Goal: Task Accomplishment & Management: Manage account settings

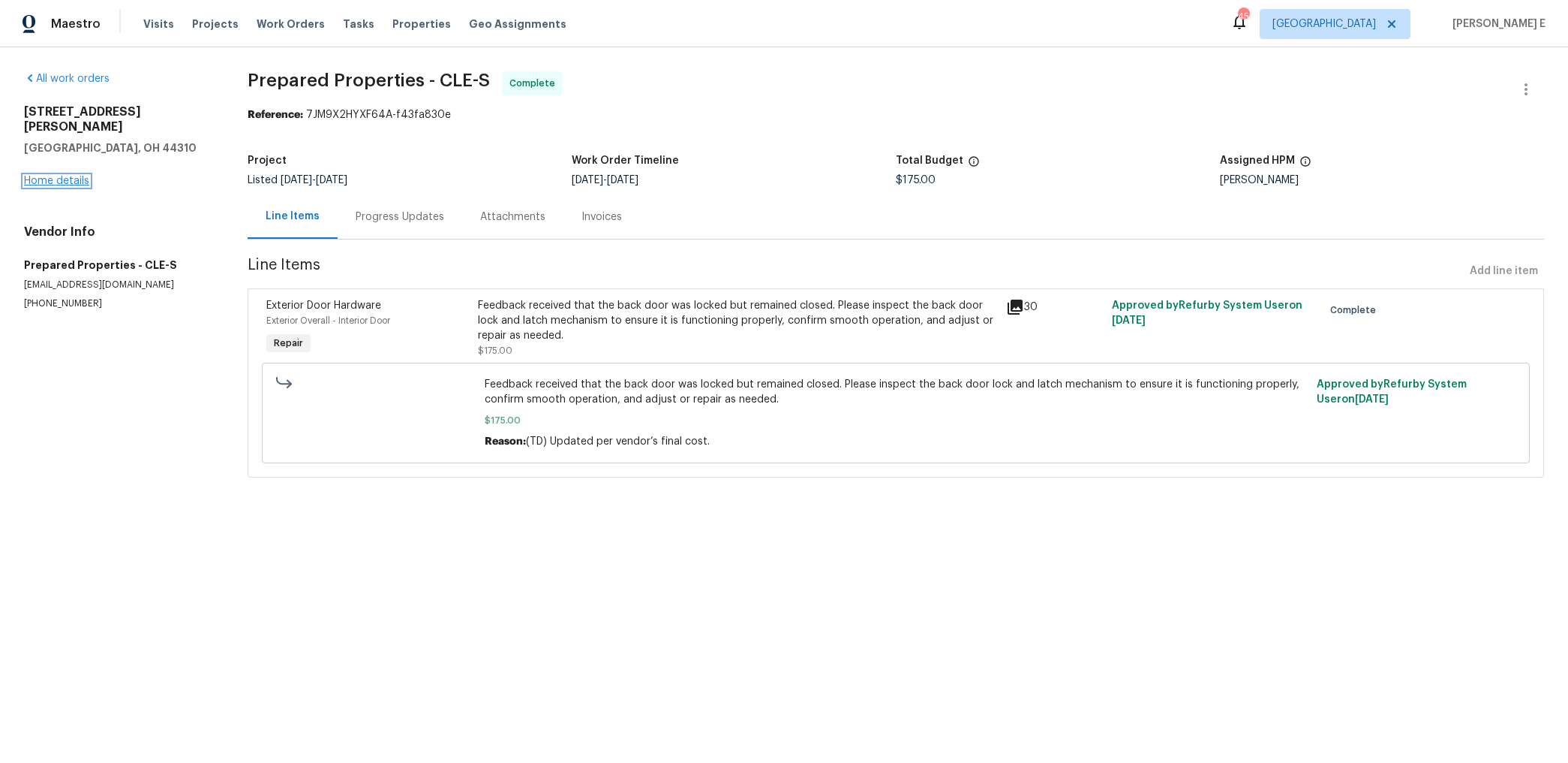
click at [75, 175] on link "Home details" at bounding box center [57, 180] width 65 height 10
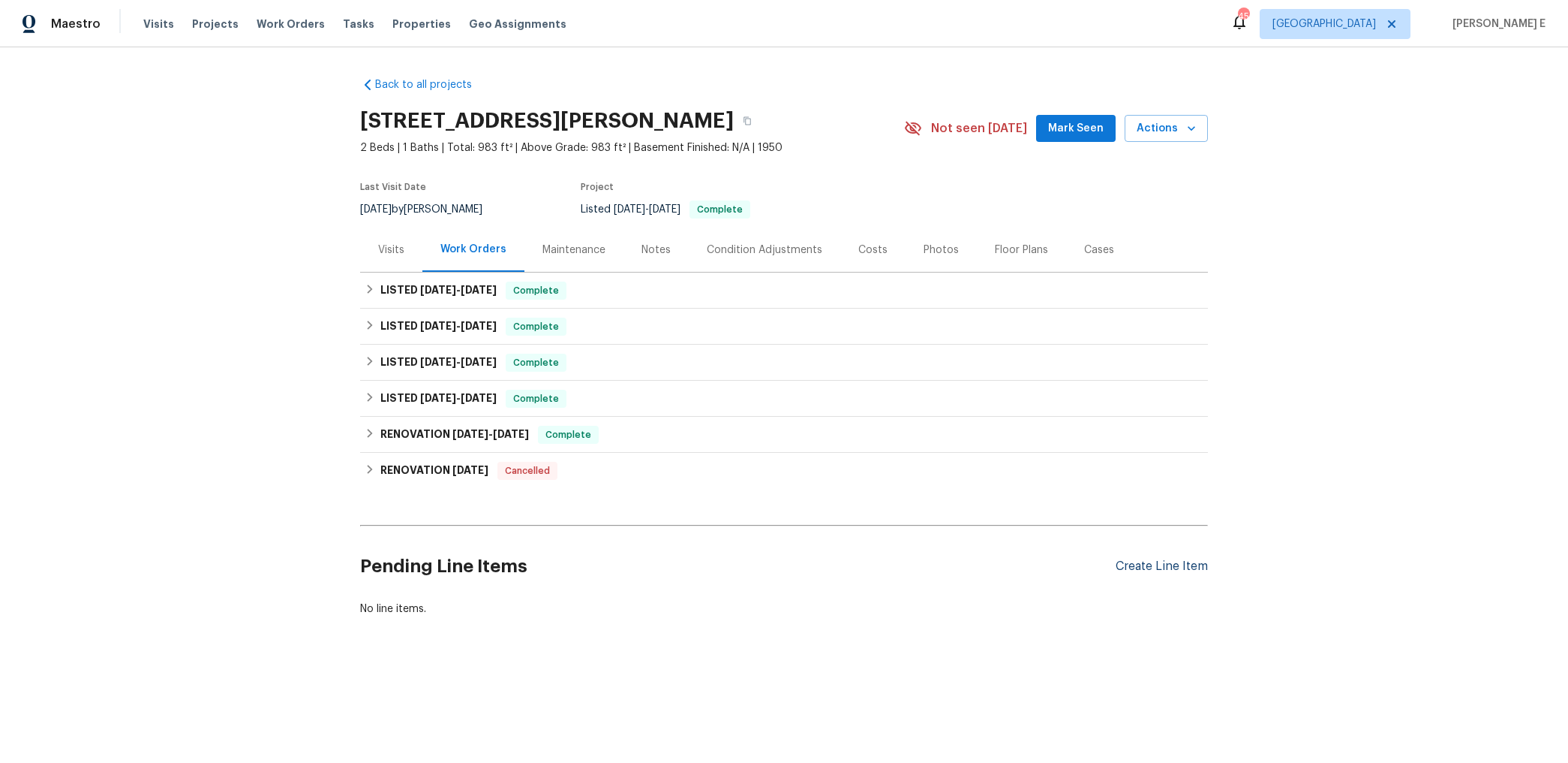
click at [1144, 561] on div "Create Line Item" at bounding box center [1162, 566] width 93 height 14
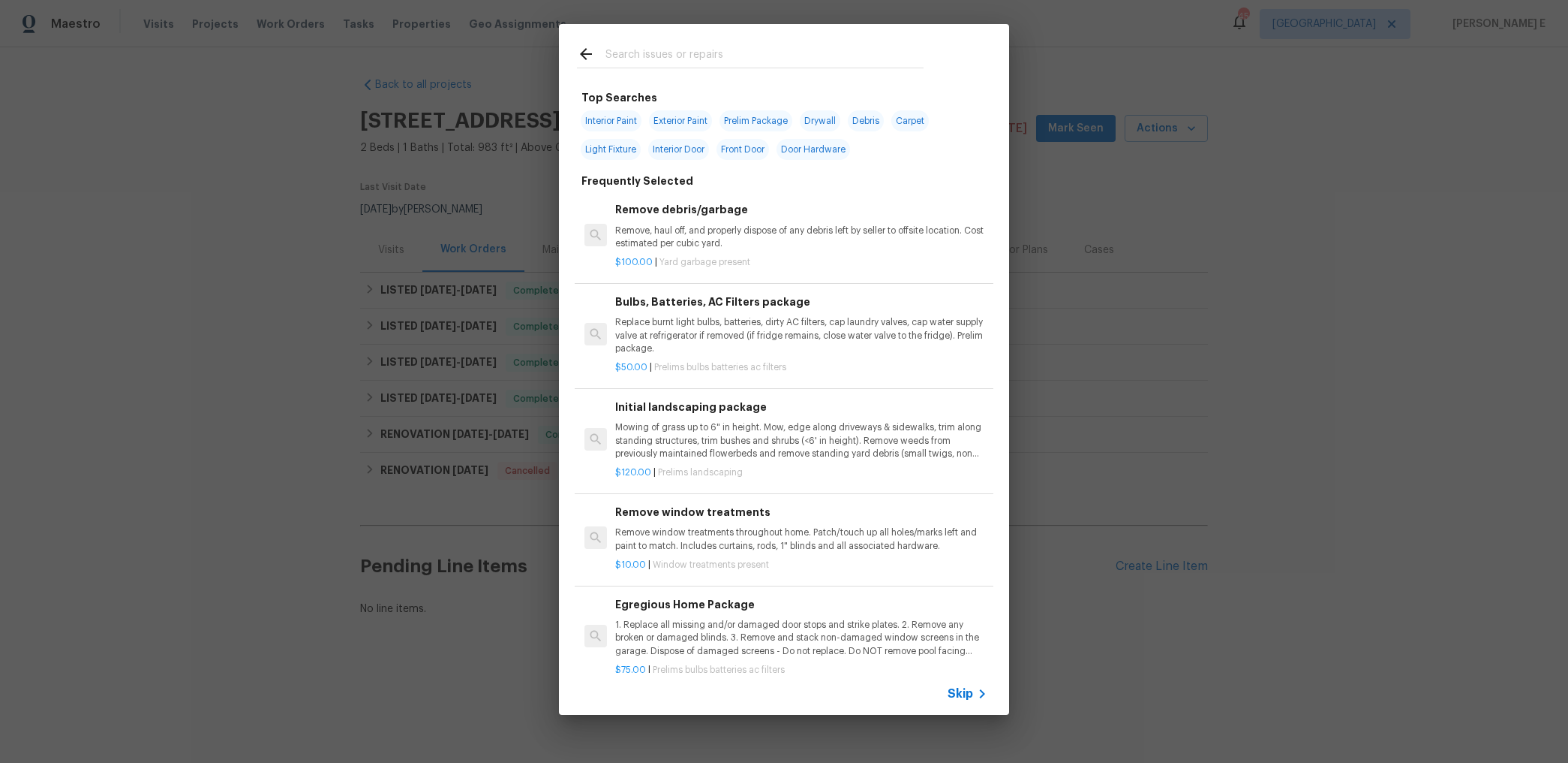
click at [954, 697] on span "Skip" at bounding box center [961, 693] width 26 height 15
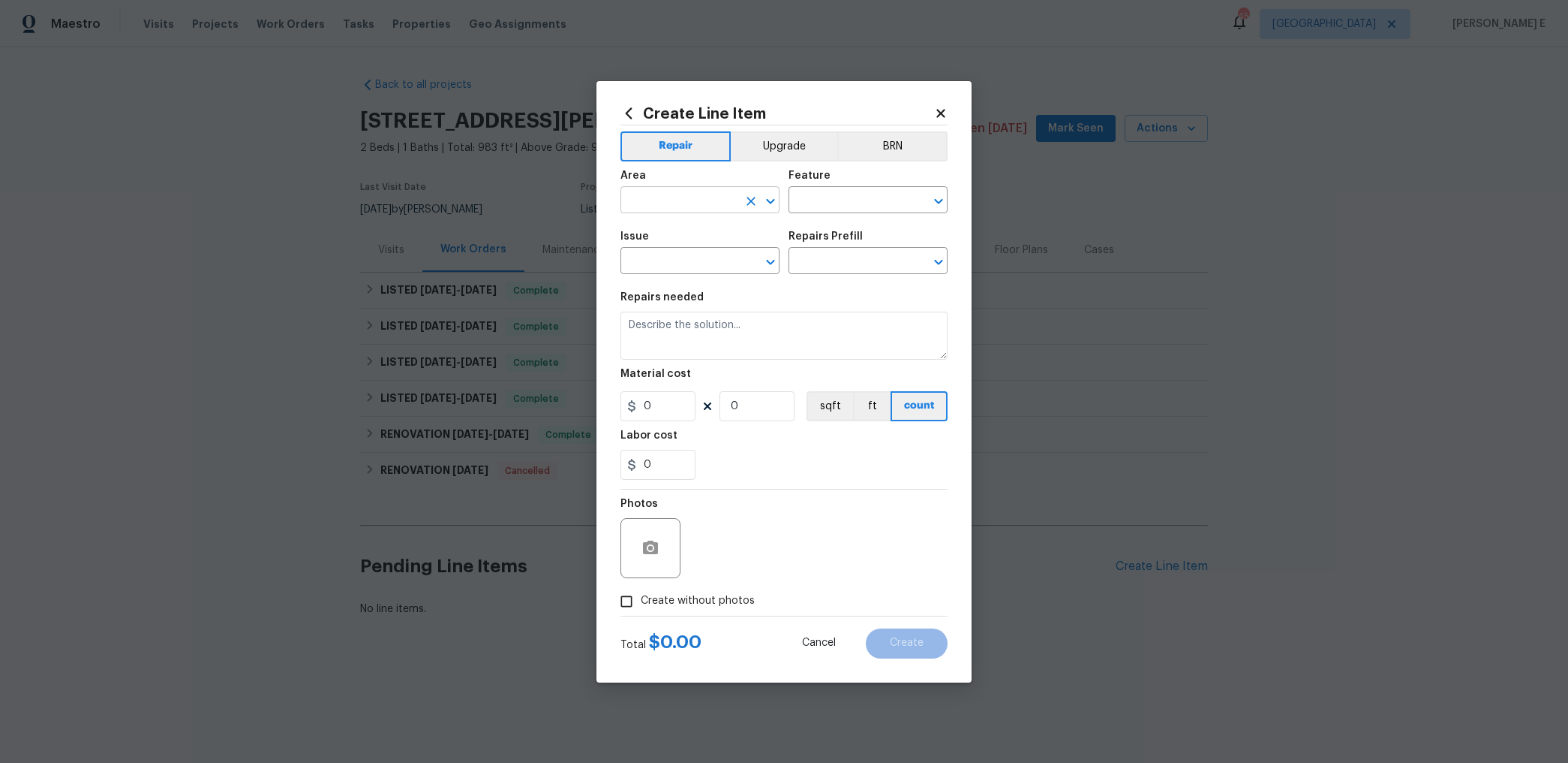
click at [641, 205] on input "text" at bounding box center [679, 201] width 117 height 23
click at [646, 246] on li "Kitchen" at bounding box center [701, 235] width 159 height 25
type input "Kitchen"
click at [795, 203] on input "text" at bounding box center [847, 201] width 117 height 23
type input "Pests"
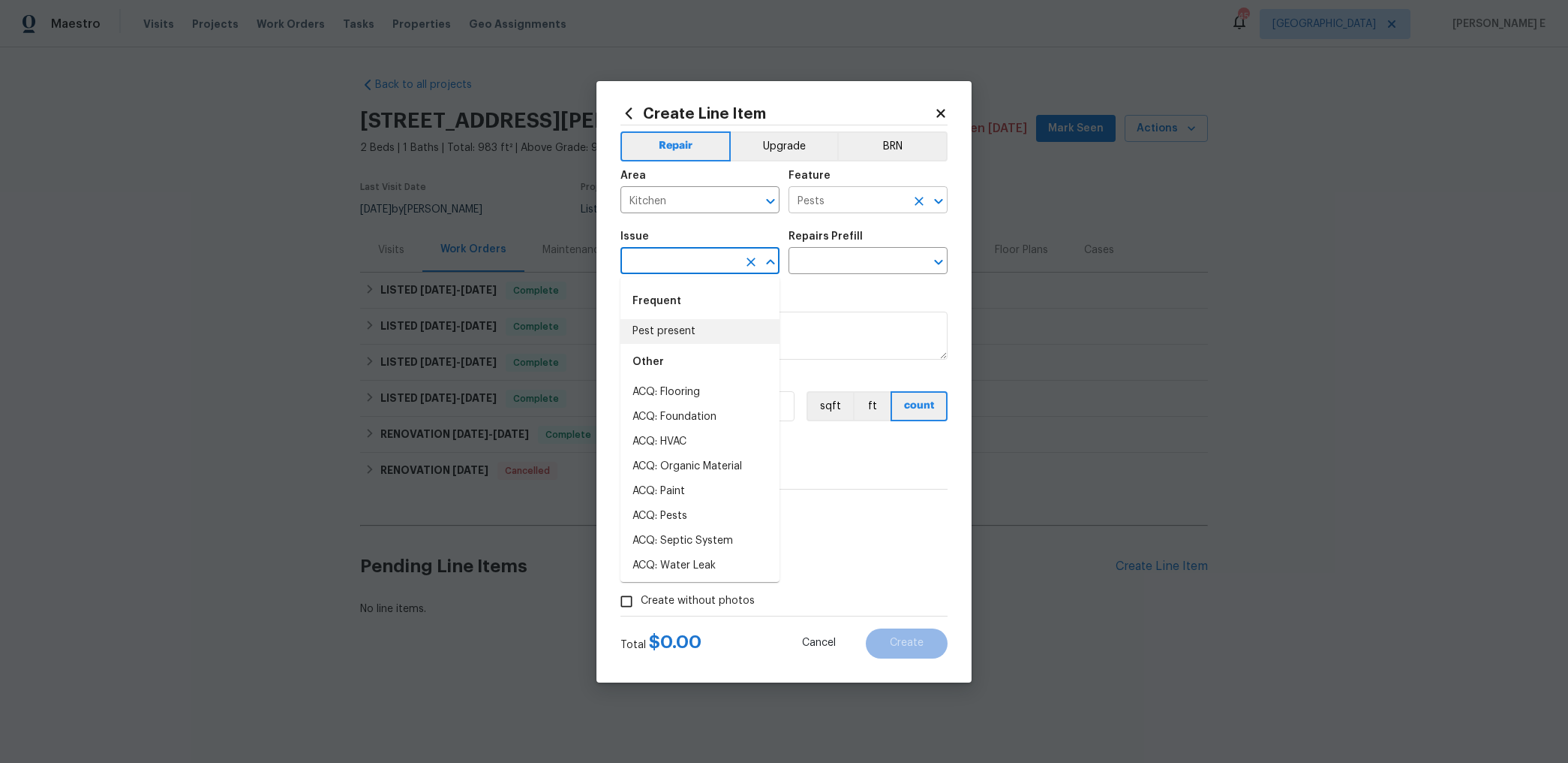
type input "Pest present"
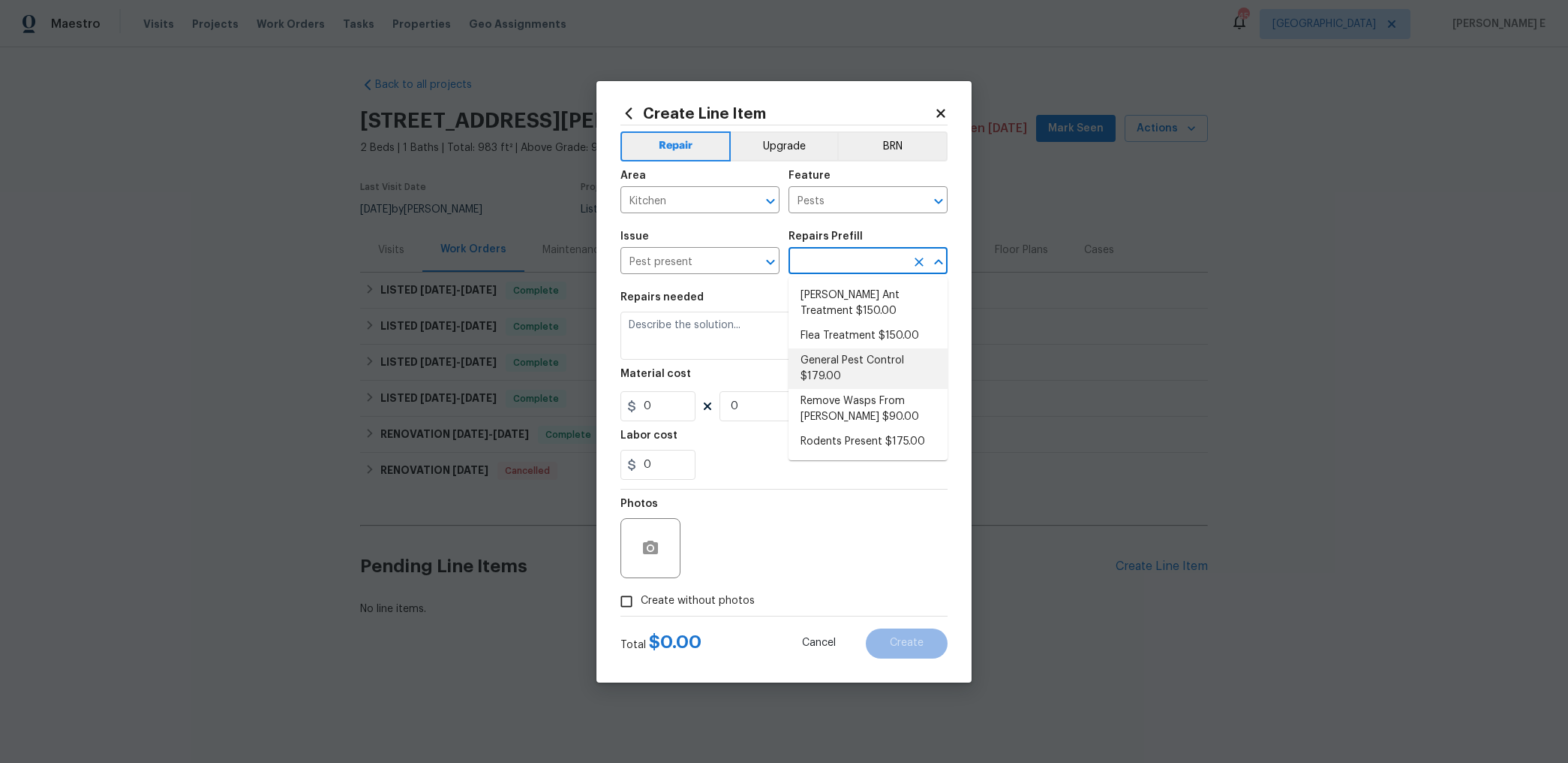
click at [832, 350] on li "General Pest Control $179.00" at bounding box center [868, 369] width 159 height 41
type input "General Pest Control $179.00"
type textarea "General pest treatment for active pest/insect infestation - non termite"
type input "179"
type input "1"
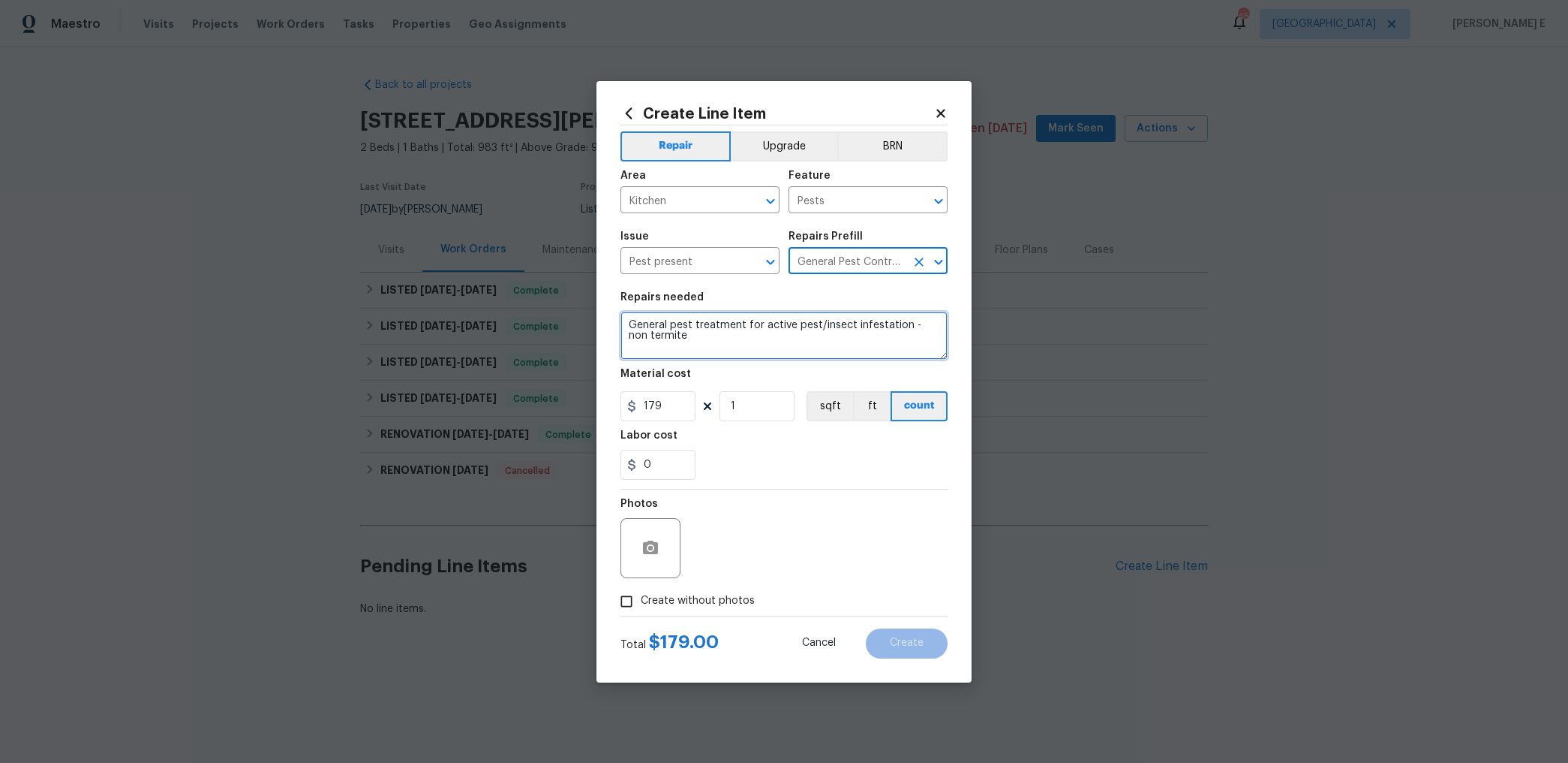
click at [763, 342] on textarea "General pest treatment for active pest/insect infestation - non termite" at bounding box center [784, 336] width 327 height 48
paste textarea "Mouse droppings were found in the kitchen. Please provide quote to remove roden…"
type textarea "Mouse droppings were found in the kitchen. Please provide quote to remove roden…"
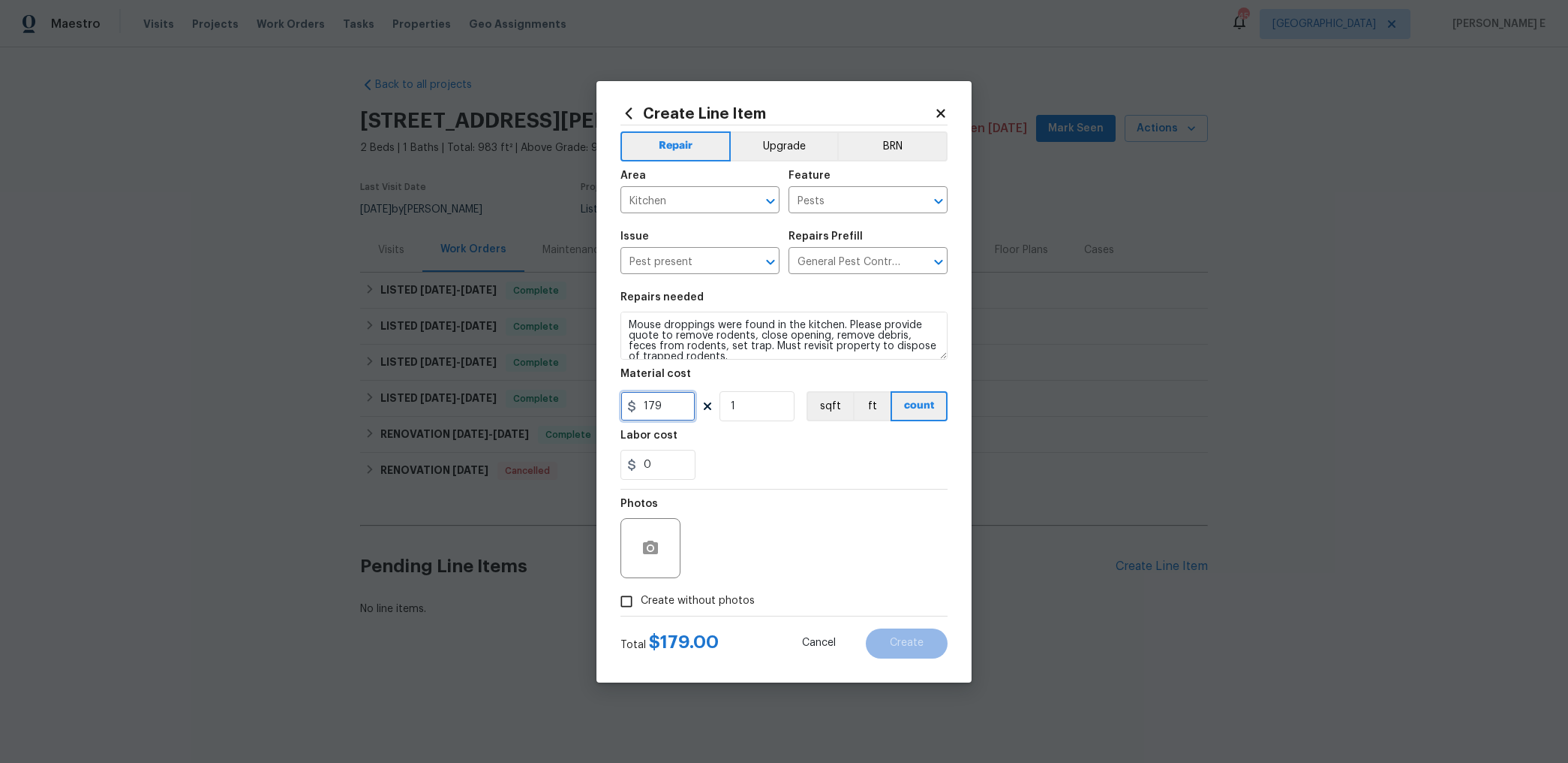
click at [652, 405] on input "179" at bounding box center [658, 406] width 75 height 30
type input "75"
click at [633, 605] on input "Create without photos" at bounding box center [626, 601] width 29 height 29
checkbox input "true"
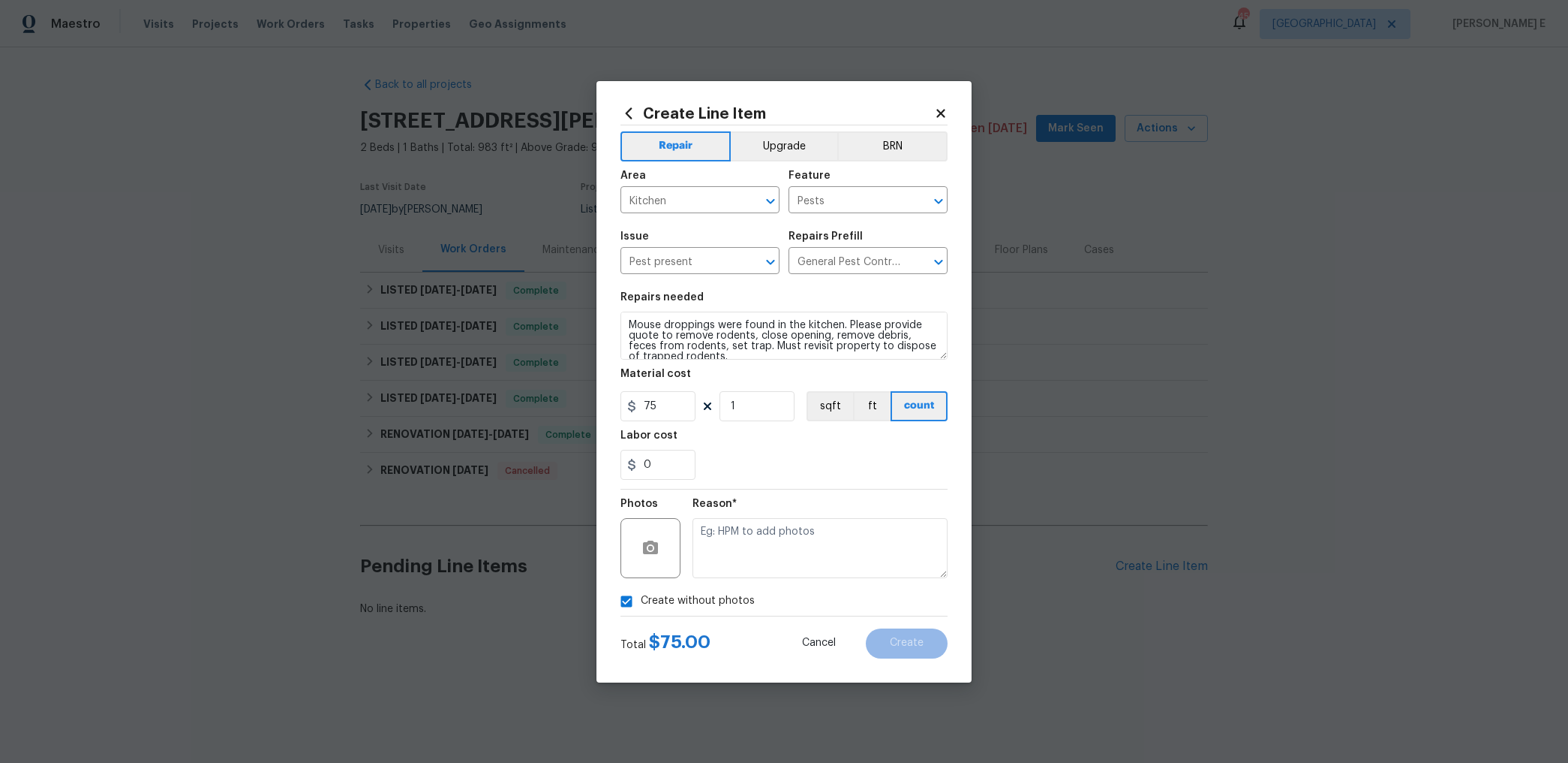
click at [775, 511] on div "Reason*" at bounding box center [819, 508] width 255 height 19
click at [759, 537] on textarea at bounding box center [819, 548] width 255 height 60
type textarea "n"
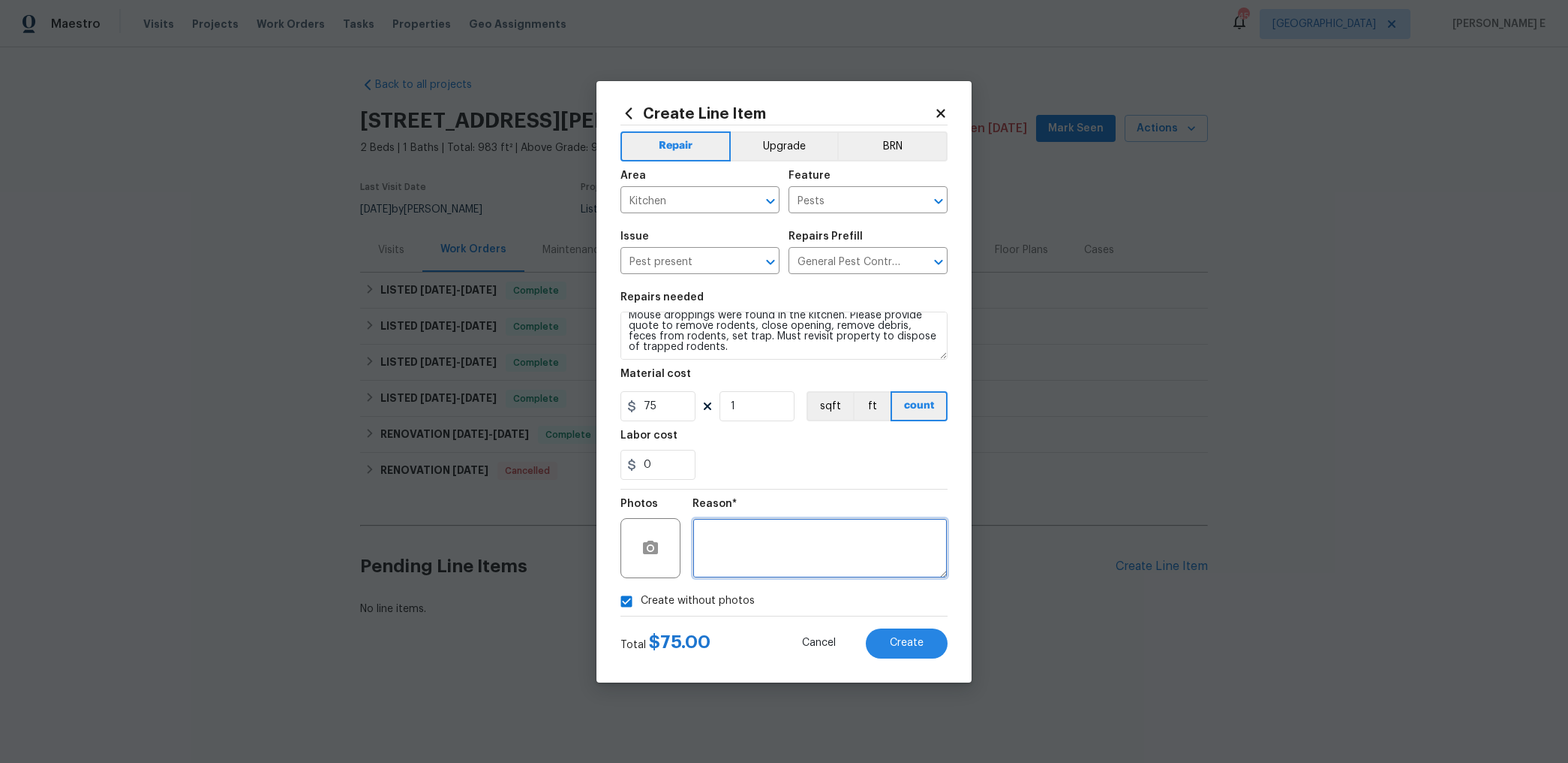
scroll to position [10, 0]
click at [890, 641] on button "Create" at bounding box center [906, 643] width 82 height 30
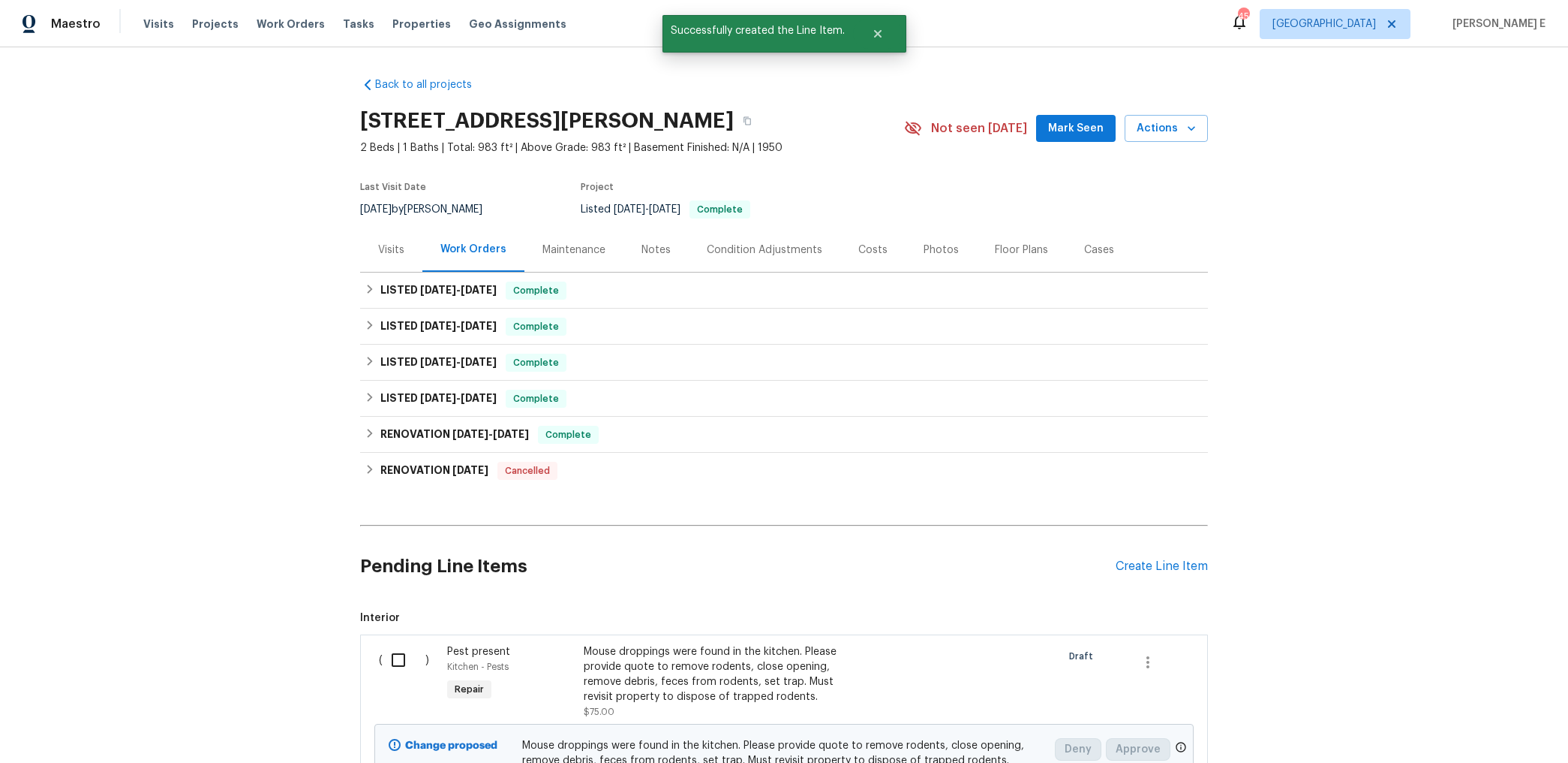
scroll to position [157, 0]
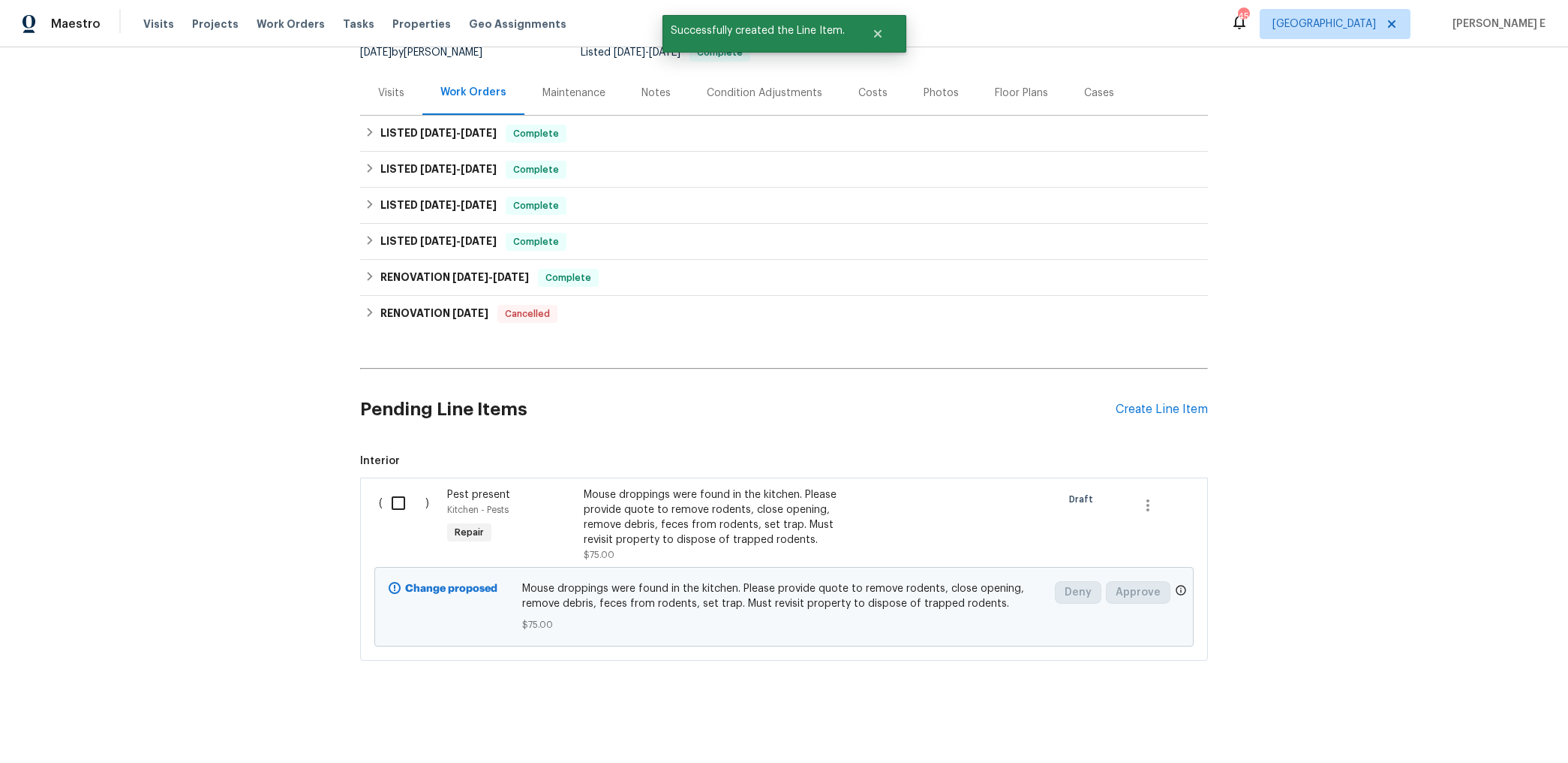
click at [390, 491] on input "checkbox" at bounding box center [404, 503] width 43 height 32
checkbox input "true"
click at [1451, 717] on span "Create Work Order" at bounding box center [1483, 726] width 100 height 19
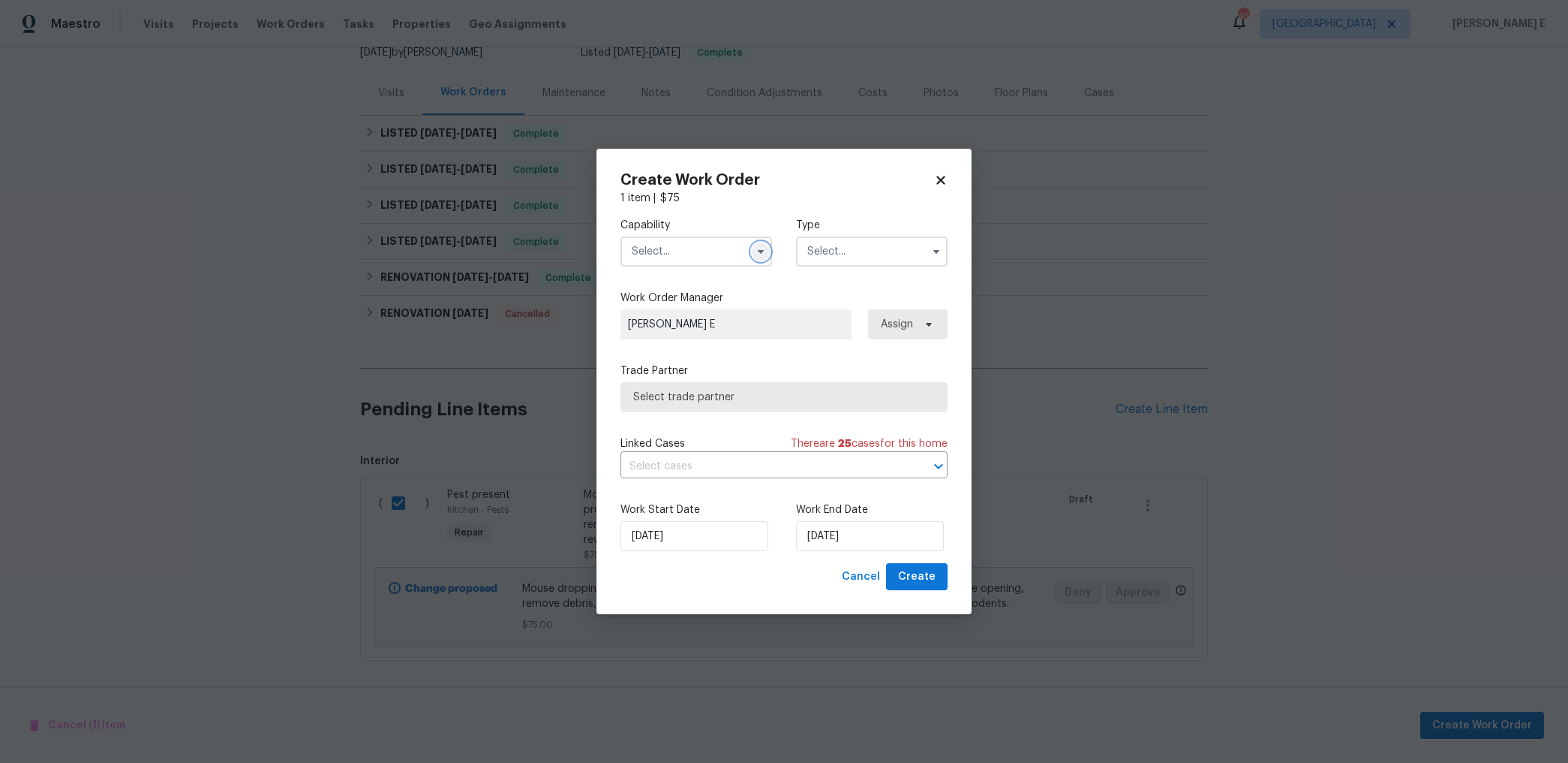
click at [758, 253] on icon "button" at bounding box center [761, 251] width 12 height 12
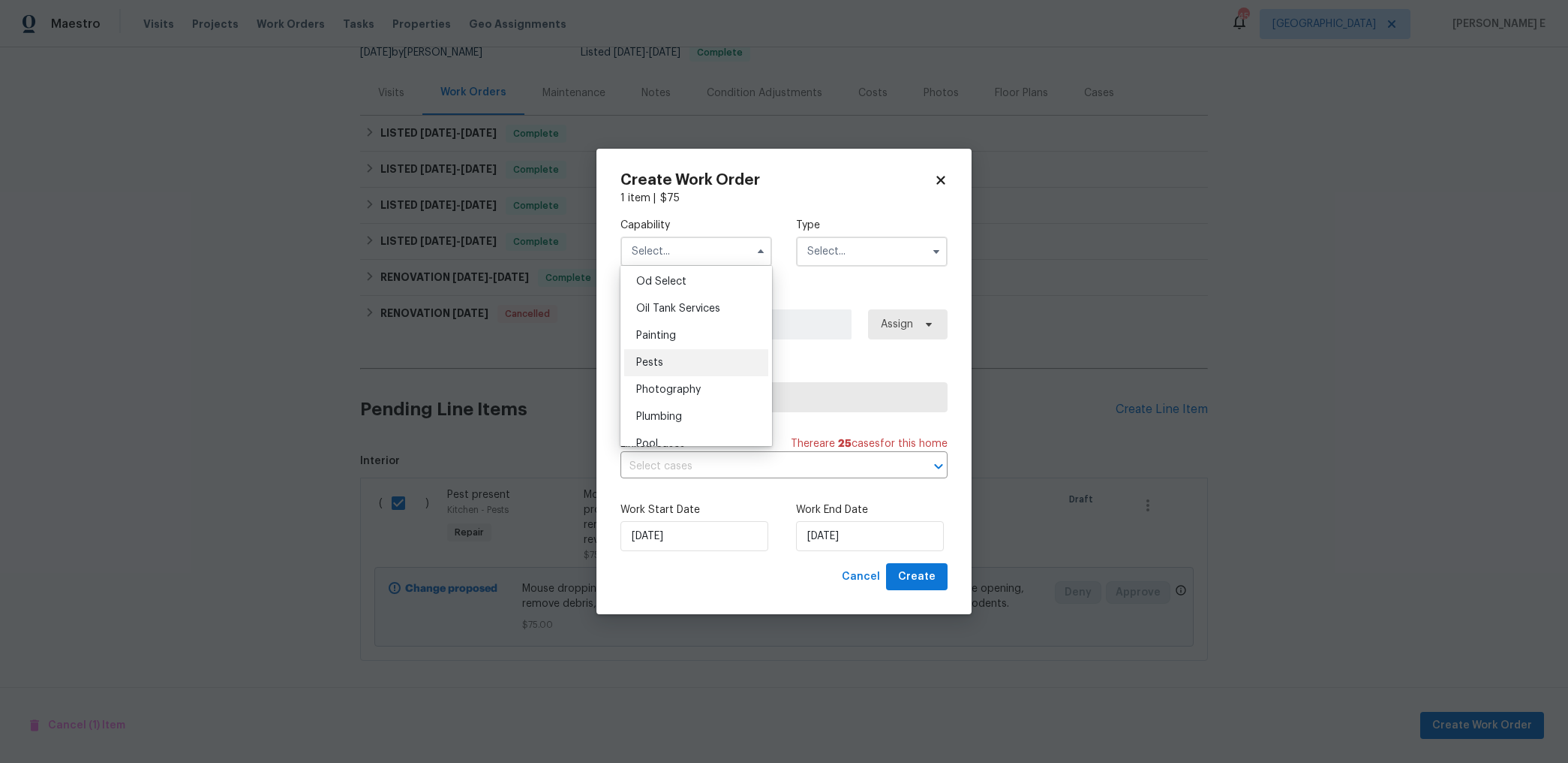
click at [690, 354] on div "Pests" at bounding box center [696, 362] width 144 height 27
type input "Pests"
click at [847, 246] on input "text" at bounding box center [872, 251] width 152 height 30
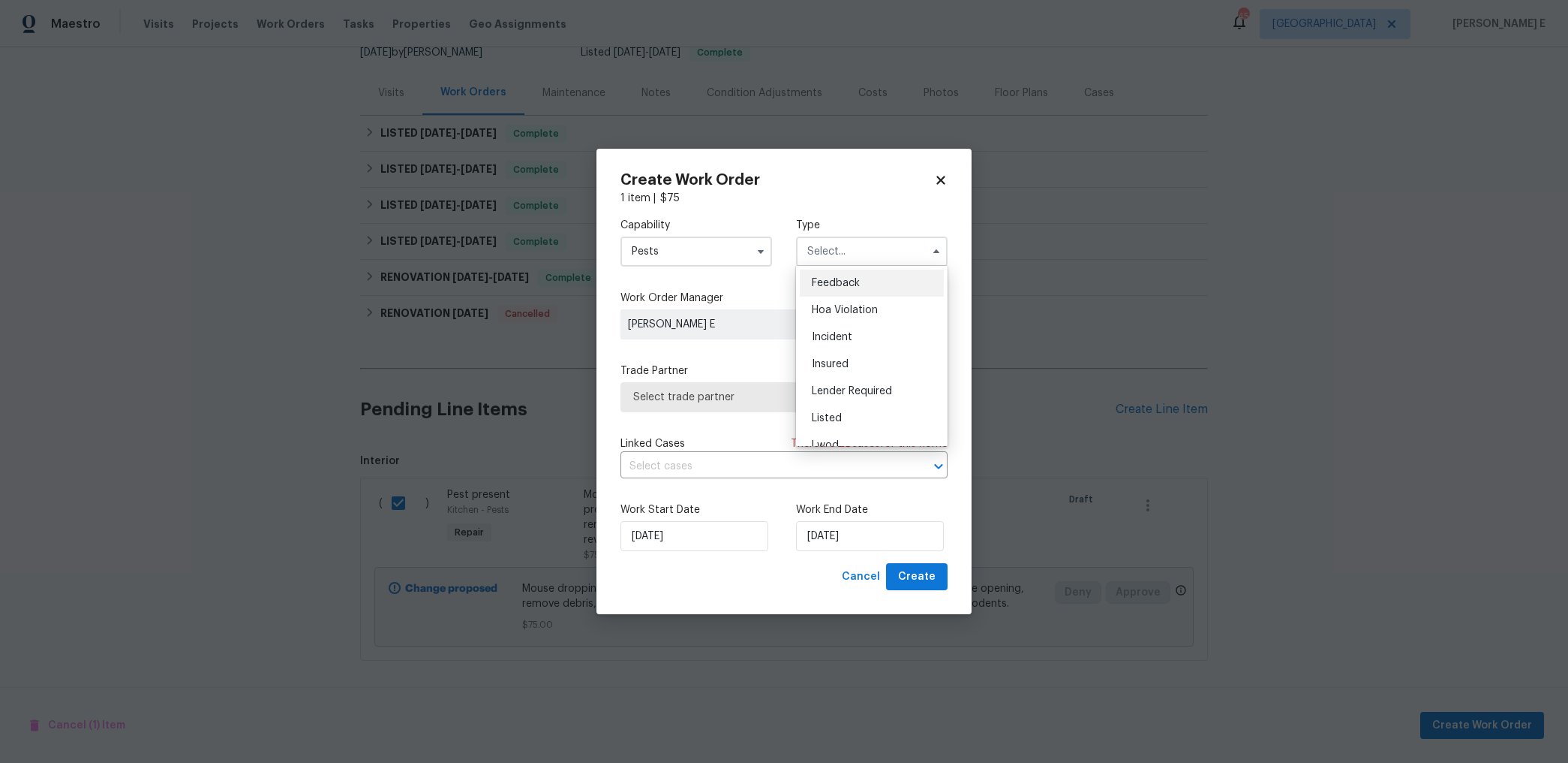
click at [820, 278] on span "Feedback" at bounding box center [836, 283] width 48 height 10
type input "Feedback"
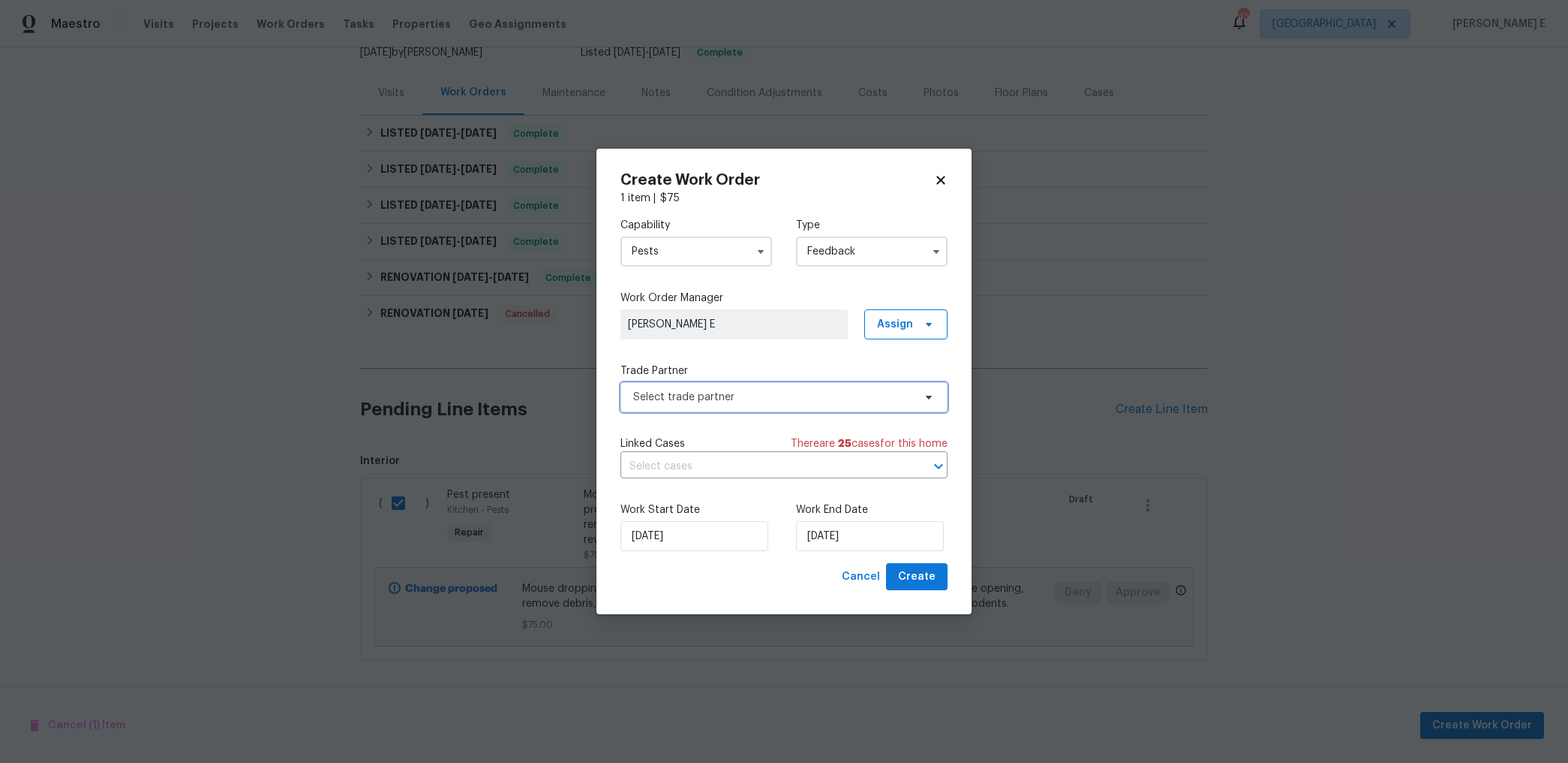
click at [733, 385] on span "Select trade partner" at bounding box center [784, 397] width 327 height 30
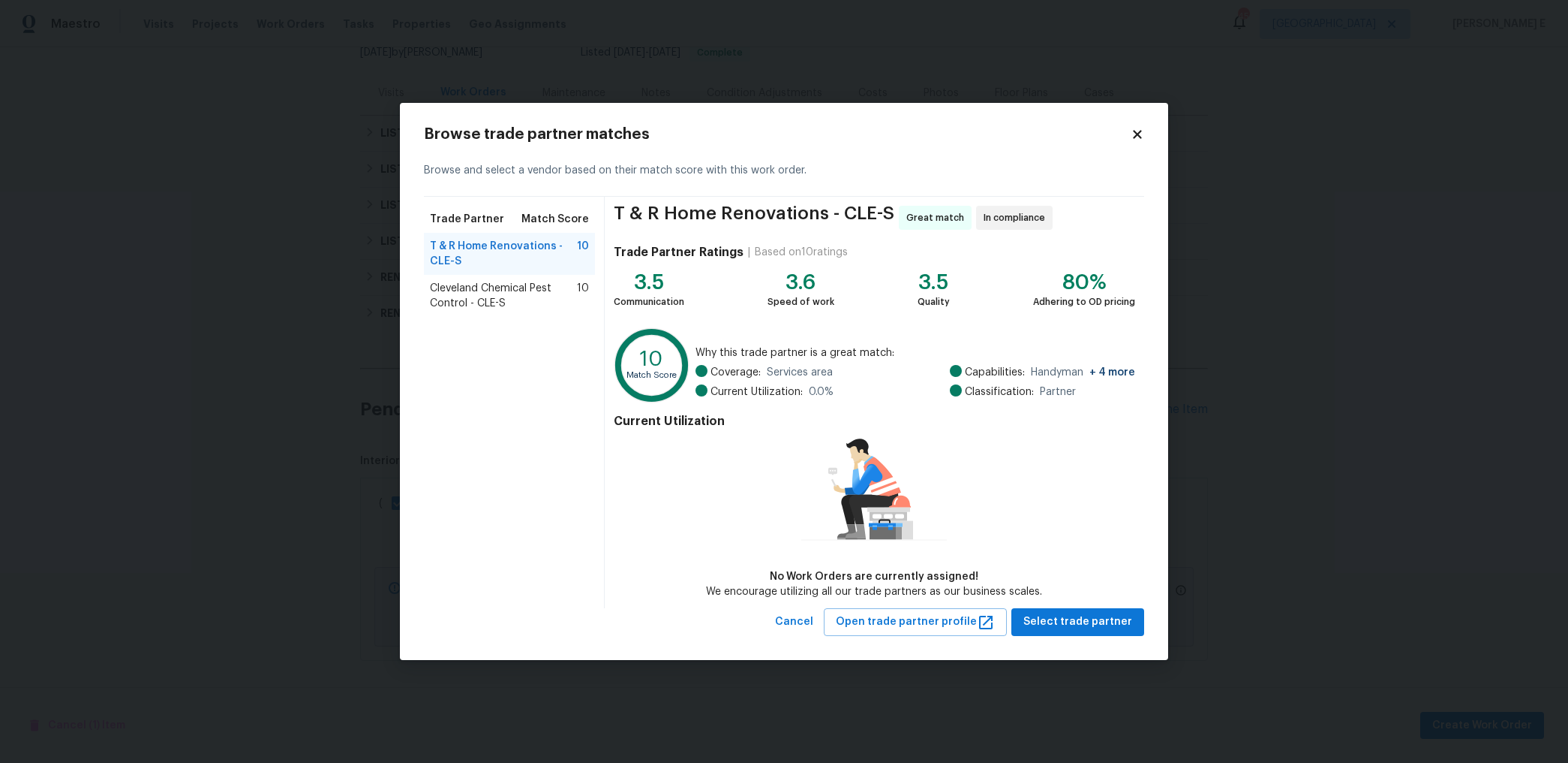
click at [500, 316] on div "Cleveland Chemical Pest Control - CLE-S 10" at bounding box center [510, 295] width 171 height 42
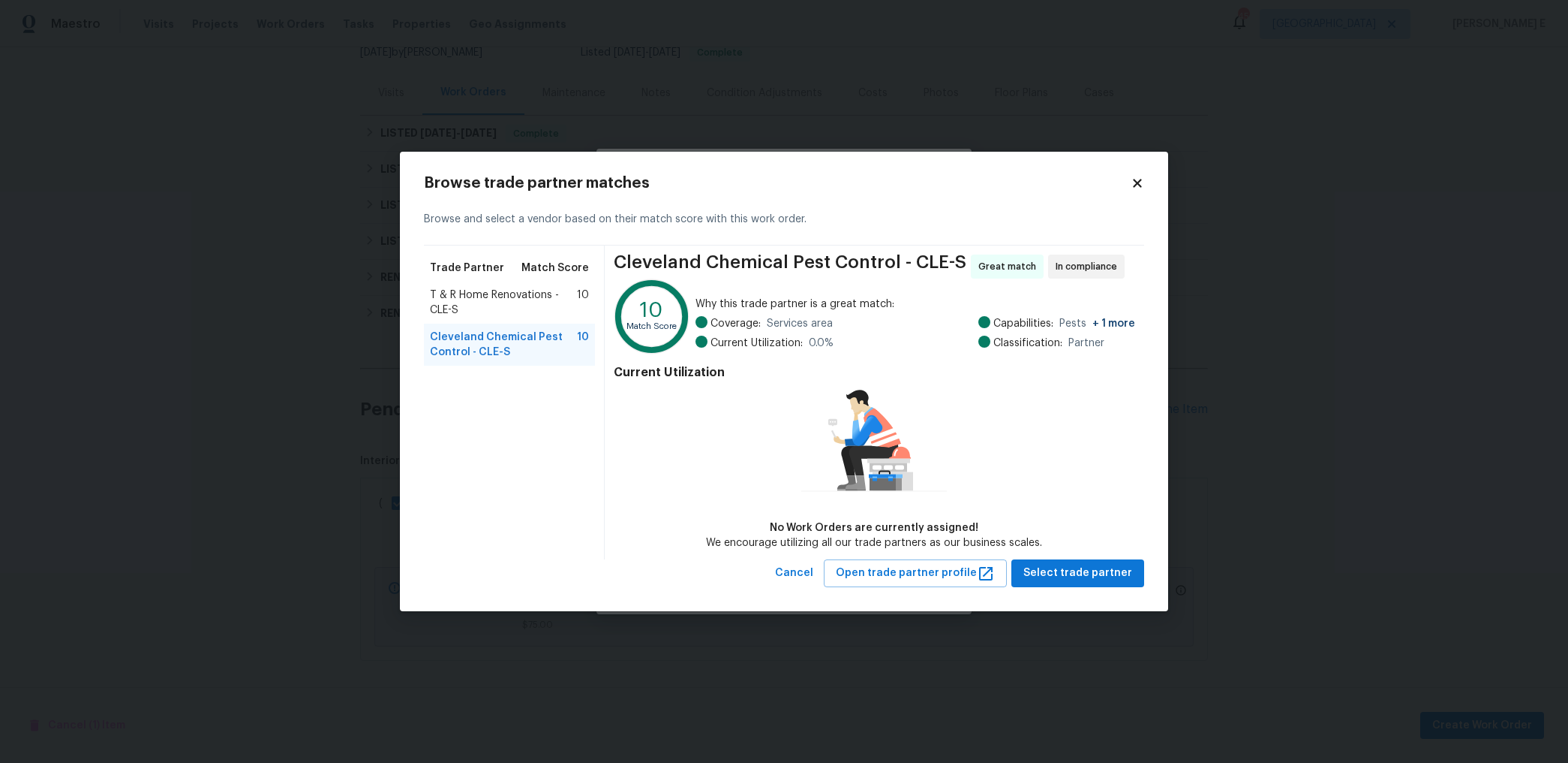
click at [530, 300] on span "T & R Home Renovations - CLE-S" at bounding box center [503, 302] width 147 height 30
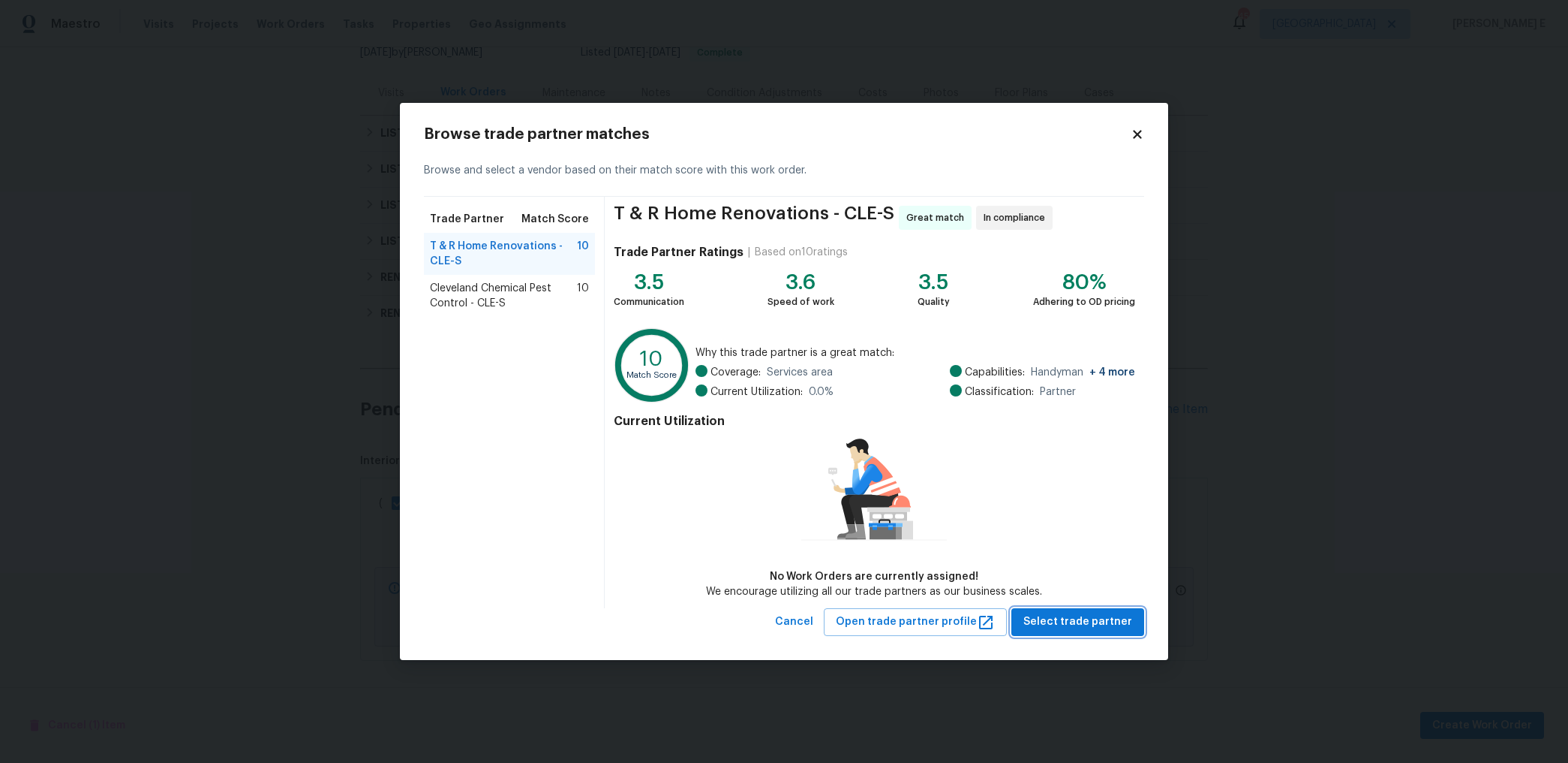
click at [1066, 623] on span "Select trade partner" at bounding box center [1077, 622] width 108 height 19
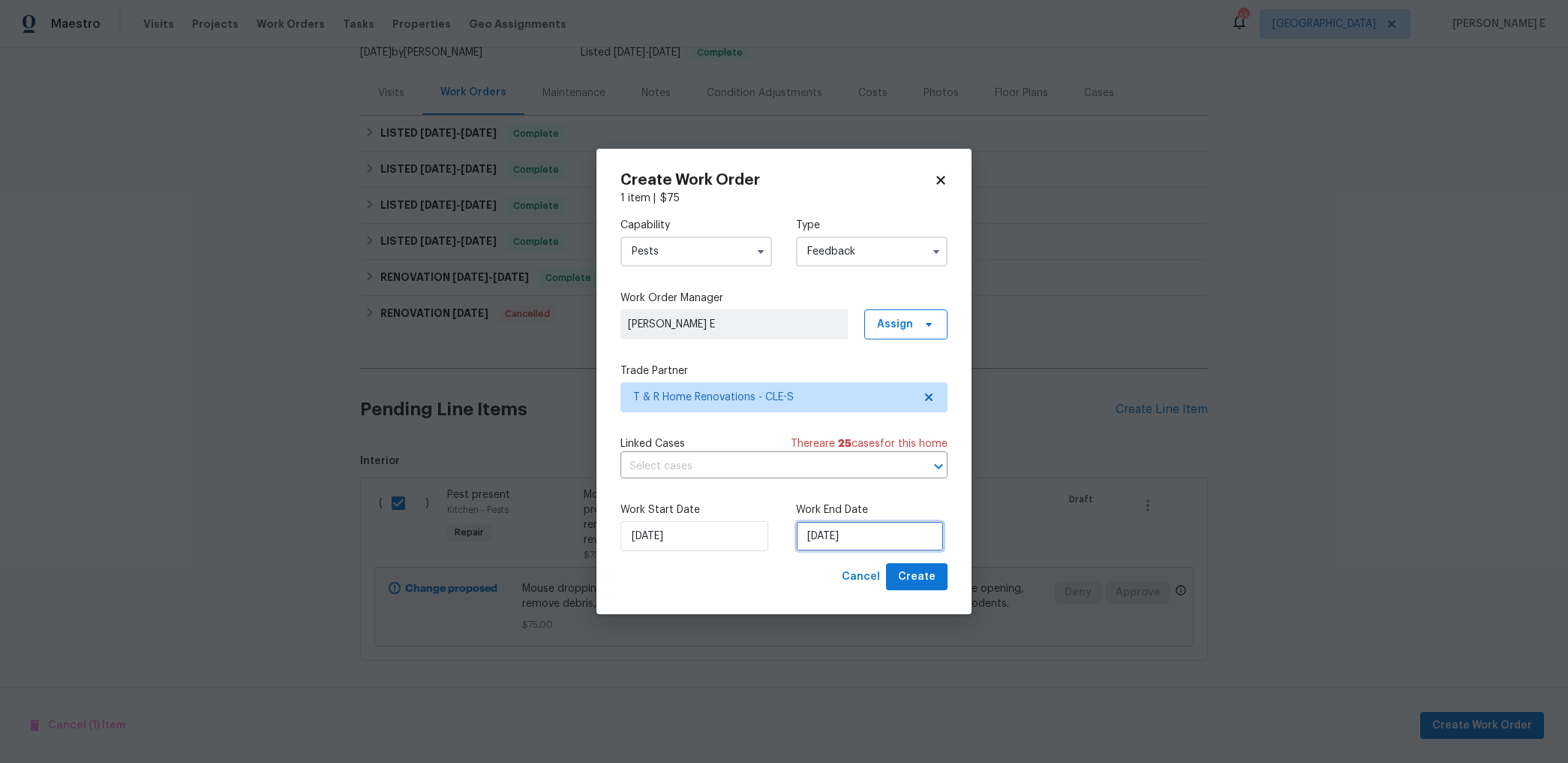
click at [854, 539] on input "13/10/2025" at bounding box center [870, 536] width 148 height 30
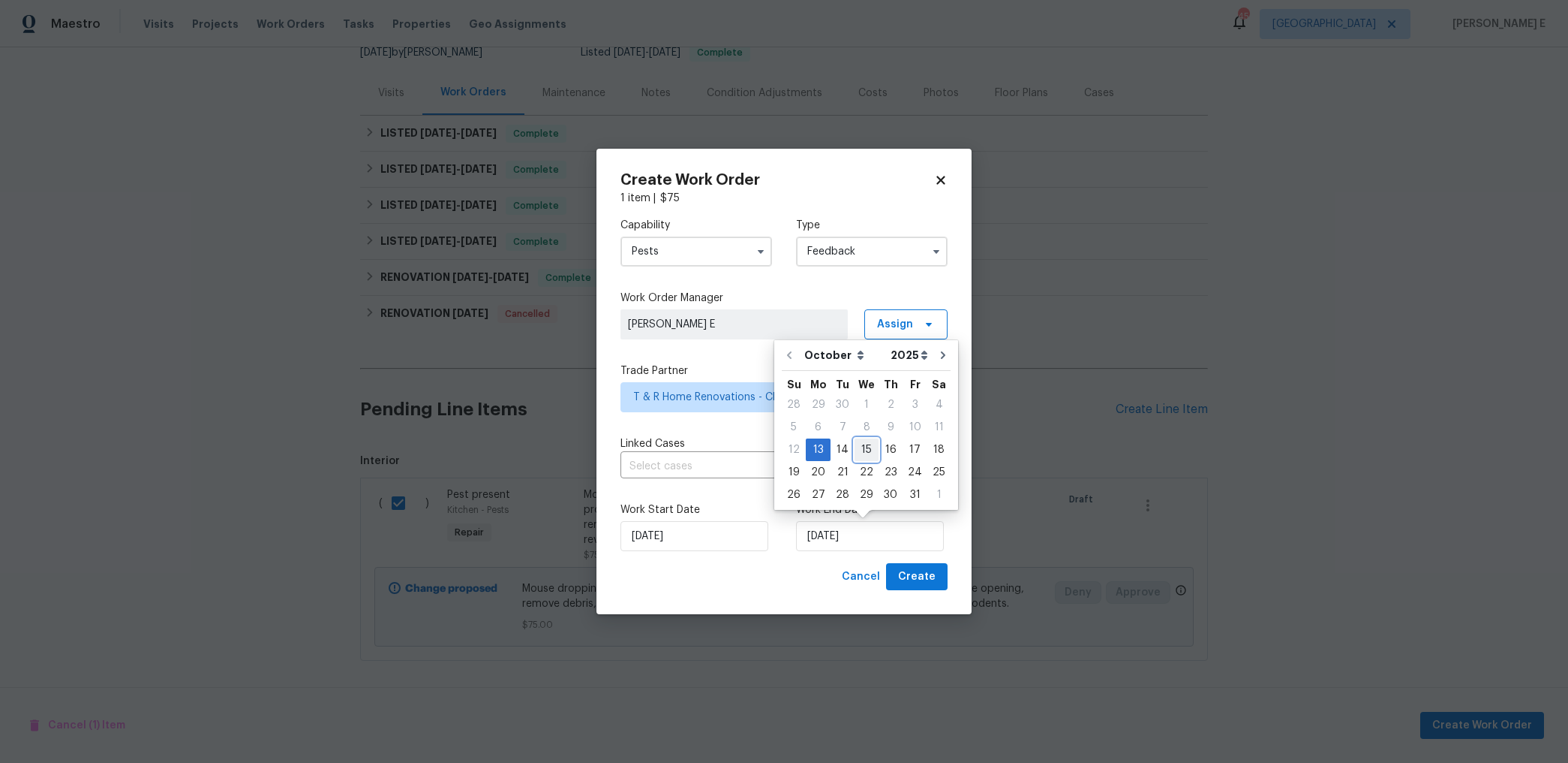
click at [862, 448] on div "15" at bounding box center [866, 450] width 24 height 21
type input "15/10/2025"
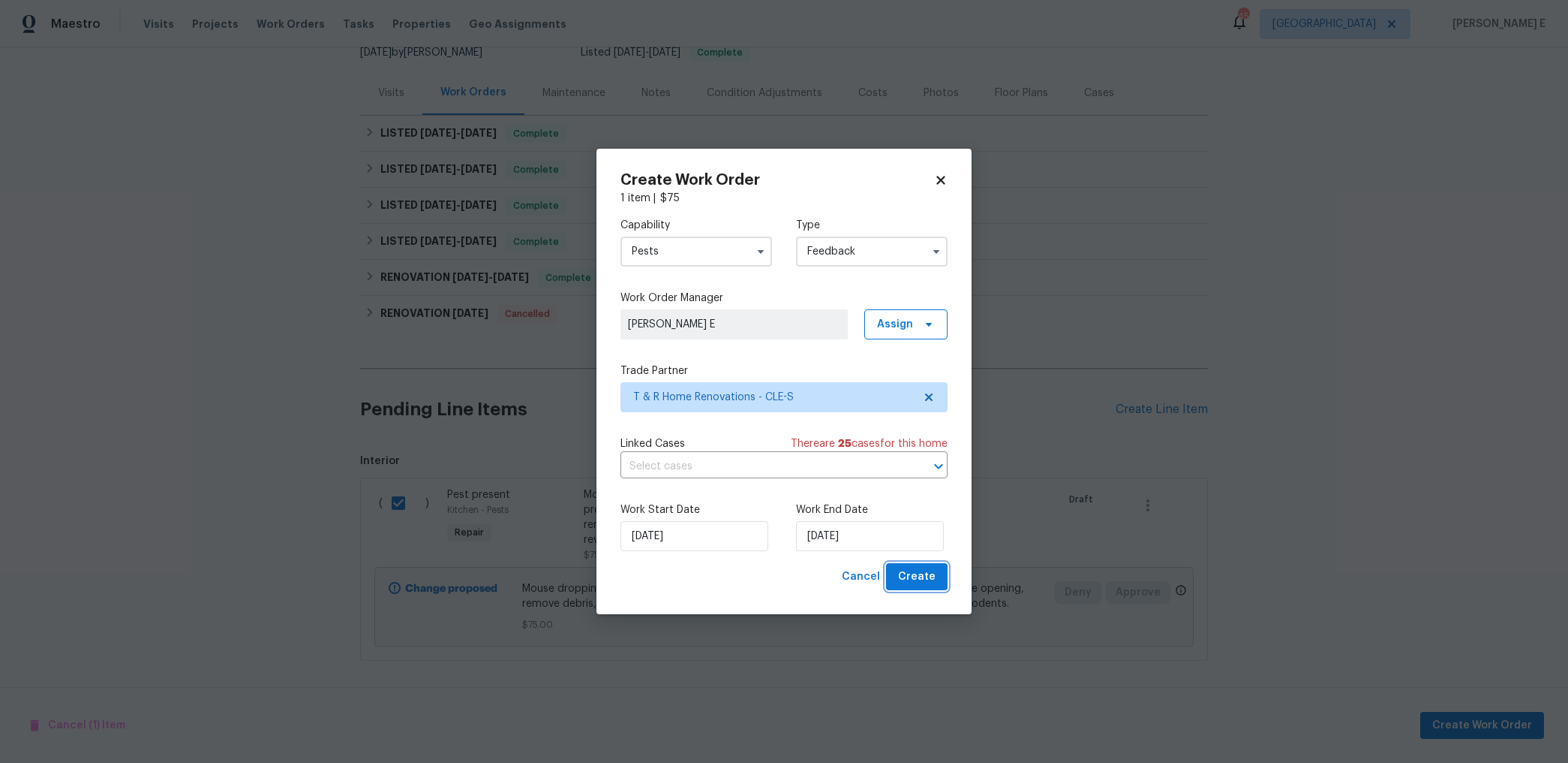
click at [934, 567] on span "Create" at bounding box center [917, 577] width 37 height 19
checkbox input "false"
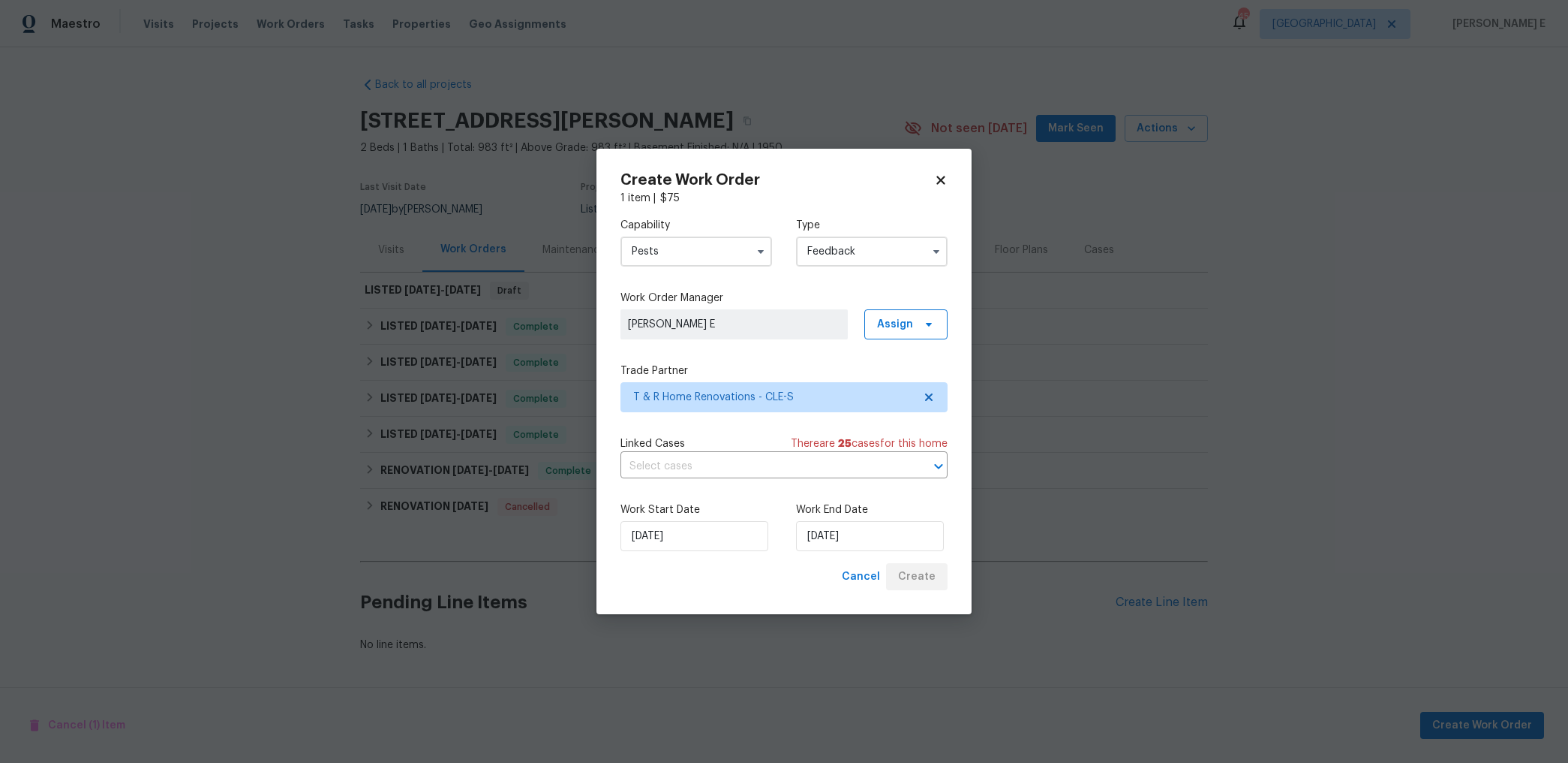
scroll to position [0, 0]
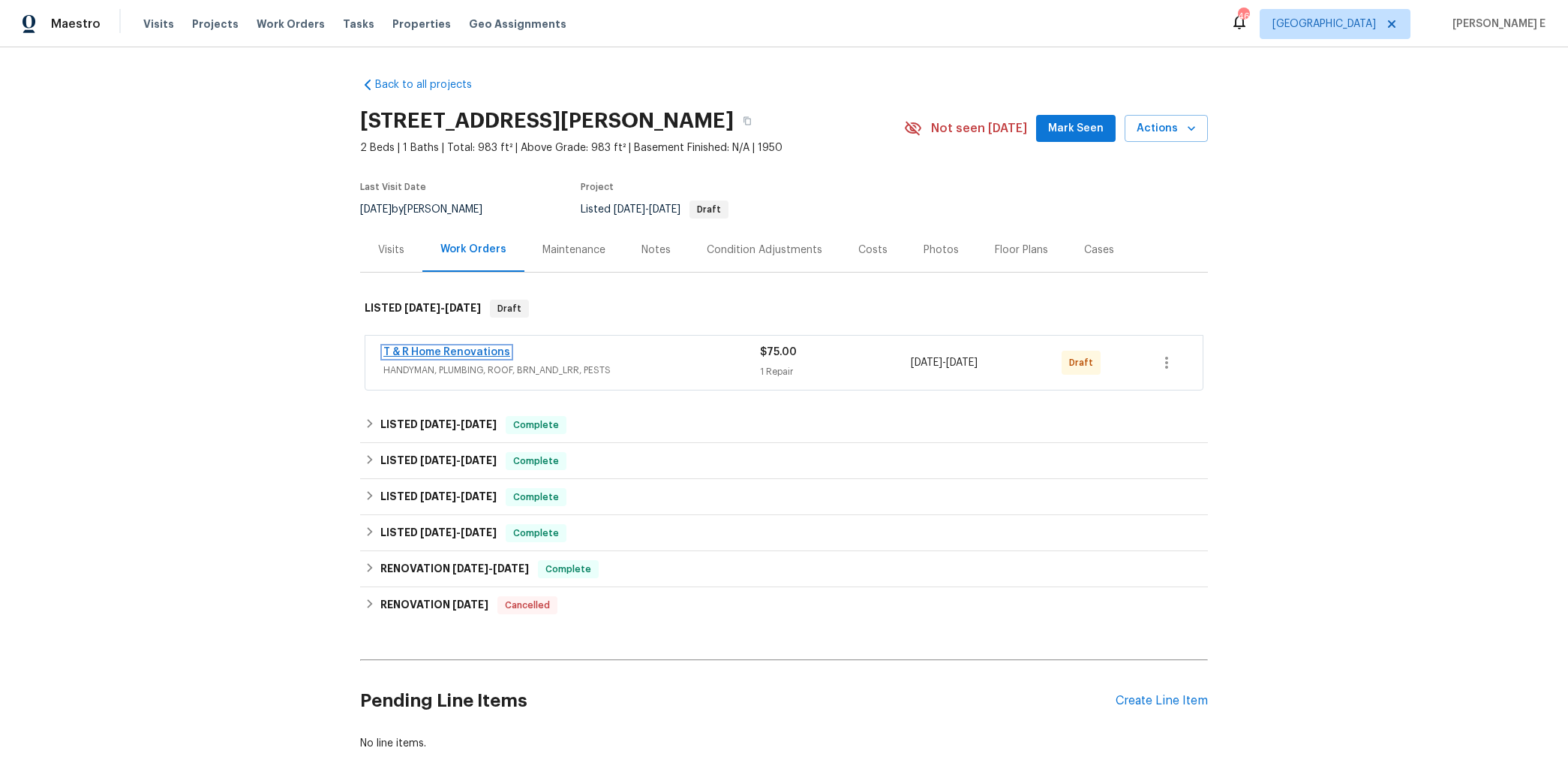
click at [475, 350] on link "T & R Home Renovations" at bounding box center [447, 351] width 127 height 10
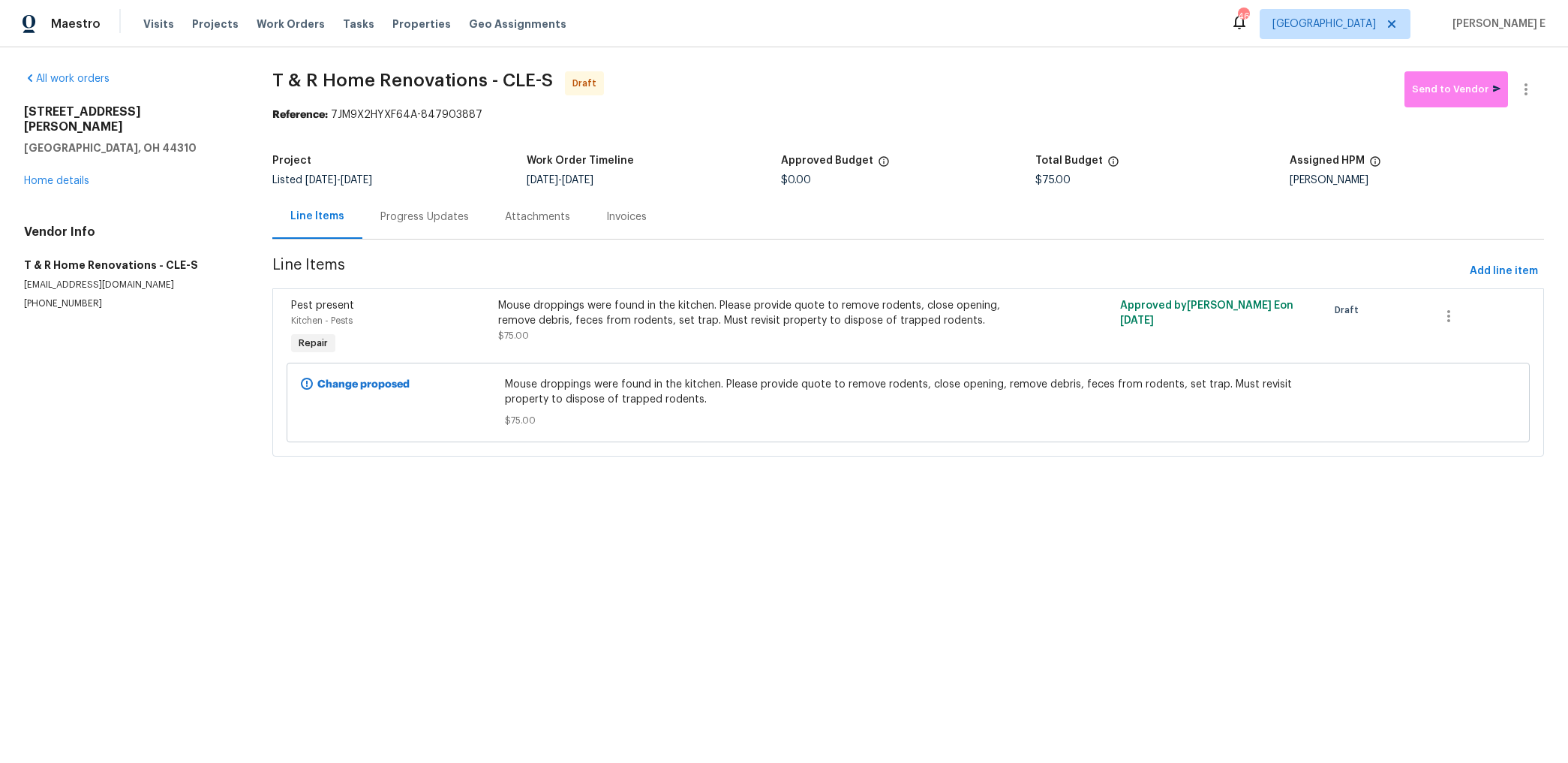
click at [400, 210] on div "Progress Updates" at bounding box center [425, 217] width 89 height 15
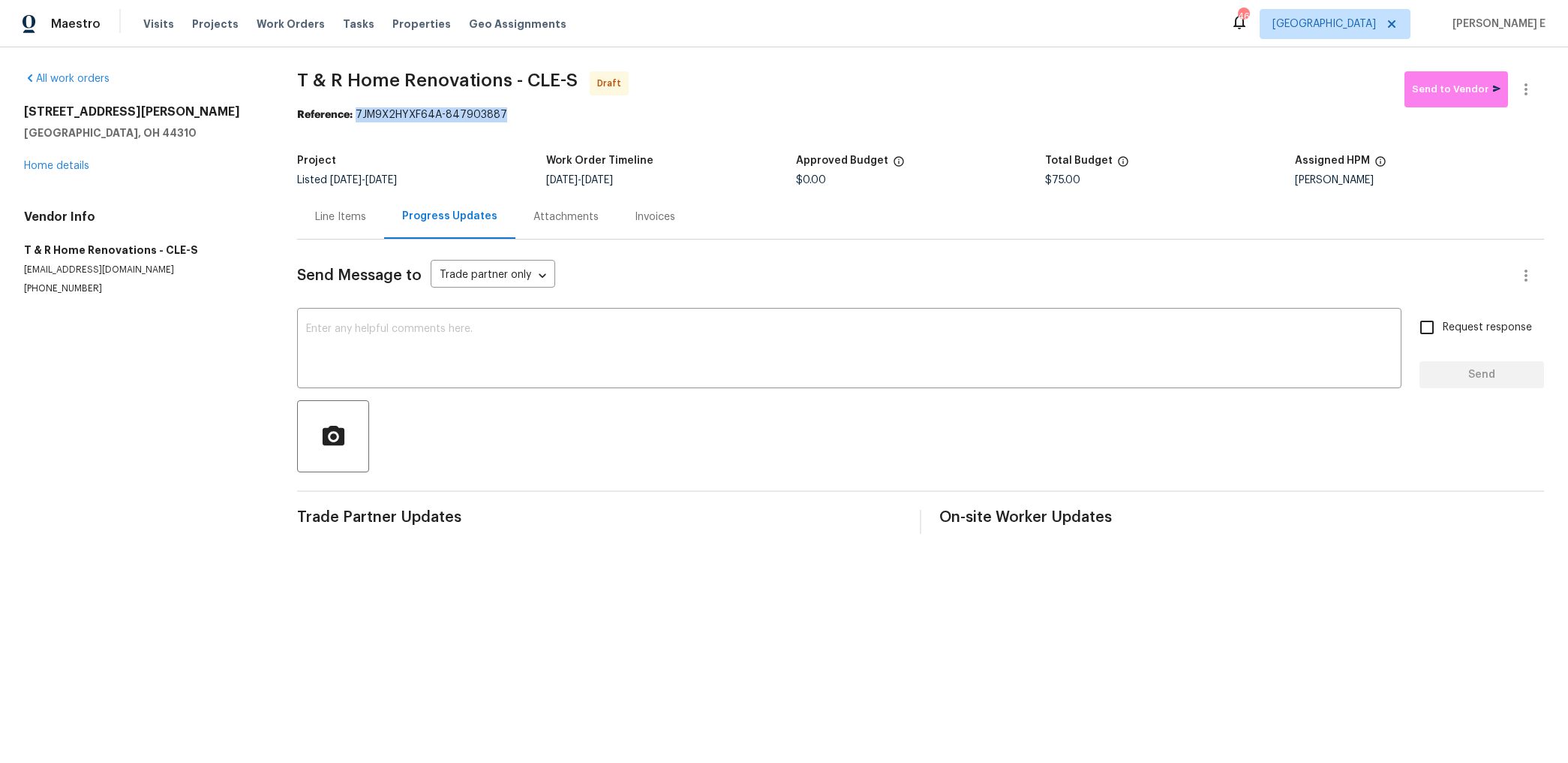
drag, startPoint x: 355, startPoint y: 116, endPoint x: 537, endPoint y: 116, distance: 182.0
click at [537, 116] on div "Reference: 7JM9X2HYXF64A-847903887" at bounding box center [921, 115] width 1247 height 15
copy div "7JM9X2HYXF64A-847903887"
click at [819, 369] on textarea at bounding box center [849, 350] width 1087 height 53
paste textarea "Hi this is Keerthana with Opendoor. I’m confirming you received the WO for the …"
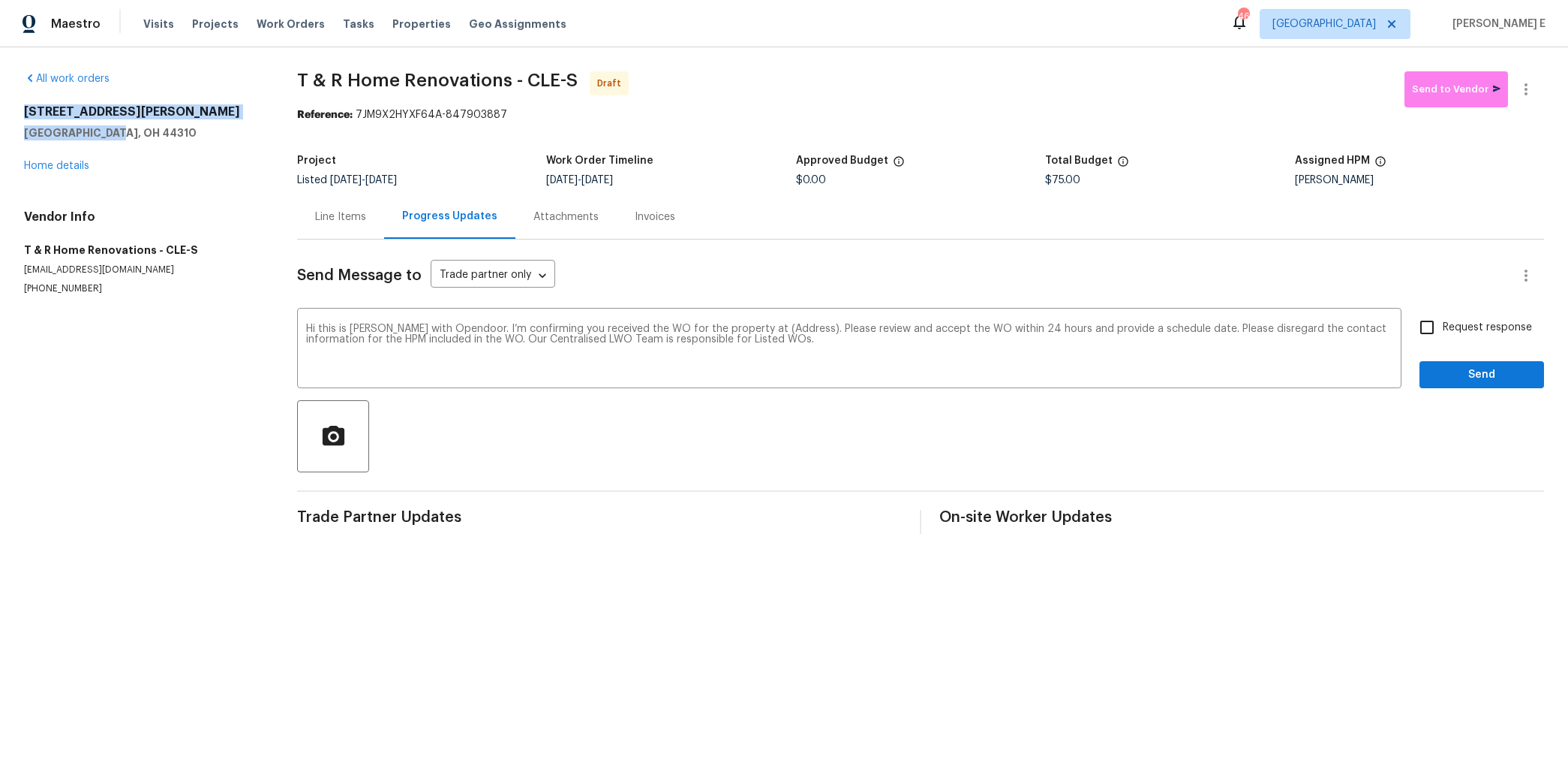
drag, startPoint x: 15, startPoint y: 109, endPoint x: 141, endPoint y: 136, distance: 128.9
click at [141, 136] on div "All work orders 1202 Clifton Ave Akron, OH 44310 Home details Vendor Info T & R…" at bounding box center [784, 302] width 1568 height 511
copy div "1202 Clifton Ave Akron, OH 44310"
click at [791, 328] on textarea "Hi this is Keerthana with Opendoor. I’m confirming you received the WO for the …" at bounding box center [849, 350] width 1087 height 53
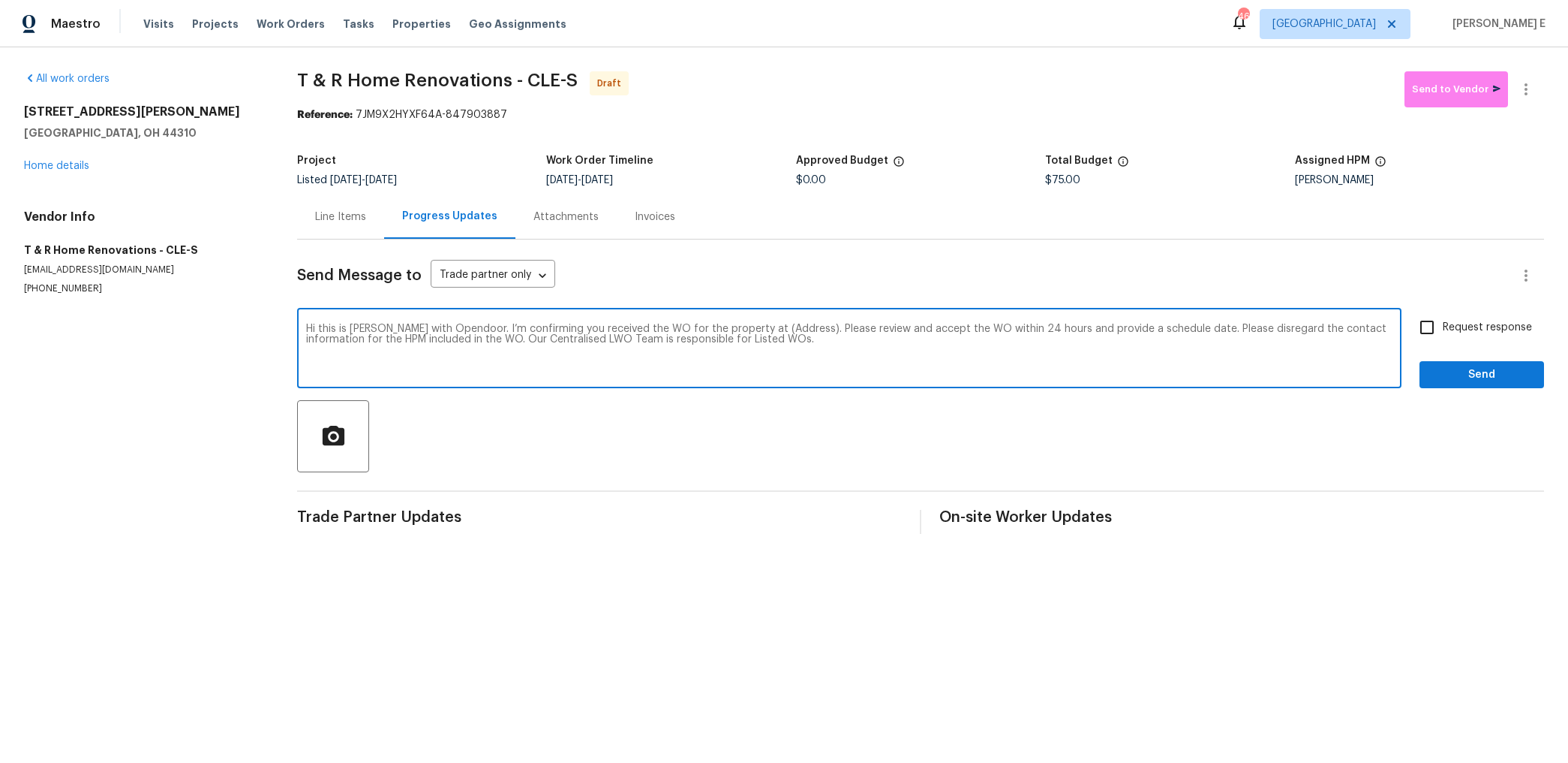
paste textarea "1202 Clifton Ave Akron, OH 44310"
type textarea "Hi this is Keerthana with Opendoor. I’m confirming you received the WO for the …"
click at [1442, 330] on input "Request response" at bounding box center [1427, 327] width 32 height 32
checkbox input "true"
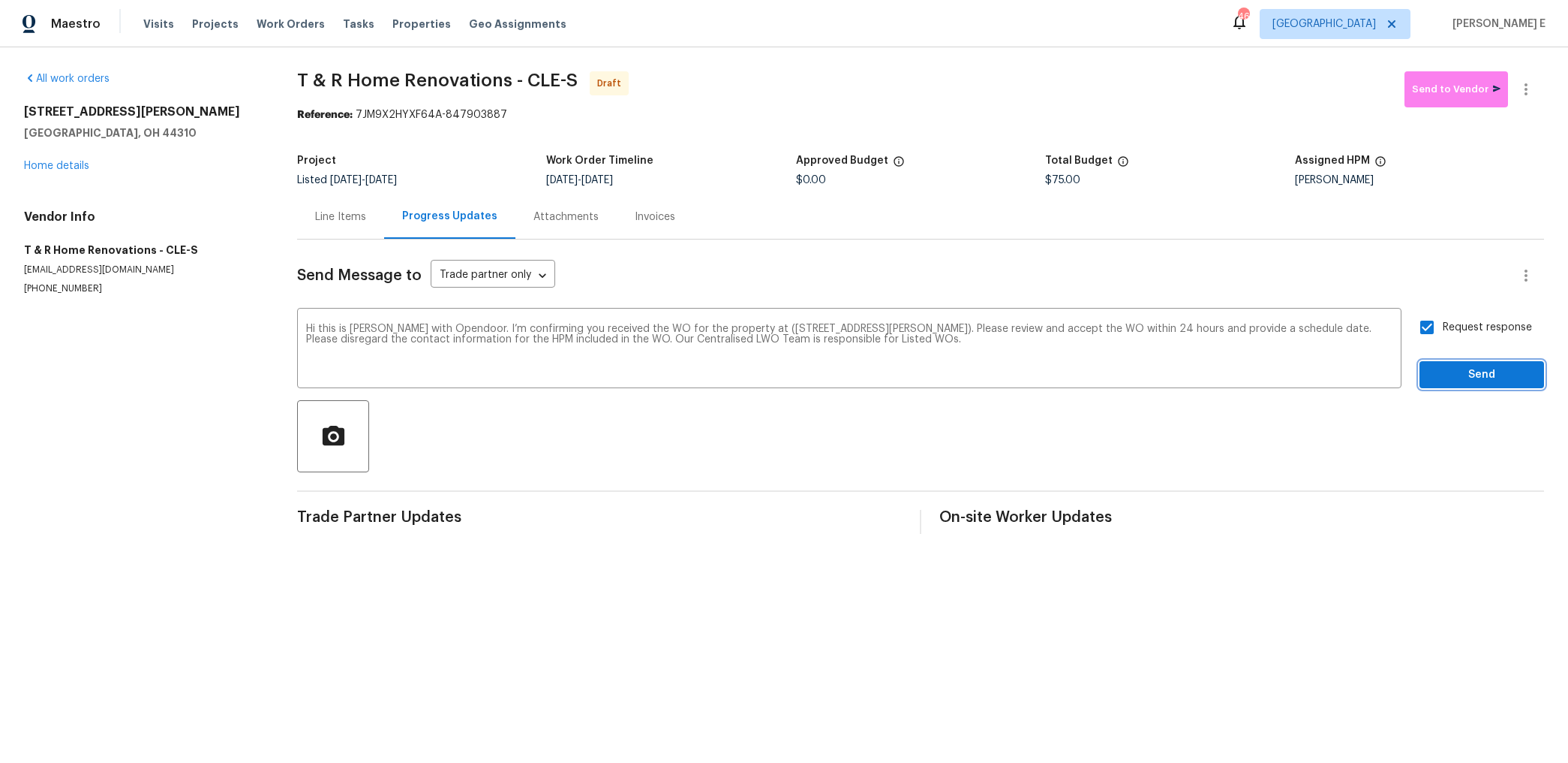
click at [1440, 367] on span "Send" at bounding box center [1482, 375] width 101 height 19
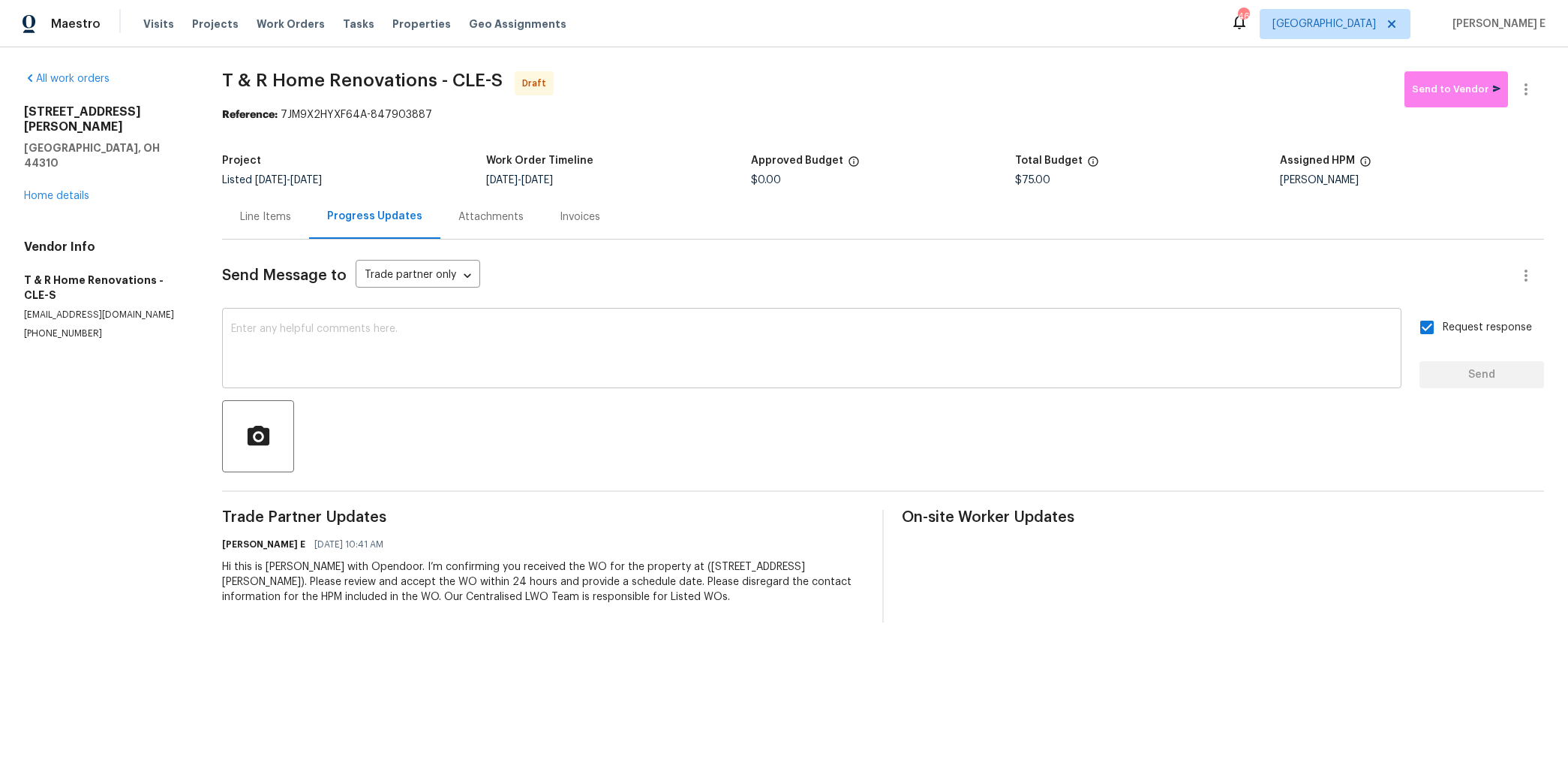
click at [800, 353] on textarea at bounding box center [811, 350] width 1161 height 53
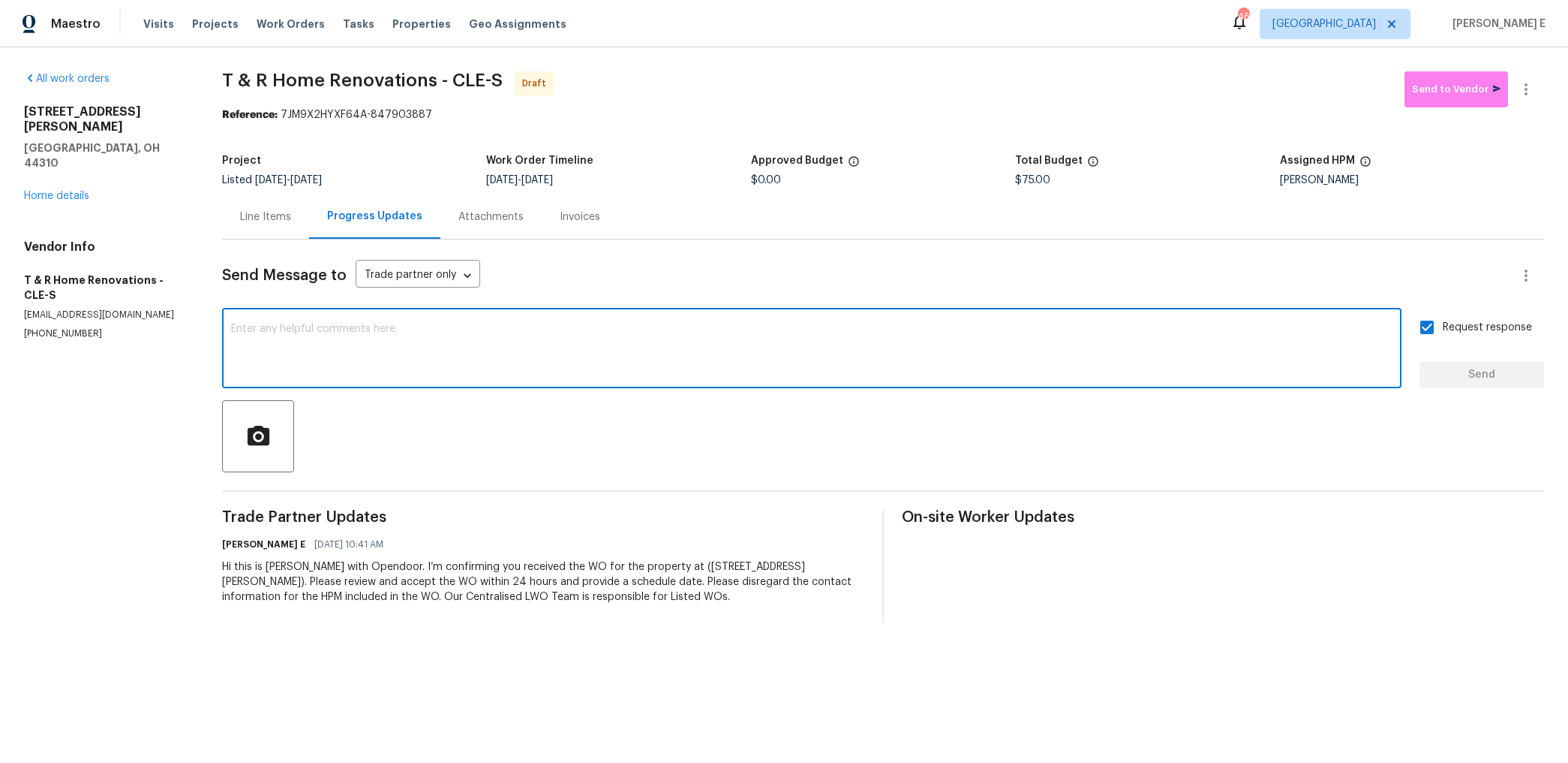
click at [800, 353] on textarea at bounding box center [811, 350] width 1161 height 53
paste textarea "Attention All Work Orders must include before-photos (both close-up and wide-an…"
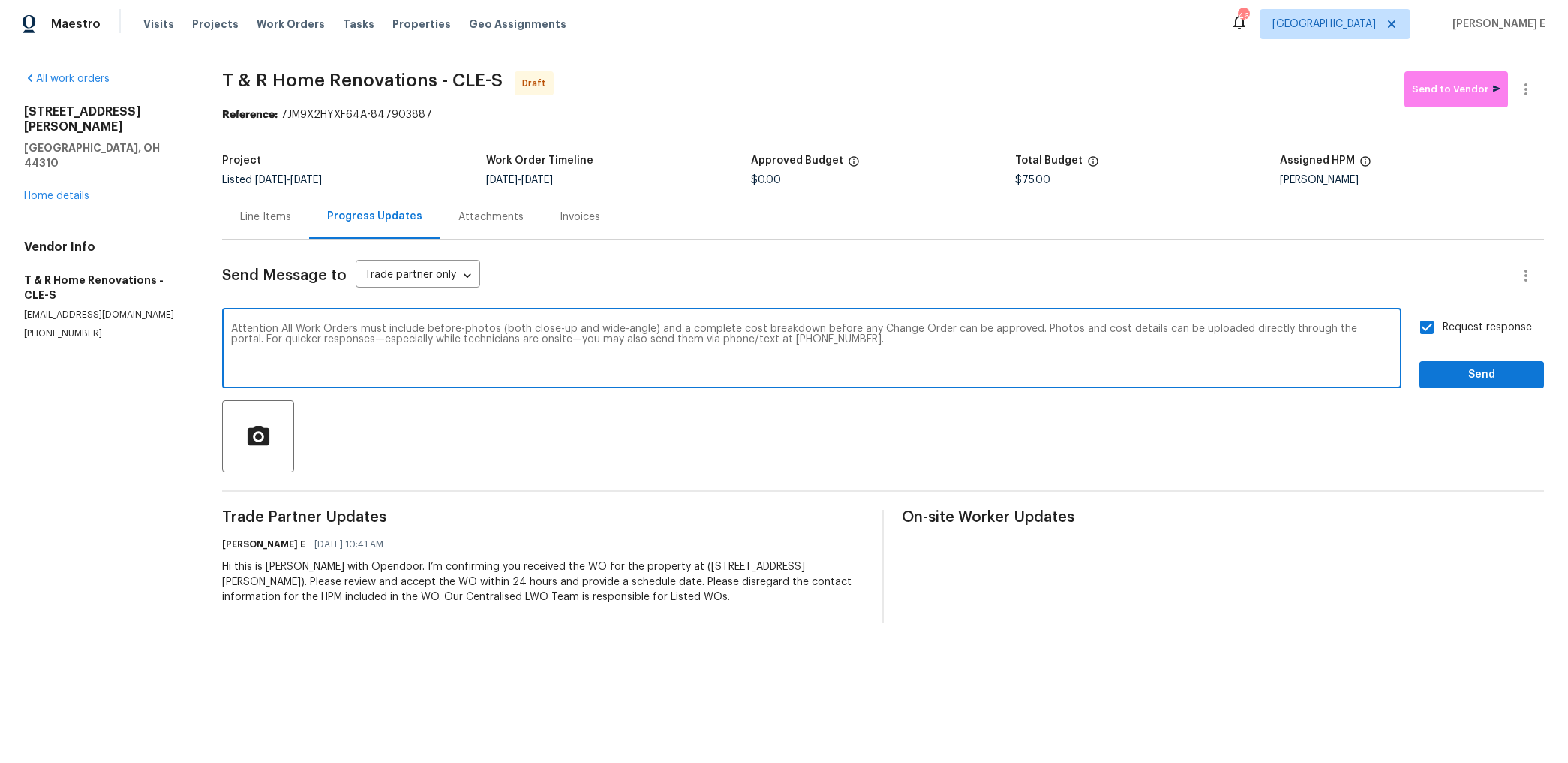
type textarea "Attention All Work Orders must include before-photos (both close-up and wide-an…"
click at [1455, 383] on span "Send" at bounding box center [1482, 375] width 101 height 19
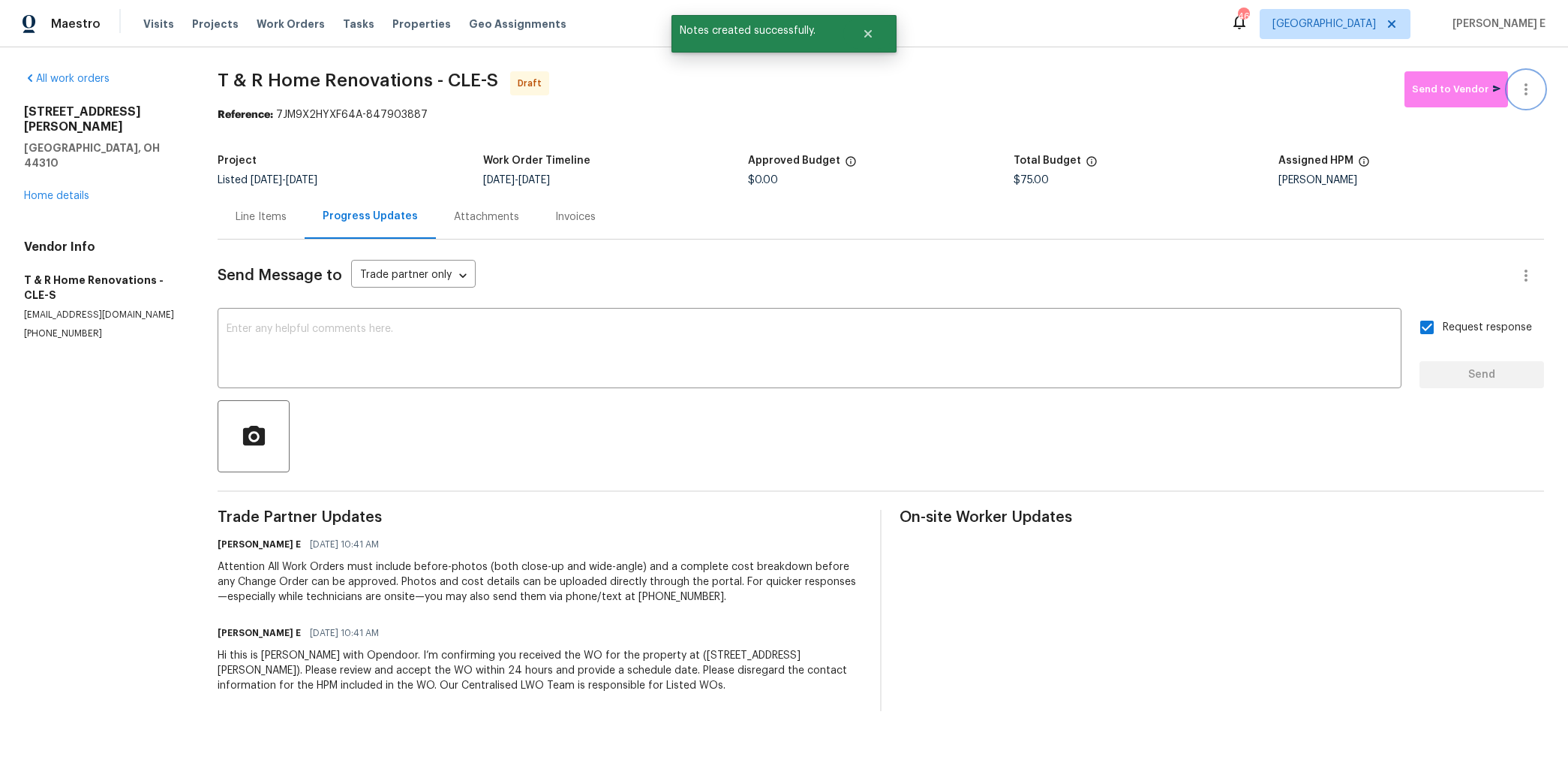
click at [1530, 99] on button "button" at bounding box center [1526, 89] width 36 height 36
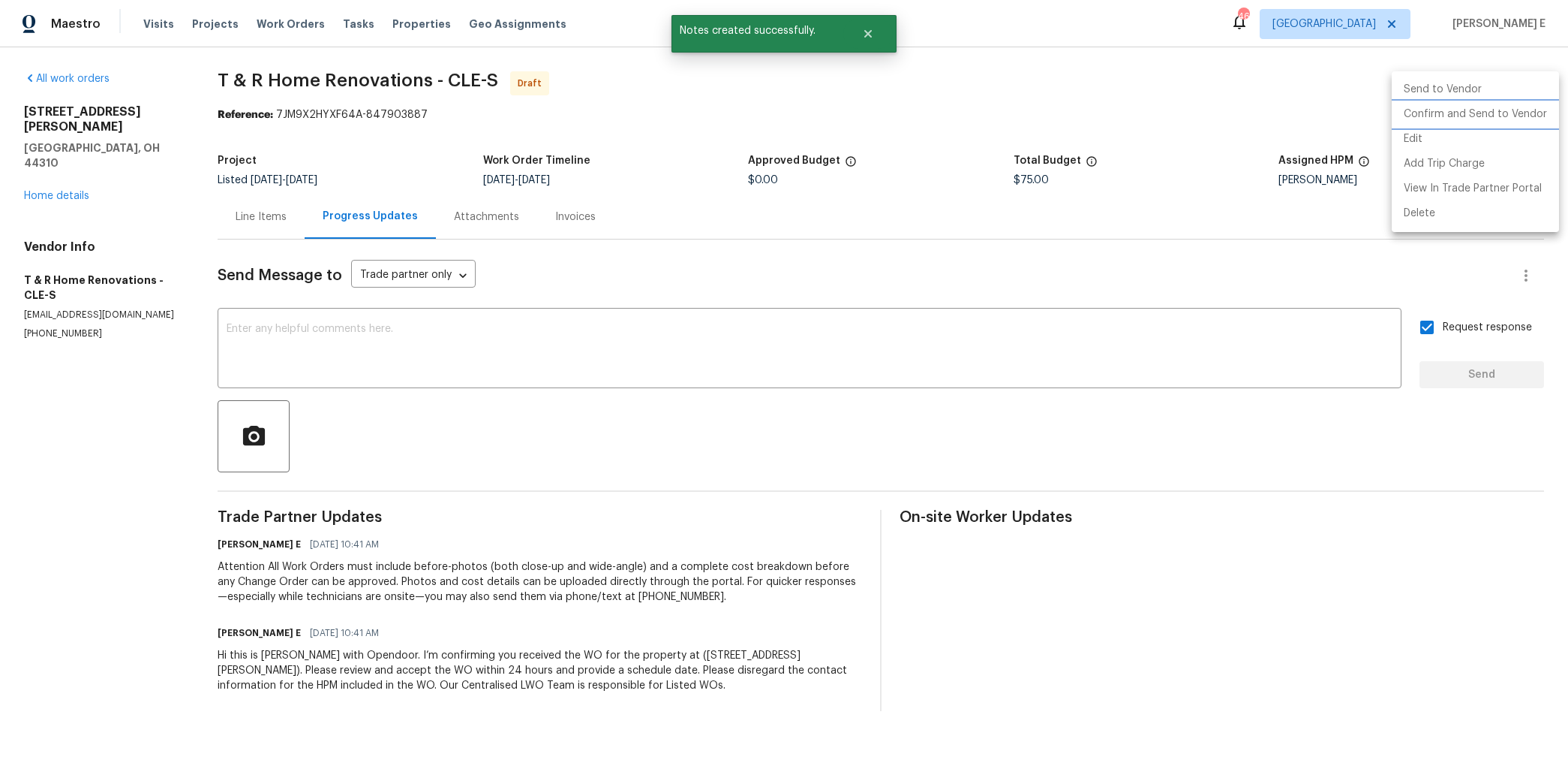
click at [1493, 120] on li "Confirm and Send to Vendor" at bounding box center [1475, 114] width 168 height 25
click at [989, 235] on div at bounding box center [784, 381] width 1568 height 763
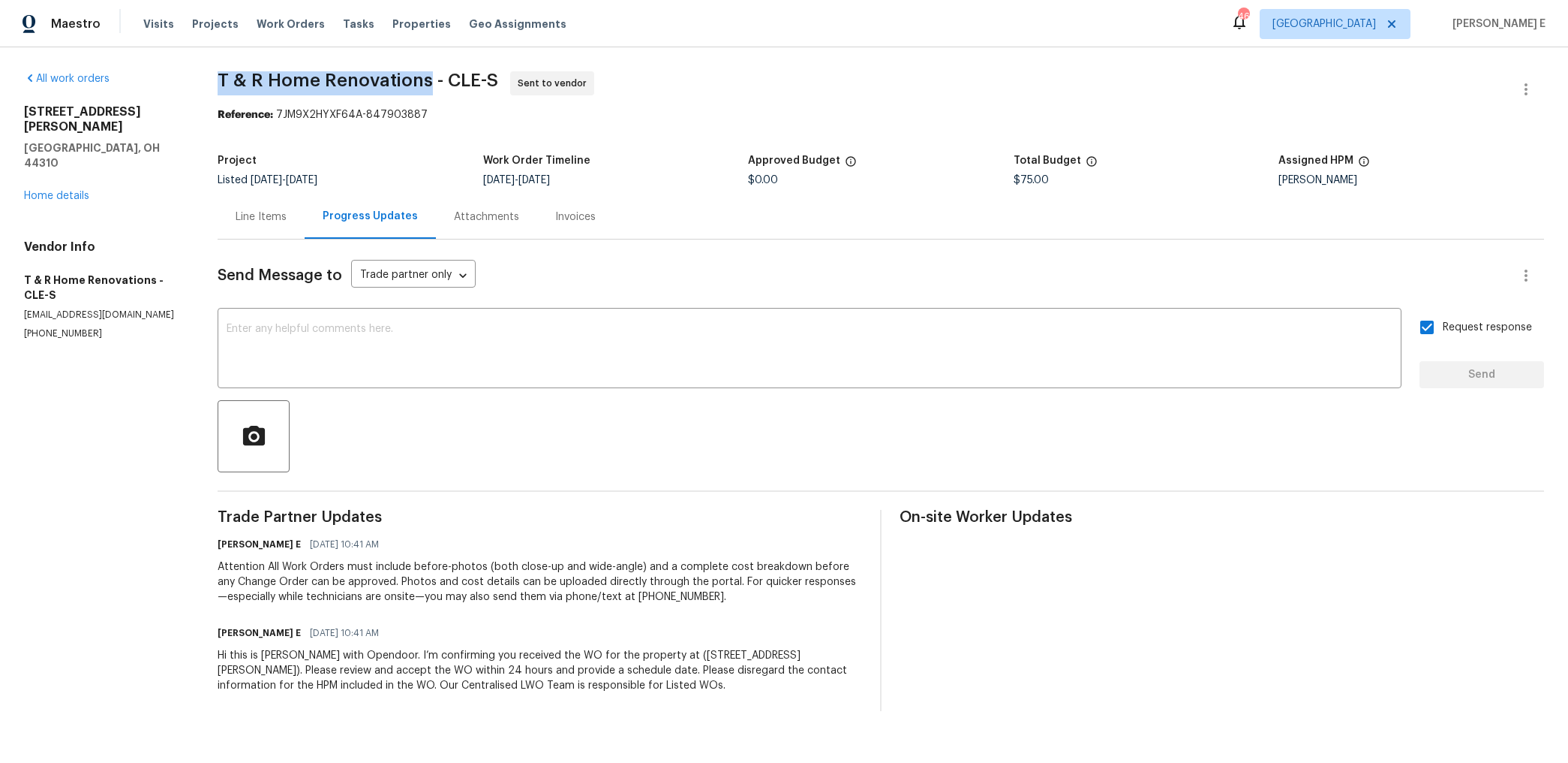
drag, startPoint x: 218, startPoint y: 82, endPoint x: 432, endPoint y: 85, distance: 214.0
click at [432, 85] on div "All work orders 1202 Clifton Ave Akron, OH 44310 Home details Vendor Info T & R…" at bounding box center [784, 391] width 1568 height 688
copy span "T & R Home Renovations"
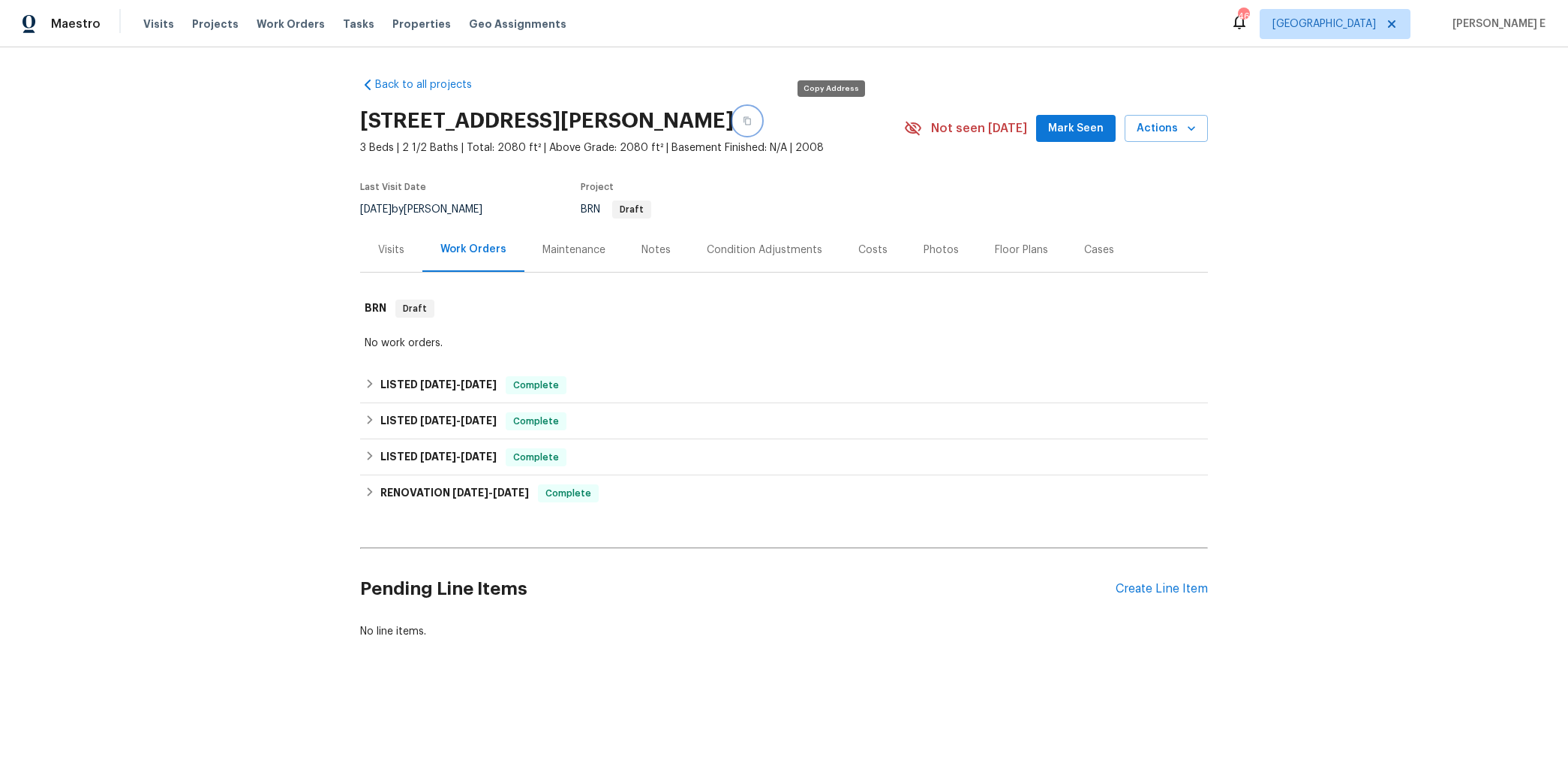
click at [752, 121] on icon "button" at bounding box center [748, 121] width 9 height 9
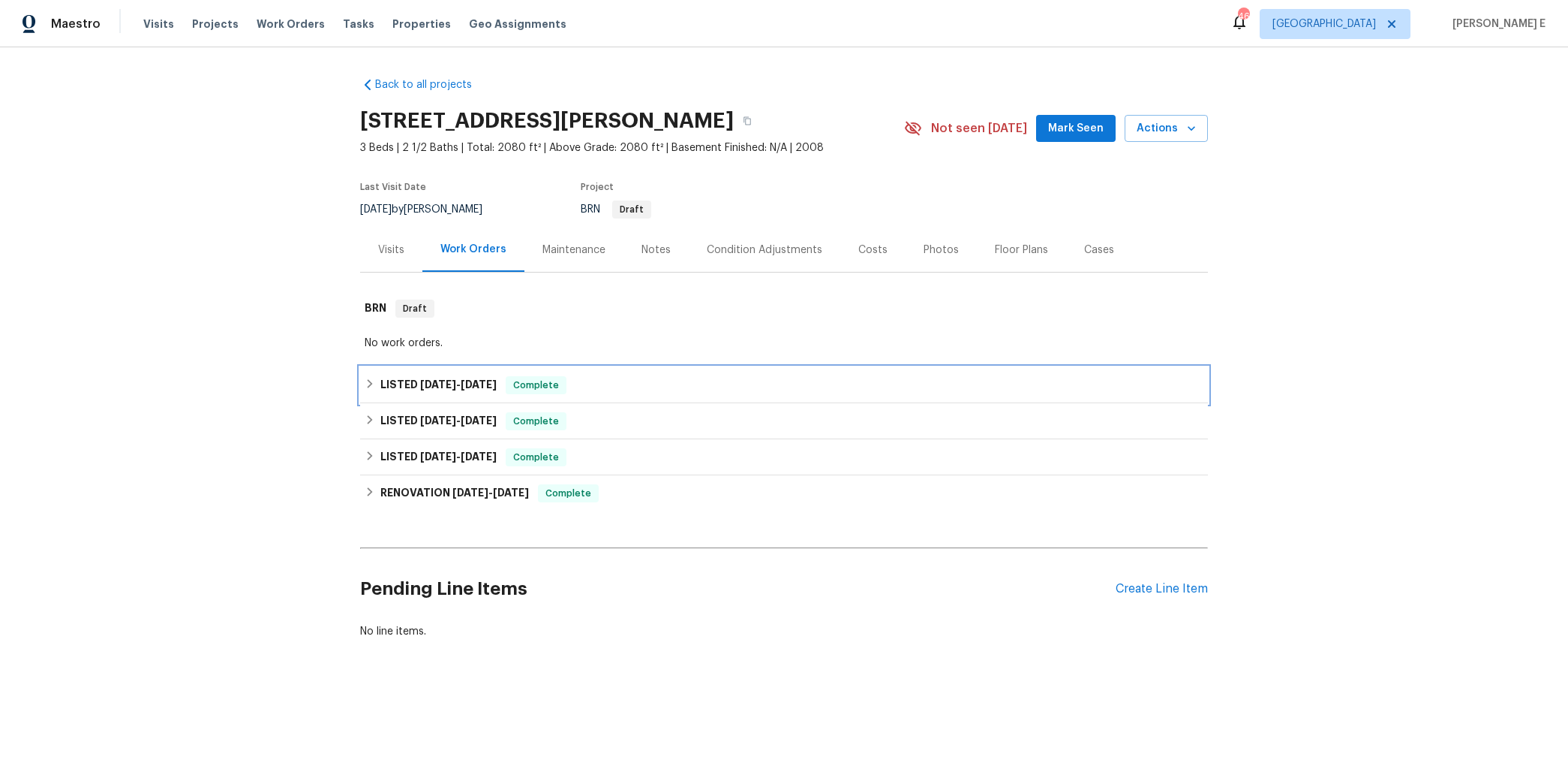
click at [402, 389] on h6 "LISTED 9/10/25 - 9/26/25" at bounding box center [439, 385] width 117 height 18
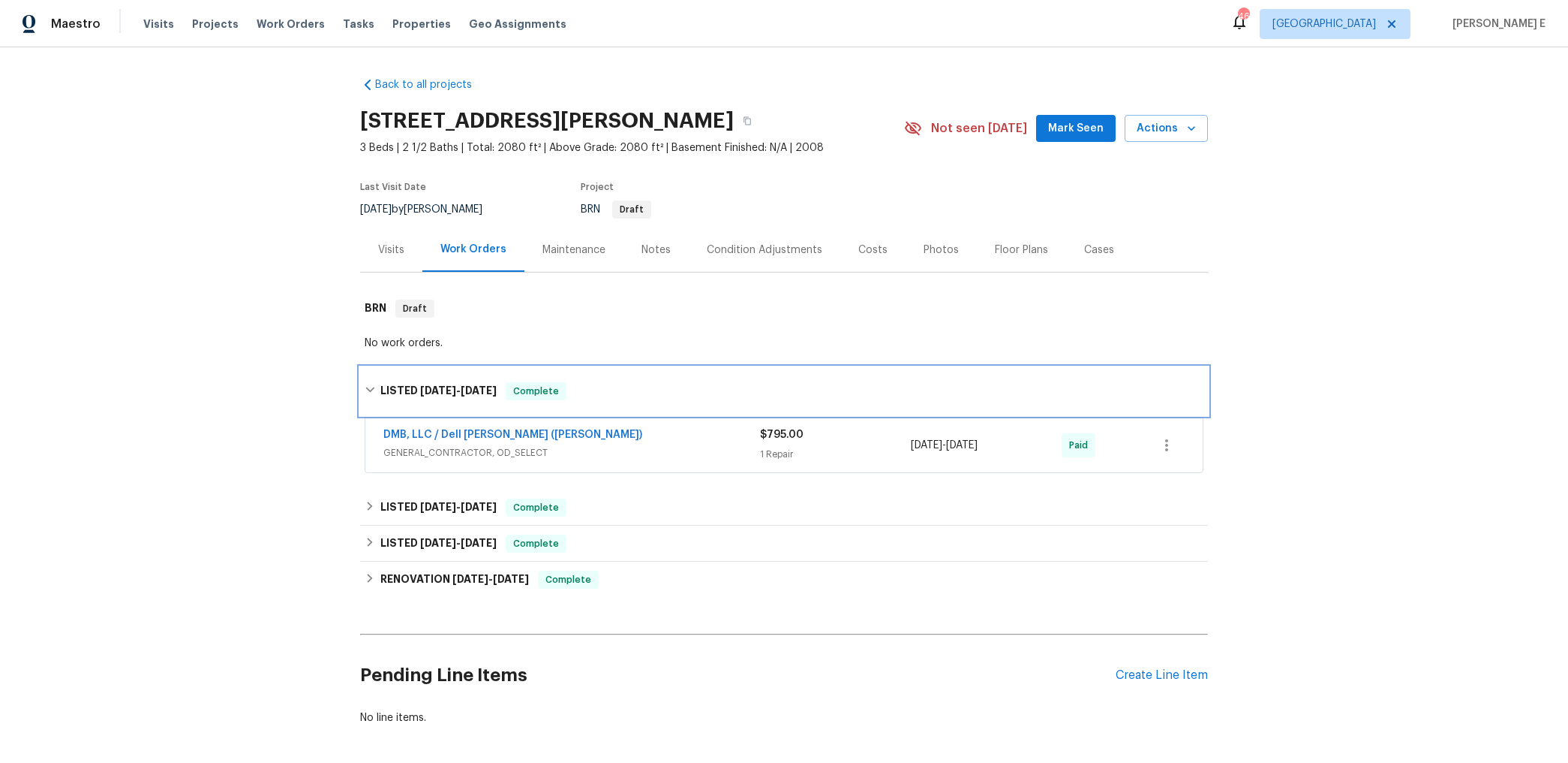
scroll to position [12, 0]
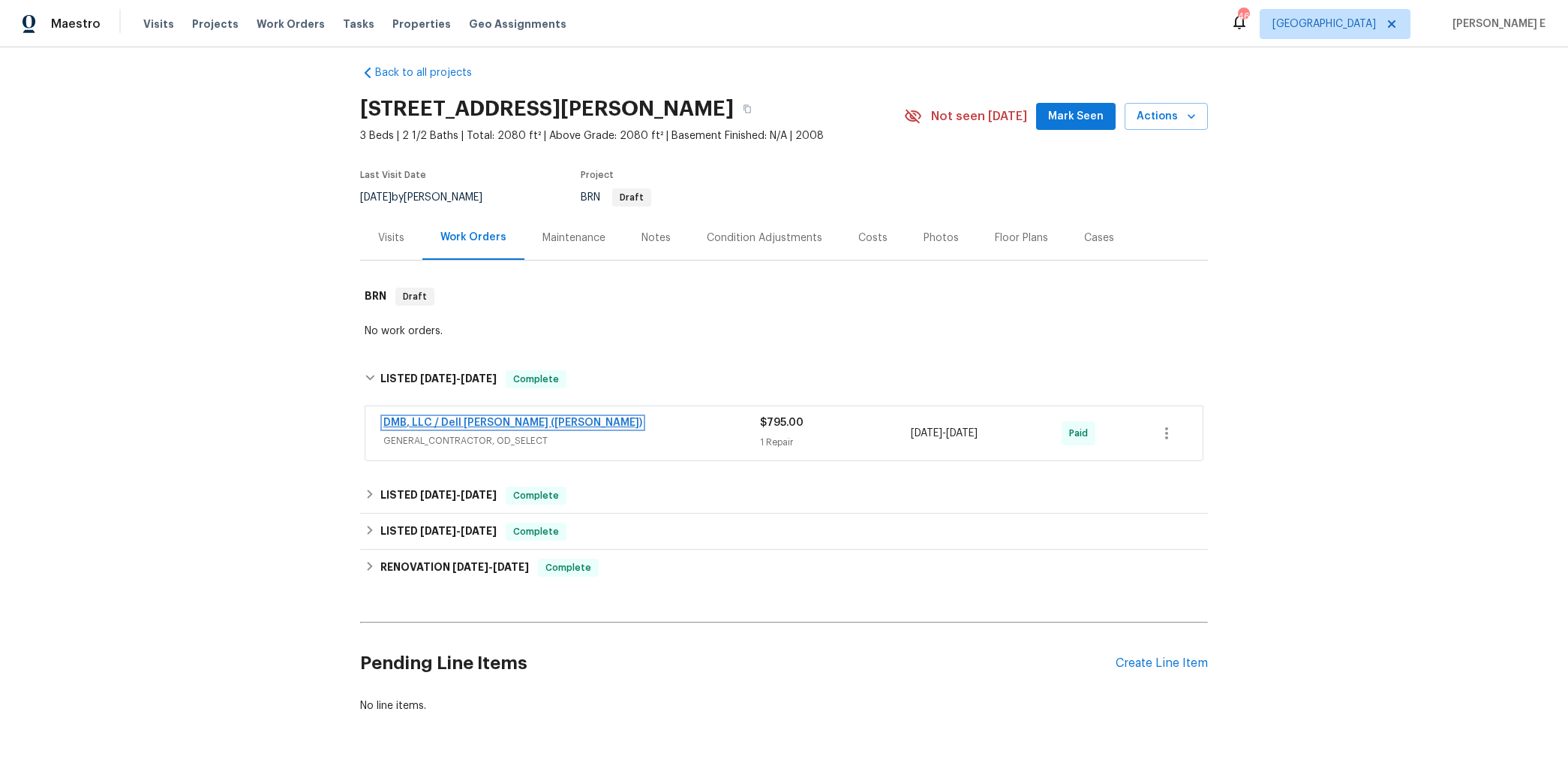
click at [499, 425] on link "DMB, LLC / Dell Bryson (Heise)" at bounding box center [512, 422] width 259 height 10
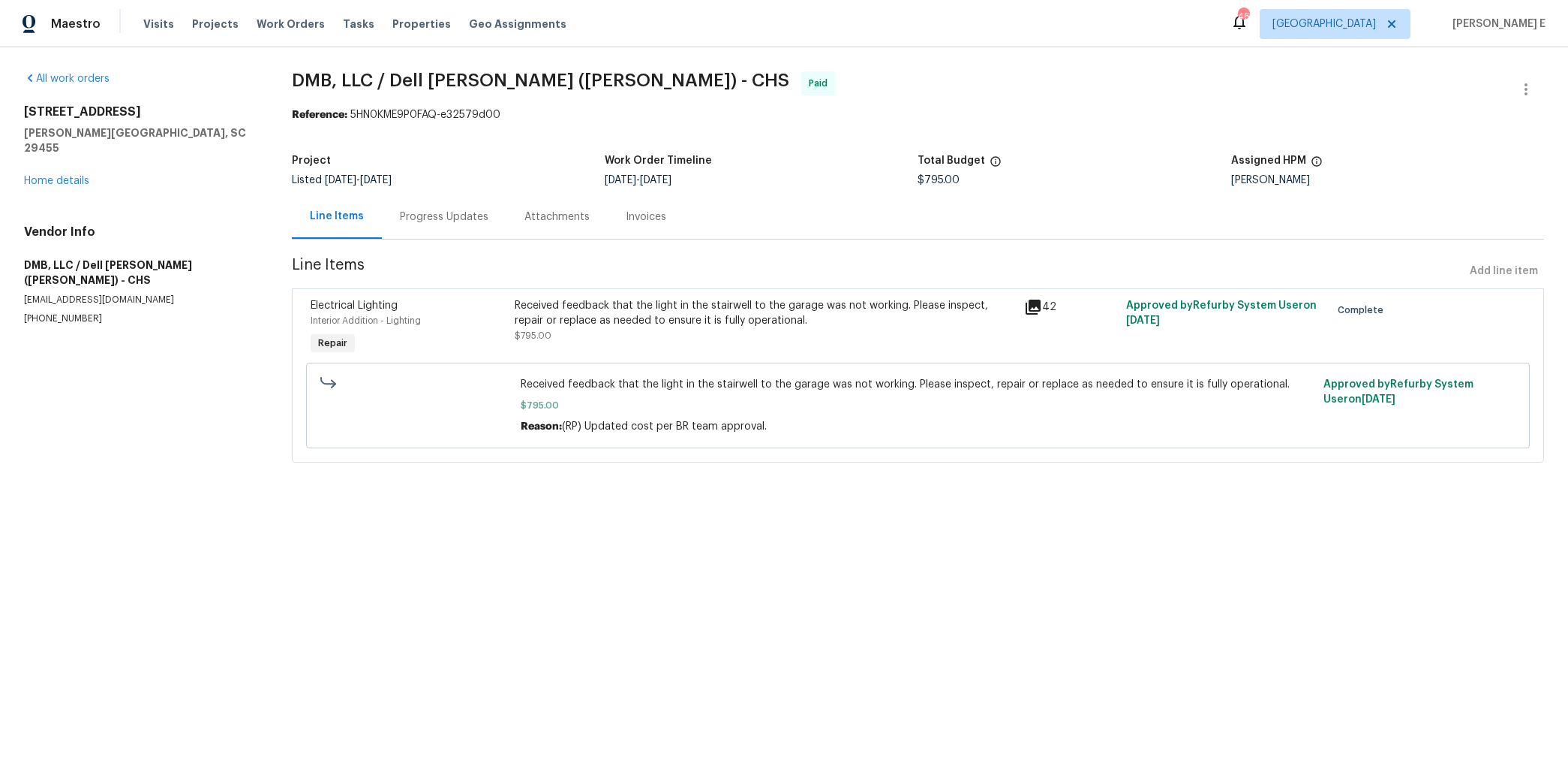
click at [404, 228] on div "Progress Updates" at bounding box center [444, 217] width 124 height 45
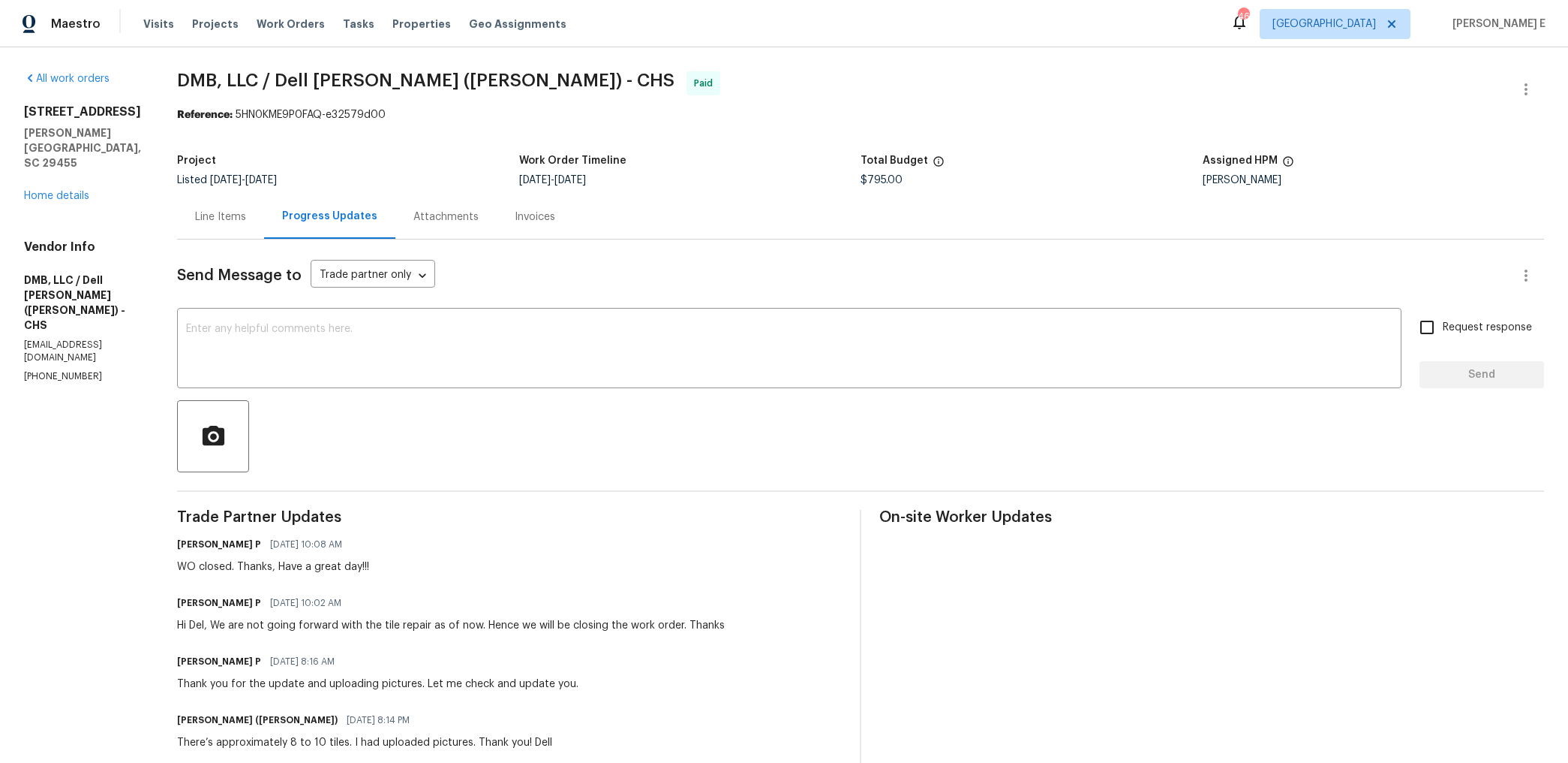
click at [204, 210] on div "Line Items" at bounding box center [221, 217] width 51 height 15
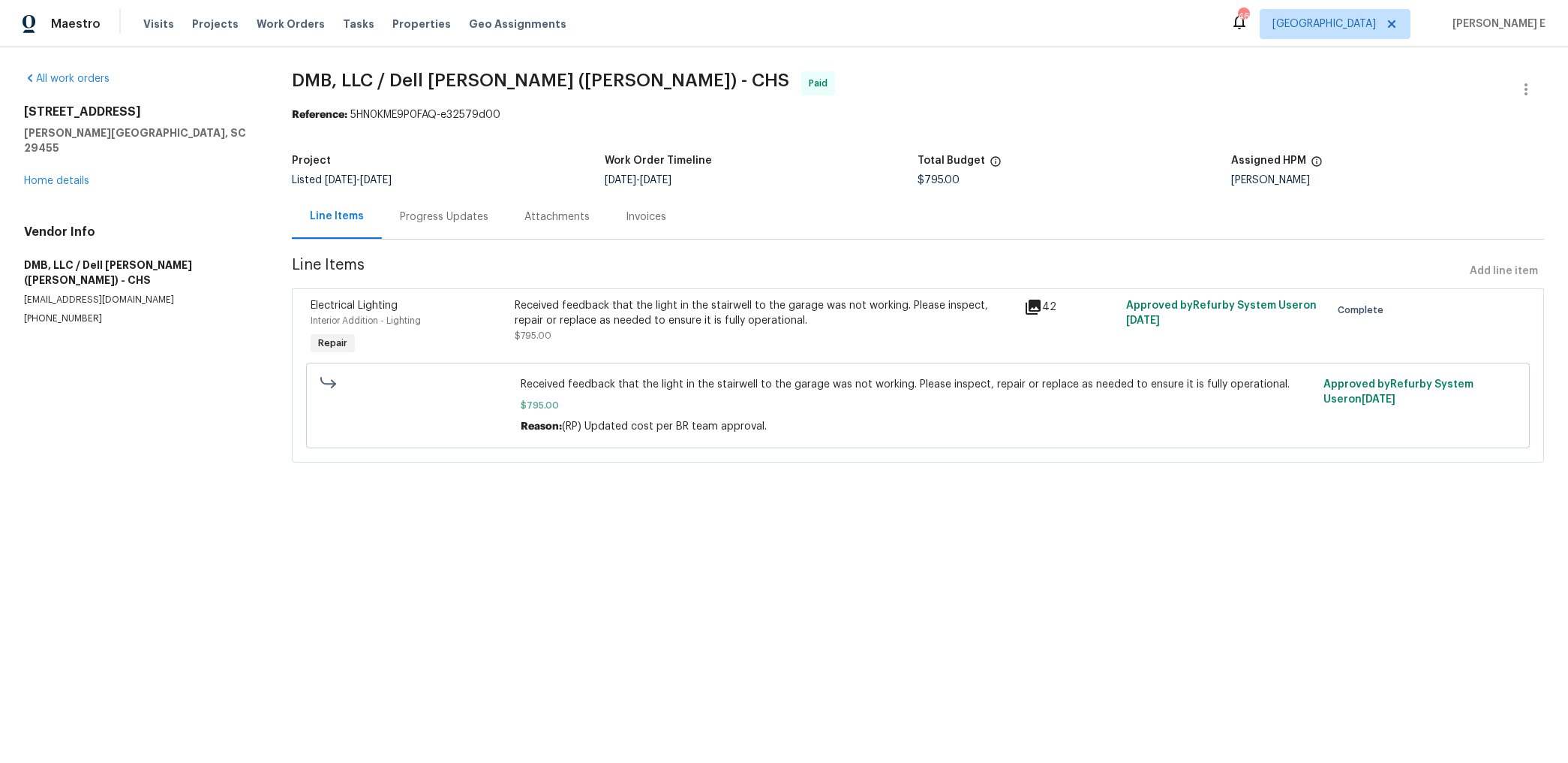
click at [696, 304] on div "Received feedback that the light in the stairwell to the garage was not working…" at bounding box center [765, 312] width 501 height 30
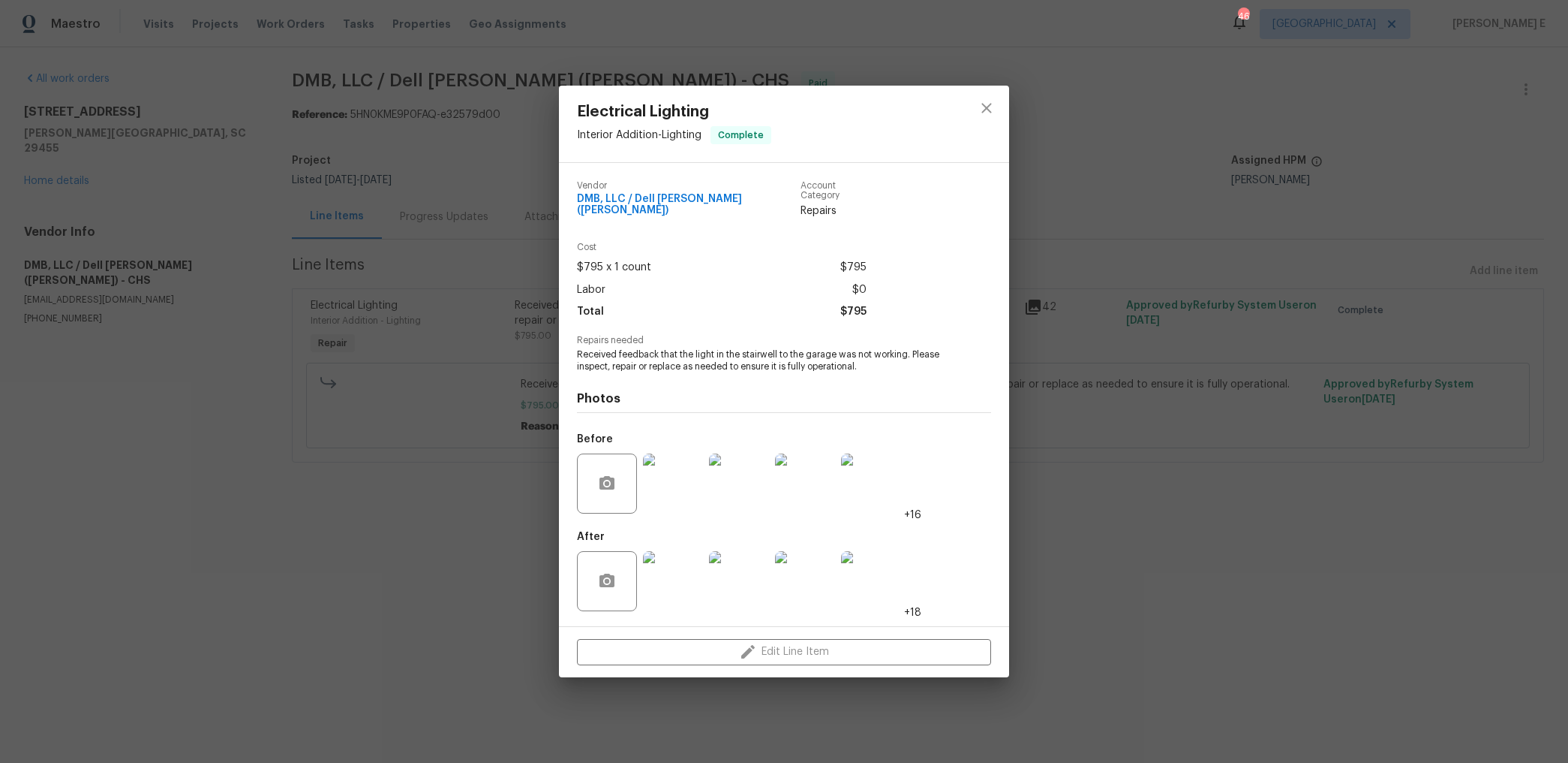
click at [469, 570] on div "Electrical Lighting Interior Addition - Lighting Complete Vendor DMB, LLC / Del…" at bounding box center [784, 381] width 1568 height 763
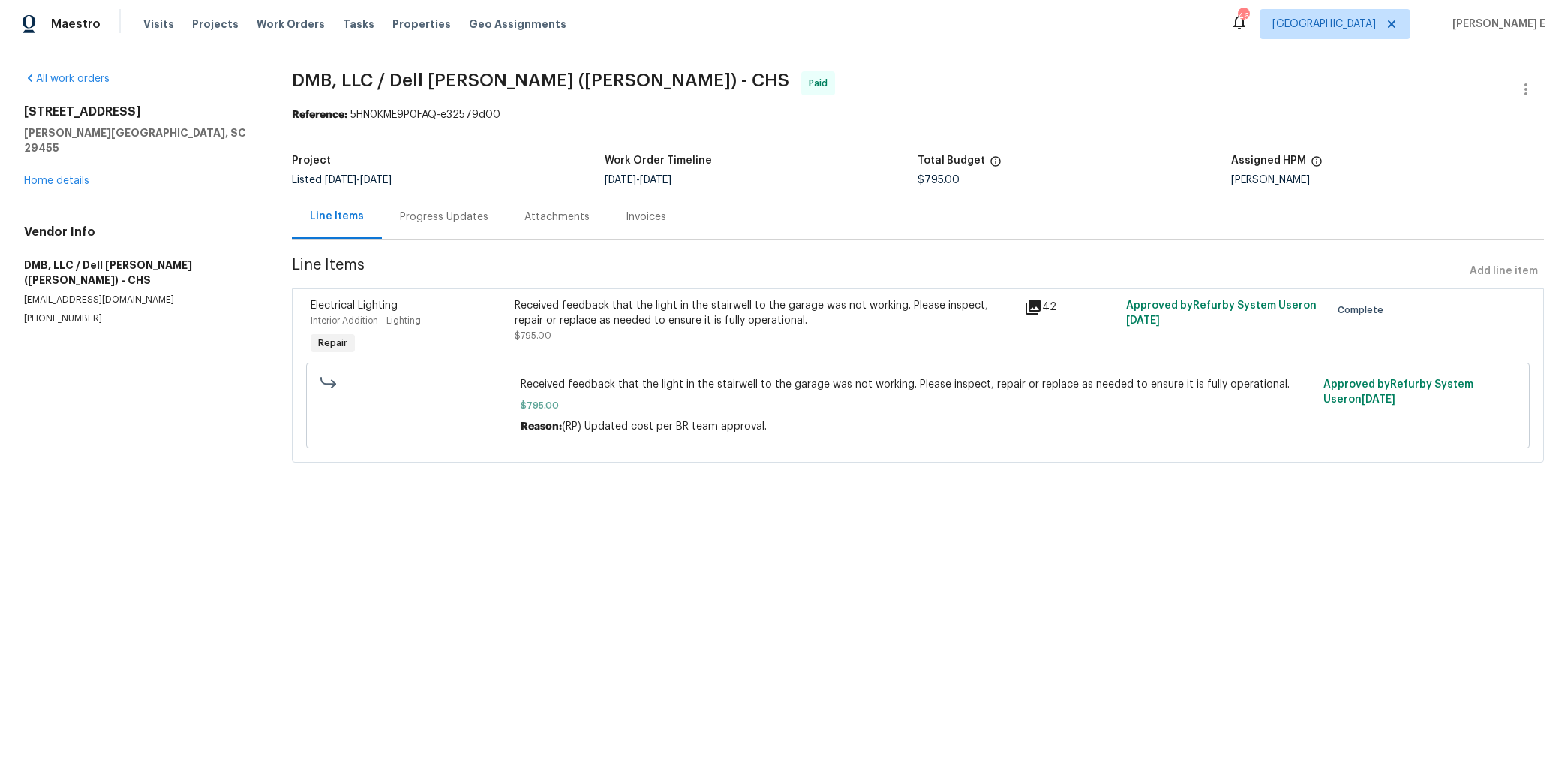
click at [460, 218] on div "Progress Updates" at bounding box center [445, 217] width 89 height 15
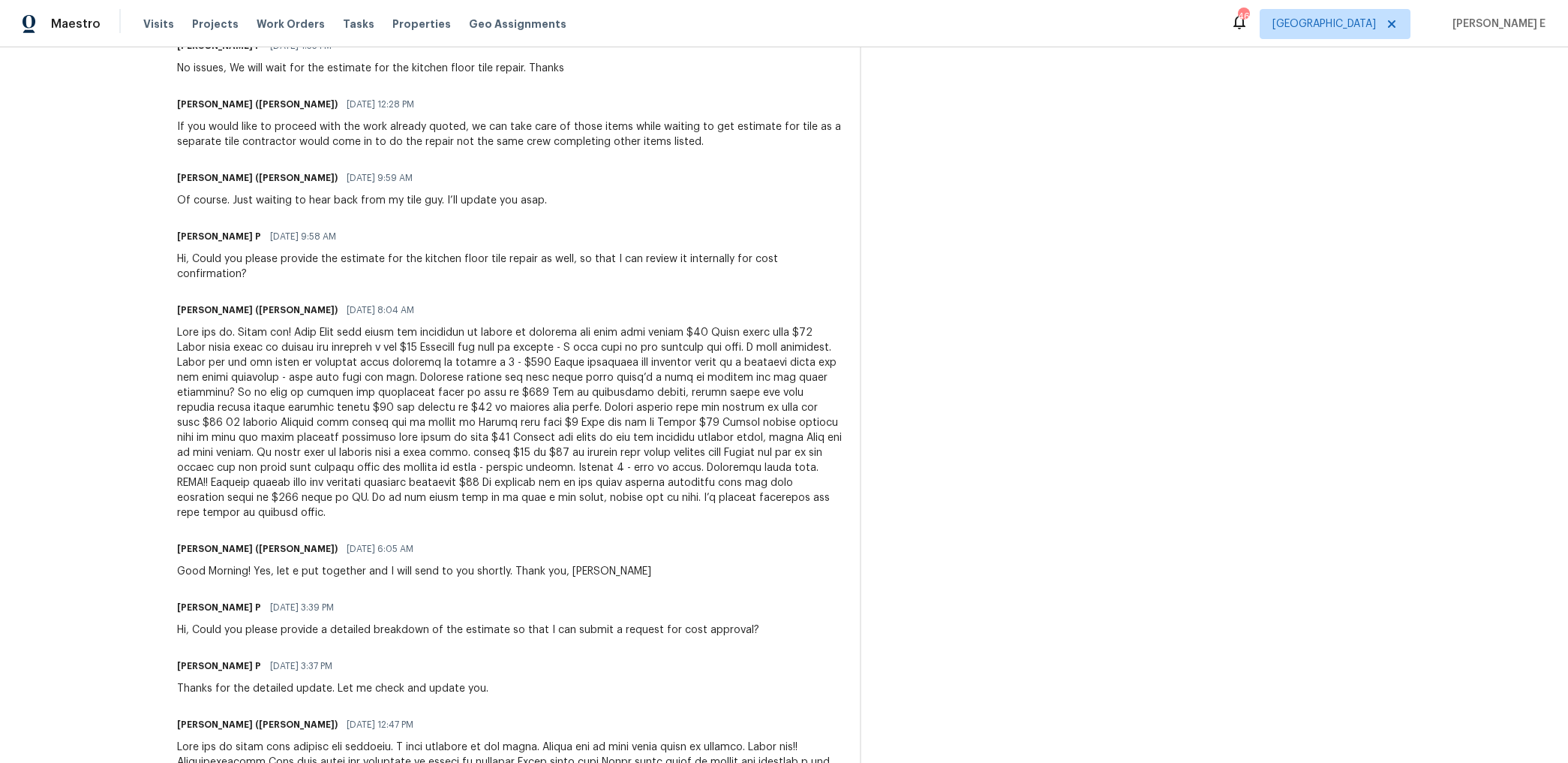
scroll to position [1685, 0]
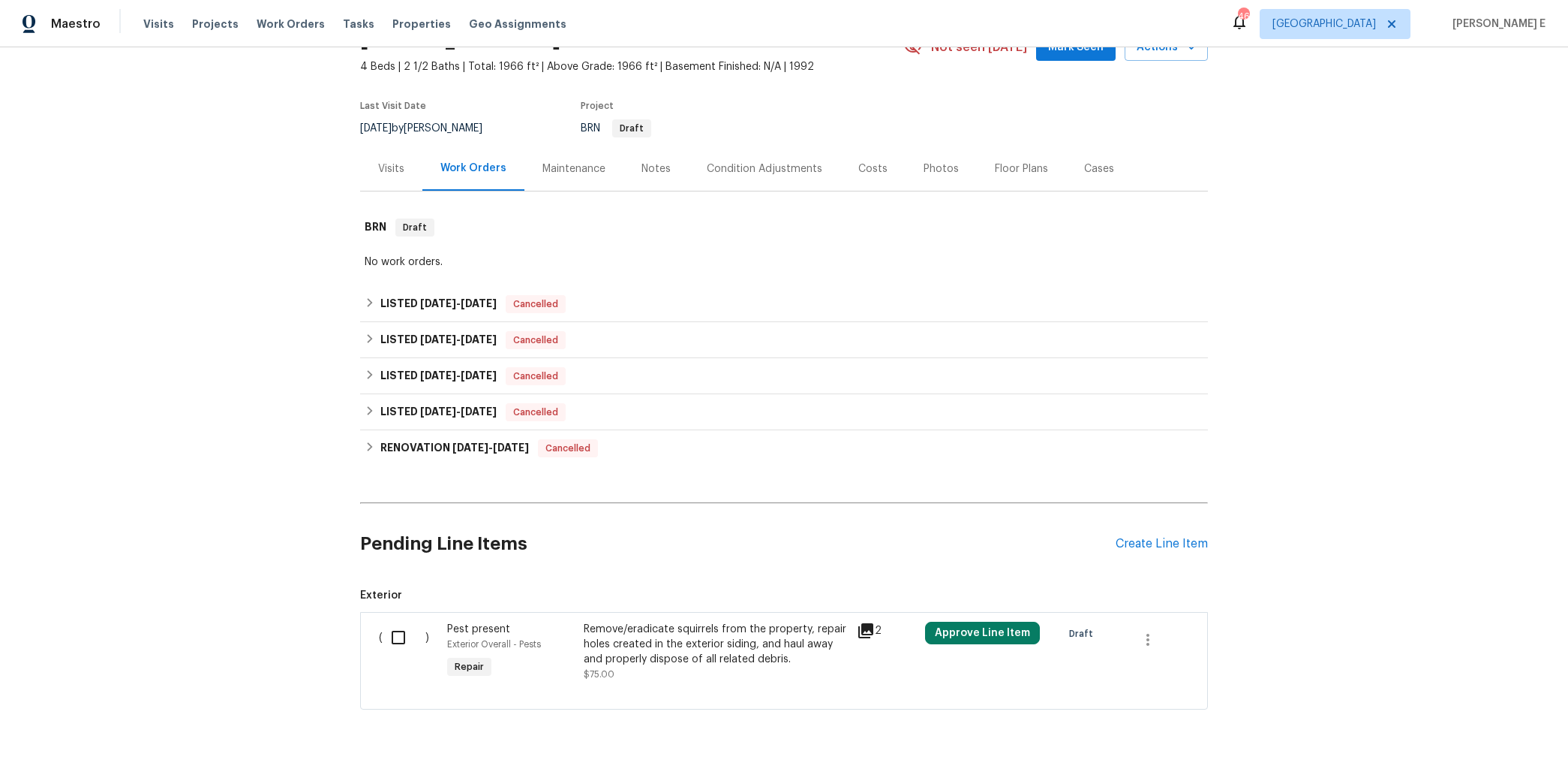
scroll to position [92, 0]
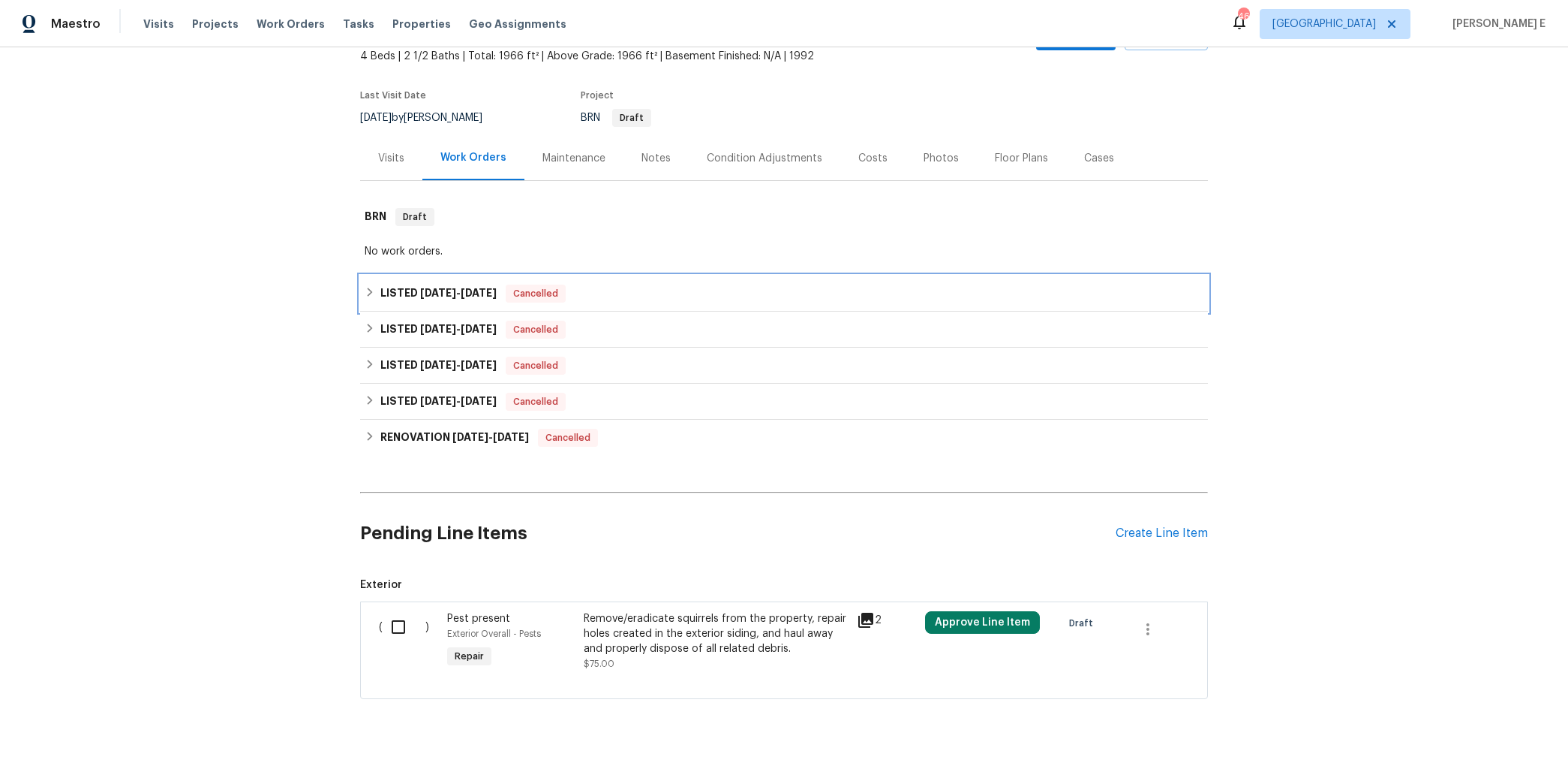
click at [418, 278] on div "LISTED 9/4/25 - 9/19/25 Cancelled" at bounding box center [784, 293] width 848 height 36
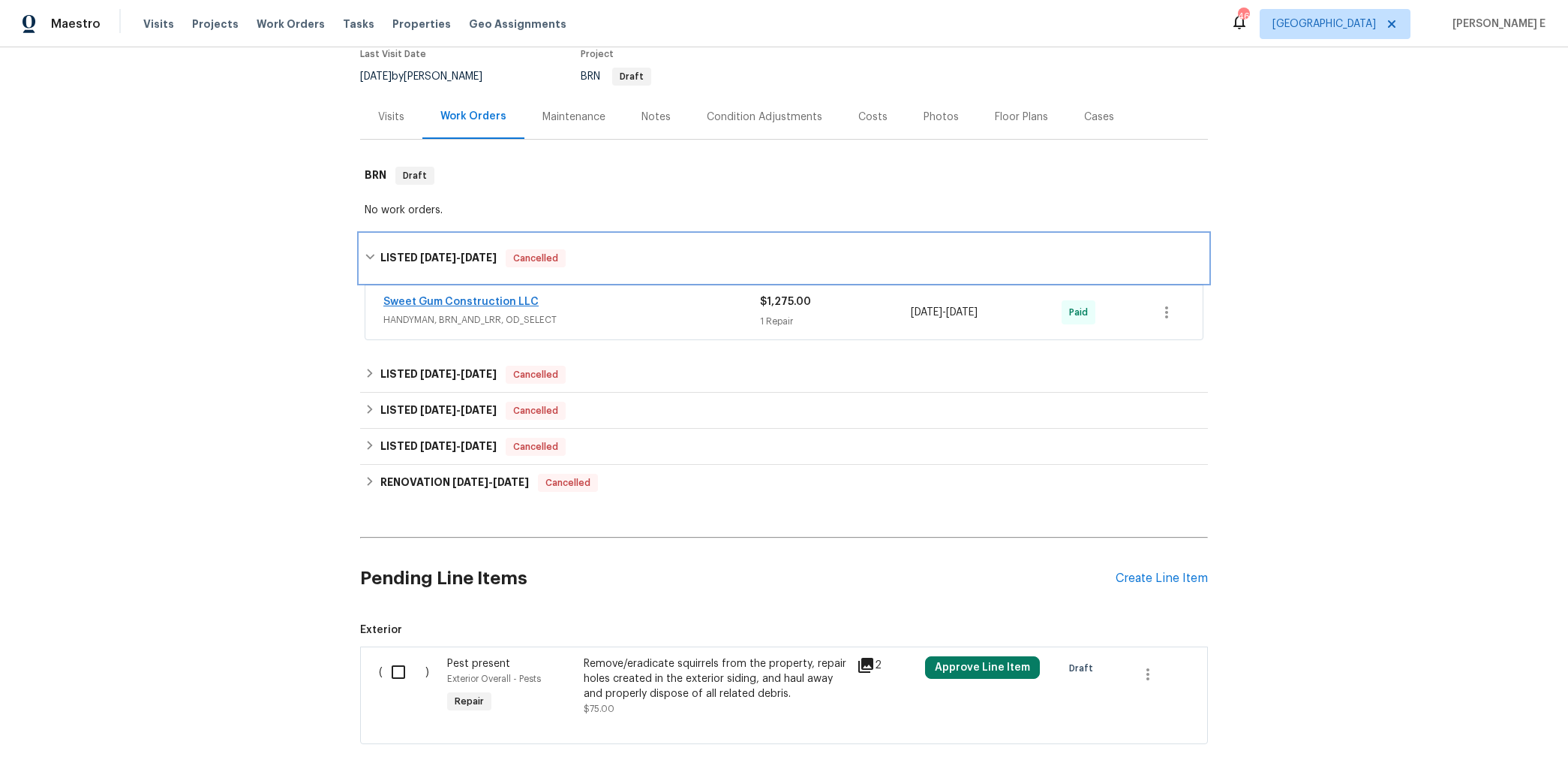
scroll to position [134, 0]
click at [487, 299] on link "Sweet Gum Construction LLC" at bounding box center [462, 300] width 156 height 10
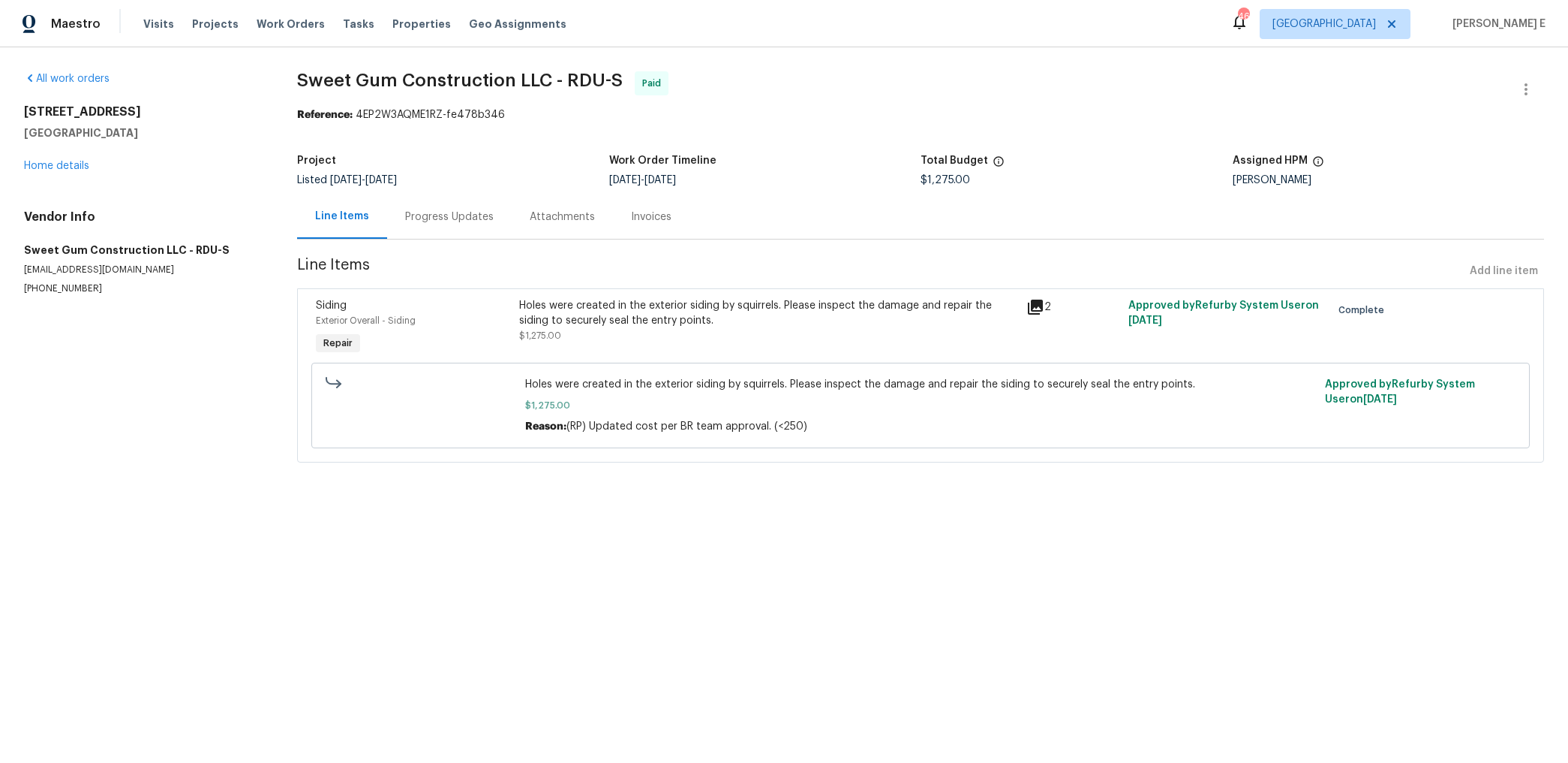
click at [440, 212] on div "Progress Updates" at bounding box center [449, 217] width 89 height 15
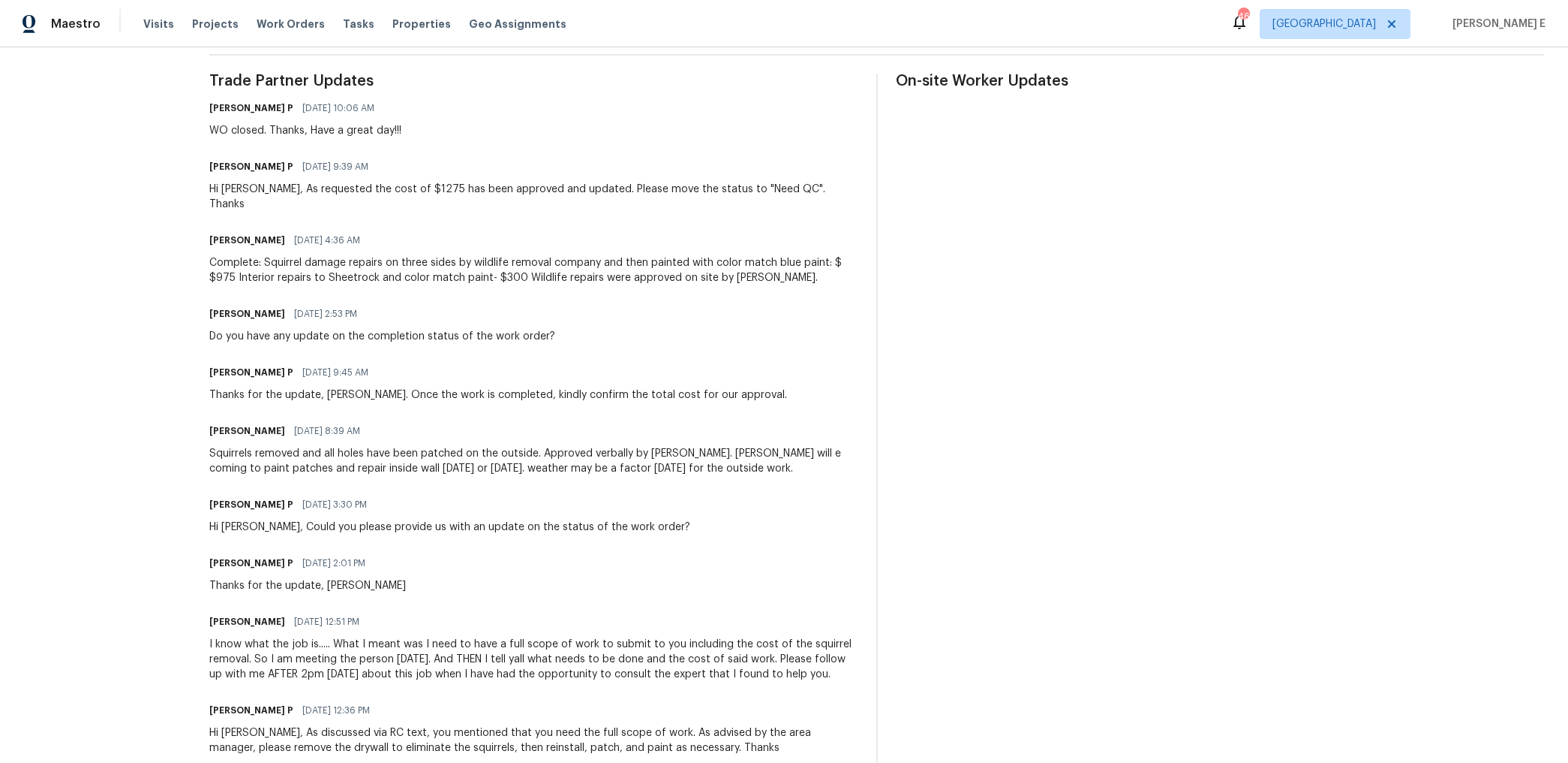
scroll to position [117, 0]
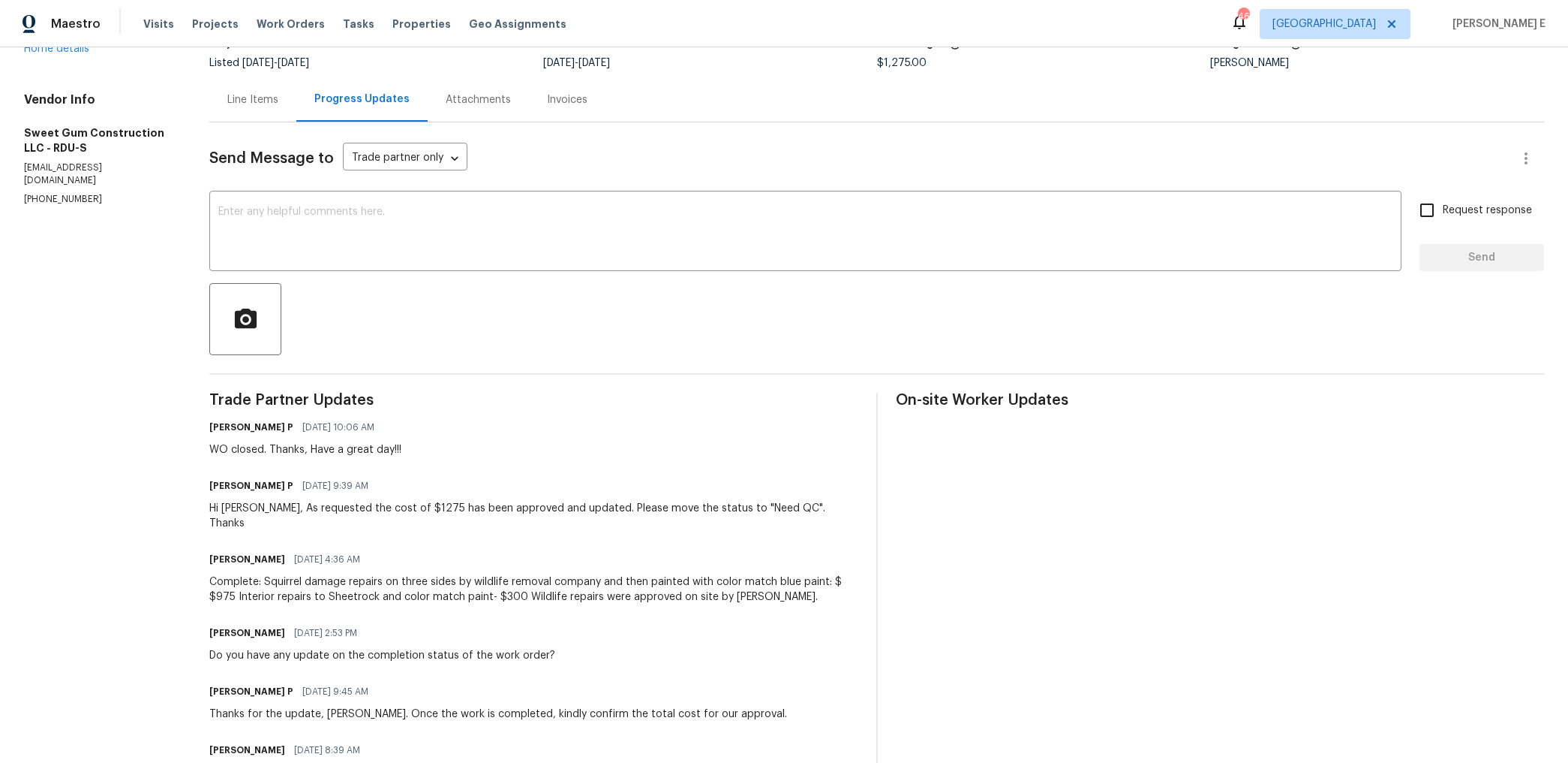
click at [263, 115] on div "Line Items" at bounding box center [253, 99] width 87 height 45
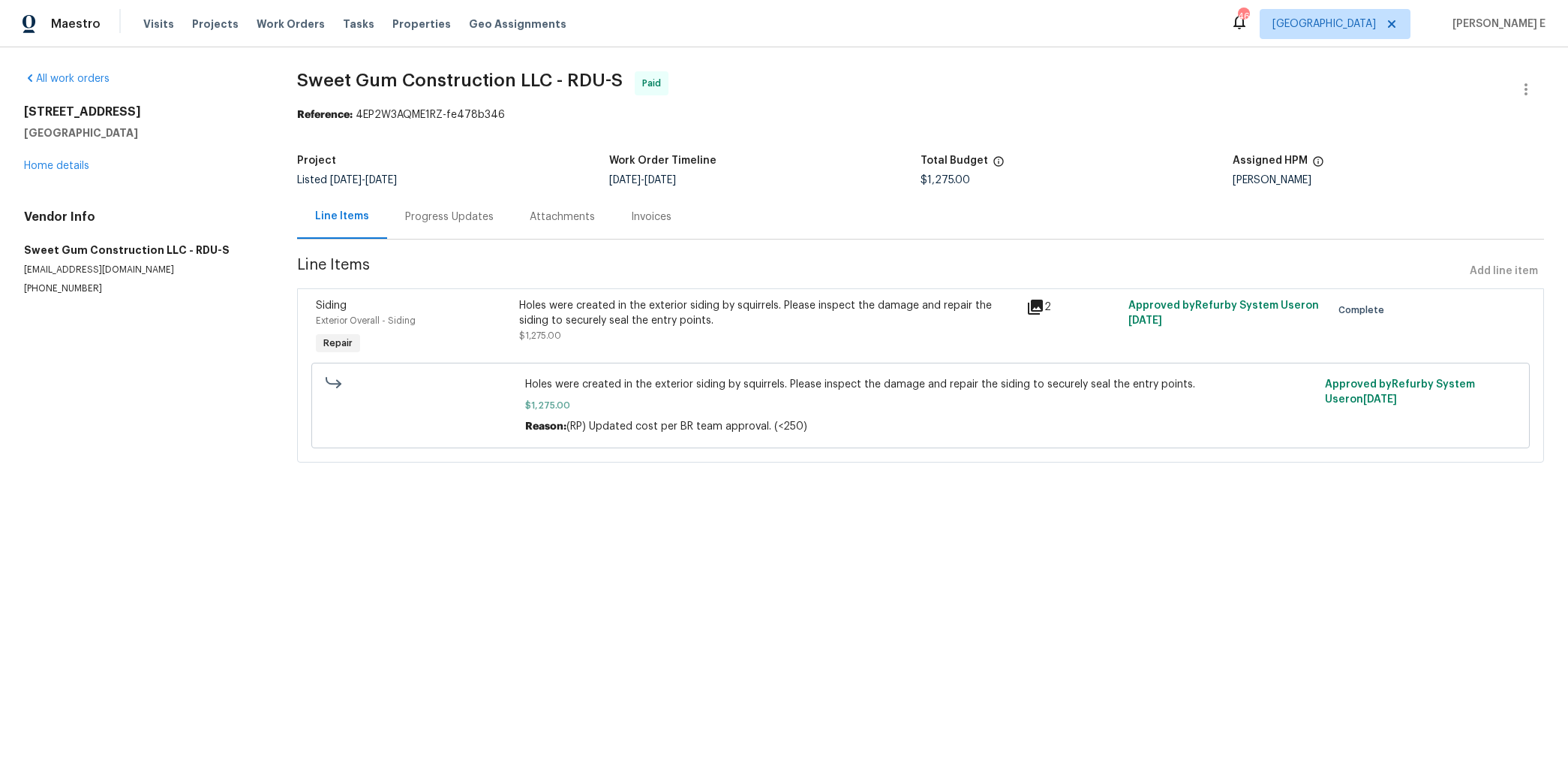
click at [454, 211] on div "Progress Updates" at bounding box center [449, 217] width 89 height 15
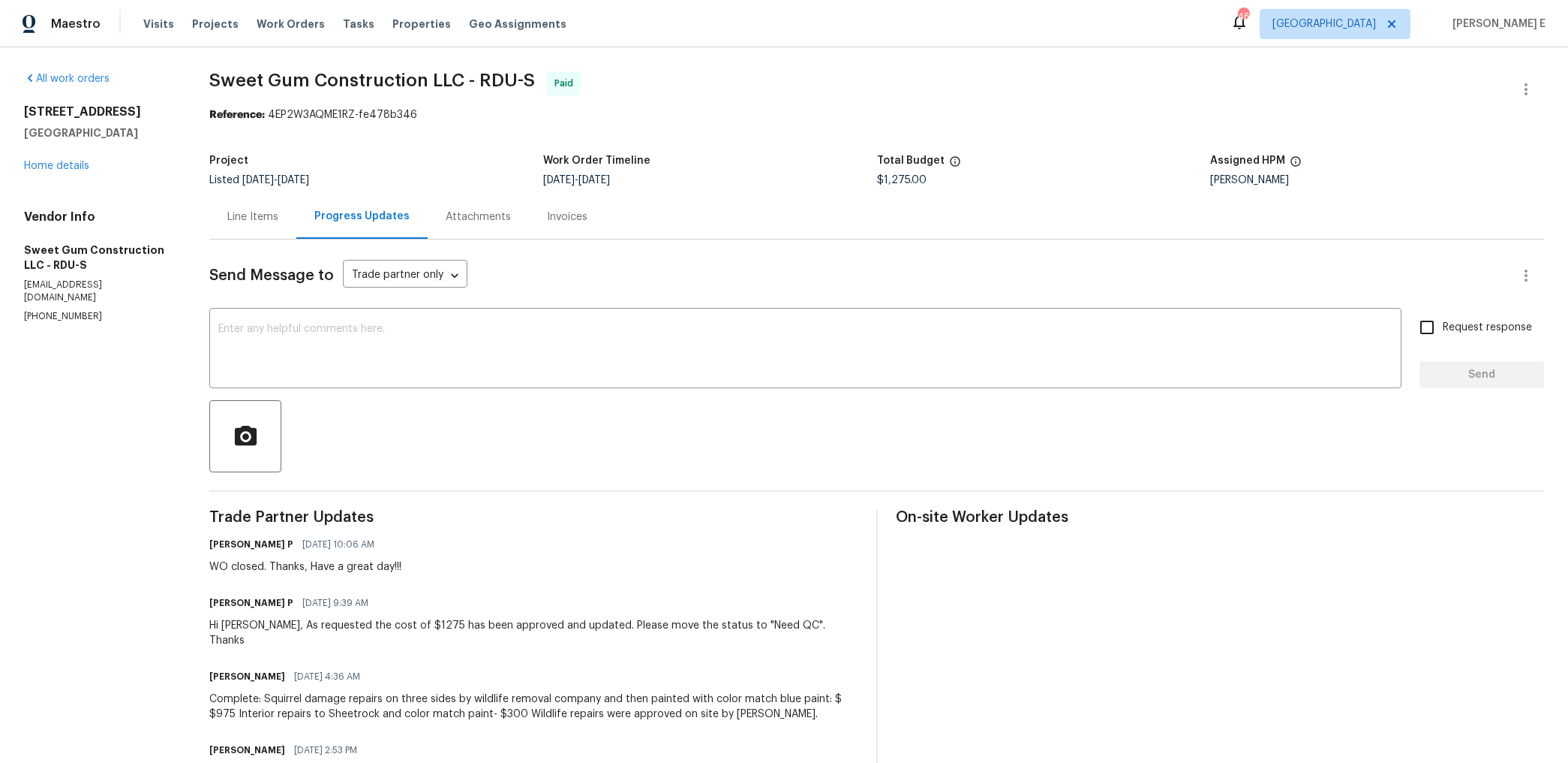
click at [238, 211] on div "Line Items" at bounding box center [252, 217] width 51 height 15
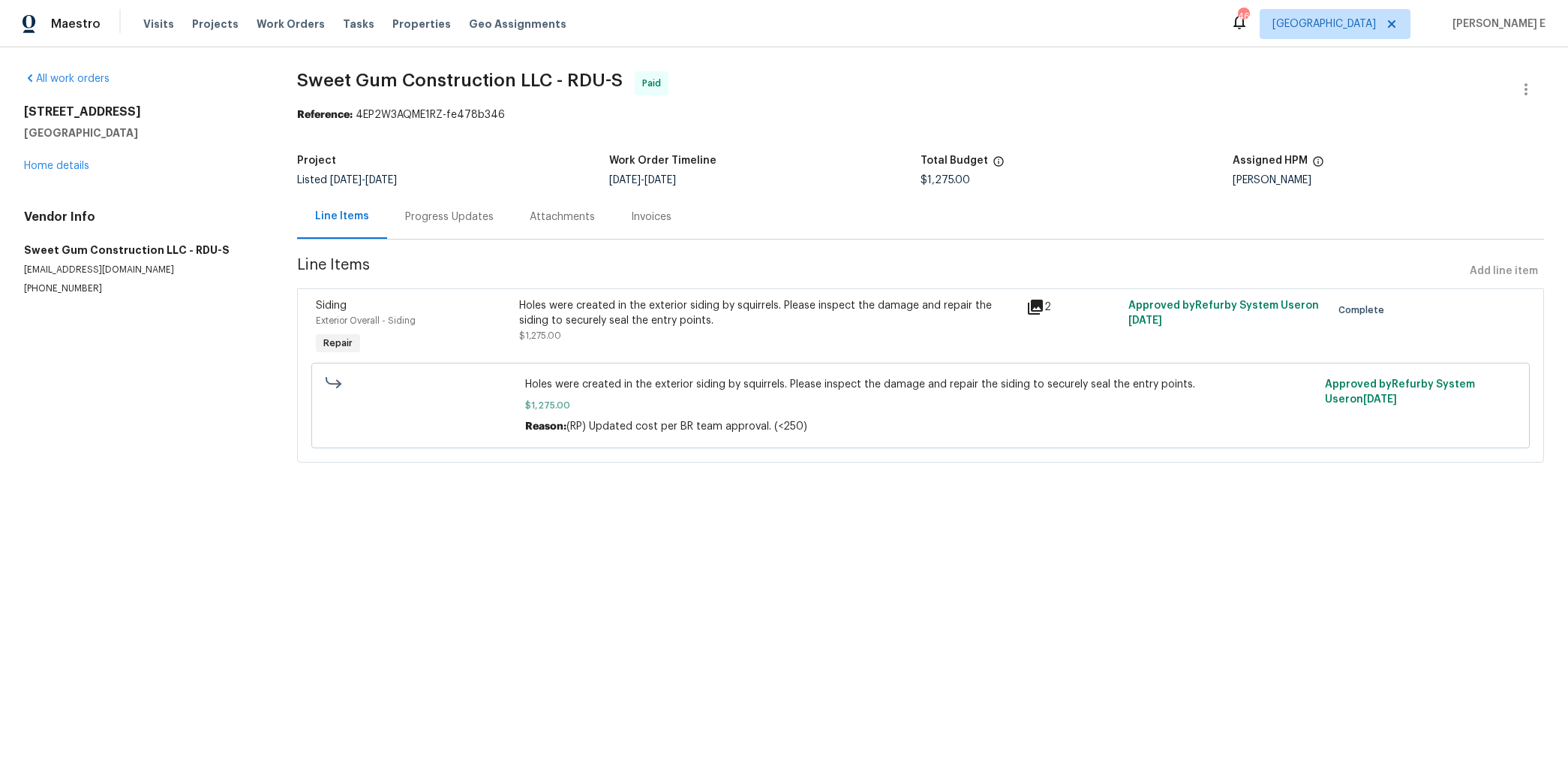
click at [433, 227] on div "Progress Updates" at bounding box center [449, 217] width 124 height 45
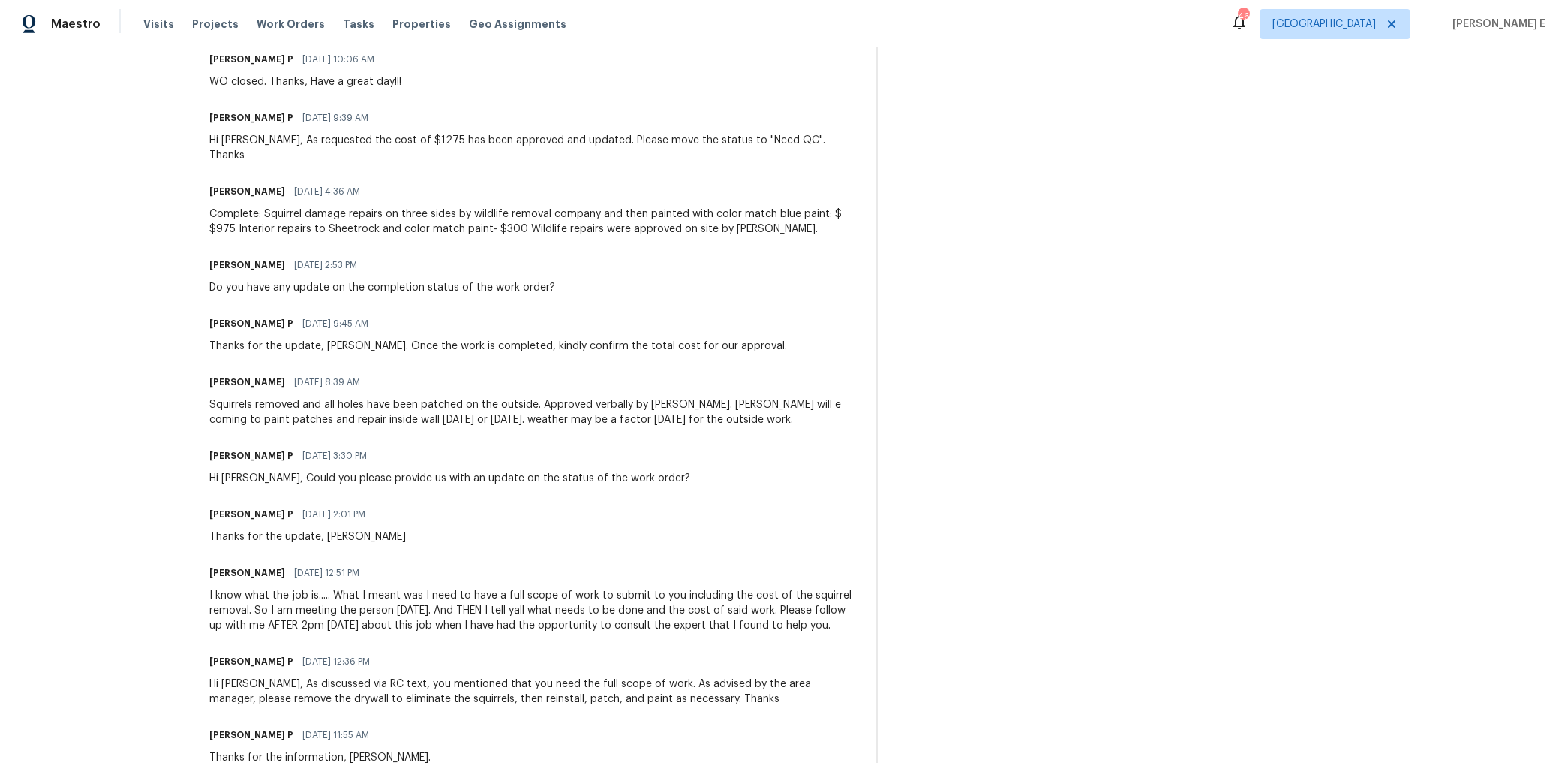
scroll to position [440, 0]
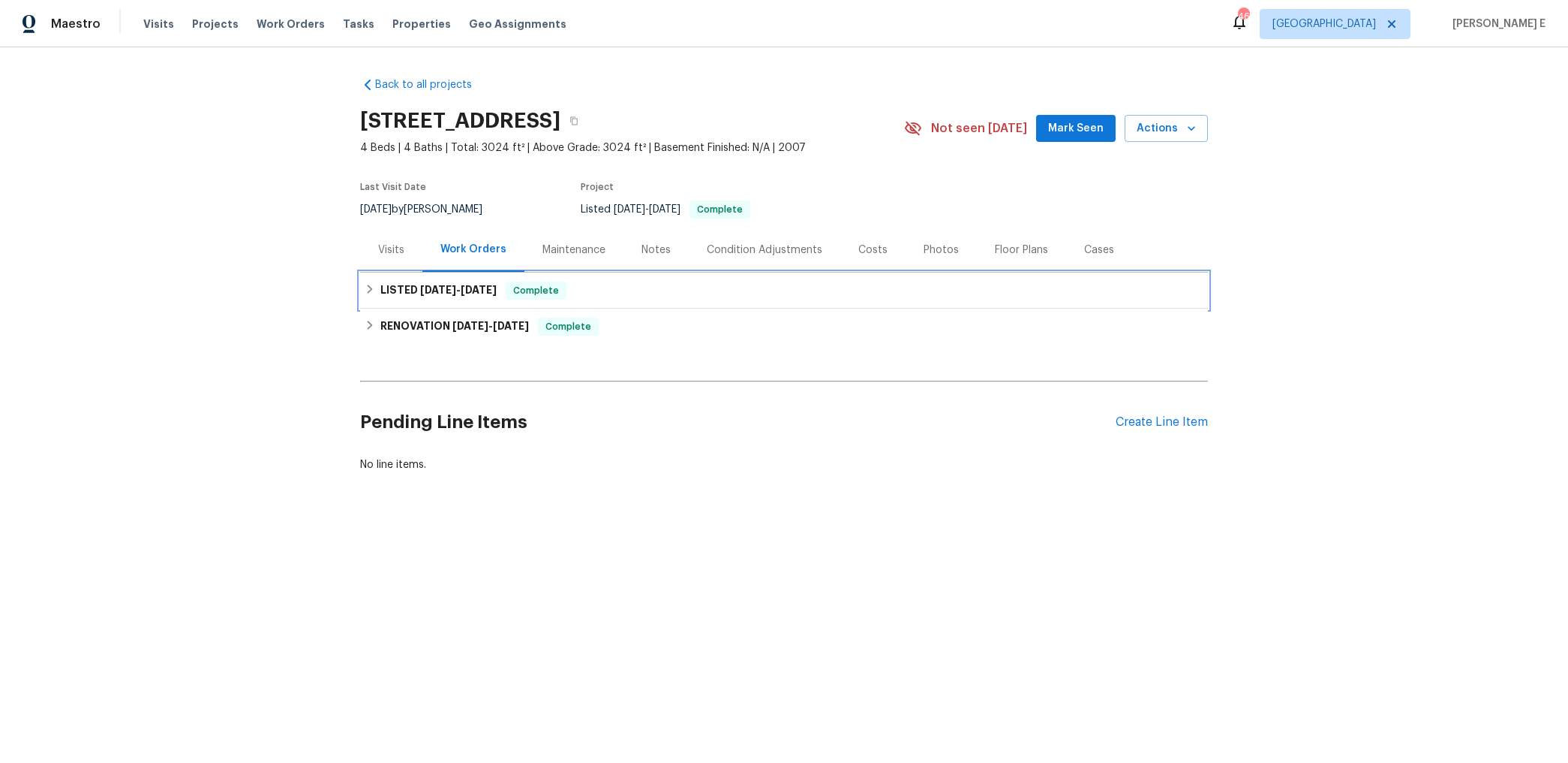
click at [416, 284] on h6 "LISTED [DATE] - [DATE]" at bounding box center [439, 290] width 117 height 18
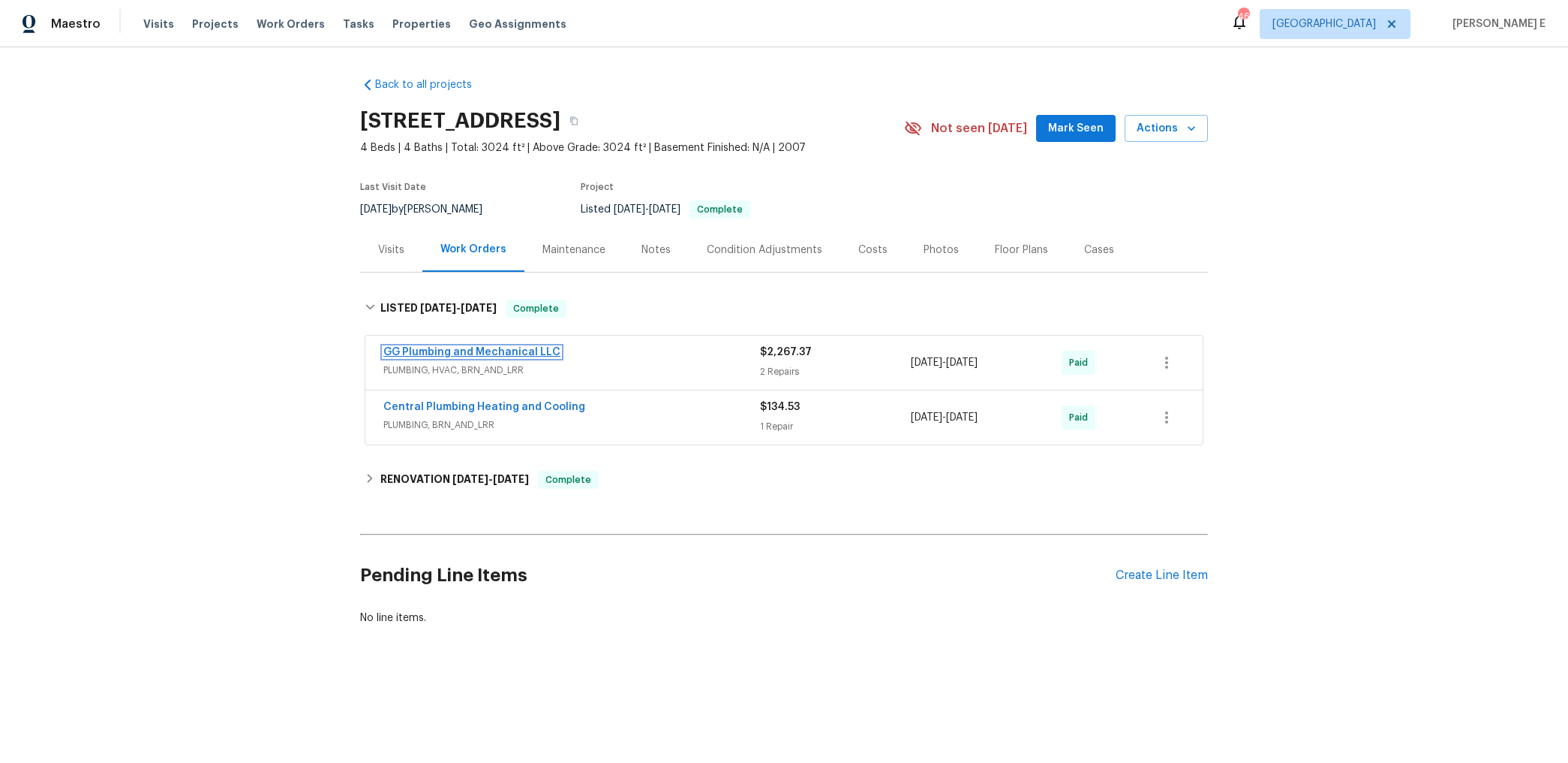
click at [483, 350] on link "GG Plumbing and Mechanical LLC" at bounding box center [472, 351] width 177 height 10
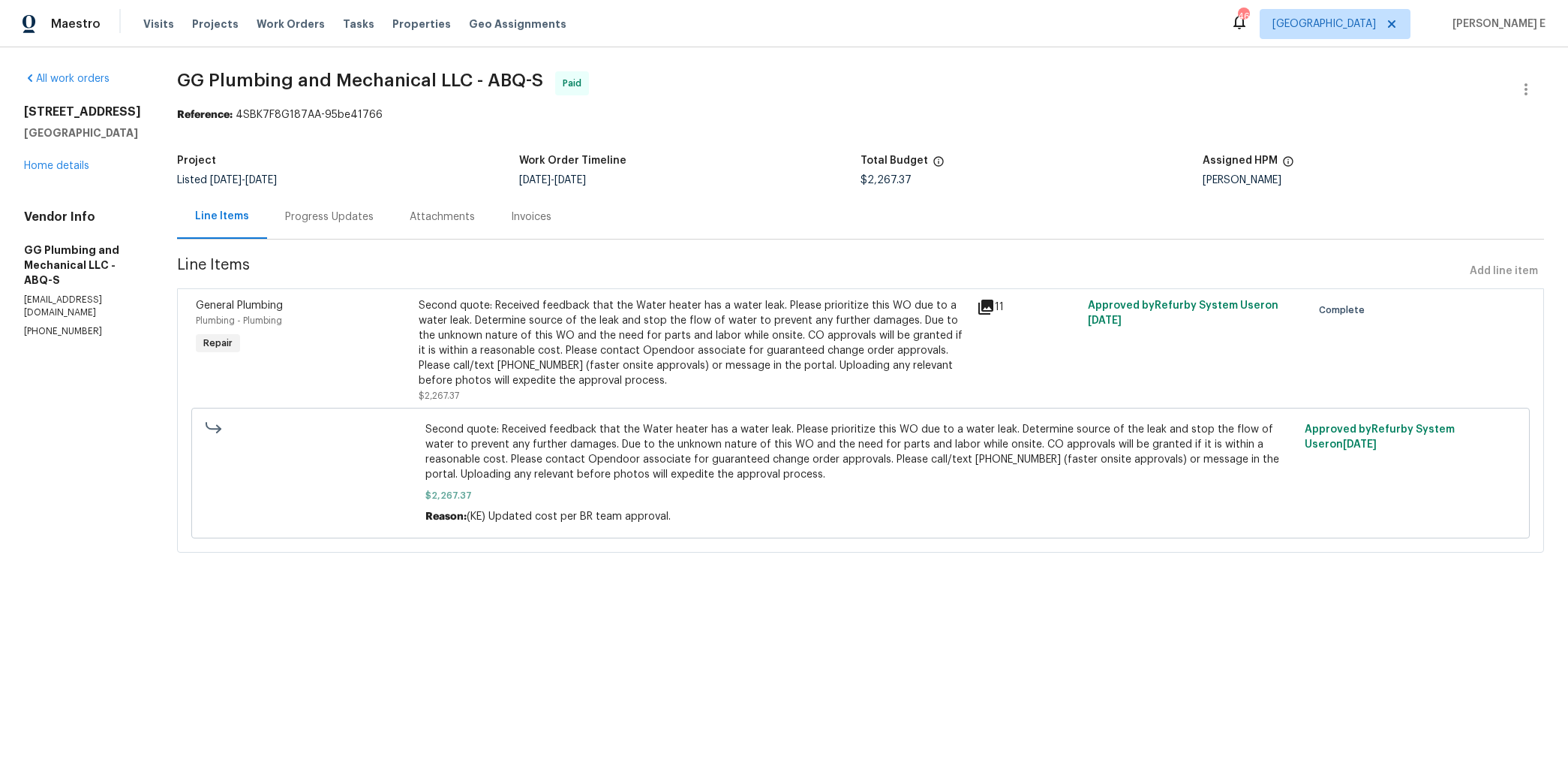
click at [390, 233] on div "Progress Updates" at bounding box center [329, 217] width 124 height 45
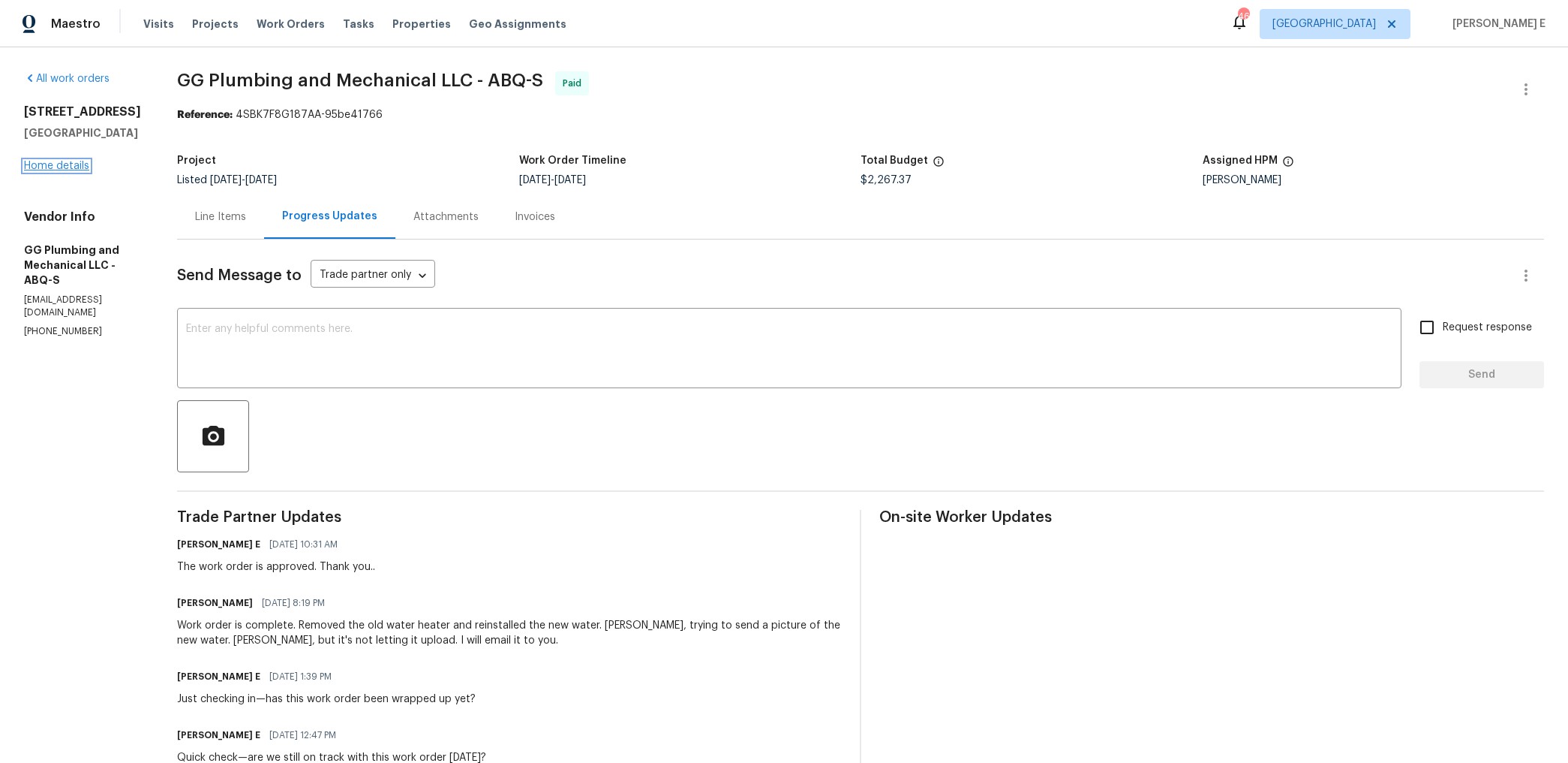
click at [68, 164] on link "Home details" at bounding box center [57, 165] width 65 height 10
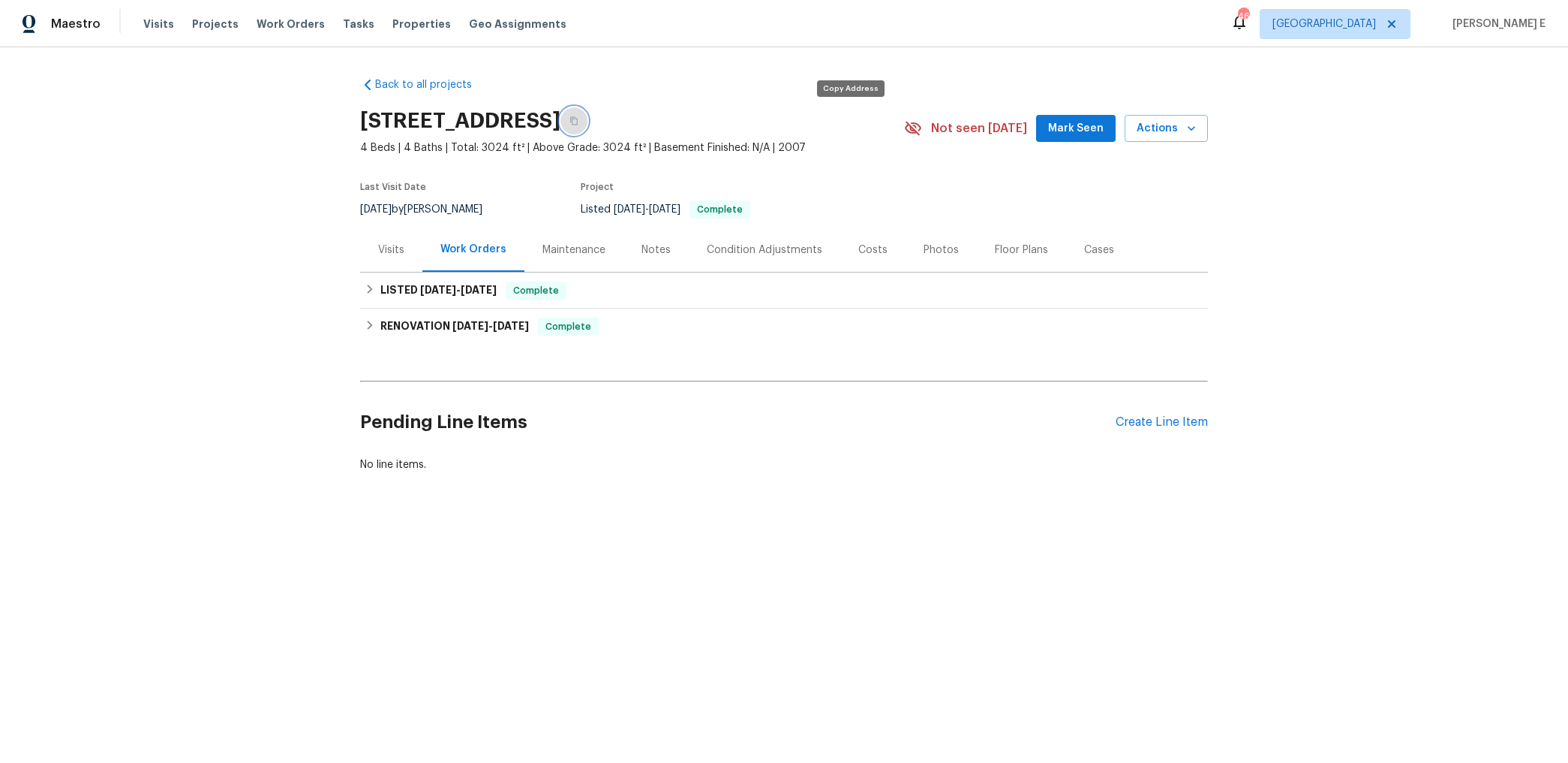
click at [578, 117] on icon "button" at bounding box center [575, 121] width 9 height 9
click at [469, 283] on h6 "LISTED 9/8/25 - 9/24/25" at bounding box center [439, 290] width 117 height 18
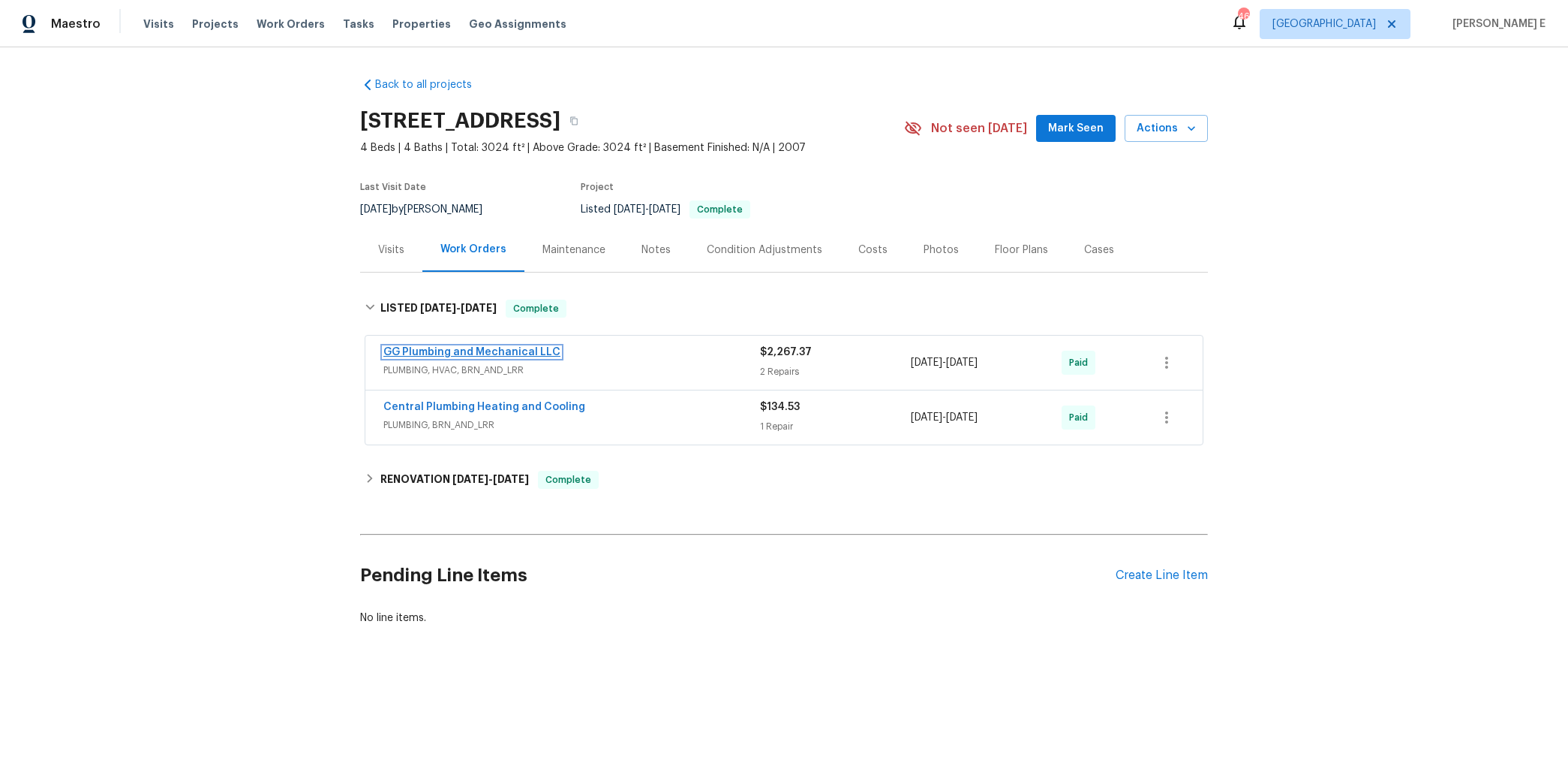
click at [513, 349] on link "GG Plumbing and Mechanical LLC" at bounding box center [472, 351] width 177 height 10
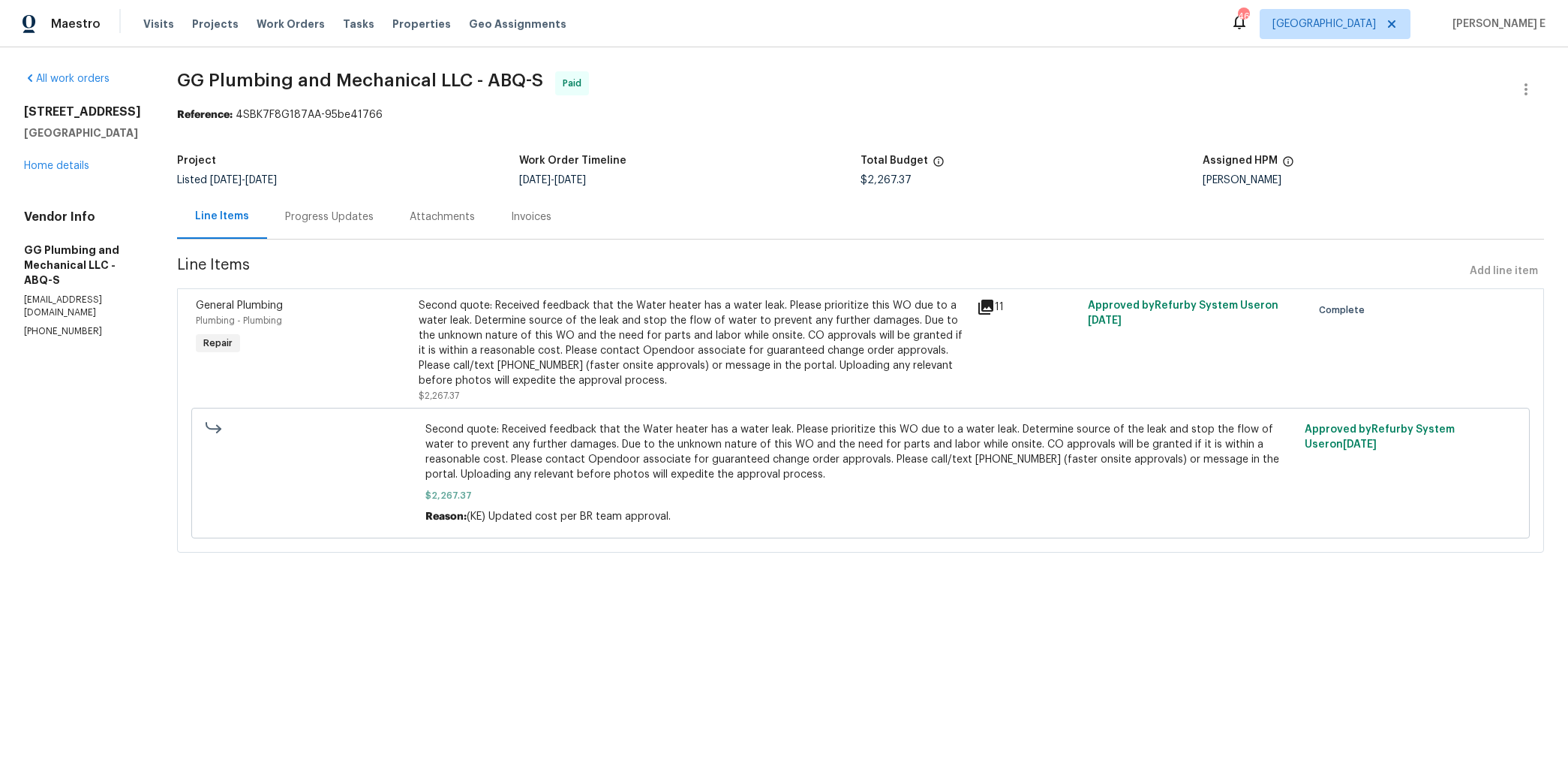
click at [373, 211] on div "Progress Updates" at bounding box center [330, 217] width 89 height 15
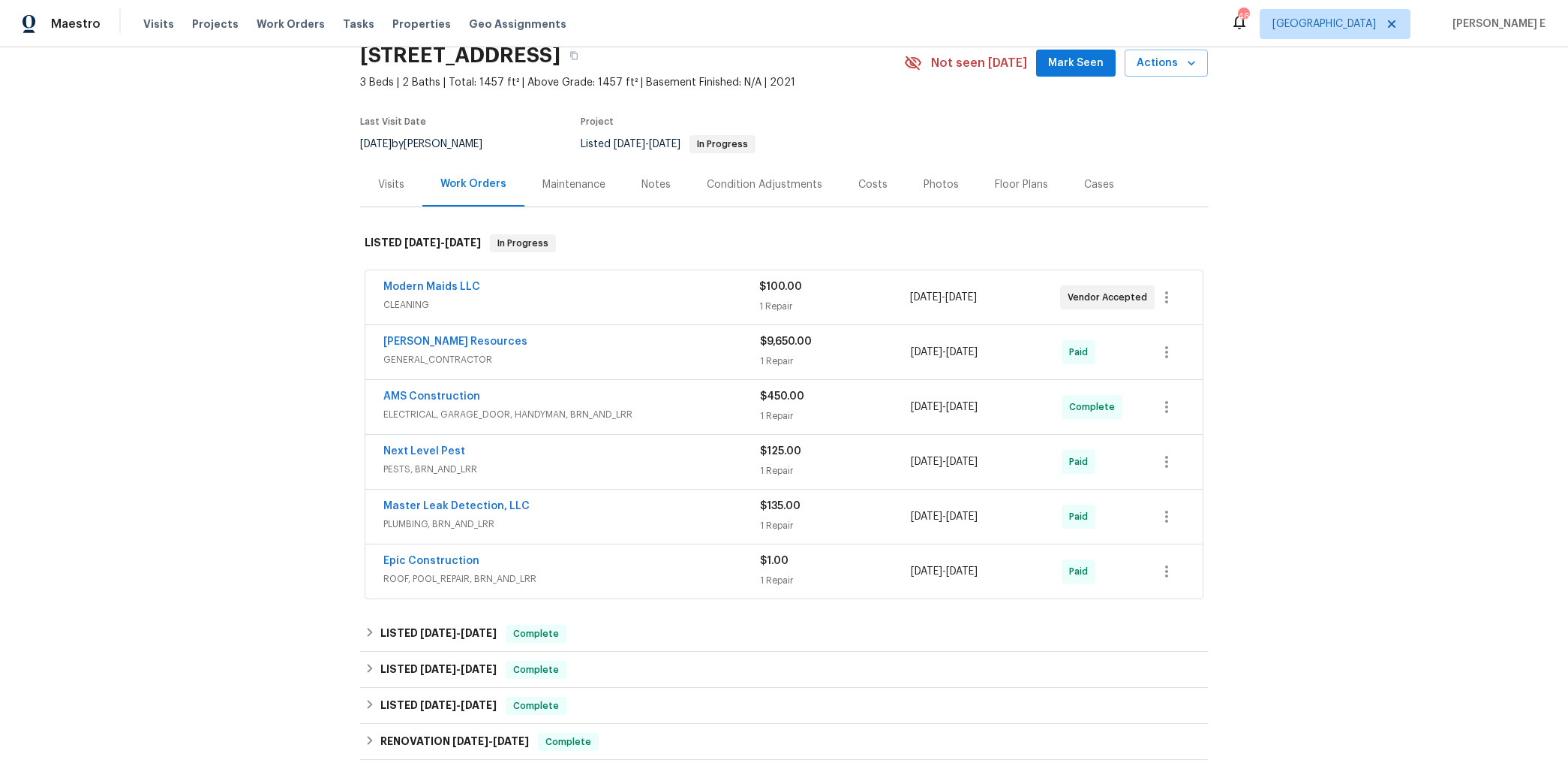
scroll to position [80, 0]
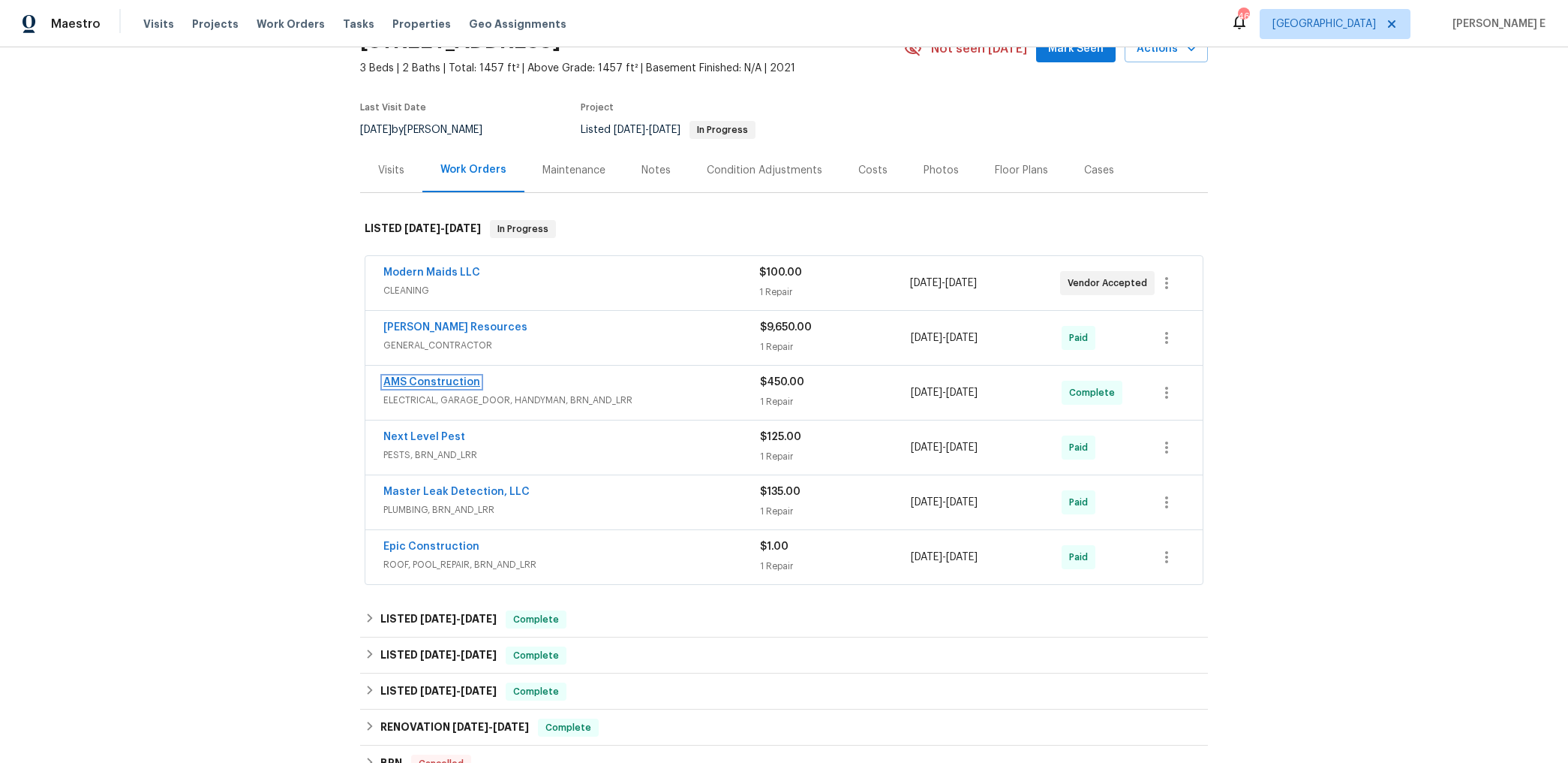
click at [429, 382] on link "AMS Construction" at bounding box center [432, 381] width 96 height 10
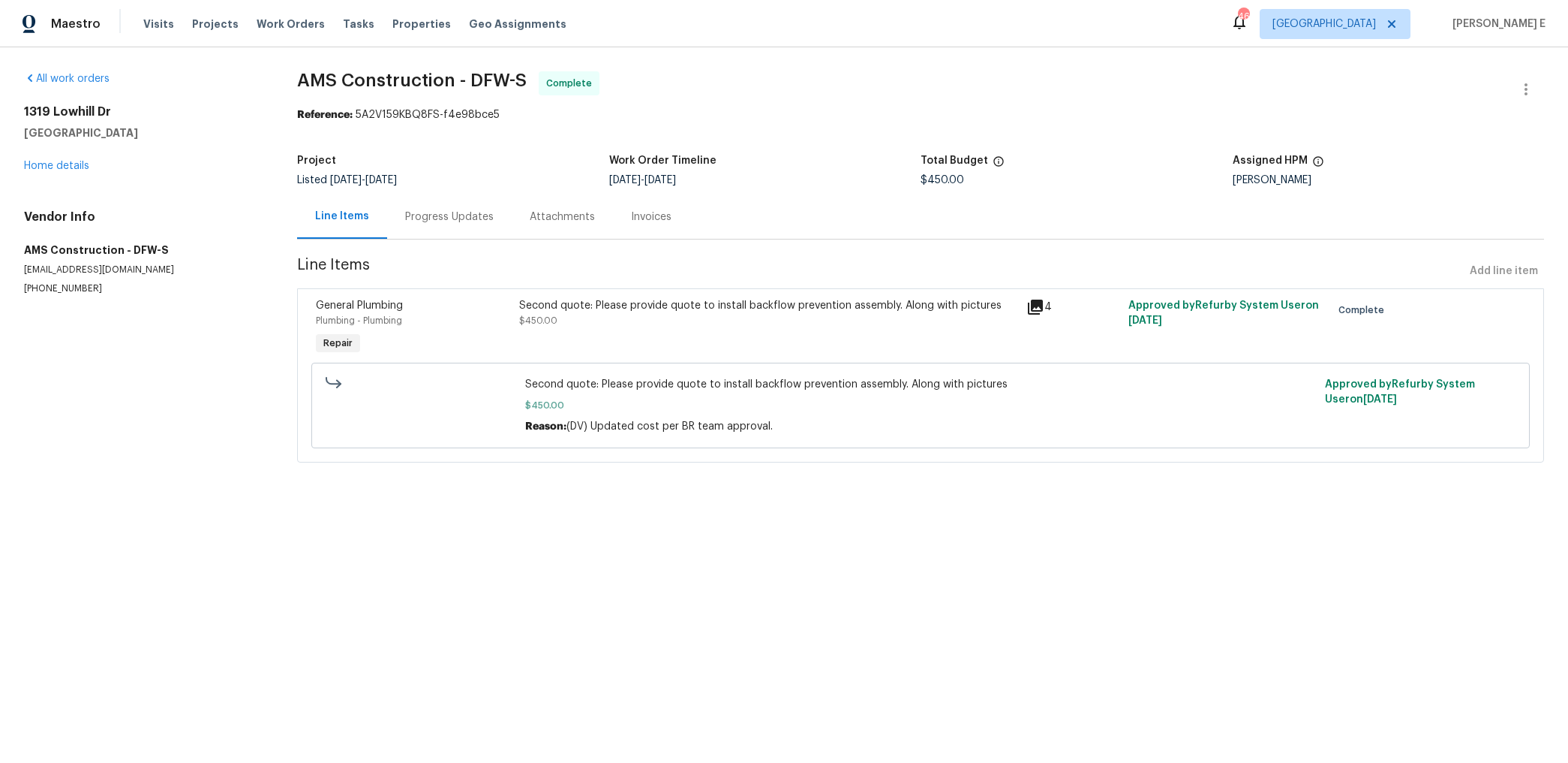
click at [434, 203] on div "Progress Updates" at bounding box center [449, 217] width 124 height 45
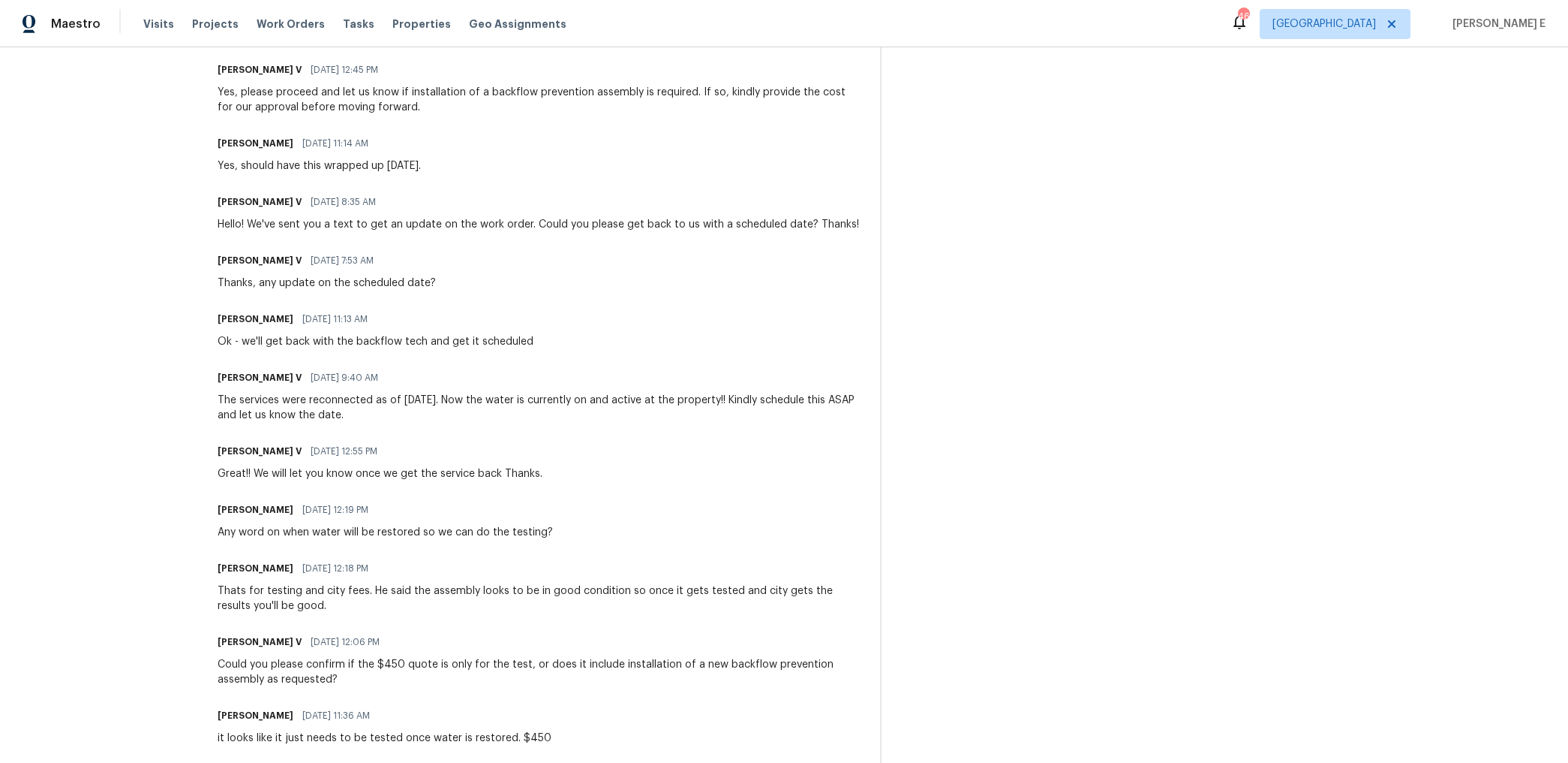
scroll to position [709, 0]
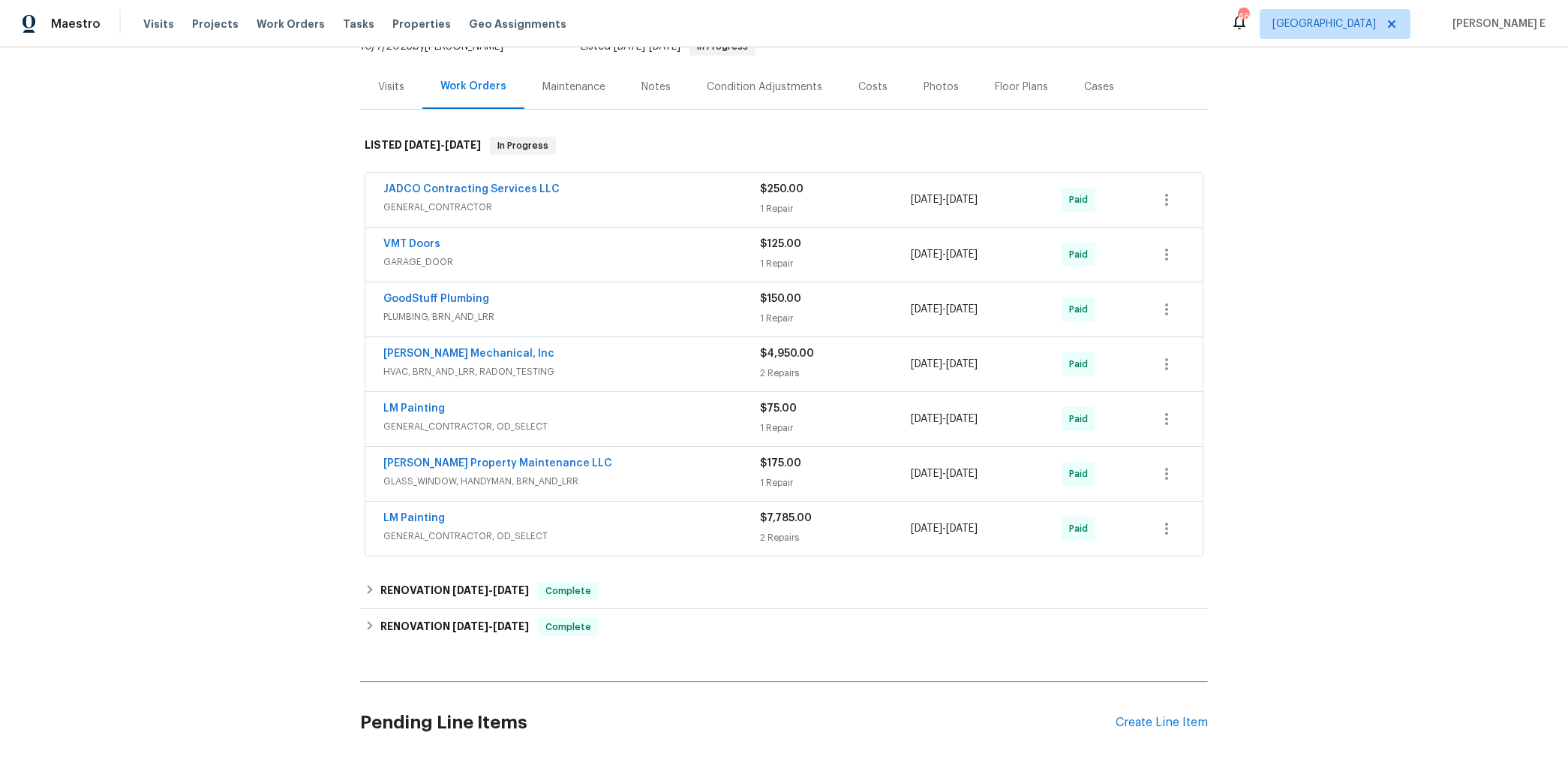
scroll to position [241, 0]
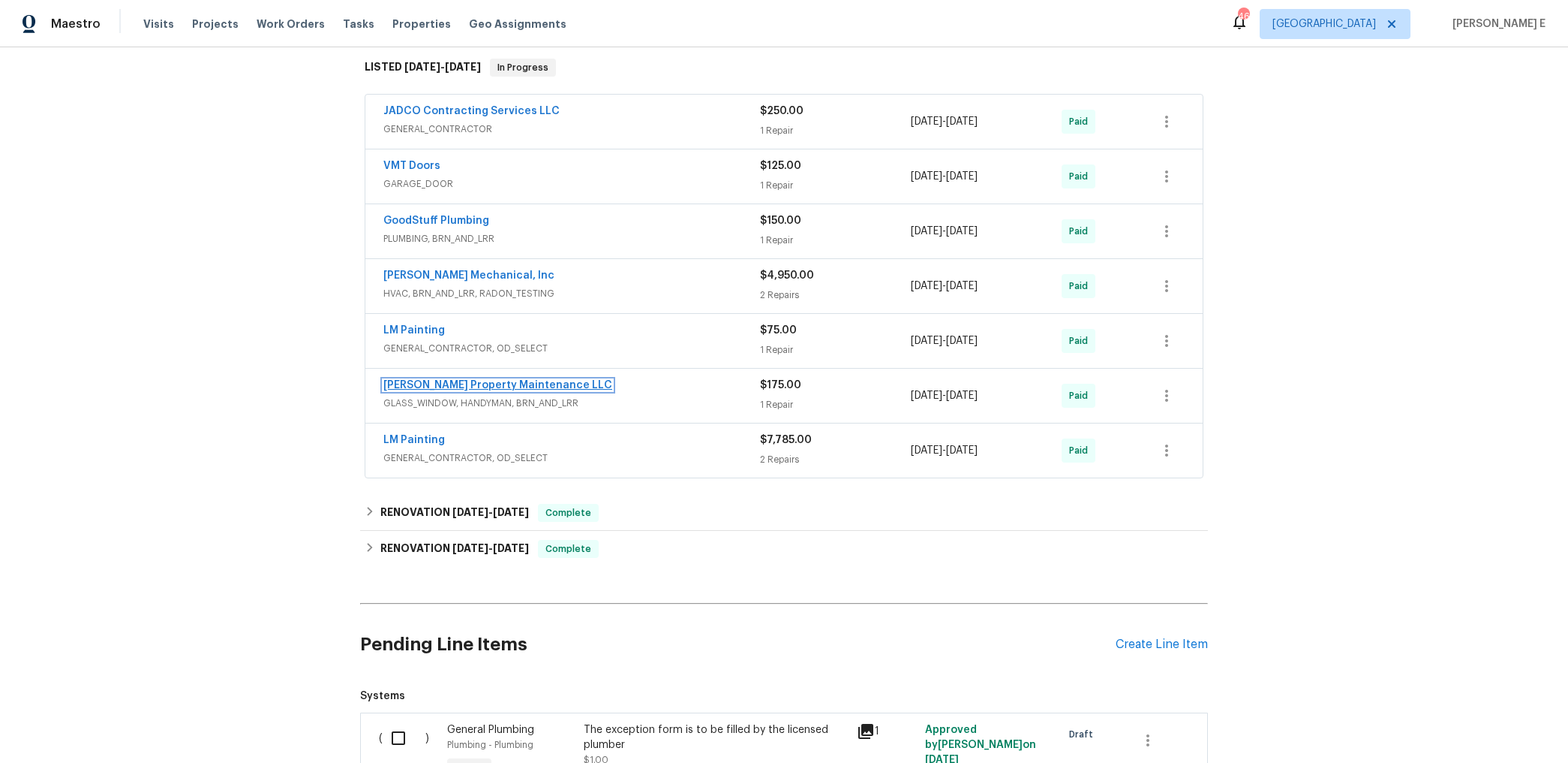
click at [495, 388] on link "[PERSON_NAME] Property Maintenance LLC" at bounding box center [498, 385] width 229 height 10
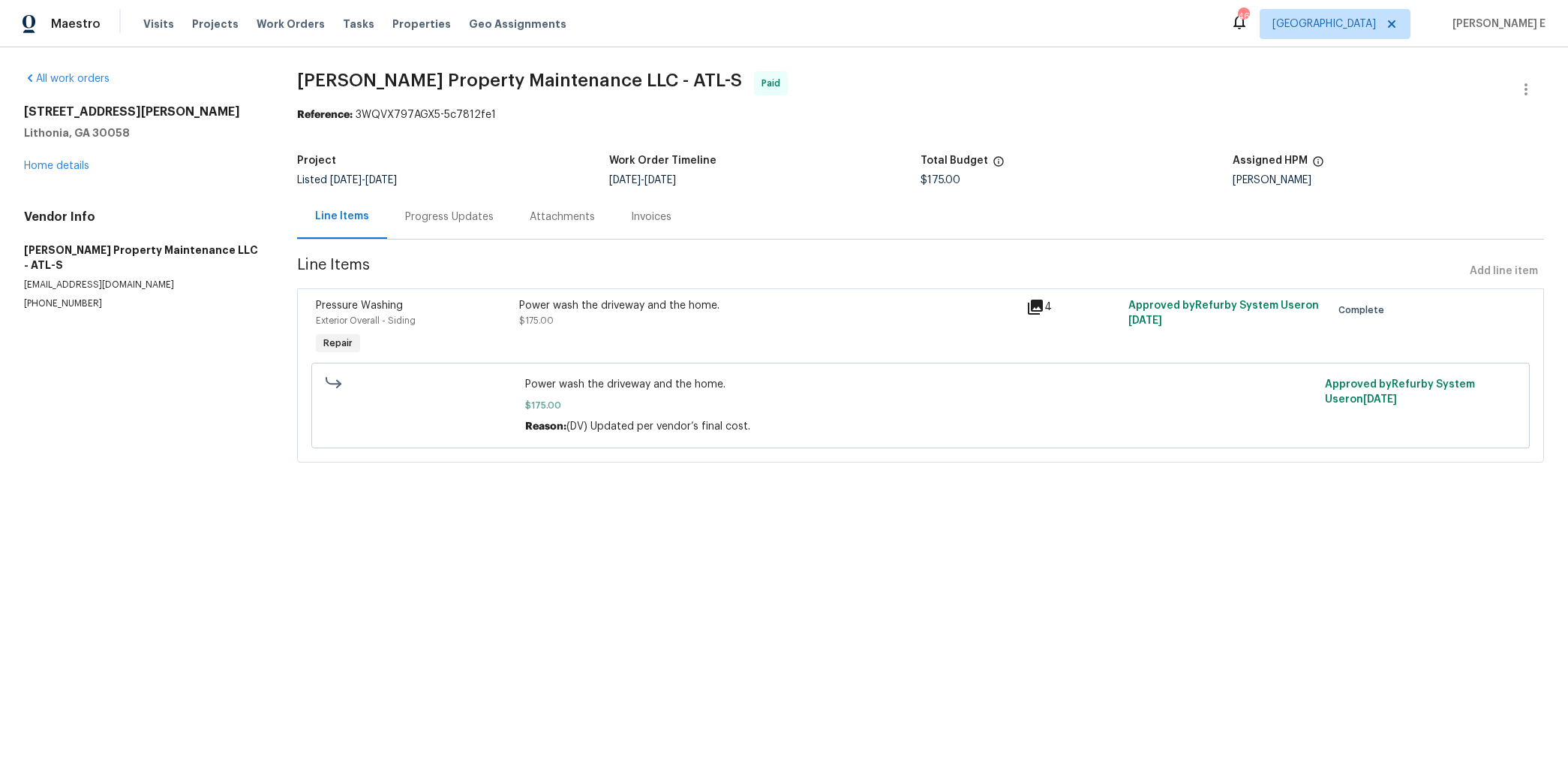
click at [424, 207] on div "Progress Updates" at bounding box center [449, 217] width 124 height 45
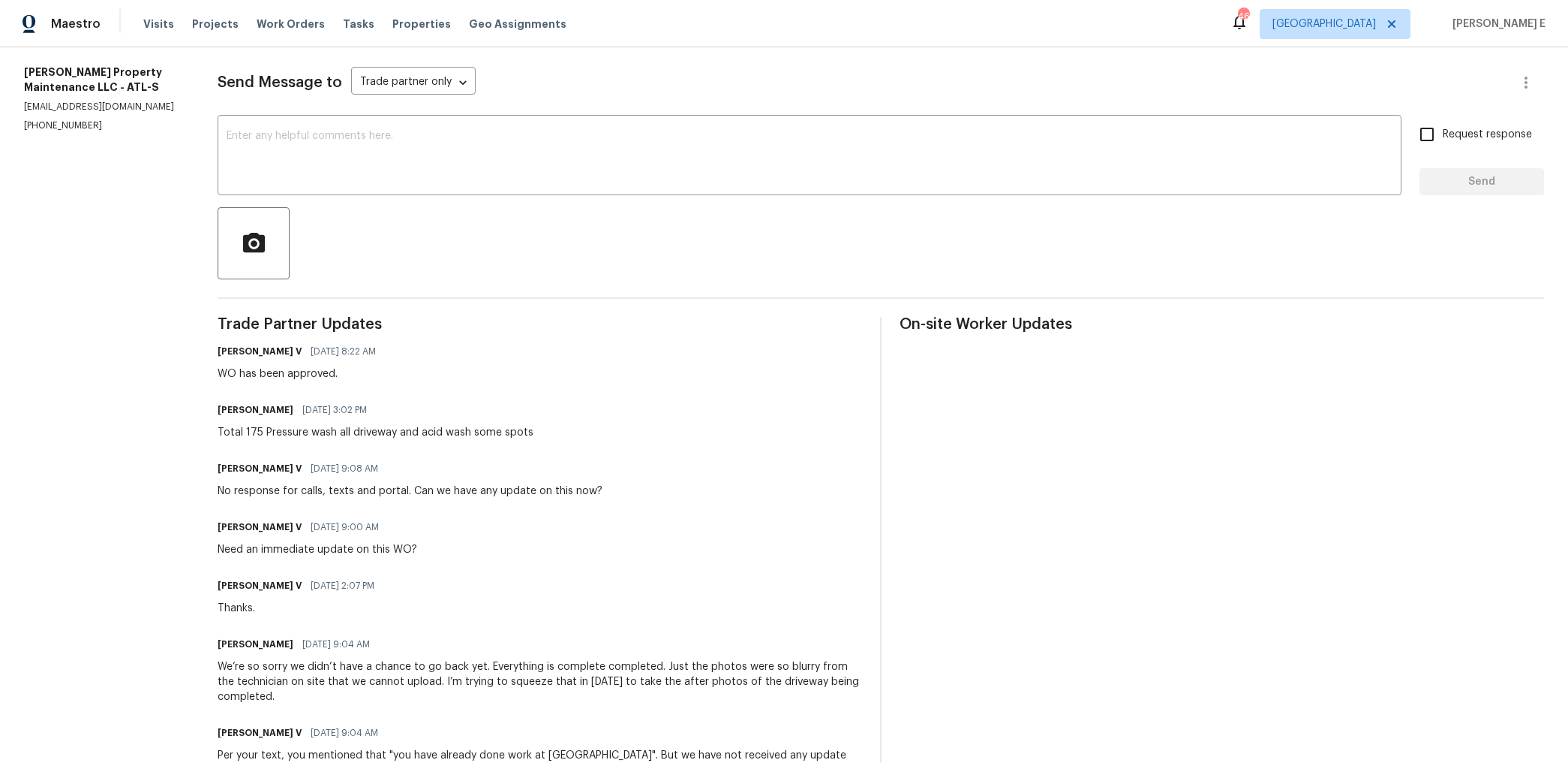
scroll to position [5, 0]
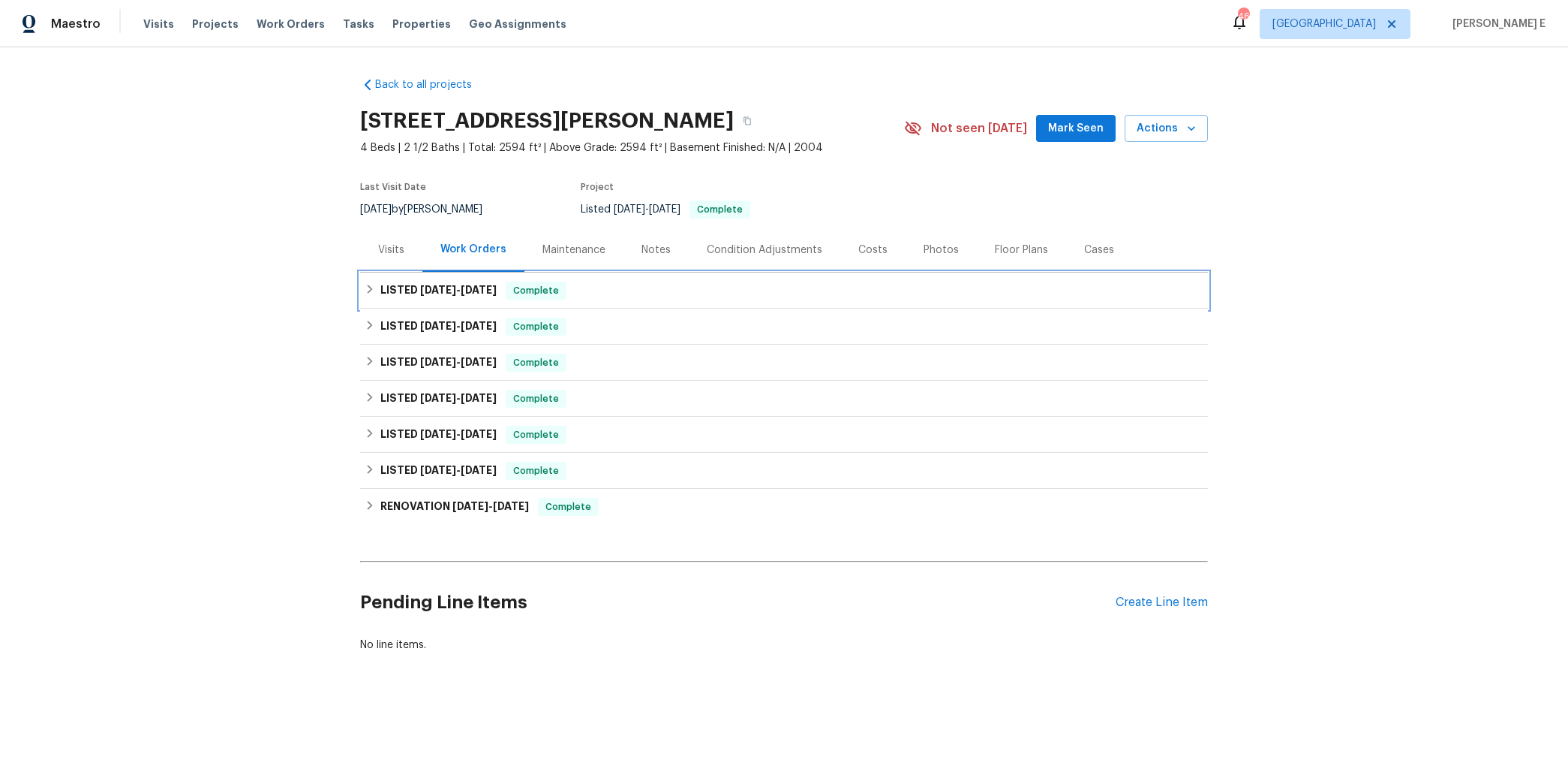
click at [428, 279] on div "LISTED [DATE] - [DATE] Complete" at bounding box center [784, 290] width 848 height 36
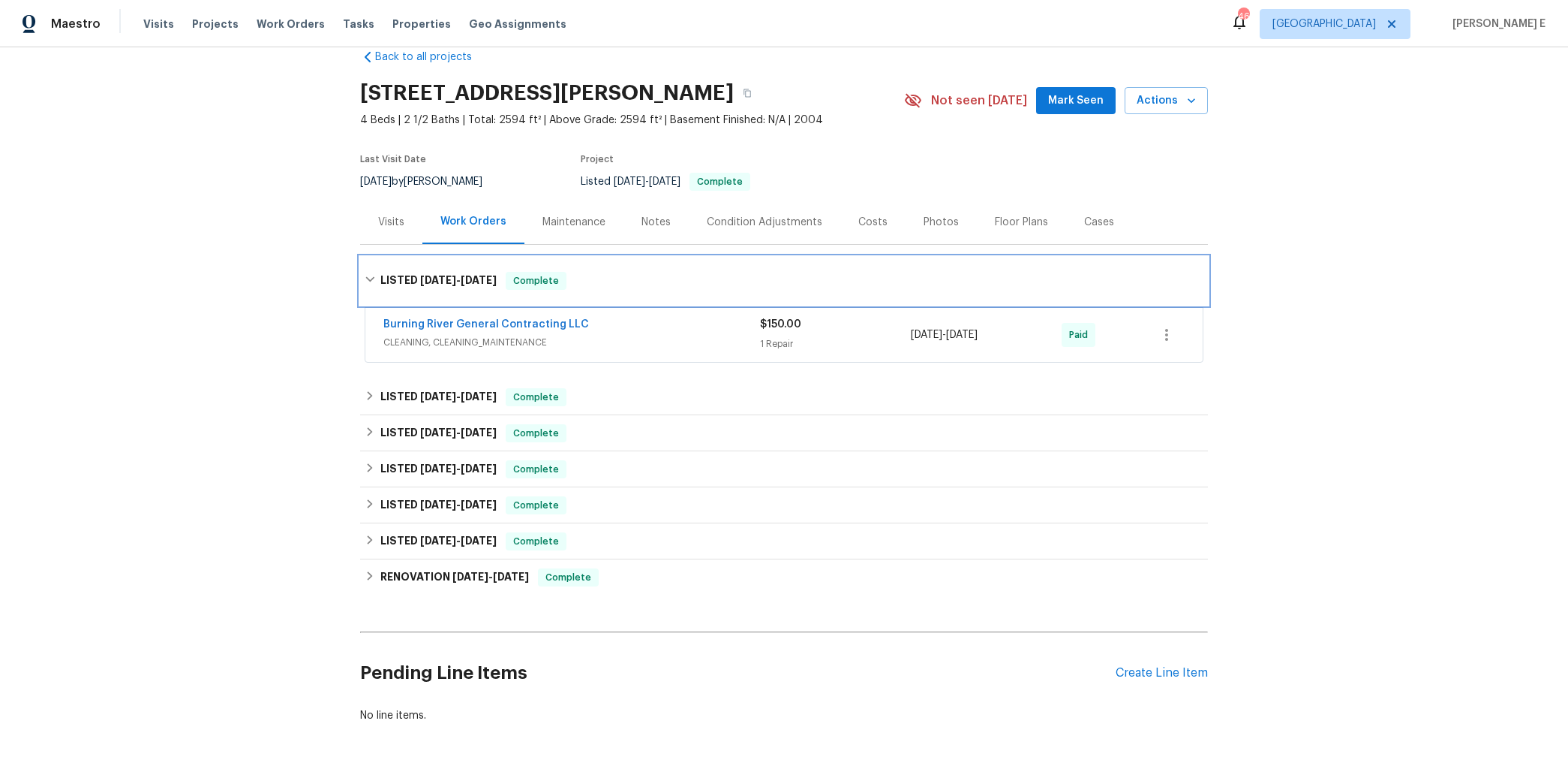
scroll to position [32, 0]
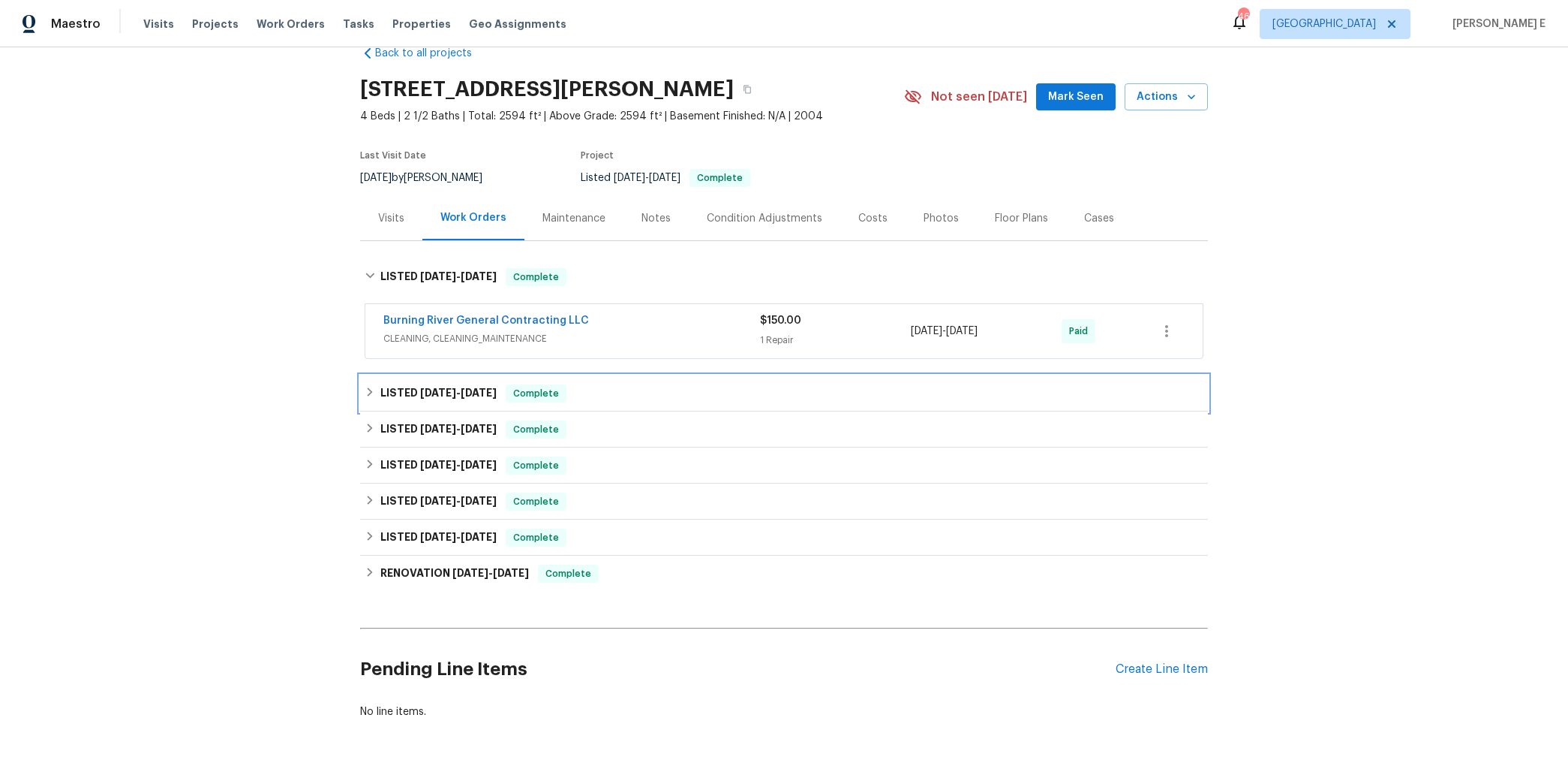
click at [426, 389] on span "8/25/25" at bounding box center [437, 392] width 36 height 10
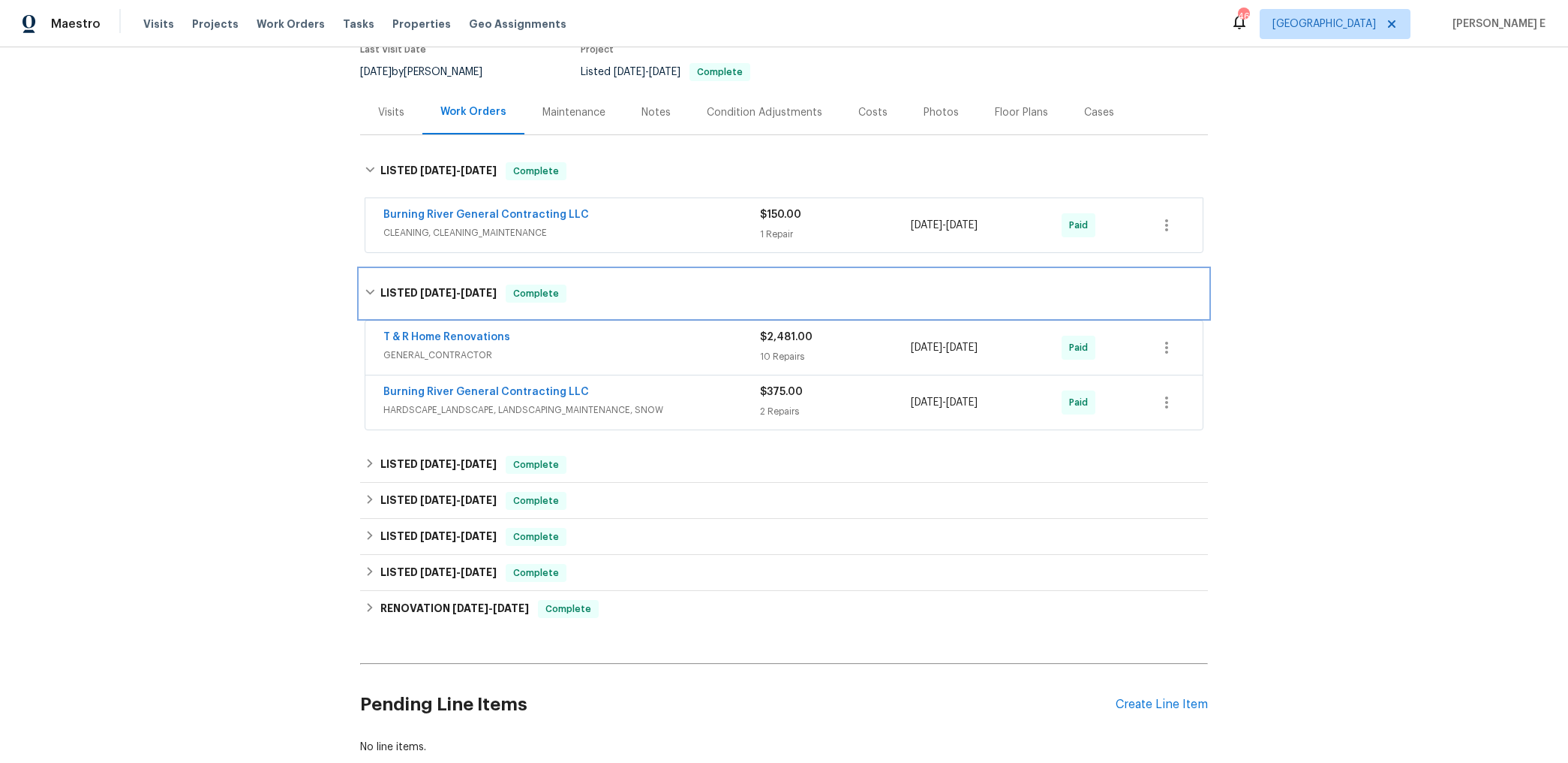
scroll to position [139, 0]
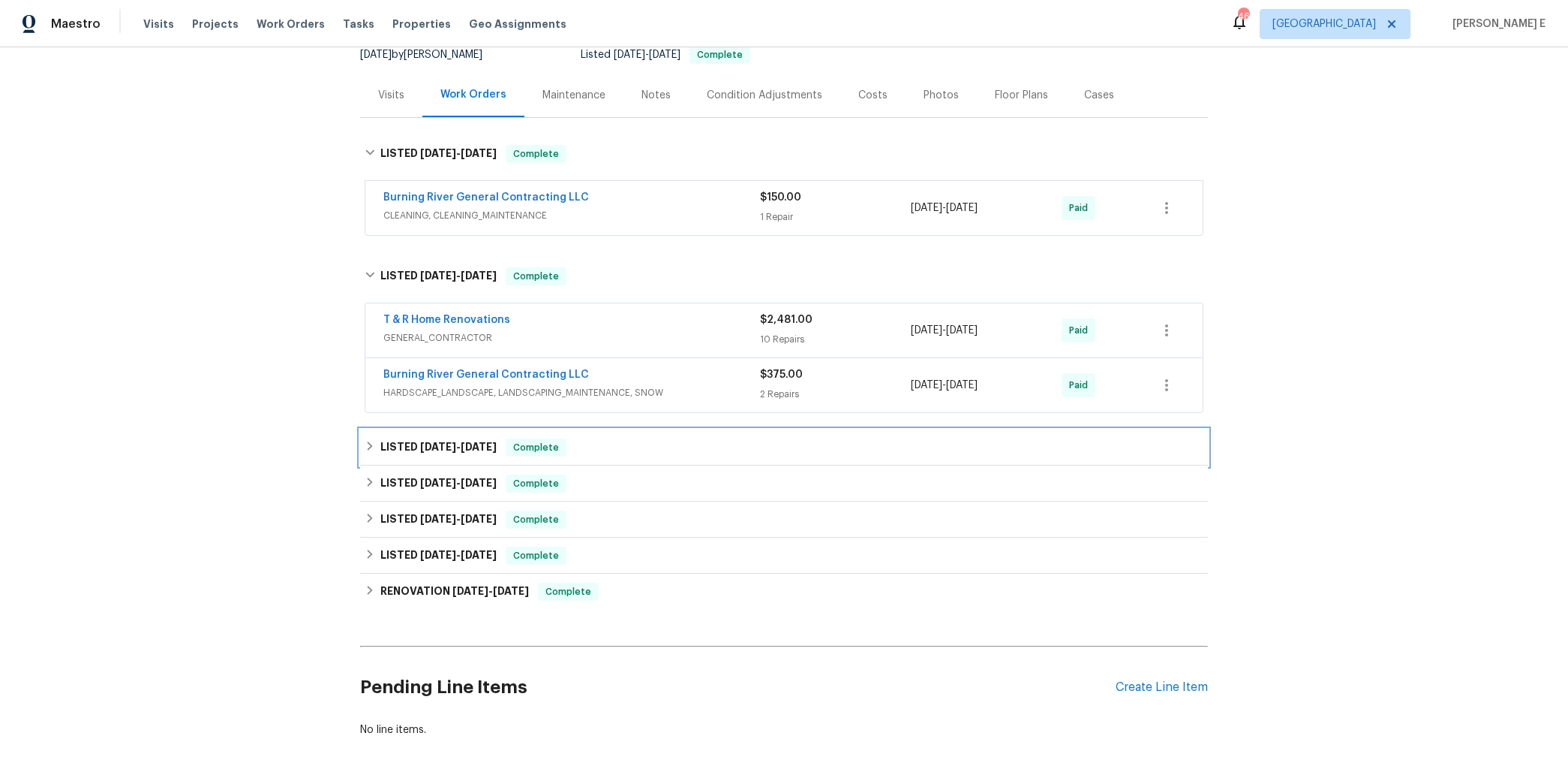
click at [438, 439] on h6 "LISTED 8/11/25 - 8/13/25" at bounding box center [439, 447] width 117 height 18
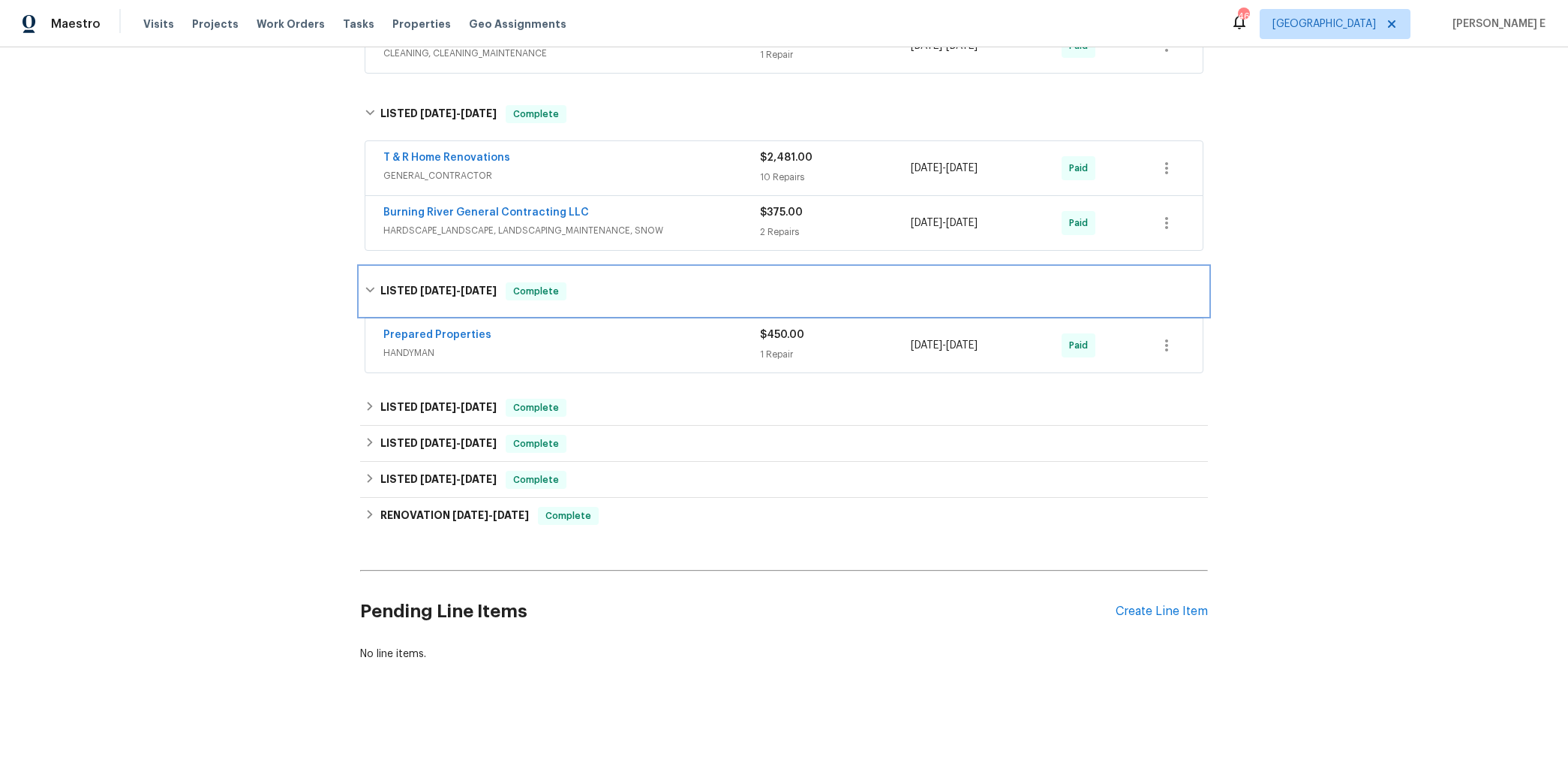
scroll to position [318, 0]
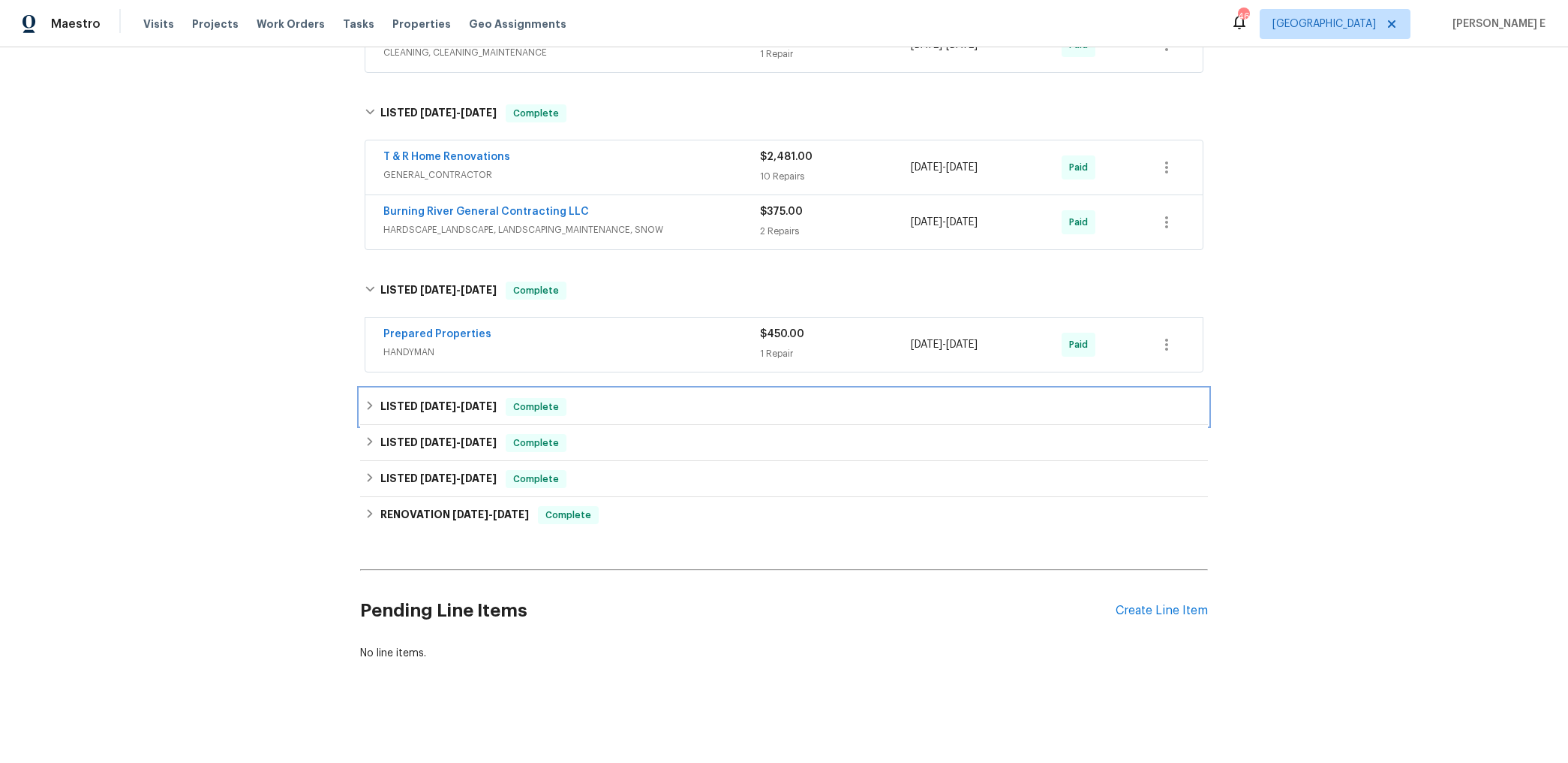
click at [432, 417] on div "LISTED 7/22/25 - 8/1/25 Complete" at bounding box center [784, 406] width 848 height 36
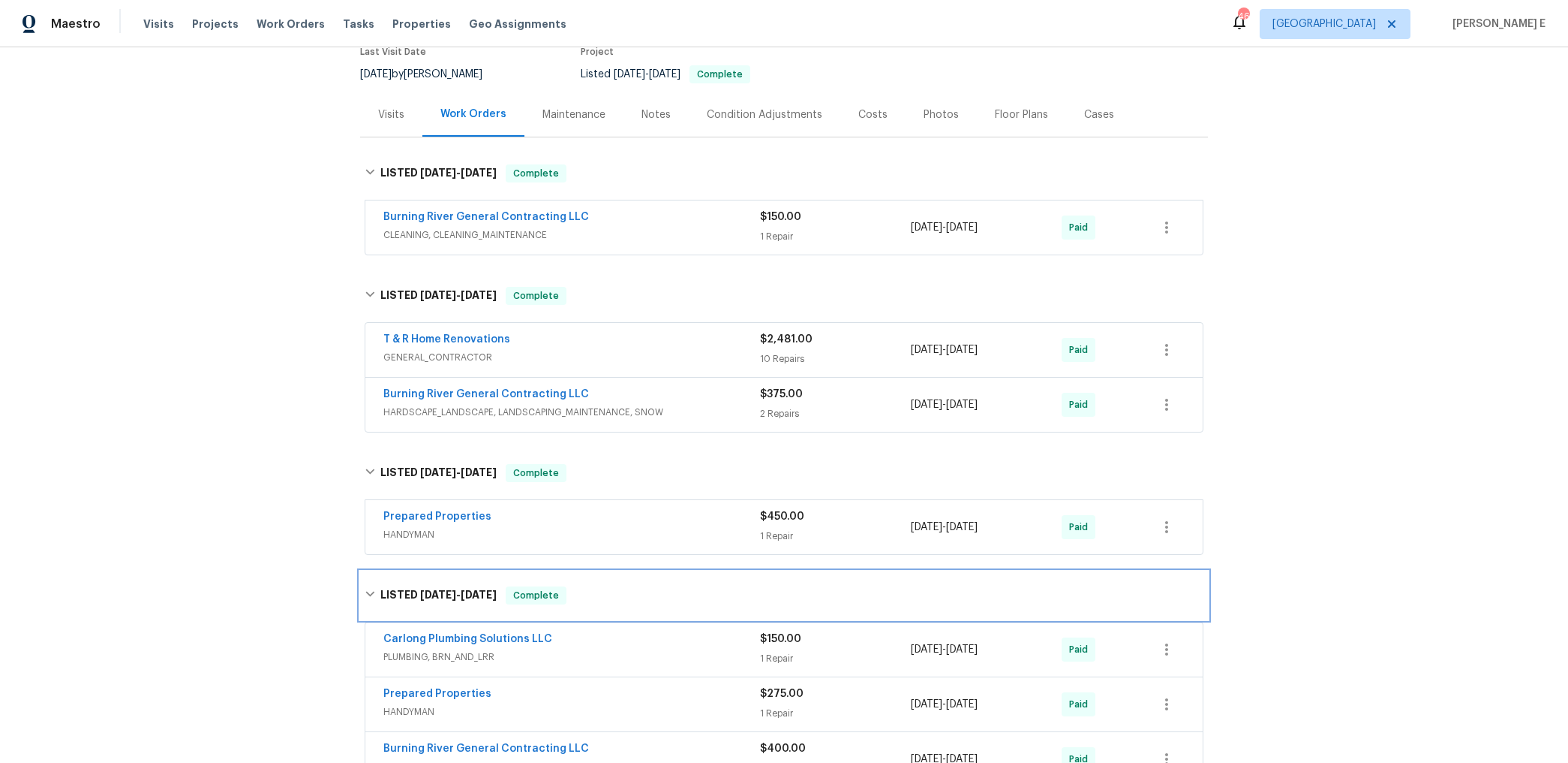
scroll to position [0, 0]
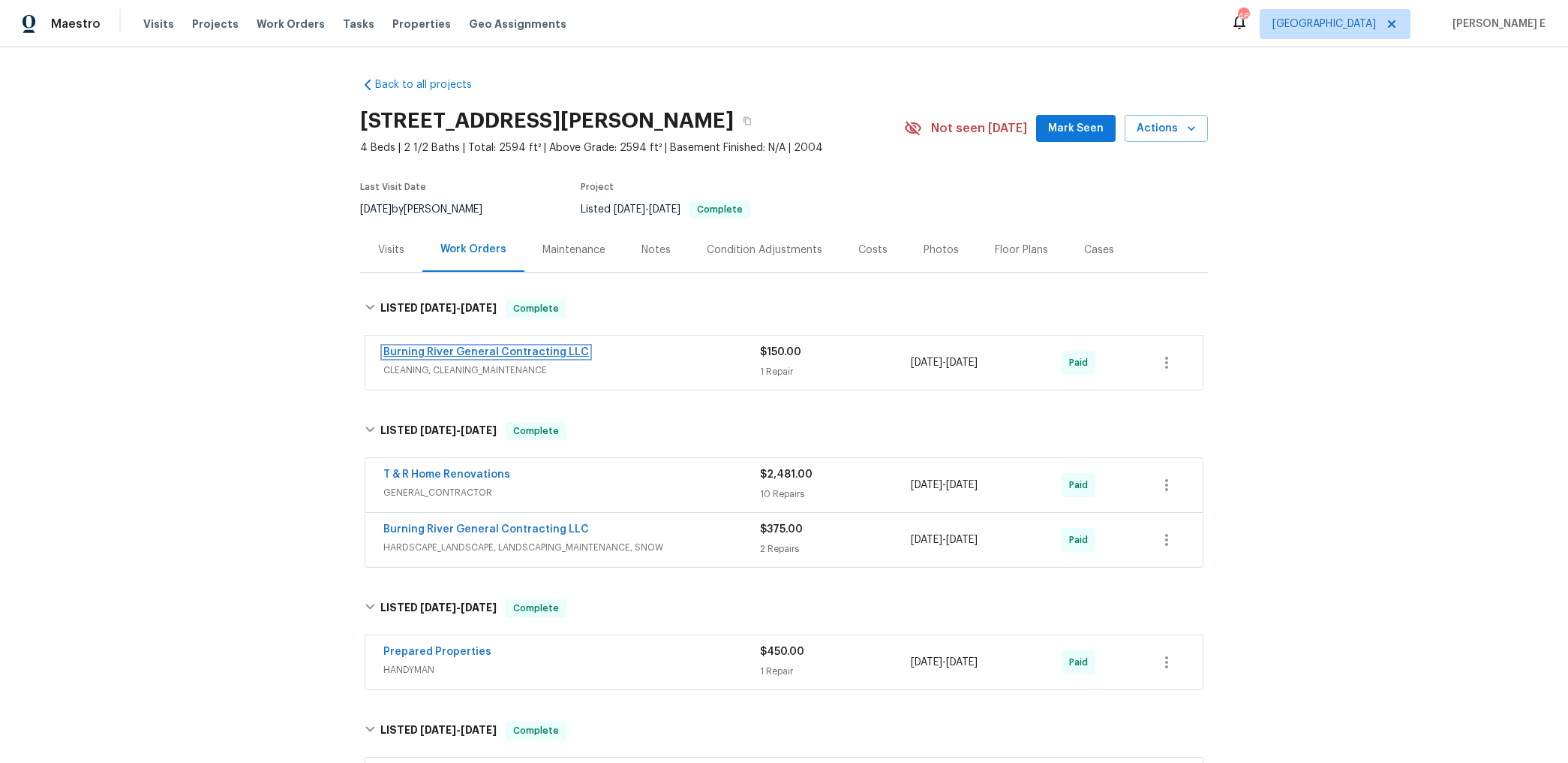
click at [573, 350] on link "Burning River General Contracting LLC" at bounding box center [487, 351] width 206 height 10
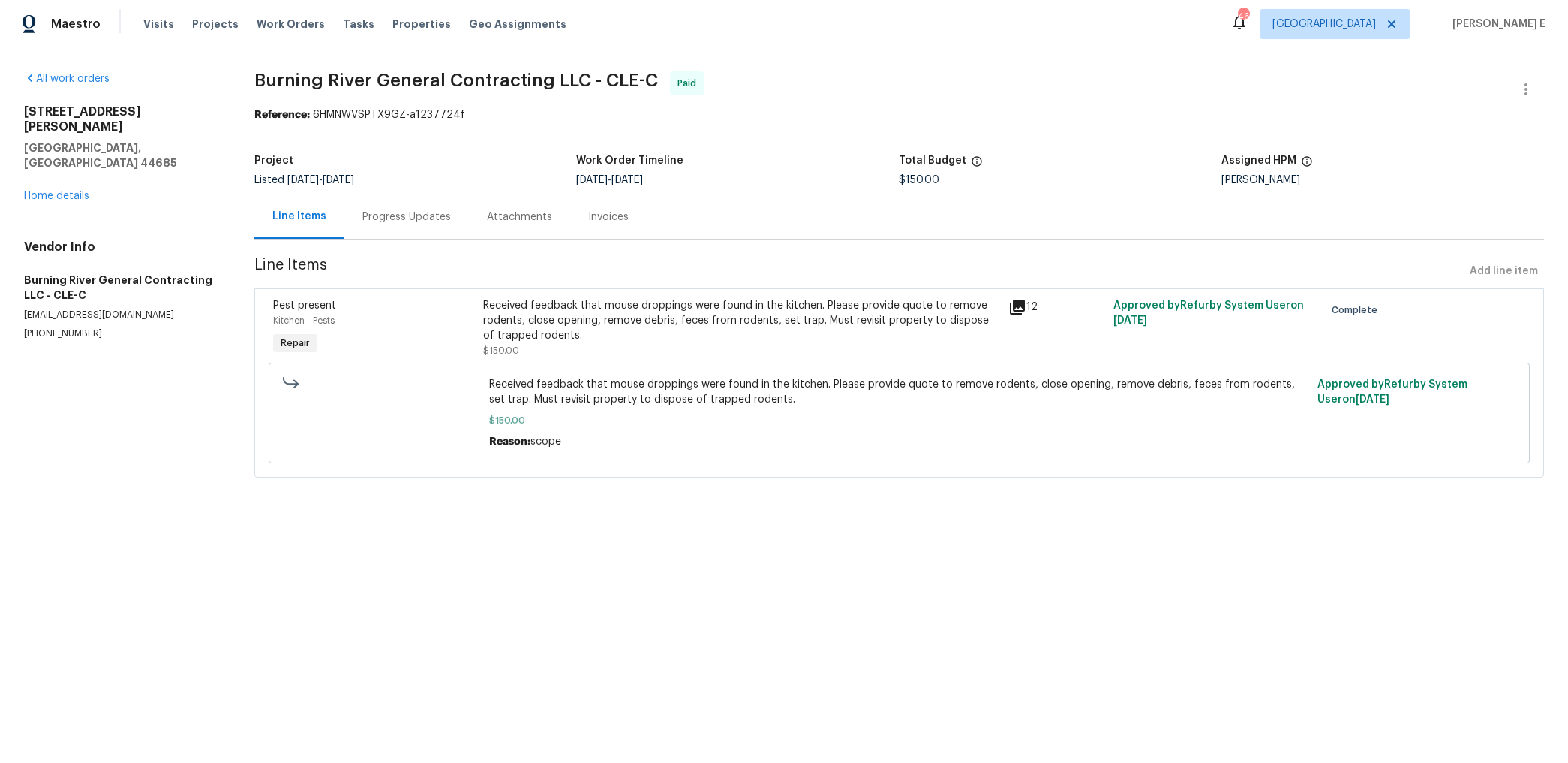
click at [414, 225] on div "Progress Updates" at bounding box center [407, 217] width 124 height 45
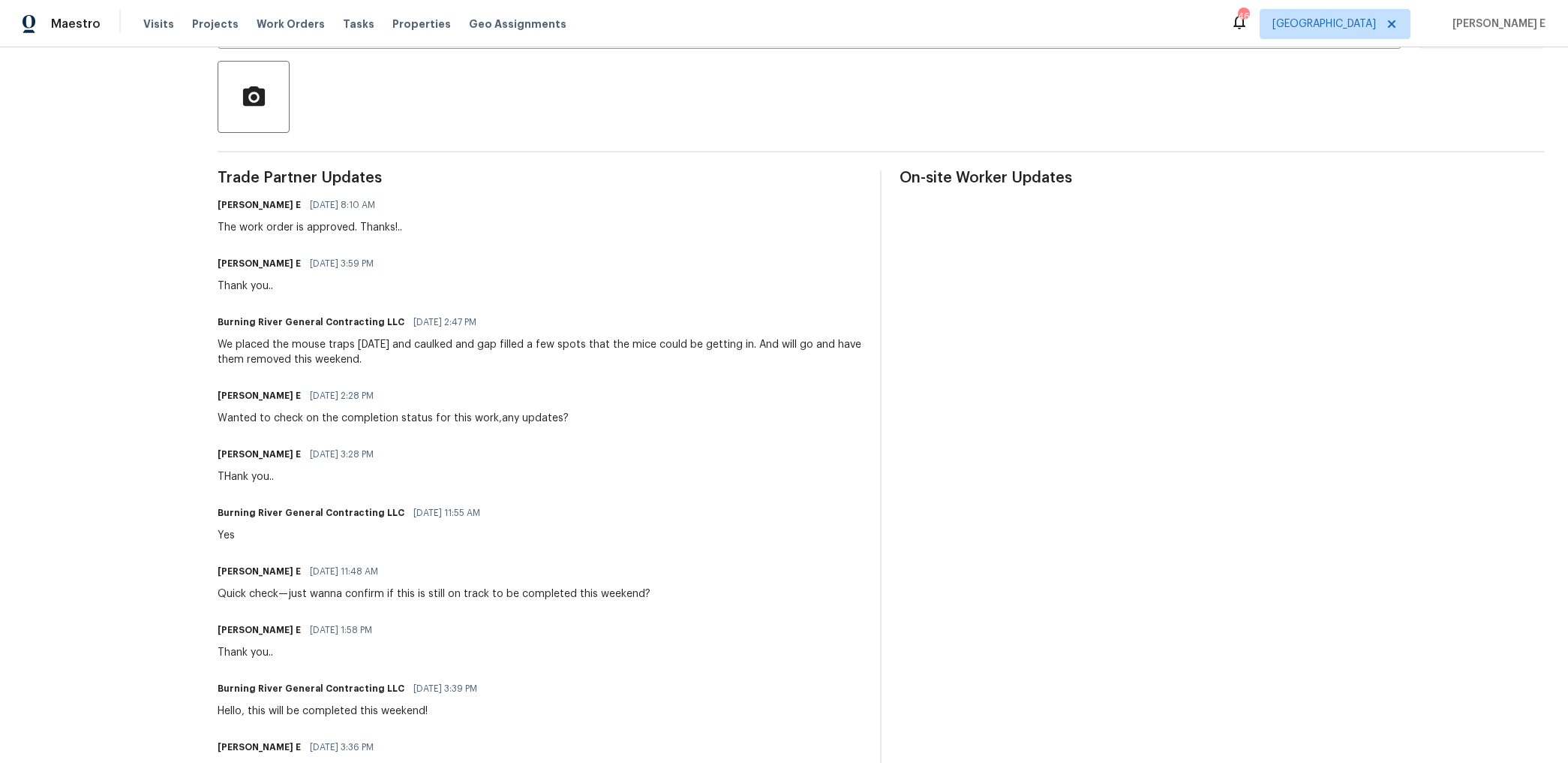
scroll to position [317, 0]
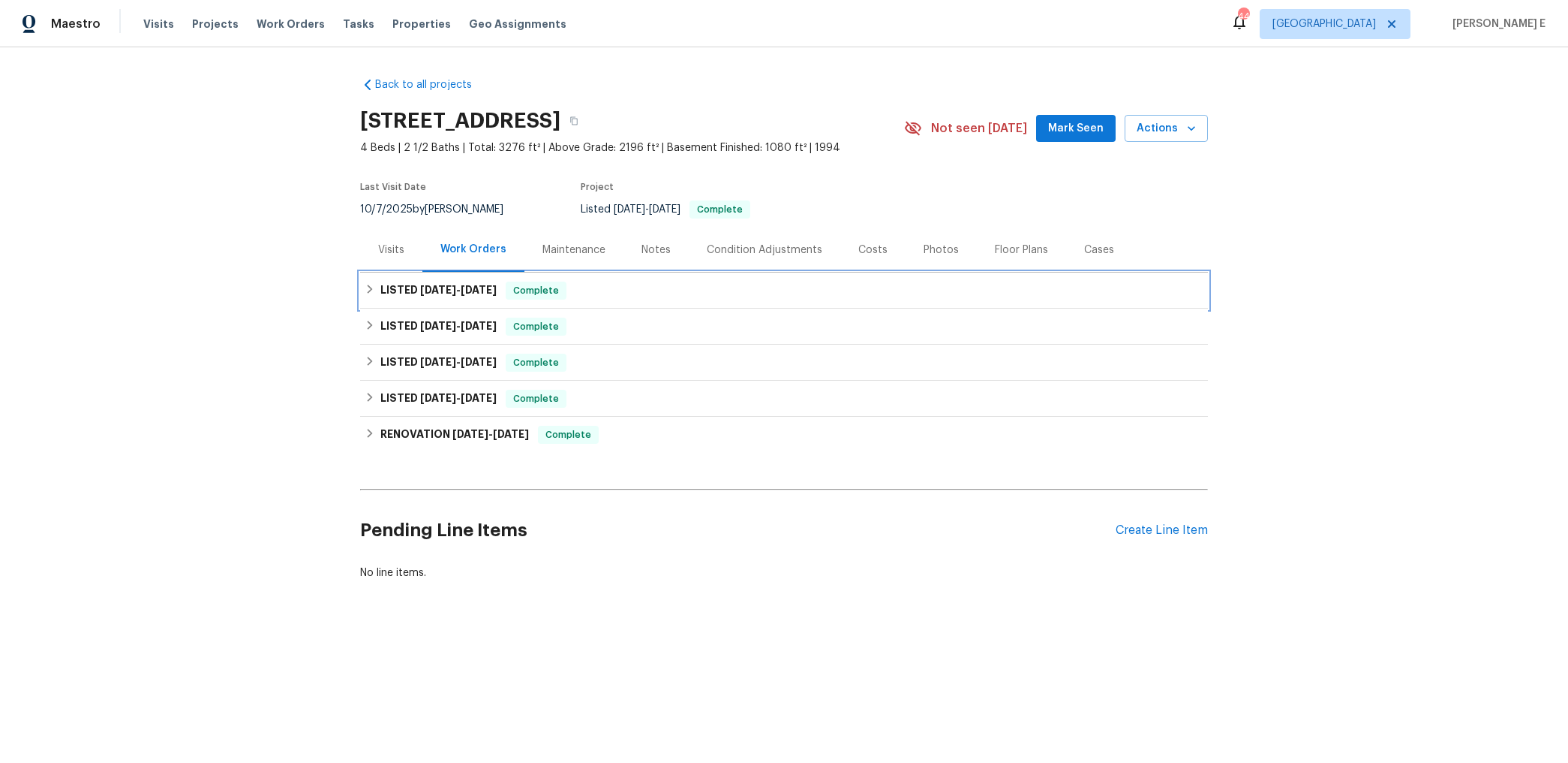
click at [454, 294] on span "9/2/25 - 9/29/25" at bounding box center [458, 289] width 77 height 10
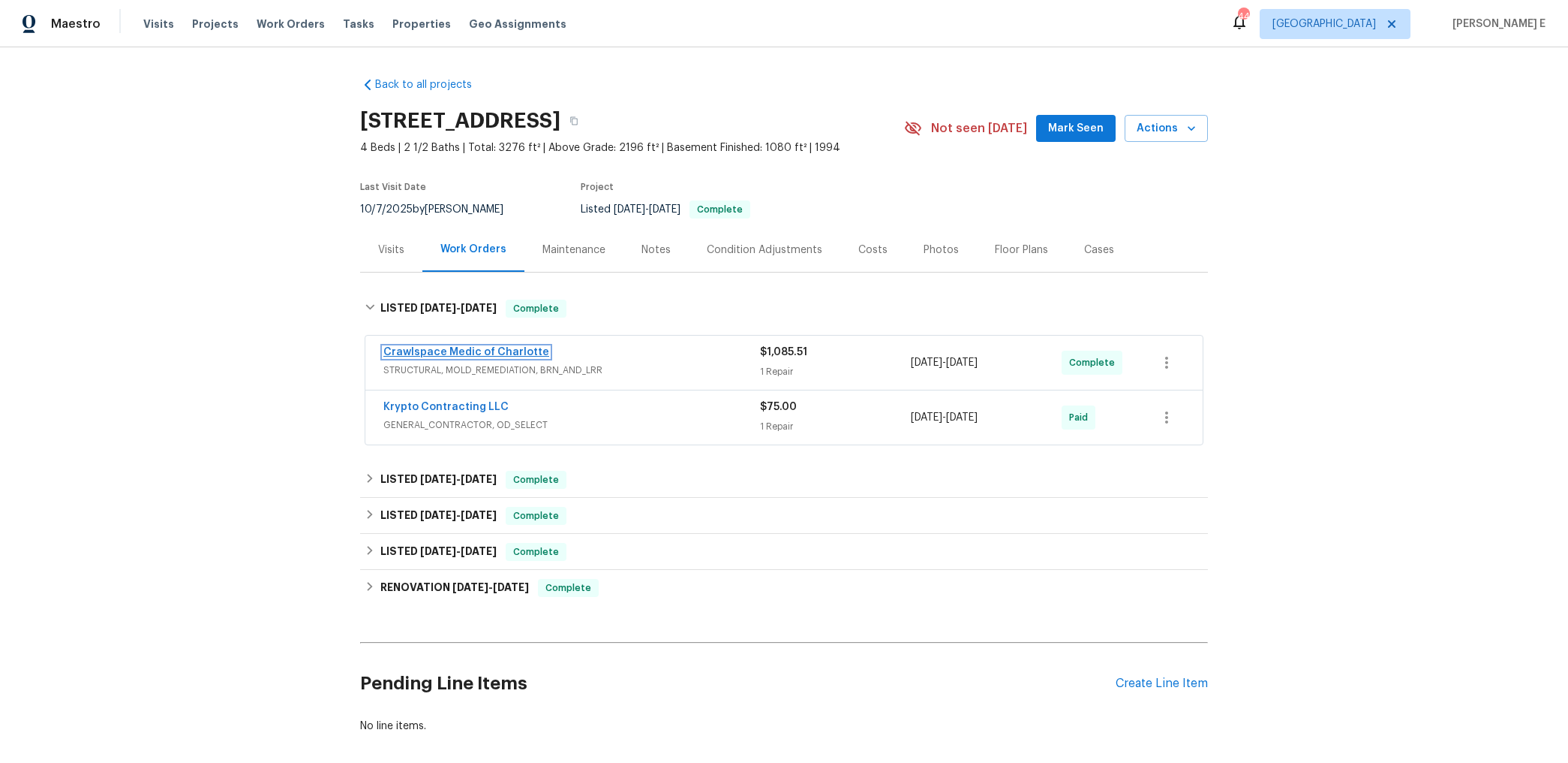
click at [415, 357] on link "Crawlspace Medic of Charlotte" at bounding box center [466, 351] width 166 height 10
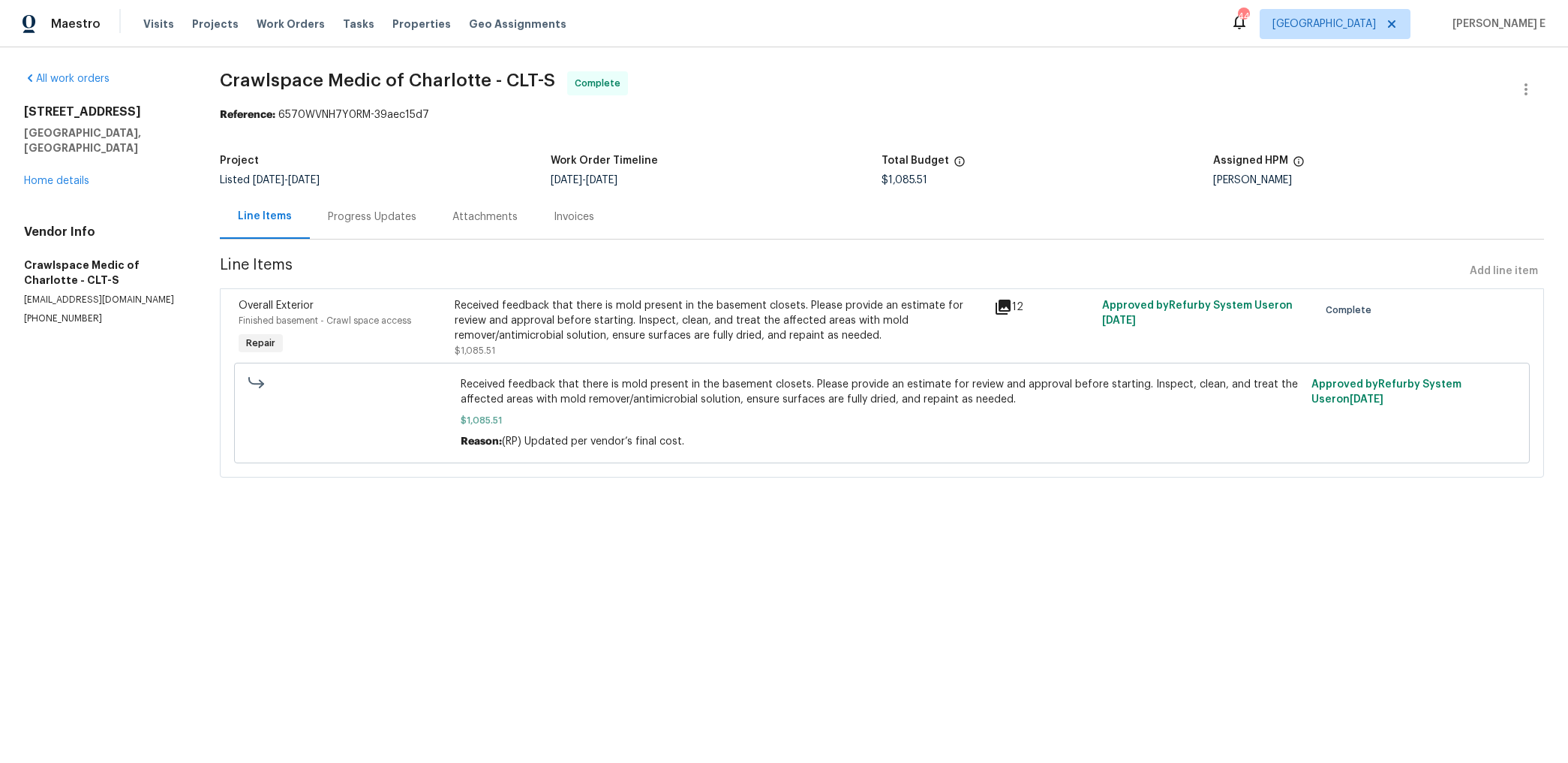
click at [403, 223] on div "Progress Updates" at bounding box center [373, 217] width 89 height 15
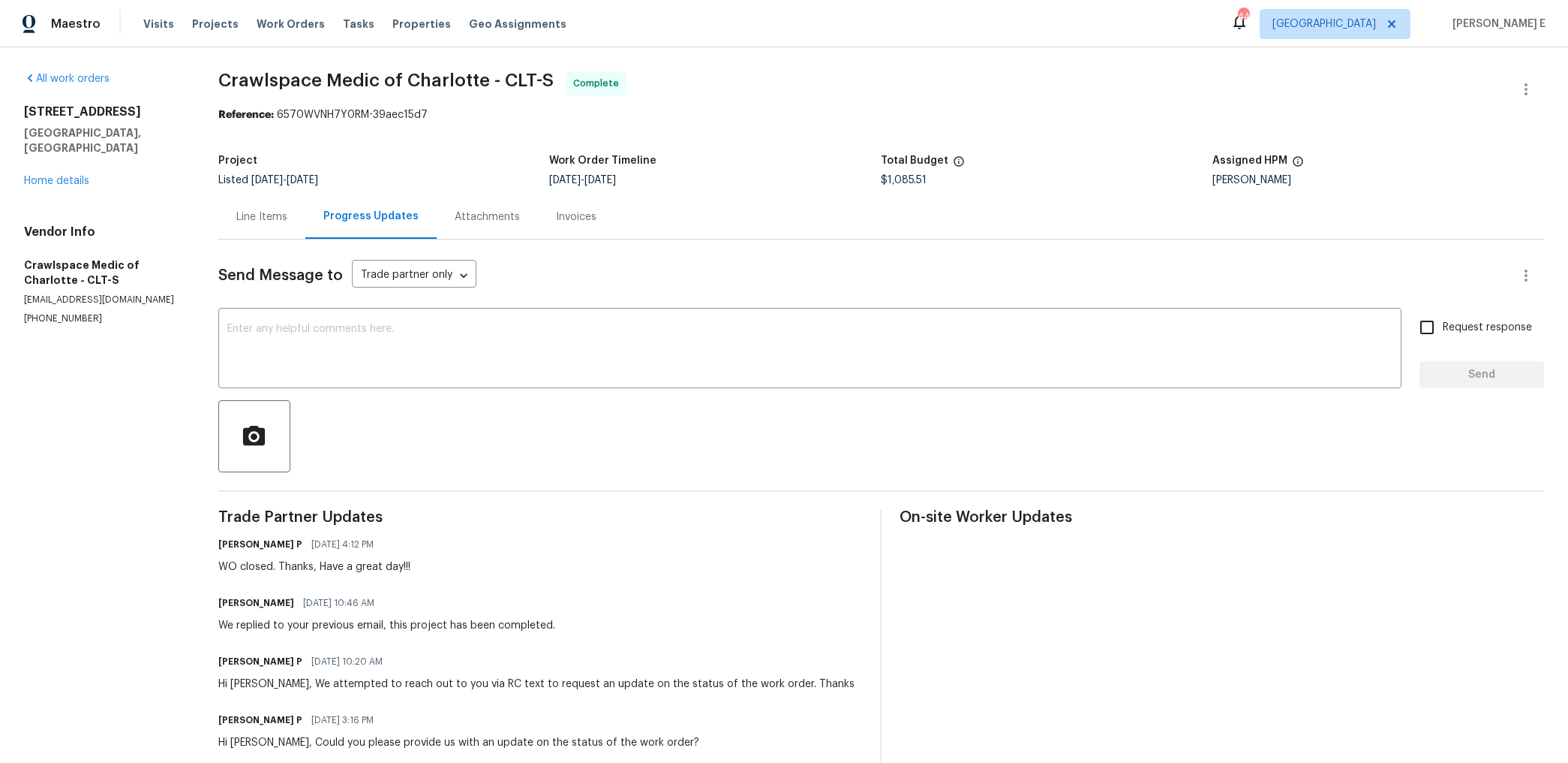
click at [272, 231] on div "Line Items" at bounding box center [262, 217] width 87 height 45
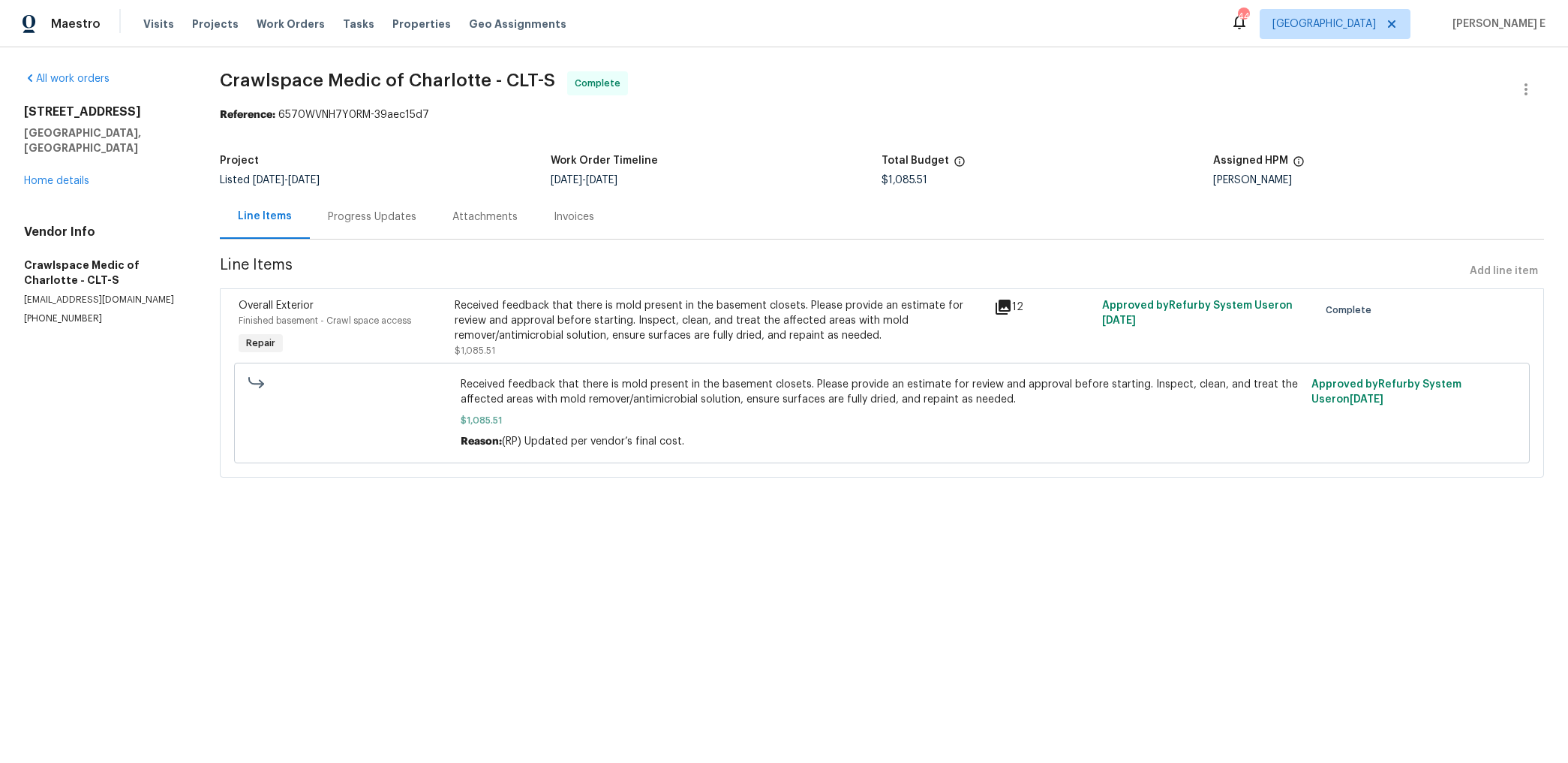
click at [355, 217] on div "Progress Updates" at bounding box center [373, 217] width 89 height 15
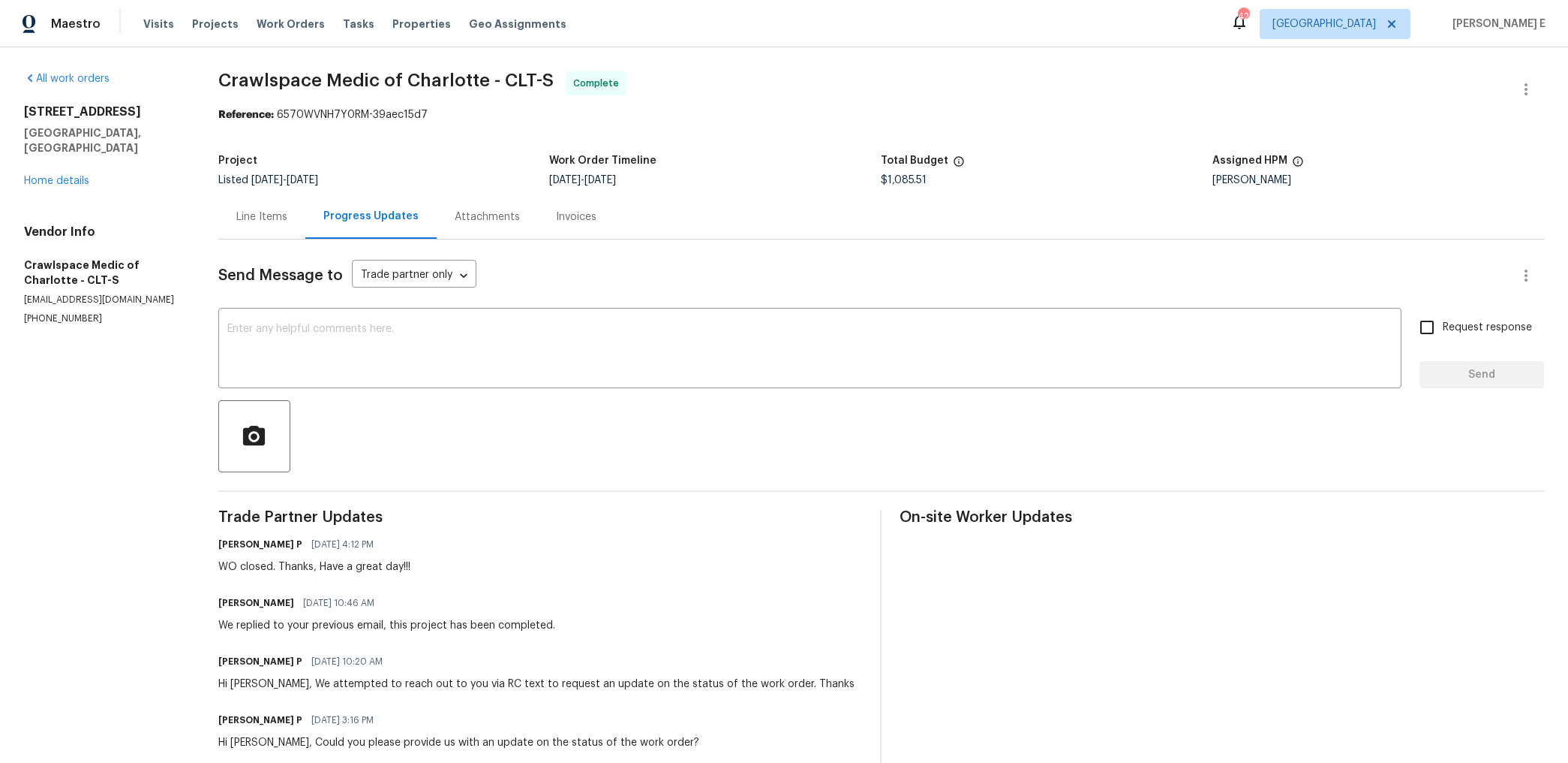
click at [255, 223] on div "Line Items" at bounding box center [261, 217] width 51 height 15
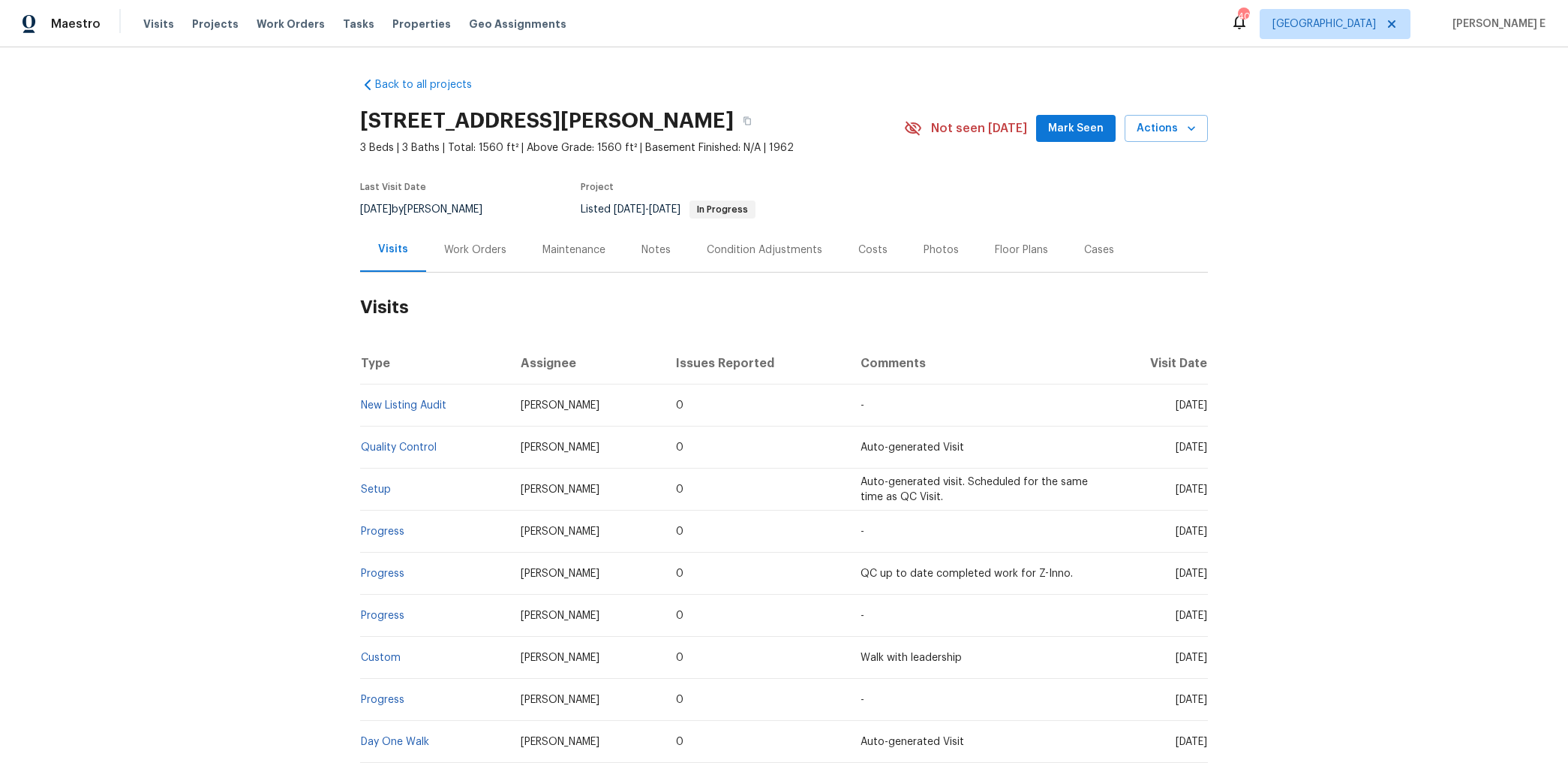
click at [463, 258] on div "Work Orders" at bounding box center [475, 249] width 98 height 45
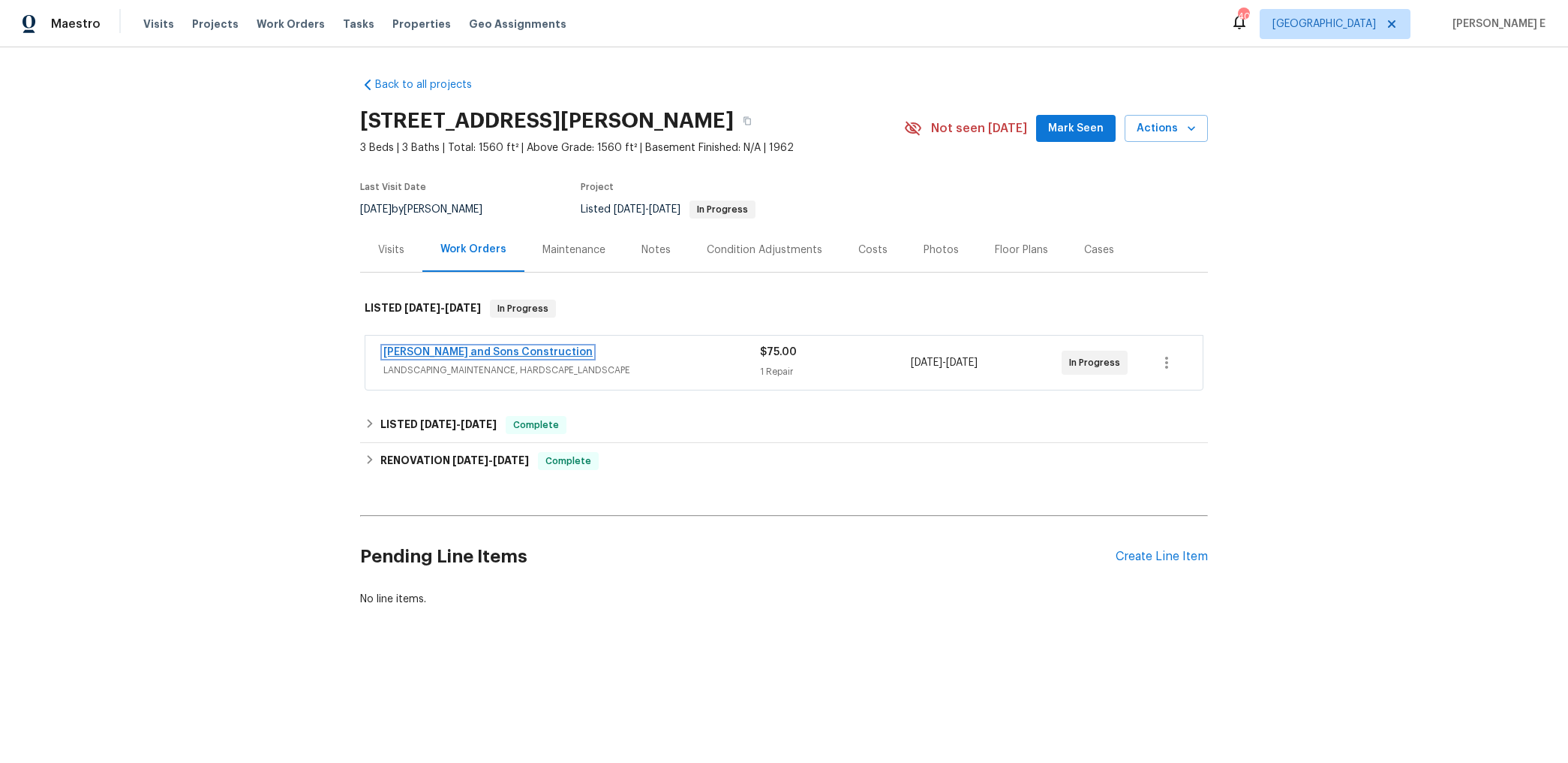
click at [456, 351] on link "Reyes and Sons Construction" at bounding box center [488, 351] width 209 height 10
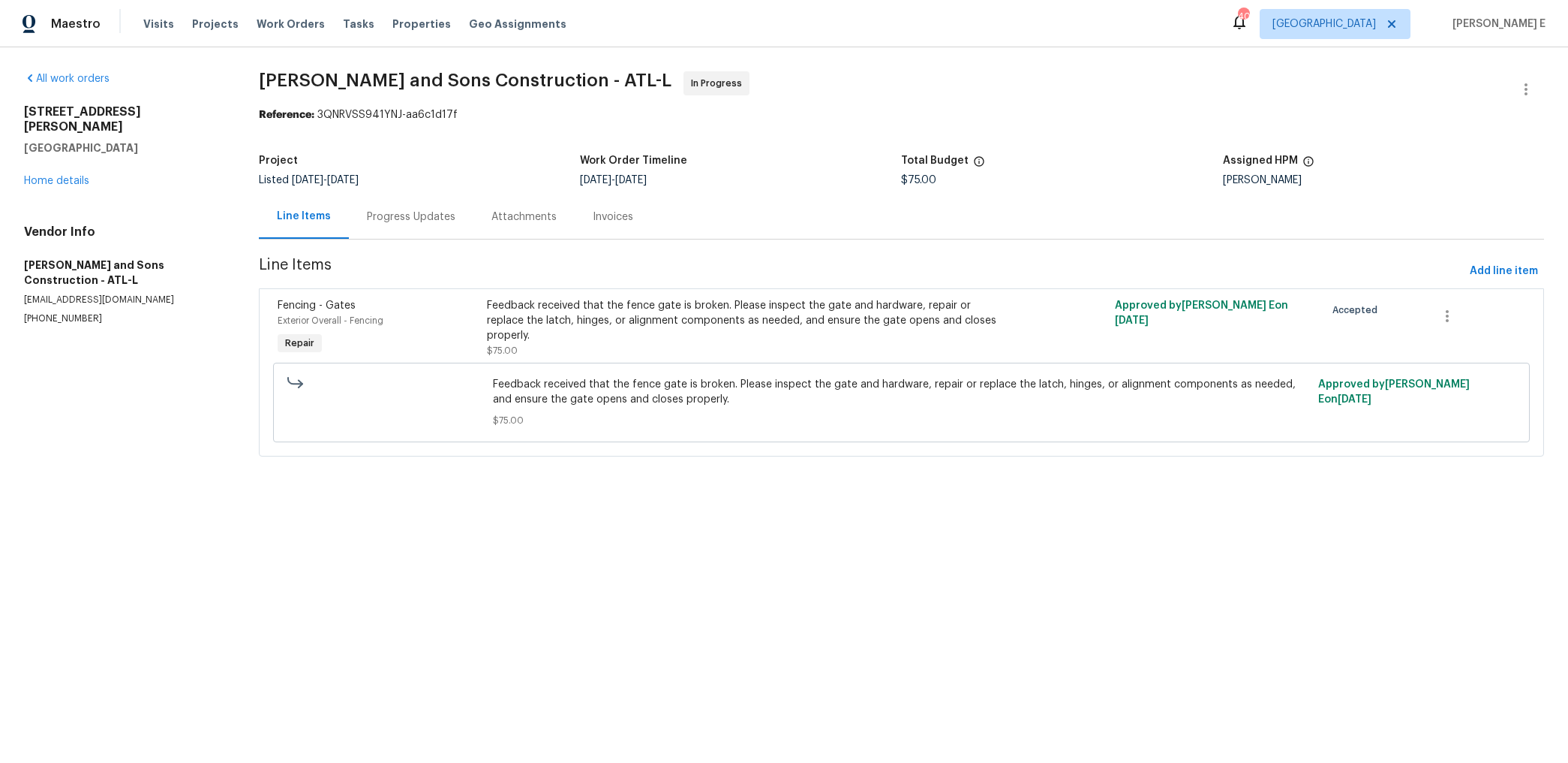
click at [409, 219] on div "Progress Updates" at bounding box center [411, 217] width 89 height 15
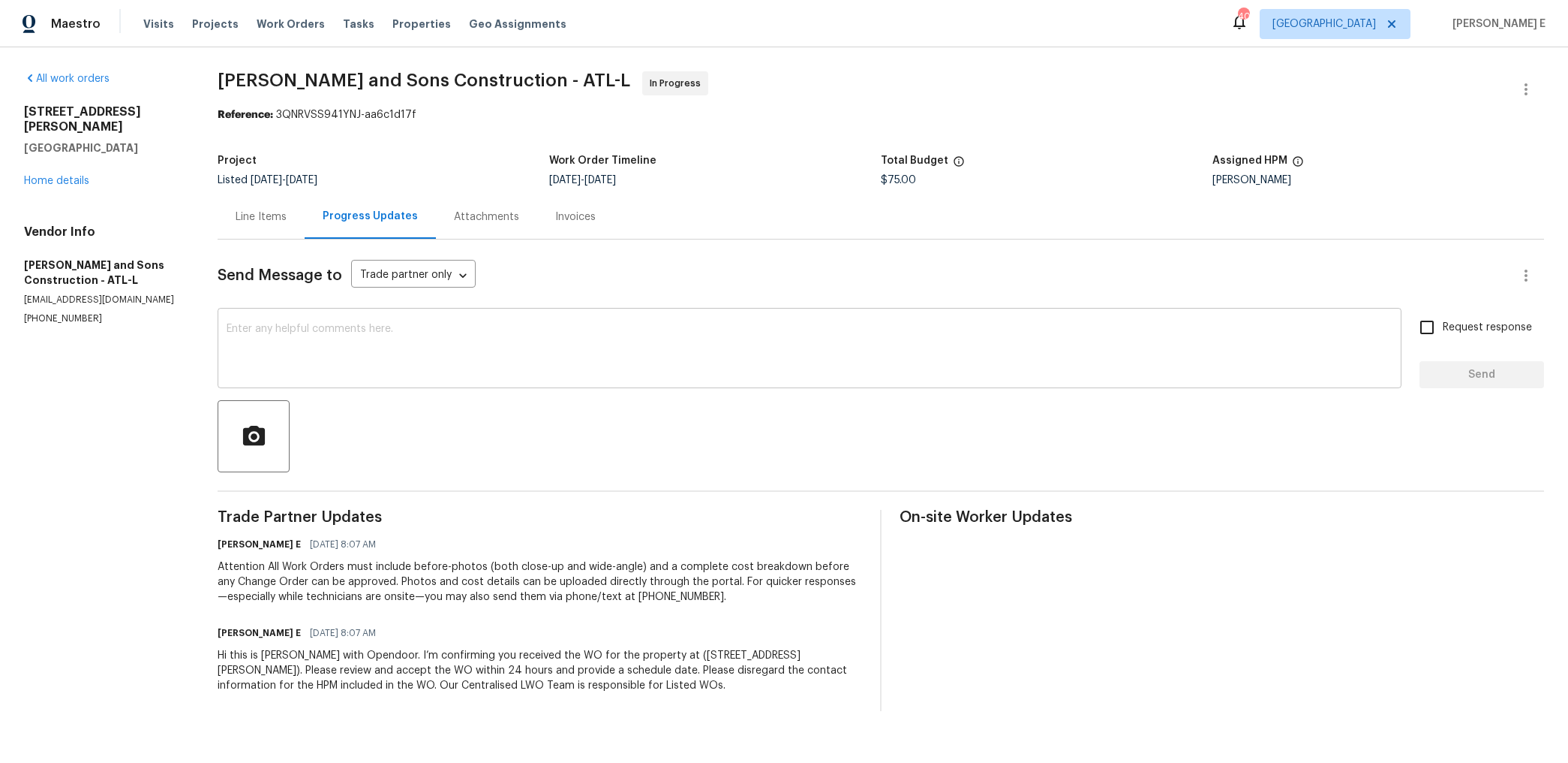
click at [771, 374] on textarea at bounding box center [810, 350] width 1166 height 53
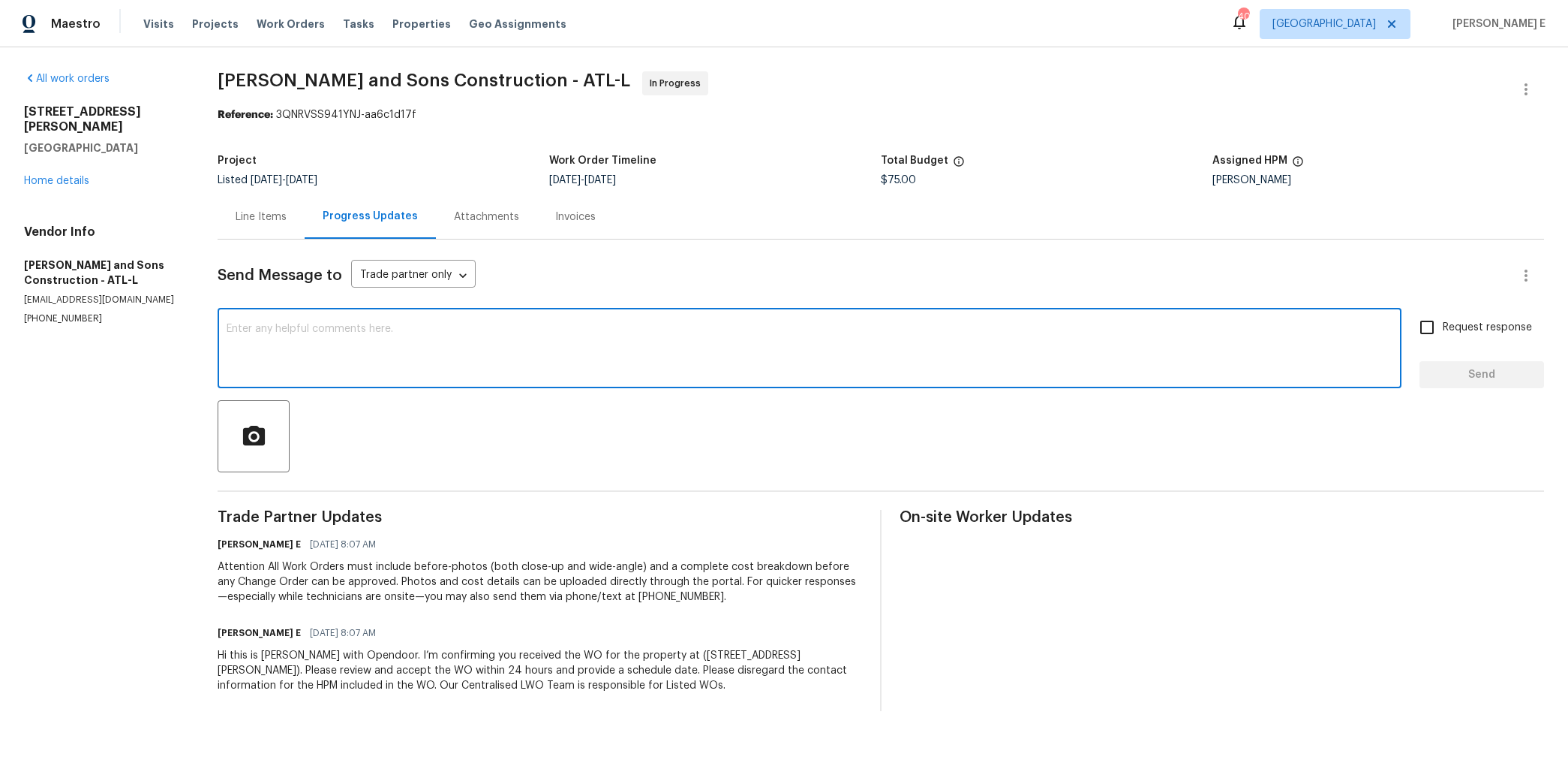
paste textarea "Just checking—do you have a scheduled date for this yet?"
type textarea "Just checking—do you have a scheduled date for this yet?"
click at [1509, 326] on span "Request response" at bounding box center [1487, 327] width 89 height 16
click at [1443, 326] on input "Request response" at bounding box center [1427, 327] width 32 height 32
checkbox input "true"
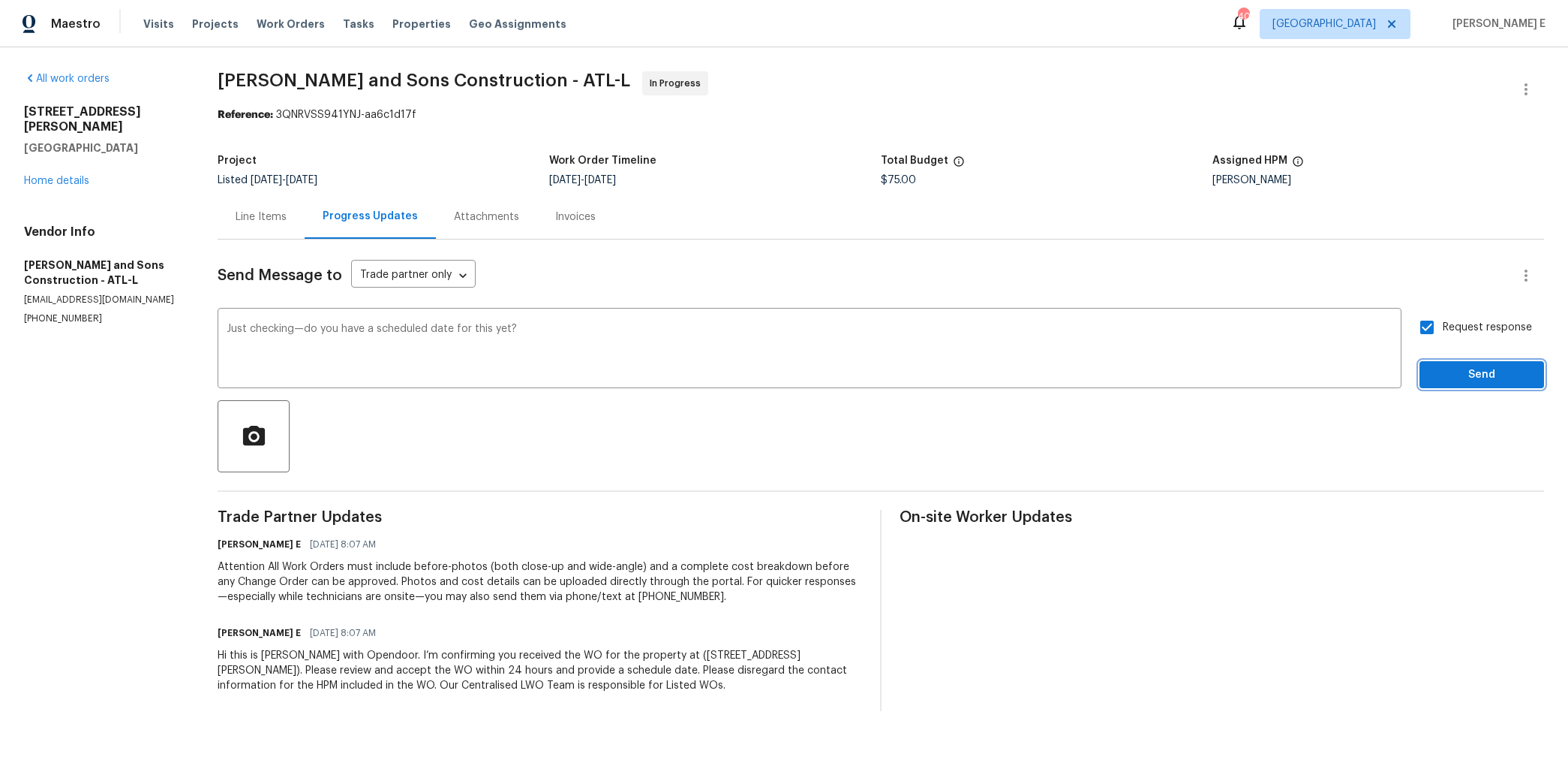
click at [1487, 377] on span "Send" at bounding box center [1482, 375] width 101 height 19
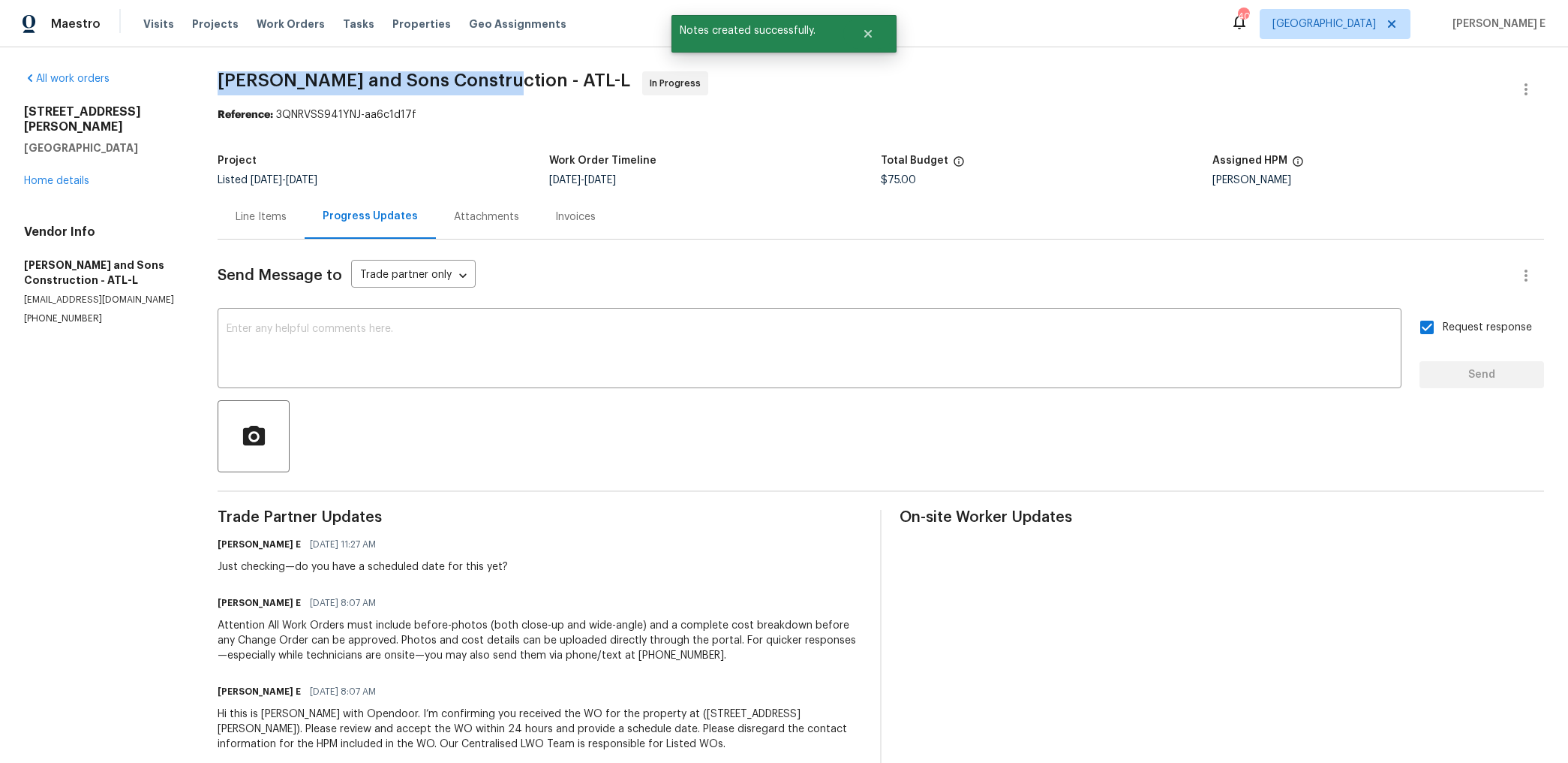
drag, startPoint x: 222, startPoint y: 77, endPoint x: 488, endPoint y: 89, distance: 266.3
click at [488, 89] on span "Reyes and Sons Construction - ATL-L In Progress" at bounding box center [863, 89] width 1291 height 36
copy span "Reyes and Sons Construction -"
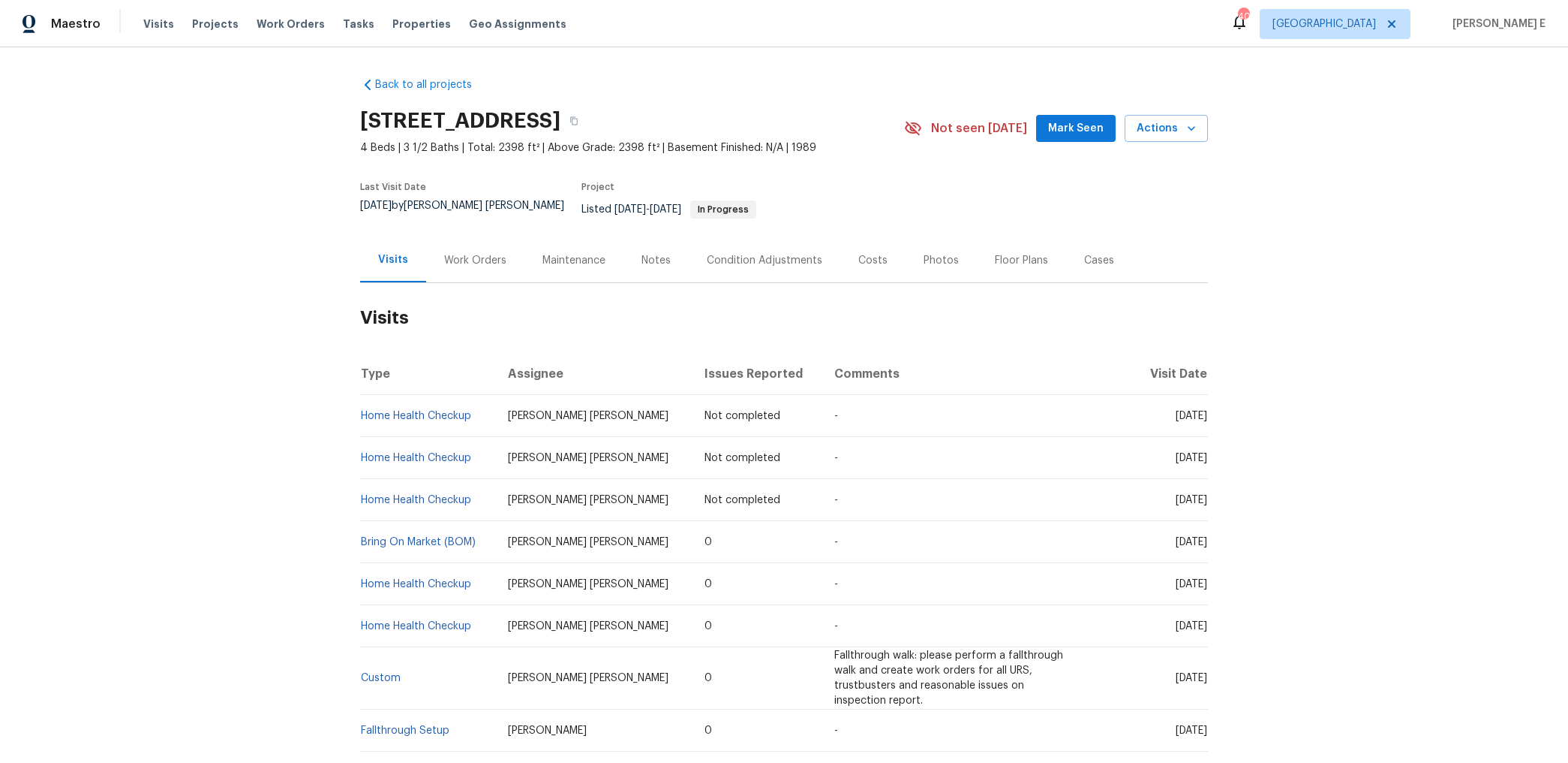
click at [492, 266] on div "Work Orders" at bounding box center [475, 261] width 98 height 45
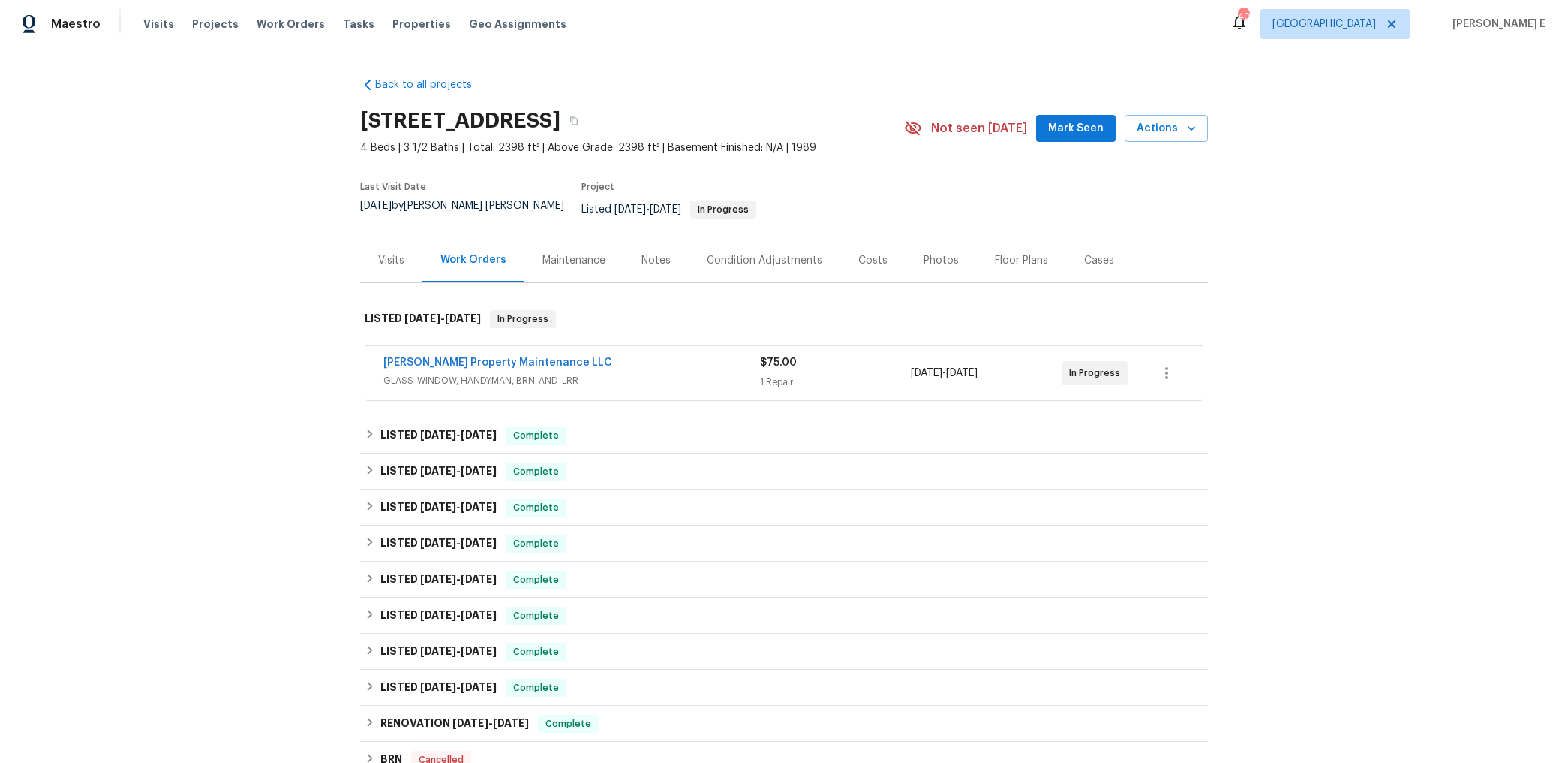
scroll to position [24, 0]
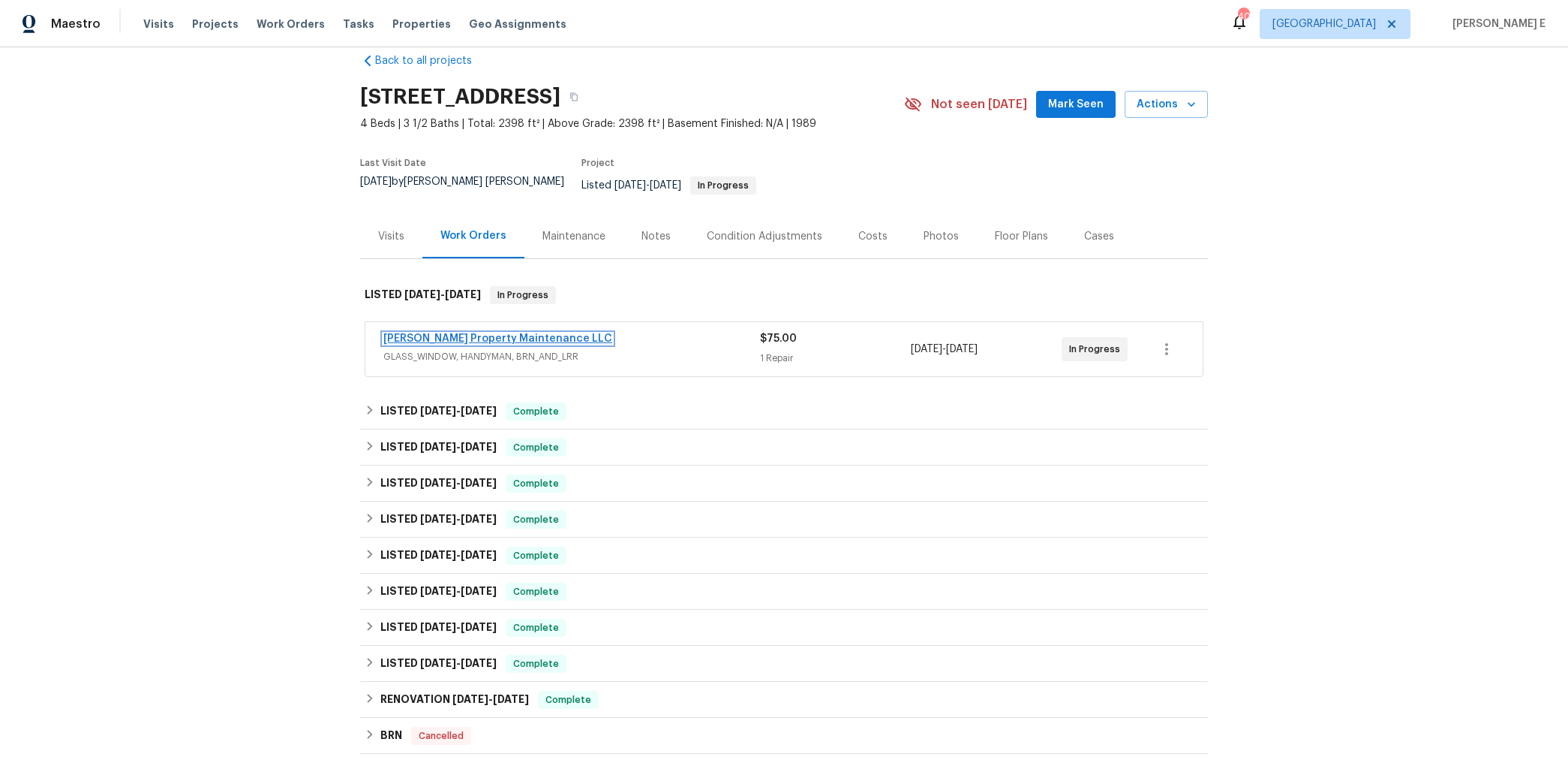
click at [501, 334] on link "Glen Property Maintenance LLC" at bounding box center [498, 338] width 229 height 10
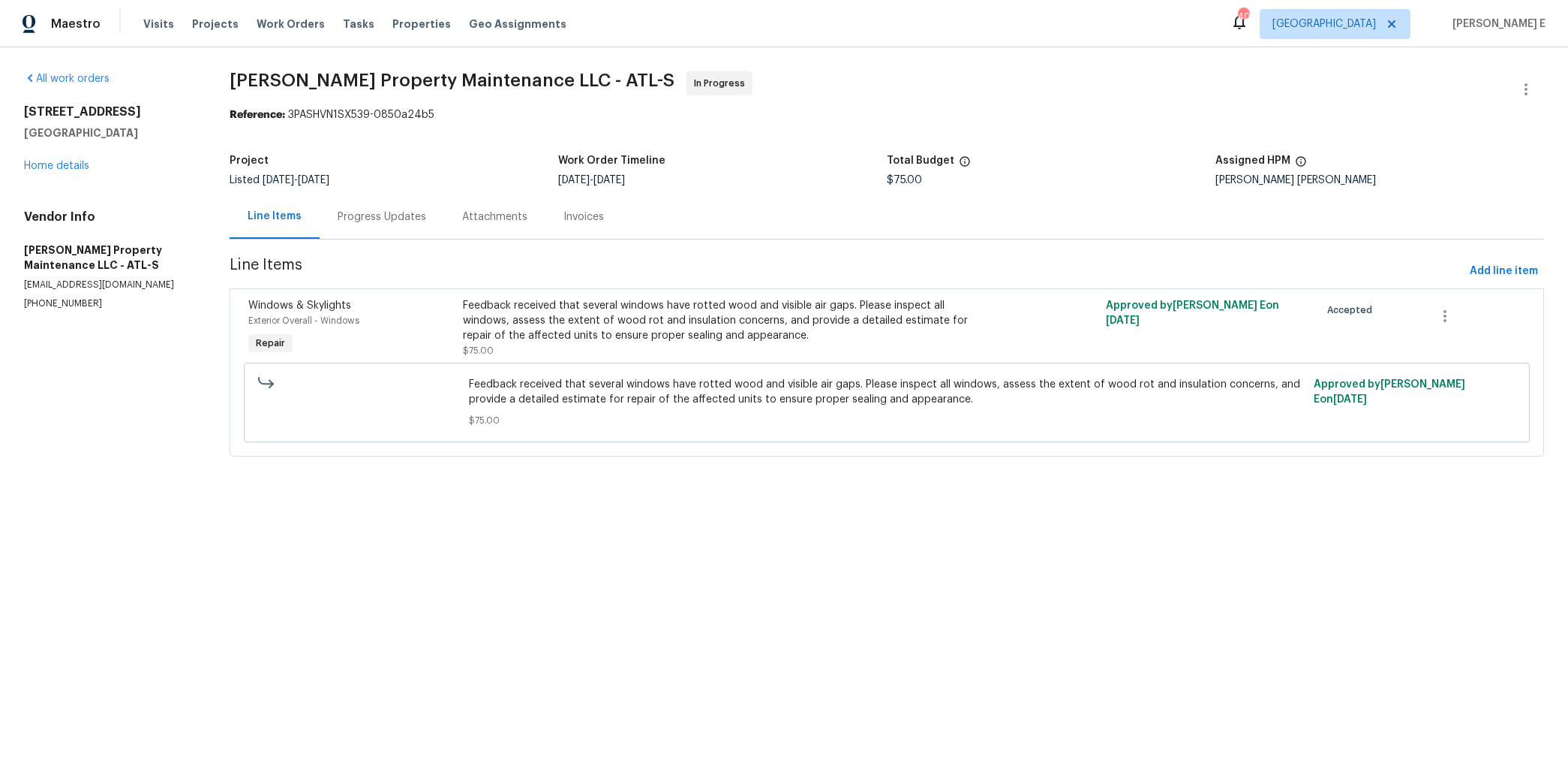
click at [411, 207] on div "Progress Updates" at bounding box center [382, 217] width 124 height 45
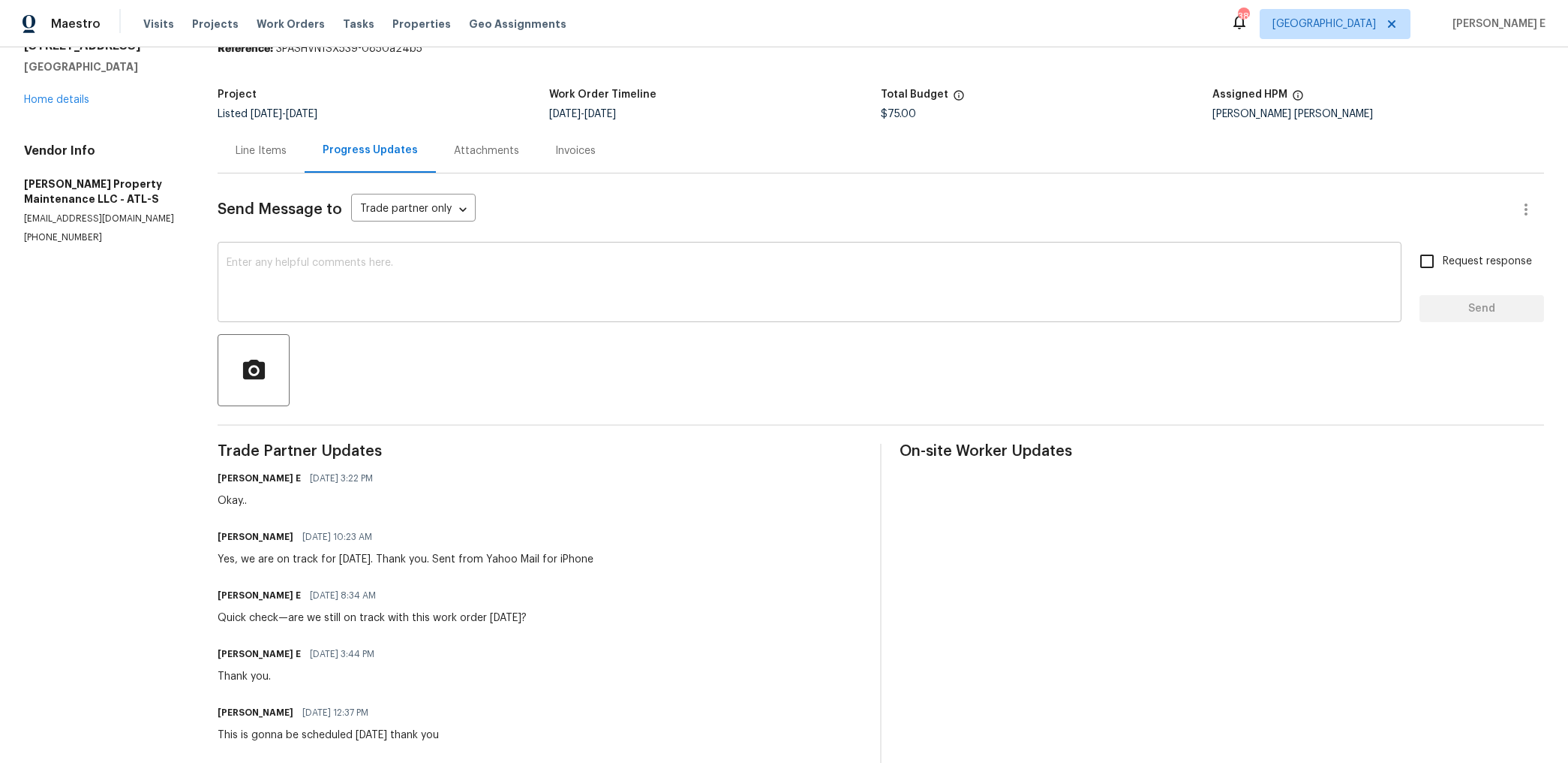
scroll to position [69, 0]
click at [631, 291] on textarea at bounding box center [810, 281] width 1166 height 53
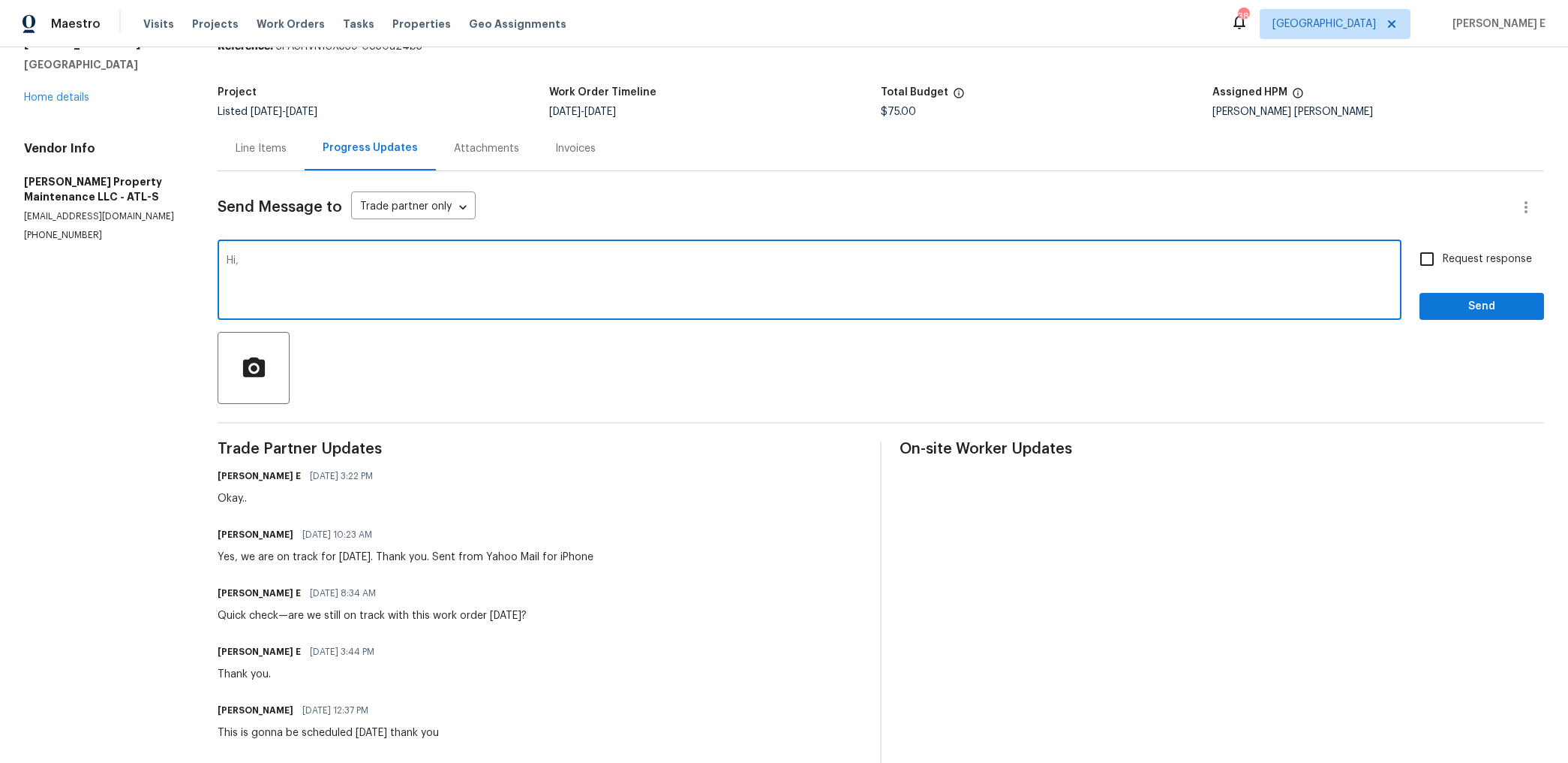
paste textarea "Has this work order been completed, or is it still in progress?"
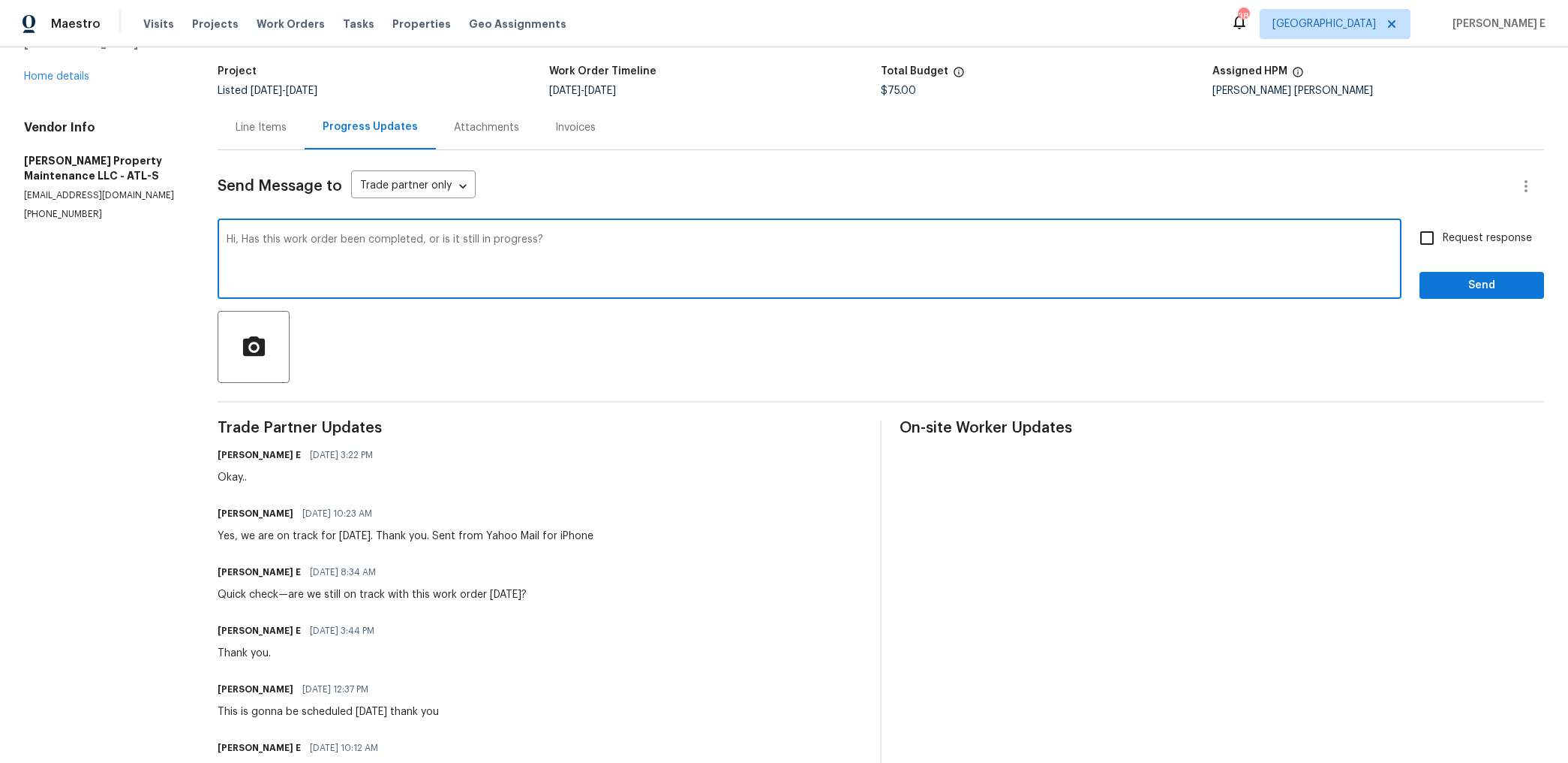
type textarea "Hi, Has this work order been completed, or is it still in progress?"
click at [1433, 239] on input "Request response" at bounding box center [1427, 238] width 32 height 32
checkbox input "true"
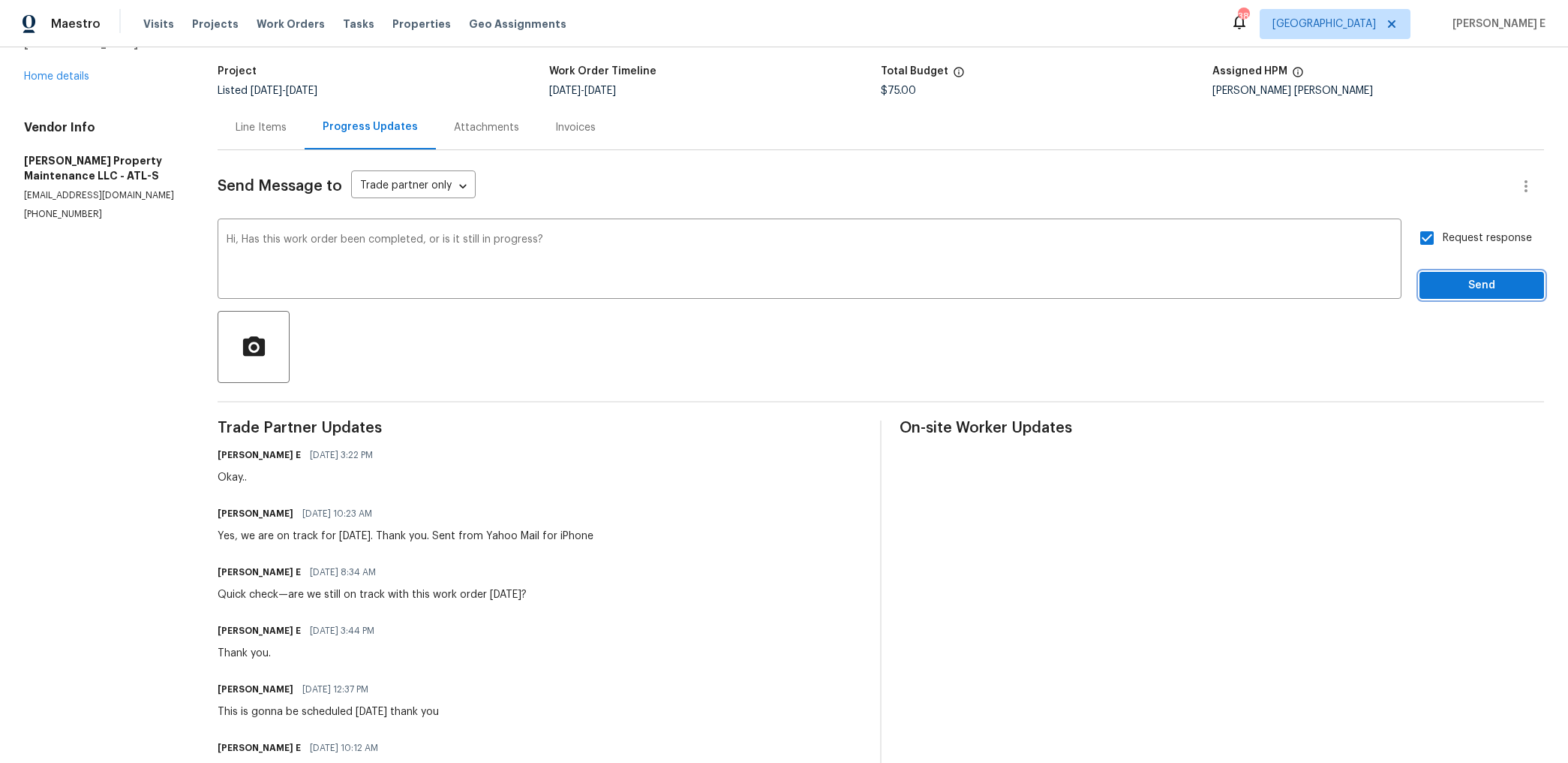
click at [1441, 286] on span "Send" at bounding box center [1482, 286] width 101 height 19
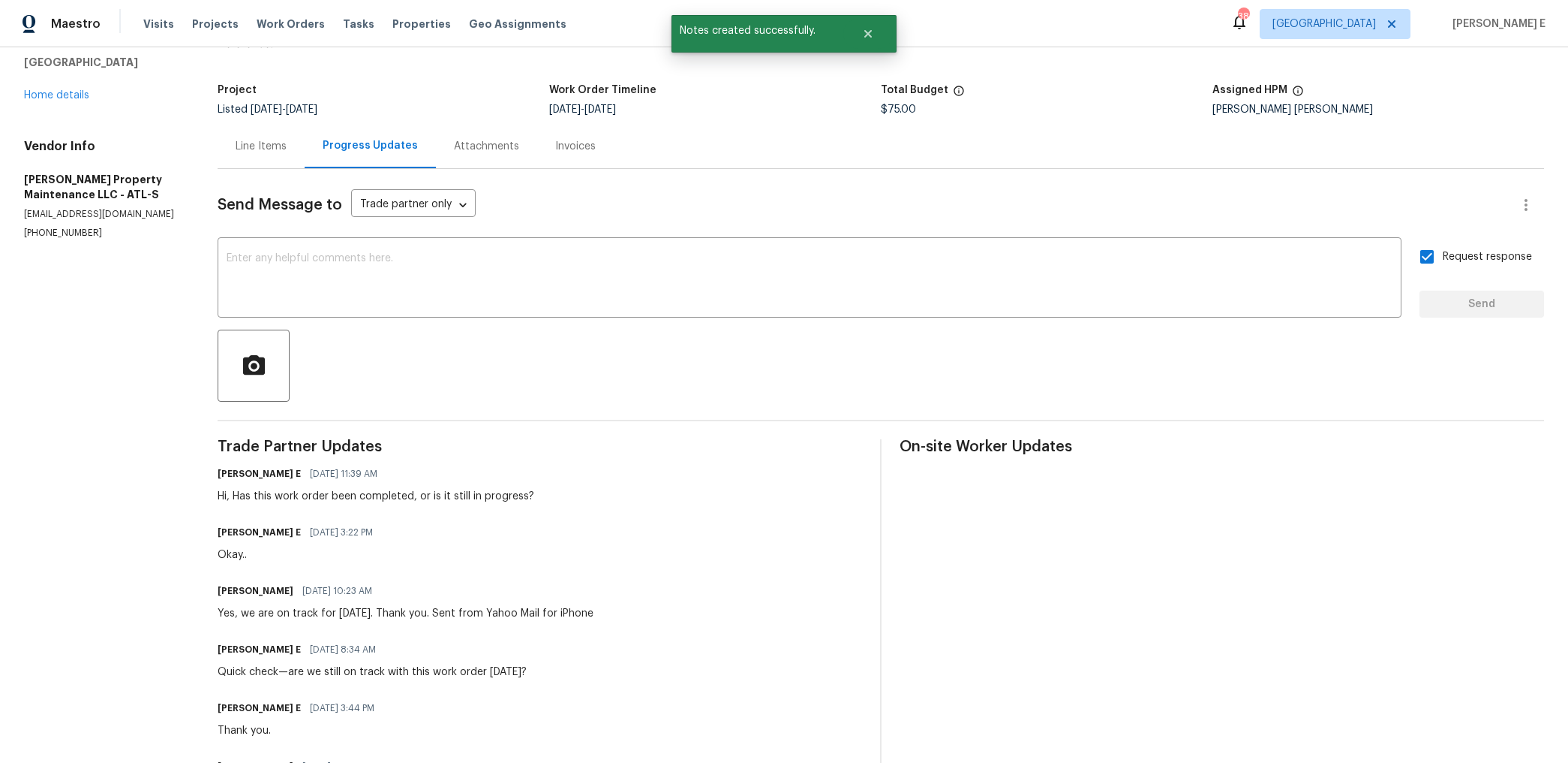
scroll to position [0, 0]
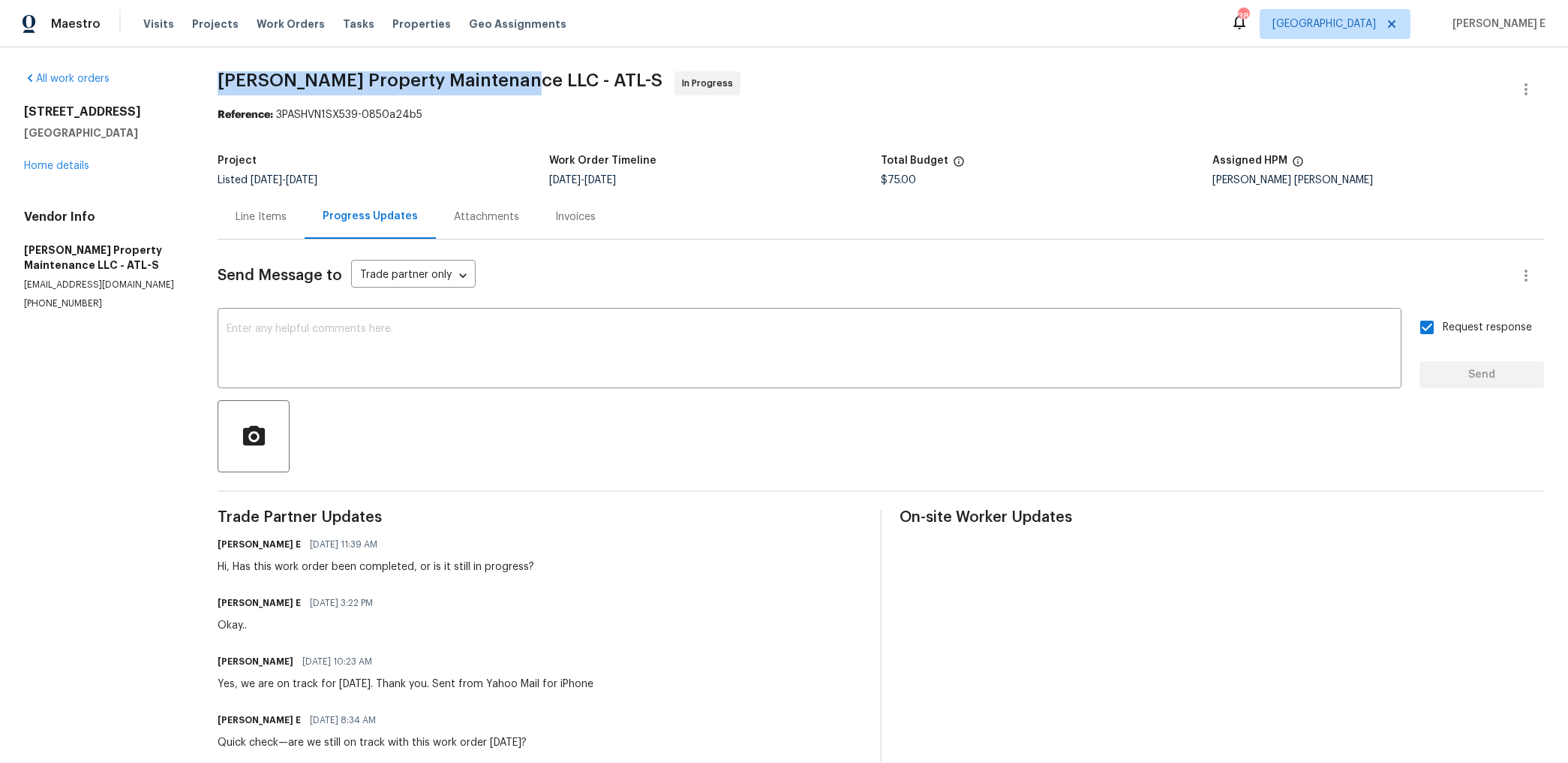
drag, startPoint x: 223, startPoint y: 81, endPoint x: 509, endPoint y: 83, distance: 286.0
click at [509, 83] on span "Glen Property Maintenance LLC - ATL-S" at bounding box center [440, 80] width 445 height 18
copy span "Glen Property Maintenance LLC -"
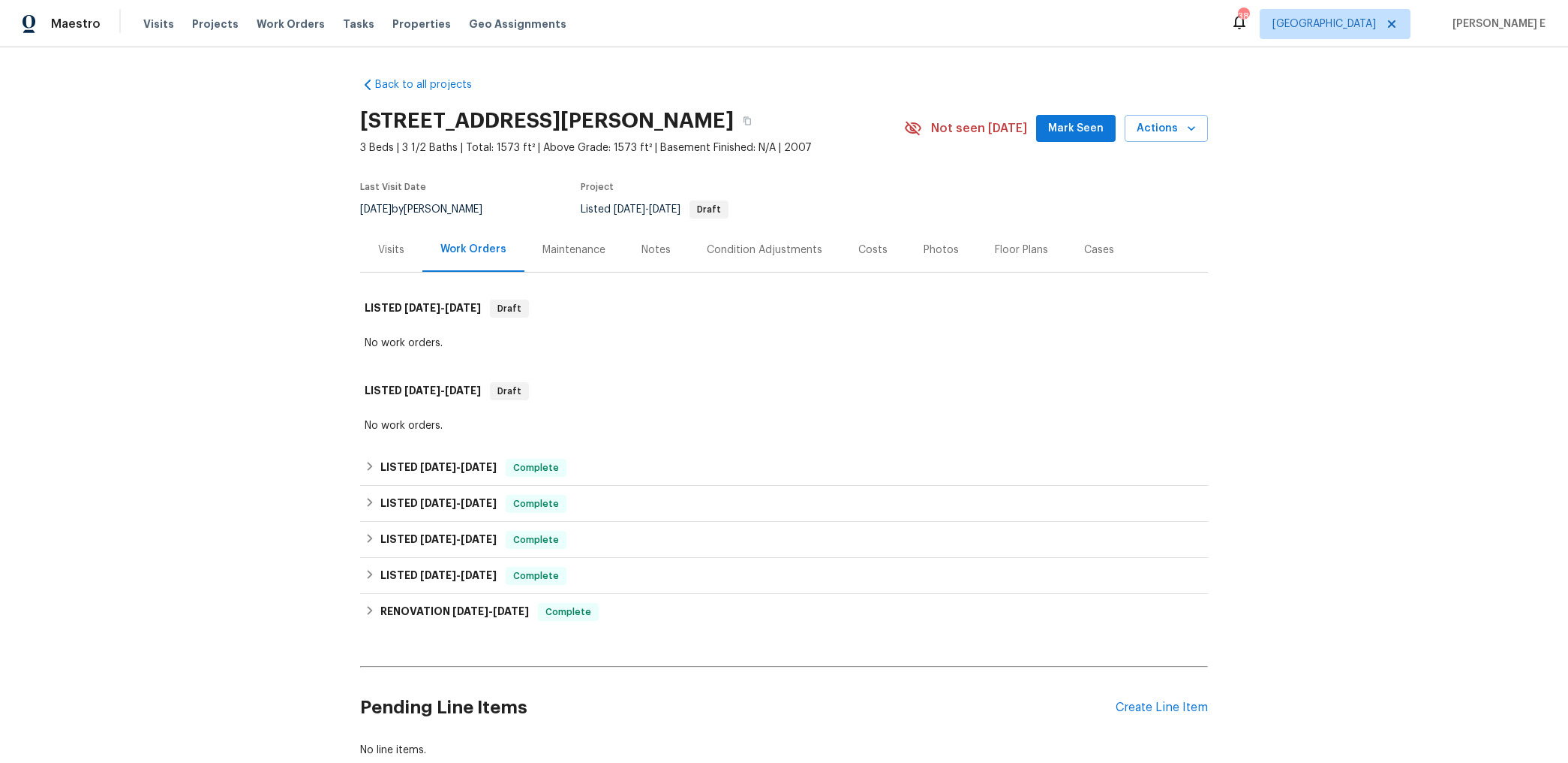
scroll to position [96, 0]
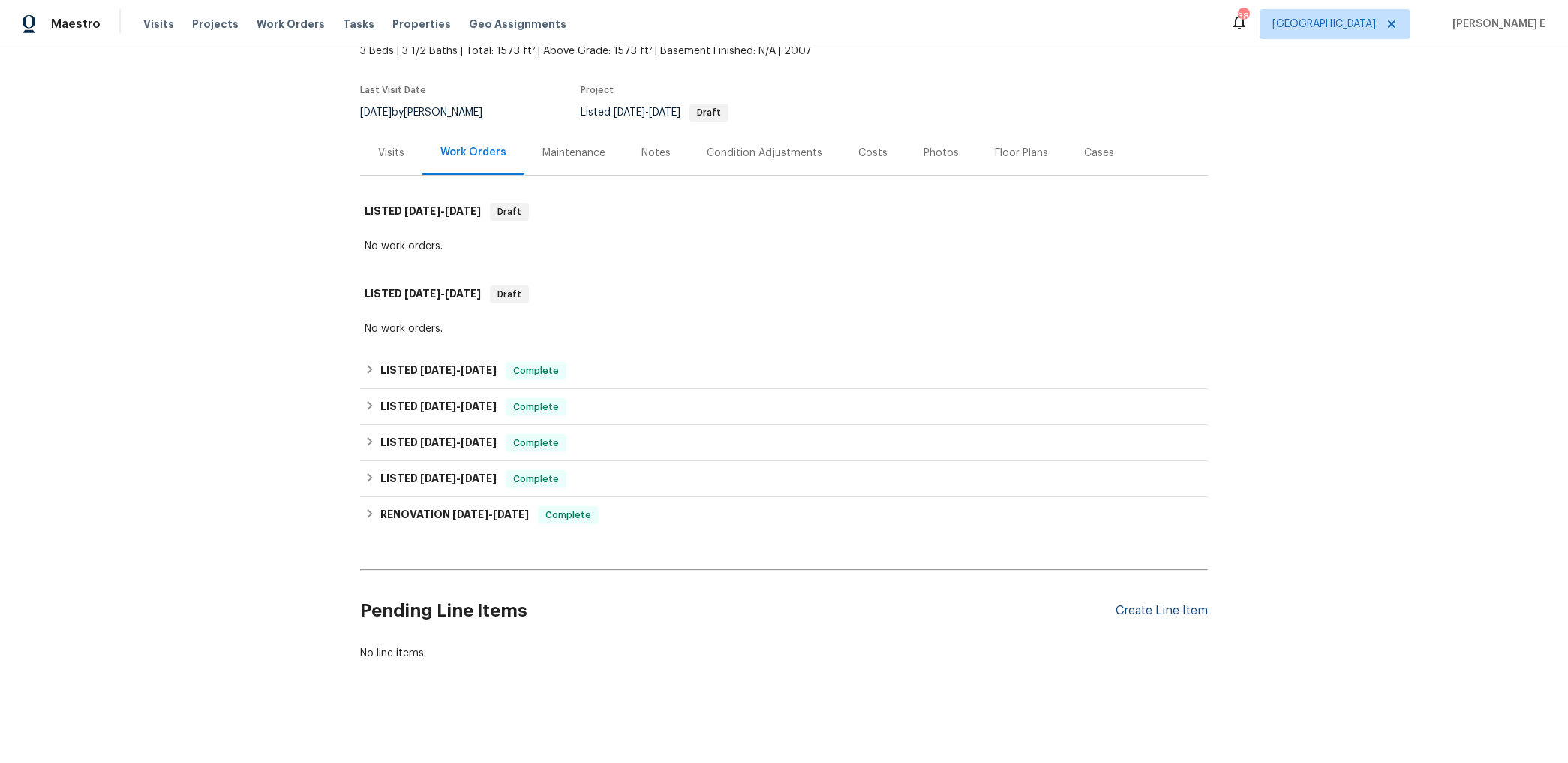
click at [1144, 610] on div "Create Line Item" at bounding box center [1162, 610] width 93 height 14
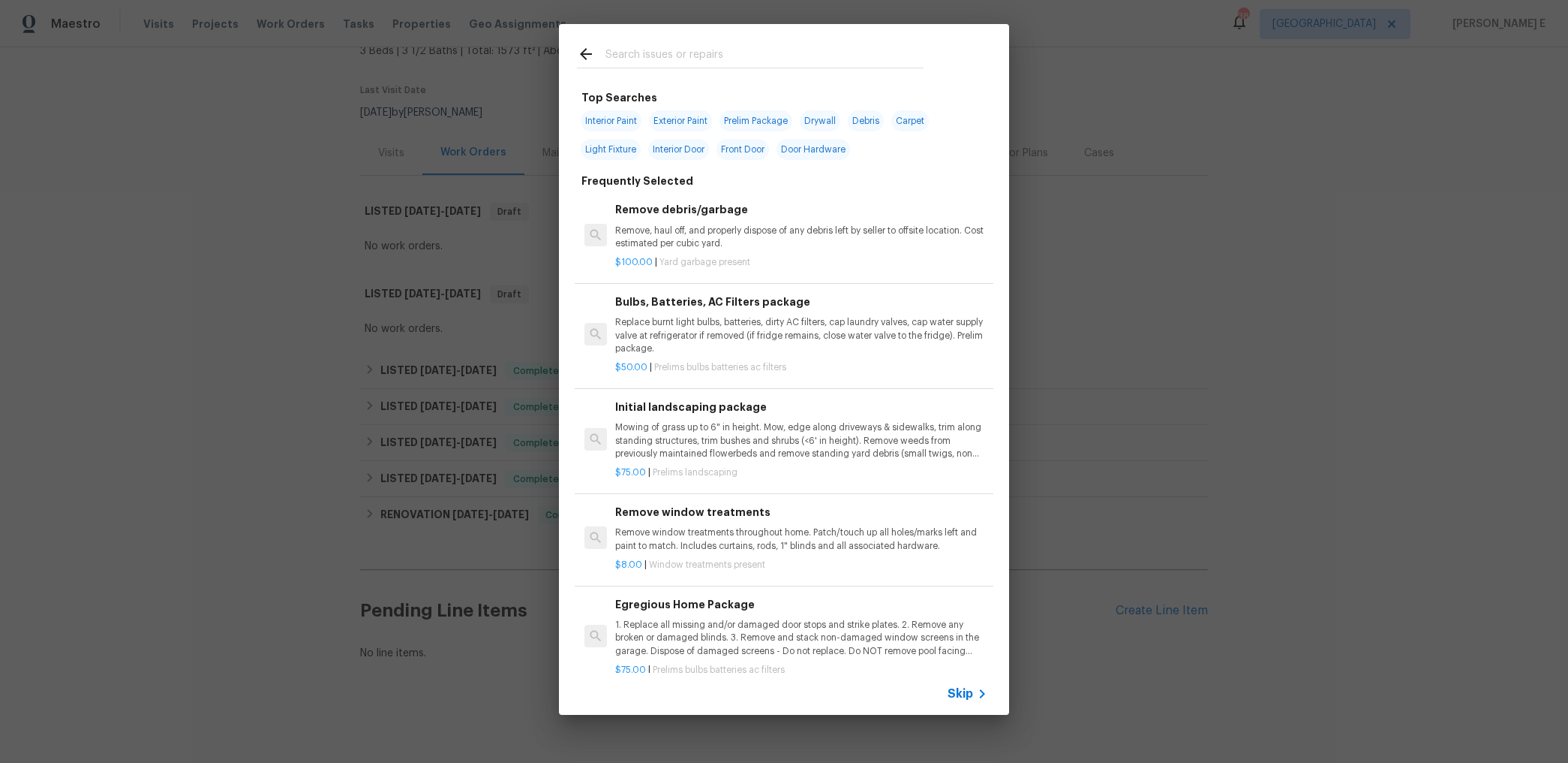
click at [973, 696] on icon at bounding box center [981, 693] width 18 height 18
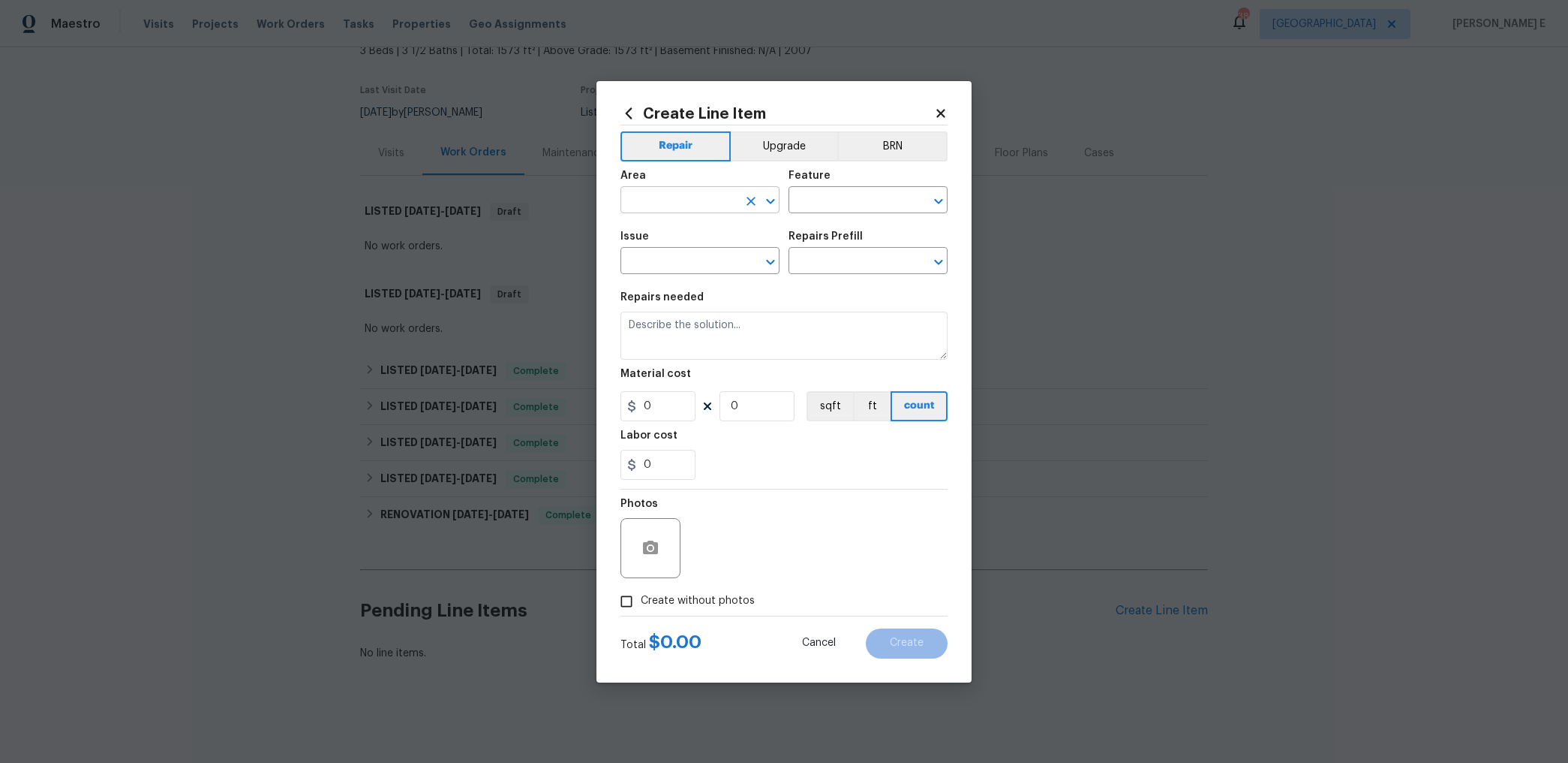
click at [696, 199] on input "text" at bounding box center [679, 201] width 117 height 23
type input "Interior Overall"
type input "hom"
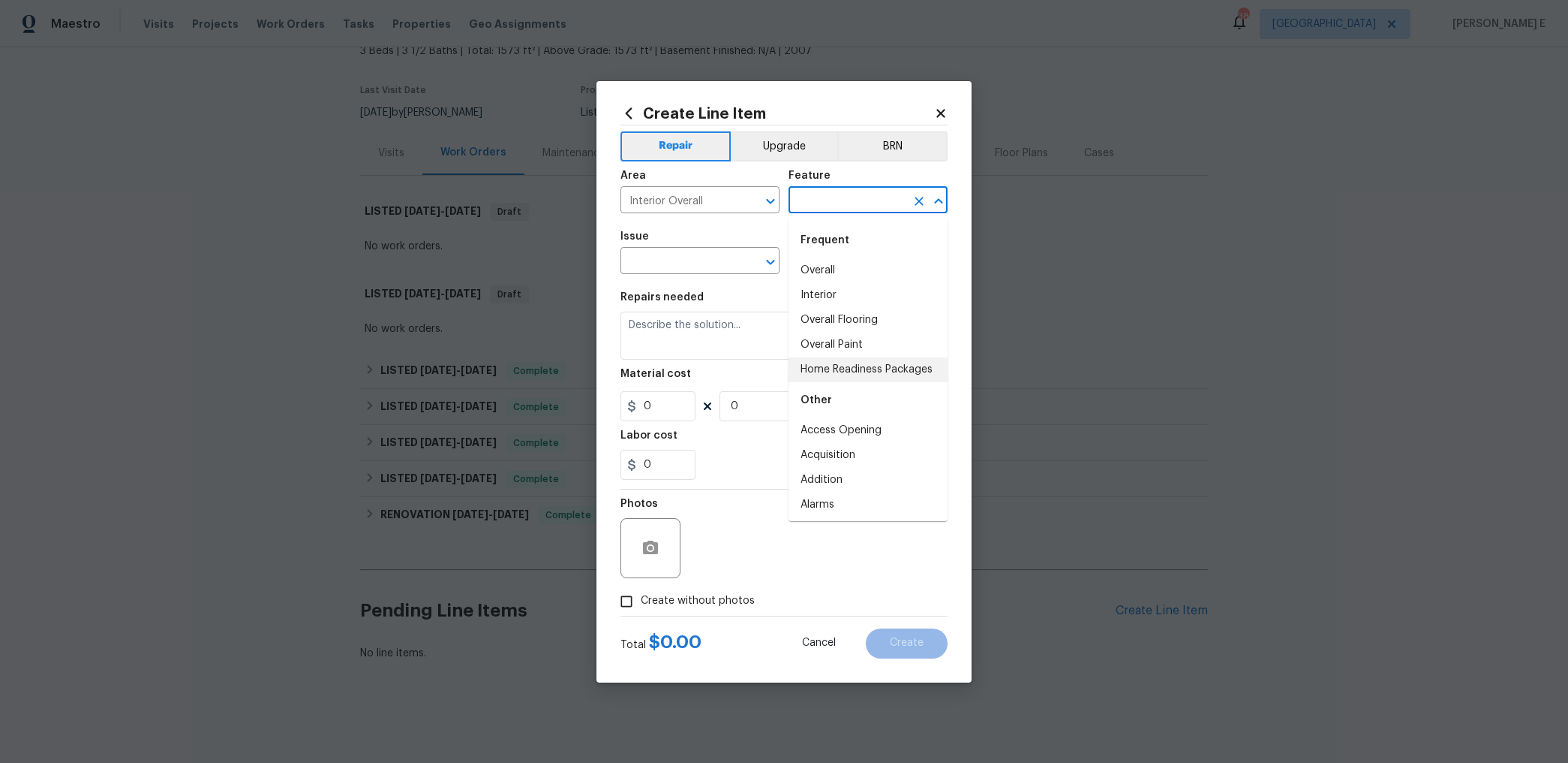
click at [819, 362] on li "Home Readiness Packages" at bounding box center [868, 369] width 159 height 25
type input "Home Readiness Packages"
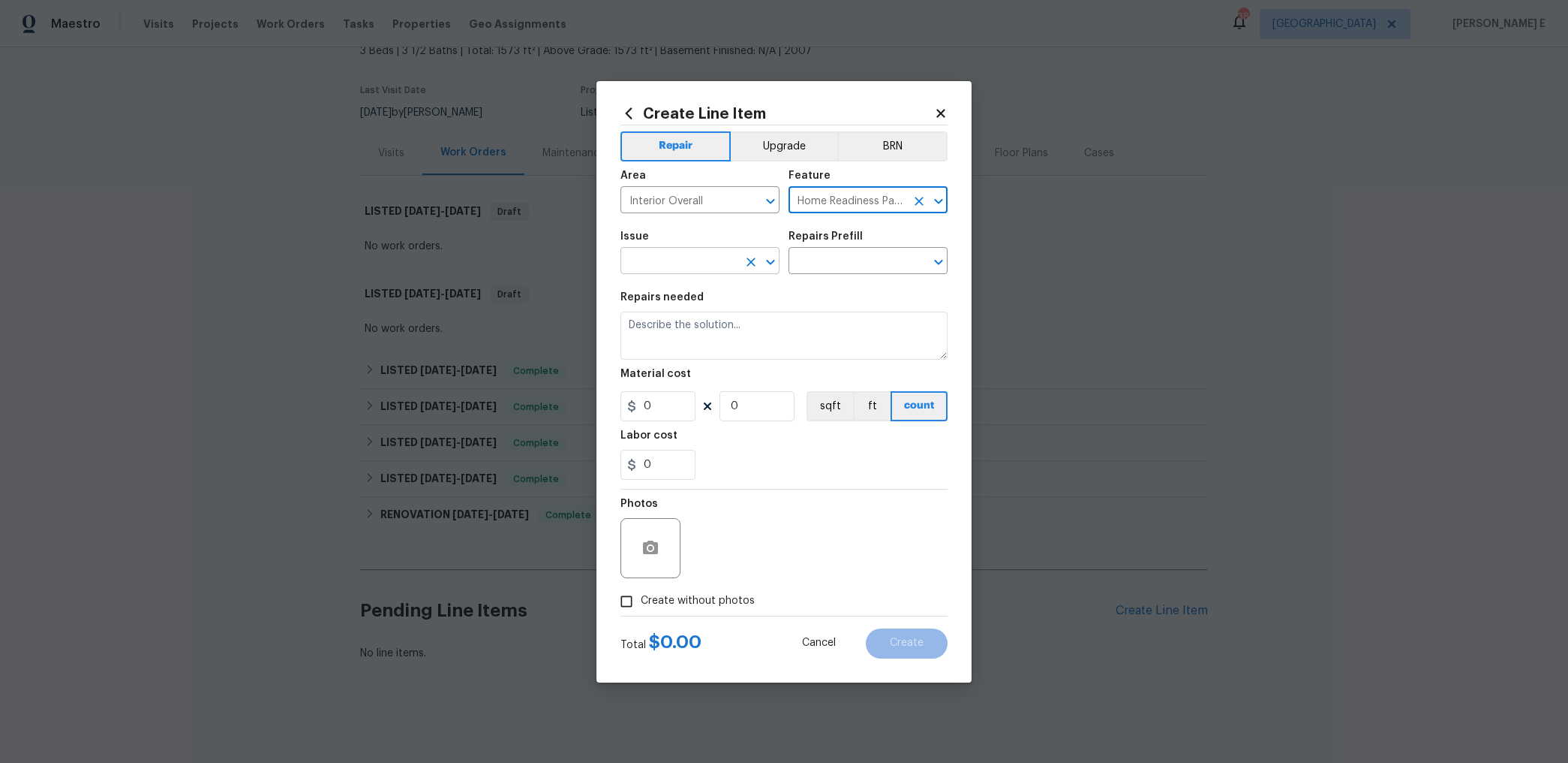
click at [695, 264] on input "text" at bounding box center [679, 261] width 117 height 23
click at [677, 338] on li "Initial cleaning" at bounding box center [701, 331] width 159 height 25
type input "Initial cleaning"
click at [838, 266] on input "text" at bounding box center [847, 261] width 117 height 23
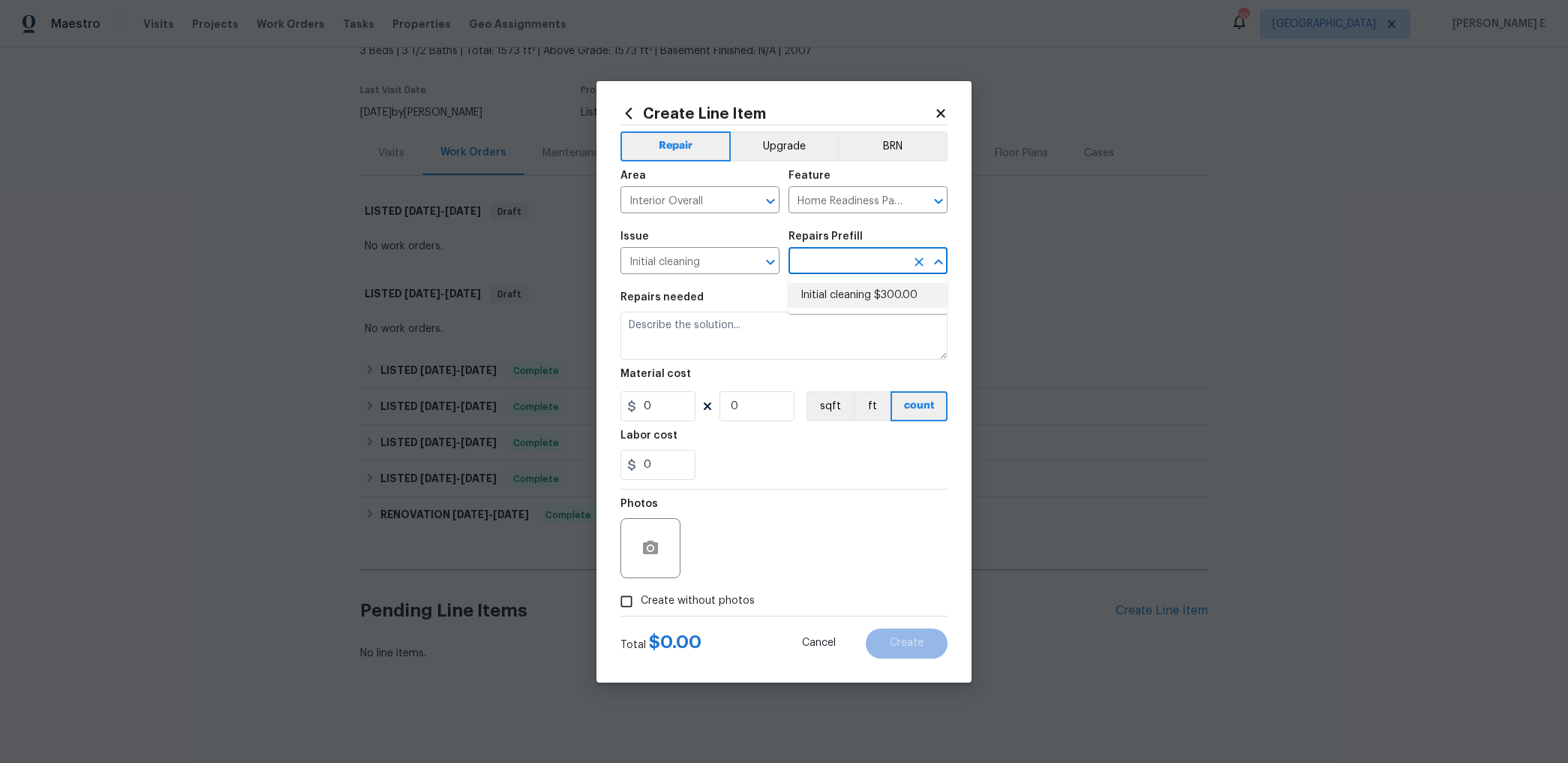
click at [823, 301] on li "Initial cleaning $300.00" at bounding box center [868, 295] width 159 height 25
type input "Initial cleaning $300.00"
type textarea "1. Wipe down exterior doors and trim. 2. Clean out all exterior light fixtures …"
type input "300"
type input "1"
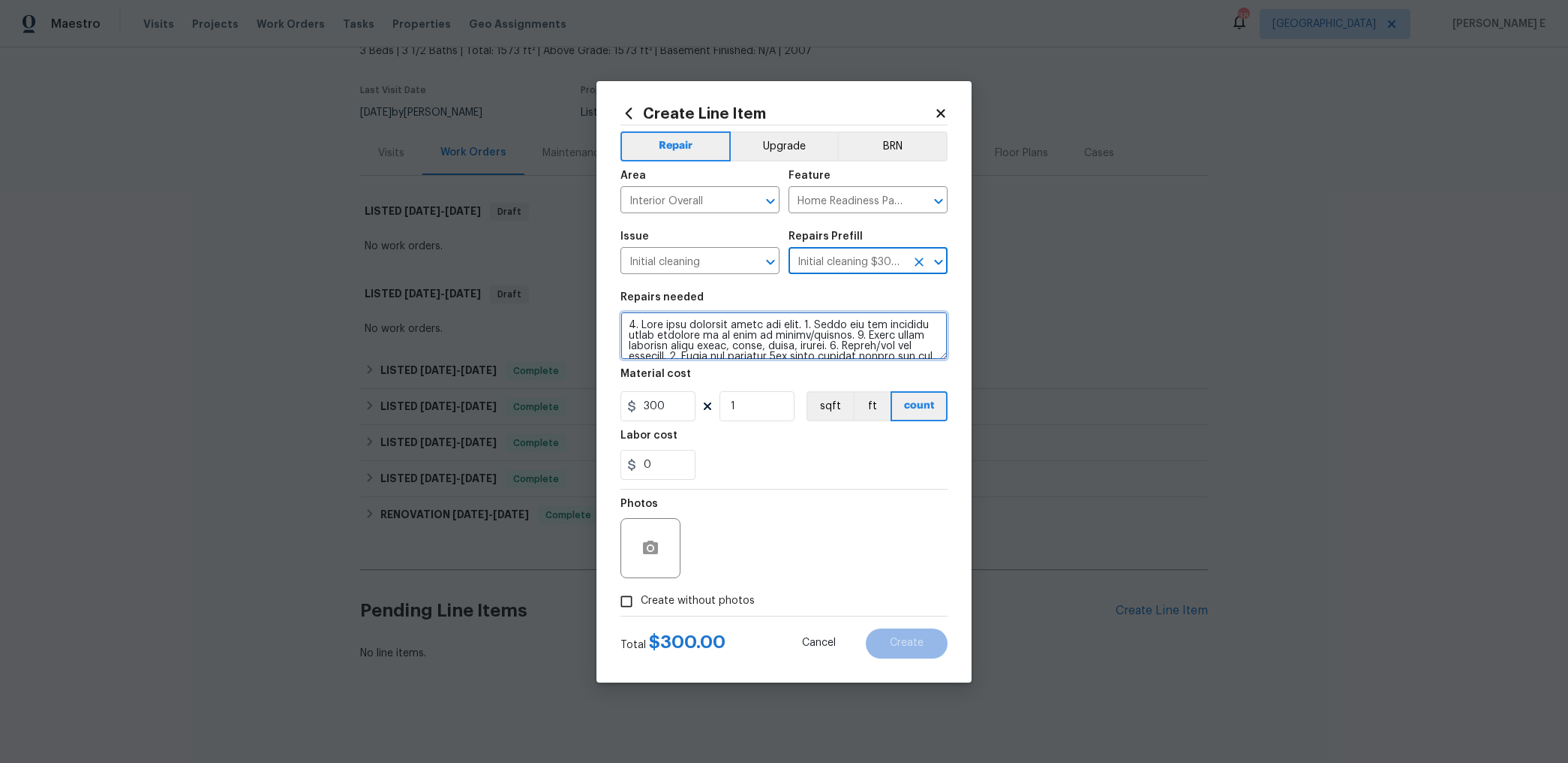
click at [724, 332] on textarea at bounding box center [784, 336] width 327 height 48
paste textarea "Please do a deep interior cleaning. Wipe down exterior doors and trim. 2. Clean…"
type textarea "Please do a deep interior cleaning. Wipe down exterior doors and trim. 2. Clean…"
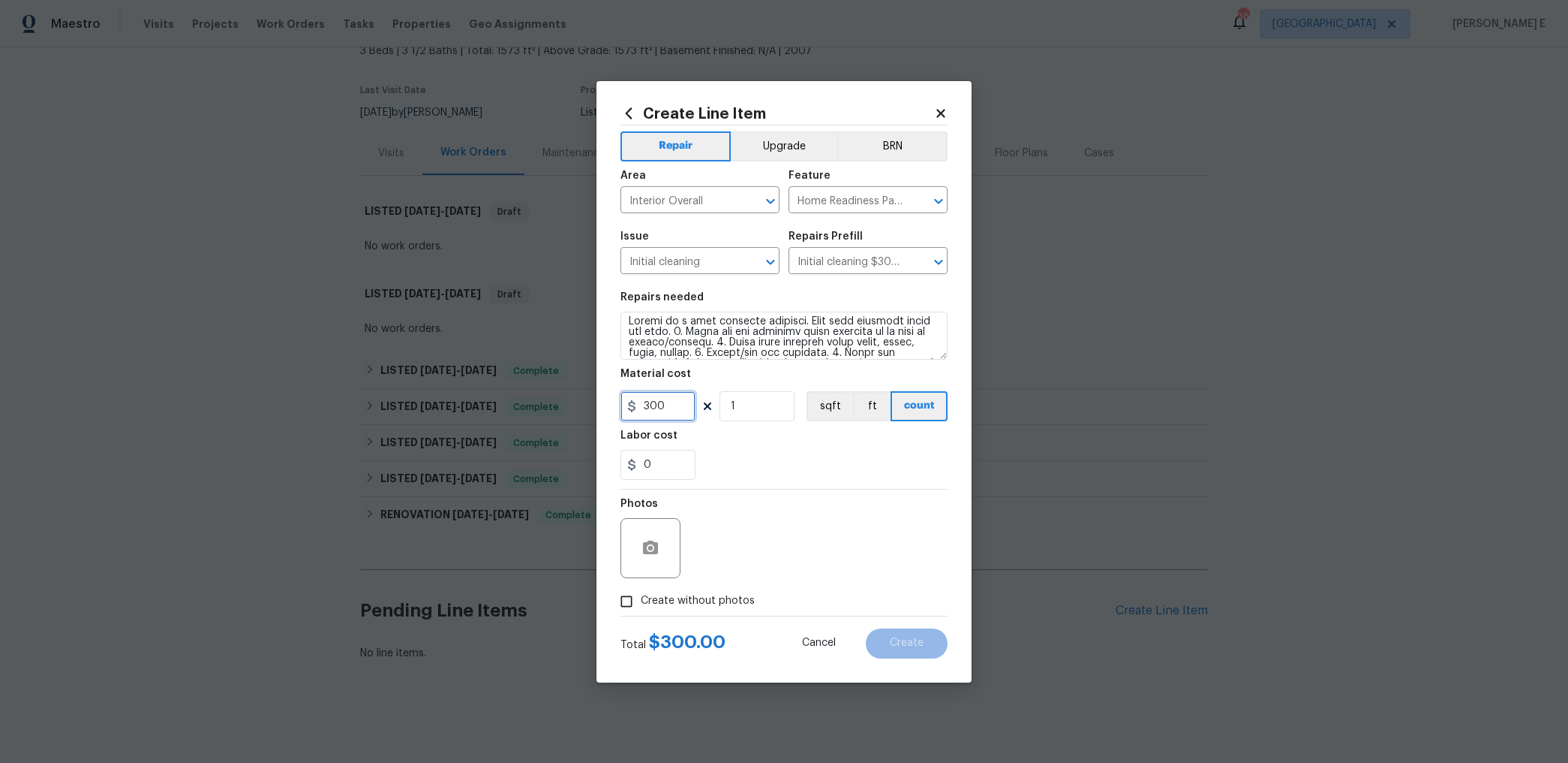
click at [662, 399] on input "300" at bounding box center [658, 406] width 75 height 30
click at [652, 408] on input "300" at bounding box center [658, 406] width 75 height 30
type input "250"
click at [644, 530] on button "button" at bounding box center [651, 548] width 36 height 36
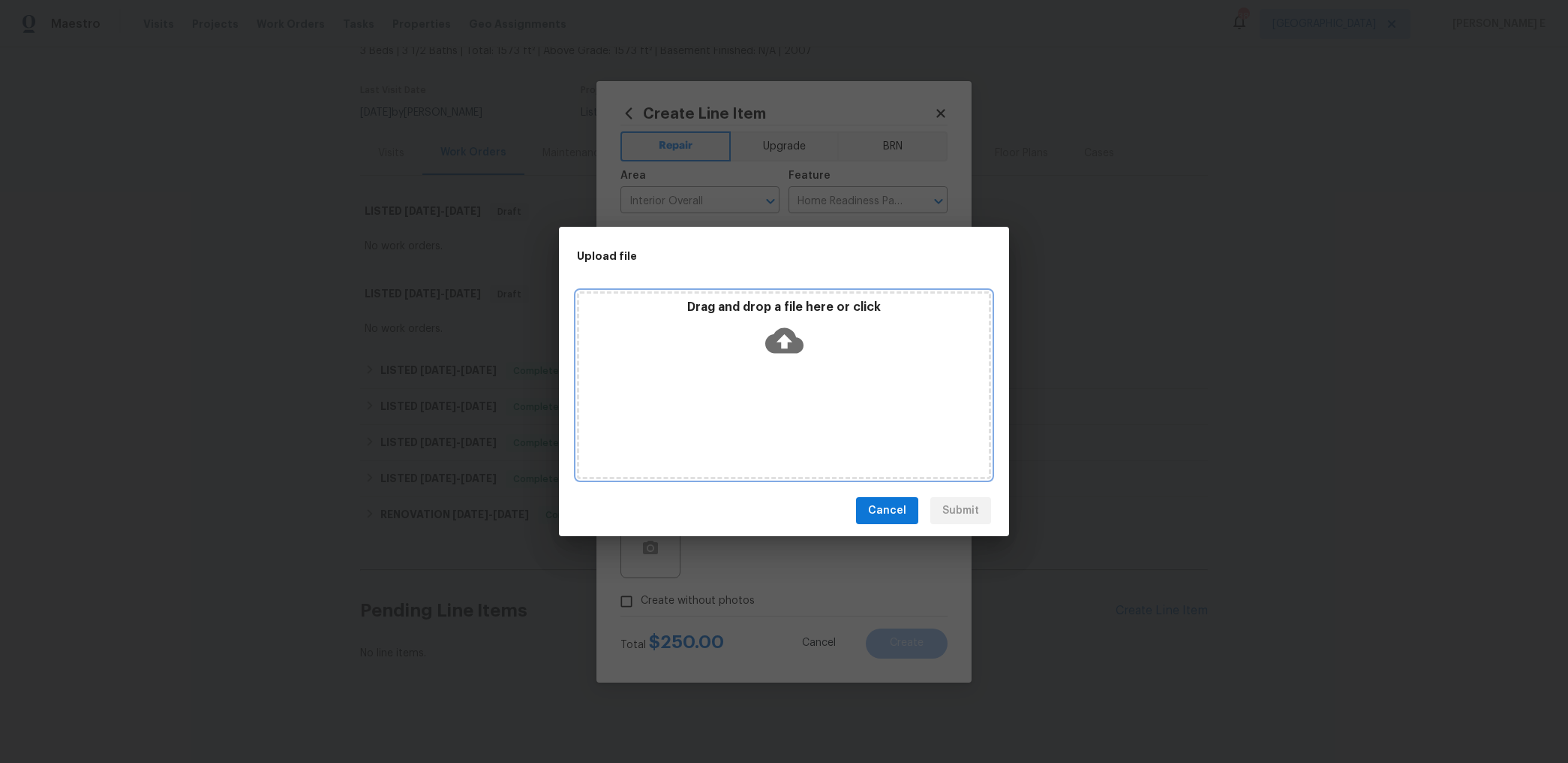
click at [790, 339] on icon at bounding box center [784, 341] width 38 height 26
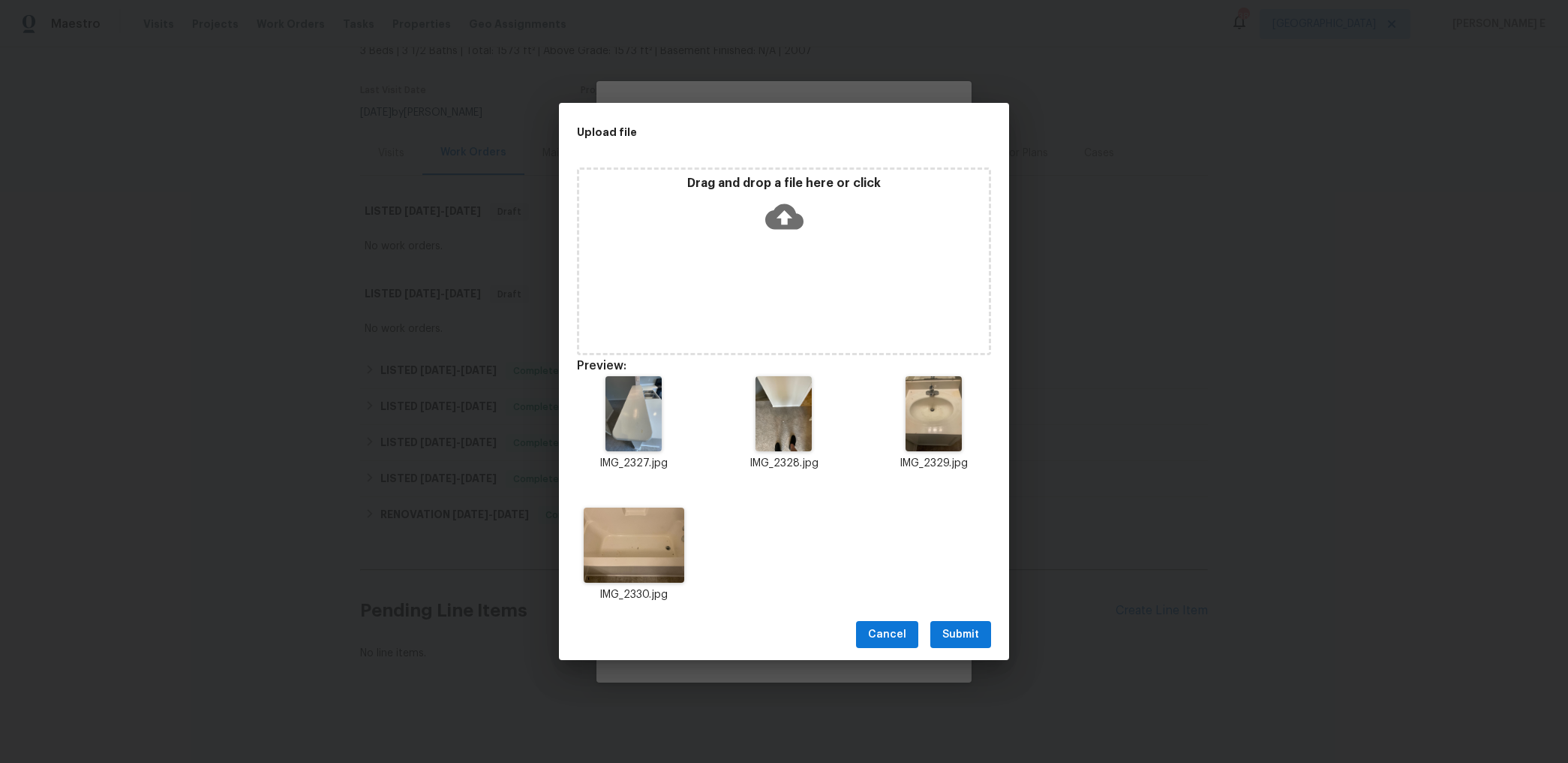
click at [948, 642] on span "Submit" at bounding box center [961, 635] width 37 height 19
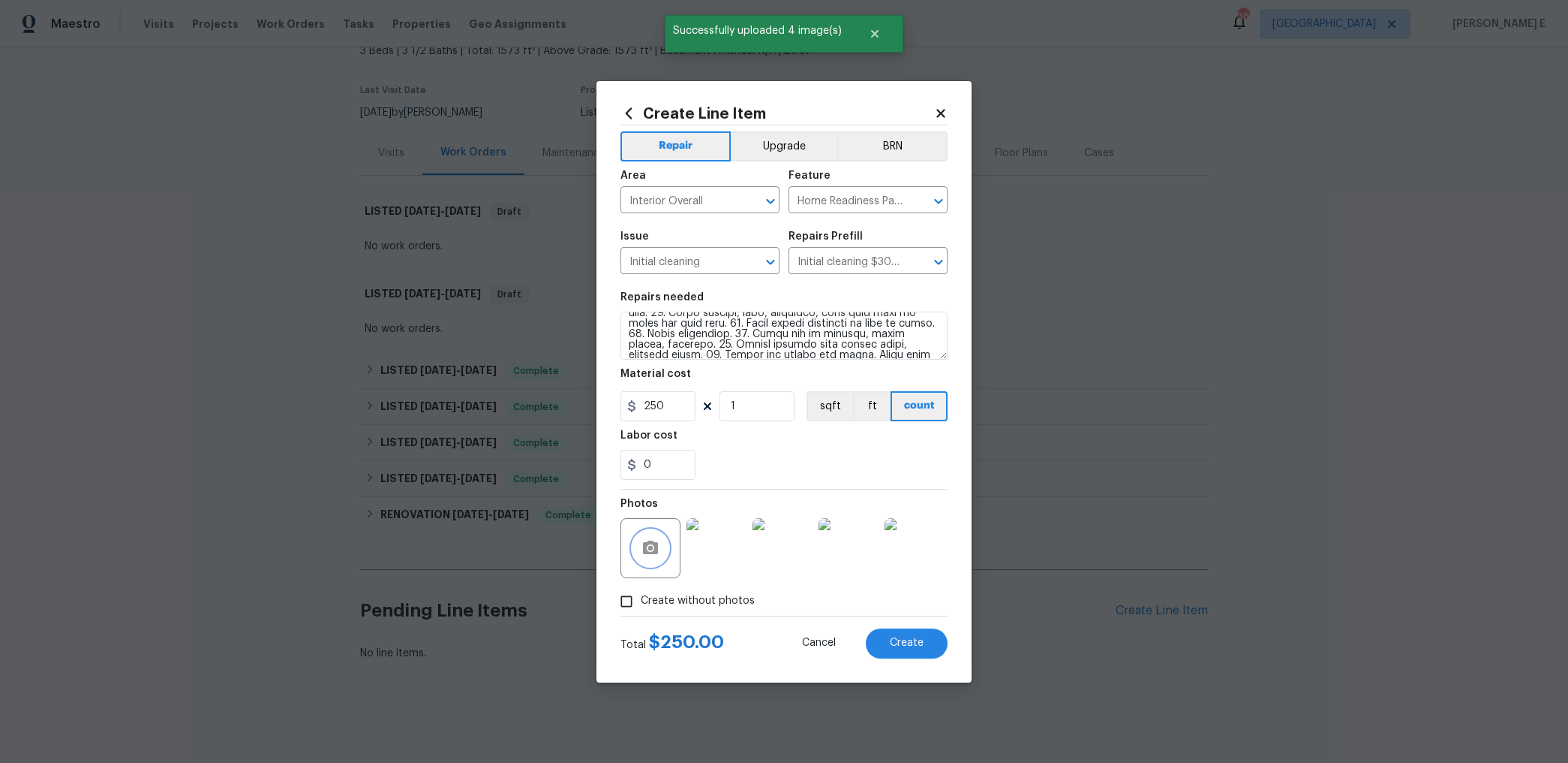
scroll to position [210, 0]
click at [915, 645] on span "Create" at bounding box center [906, 642] width 33 height 11
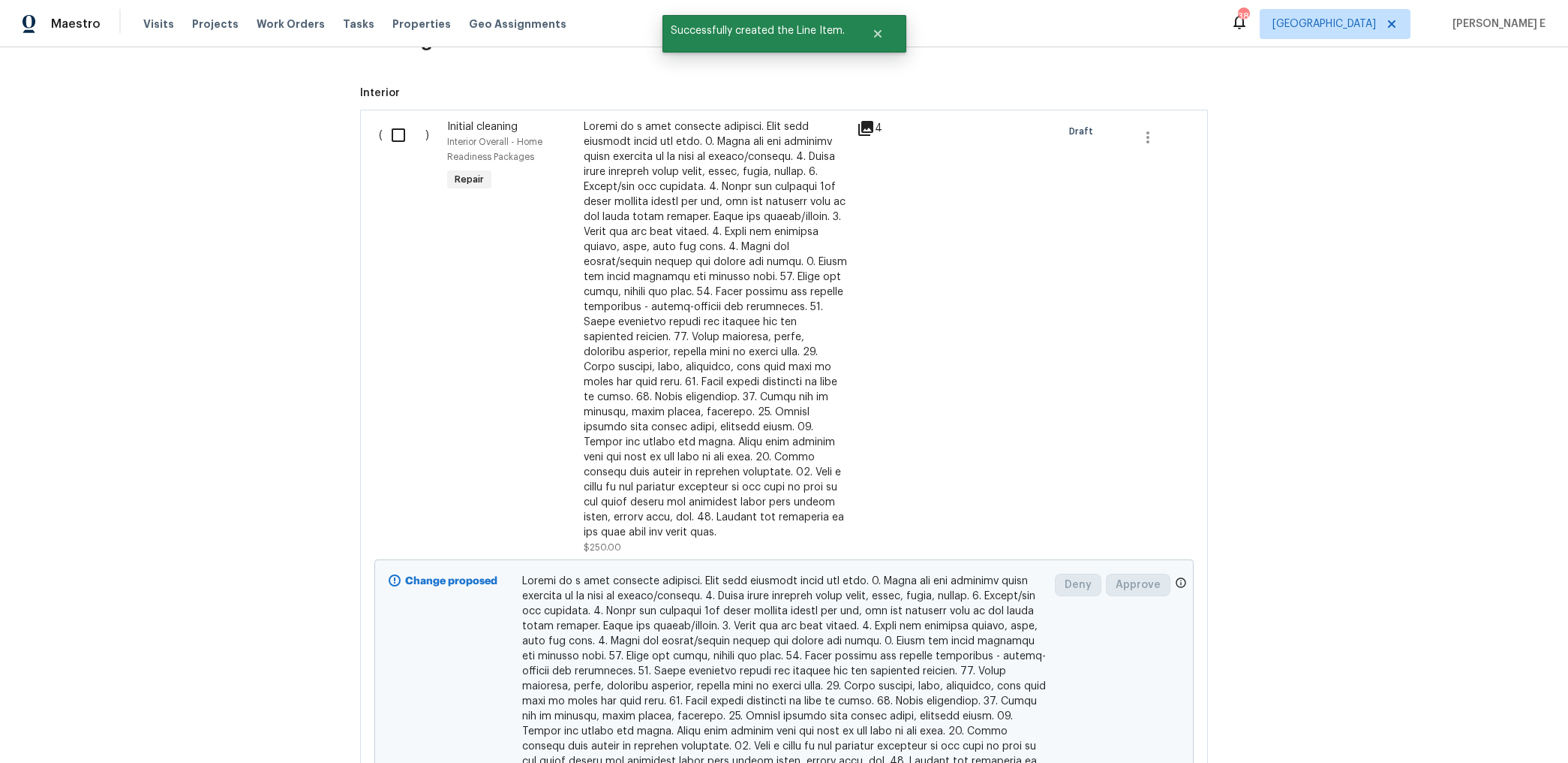
scroll to position [660, 0]
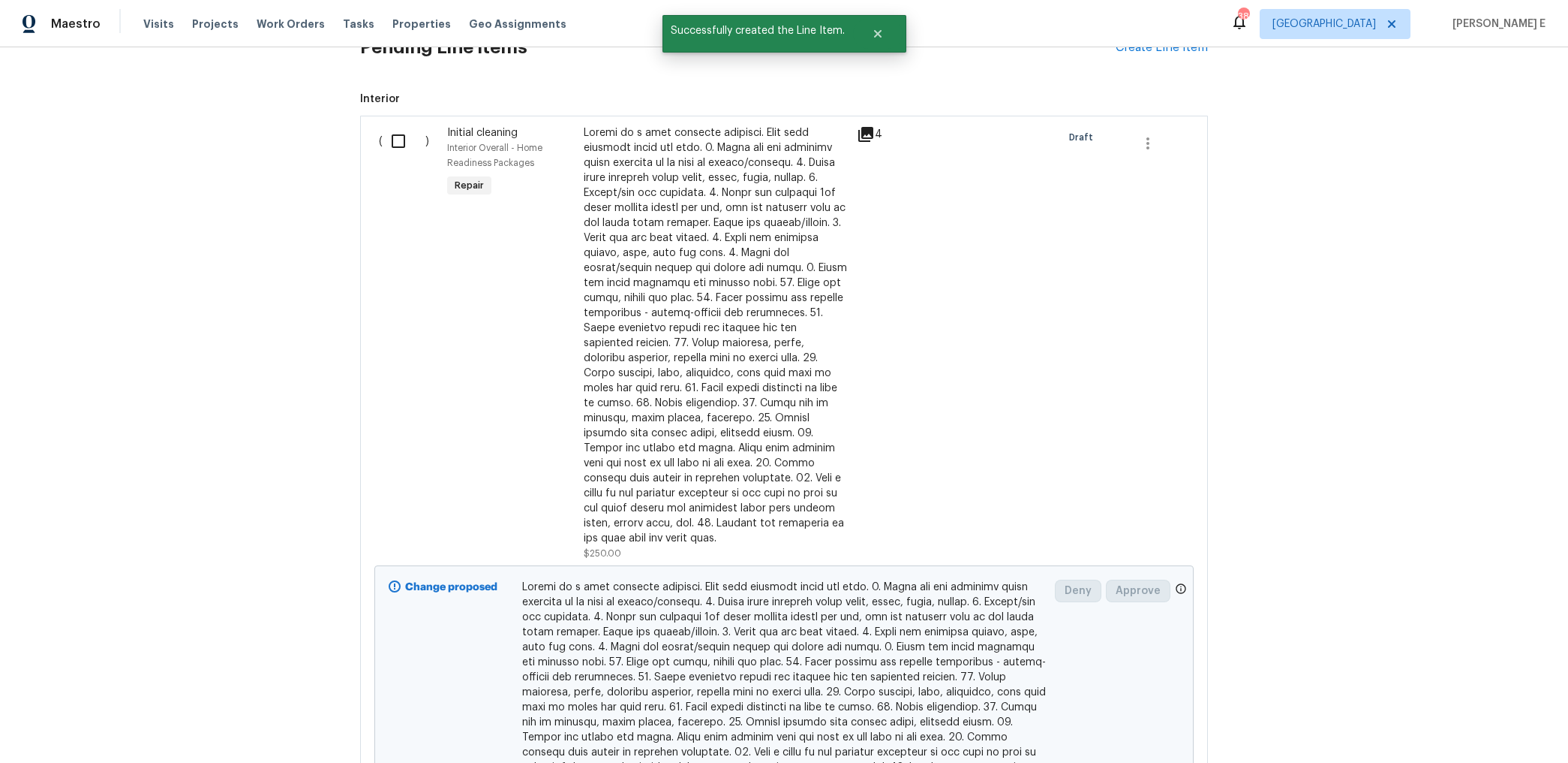
click at [410, 146] on input "checkbox" at bounding box center [404, 141] width 43 height 32
checkbox input "true"
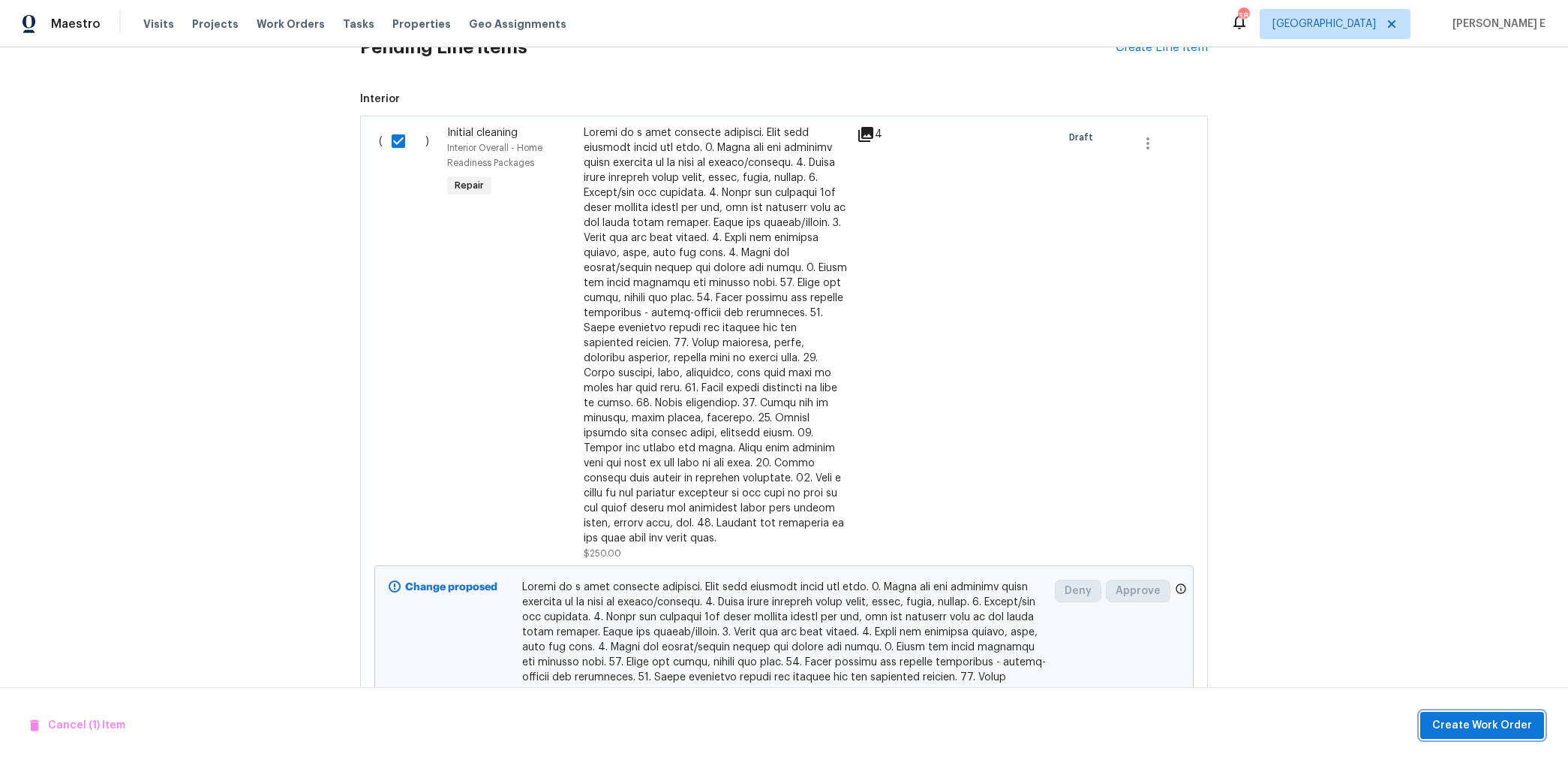
click at [1488, 717] on span "Create Work Order" at bounding box center [1483, 726] width 100 height 19
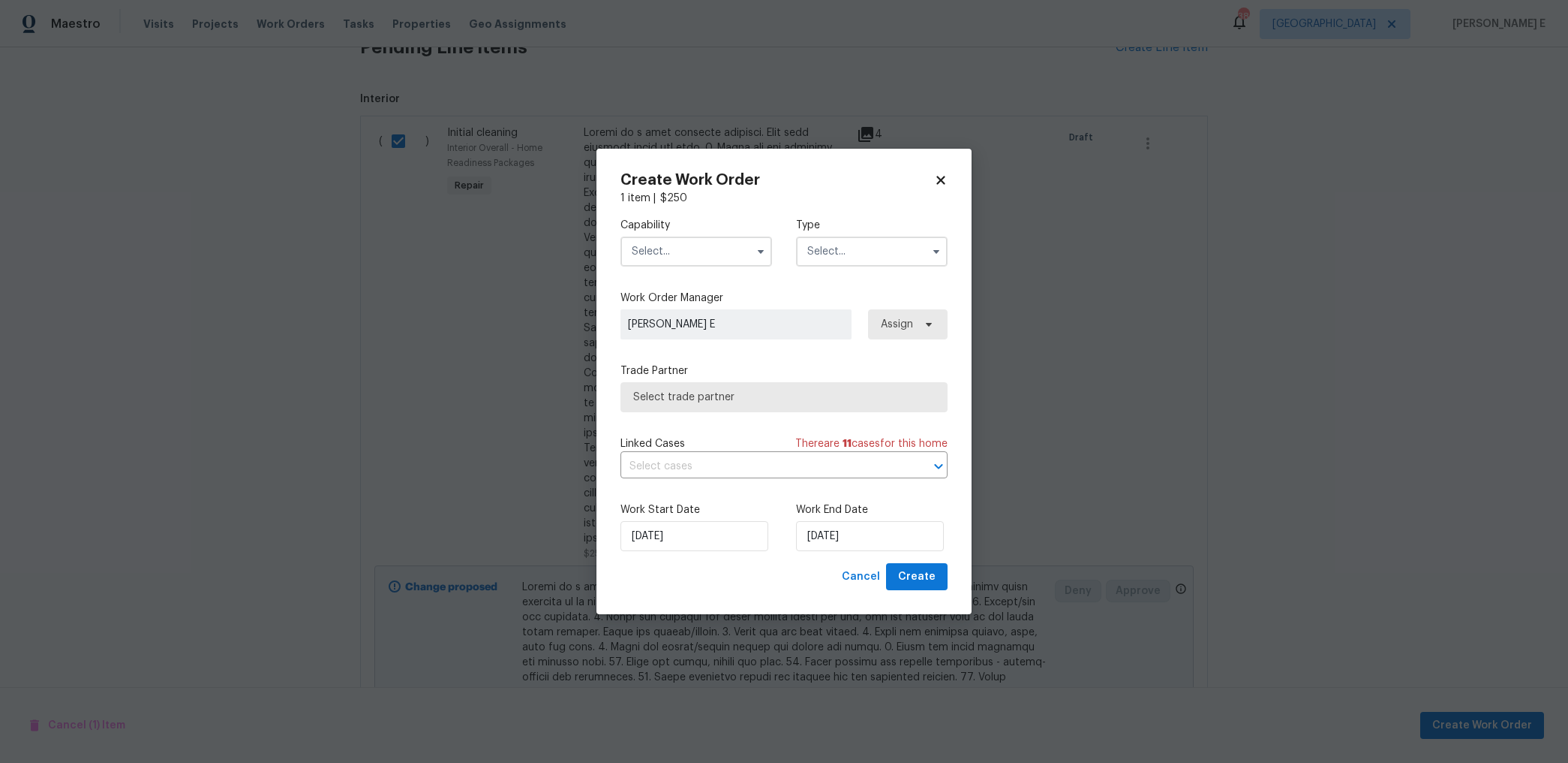
click at [750, 254] on span at bounding box center [761, 251] width 22 height 22
click at [771, 250] on span at bounding box center [761, 251] width 22 height 22
click at [766, 250] on icon "button" at bounding box center [761, 251] width 12 height 12
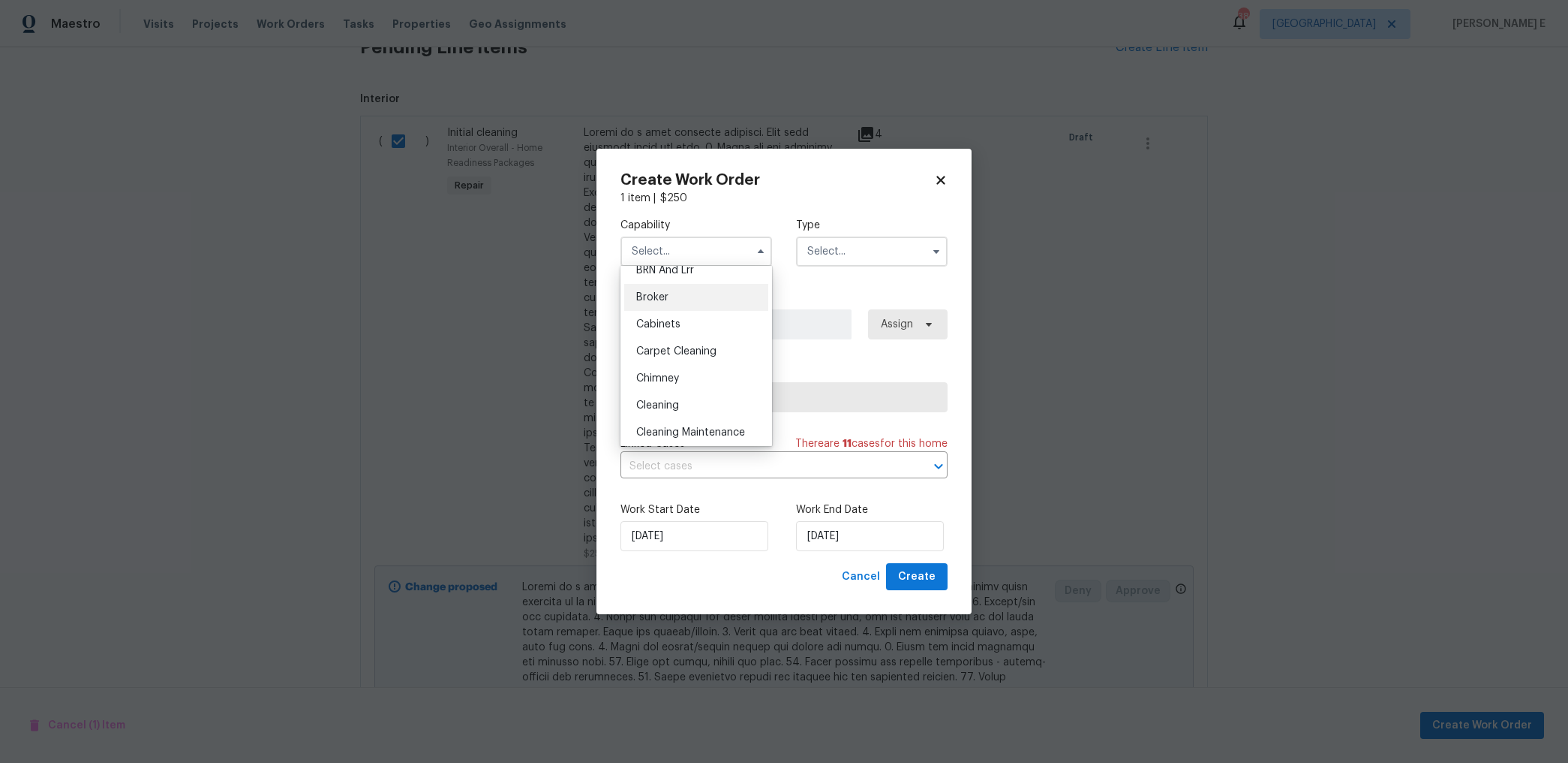
scroll to position [129, 0]
click at [684, 393] on span "Cleaning Maintenance" at bounding box center [690, 397] width 108 height 10
type input "Cleaning Maintenance"
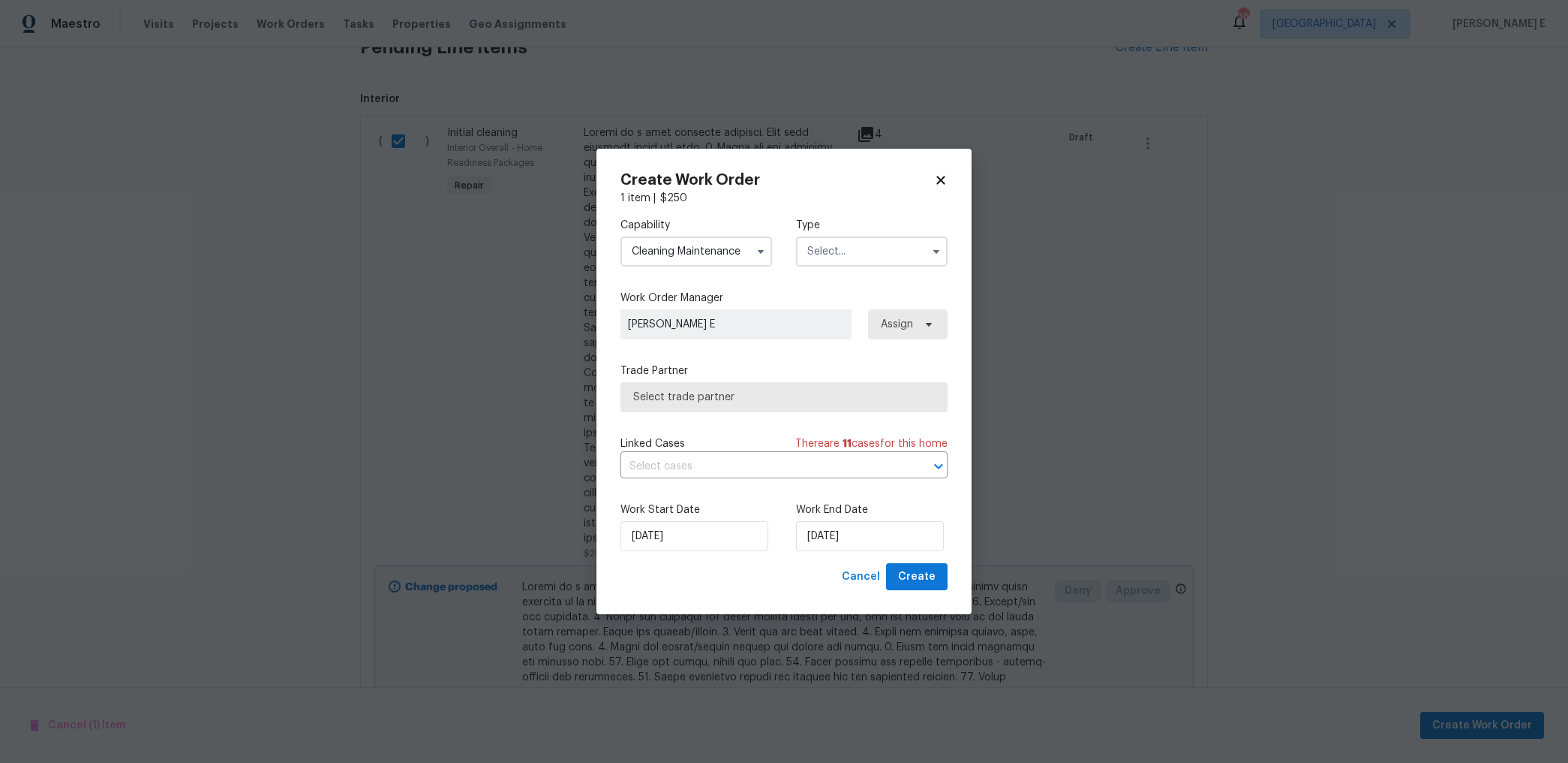
click at [875, 231] on label "Type" at bounding box center [872, 225] width 152 height 15
click at [854, 255] on input "text" at bounding box center [872, 251] width 152 height 30
click at [837, 282] on span "Feedback" at bounding box center [836, 283] width 48 height 10
type input "Feedback"
click at [668, 401] on span "Select trade partner" at bounding box center [773, 397] width 280 height 15
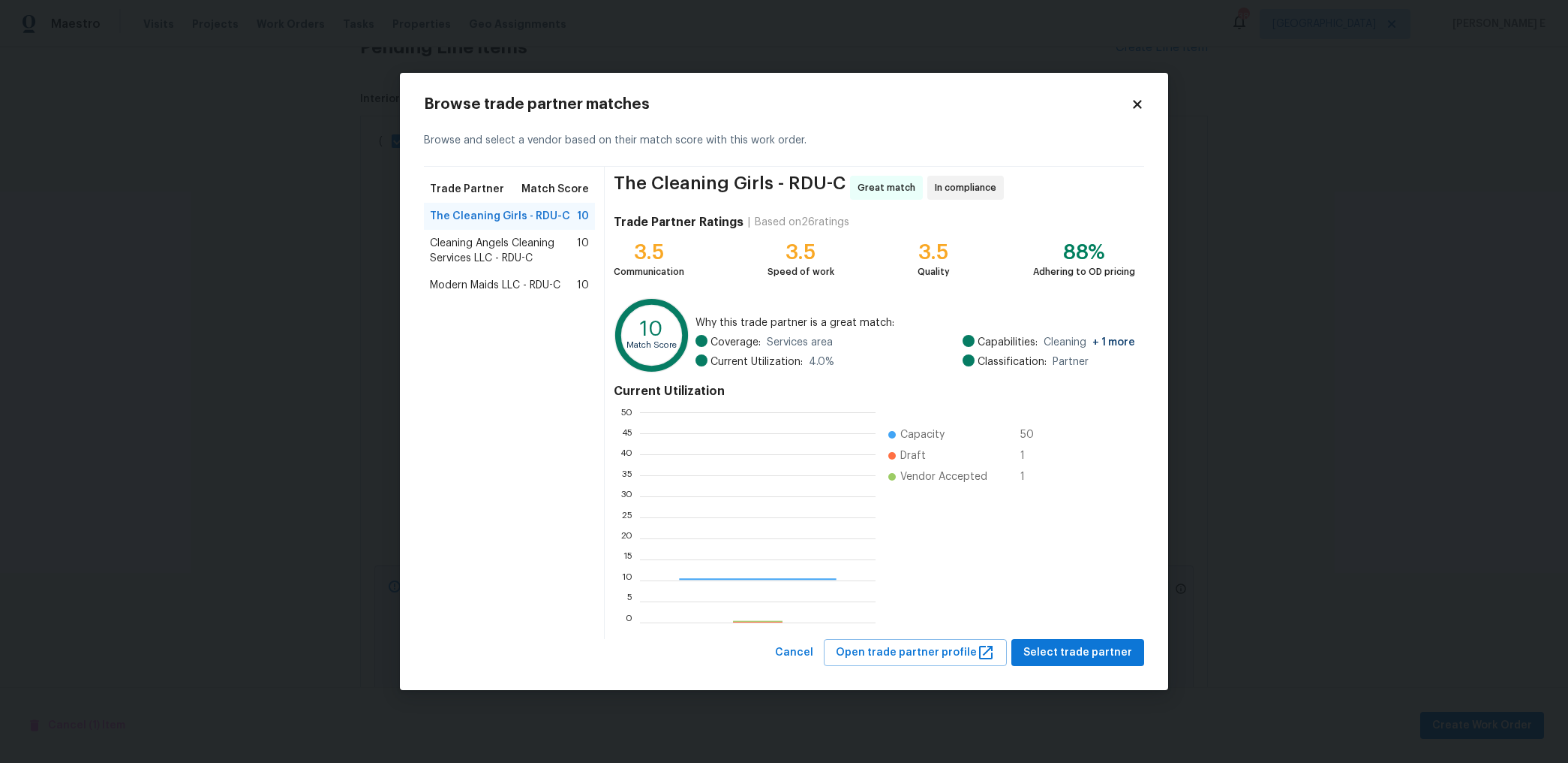
scroll to position [210, 235]
click at [1035, 646] on span "Select trade partner" at bounding box center [1077, 653] width 108 height 19
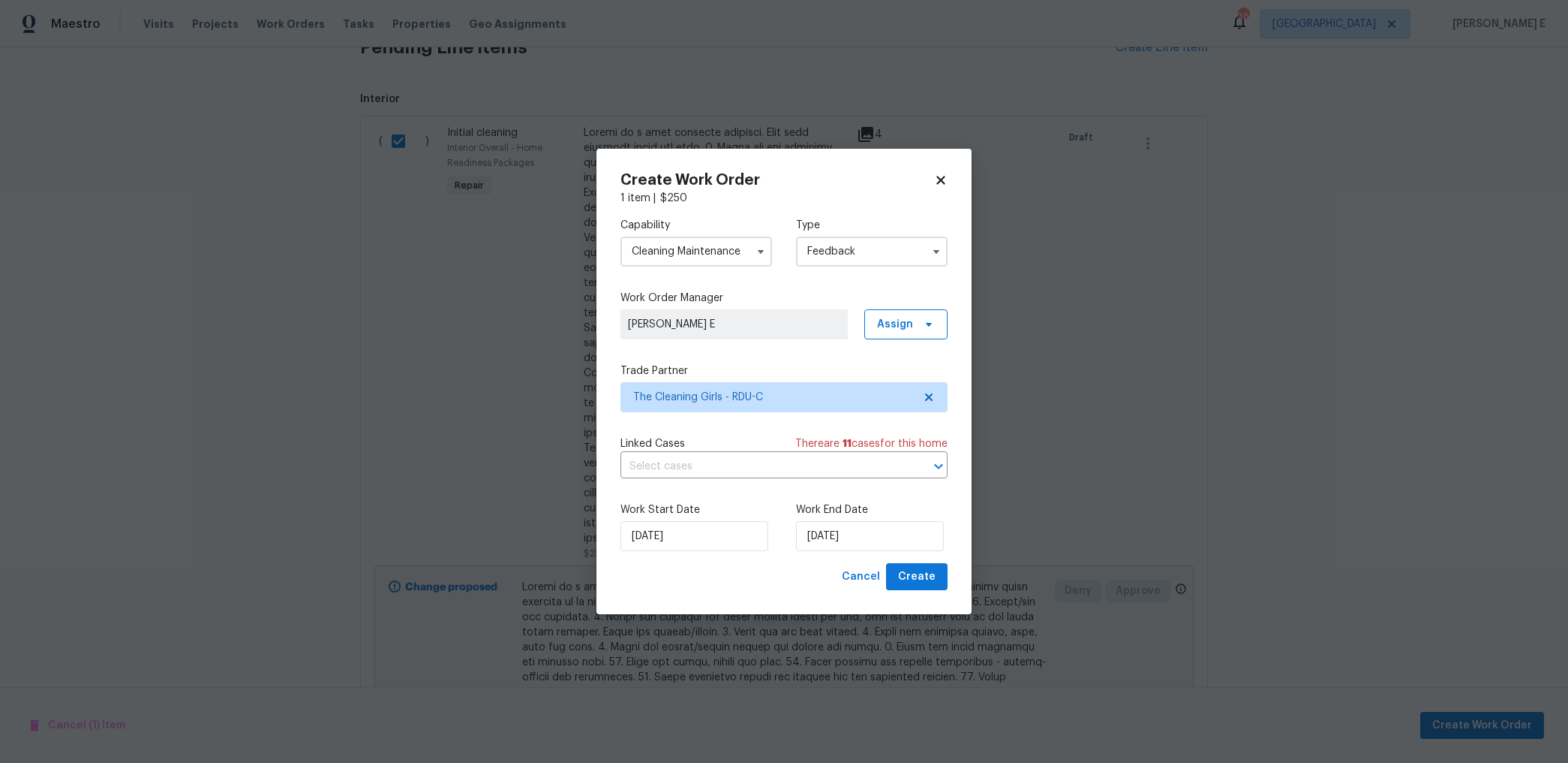
click at [879, 518] on div "Work End Date 13/10/2025" at bounding box center [872, 527] width 152 height 49
click at [863, 539] on input "13/10/2025" at bounding box center [870, 536] width 148 height 30
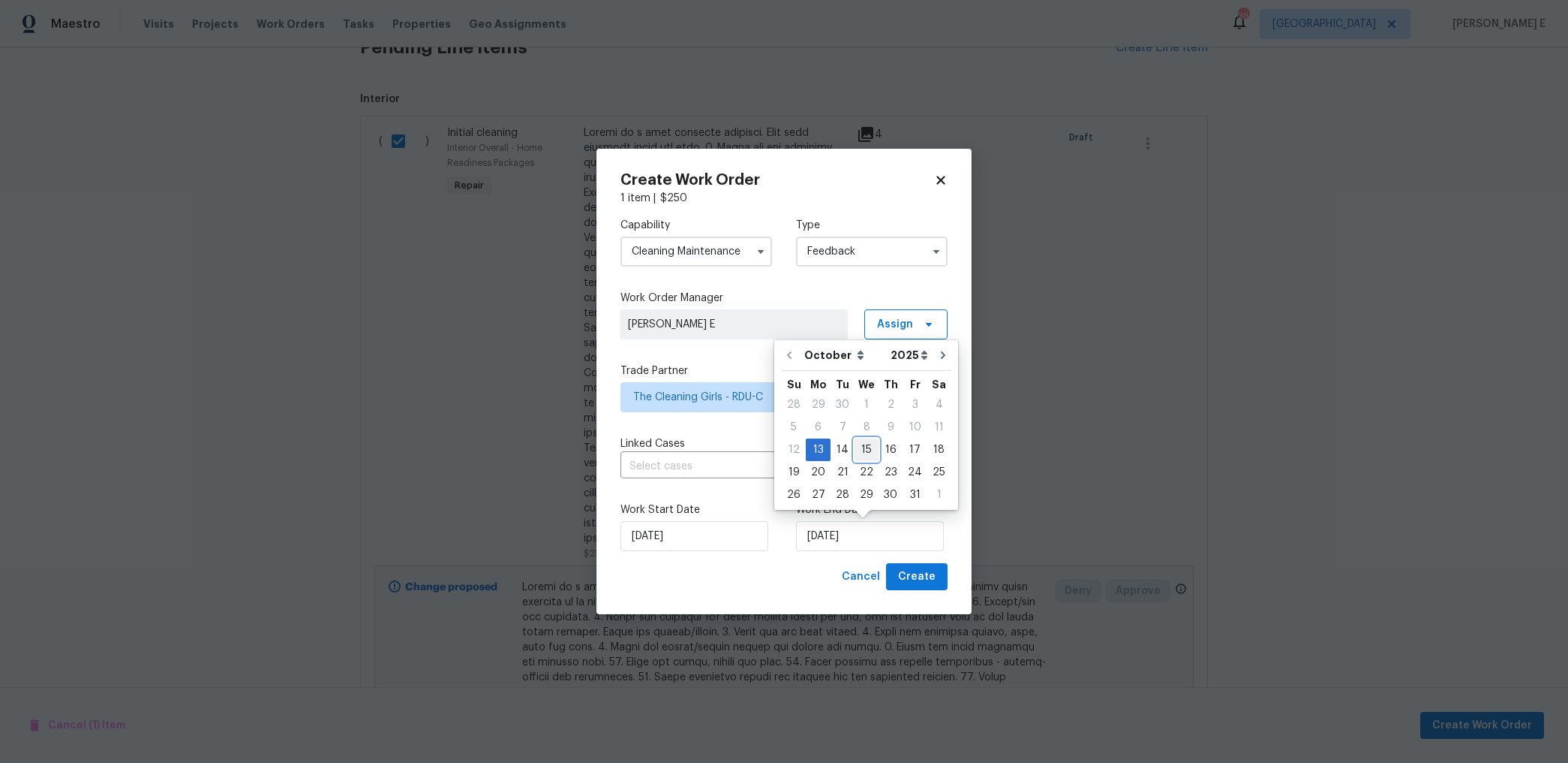
click at [870, 450] on div "15" at bounding box center [866, 450] width 24 height 21
type input "15/10/2025"
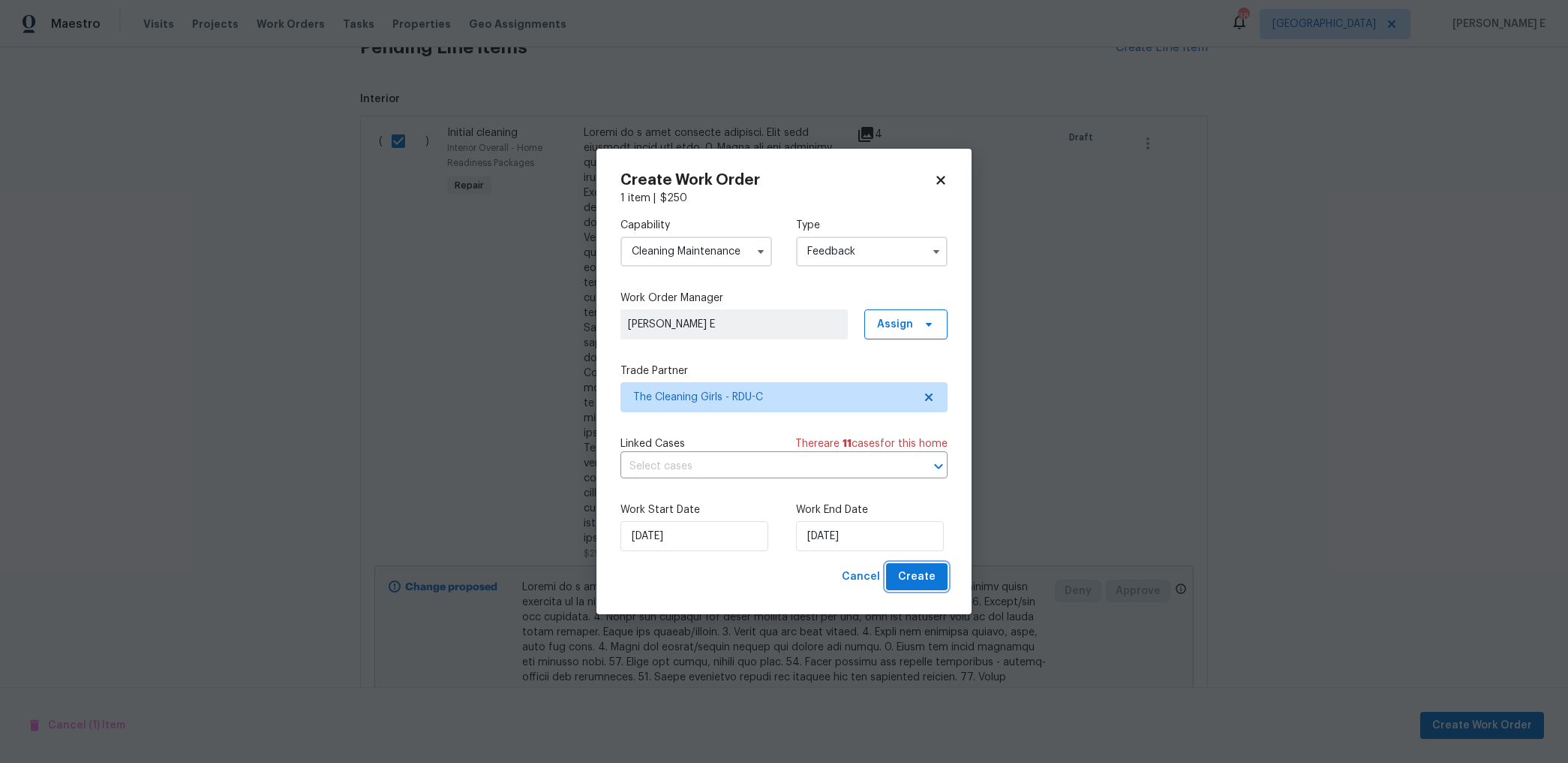
click at [933, 580] on span "Create" at bounding box center [917, 577] width 37 height 19
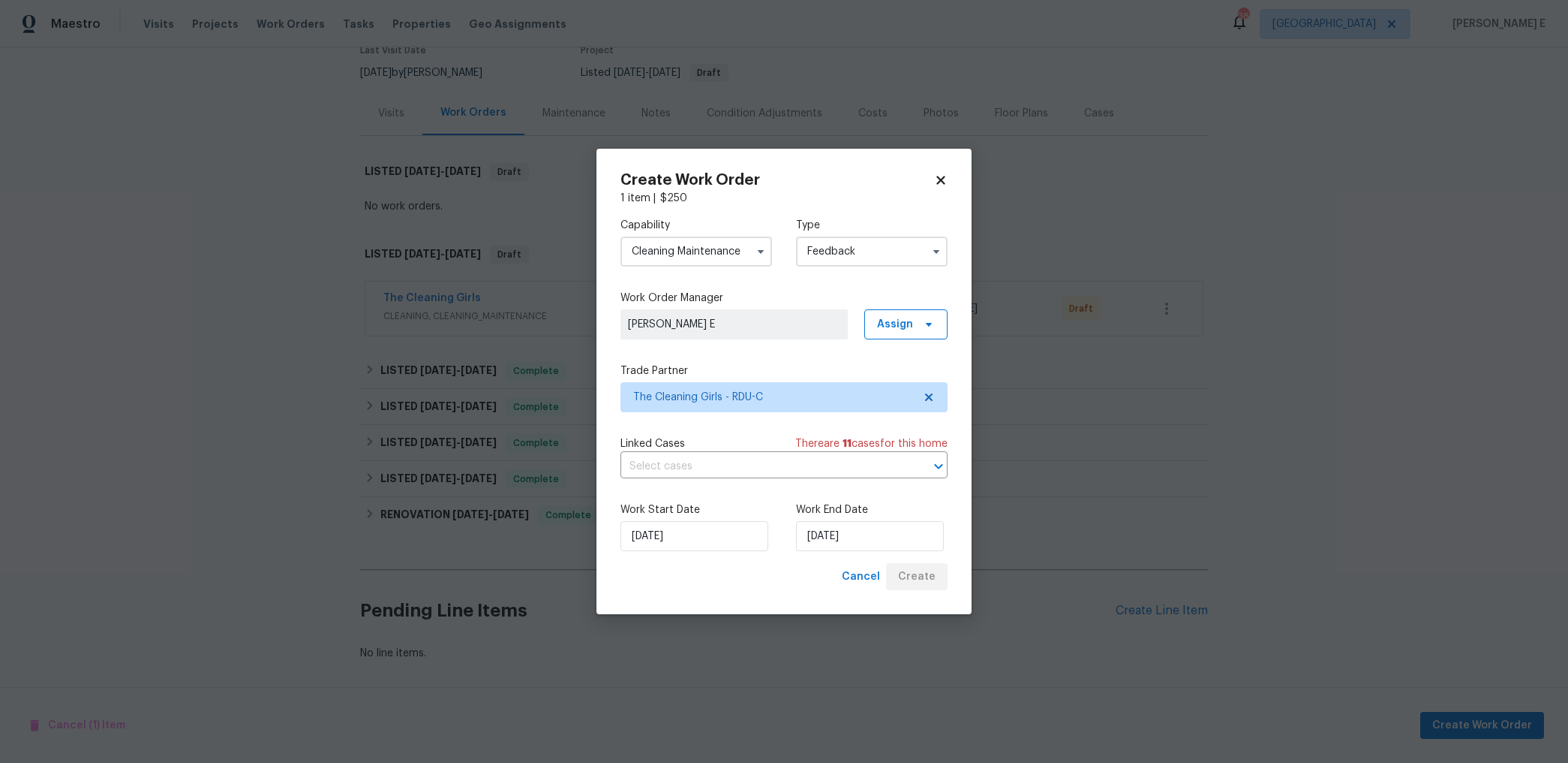
scroll to position [136, 0]
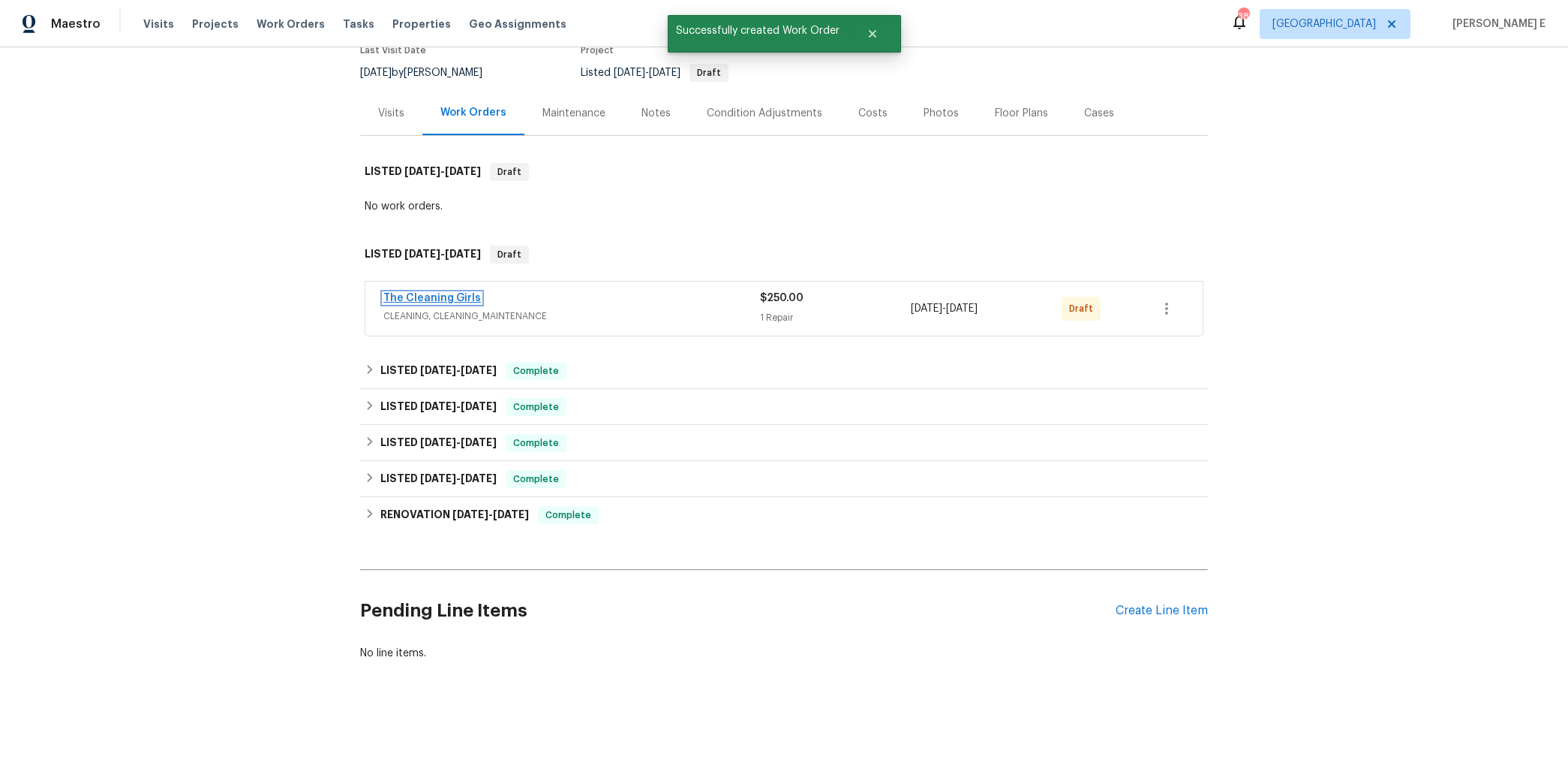
click at [451, 298] on link "The Cleaning Girls" at bounding box center [432, 298] width 97 height 10
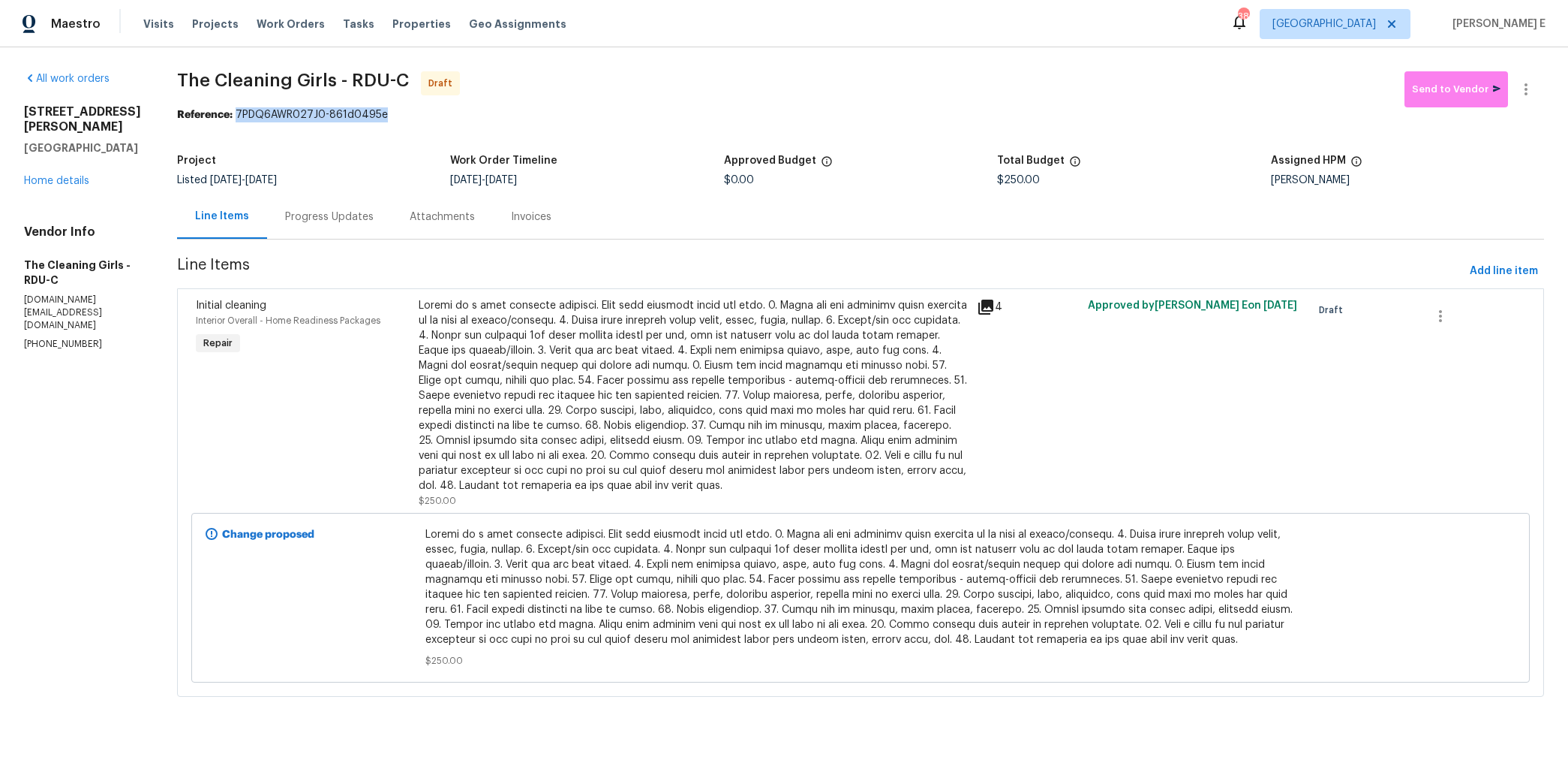
drag, startPoint x: 253, startPoint y: 115, endPoint x: 400, endPoint y: 110, distance: 147.1
click at [400, 110] on div "Reference: 7PDQ6AWR027J0-861d0495e" at bounding box center [860, 115] width 1367 height 15
copy div "7PDQ6AWR027J0-861d0495e"
click at [361, 223] on div "Progress Updates" at bounding box center [330, 217] width 89 height 15
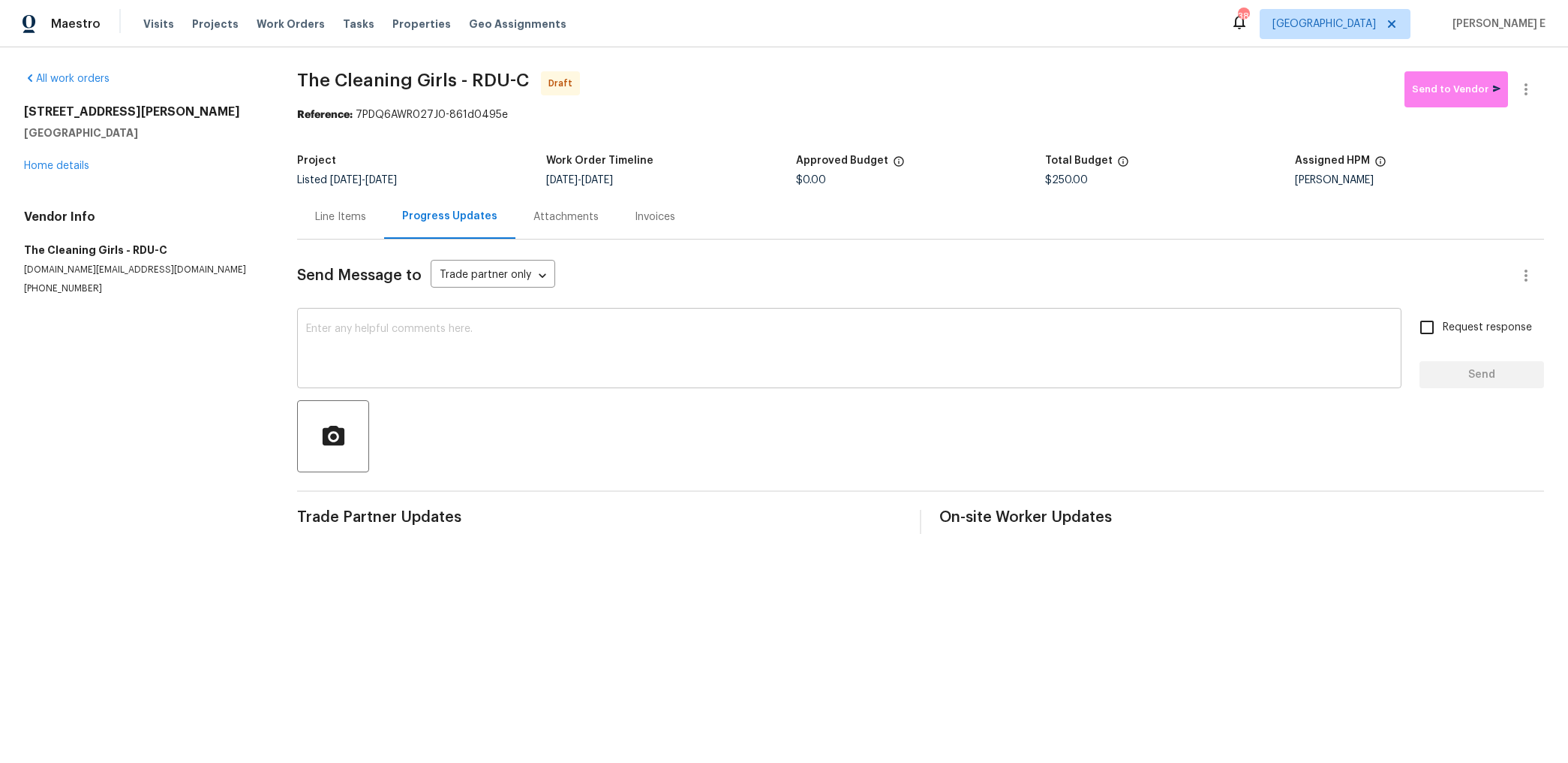
click at [408, 381] on div "x ​" at bounding box center [850, 350] width 1105 height 77
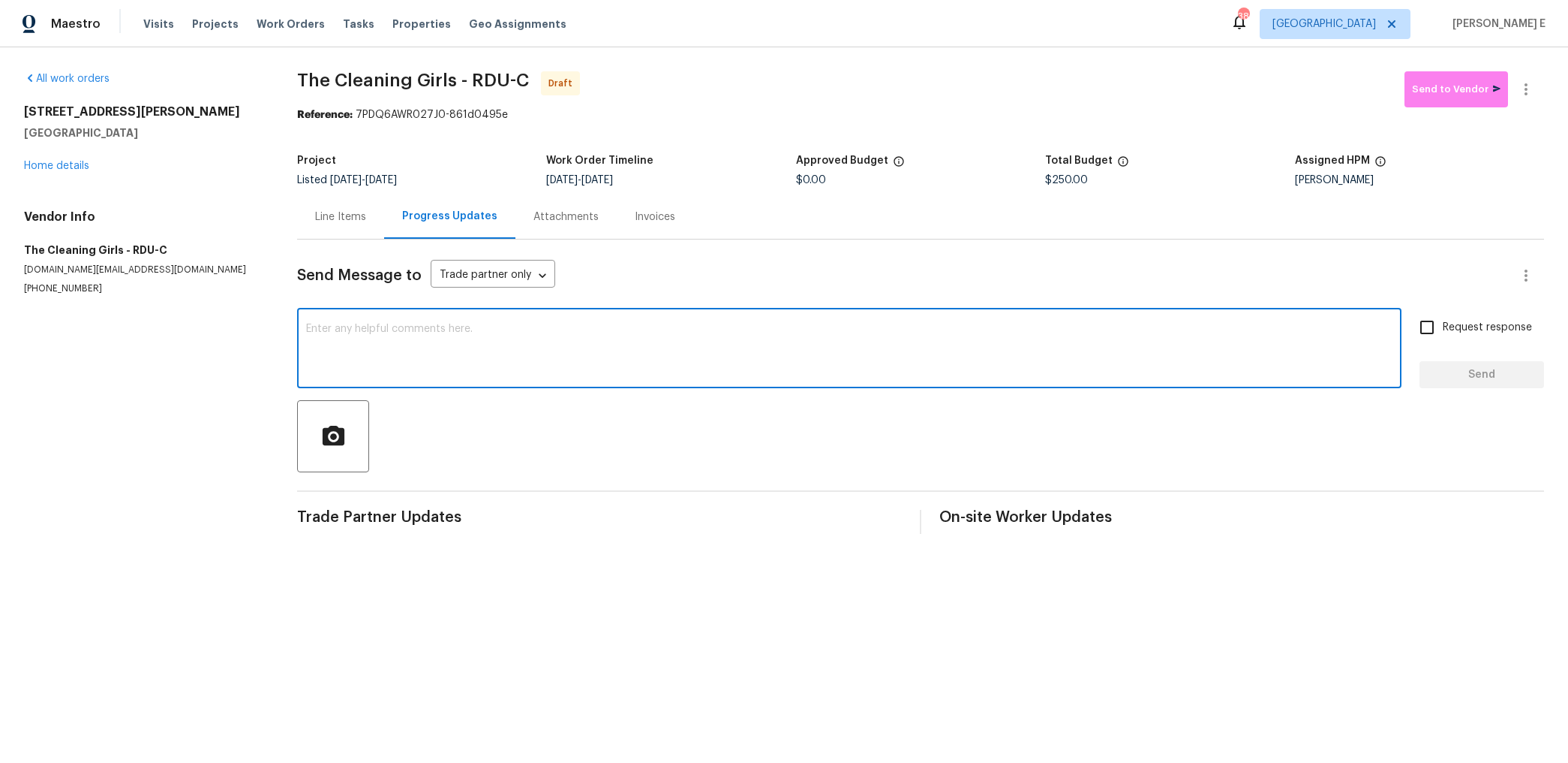
paste textarea "Hi this is Keerthana with Opendoor. I’m confirming you received the WO for the …"
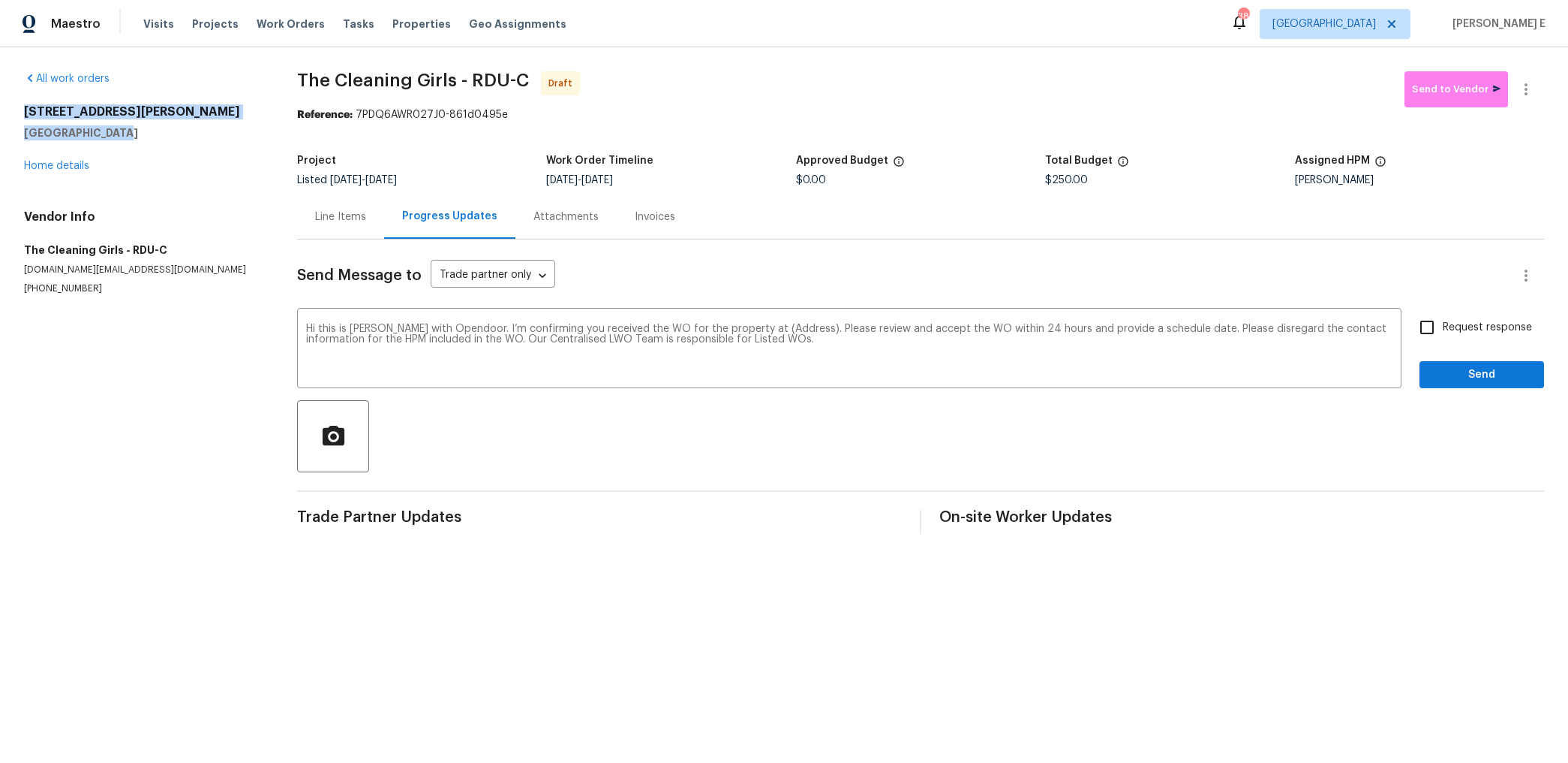
drag, startPoint x: 20, startPoint y: 108, endPoint x: 124, endPoint y: 137, distance: 108.0
click at [124, 137] on div "All work orders 650 Ganyard Farm Way Unit 6 Durham, NC 27703 Home details Vendo…" at bounding box center [784, 302] width 1568 height 511
copy div "650 Ganyard Farm Way Unit 6 Durham, NC 27703"
click at [779, 327] on textarea "Hi this is Keerthana with Opendoor. I’m confirming you received the WO for the …" at bounding box center [849, 350] width 1087 height 53
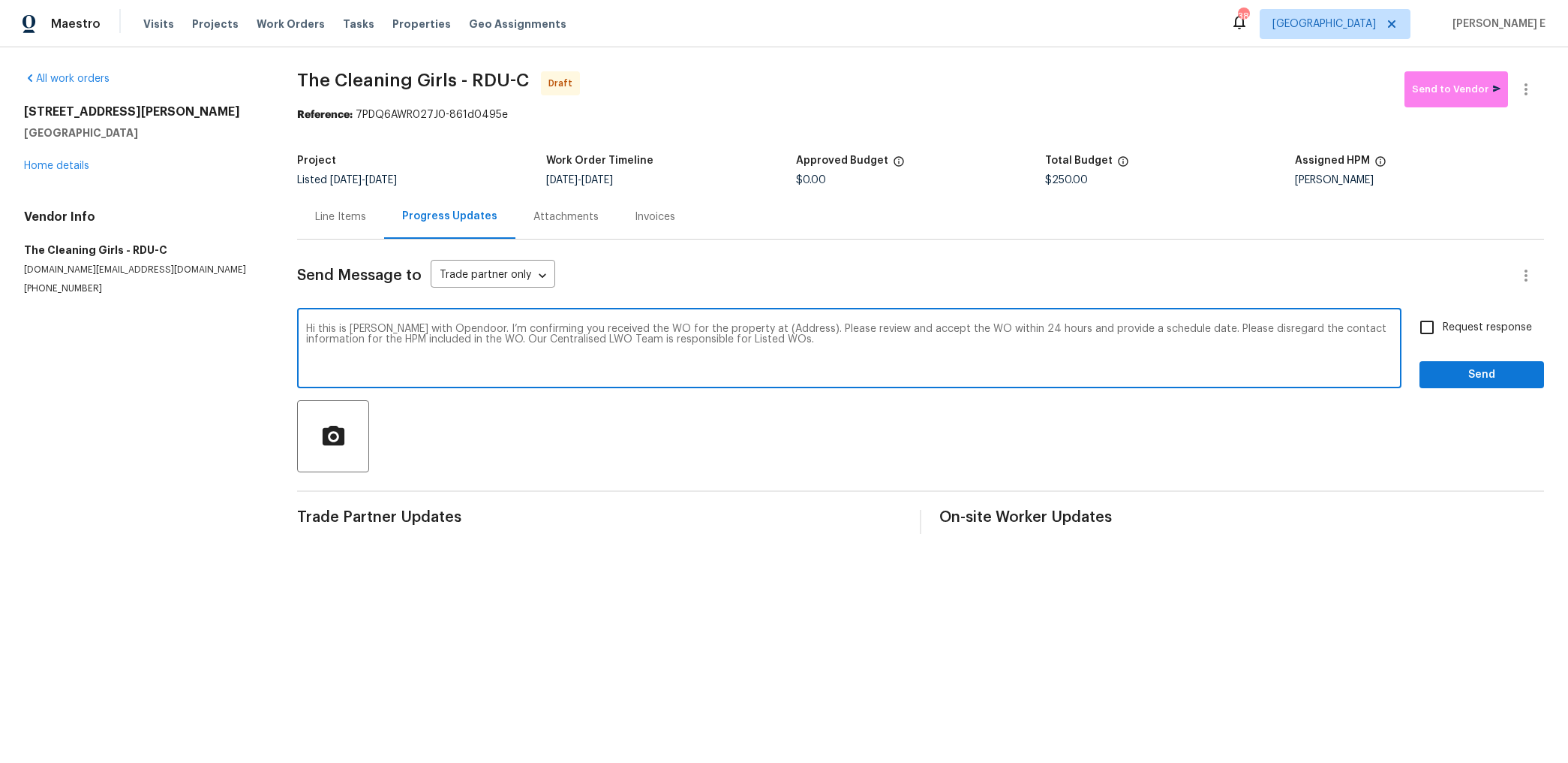
click at [779, 327] on textarea "Hi this is Keerthana with Opendoor. I’m confirming you received the WO for the …" at bounding box center [849, 350] width 1087 height 53
paste textarea "650 Ganyard Farm Way Unit 6 Durham, NC 27703"
type textarea "Hi this is Keerthana with Opendoor. I’m confirming you received the WO for the …"
click at [1454, 334] on span "Request response" at bounding box center [1487, 327] width 89 height 16
click at [1443, 334] on input "Request response" at bounding box center [1427, 327] width 32 height 32
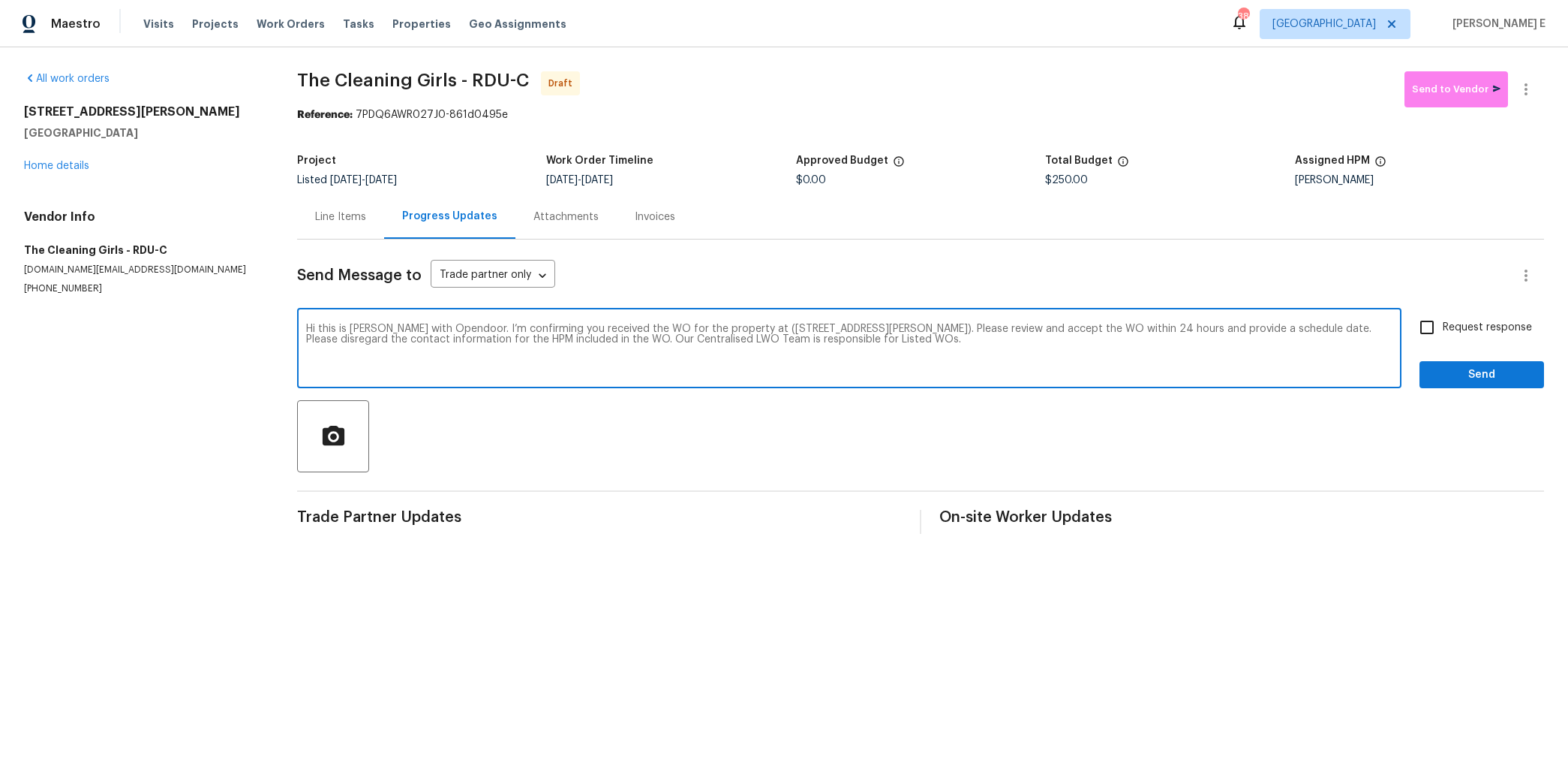
checkbox input "true"
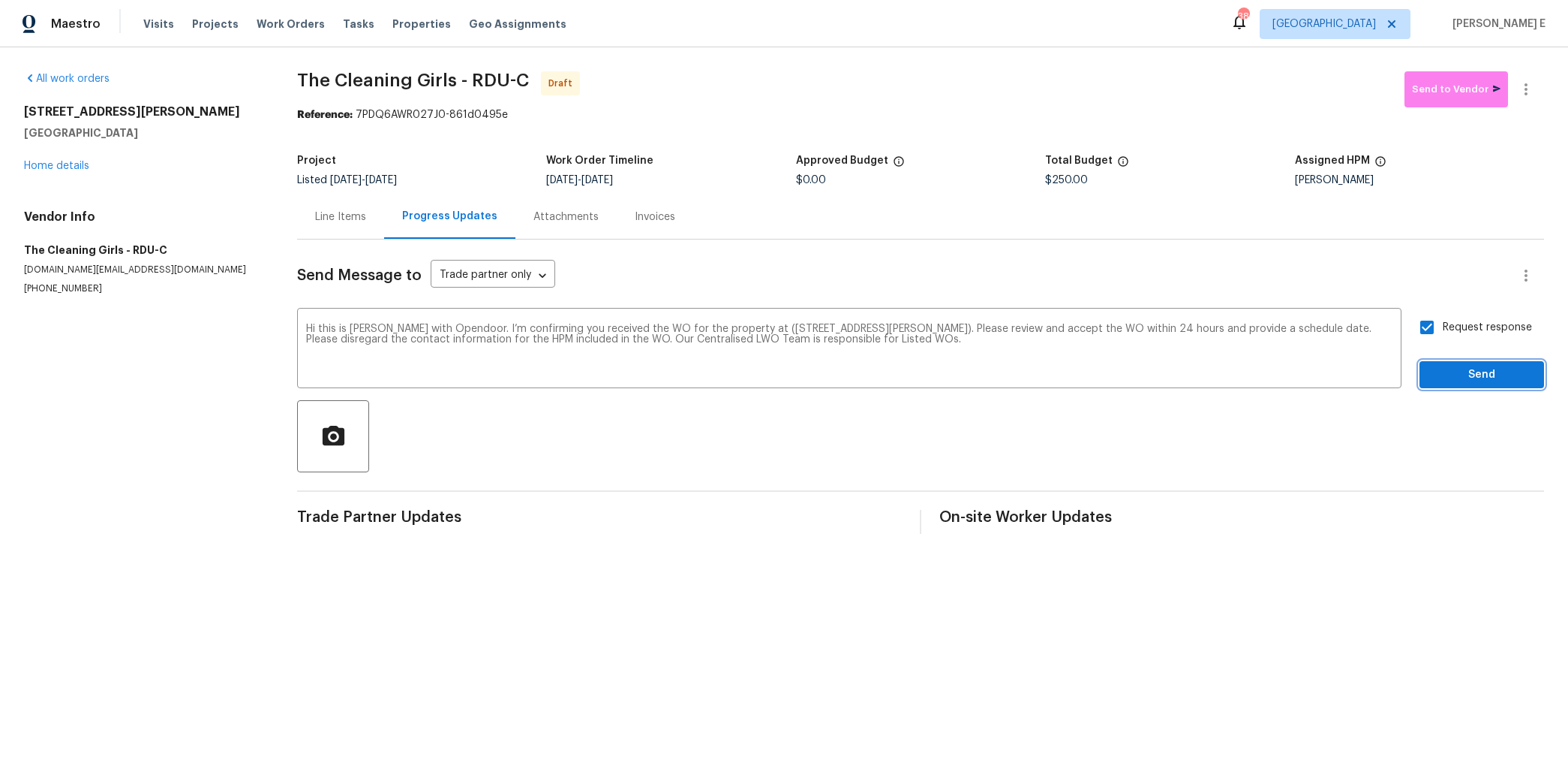
click at [1448, 376] on span "Send" at bounding box center [1482, 375] width 101 height 19
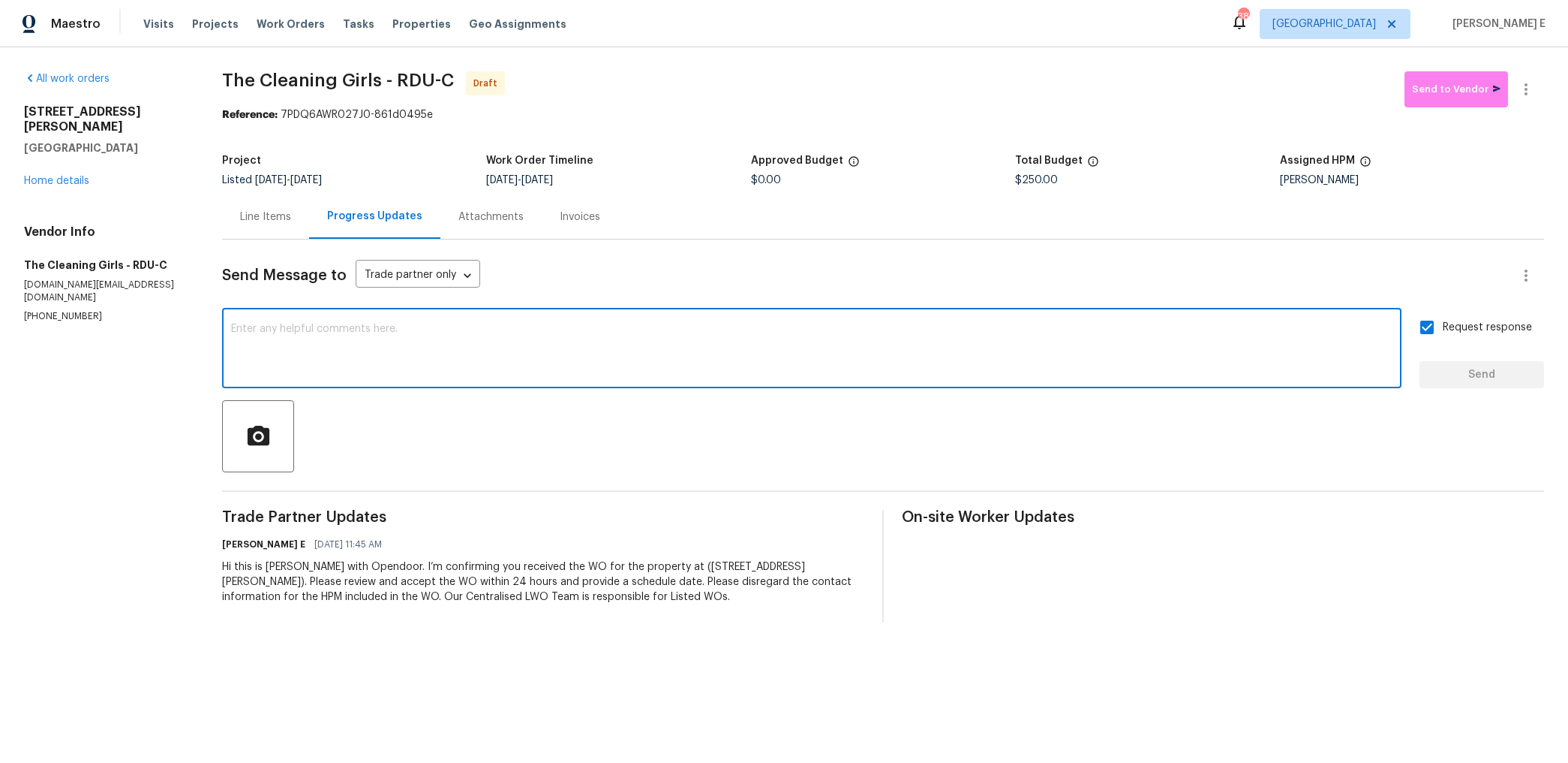
click at [862, 361] on textarea at bounding box center [811, 350] width 1161 height 53
paste textarea "Attention All Work Orders must include before-photos (both close-up and wide-an…"
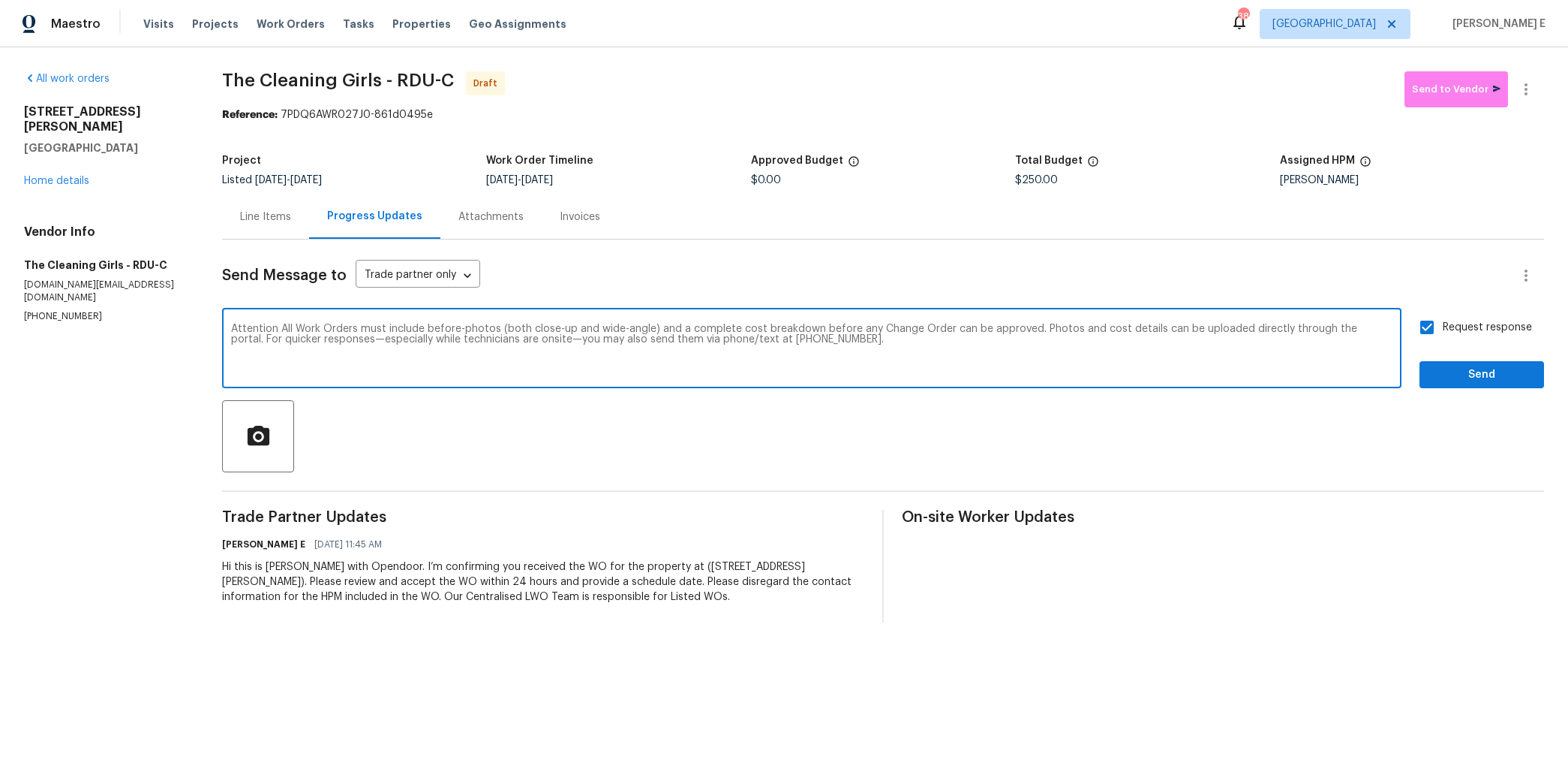
type textarea "Attention All Work Orders must include before-photos (both close-up and wide-an…"
click at [1533, 372] on button "Send" at bounding box center [1482, 375] width 124 height 28
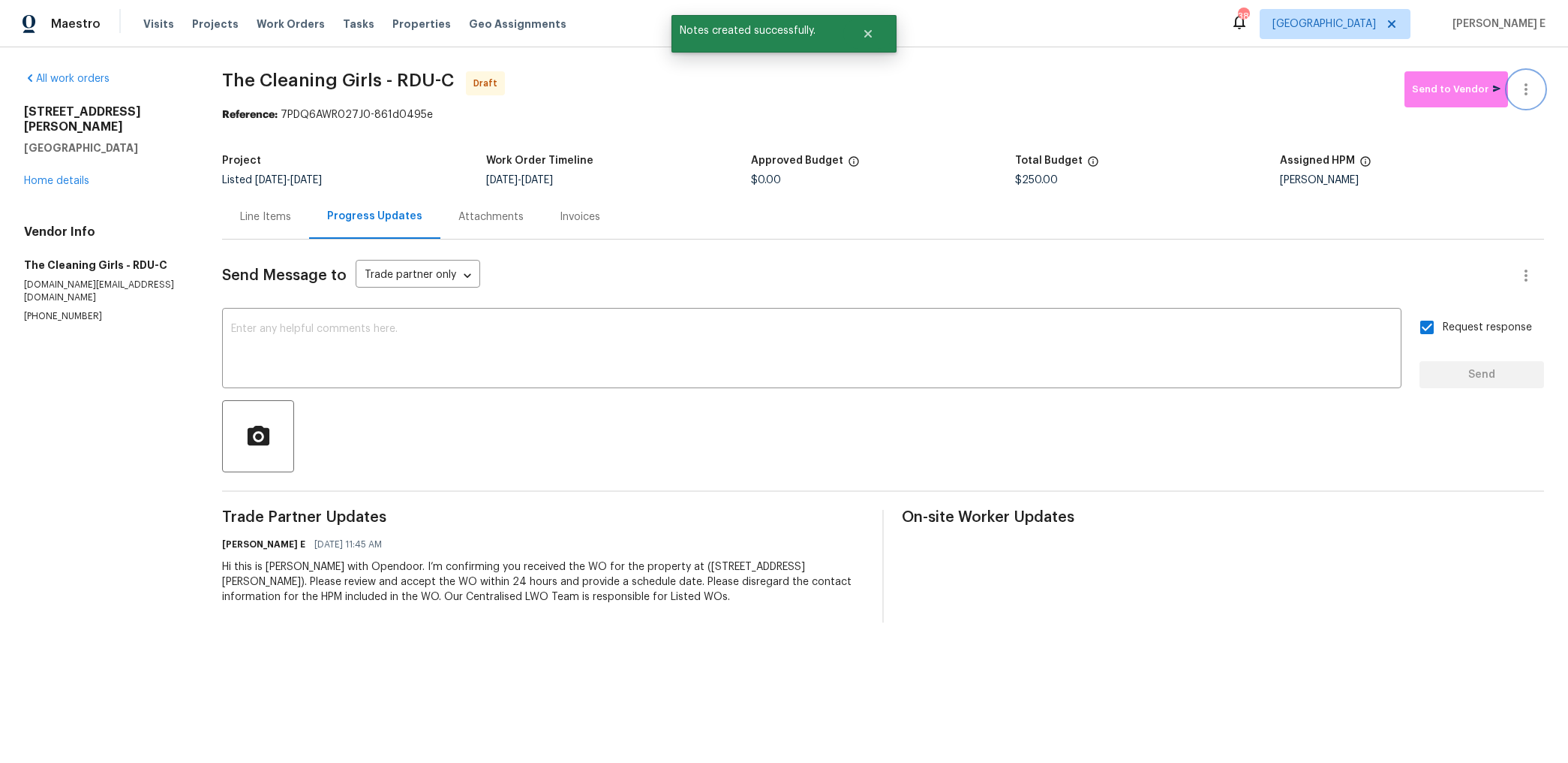
click at [1531, 99] on button "button" at bounding box center [1526, 89] width 36 height 36
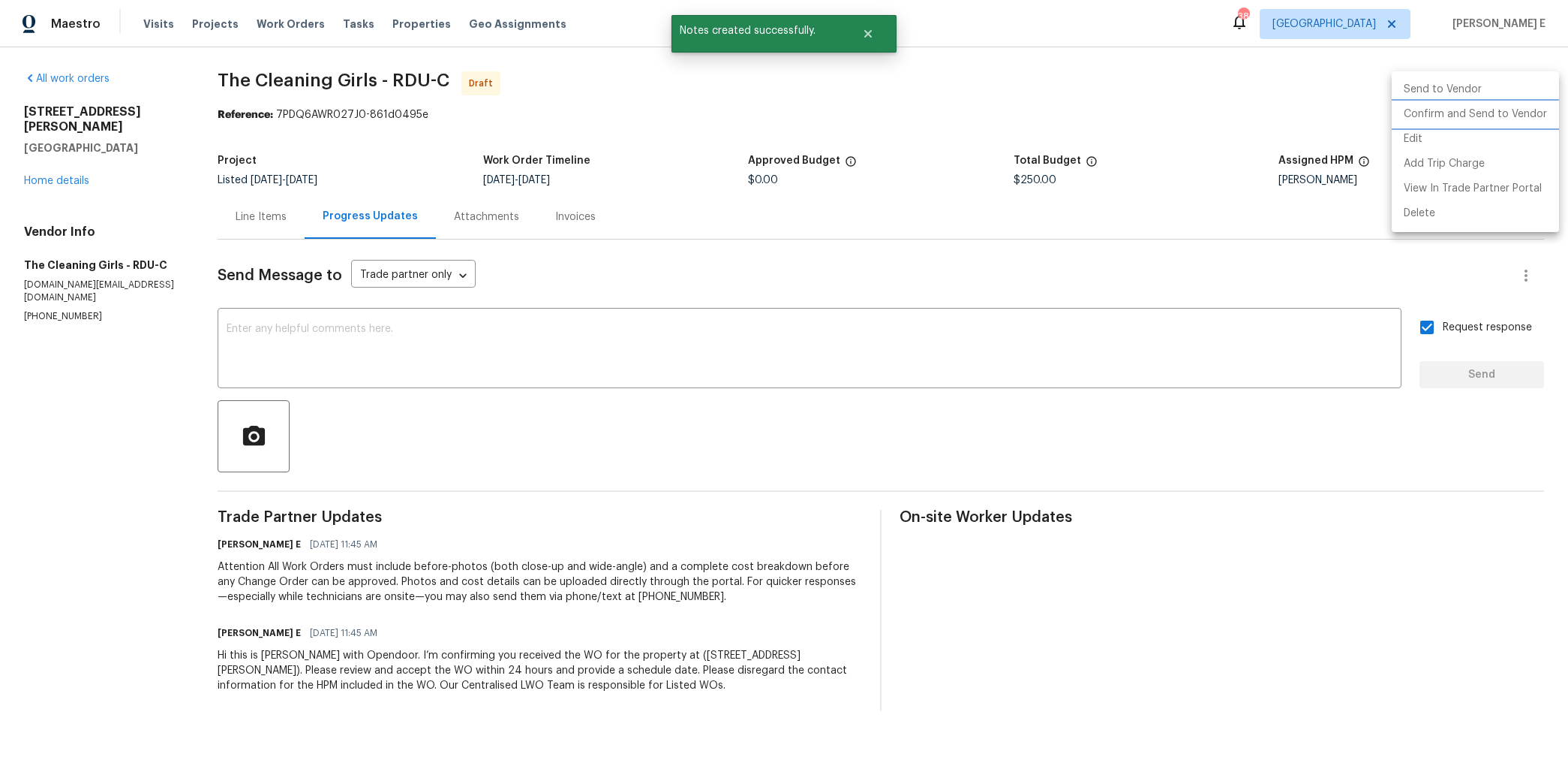
click at [1484, 108] on li "Confirm and Send to Vendor" at bounding box center [1475, 114] width 168 height 25
click at [982, 178] on div at bounding box center [784, 381] width 1568 height 763
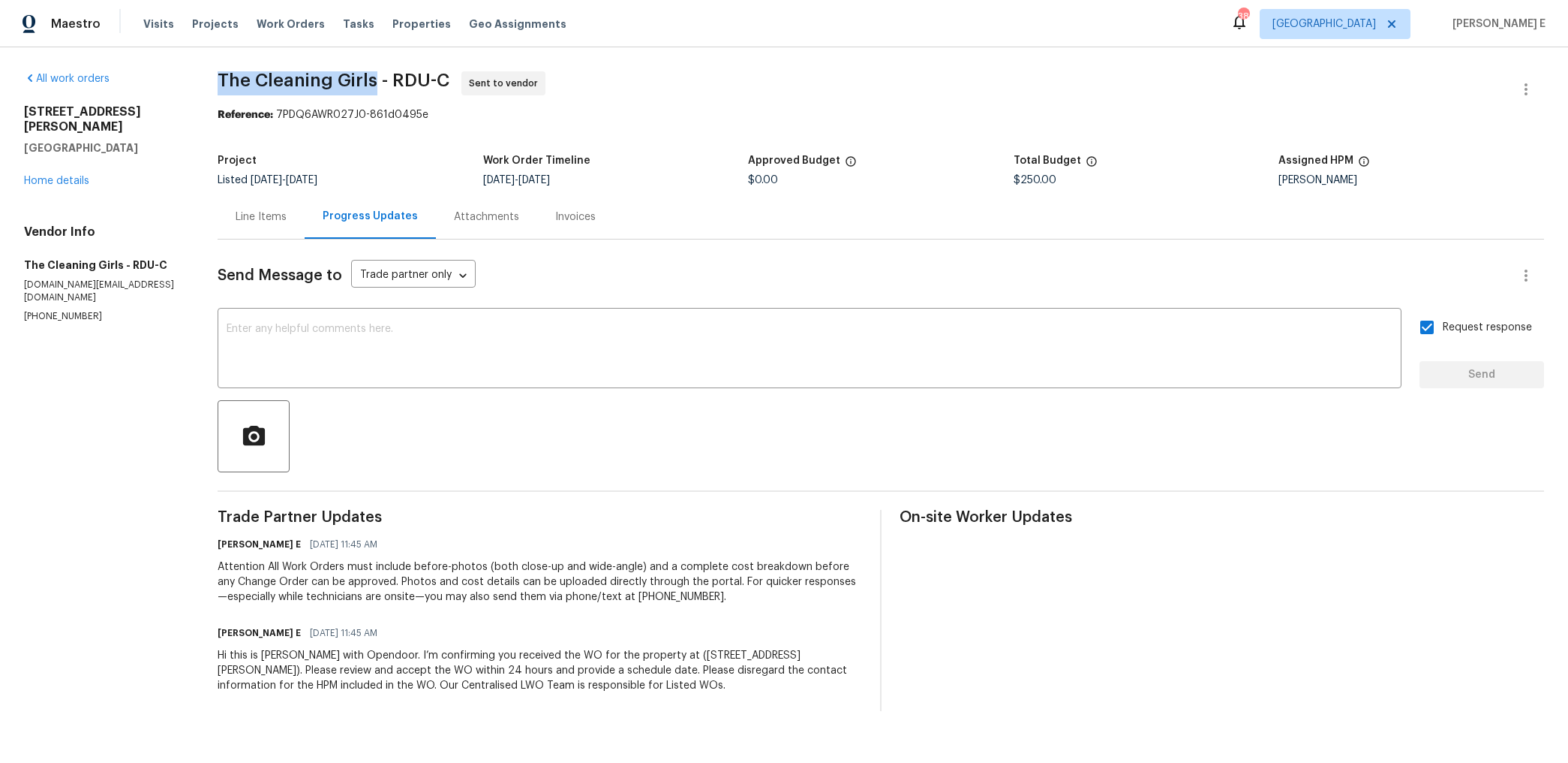
drag, startPoint x: 223, startPoint y: 79, endPoint x: 378, endPoint y: 77, distance: 155.0
click at [378, 77] on span "The Cleaning Girls - RDU-C" at bounding box center [334, 80] width 232 height 18
copy span "The Cleaning Girls"
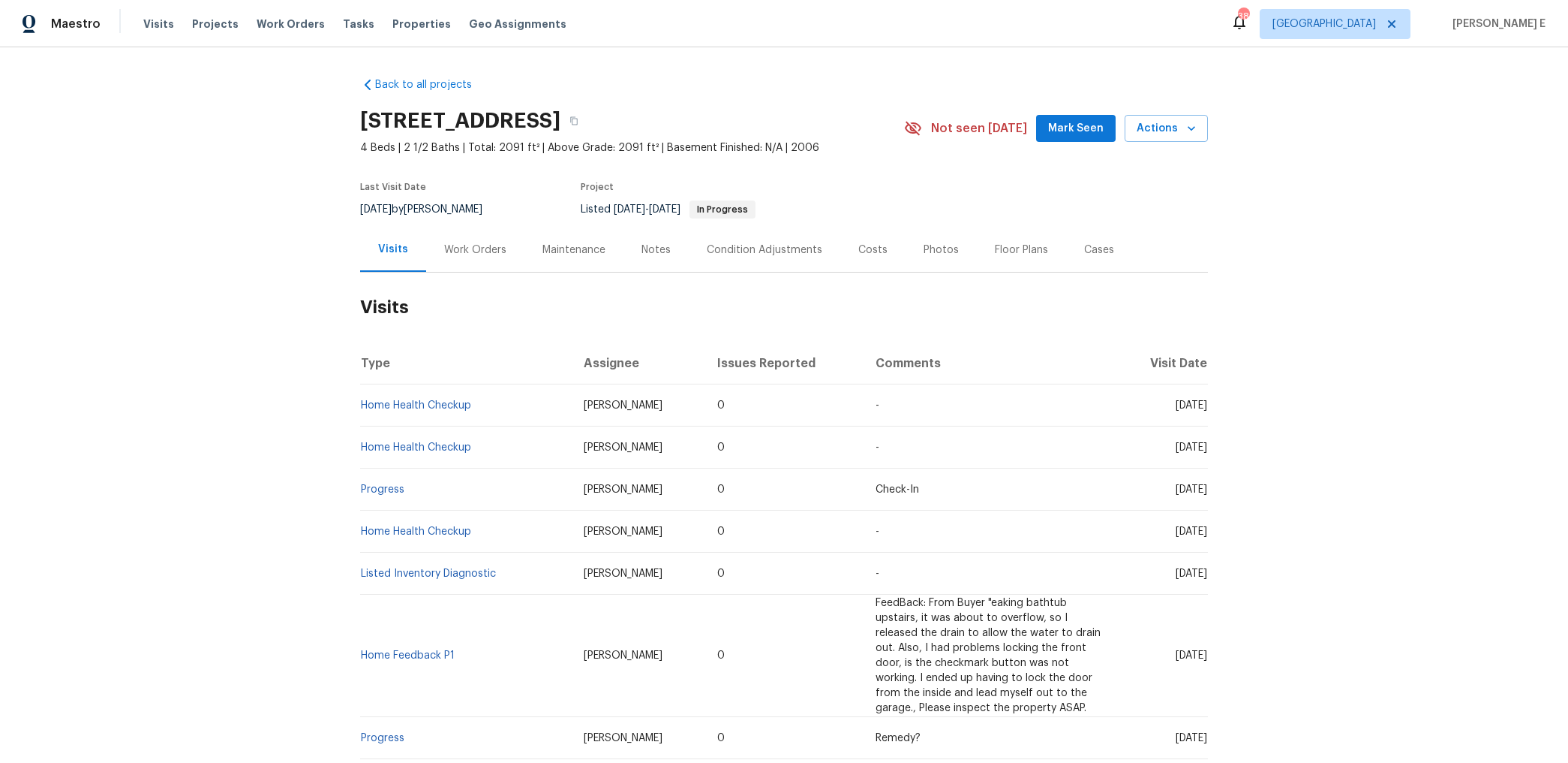
click at [467, 247] on div "Work Orders" at bounding box center [474, 250] width 62 height 15
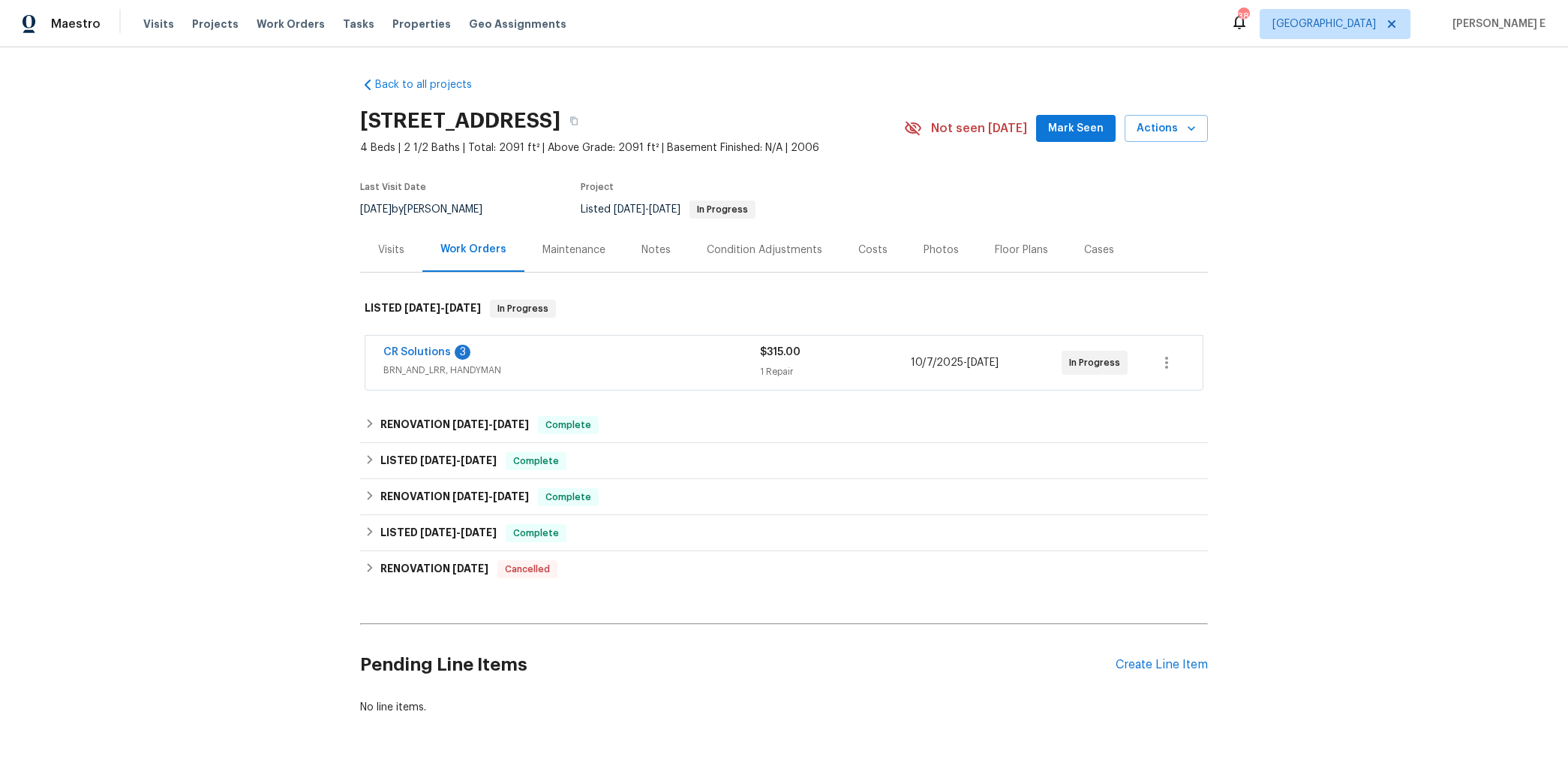
scroll to position [24, 0]
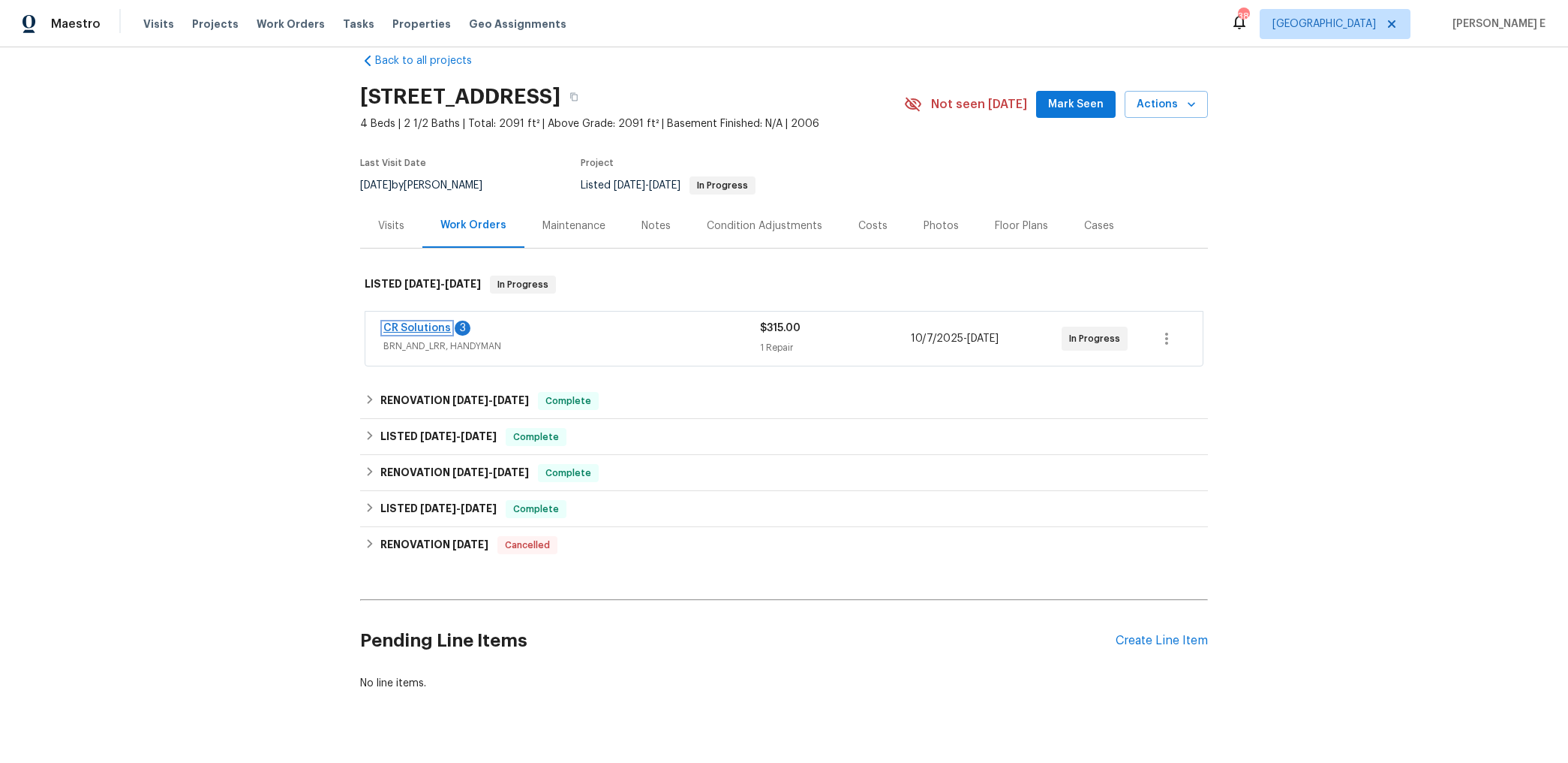
click at [393, 325] on link "CR Solutions" at bounding box center [417, 327] width 68 height 10
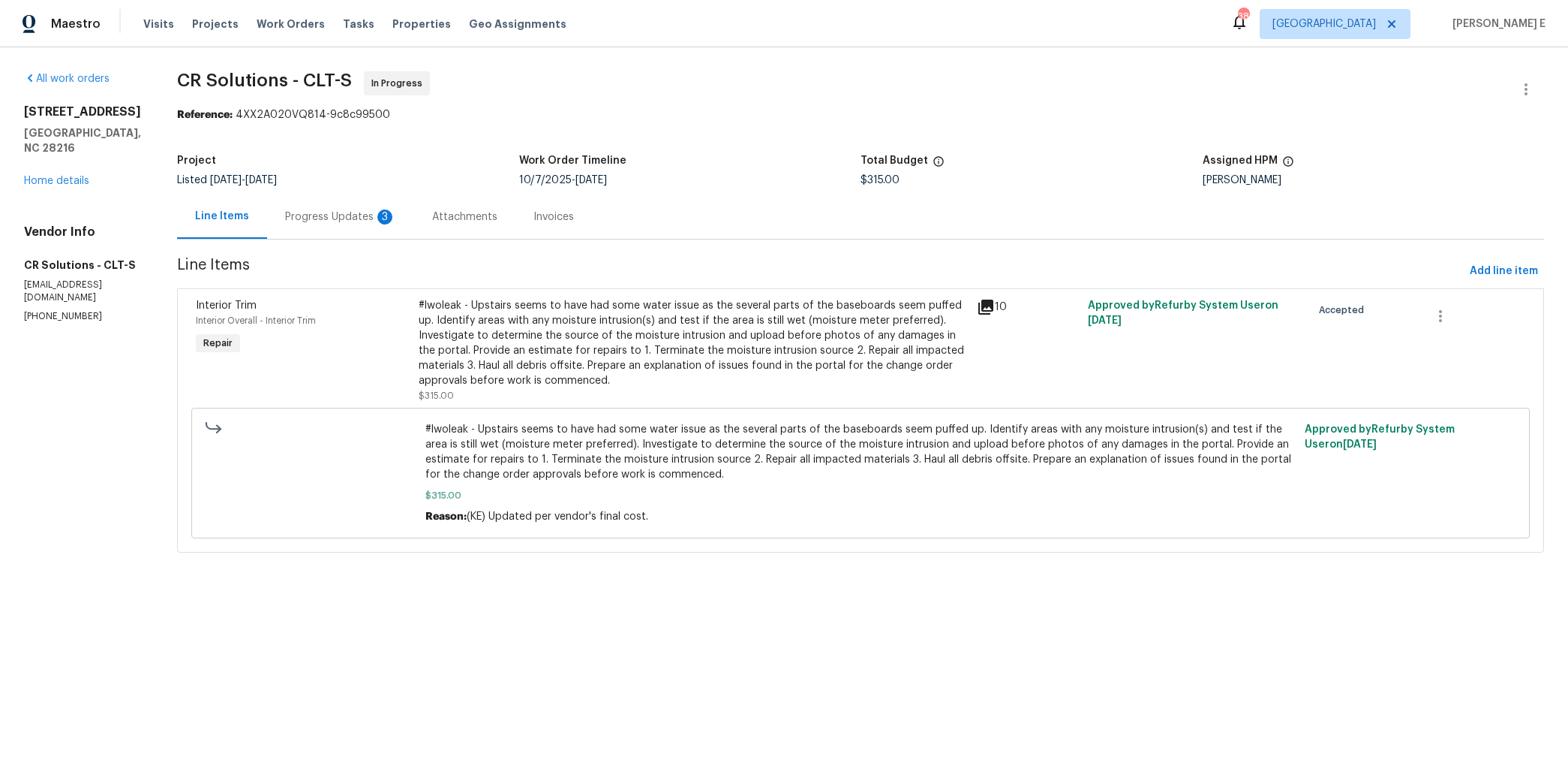
click at [293, 214] on div "Progress Updates 3" at bounding box center [341, 217] width 111 height 15
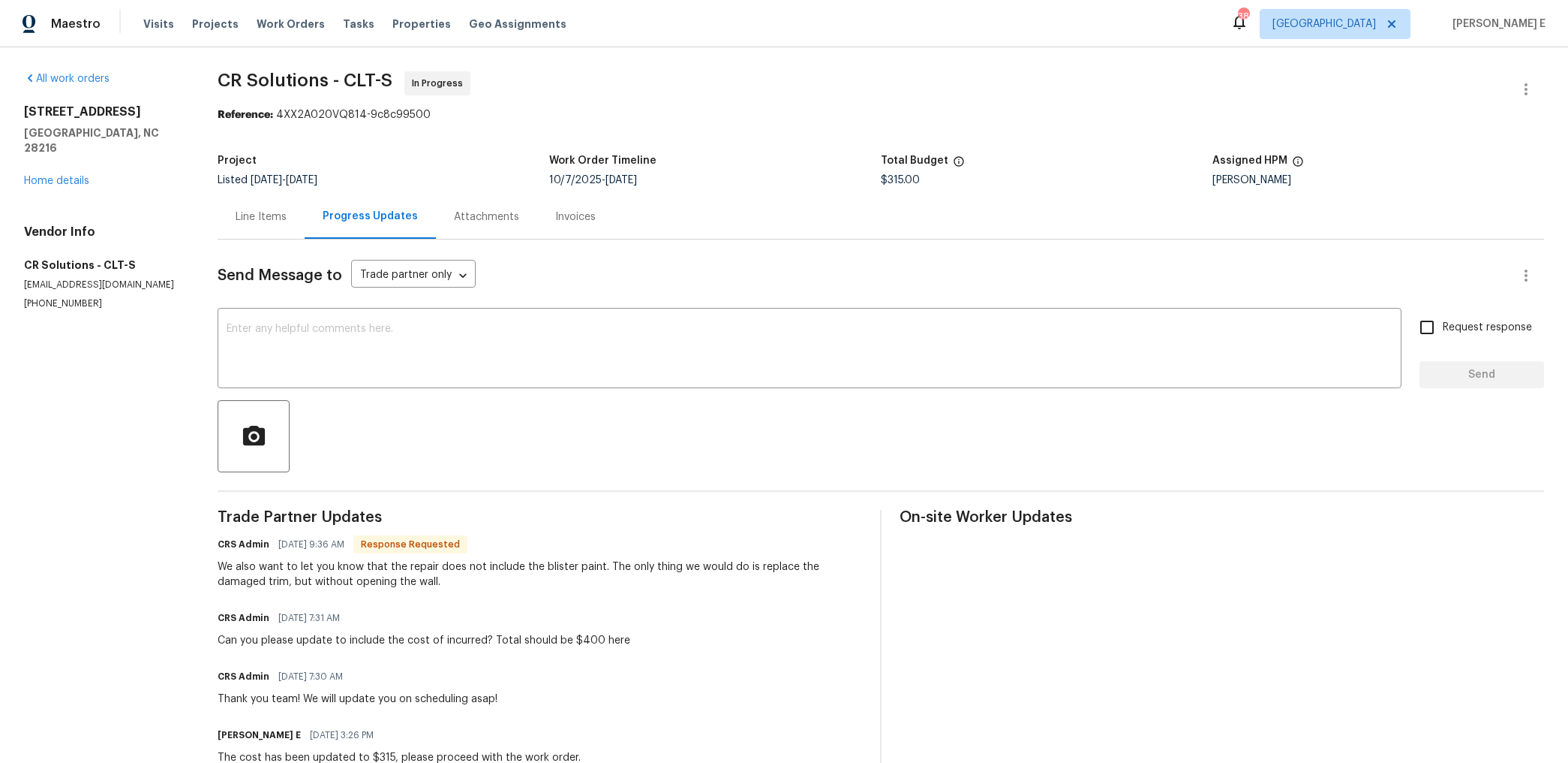
click at [286, 218] on div "Line Items" at bounding box center [260, 217] width 51 height 15
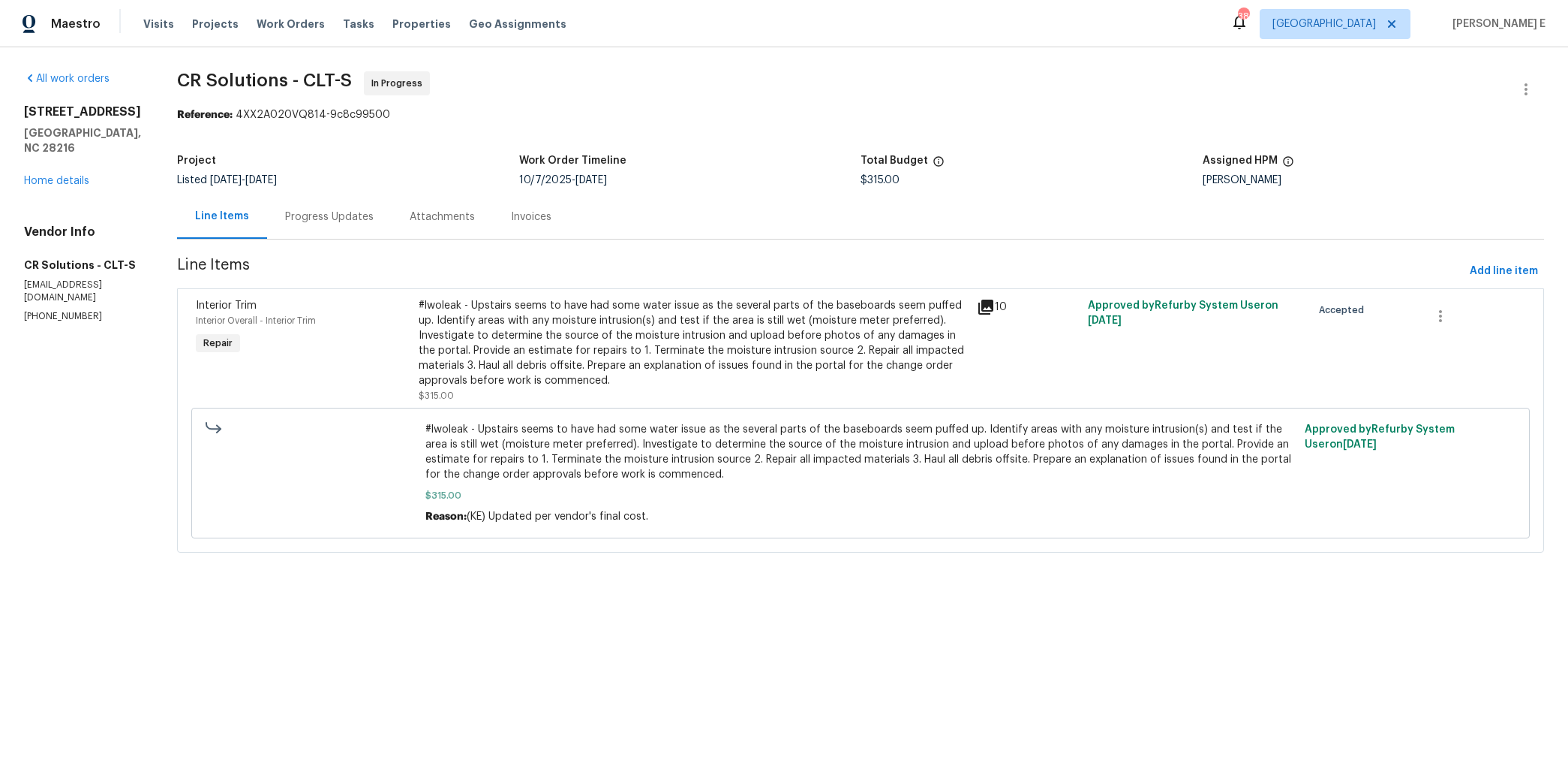
click at [312, 203] on div "Progress Updates" at bounding box center [329, 217] width 124 height 45
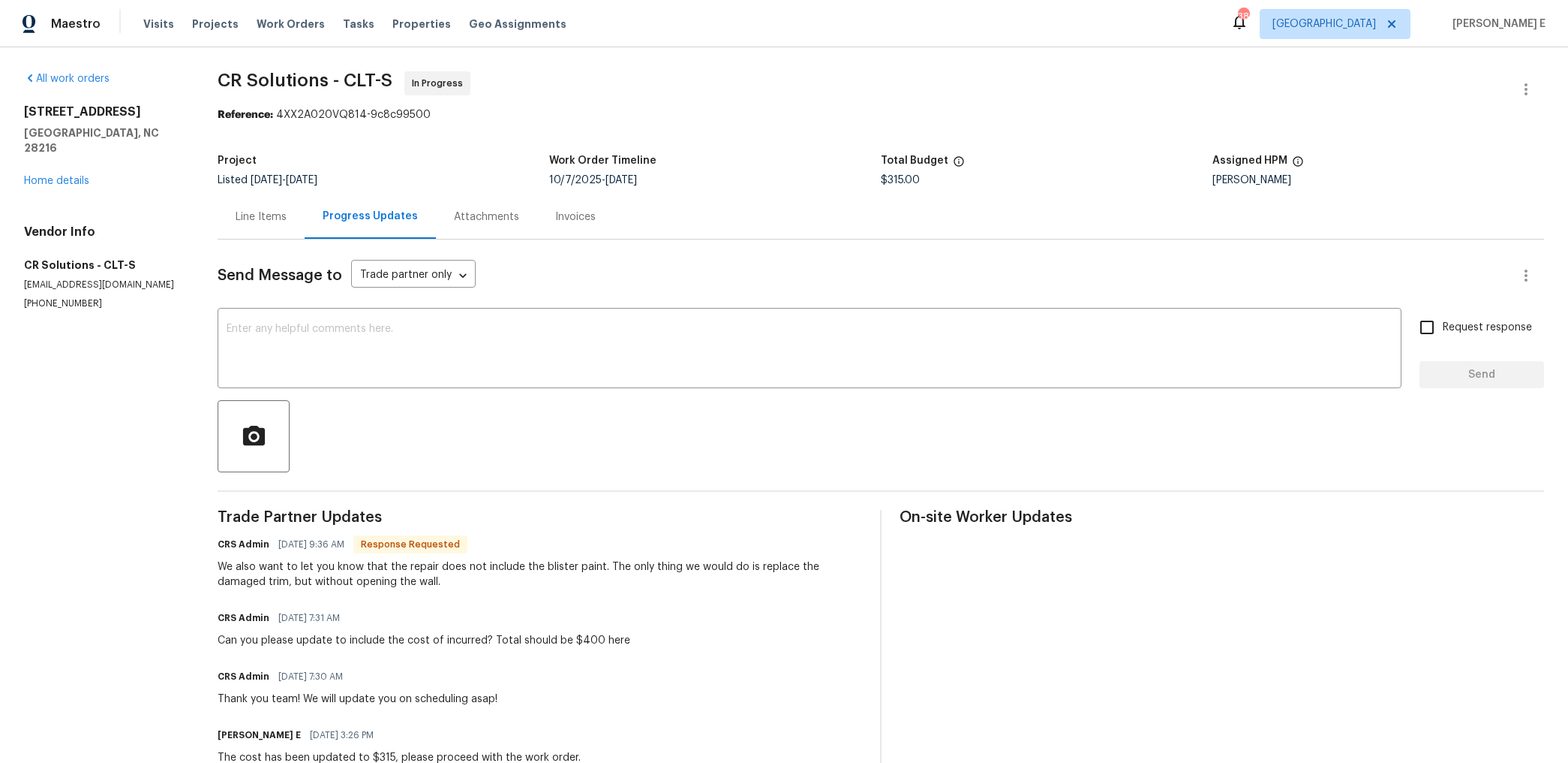
click at [291, 229] on div "Line Items" at bounding box center [261, 217] width 87 height 45
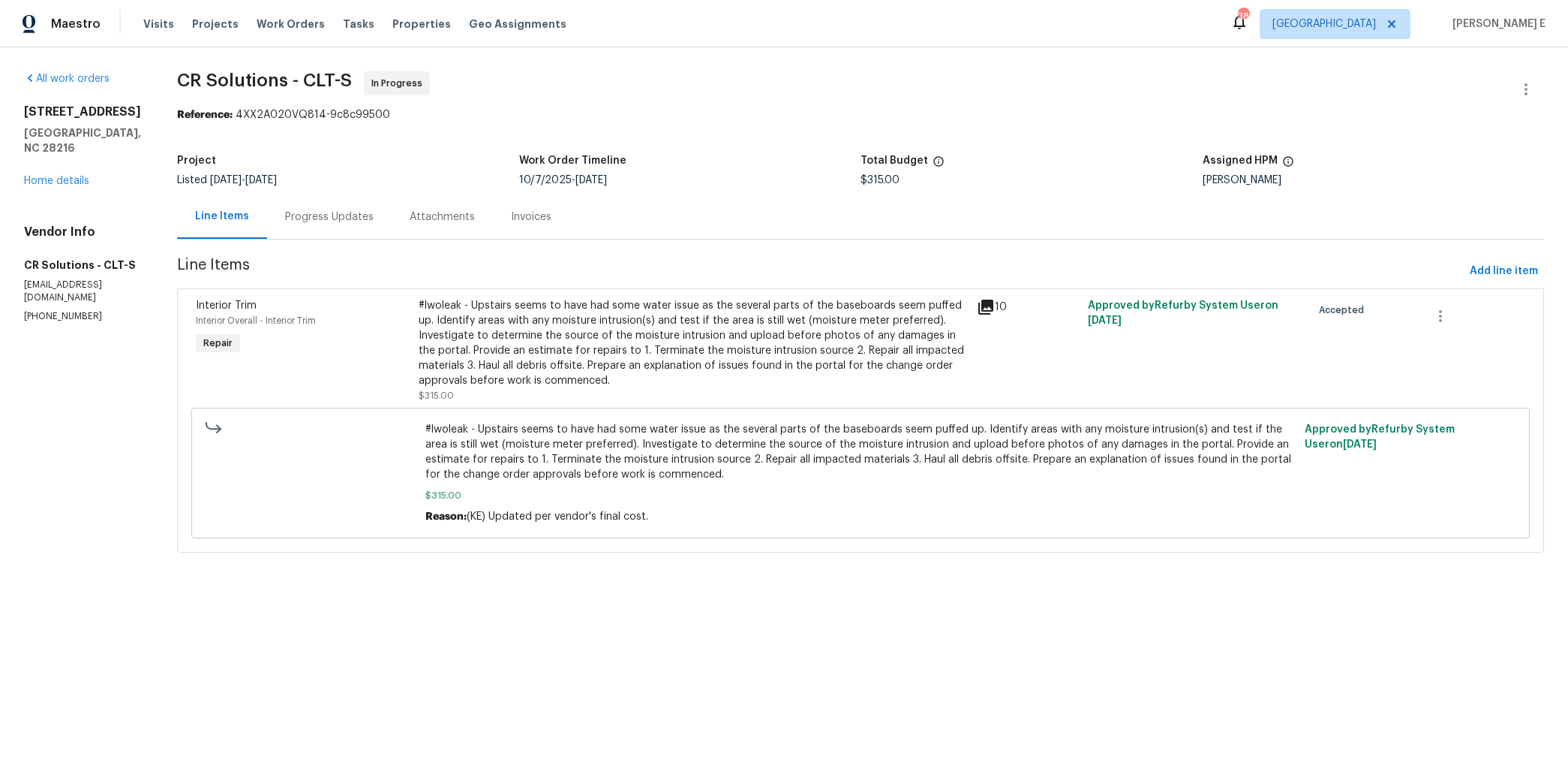
click at [580, 346] on div "#lwoleak - Upstairs seems to have had some water issue as the several parts of …" at bounding box center [693, 342] width 549 height 90
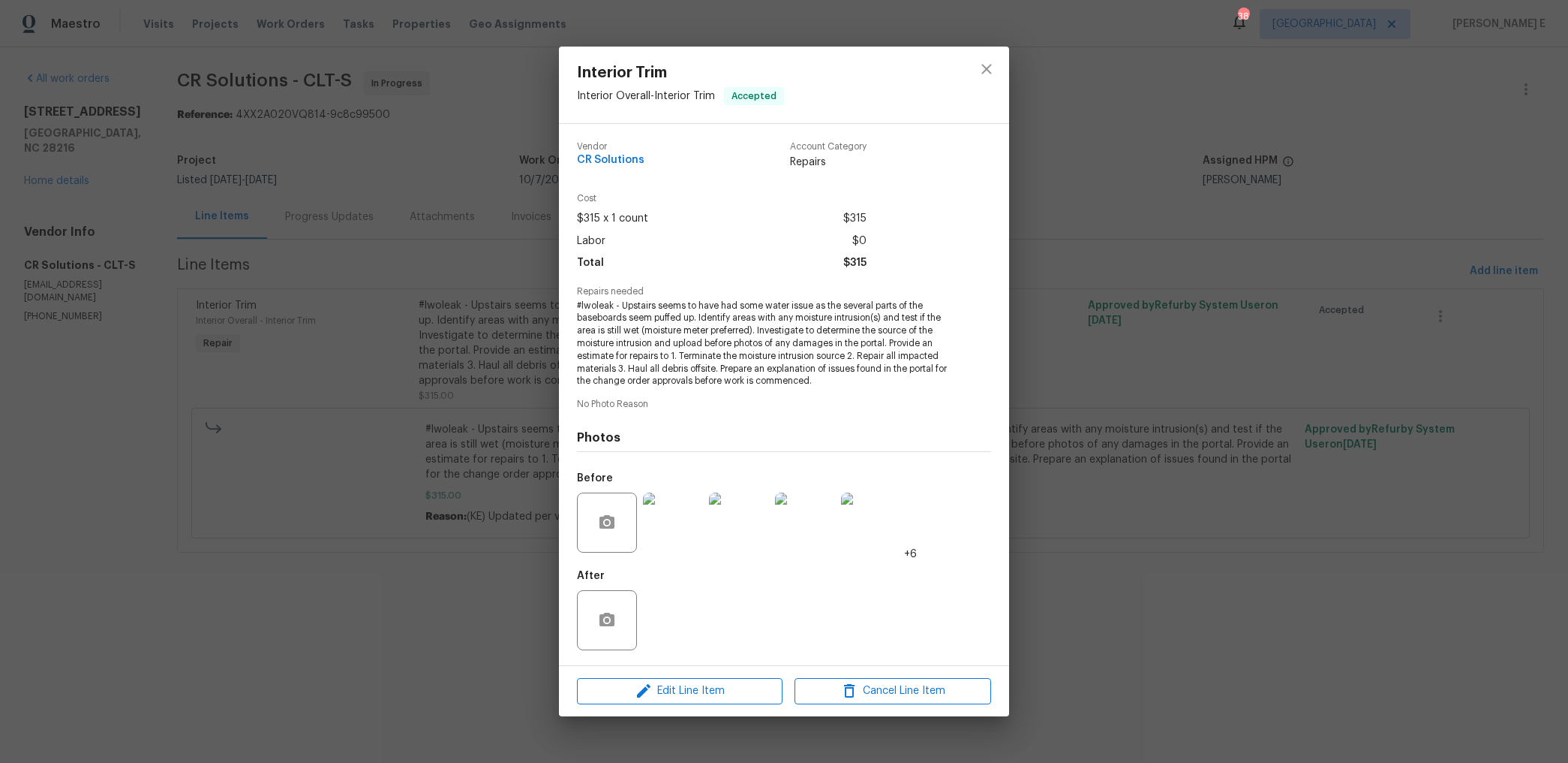
click at [460, 580] on div "Interior Trim Interior Overall - Interior Trim Accepted Vendor CR Solutions Acc…" at bounding box center [784, 381] width 1568 height 763
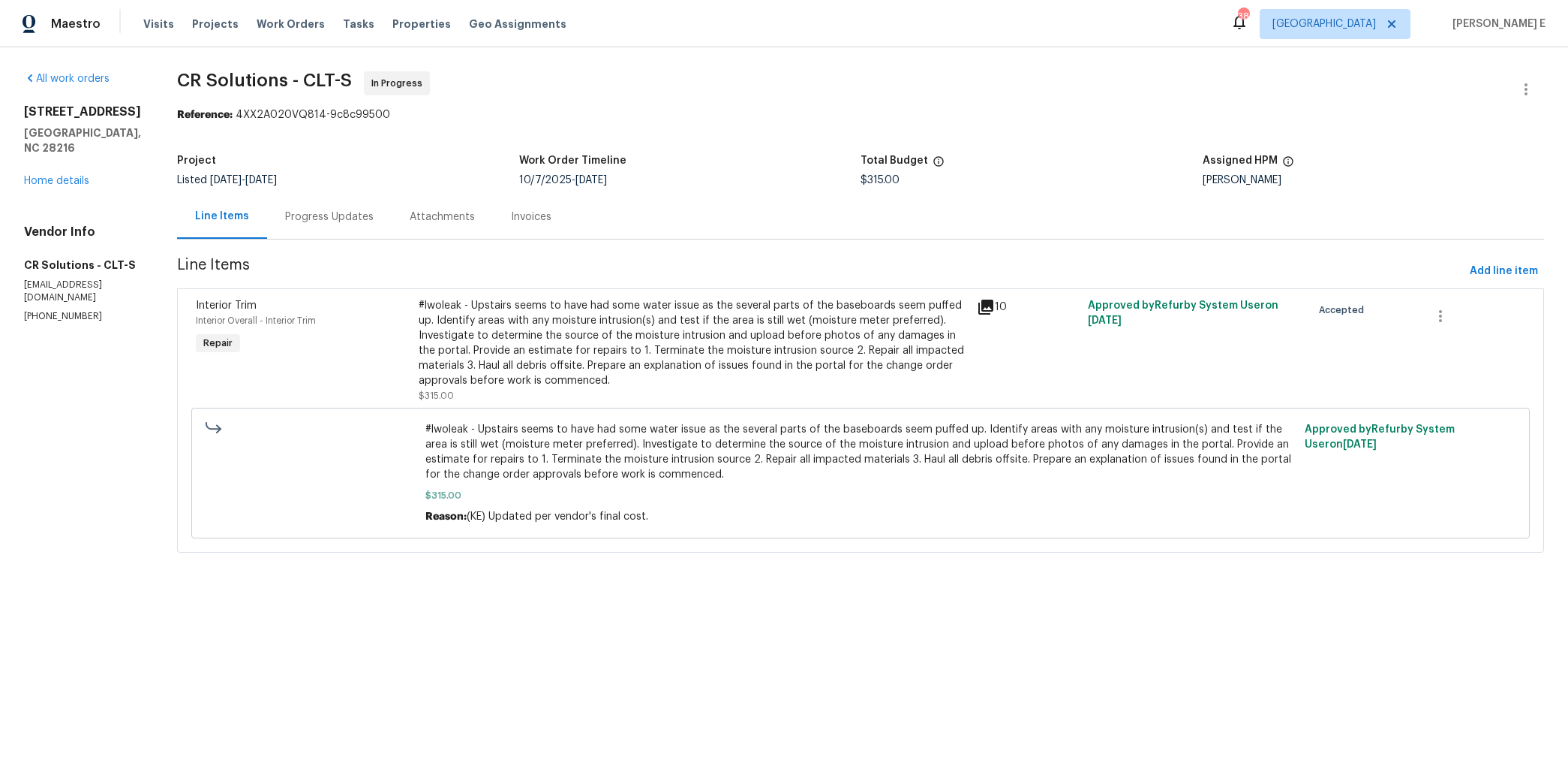
click at [325, 210] on div "Progress Updates" at bounding box center [330, 217] width 89 height 15
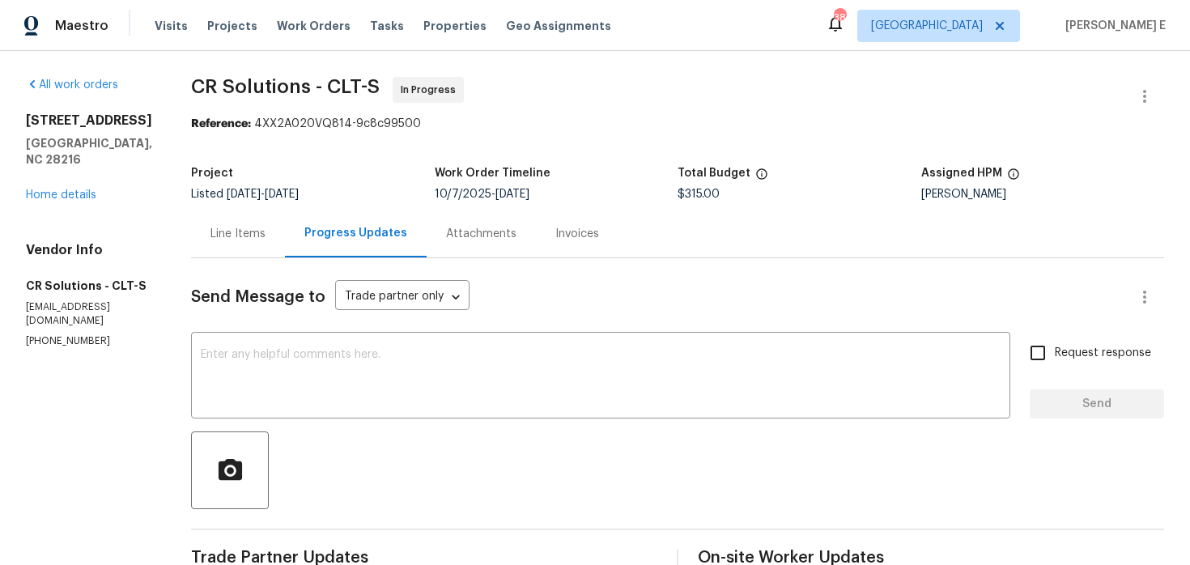
click at [250, 227] on div "Line Items" at bounding box center [238, 234] width 55 height 16
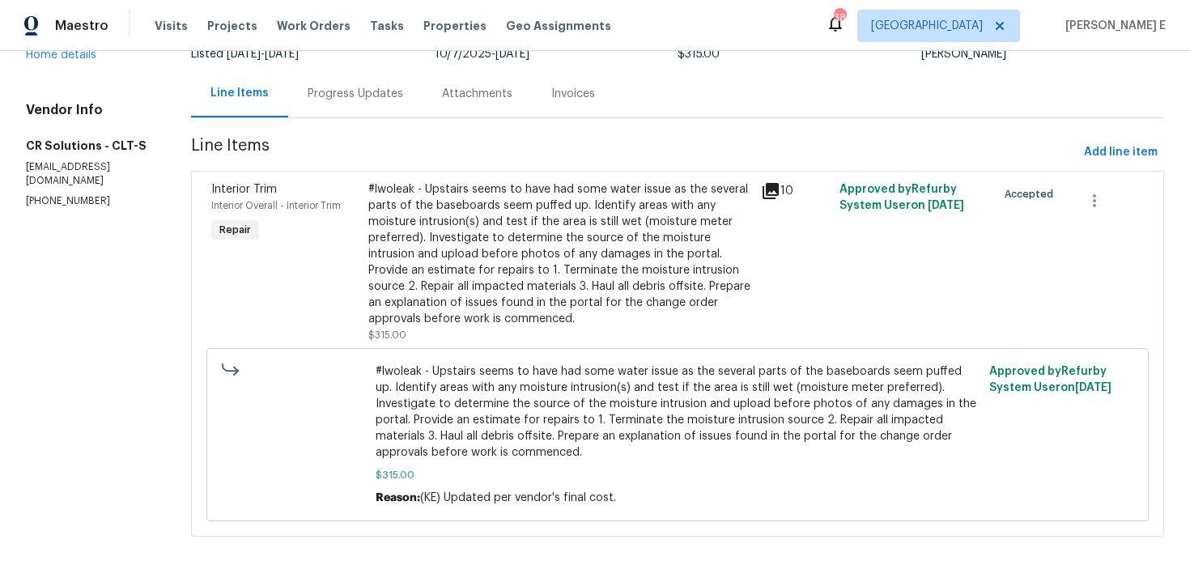
scroll to position [142, 0]
click at [328, 87] on div "Progress Updates" at bounding box center [356, 92] width 96 height 16
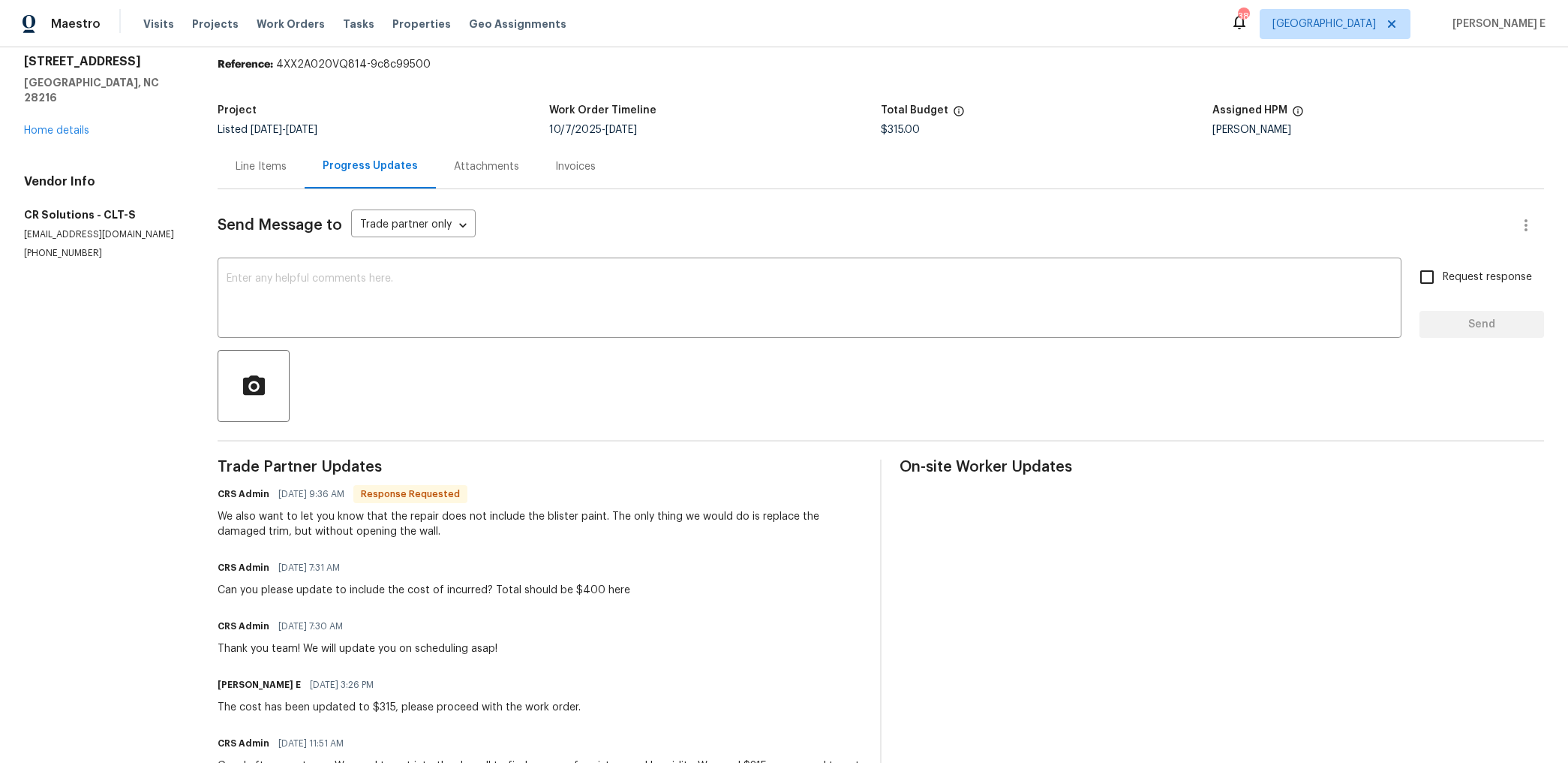
scroll to position [52, 0]
click at [723, 312] on textarea at bounding box center [810, 298] width 1166 height 53
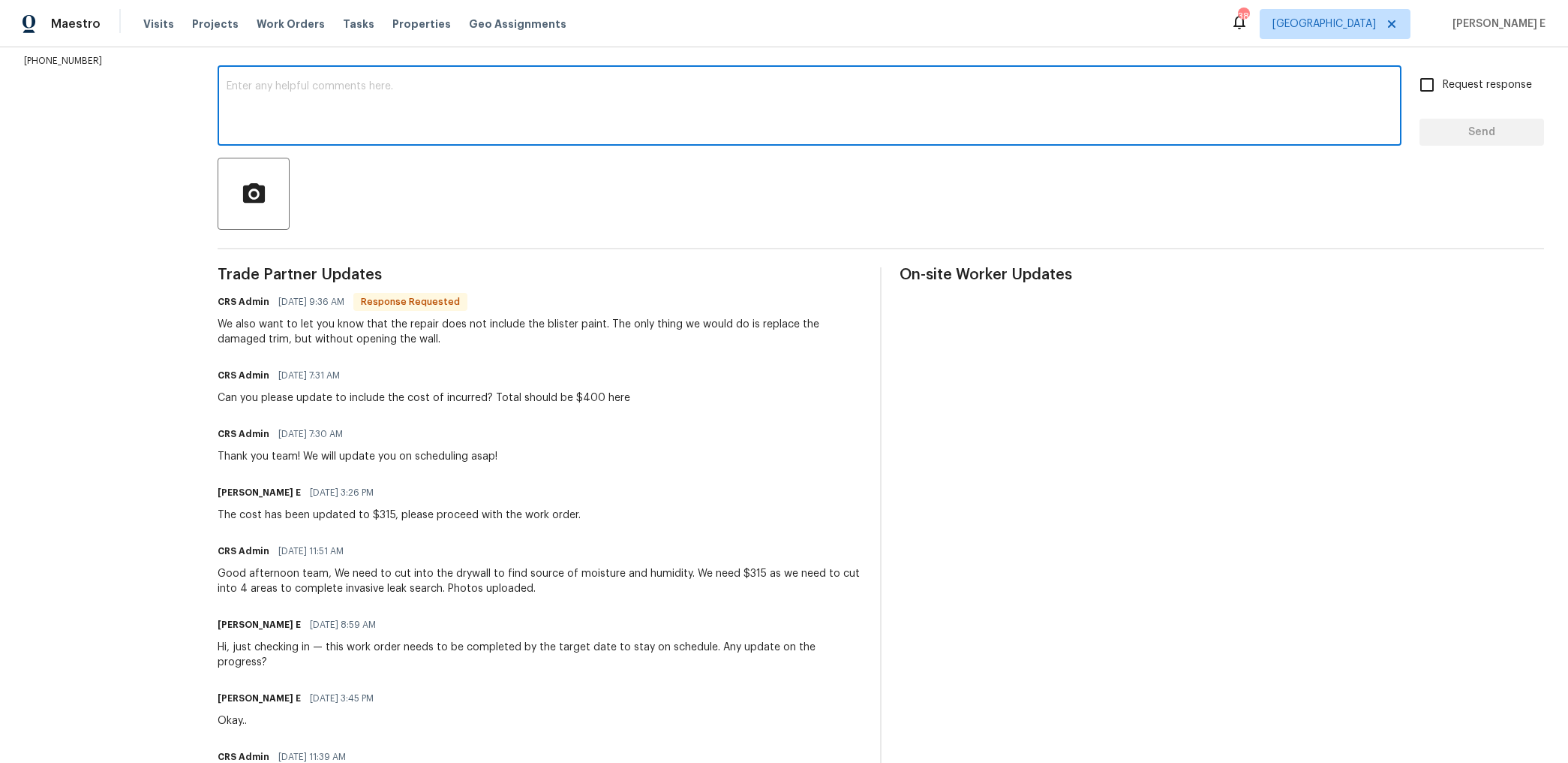
scroll to position [282, 0]
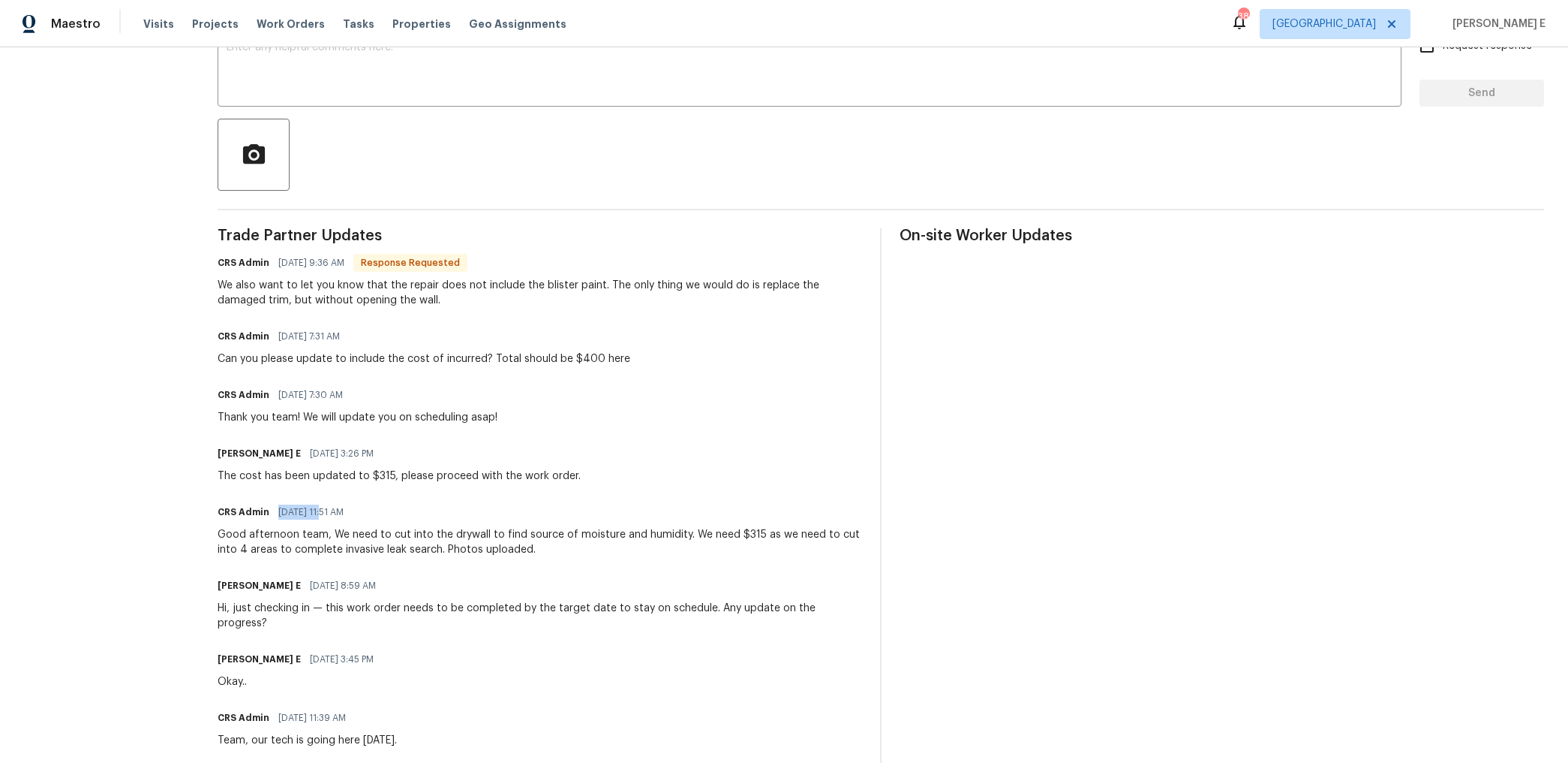
drag, startPoint x: 279, startPoint y: 512, endPoint x: 325, endPoint y: 512, distance: 46.0
click at [325, 512] on span "10/10/2025 11:51 AM" at bounding box center [310, 512] width 65 height 15
copy span "10/10/2025"
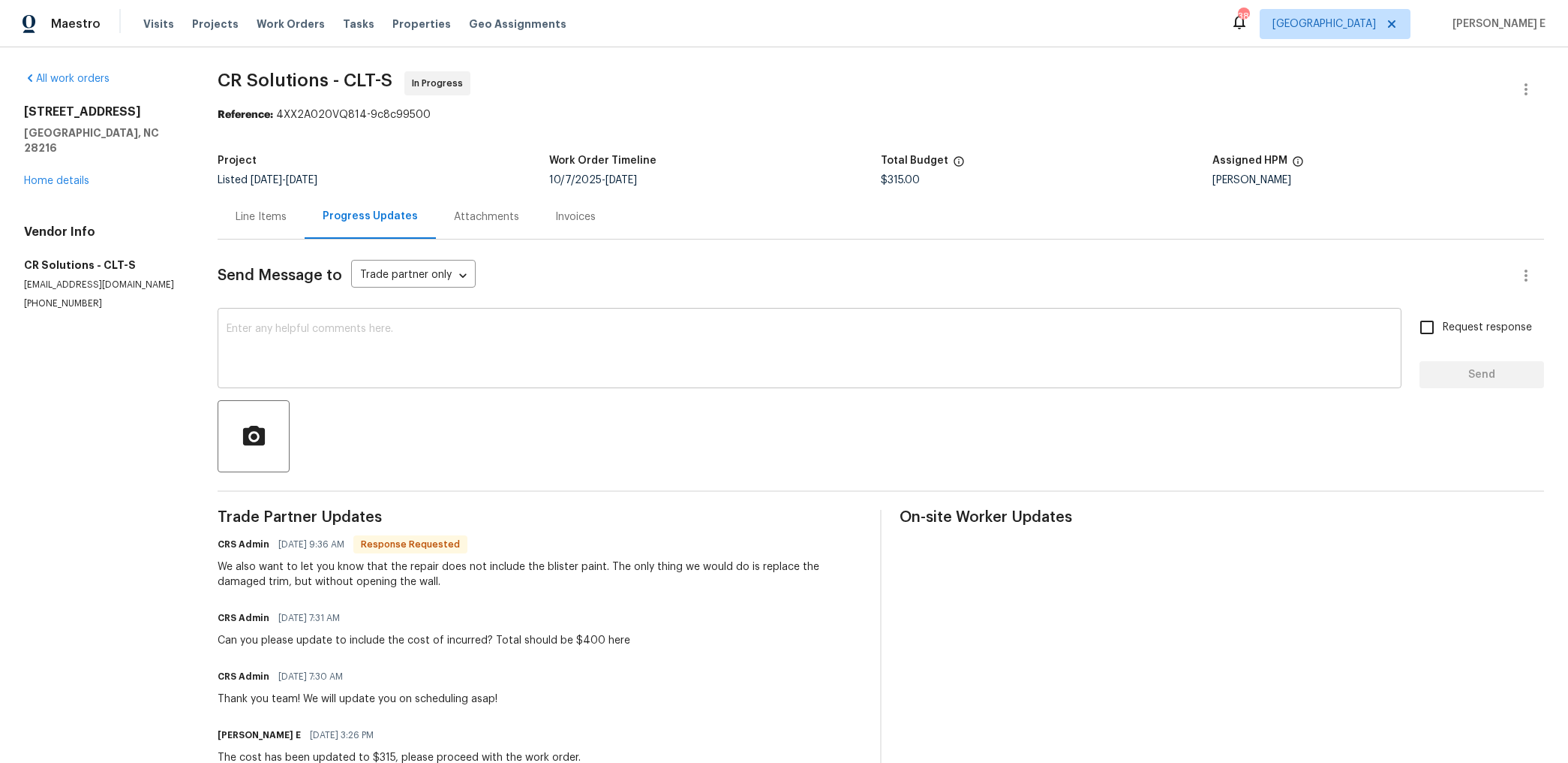
click at [376, 338] on textarea at bounding box center [810, 350] width 1166 height 53
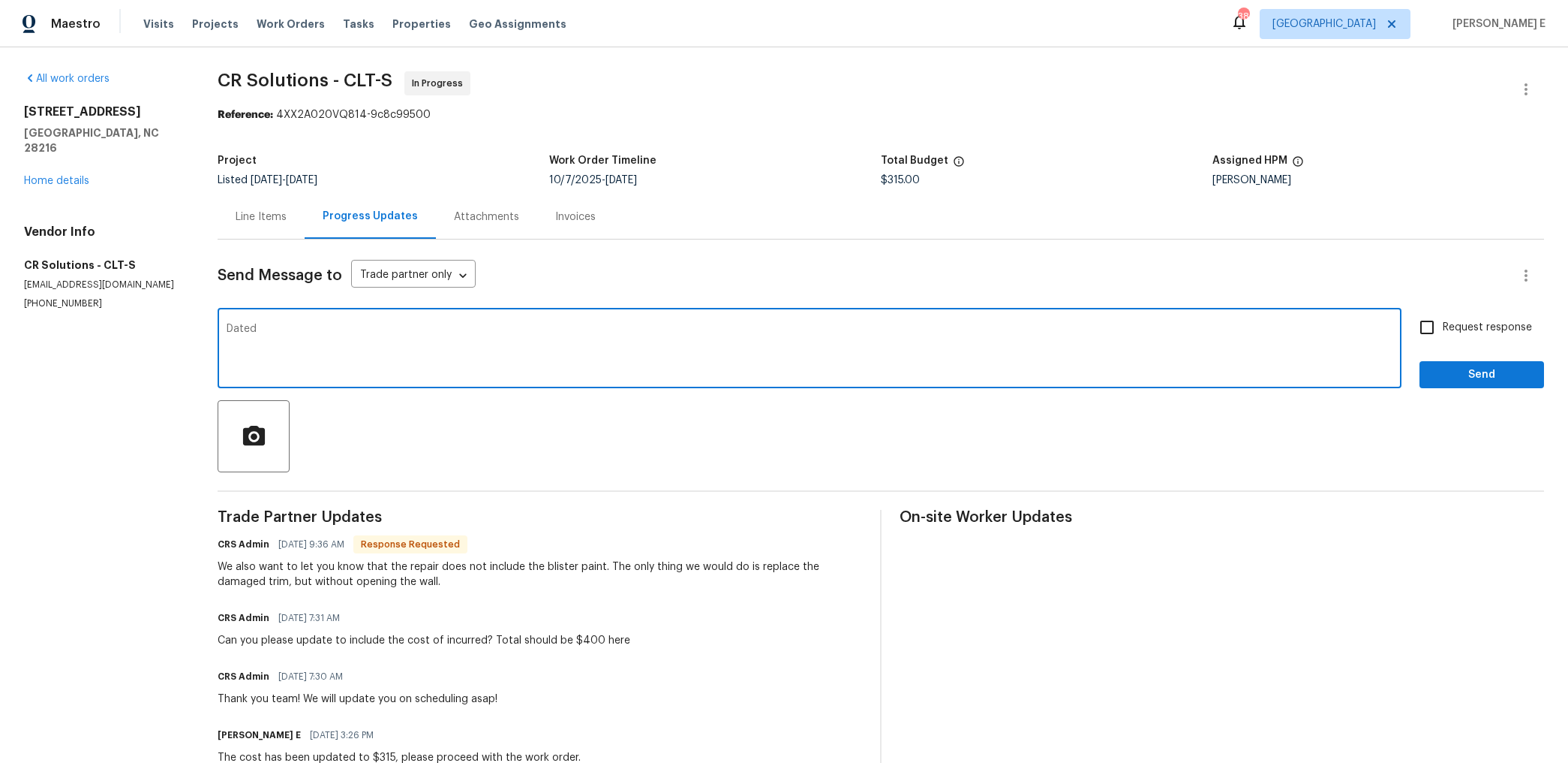
paste textarea "10/10/2025"
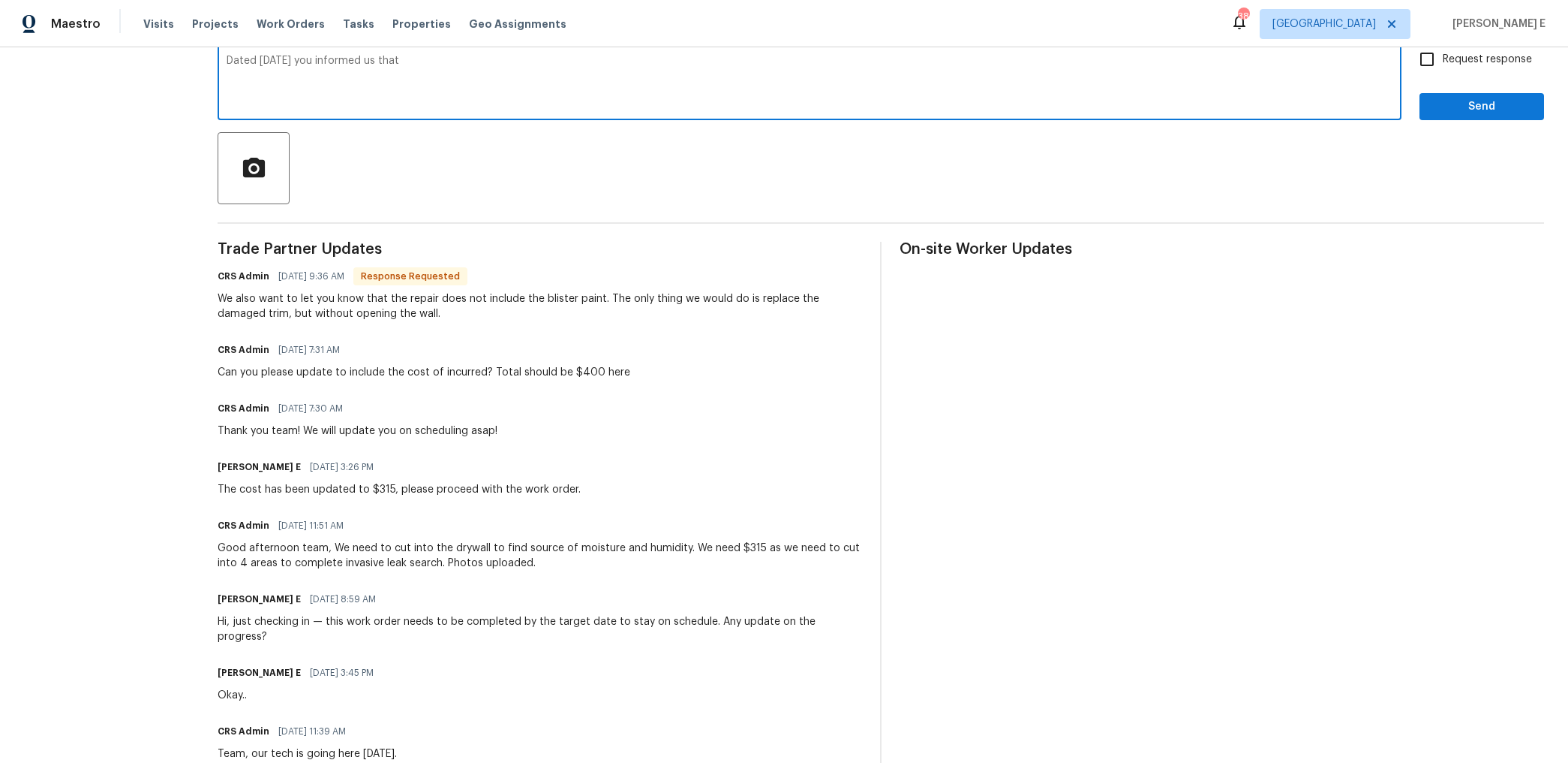
scroll to position [283, 0]
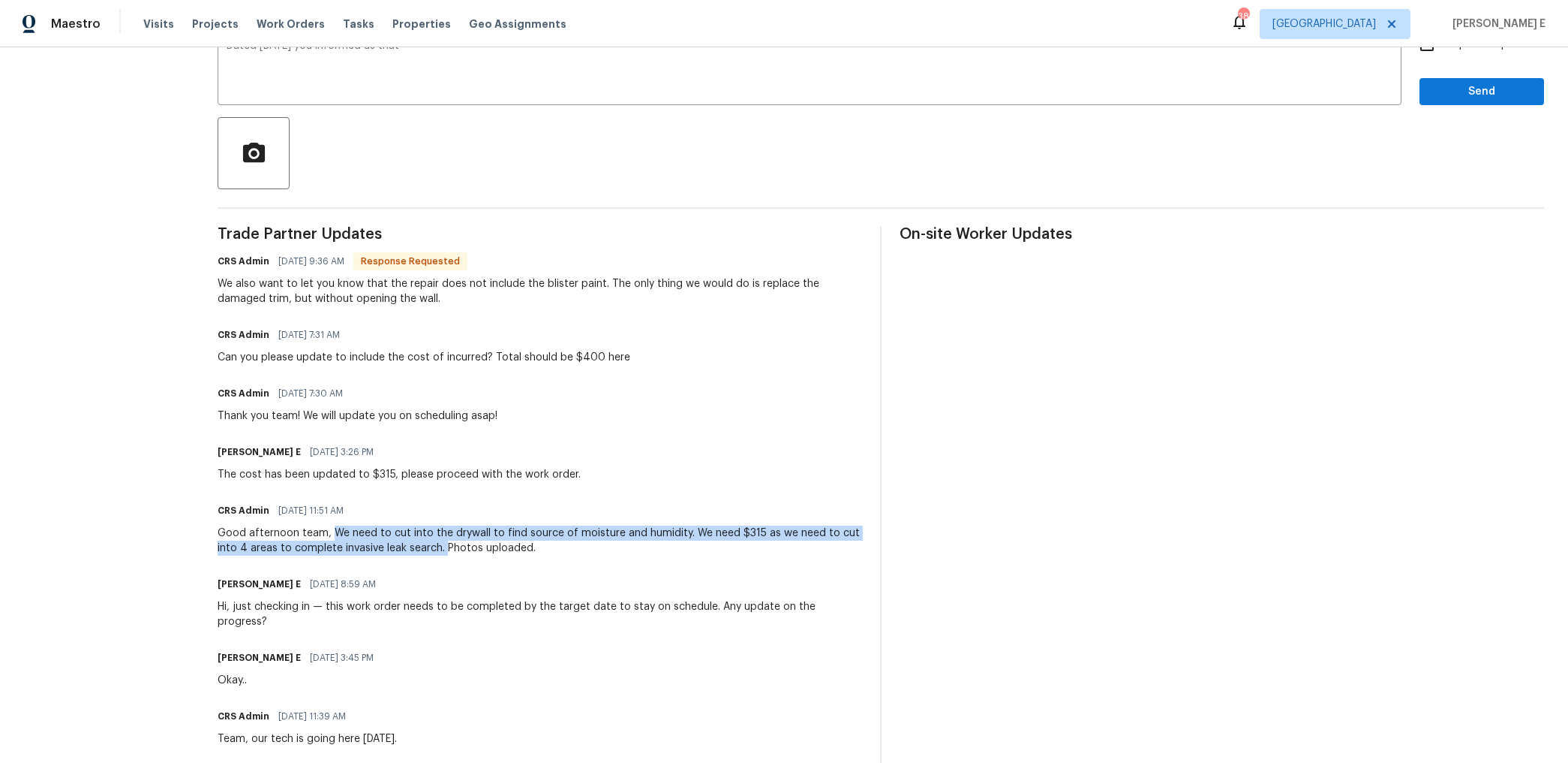
drag, startPoint x: 334, startPoint y: 535, endPoint x: 449, endPoint y: 546, distance: 115.5
click at [449, 546] on div "Good afternoon team, We need to cut into the drywall to find source of moisture…" at bounding box center [540, 540] width 645 height 30
copy div "We need to cut into the drywall to find source of moisture and humidity. We nee…"
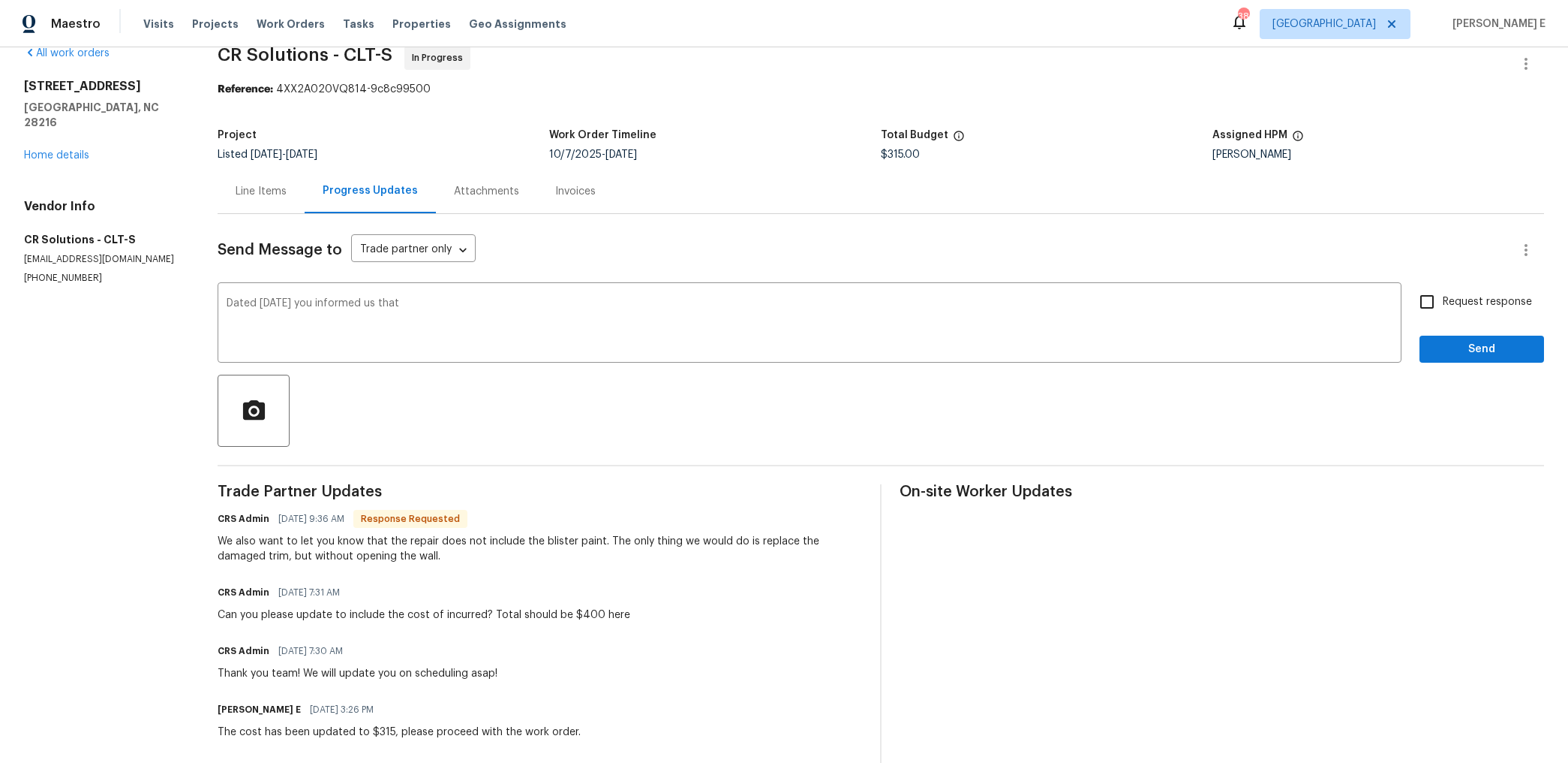
scroll to position [10, 0]
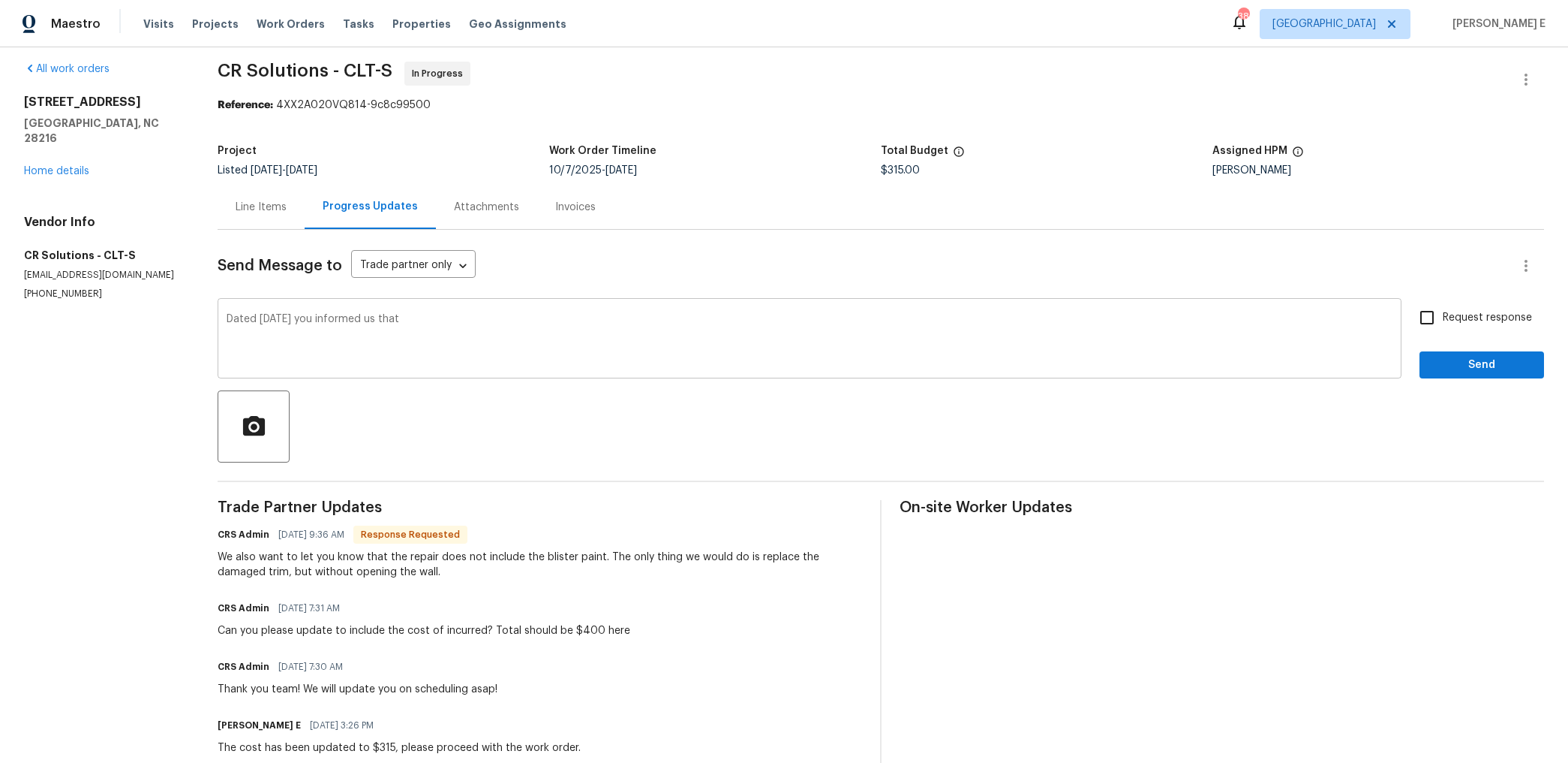
click at [507, 324] on textarea "Dated 10/10/2025 you informed us that" at bounding box center [810, 339] width 1166 height 53
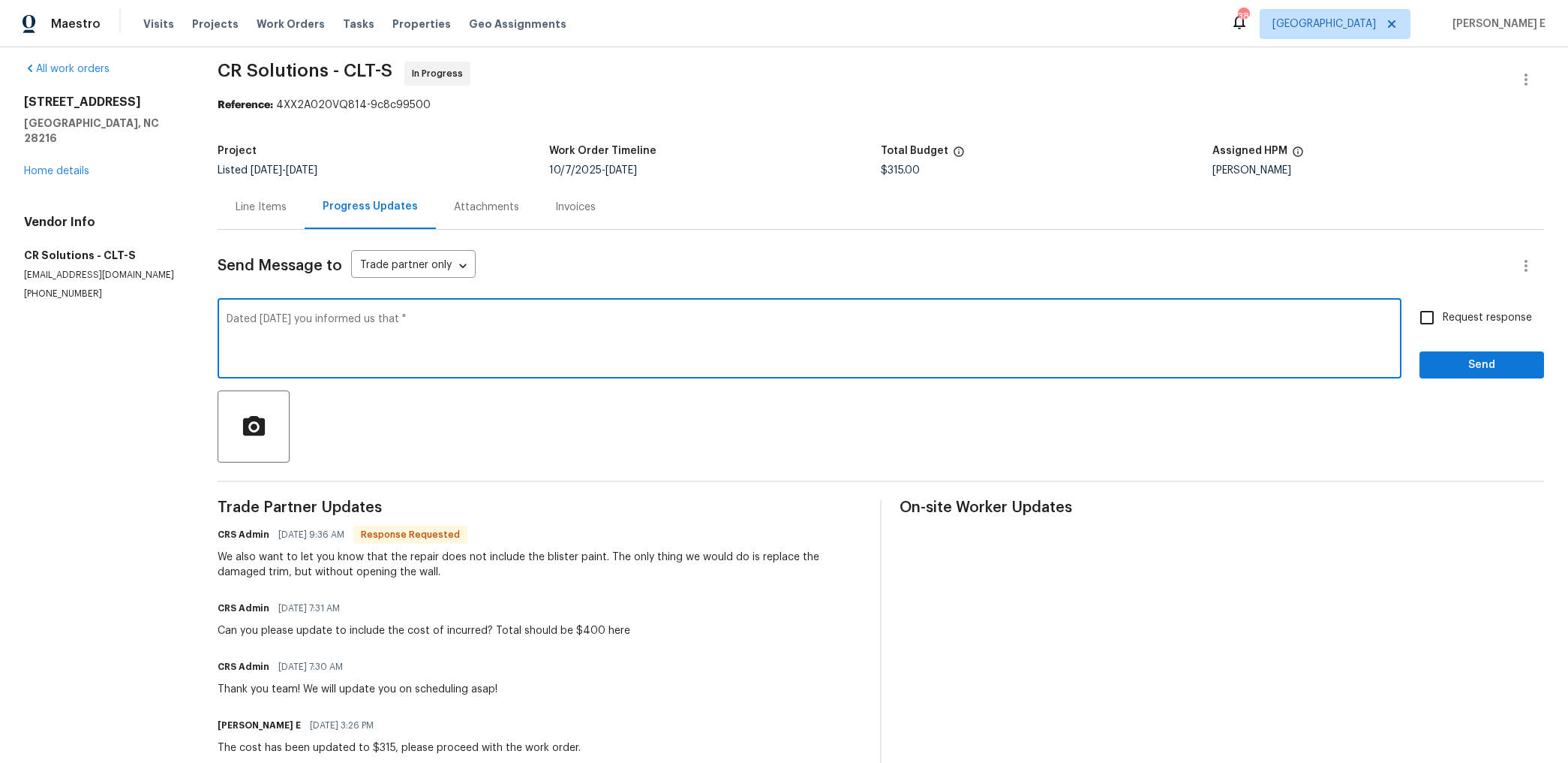
paste textarea "We need to cut into the drywall to find source of moisture and humidity. We nee…"
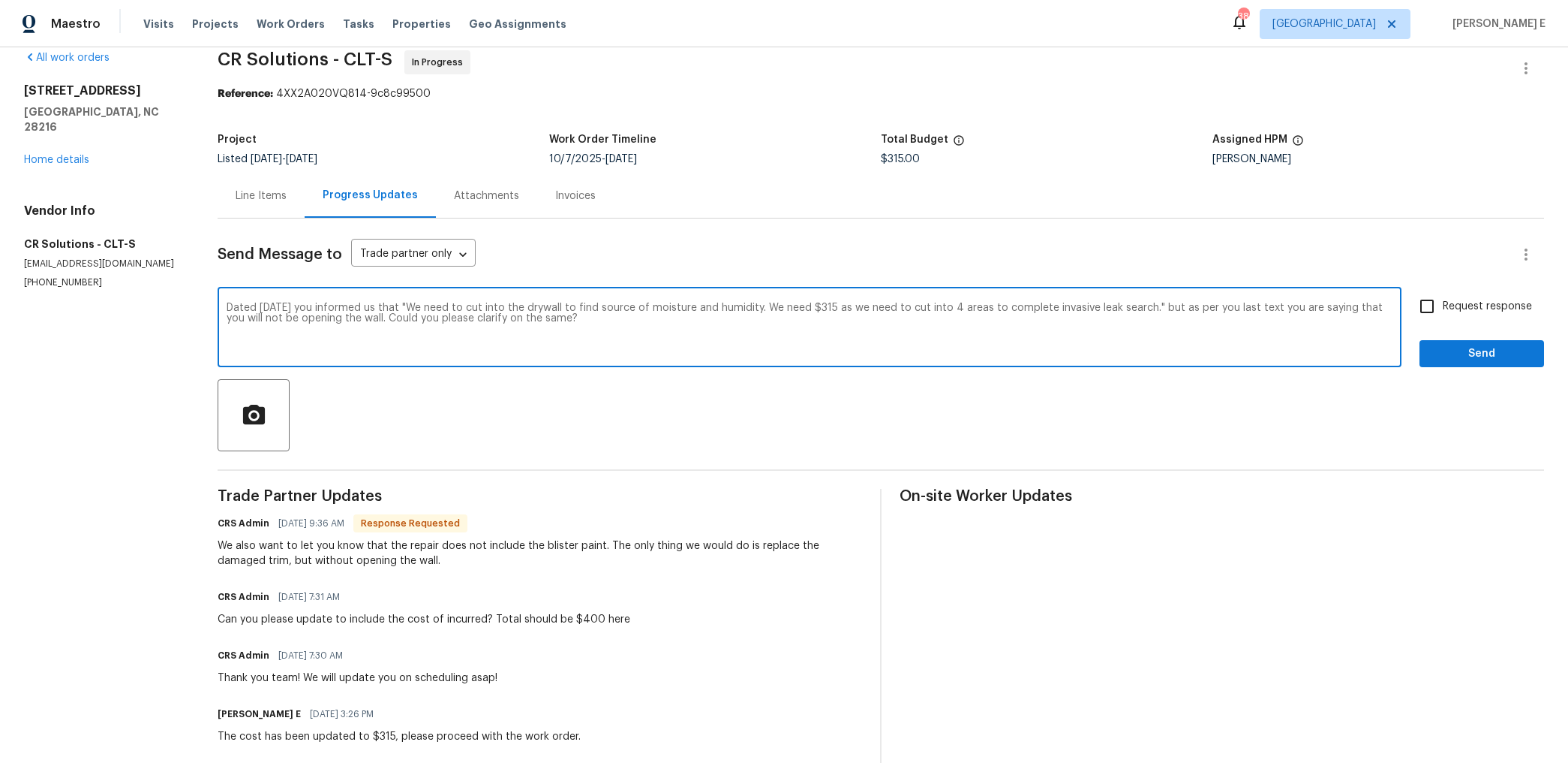
scroll to position [21, 0]
drag, startPoint x: 1309, startPoint y: 308, endPoint x: 1361, endPoint y: 309, distance: 52.0
click at [1361, 309] on textarea "Dated 10/10/2025 you informed us that "We need to cut into the drywall to find …" at bounding box center [810, 328] width 1166 height 53
type textarea "Dated 10/10/2025 you informed us that "We need to cut into the drywall to find …"
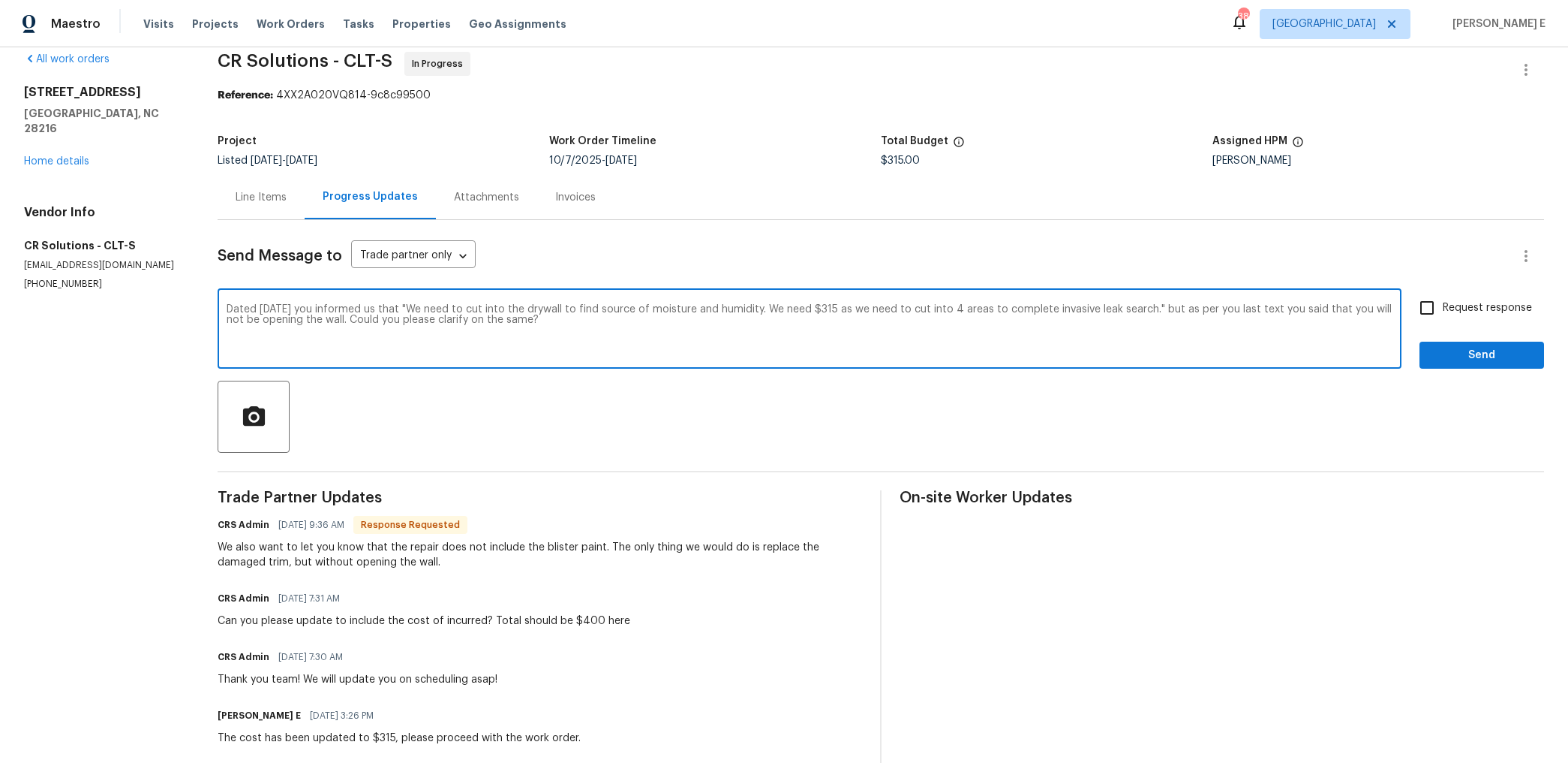
click at [1438, 298] on input "Request response" at bounding box center [1427, 308] width 32 height 32
checkbox input "true"
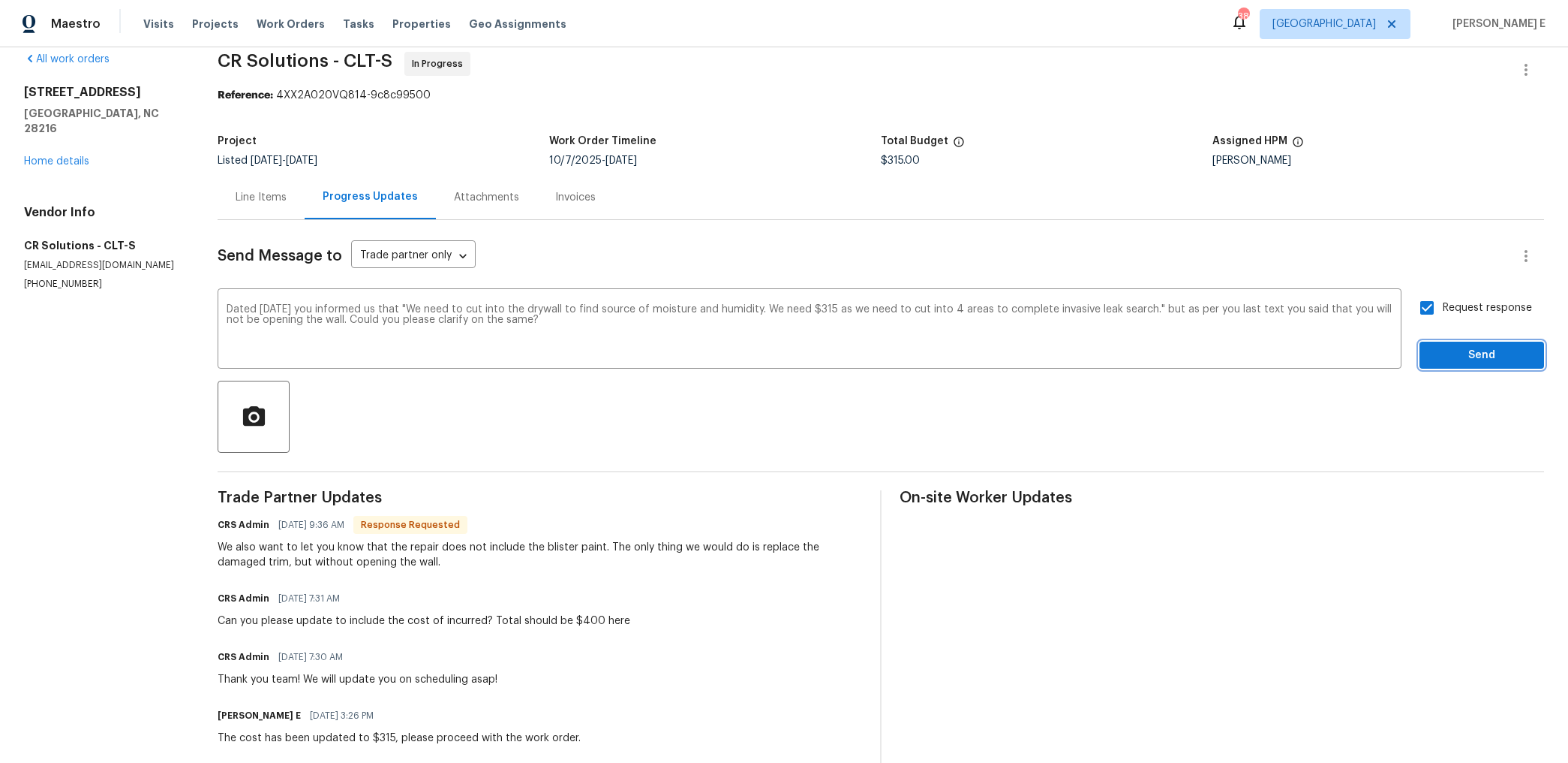
click at [1455, 361] on span "Send" at bounding box center [1482, 355] width 101 height 19
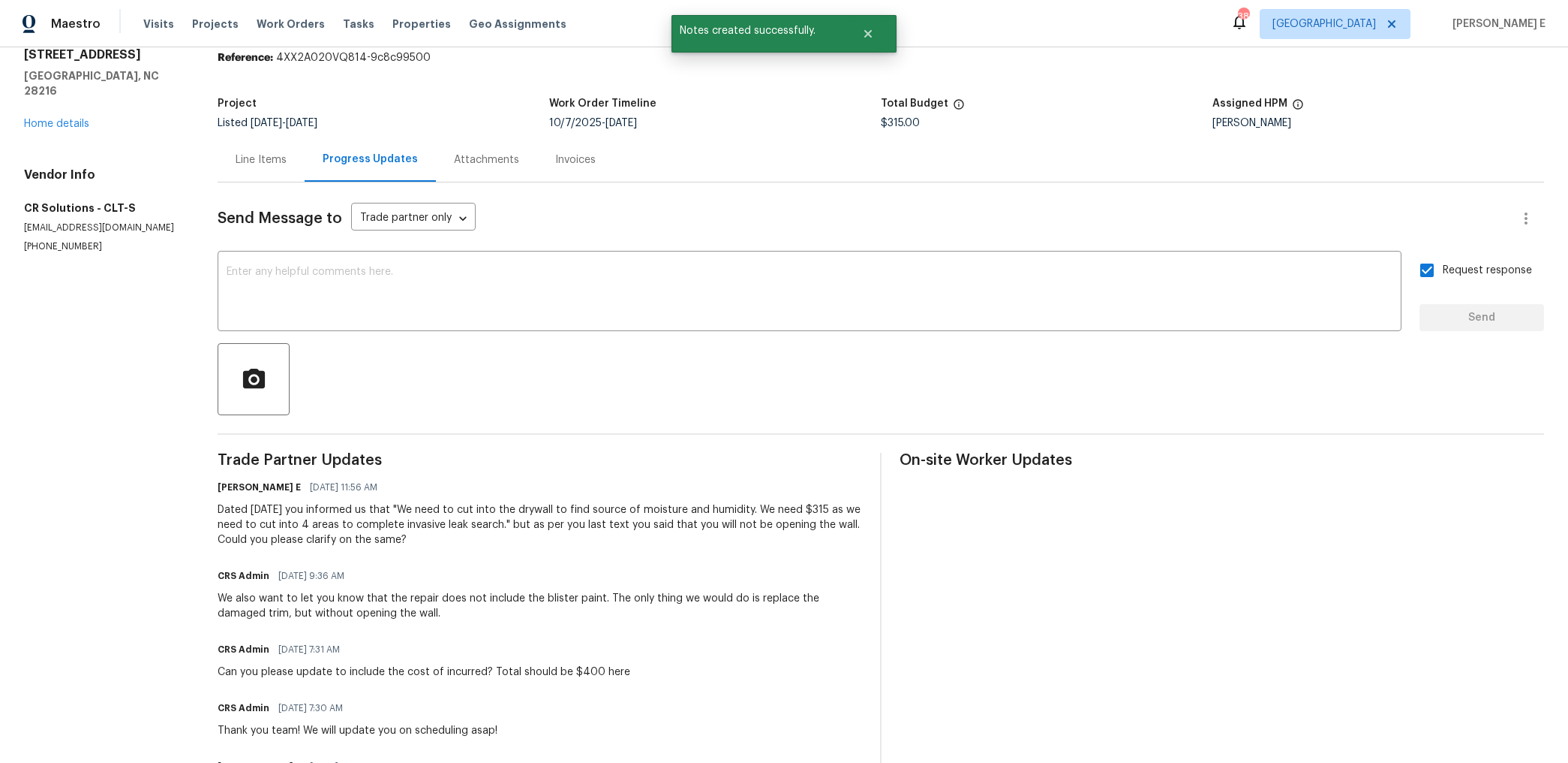
scroll to position [0, 0]
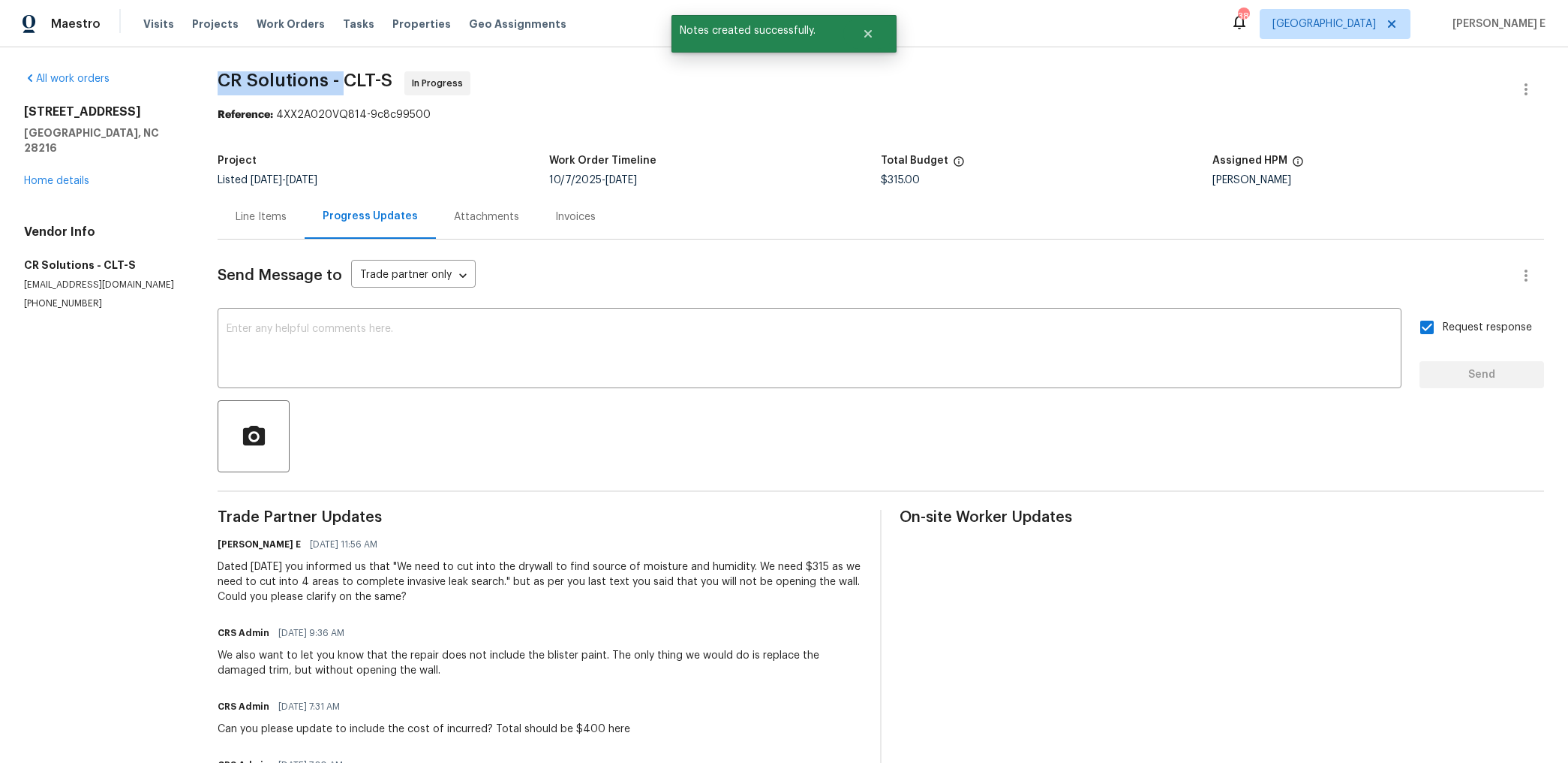
drag, startPoint x: 219, startPoint y: 81, endPoint x: 350, endPoint y: 81, distance: 131.0
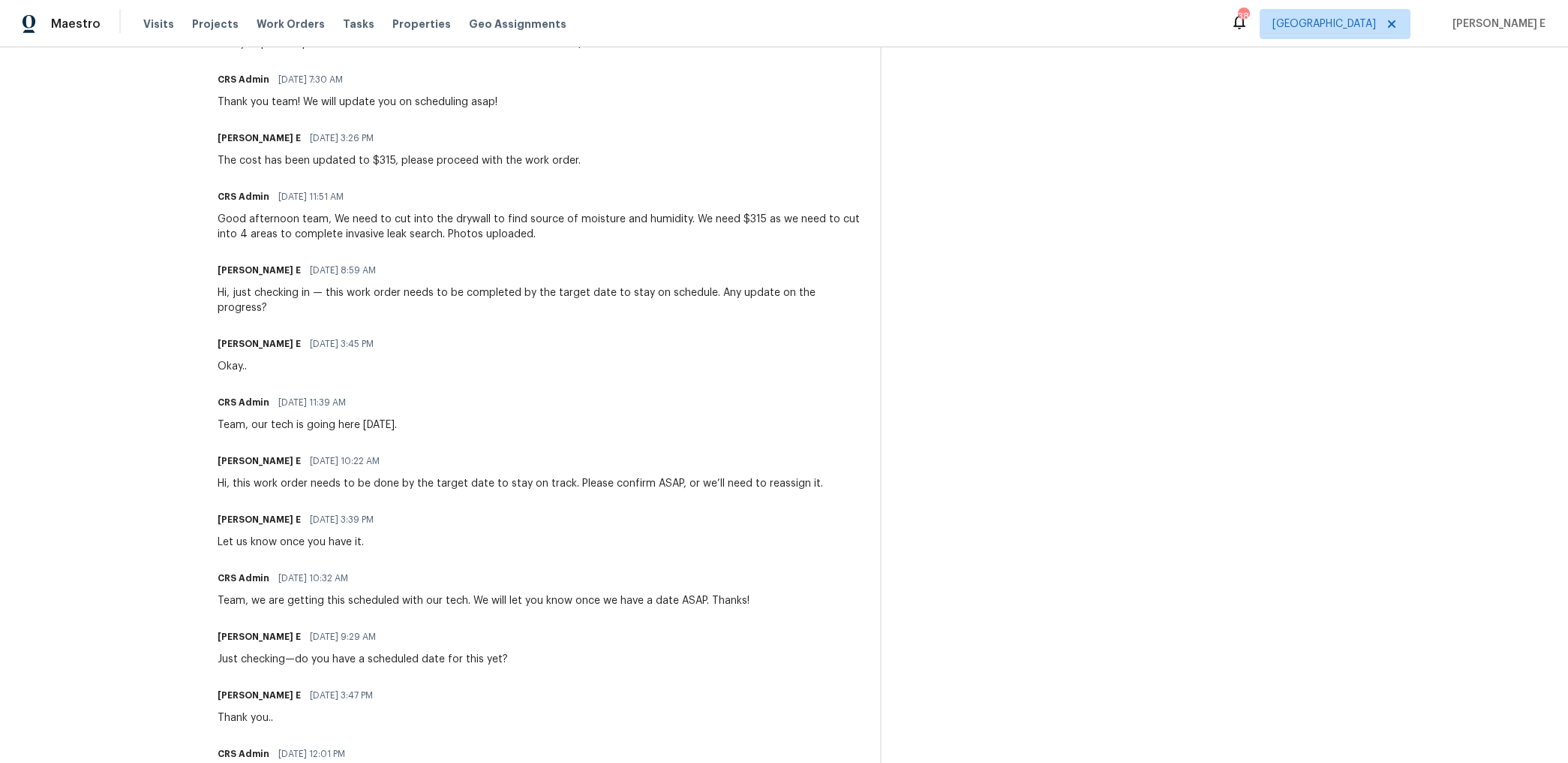
copy span "CR Solutions -"
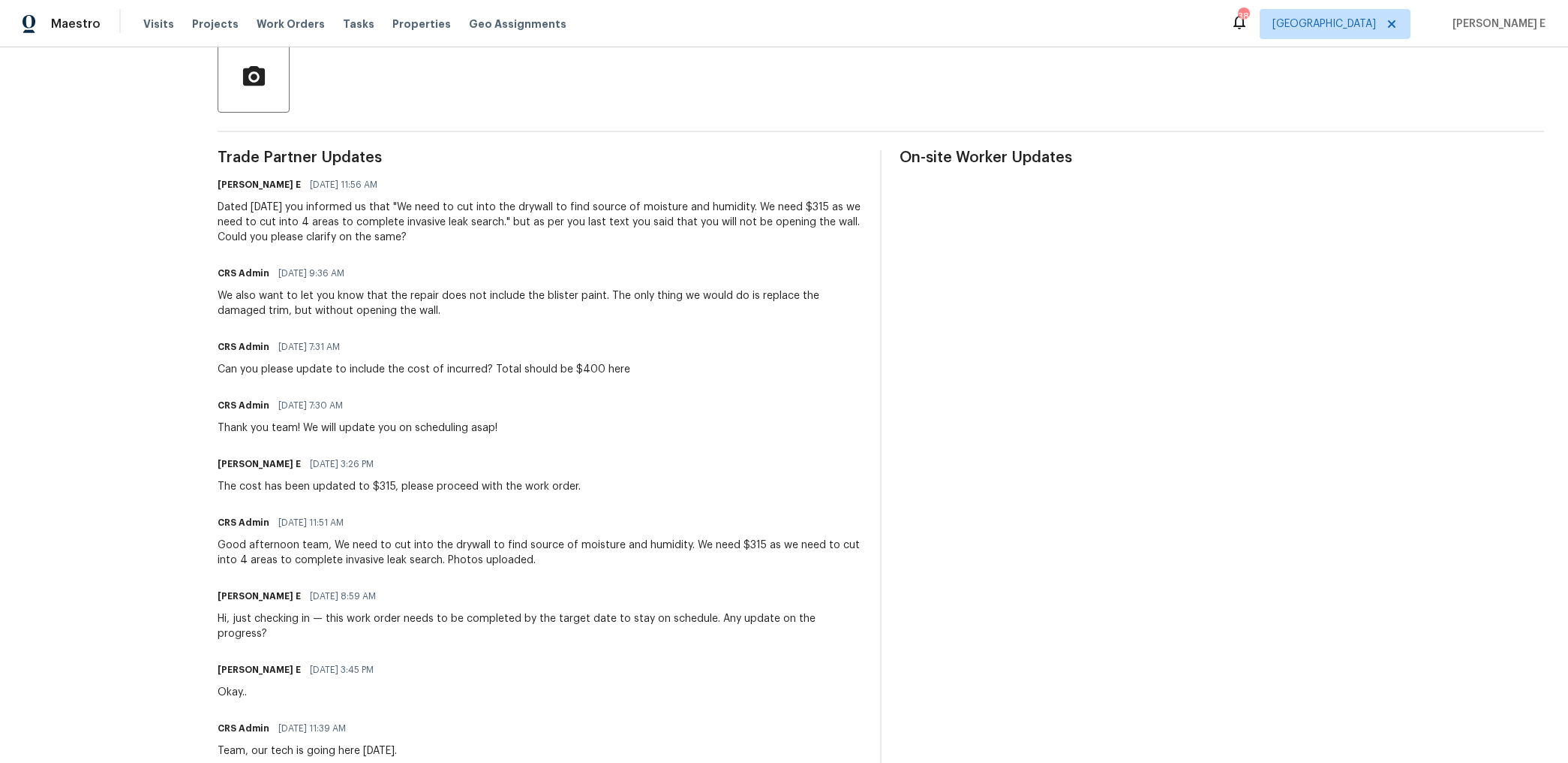
scroll to position [0, 0]
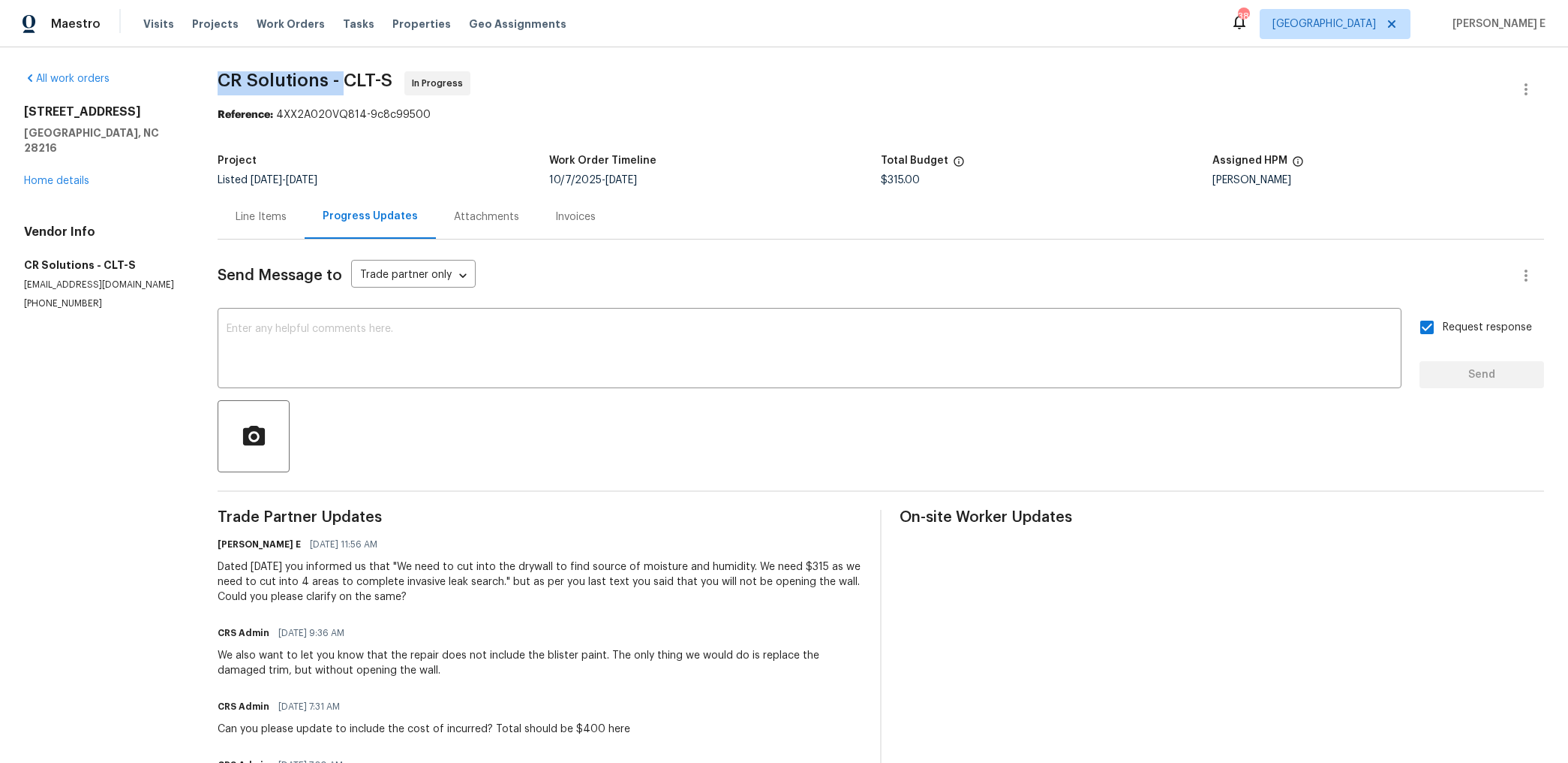
copy span "CR Solutions -"
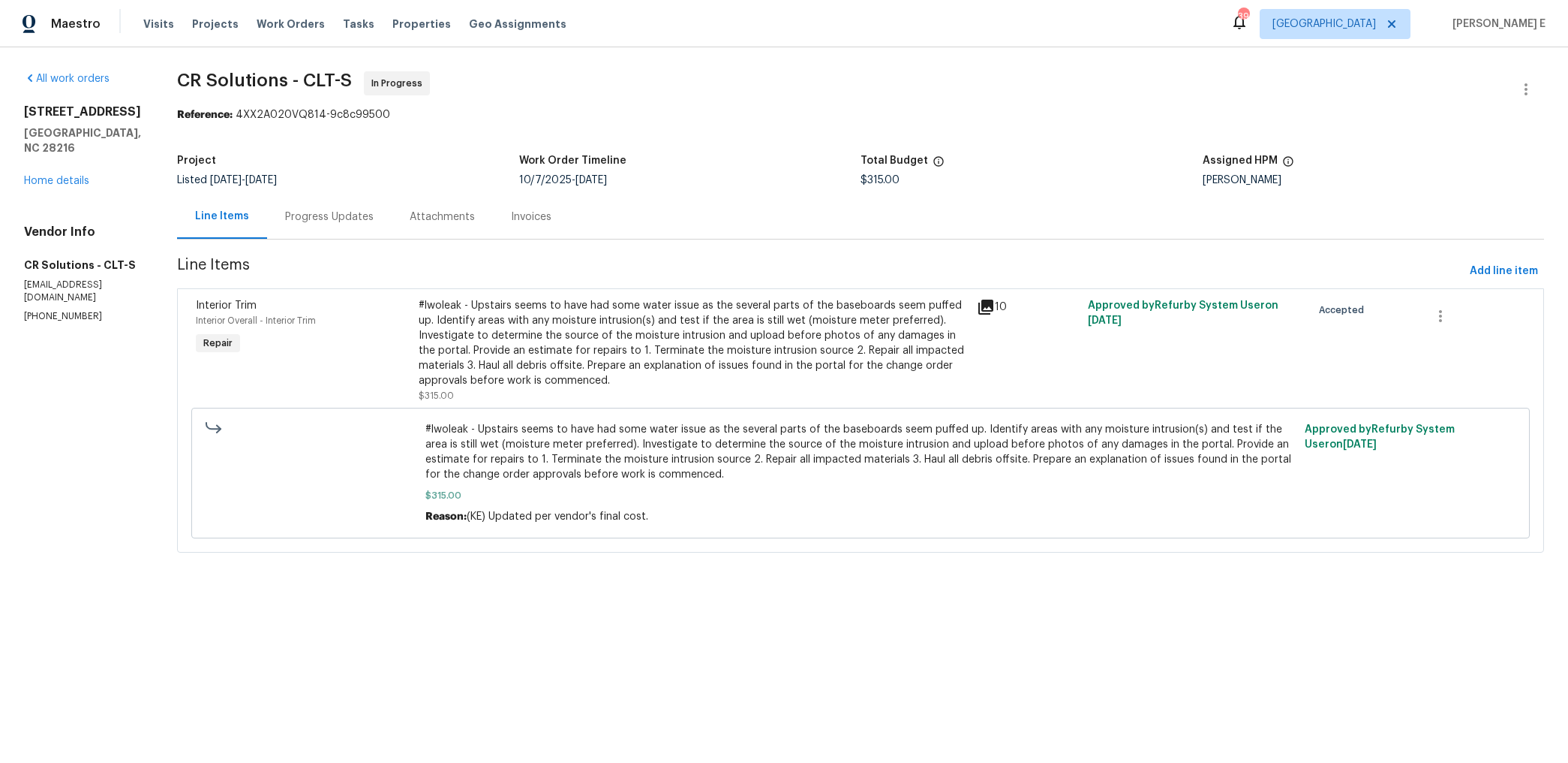
click at [335, 214] on div "Progress Updates" at bounding box center [330, 217] width 89 height 15
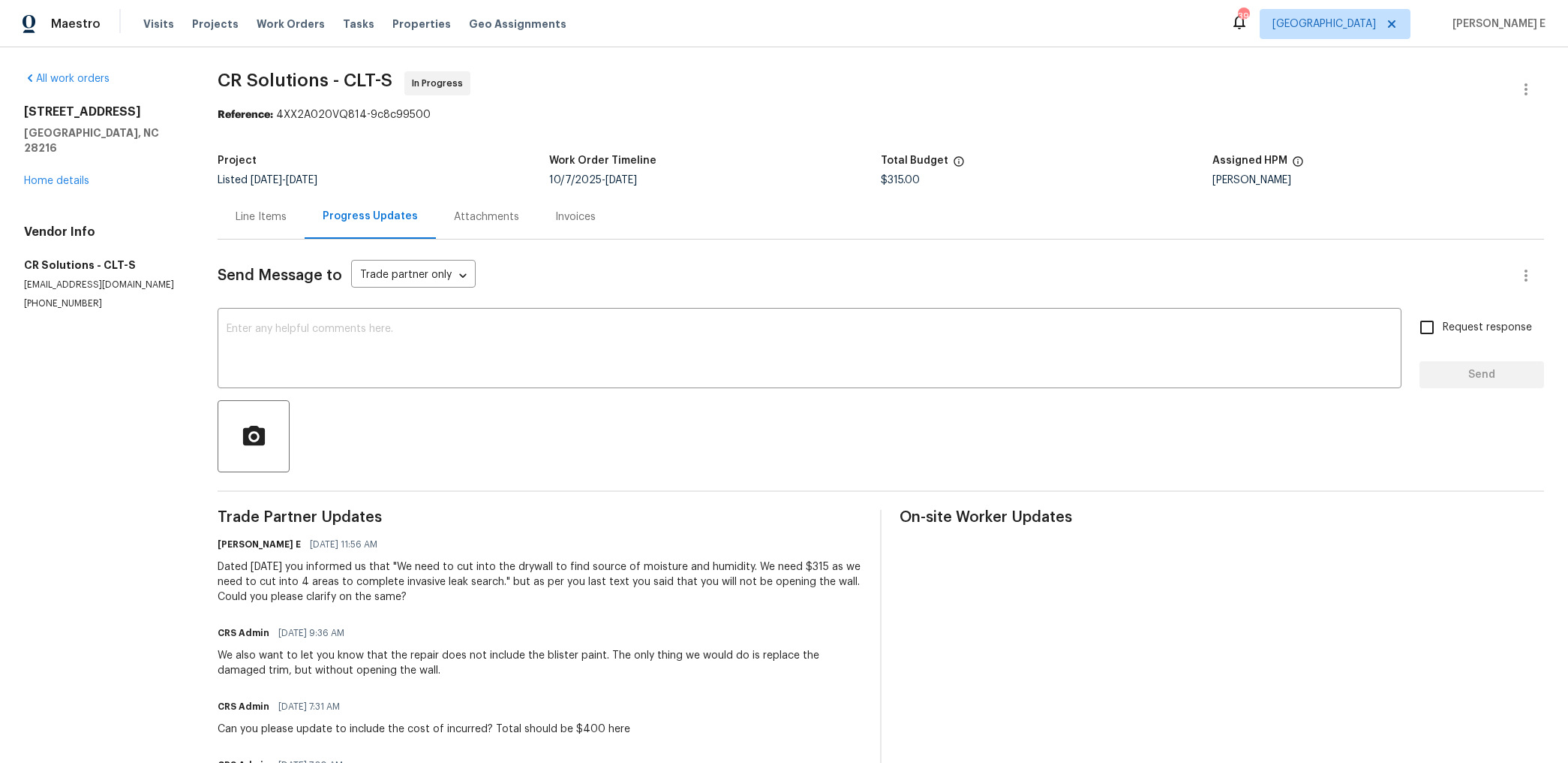
scroll to position [133, 0]
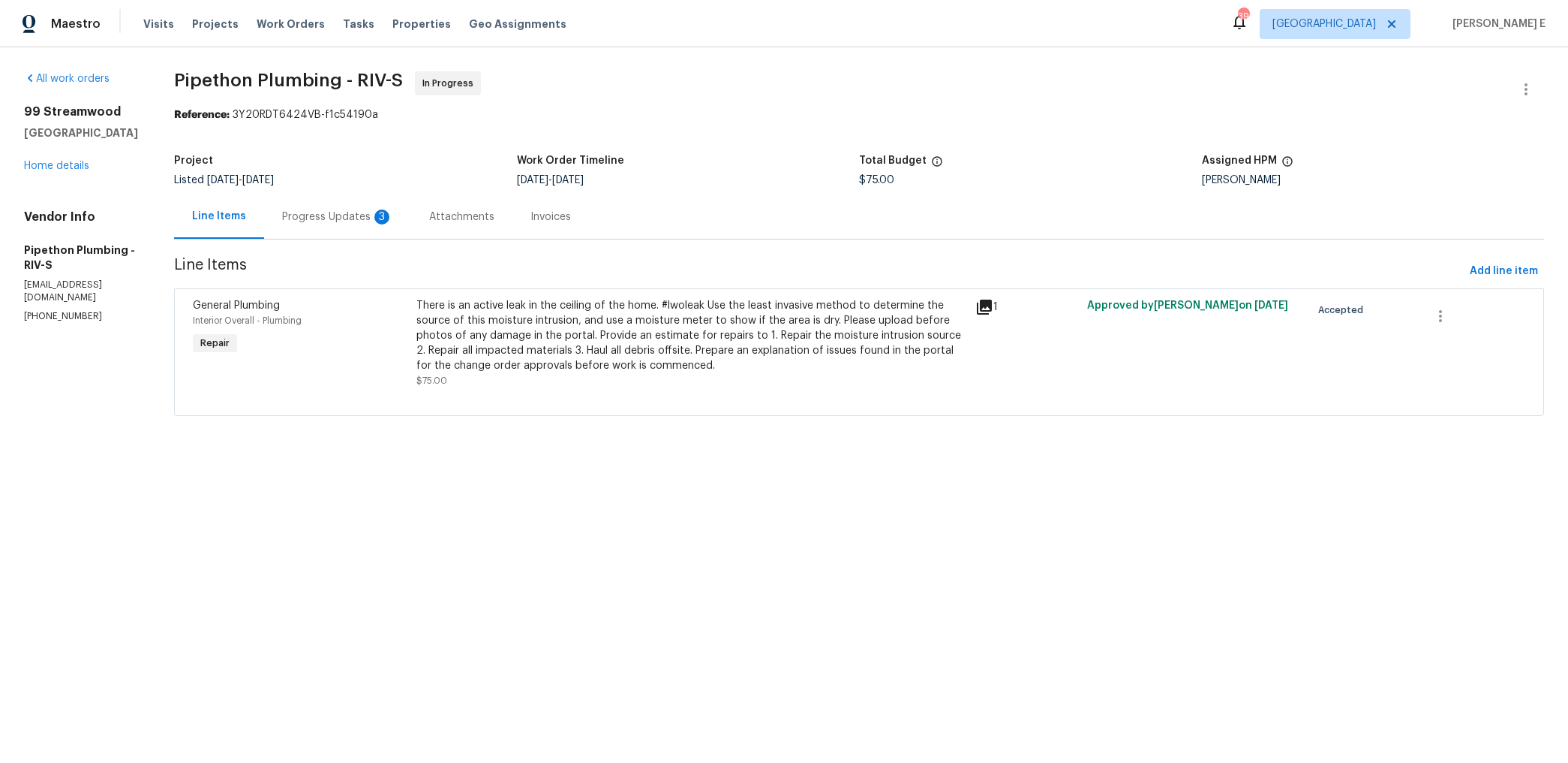
click at [389, 219] on div "3" at bounding box center [382, 217] width 15 height 15
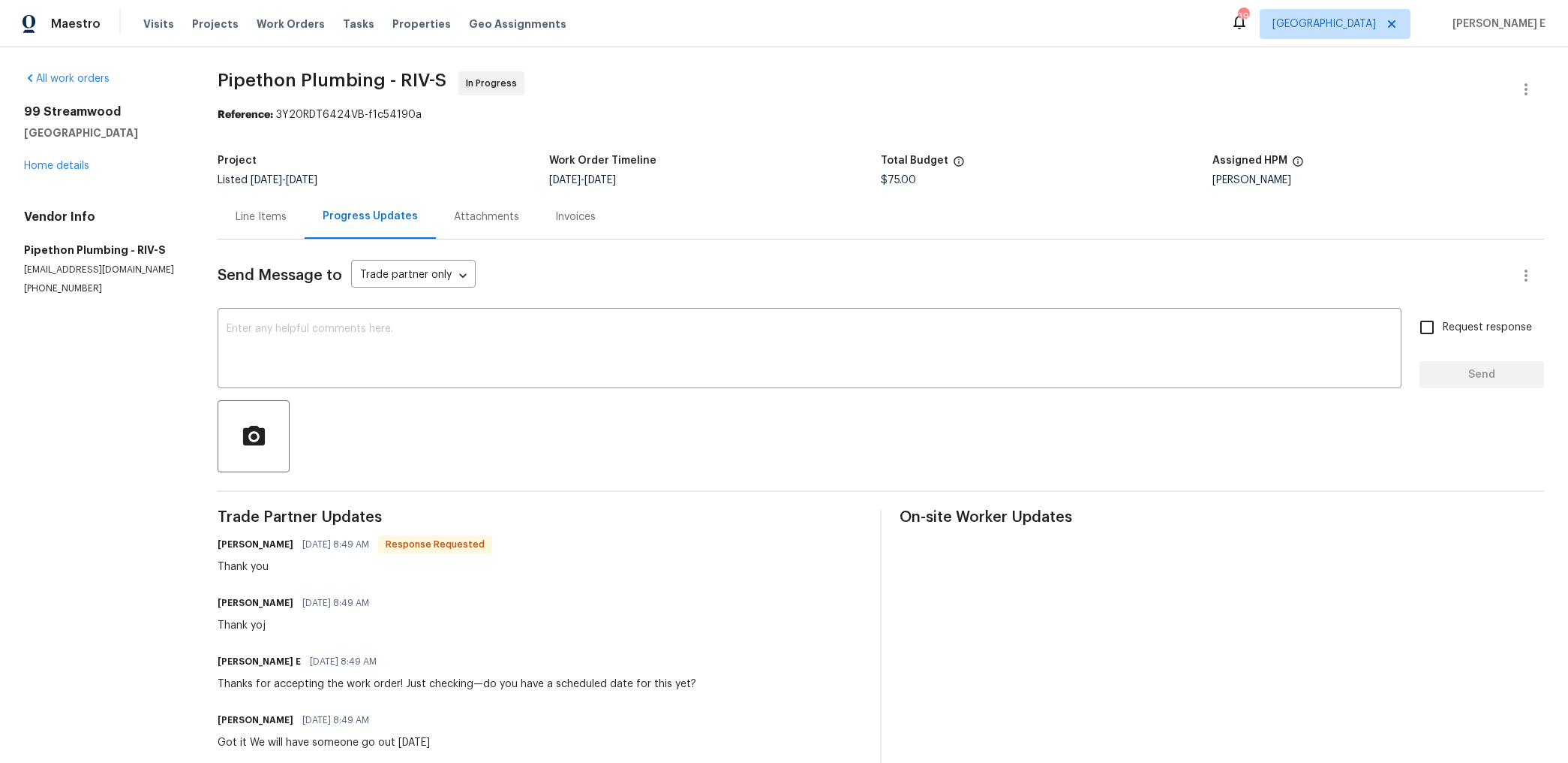
scroll to position [1, 0]
click at [512, 334] on textarea at bounding box center [810, 349] width 1166 height 53
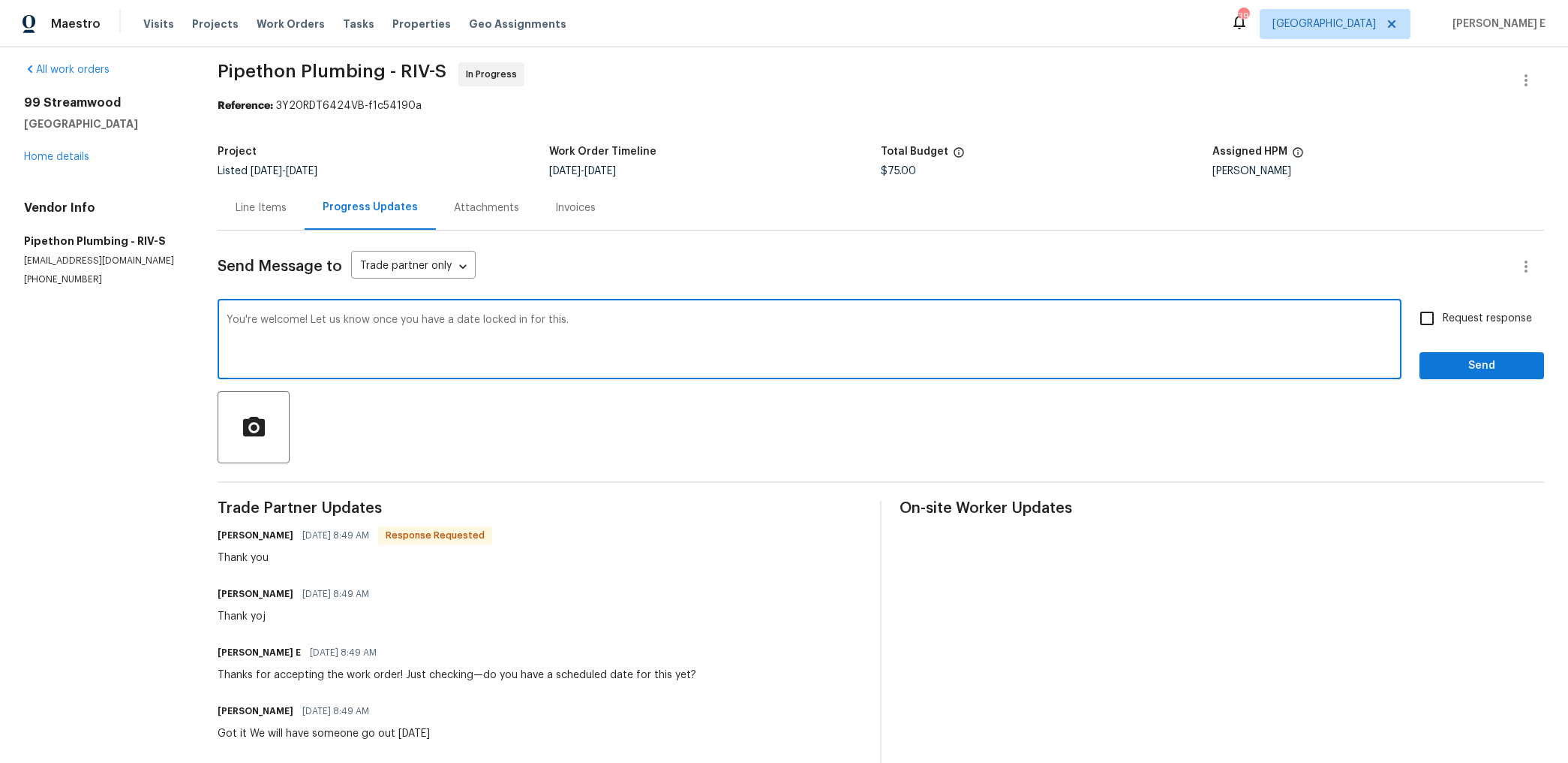
scroll to position [10, 0]
type textarea "You're welcome! Let us know once you have a date locked in for this."
click at [1470, 302] on label "Request response" at bounding box center [1472, 317] width 120 height 32
click at [1443, 302] on input "Request response" at bounding box center [1427, 317] width 32 height 32
checkbox input "true"
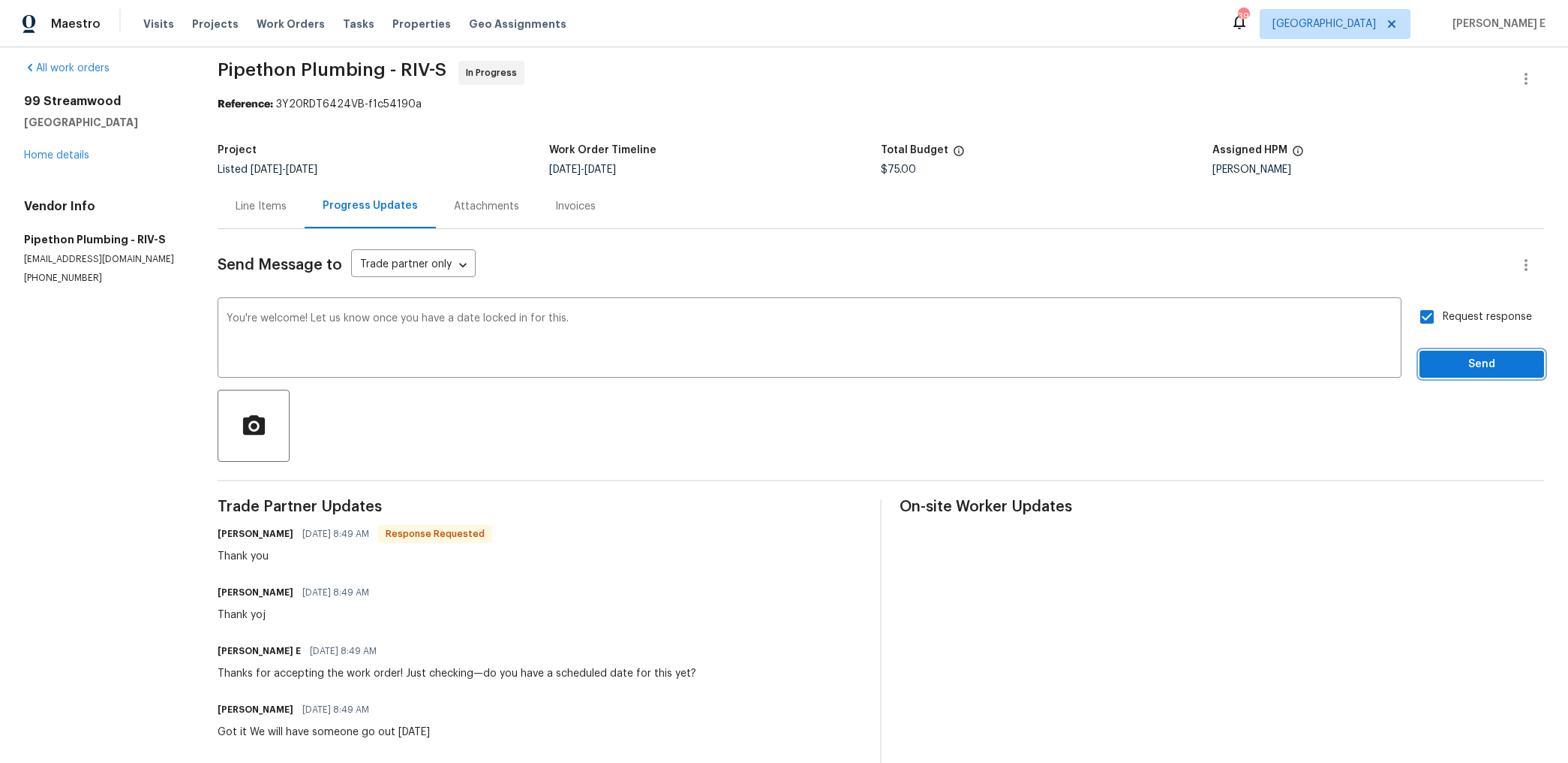
click at [1448, 372] on span "Send" at bounding box center [1482, 364] width 101 height 19
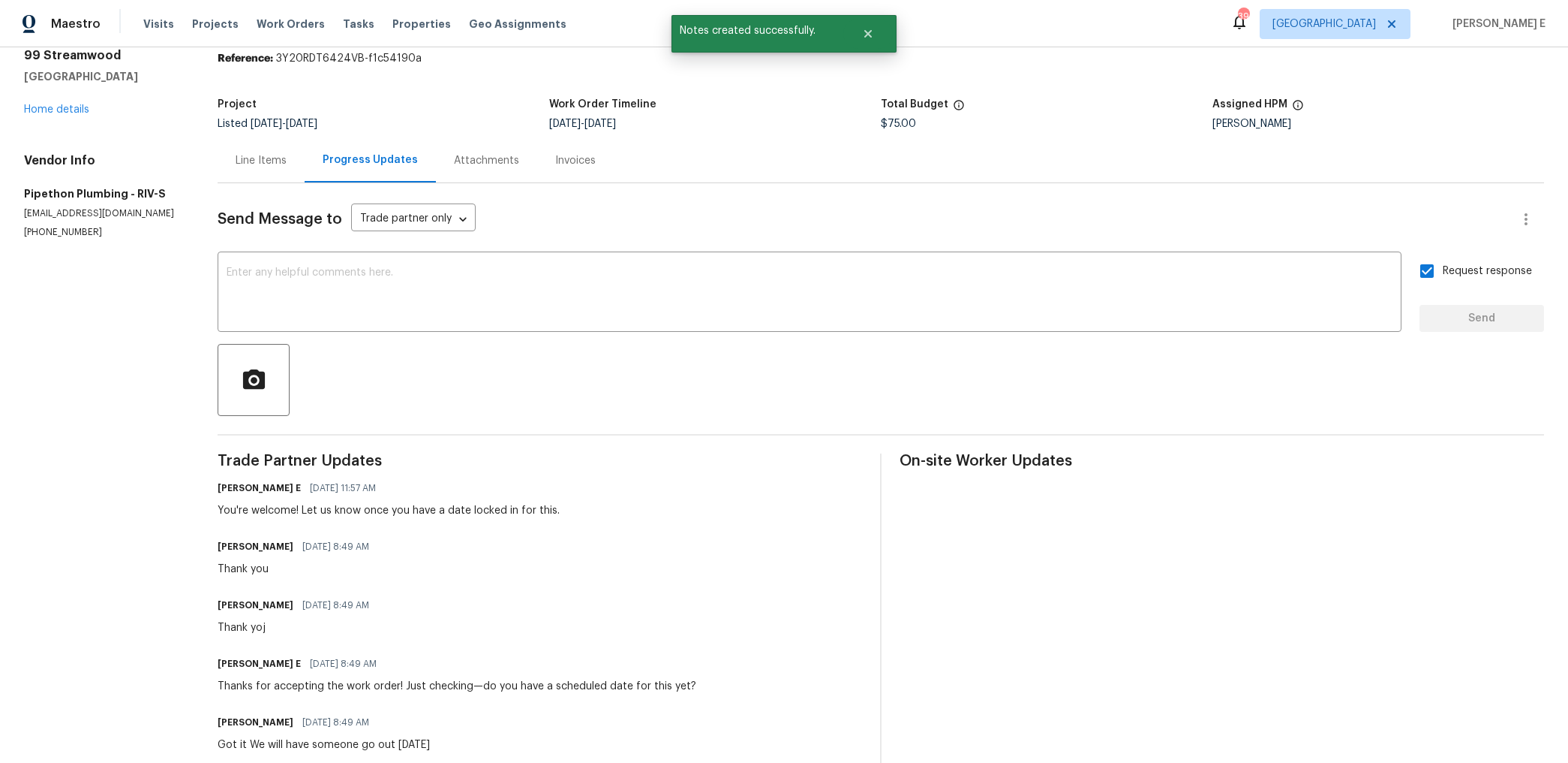
scroll to position [0, 0]
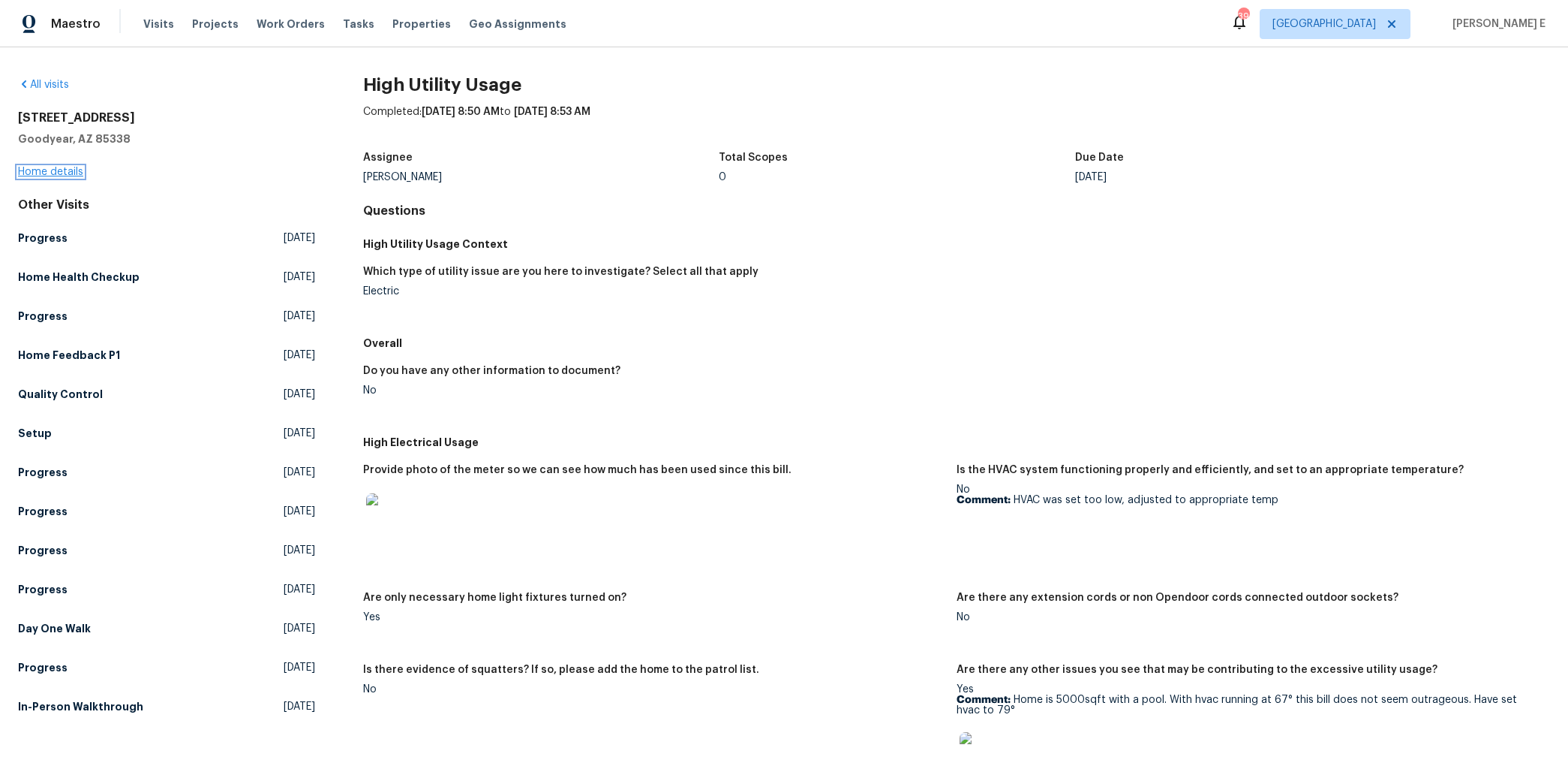
click at [48, 175] on link "Home details" at bounding box center [50, 172] width 65 height 10
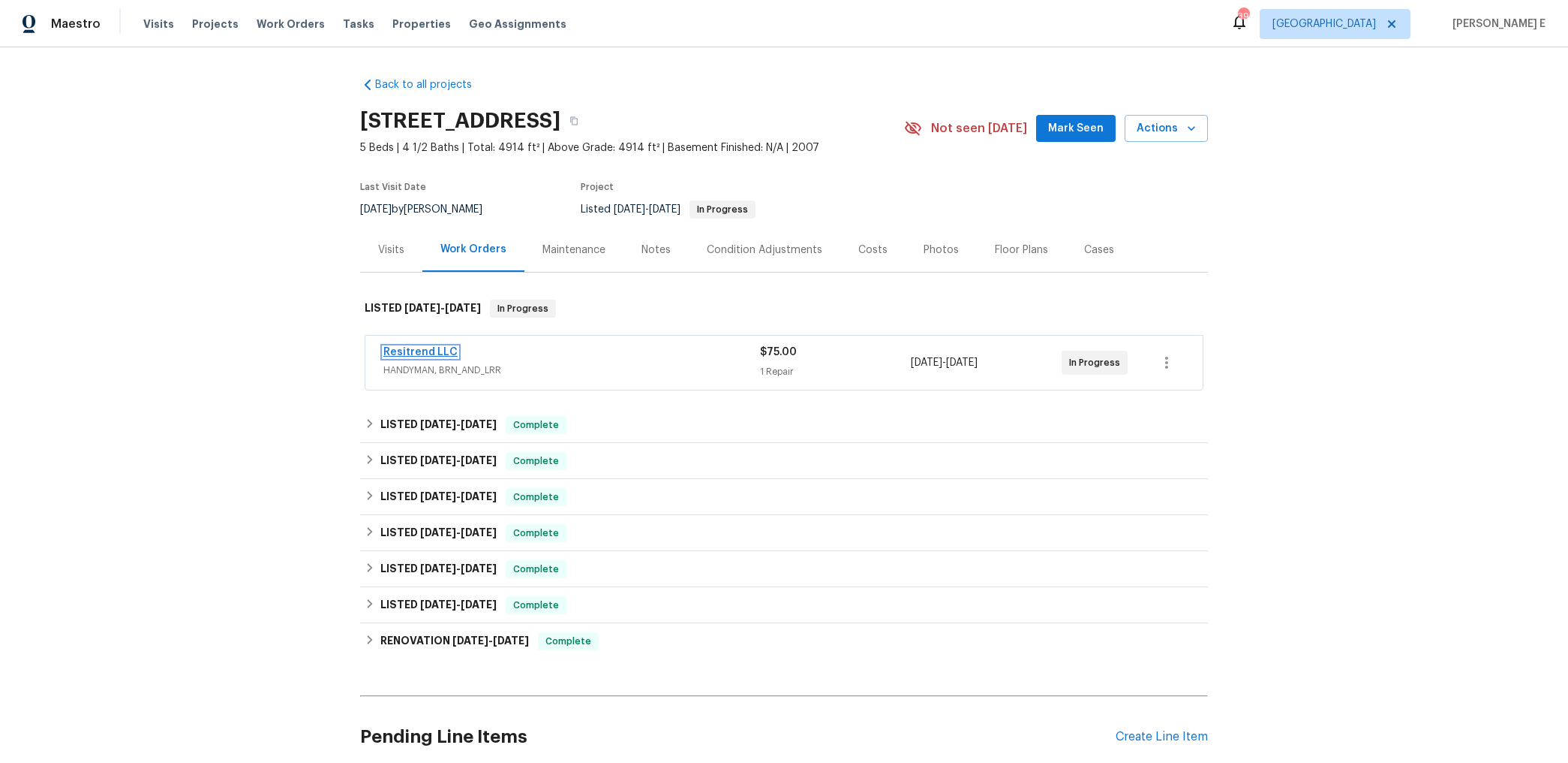
click at [432, 349] on link "Resitrend LLC" at bounding box center [421, 351] width 74 height 10
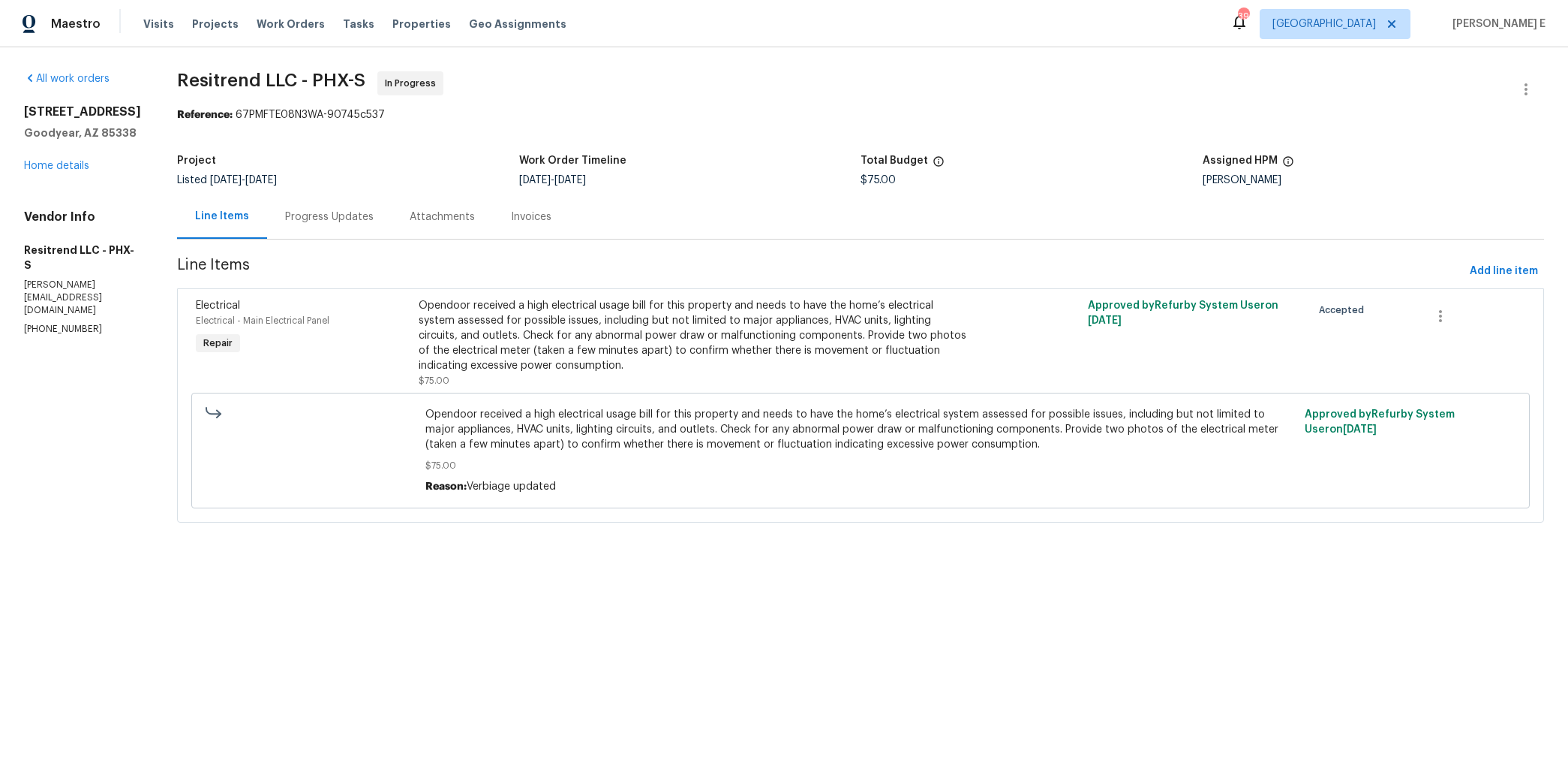
click at [328, 223] on div "Progress Updates" at bounding box center [330, 217] width 89 height 15
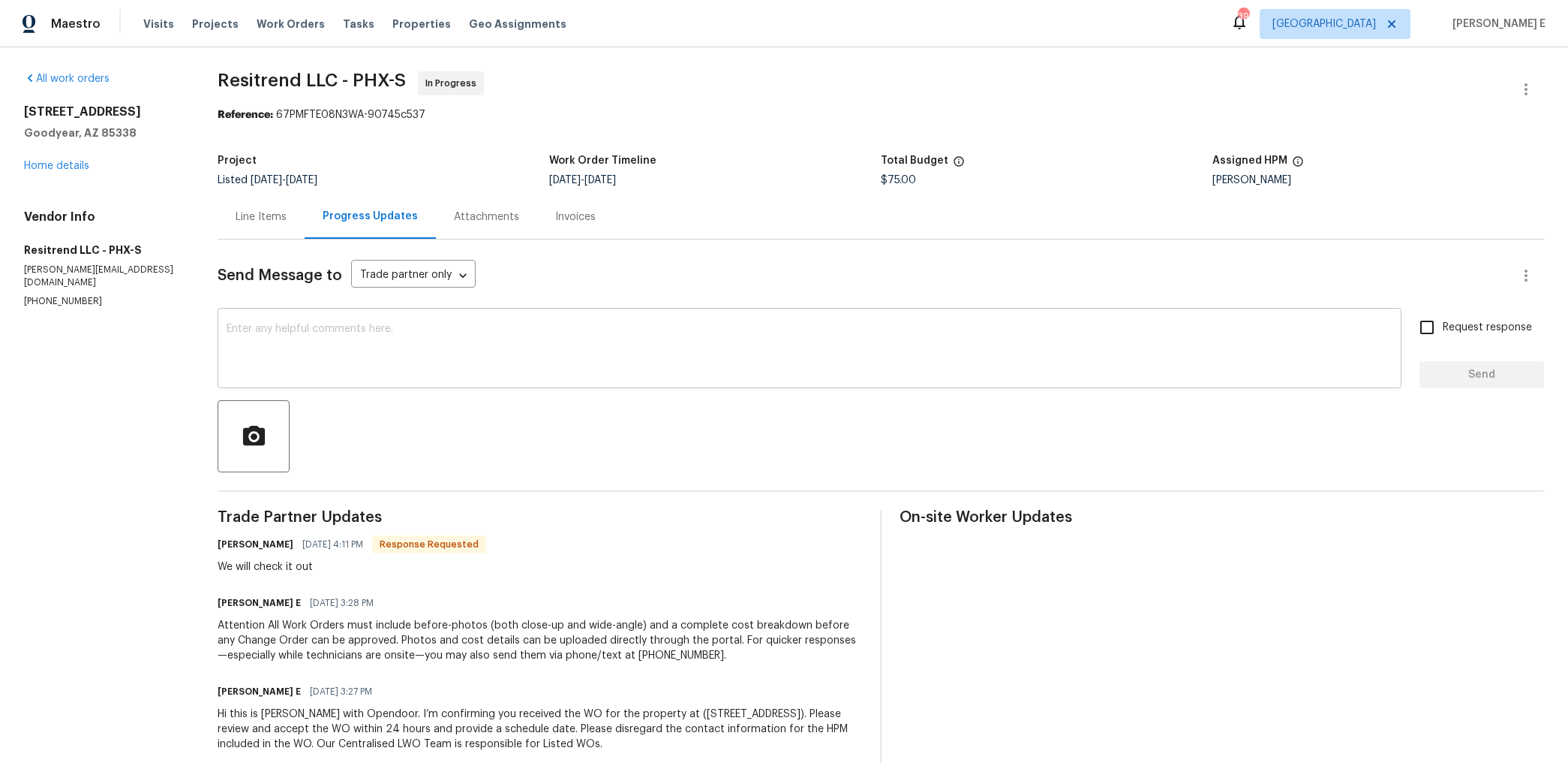
click at [763, 350] on textarea at bounding box center [810, 350] width 1166 height 53
paste textarea "Just checking—do you have a scheduled date for this yet?"
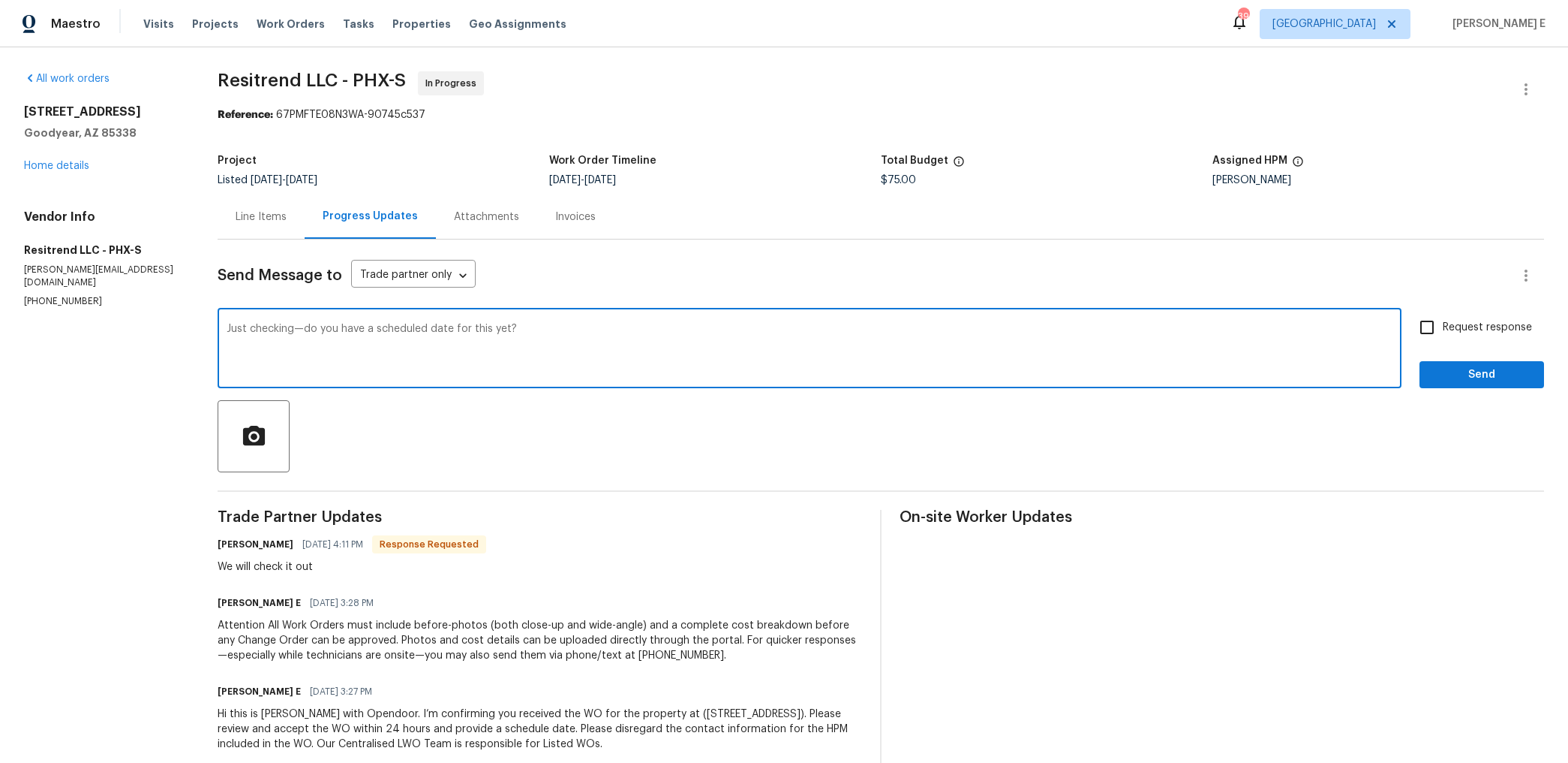
scroll to position [32, 0]
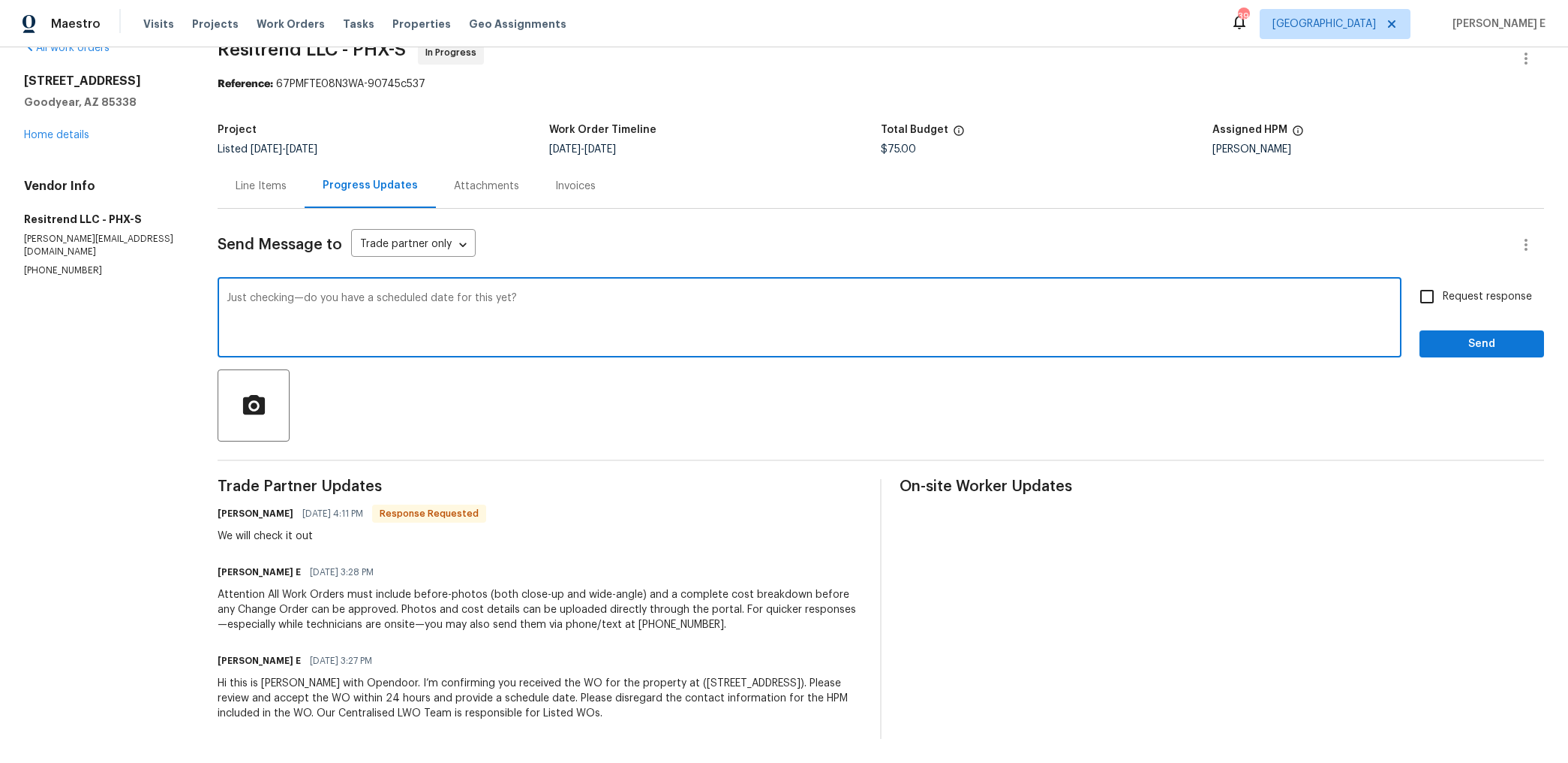
type textarea "Just checking—do you have a scheduled date for this yet?"
click at [1451, 289] on span "Request response" at bounding box center [1487, 297] width 89 height 16
click at [1443, 289] on input "Request response" at bounding box center [1427, 297] width 32 height 32
checkbox input "true"
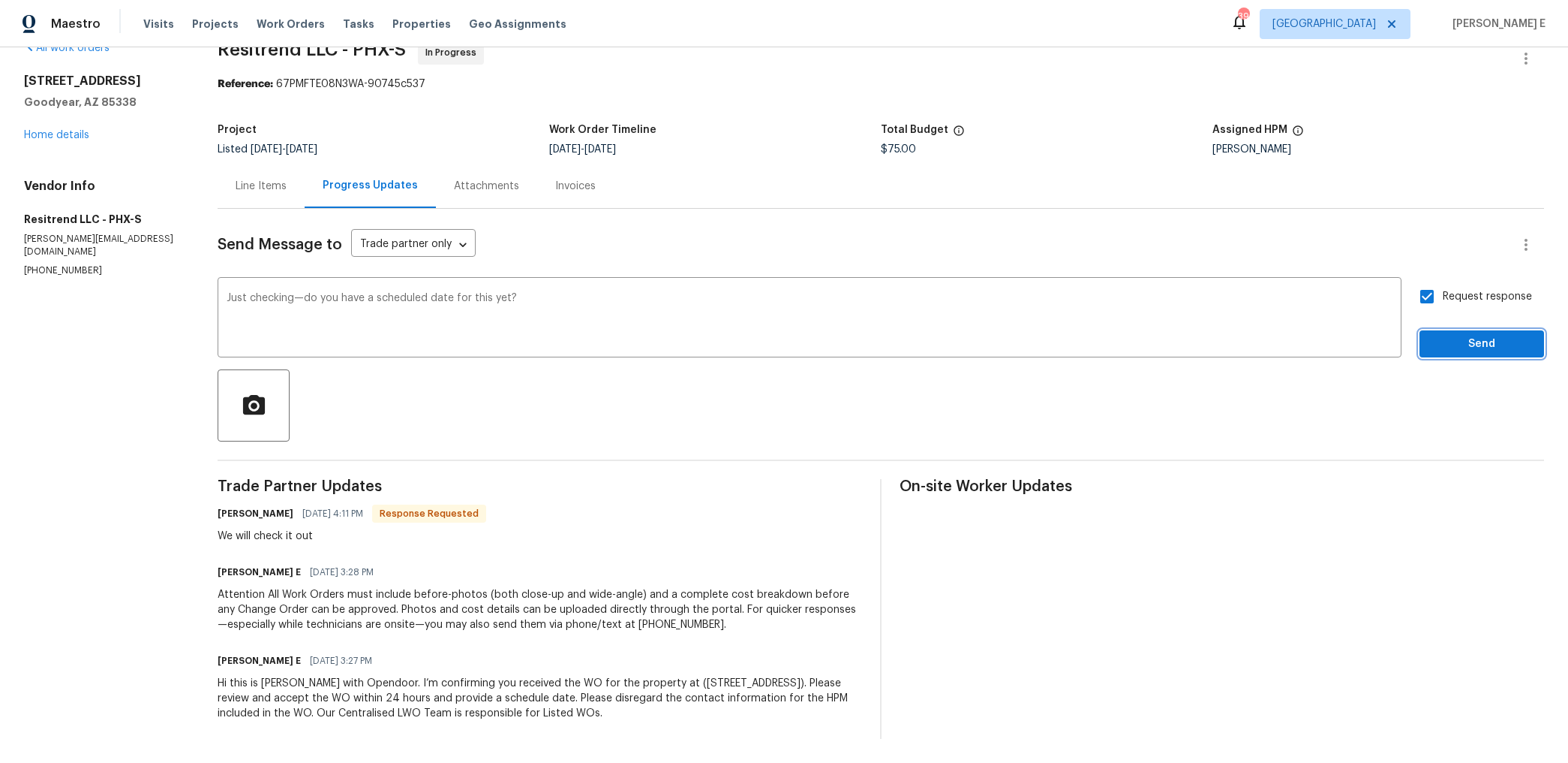
click at [1430, 335] on button "Send" at bounding box center [1482, 344] width 124 height 28
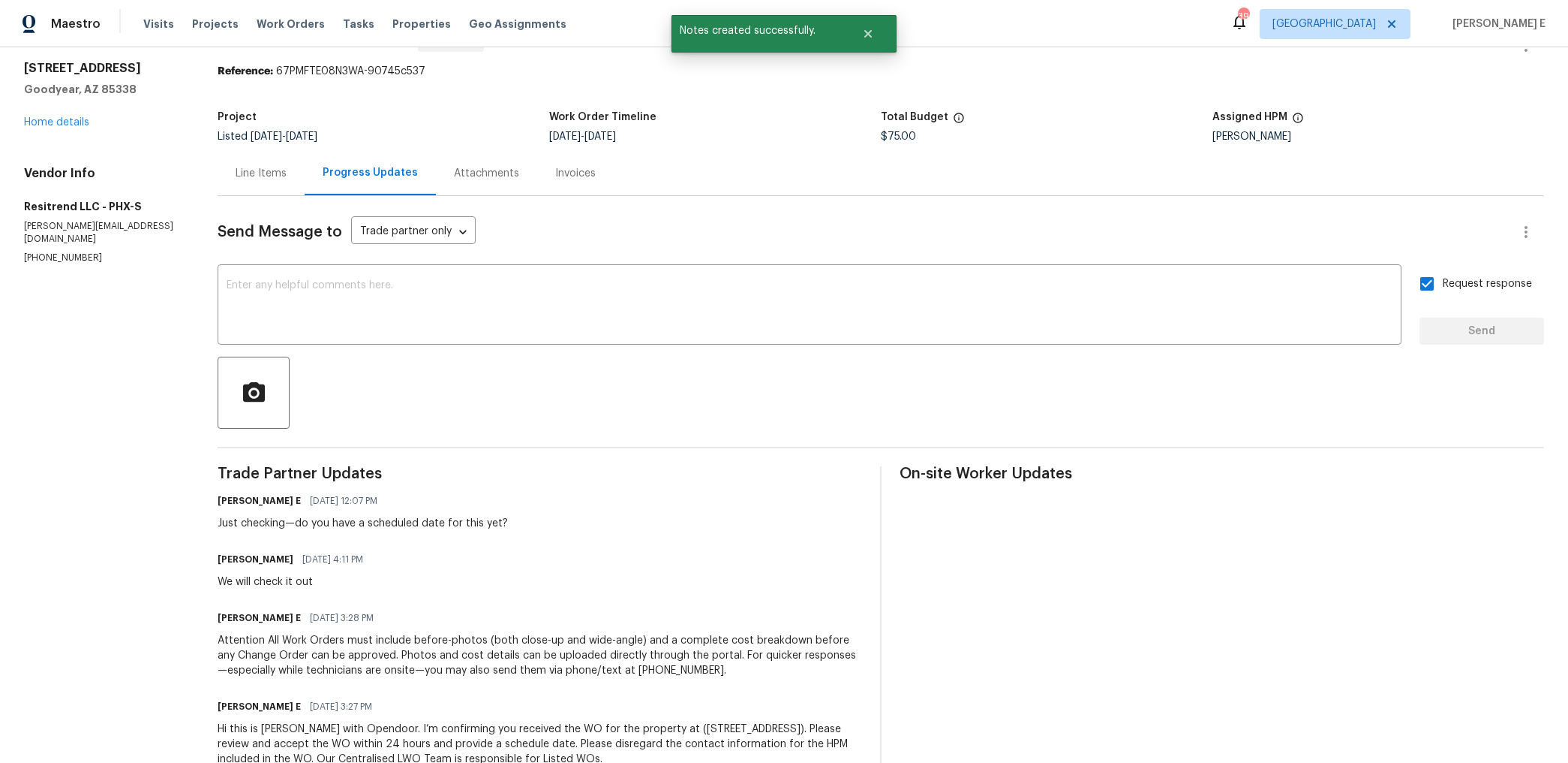
scroll to position [0, 0]
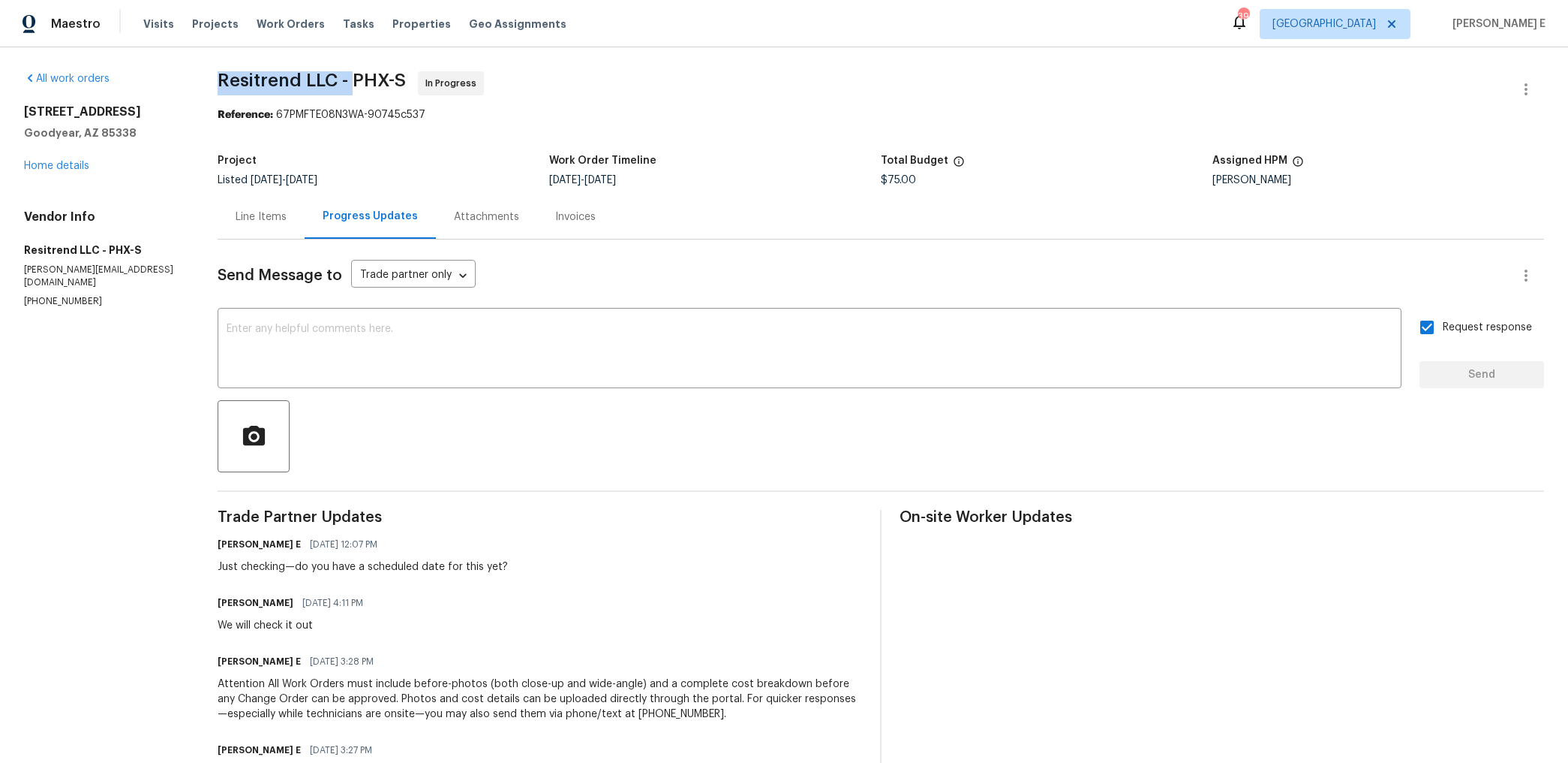
drag, startPoint x: 222, startPoint y: 82, endPoint x: 360, endPoint y: 81, distance: 138.0
click at [359, 81] on span "Resitrend LLC - PHX-S" at bounding box center [311, 80] width 188 height 18
copy span "Resitrend LLC -"
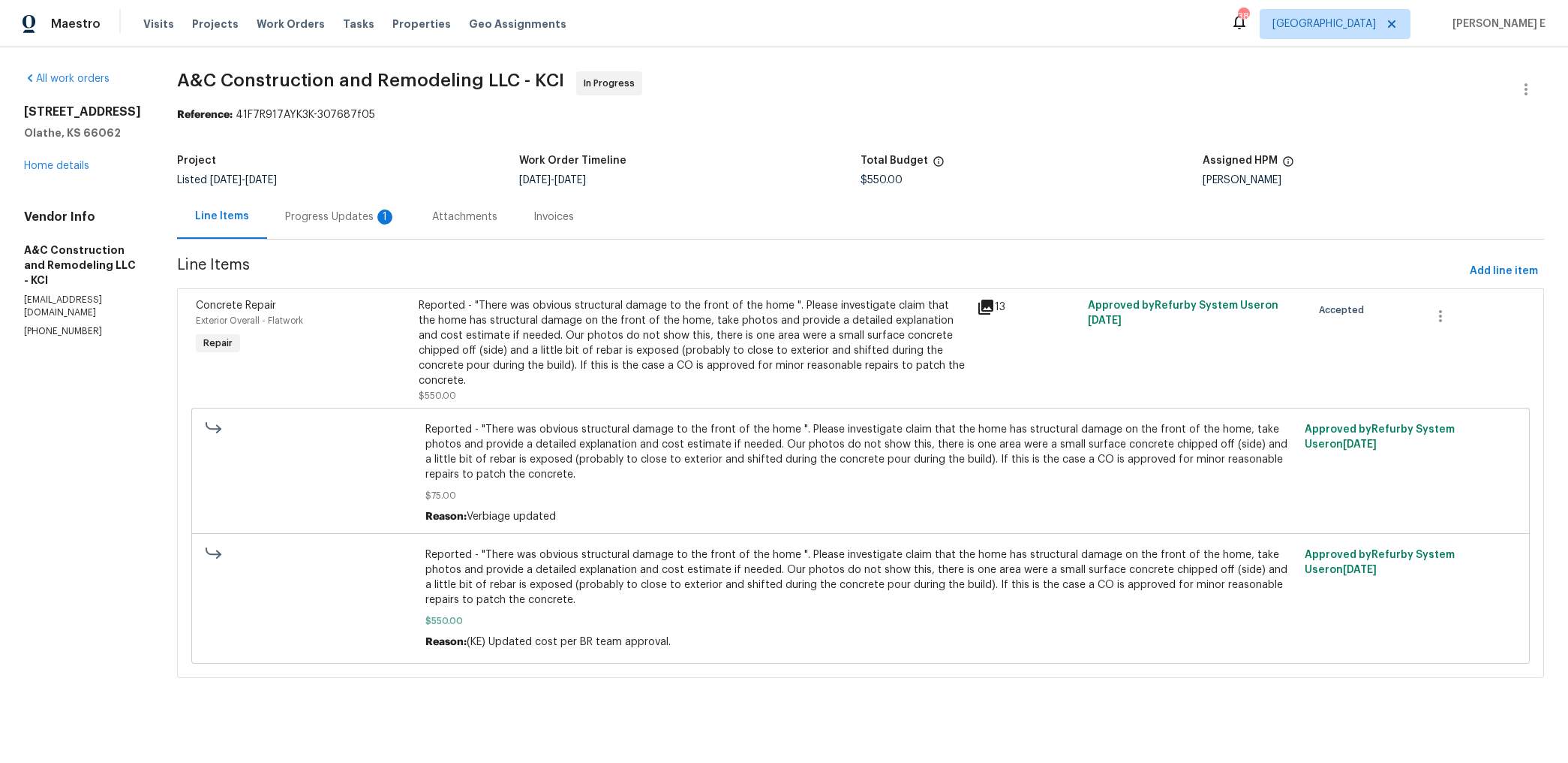
click at [353, 223] on div "Progress Updates 1" at bounding box center [341, 217] width 111 height 15
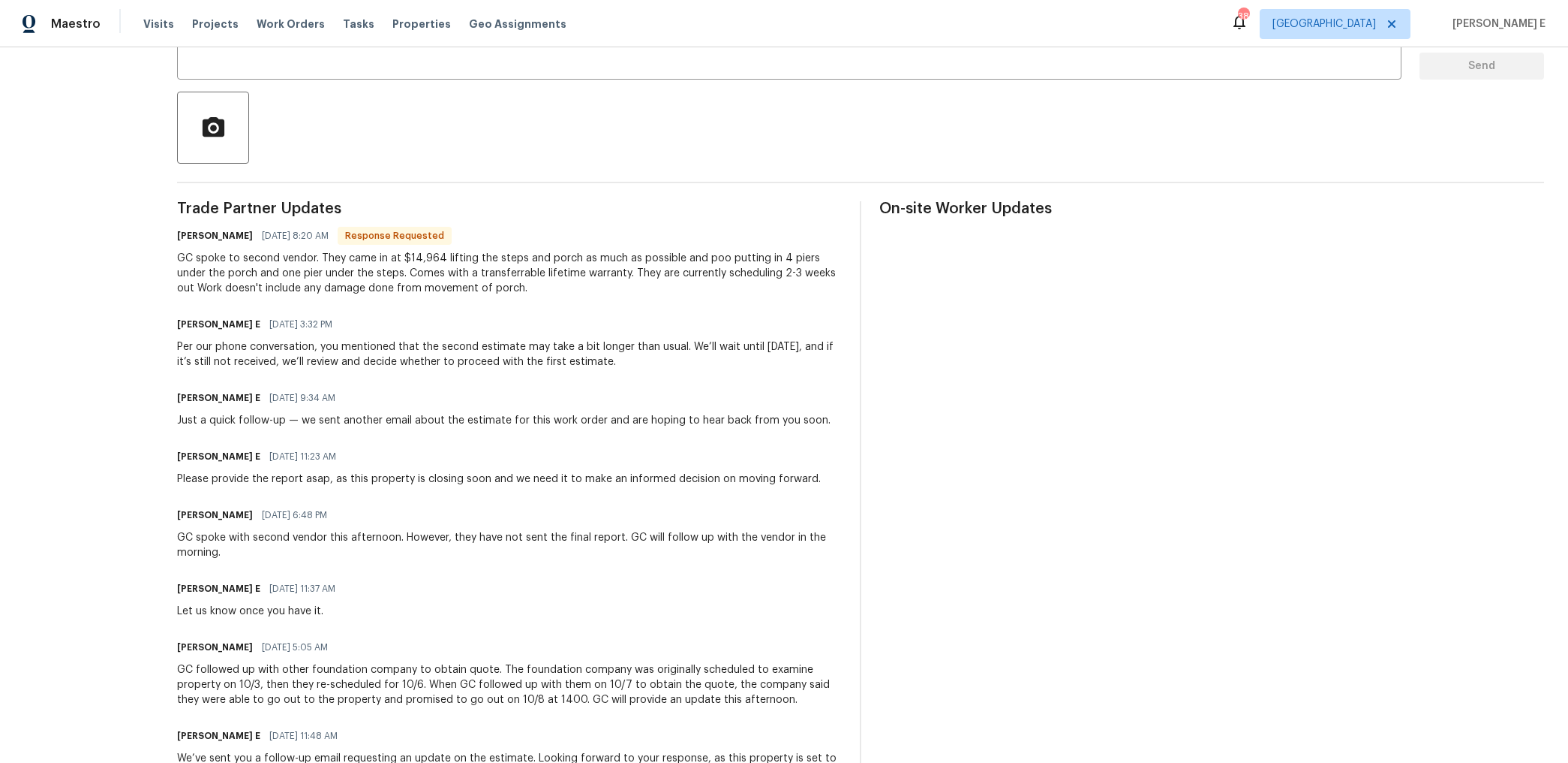
scroll to position [328, 0]
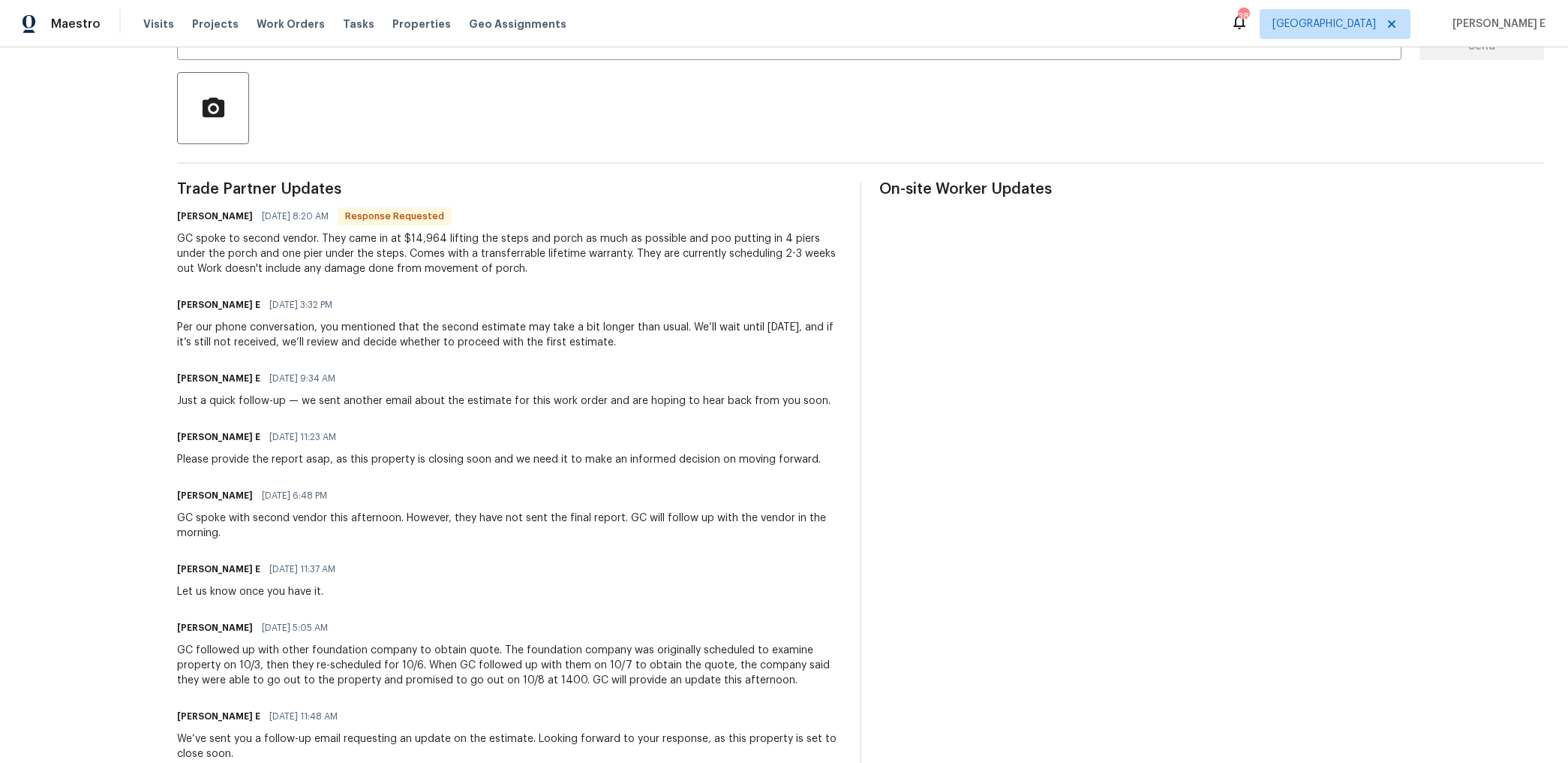
click at [440, 241] on div "GC spoke to second vendor. They came in at $14,964 lifting the steps and porch …" at bounding box center [509, 253] width 664 height 45
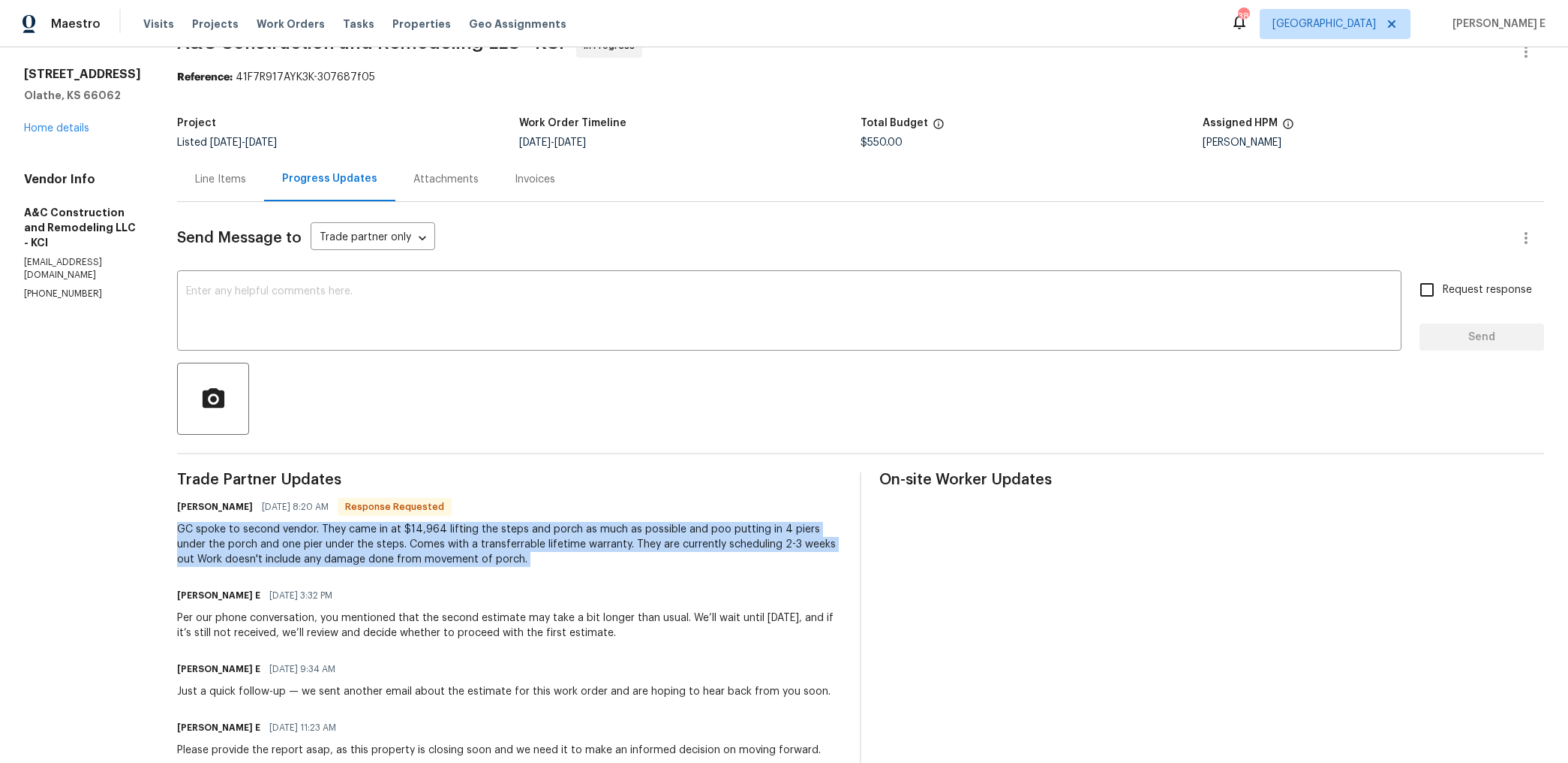
scroll to position [0, 0]
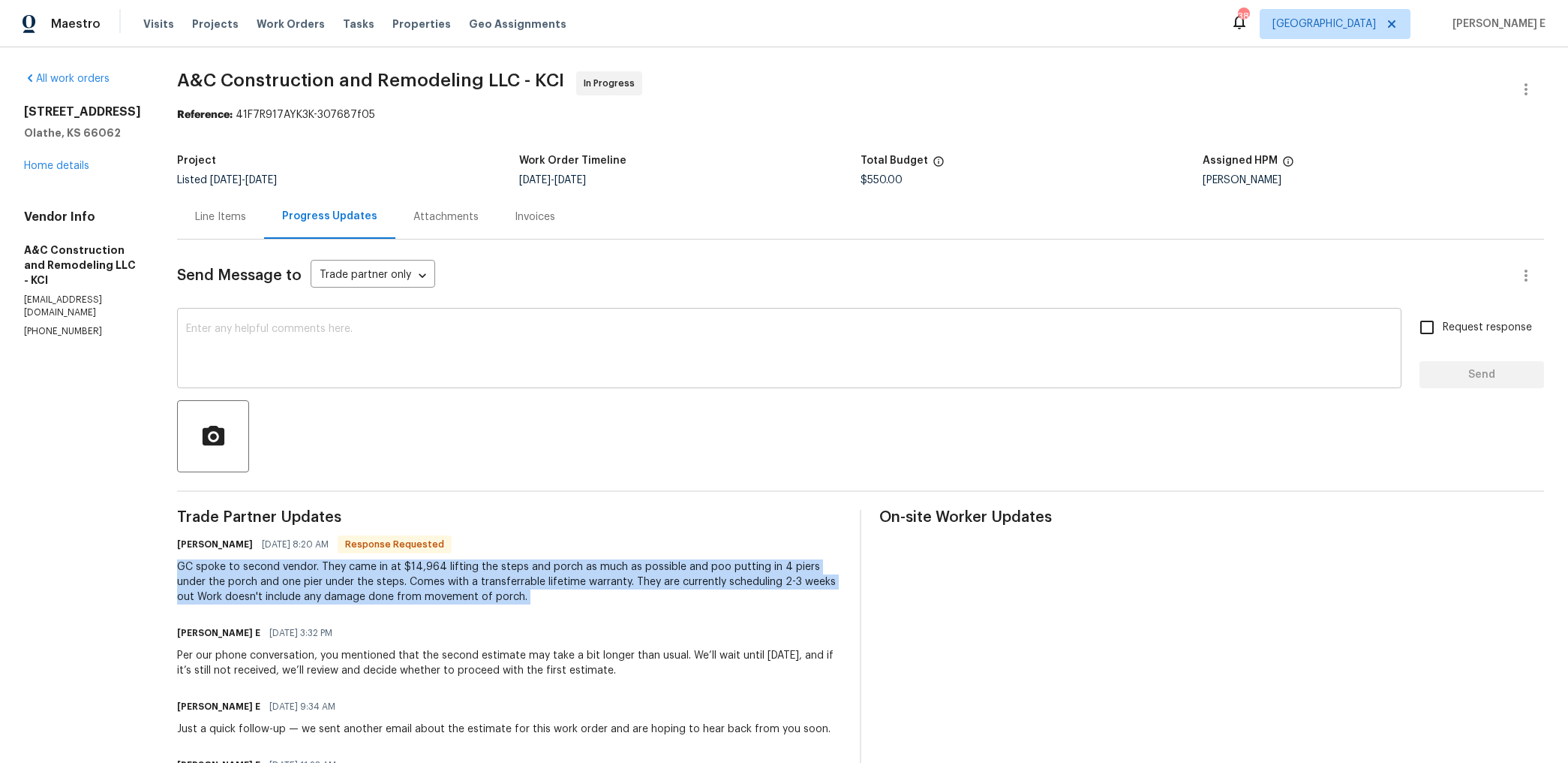
click at [922, 346] on textarea at bounding box center [790, 350] width 1207 height 53
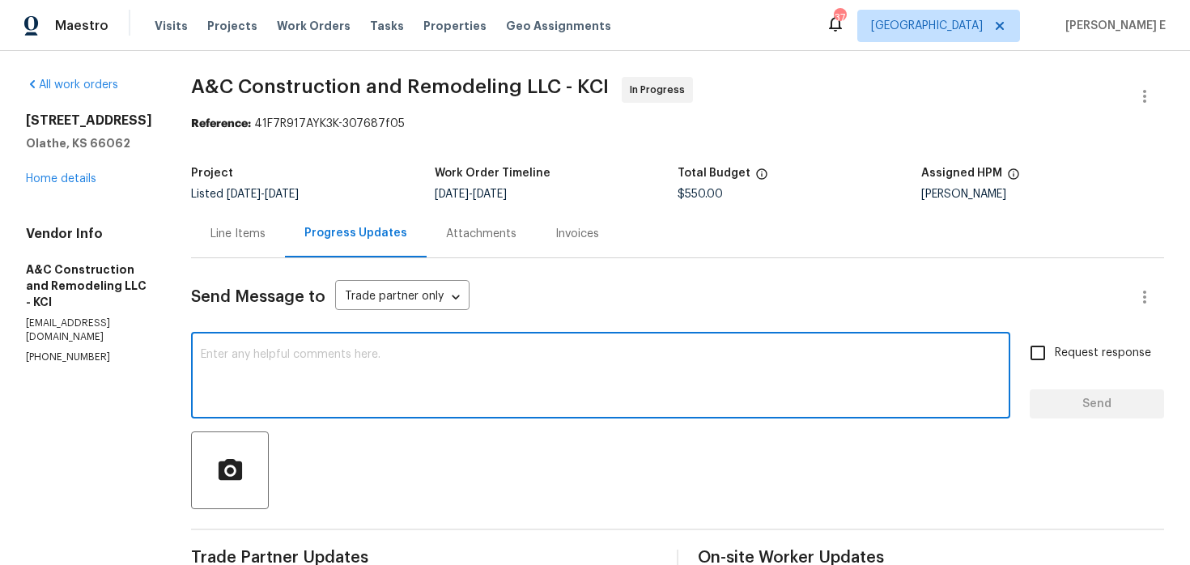
click at [270, 221] on div "Line Items" at bounding box center [238, 234] width 94 height 48
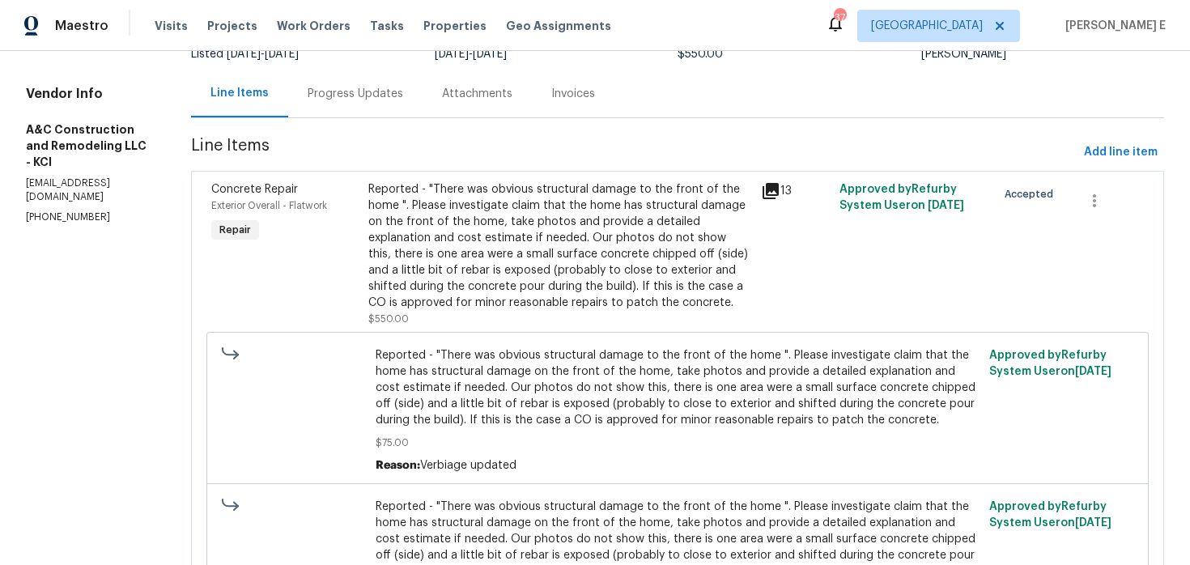
scroll to position [167, 0]
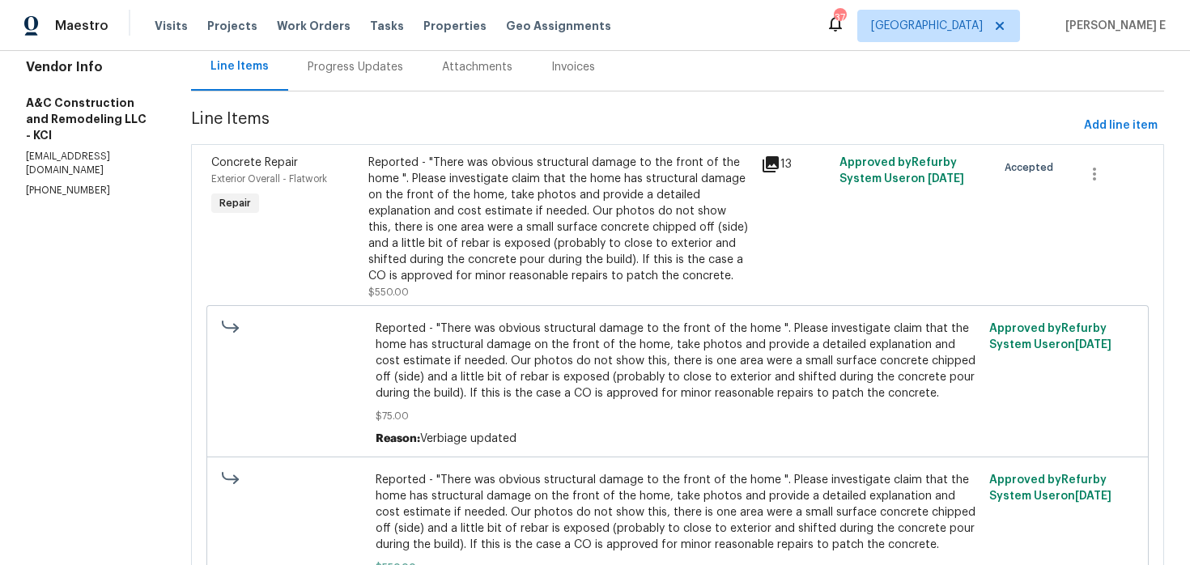
click at [568, 244] on div "Reported - "There was obvious structural damage to the front of the home ". Ple…" at bounding box center [559, 220] width 383 height 130
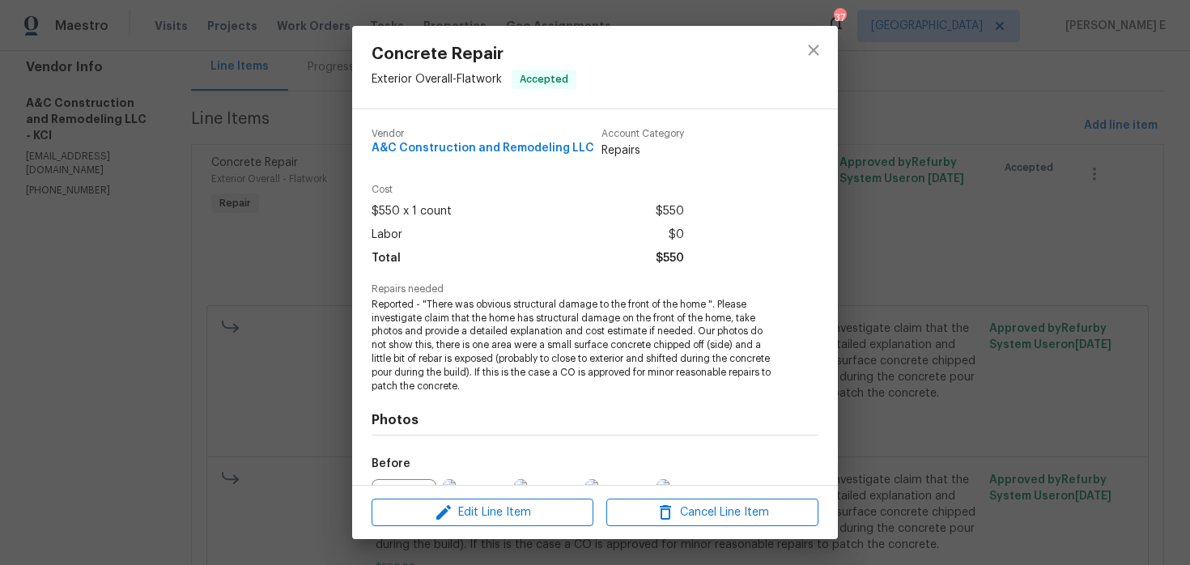
scroll to position [181, 0]
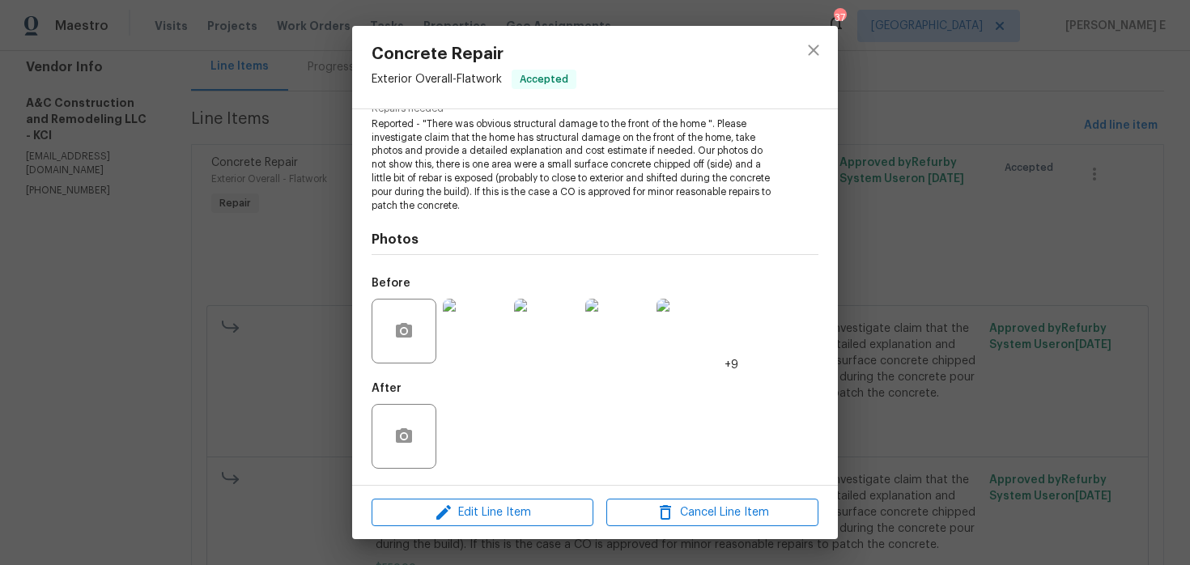
click at [462, 349] on img at bounding box center [475, 331] width 65 height 65
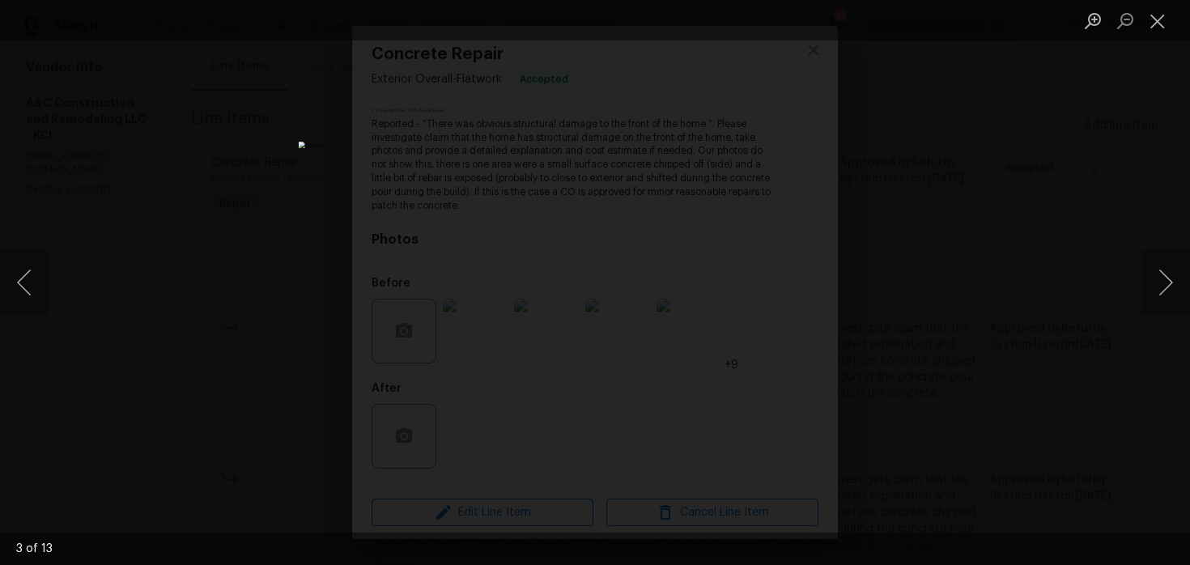
click at [559, 276] on img "Lightbox" at bounding box center [596, 283] width 594 height 282
click at [950, 159] on div "Lightbox" at bounding box center [595, 282] width 1190 height 565
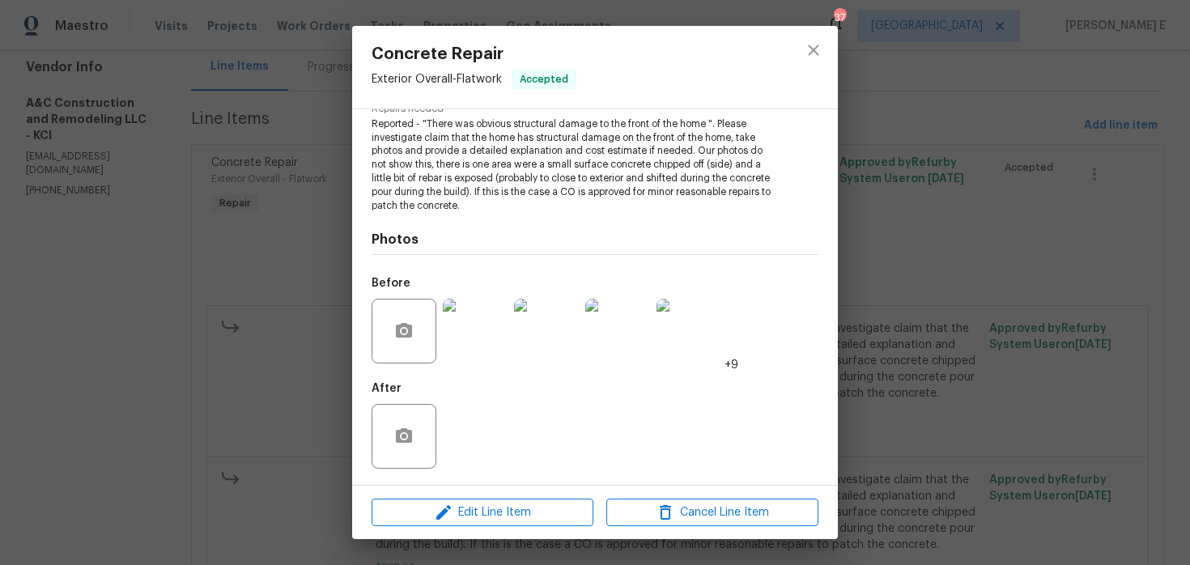
click at [950, 159] on div "Concrete Repair Exterior Overall - Flatwork Accepted Vendor A&C Construction an…" at bounding box center [595, 282] width 1190 height 565
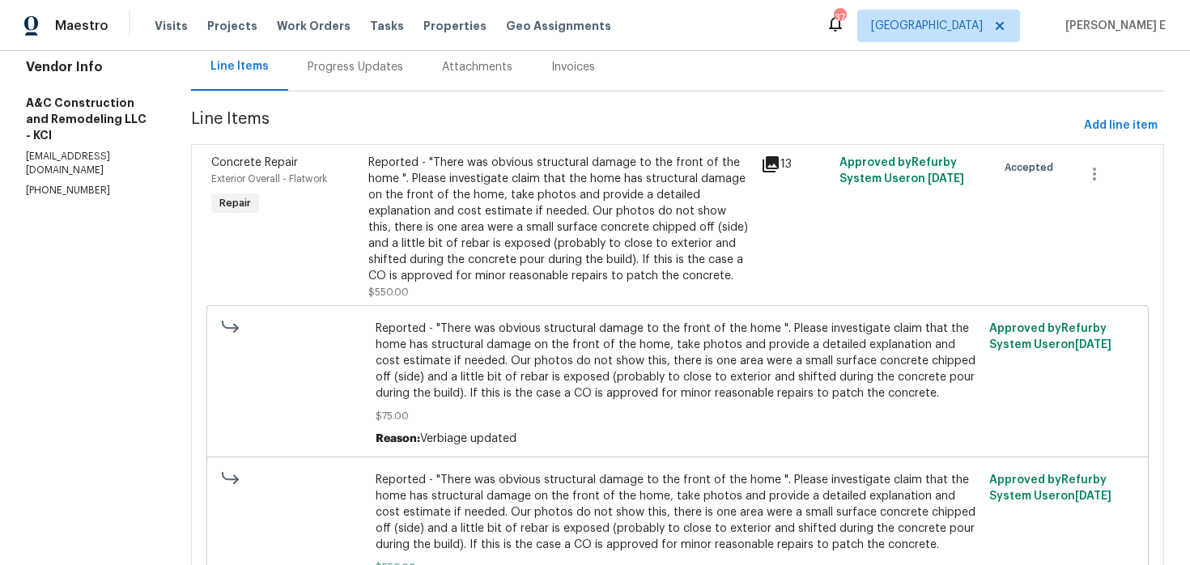
scroll to position [0, 0]
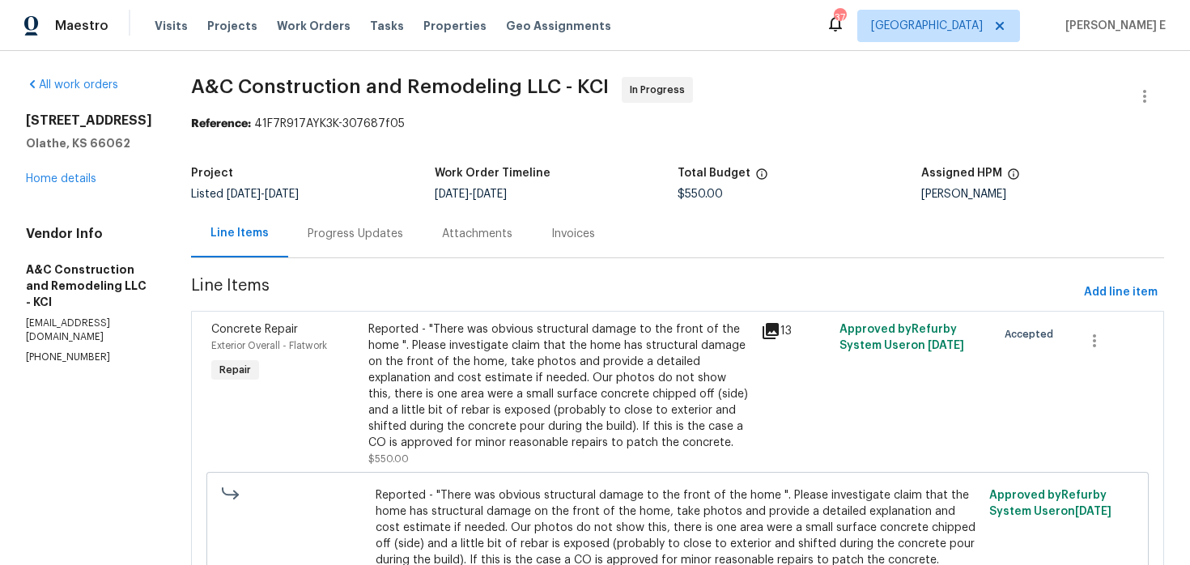
click at [394, 241] on div "Progress Updates" at bounding box center [356, 234] width 96 height 16
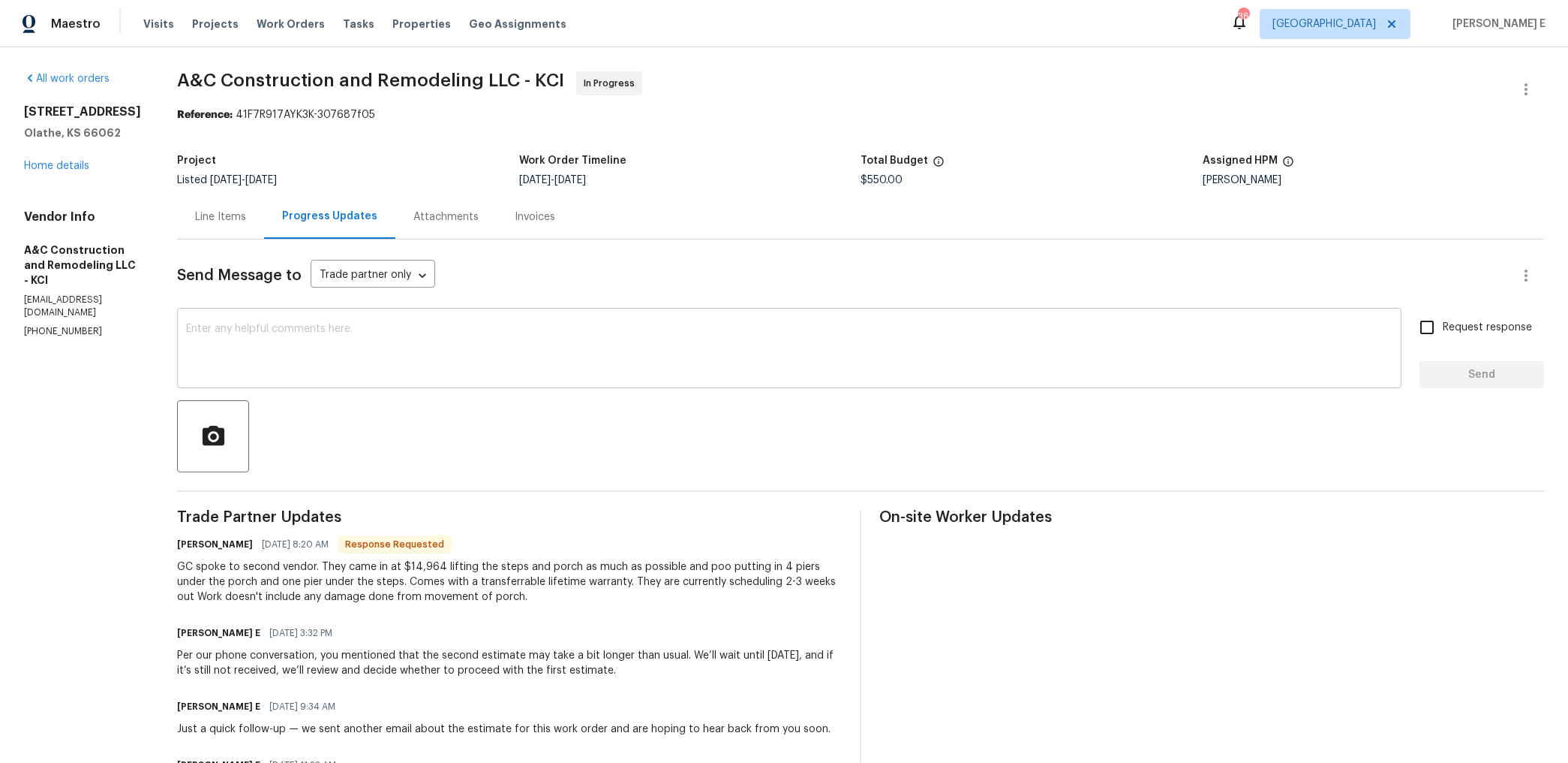
click at [759, 345] on textarea at bounding box center [790, 350] width 1207 height 53
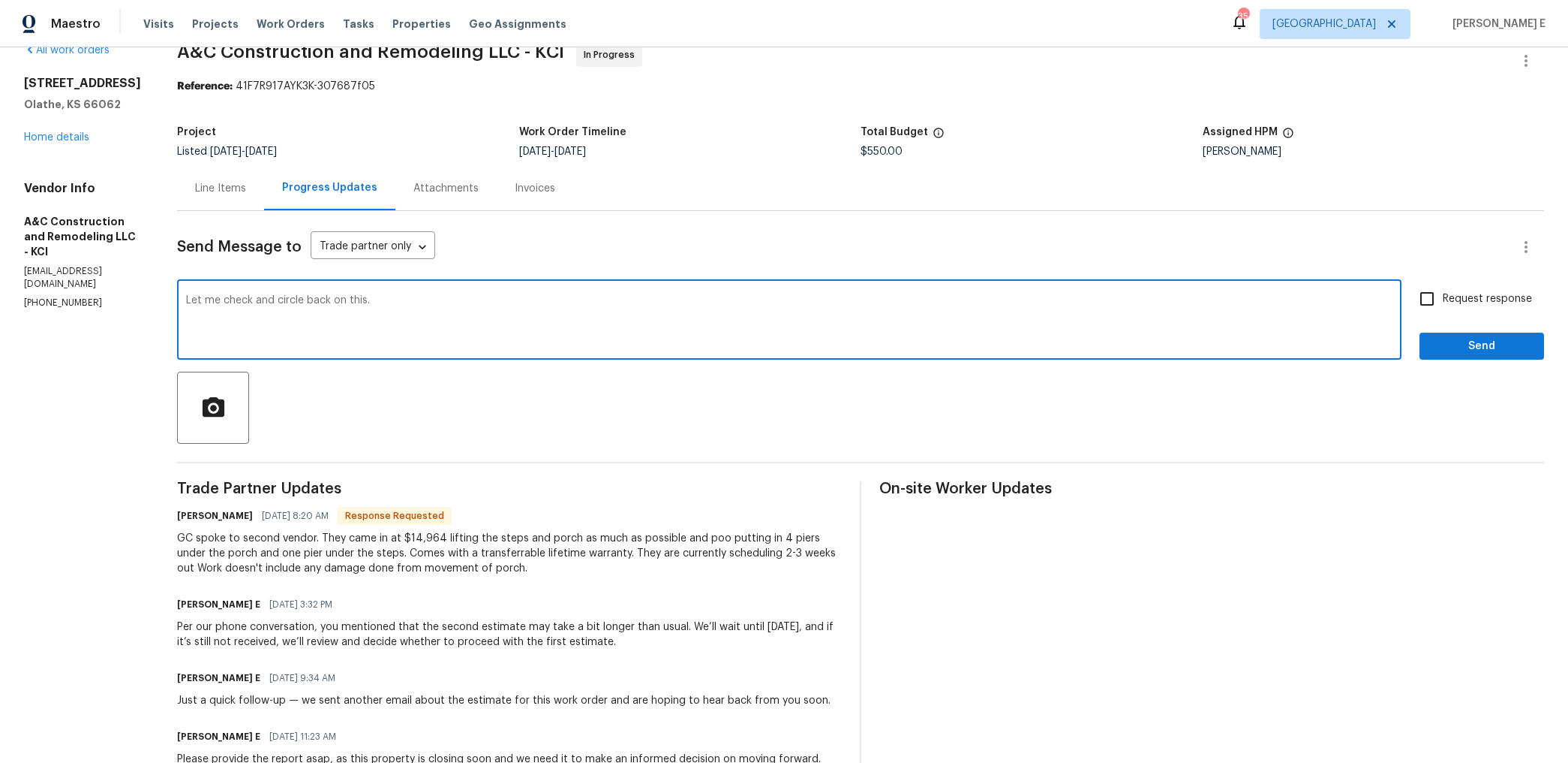
scroll to position [31, 0]
type textarea "Let me check and circle back on this."
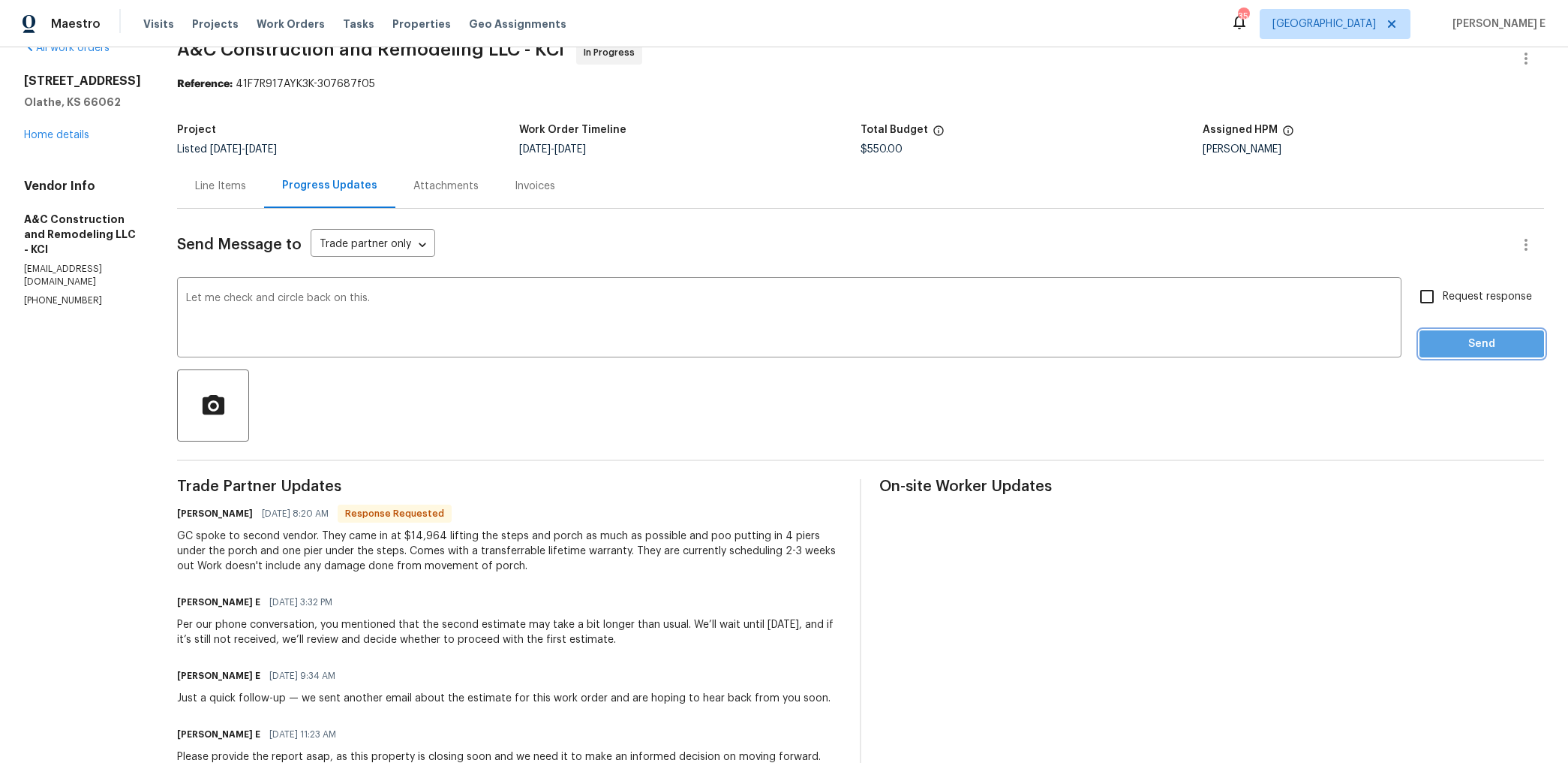
click at [1461, 337] on span "Send" at bounding box center [1482, 344] width 101 height 19
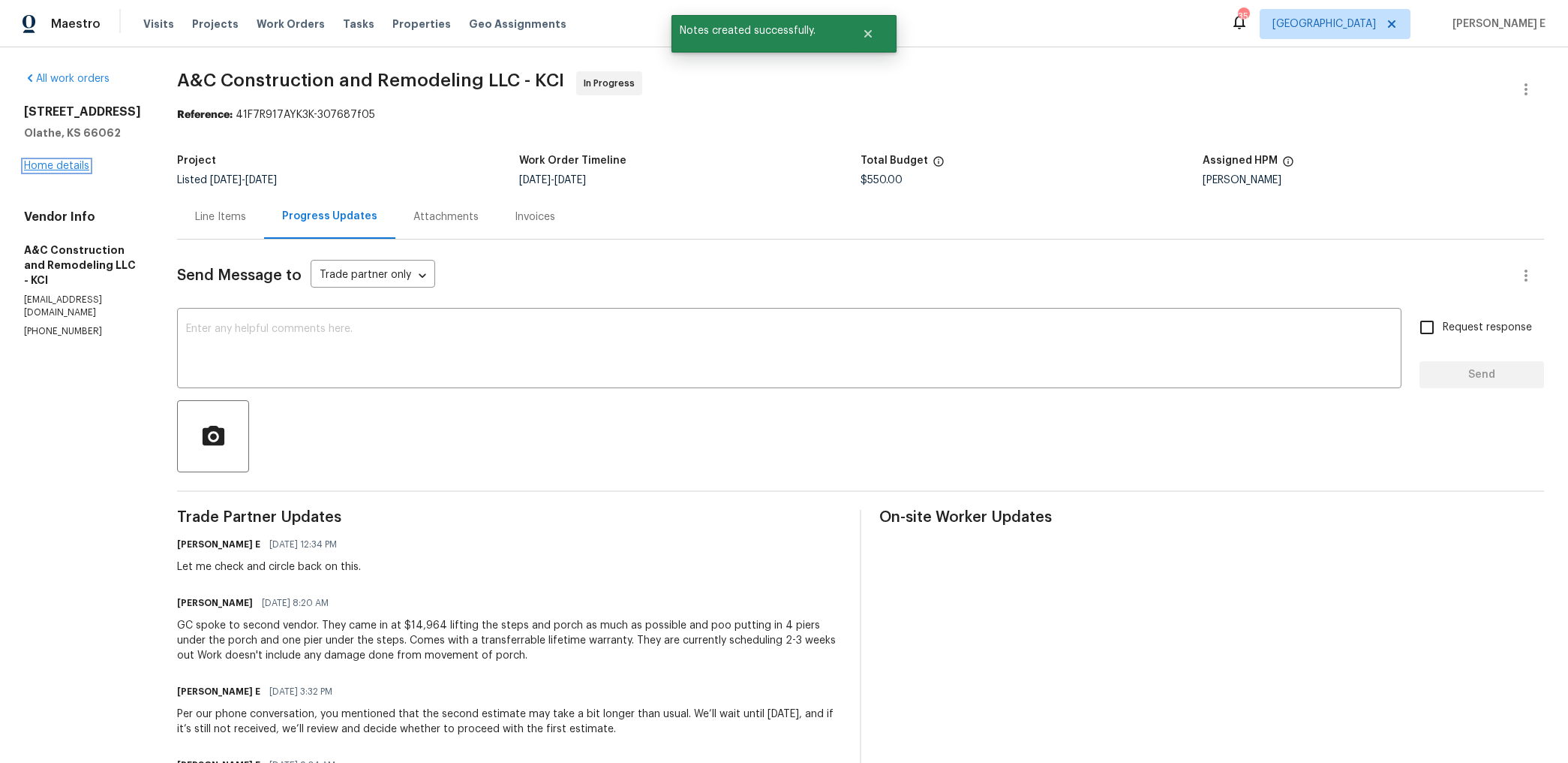
click at [53, 166] on link "Home details" at bounding box center [57, 165] width 65 height 10
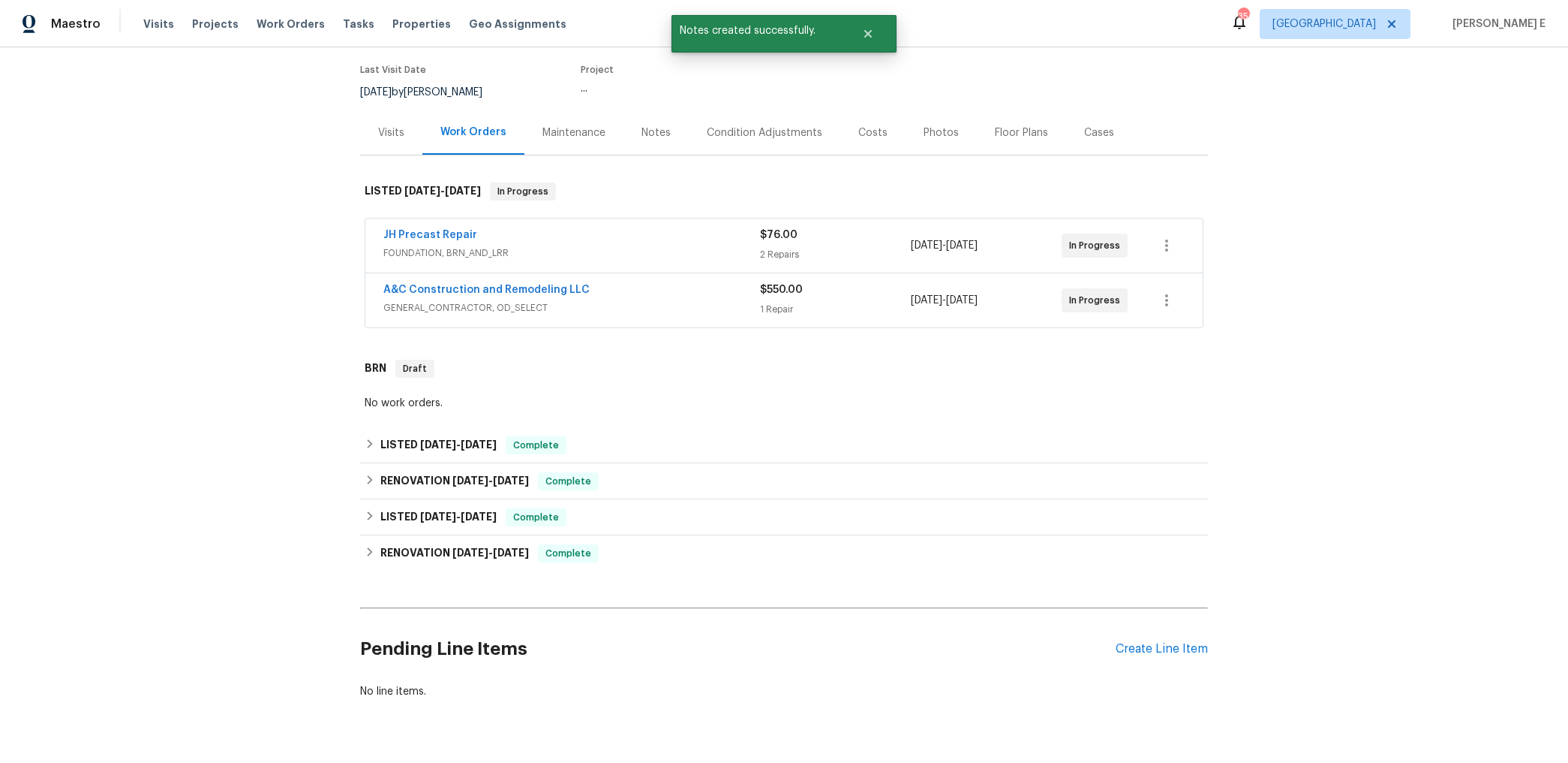
scroll to position [121, 0]
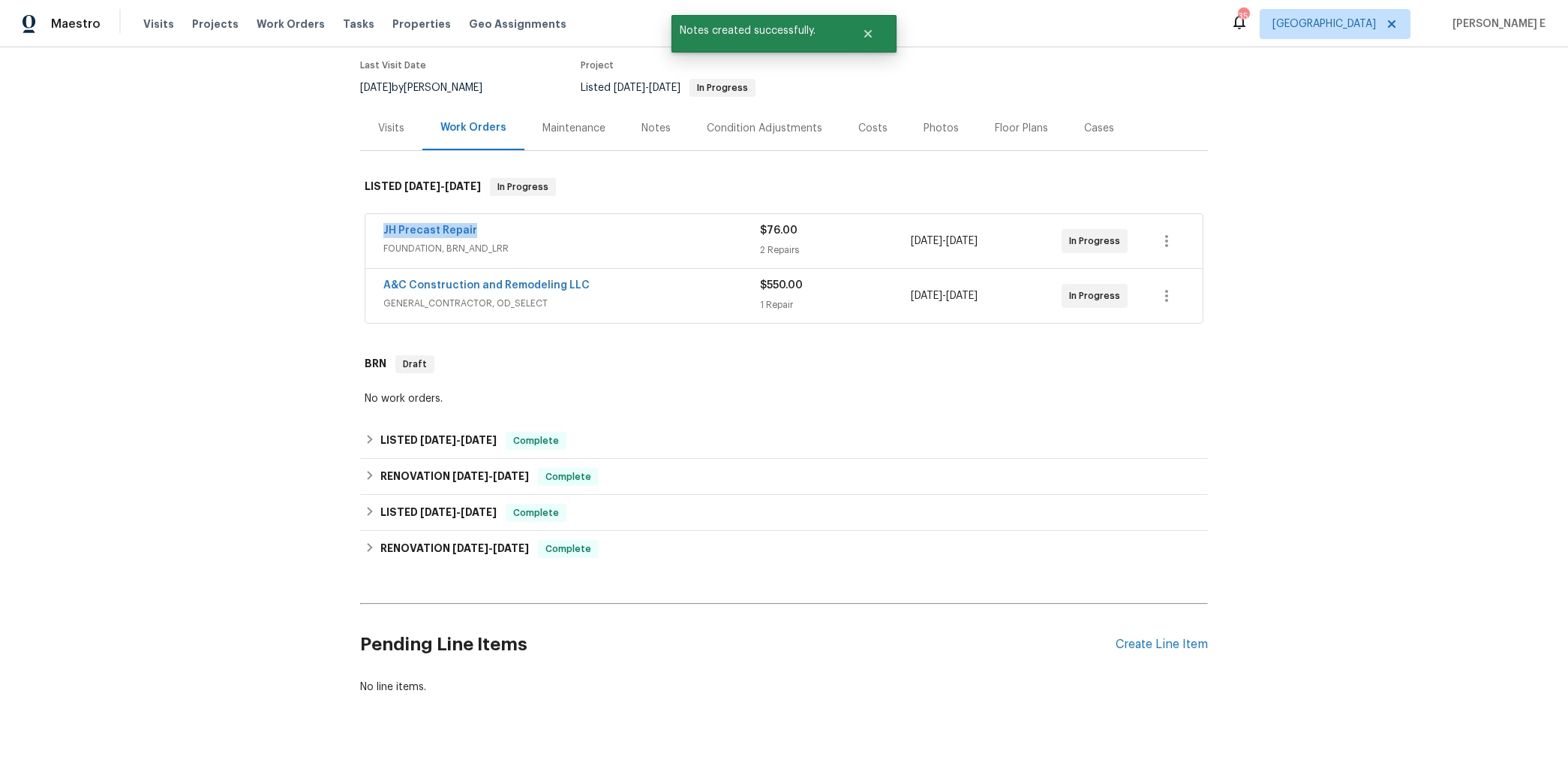
drag, startPoint x: 378, startPoint y: 227, endPoint x: 506, endPoint y: 227, distance: 128.0
click at [506, 227] on div "JH Precast Repair FOUNDATION, BRN_AND_LRR $76.00 2 Repairs 9/2/2025 - 9/4/2025 …" at bounding box center [784, 241] width 838 height 54
copy link "JH Precast Repair"
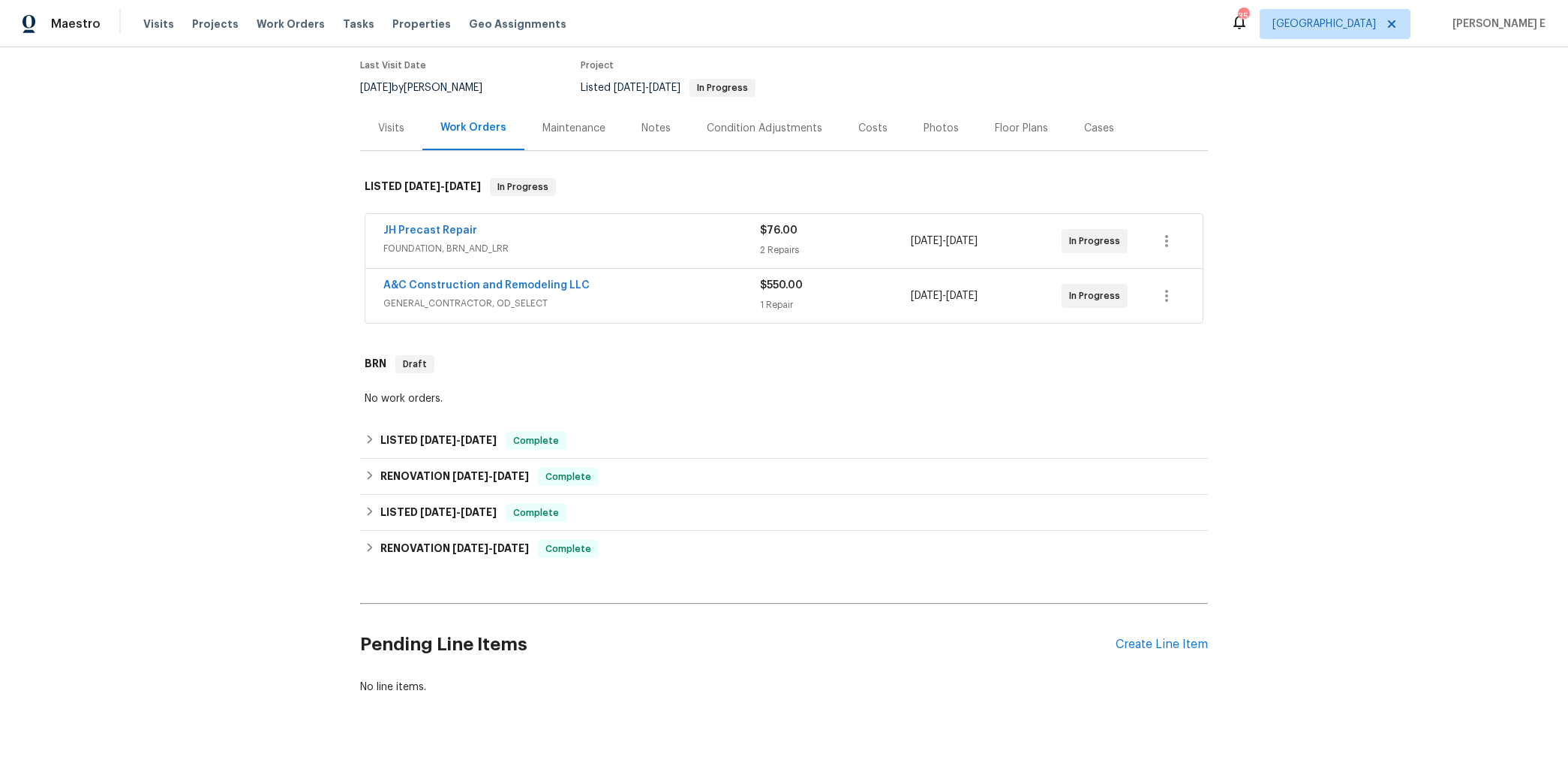
click at [693, 287] on div "A&C Construction and Remodeling LLC" at bounding box center [572, 286] width 376 height 18
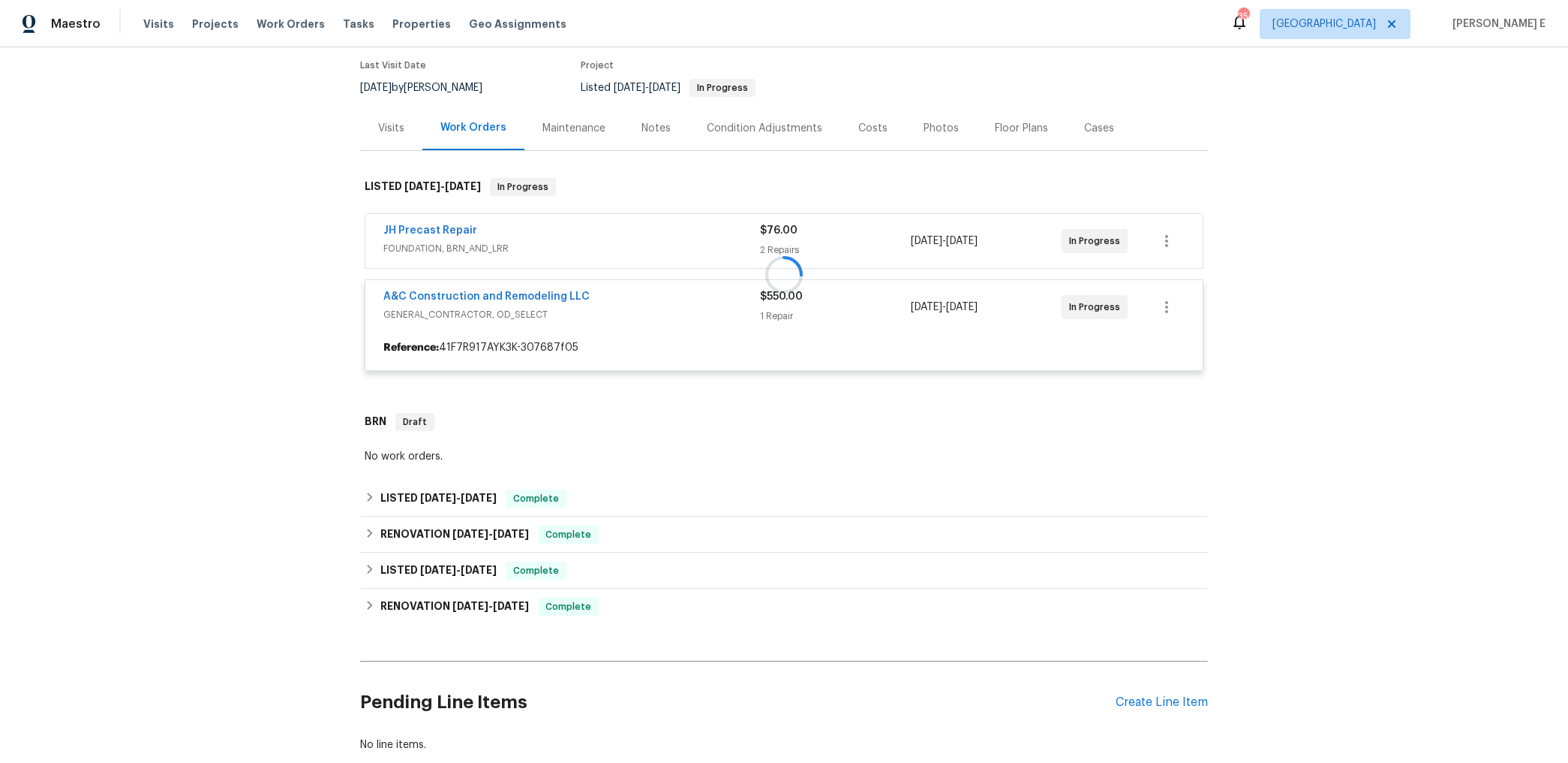
scroll to position [137, 0]
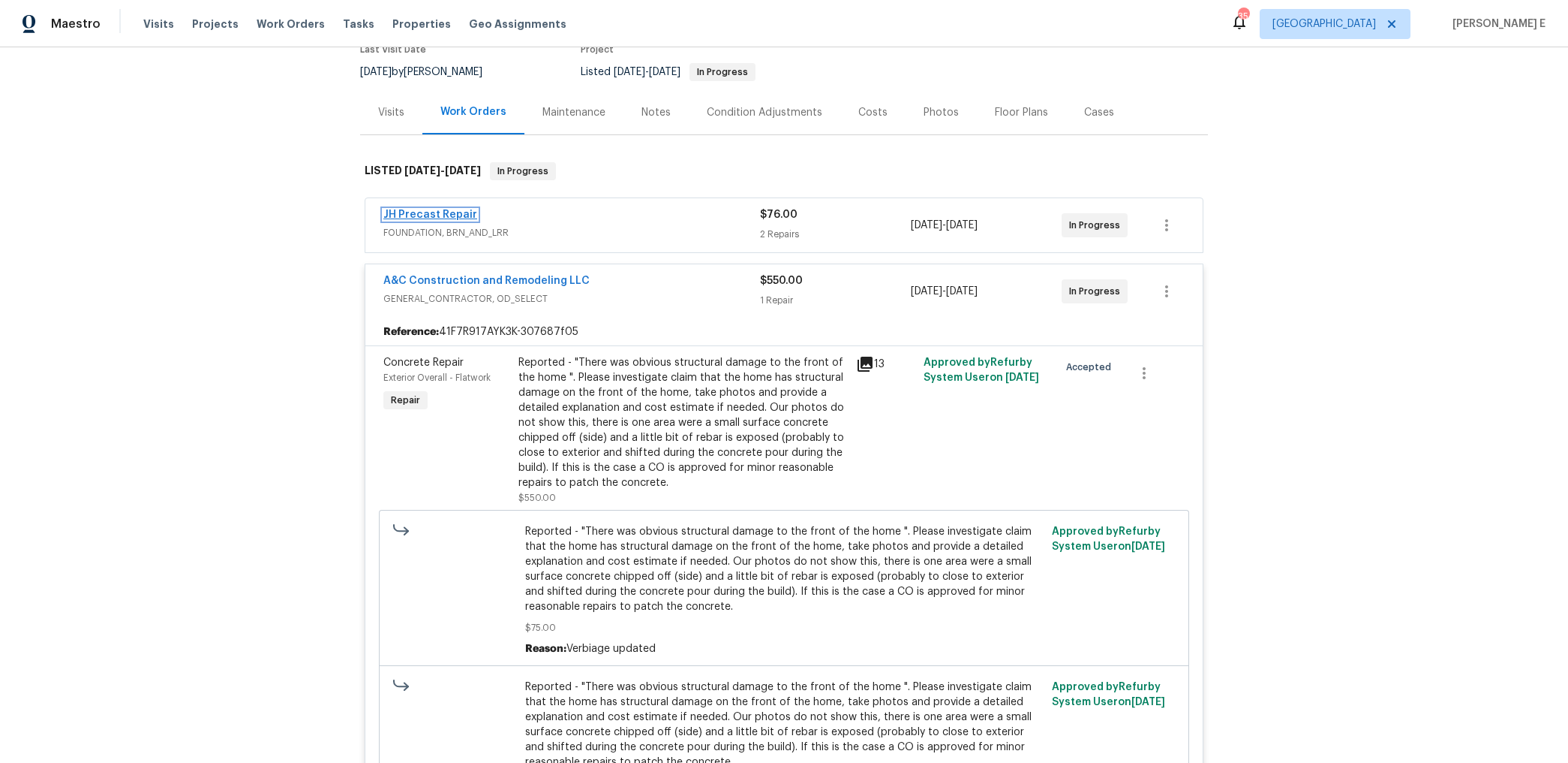
click at [462, 211] on link "JH Precast Repair" at bounding box center [430, 214] width 94 height 10
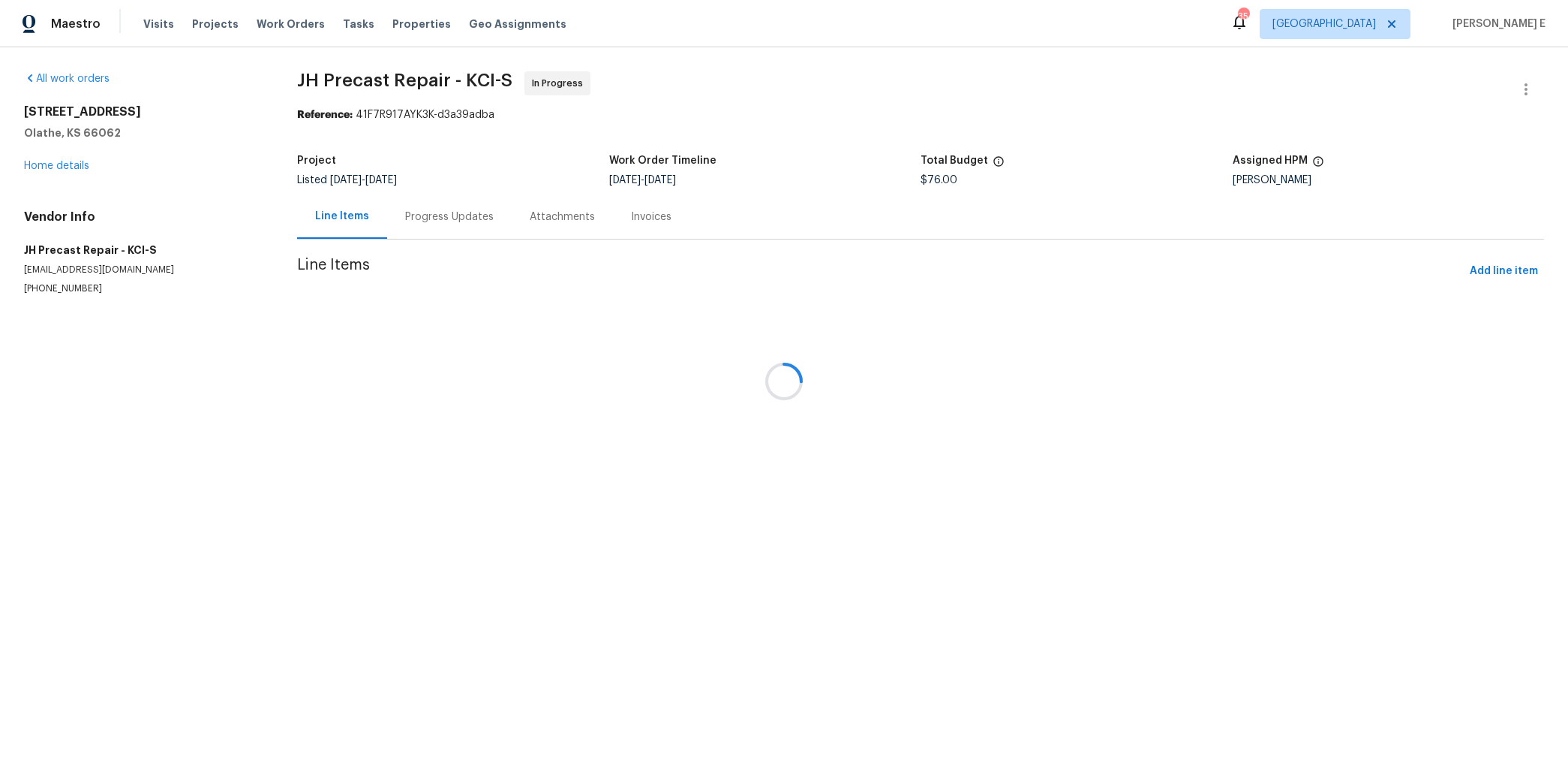
click at [416, 219] on div at bounding box center [784, 381] width 1568 height 763
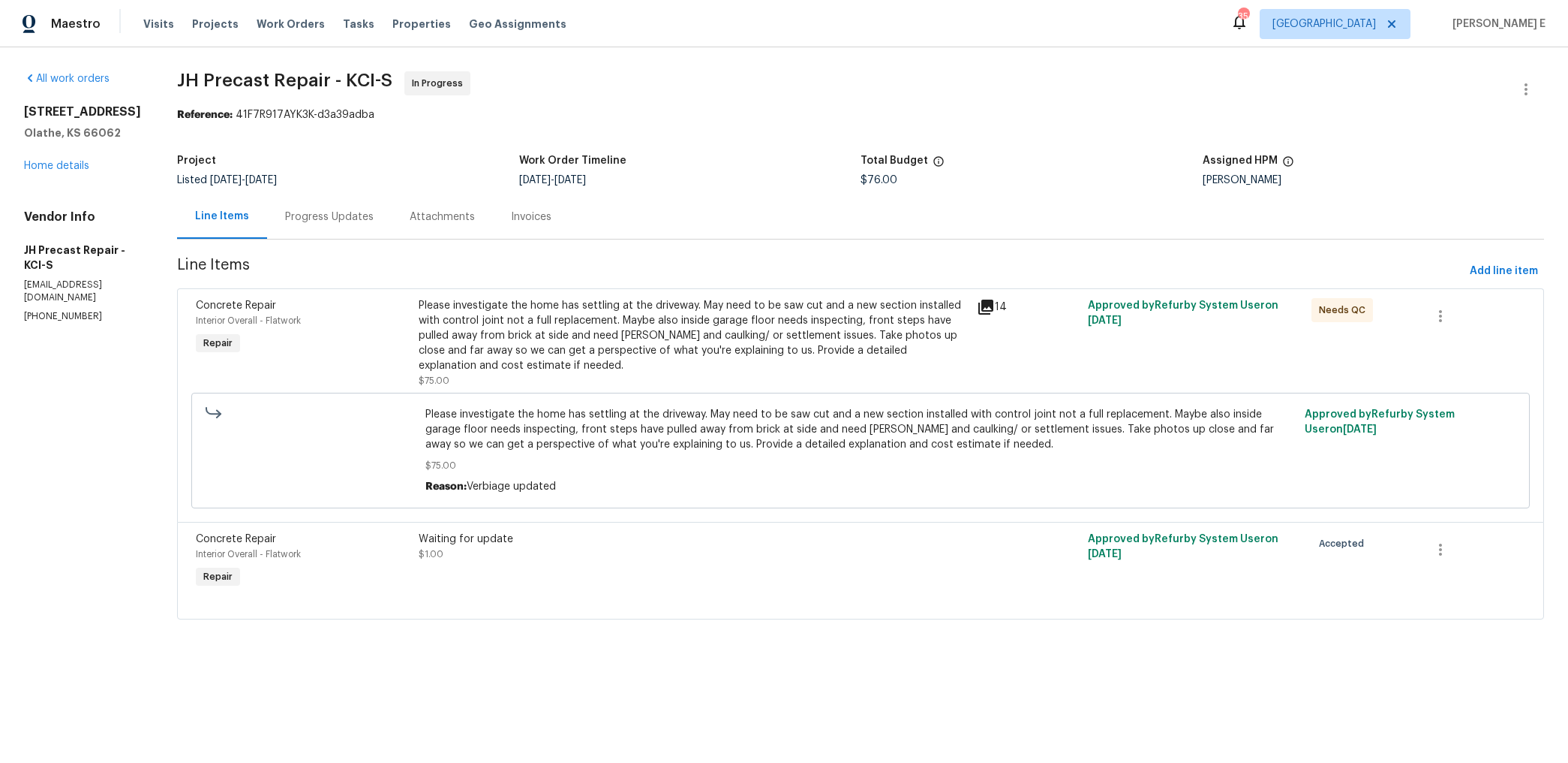
click at [355, 222] on div "Progress Updates" at bounding box center [330, 217] width 89 height 15
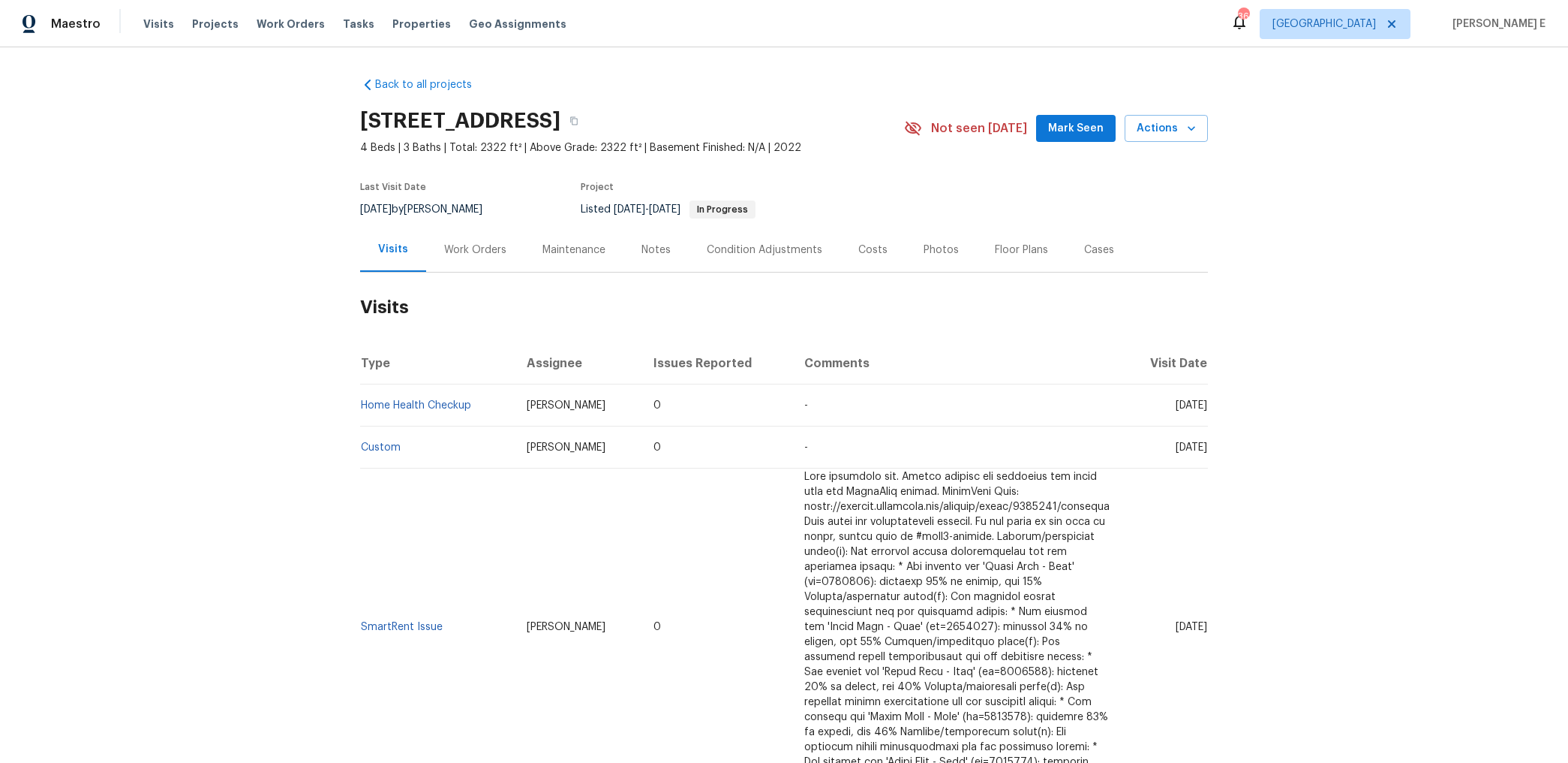
click at [491, 261] on div "Work Orders" at bounding box center [475, 249] width 98 height 45
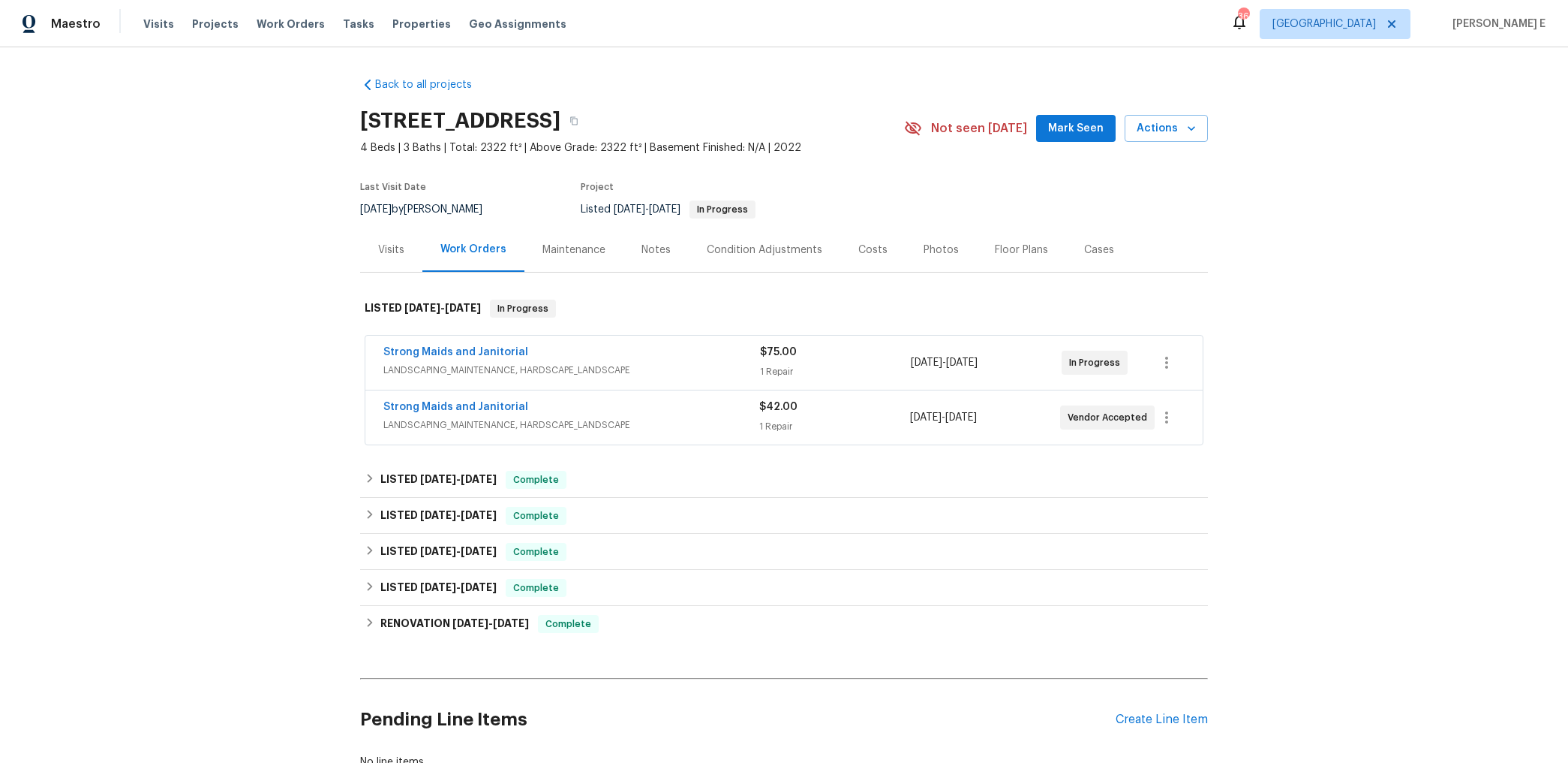
click at [489, 345] on span "Strong Maids and Janitorial" at bounding box center [456, 352] width 145 height 15
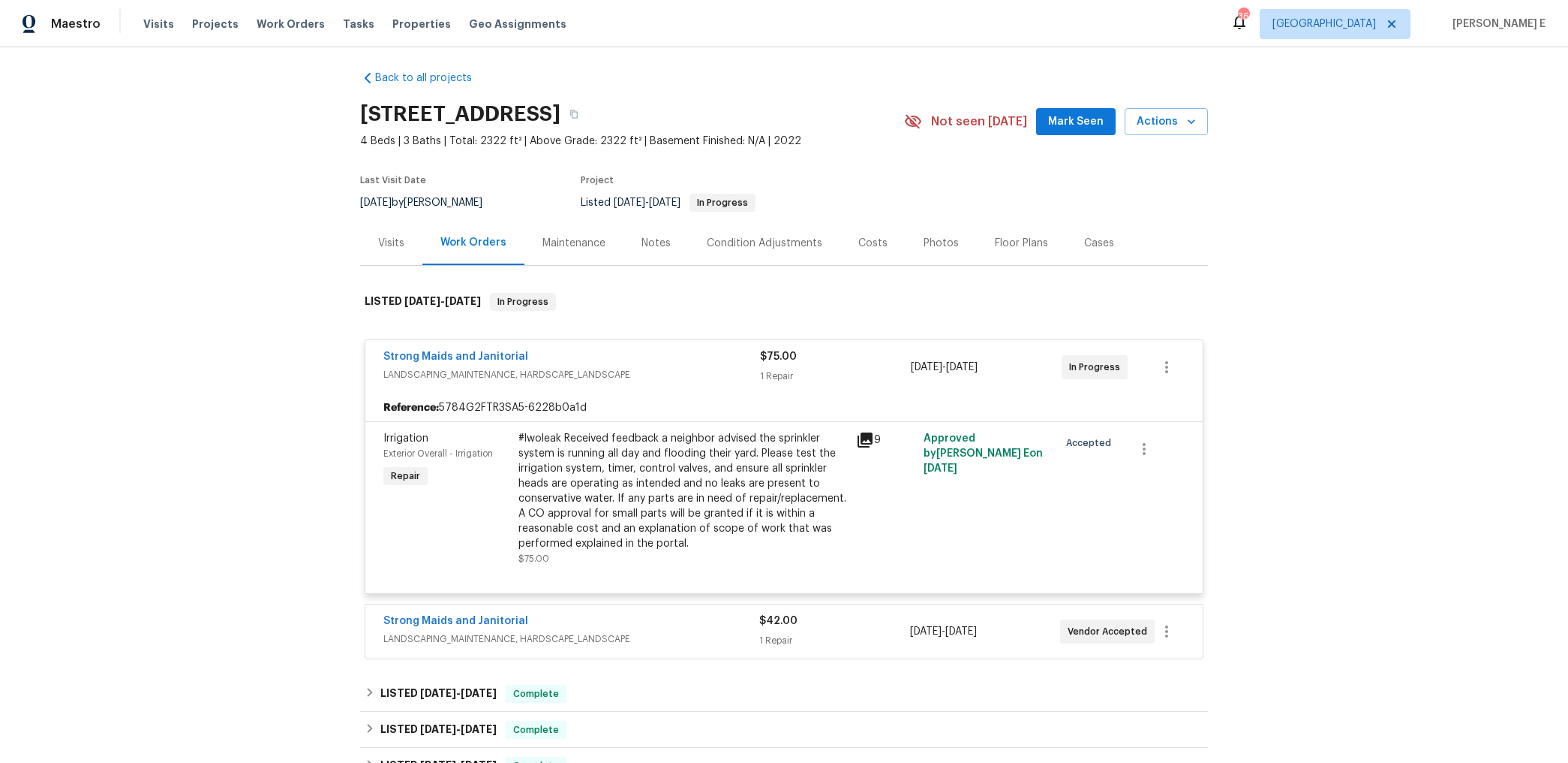
scroll to position [7, 0]
click at [459, 357] on link "Strong Maids and Janitorial" at bounding box center [456, 355] width 145 height 10
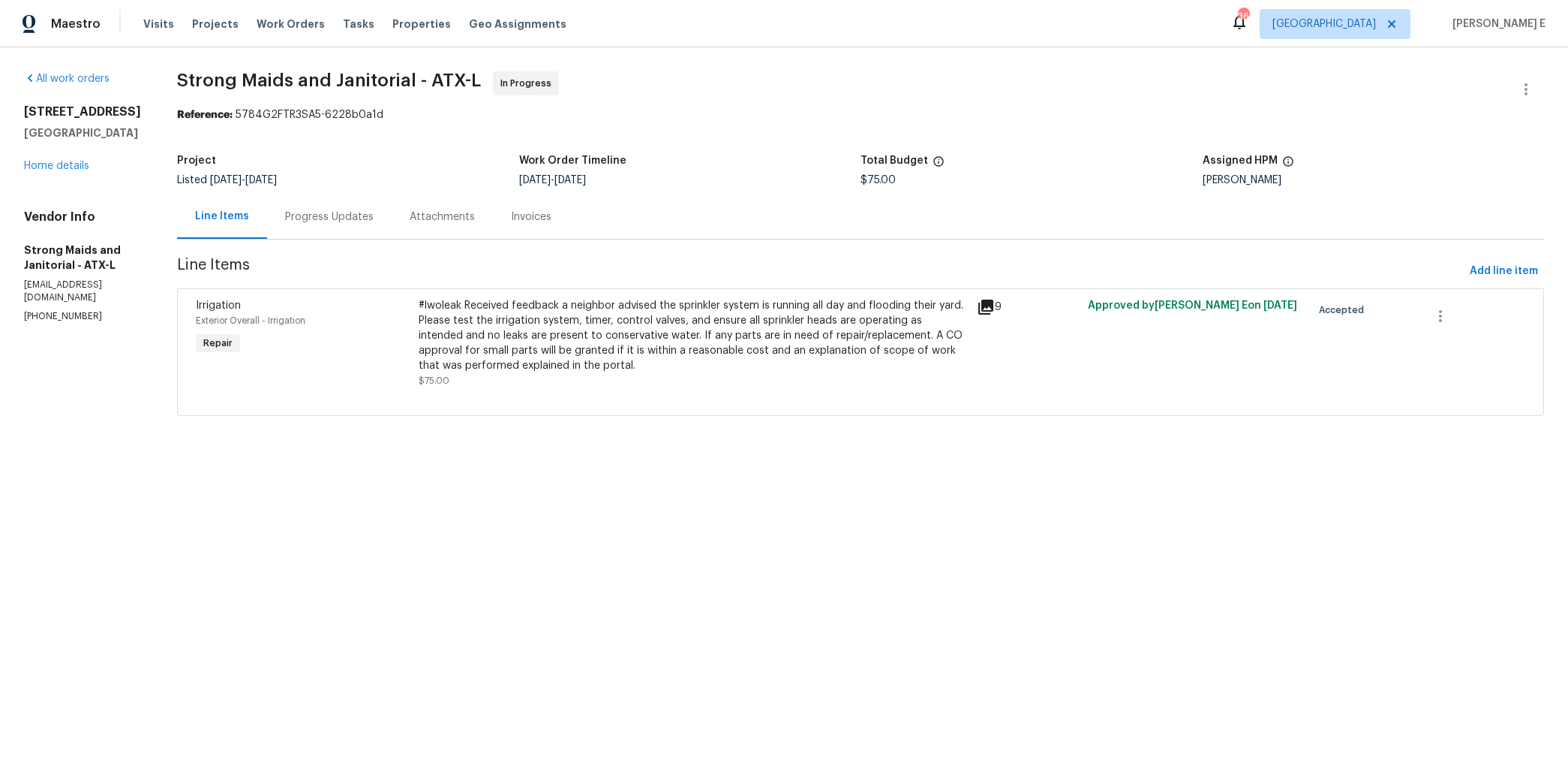
click at [311, 223] on div "Progress Updates" at bounding box center [330, 217] width 89 height 15
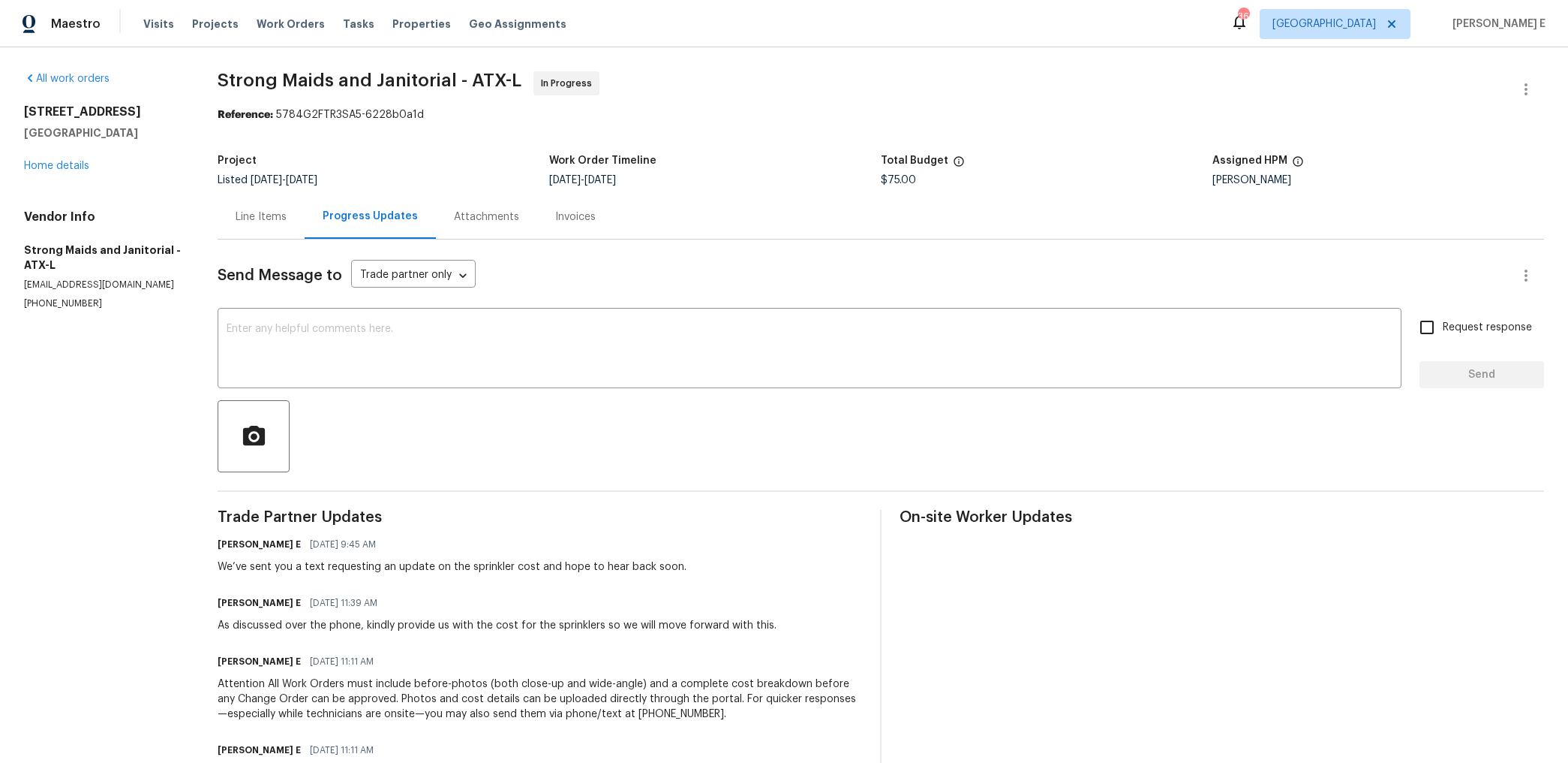
click at [68, 314] on section "All work orders [STREET_ADDRESS] Home details Vendor Info Strong Maids and Jani…" at bounding box center [103, 450] width 158 height 757
drag, startPoint x: 26, startPoint y: 305, endPoint x: 100, endPoint y: 294, distance: 74.8
click at [100, 294] on div "Vendor Info Strong Maids and Janitorial - ATX-L [EMAIL_ADDRESS][DOMAIN_NAME] [P…" at bounding box center [103, 260] width 158 height 101
click at [56, 304] on p "[PHONE_NUMBER]" at bounding box center [103, 304] width 158 height 13
drag, startPoint x: 21, startPoint y: 301, endPoint x: 113, endPoint y: 301, distance: 92.0
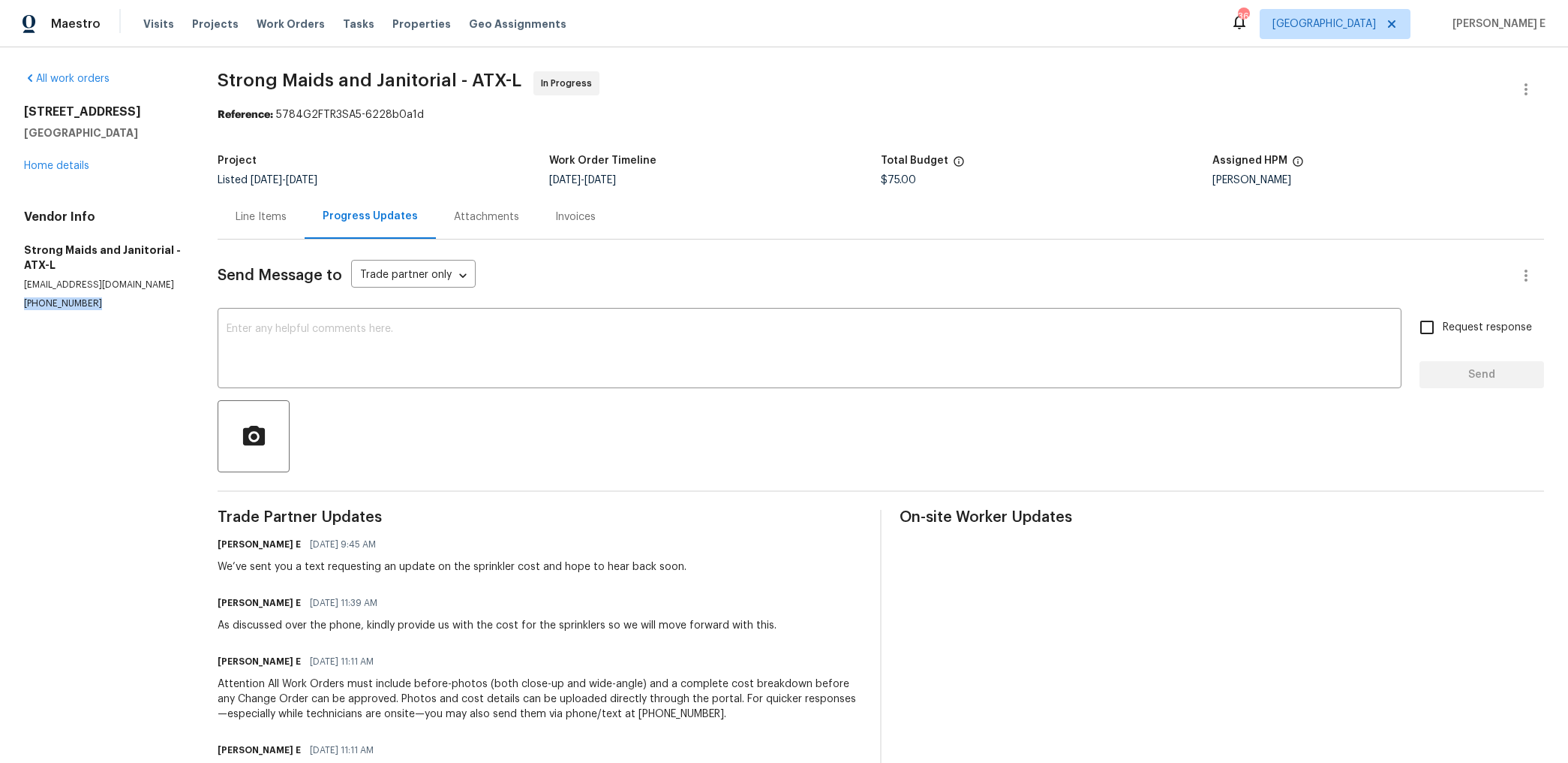
click at [113, 301] on div "All work orders [STREET_ADDRESS] Home details Vendor Info Strong Maids and Jani…" at bounding box center [784, 450] width 1568 height 805
copy p "[PHONE_NUMBER]"
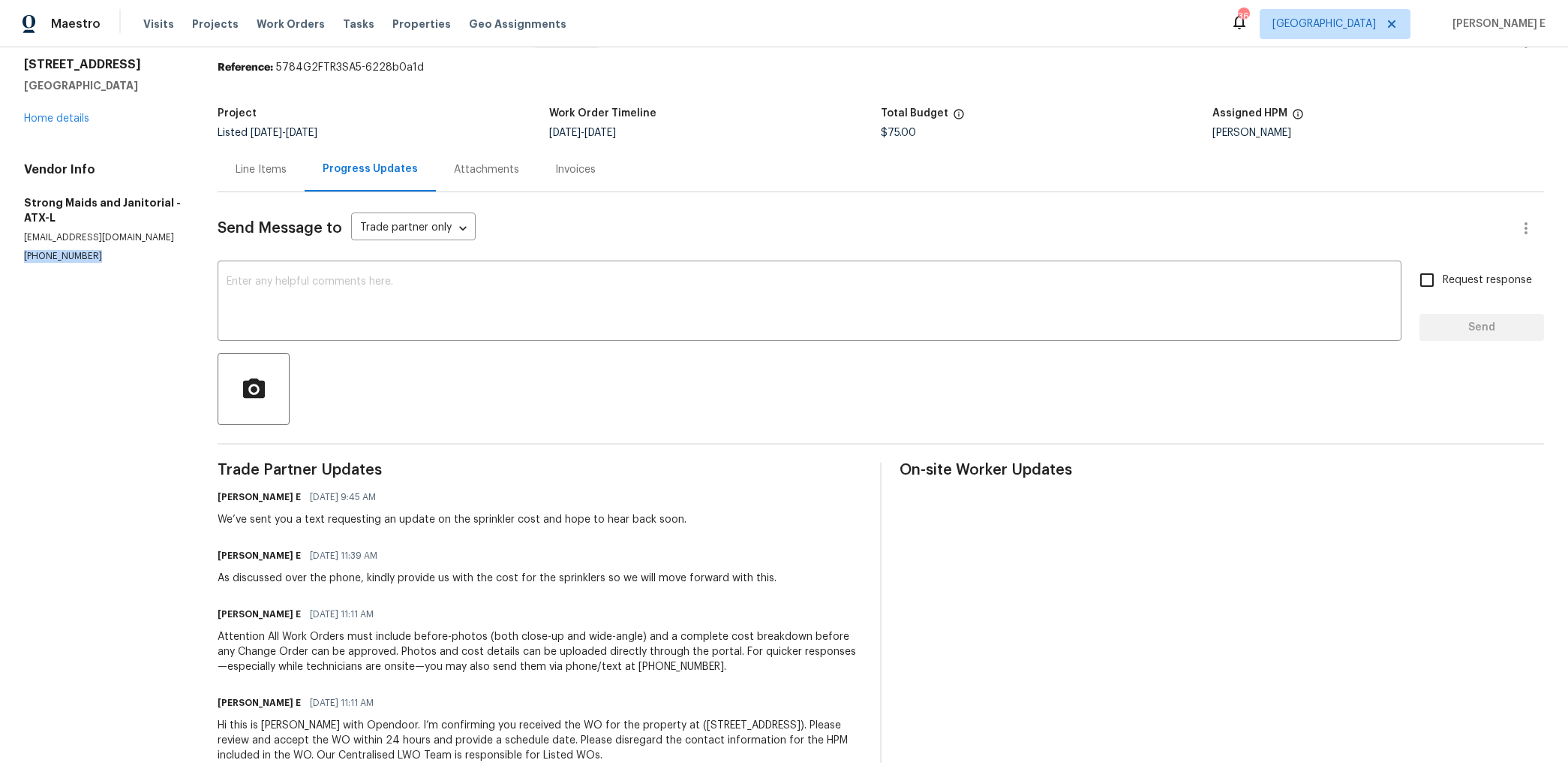
scroll to position [90, 0]
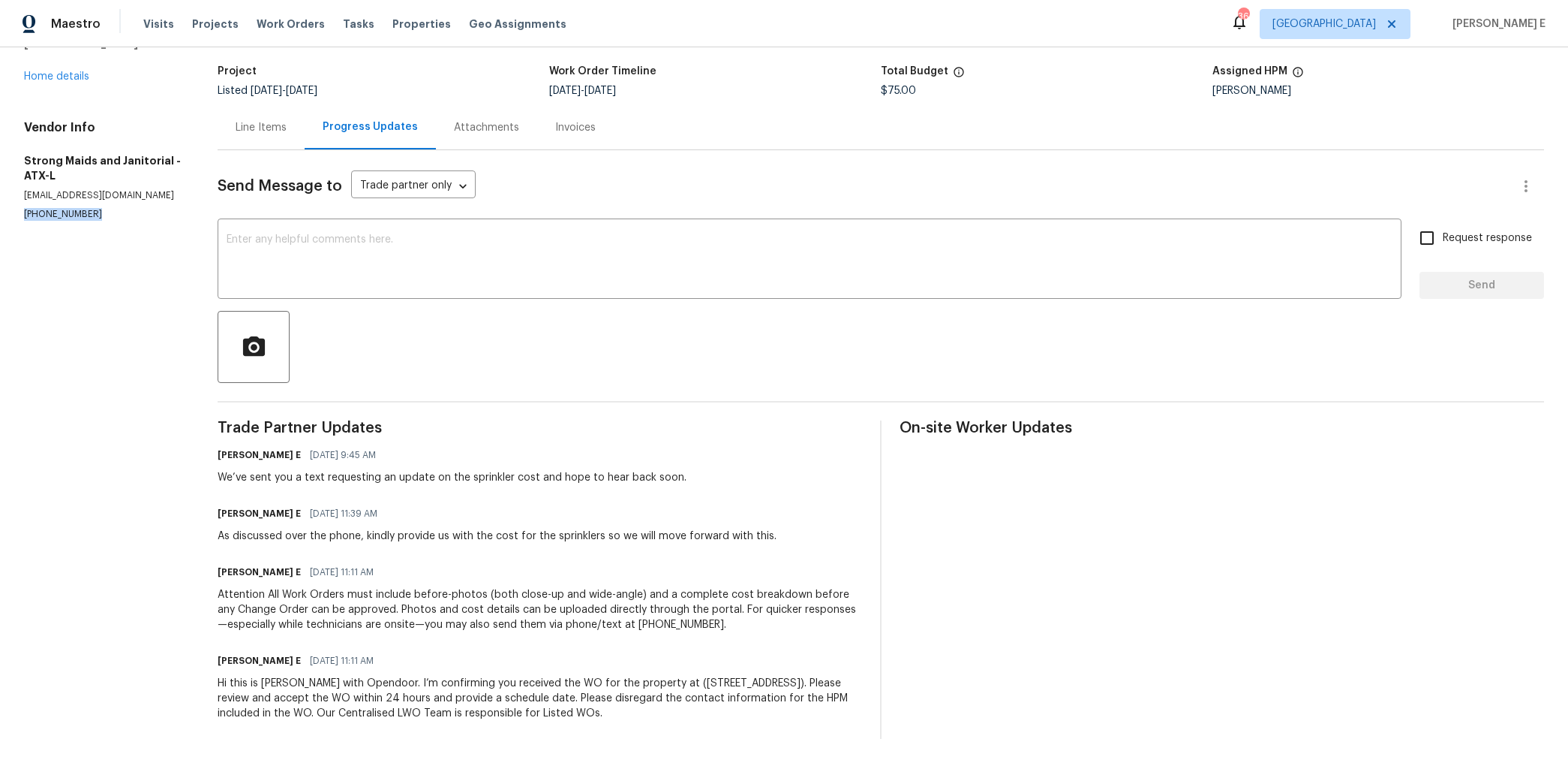
click at [299, 601] on div "Attention All Work Orders must include before-photos (both close-up and wide-an…" at bounding box center [540, 609] width 645 height 45
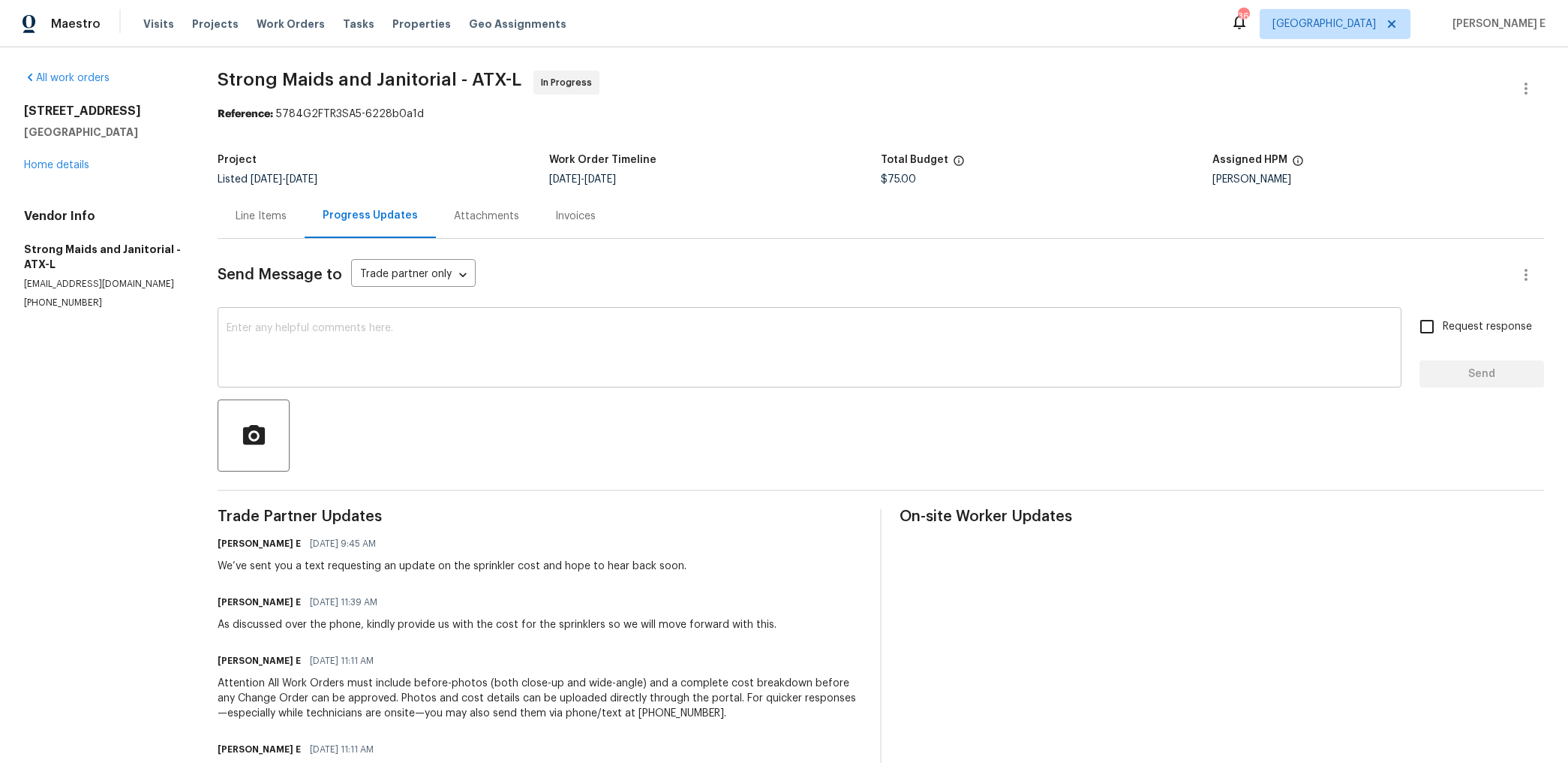
scroll to position [0, 0]
click at [285, 254] on div "Send Message to Trade partner only Trade partner only ​ x ​ Request response Se…" at bounding box center [881, 533] width 1327 height 589
click at [296, 226] on div "Line Items" at bounding box center [261, 217] width 87 height 45
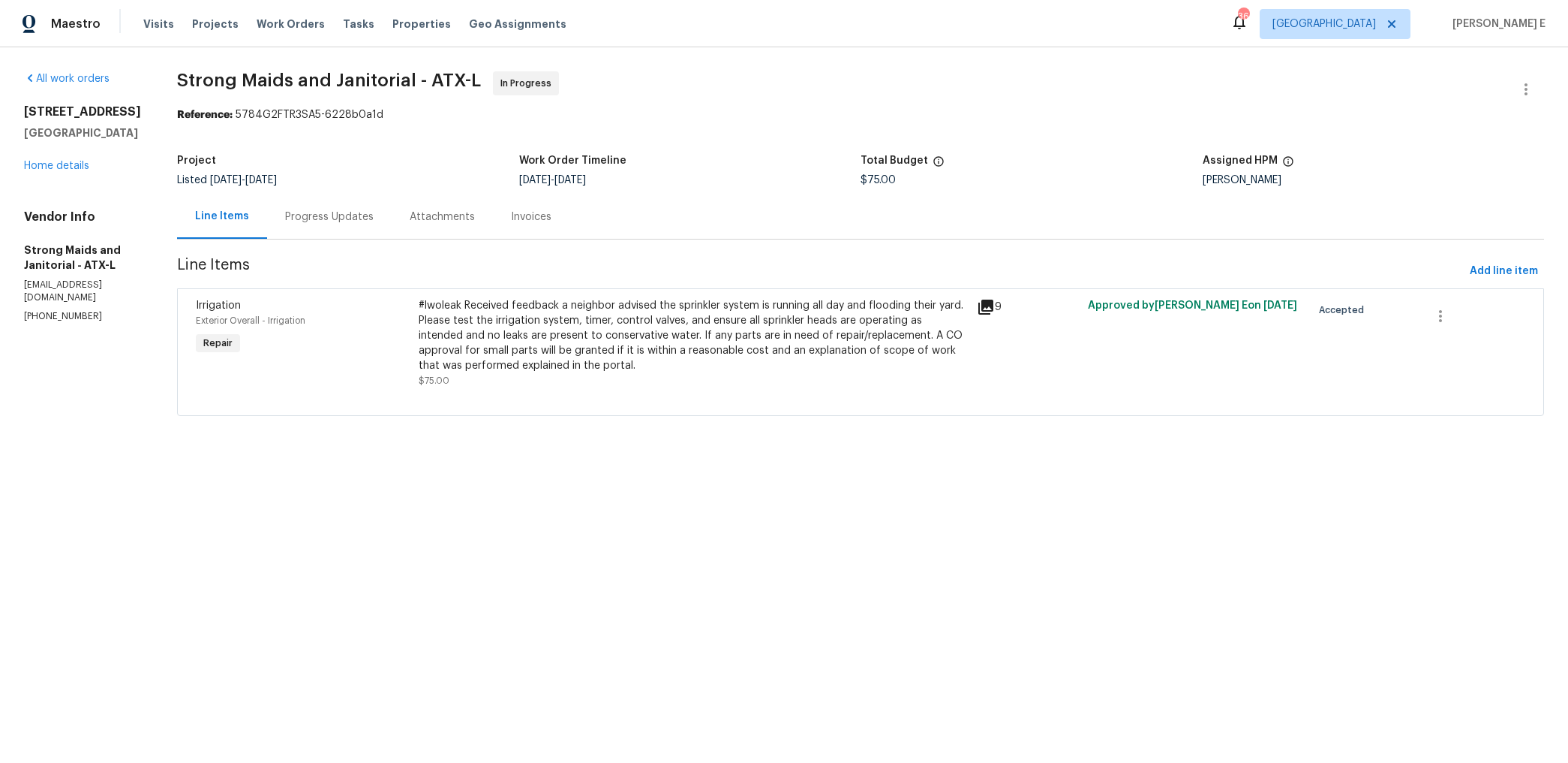
click at [645, 328] on div "#lwoleak Received feedback a neighbor advised the sprinkler system is running a…" at bounding box center [693, 335] width 549 height 75
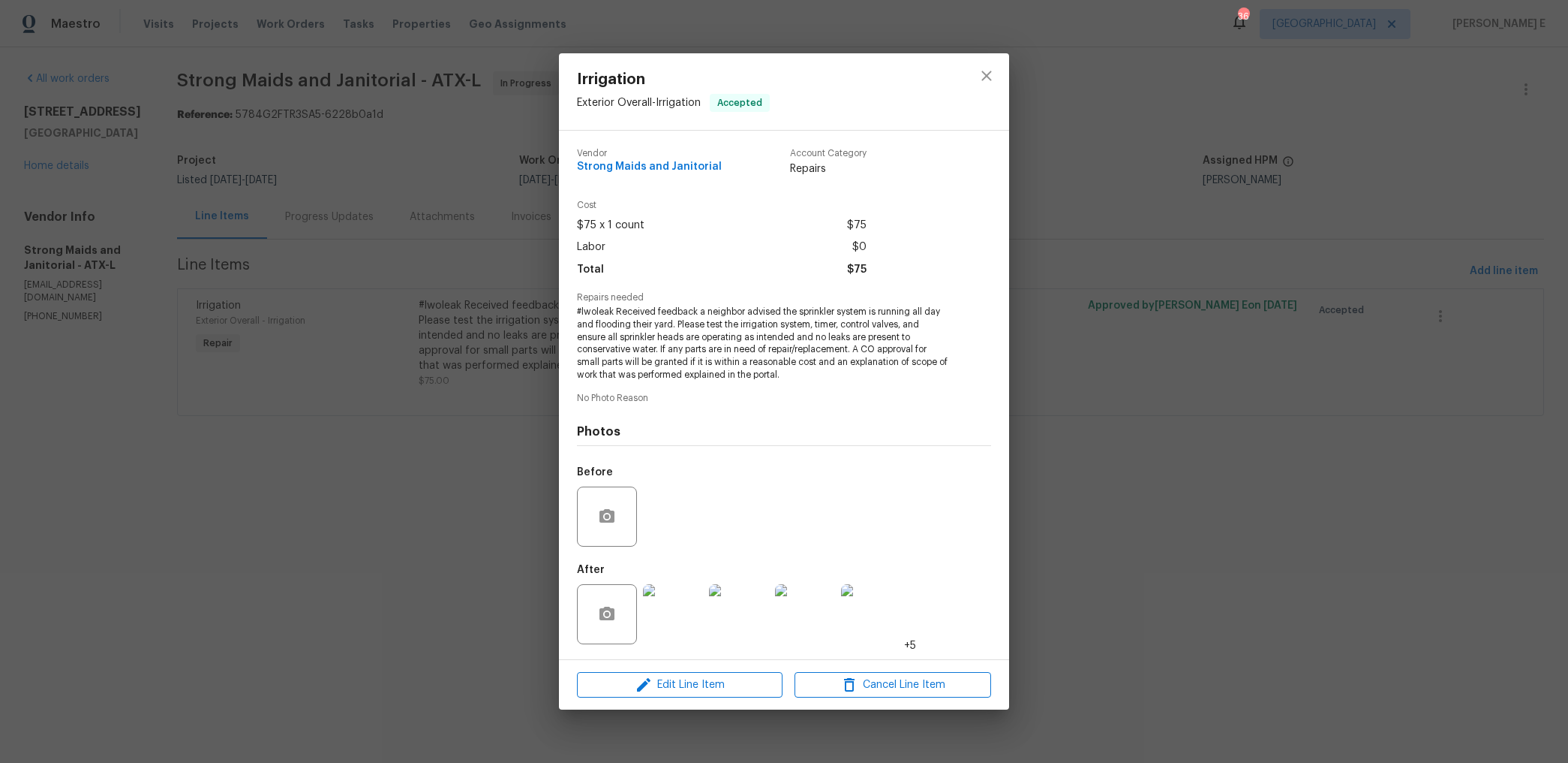
click at [687, 614] on img at bounding box center [673, 614] width 60 height 60
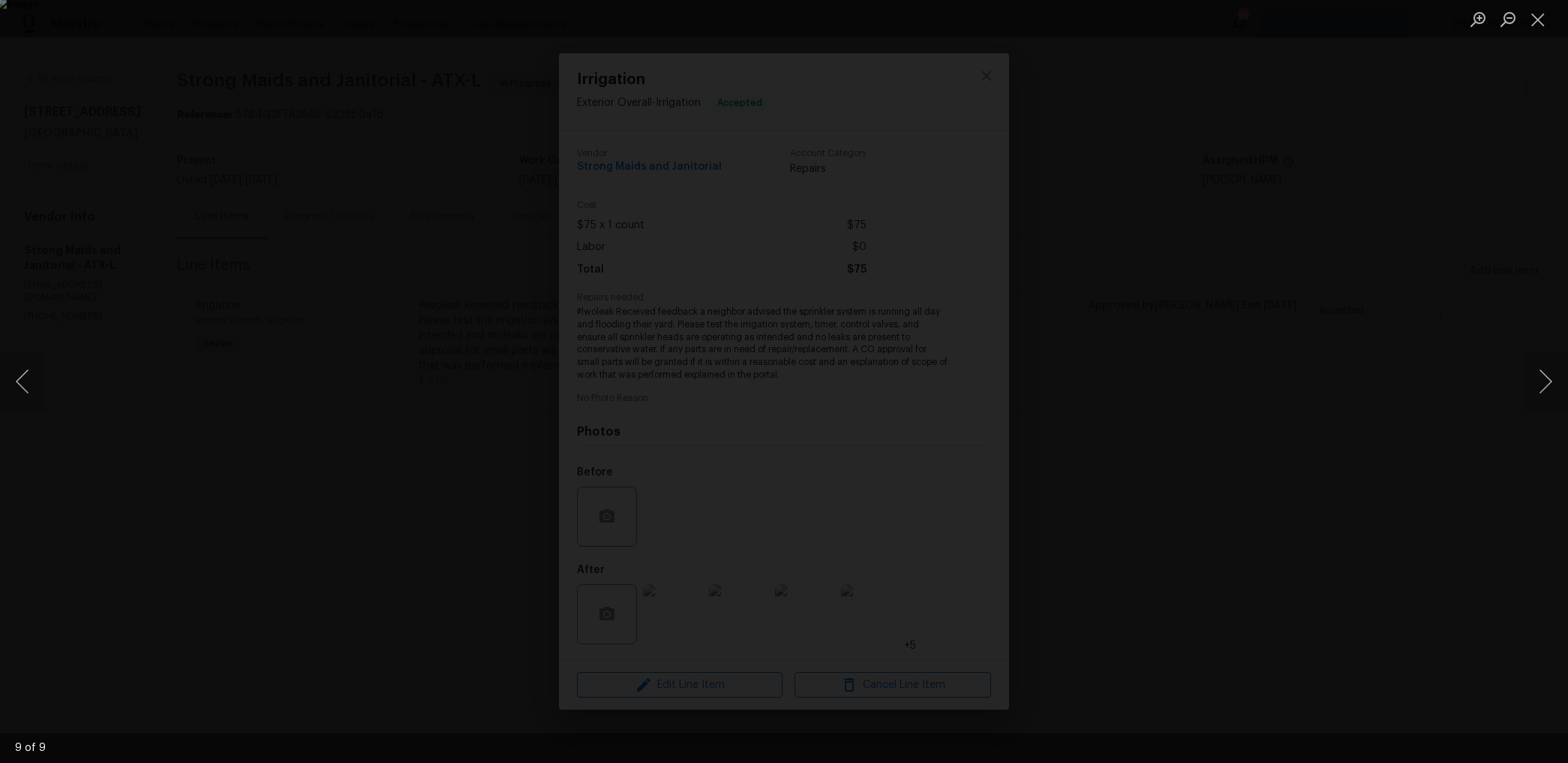
click at [1189, 282] on div "Lightbox" at bounding box center [784, 381] width 1568 height 763
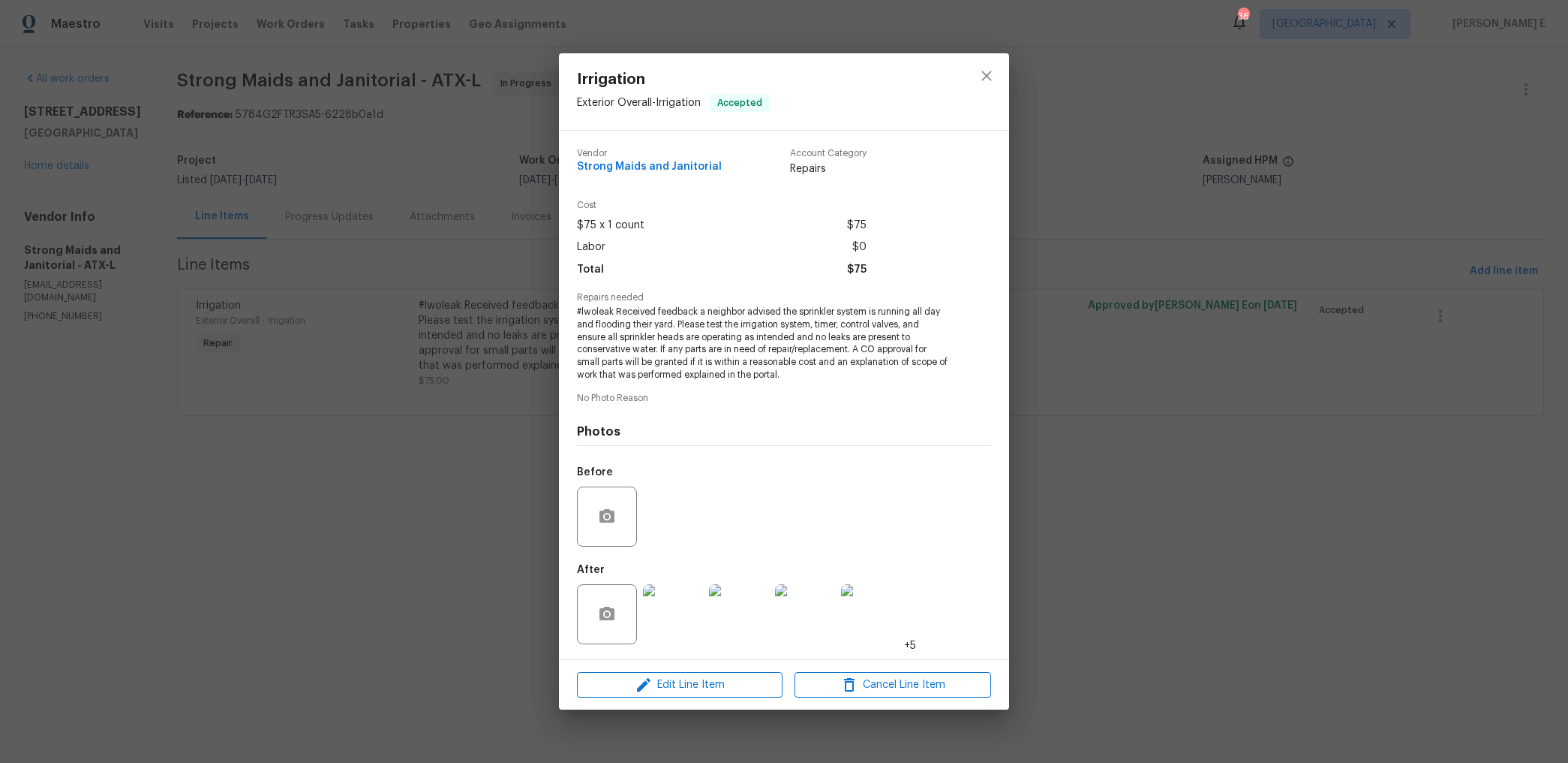
click at [1189, 282] on div "Irrigation Exterior Overall - Irrigation Accepted Vendor Strong Maids and Janit…" at bounding box center [784, 381] width 1568 height 763
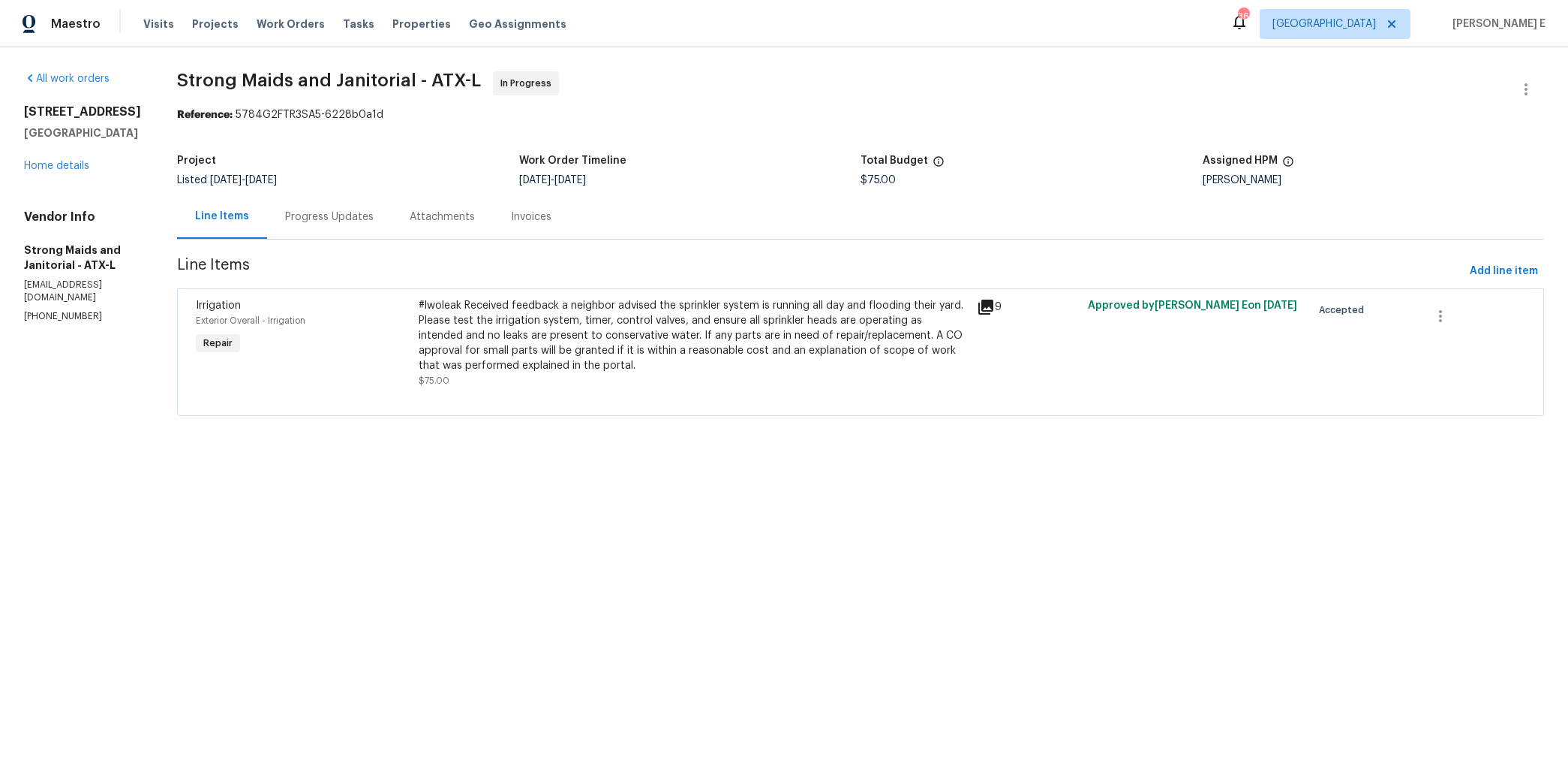
click at [329, 216] on div "Progress Updates" at bounding box center [330, 217] width 89 height 15
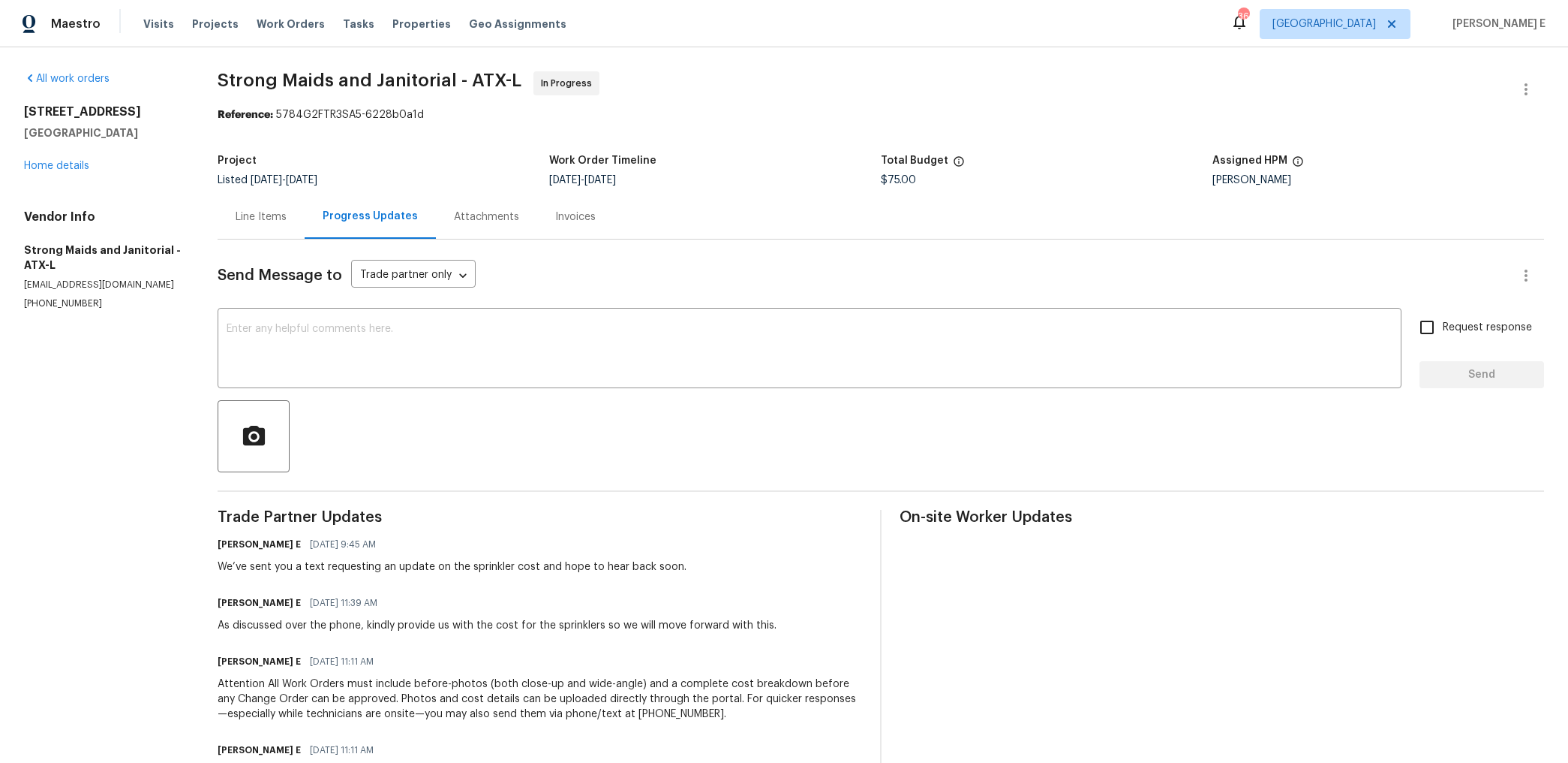
click at [265, 221] on div "Line Items" at bounding box center [260, 217] width 51 height 15
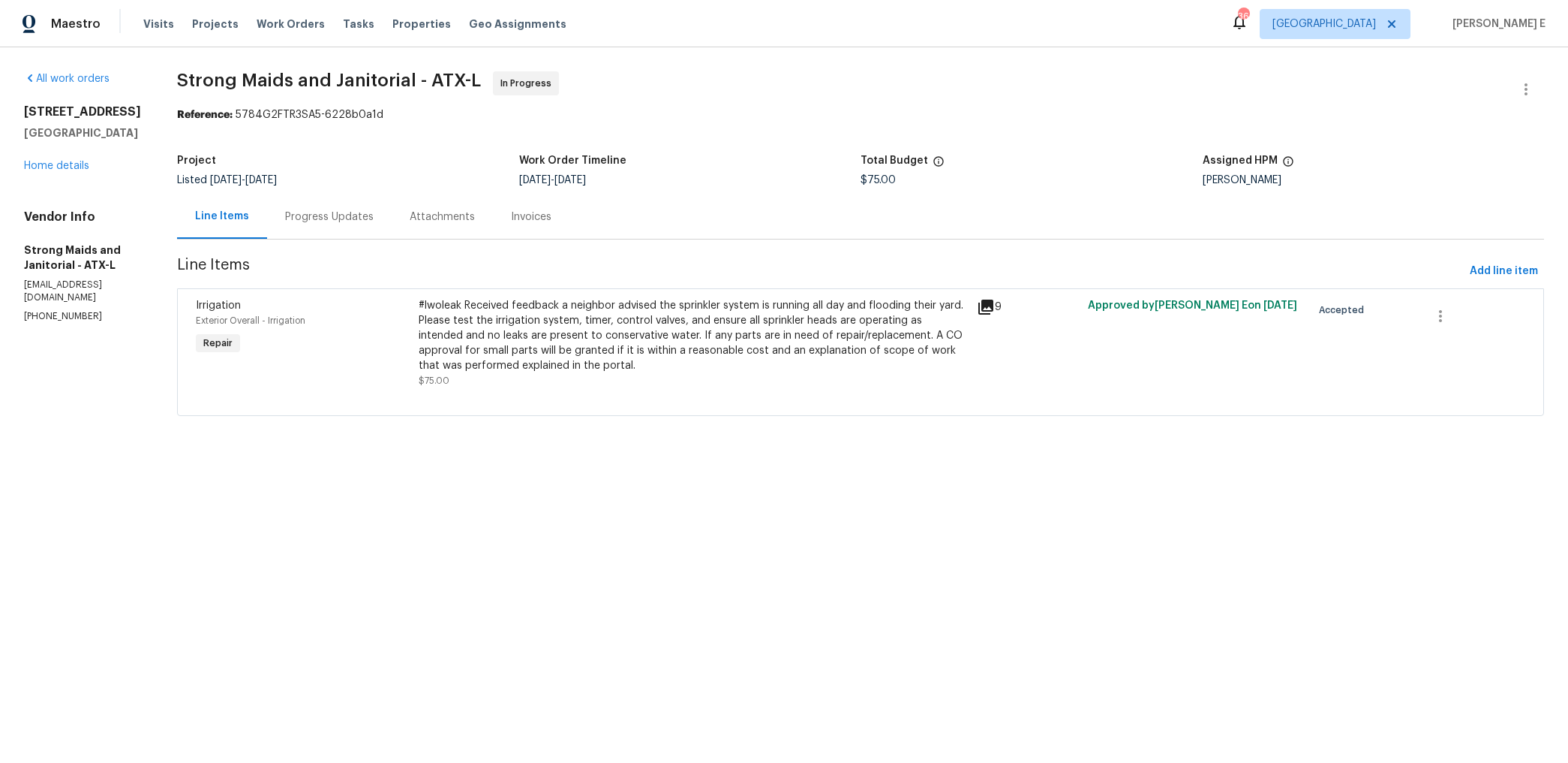
click at [302, 240] on section "Strong Maids and Janitorial - ATX-L In Progress Reference: 5784G2FTR3SA5-6228b0…" at bounding box center [860, 252] width 1367 height 362
click at [330, 224] on div "Progress Updates" at bounding box center [330, 217] width 89 height 15
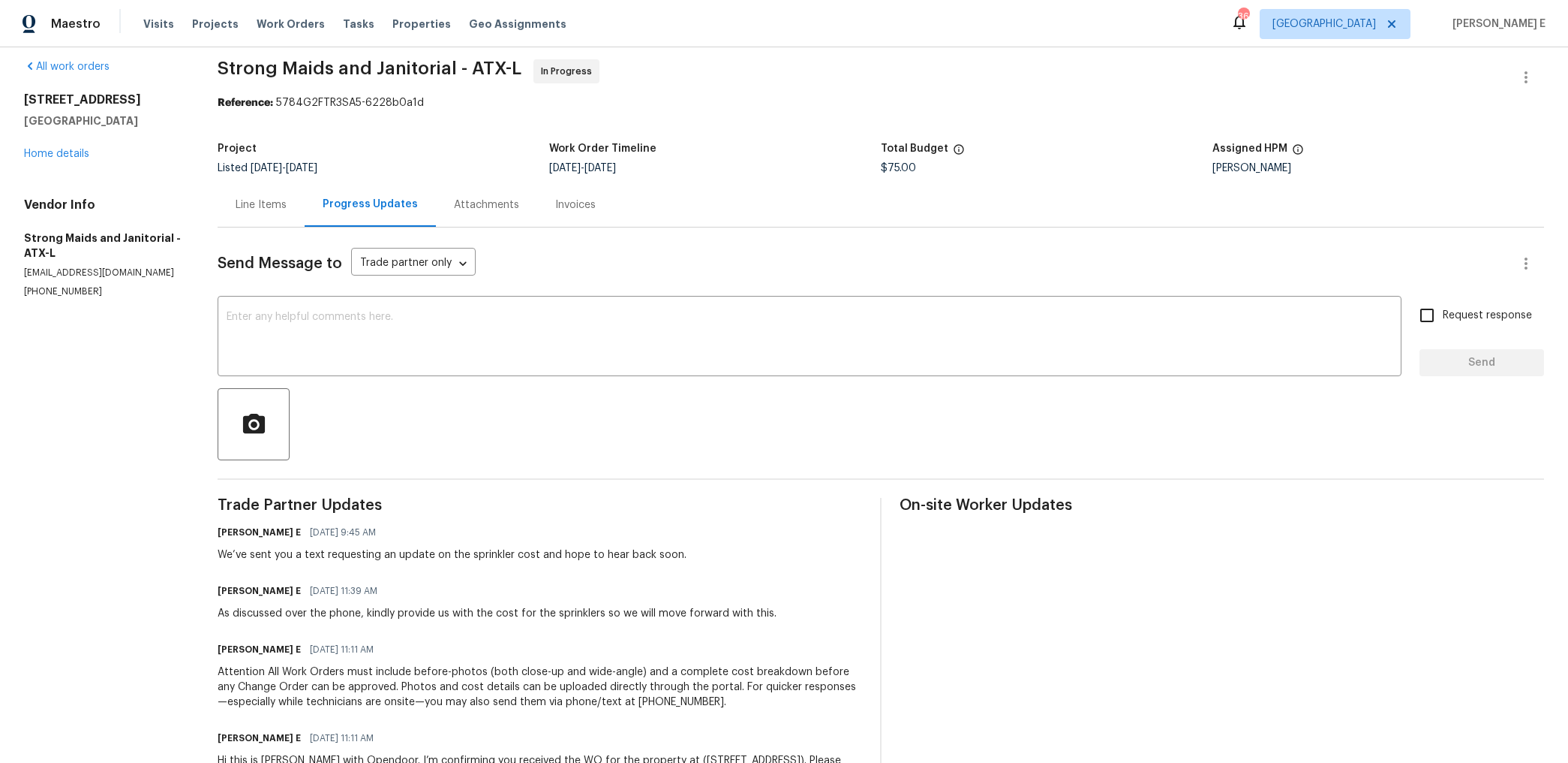
scroll to position [11, 0]
click at [573, 303] on div "x ​" at bounding box center [810, 338] width 1184 height 77
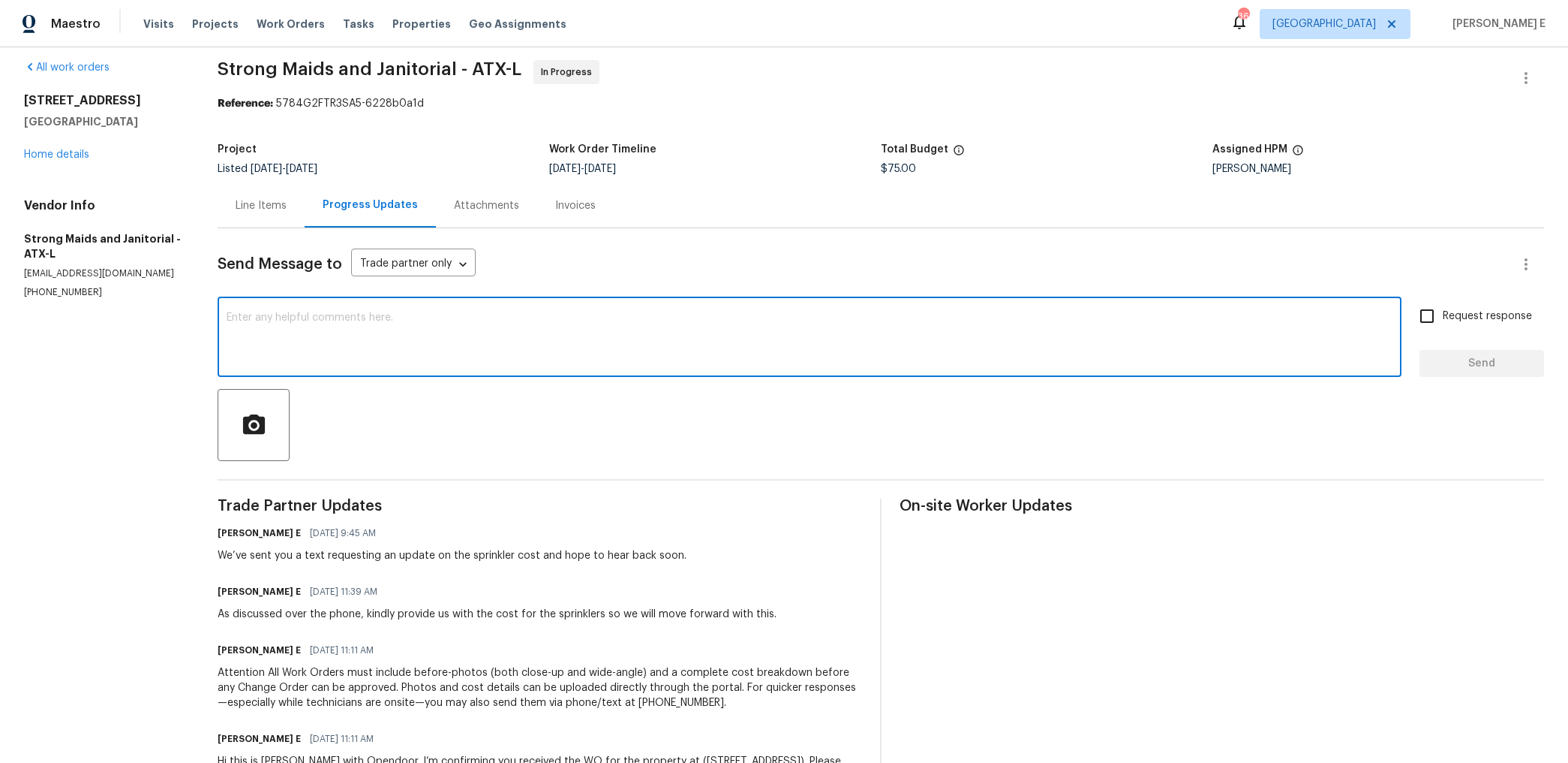
paste textarea "Hi, this work order needs to be done by the target date to stay on track. Pleas…"
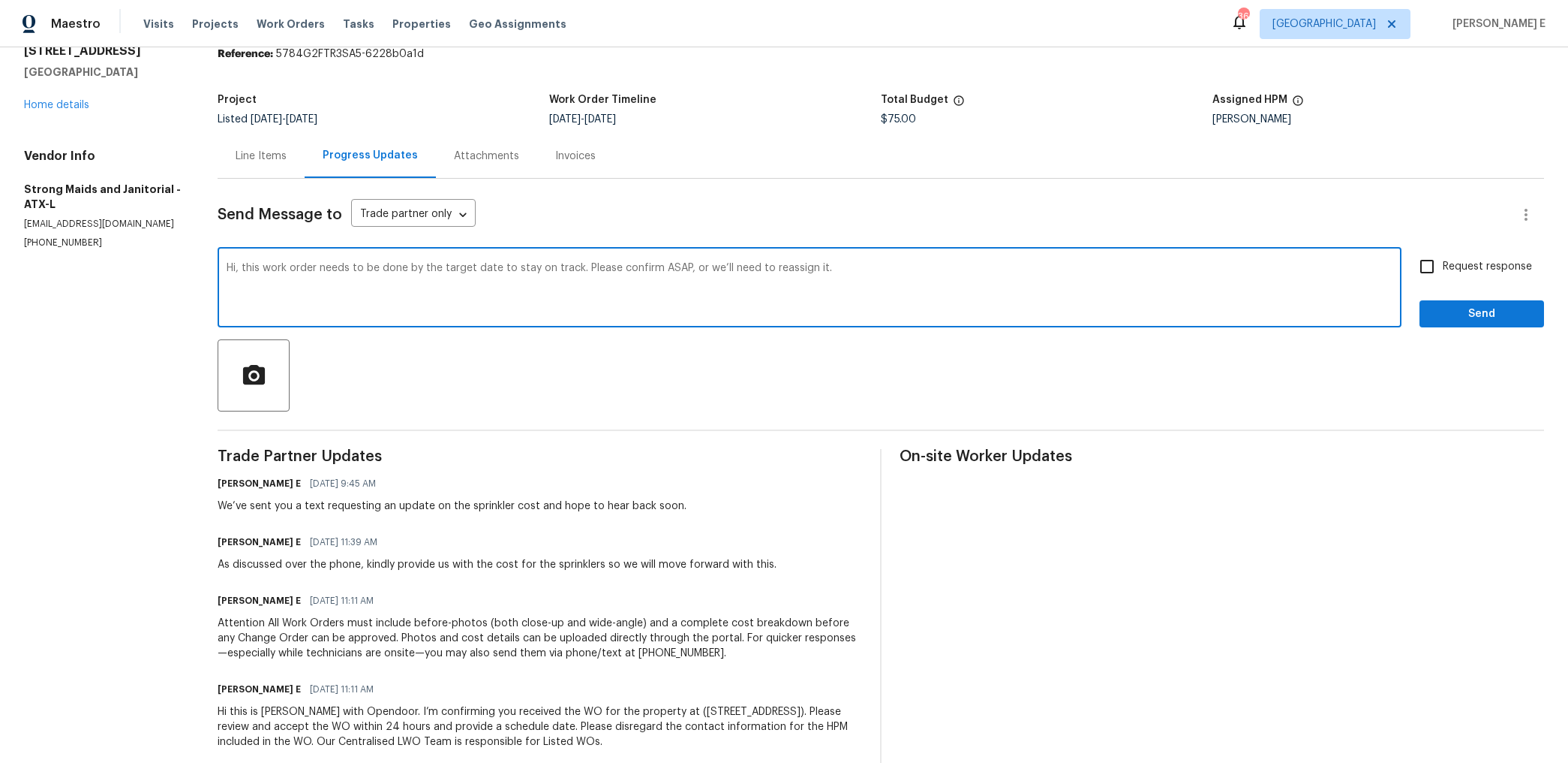
scroll to position [65, 0]
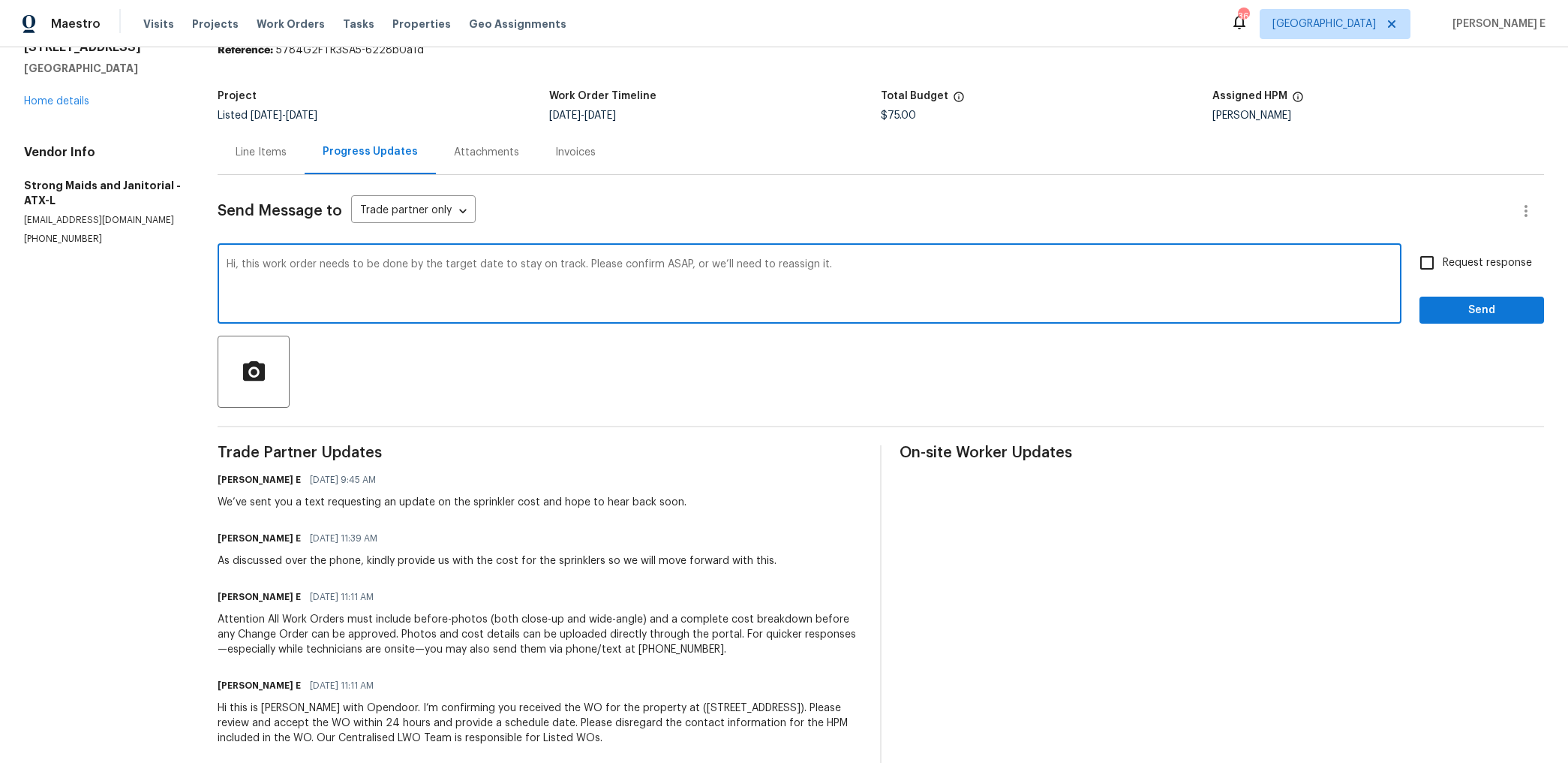
type textarea "Hi, this work order needs to be done by the target date to stay on track. Pleas…"
click at [1463, 260] on span "Request response" at bounding box center [1487, 262] width 89 height 16
click at [1443, 260] on input "Request response" at bounding box center [1427, 262] width 32 height 32
checkbox input "true"
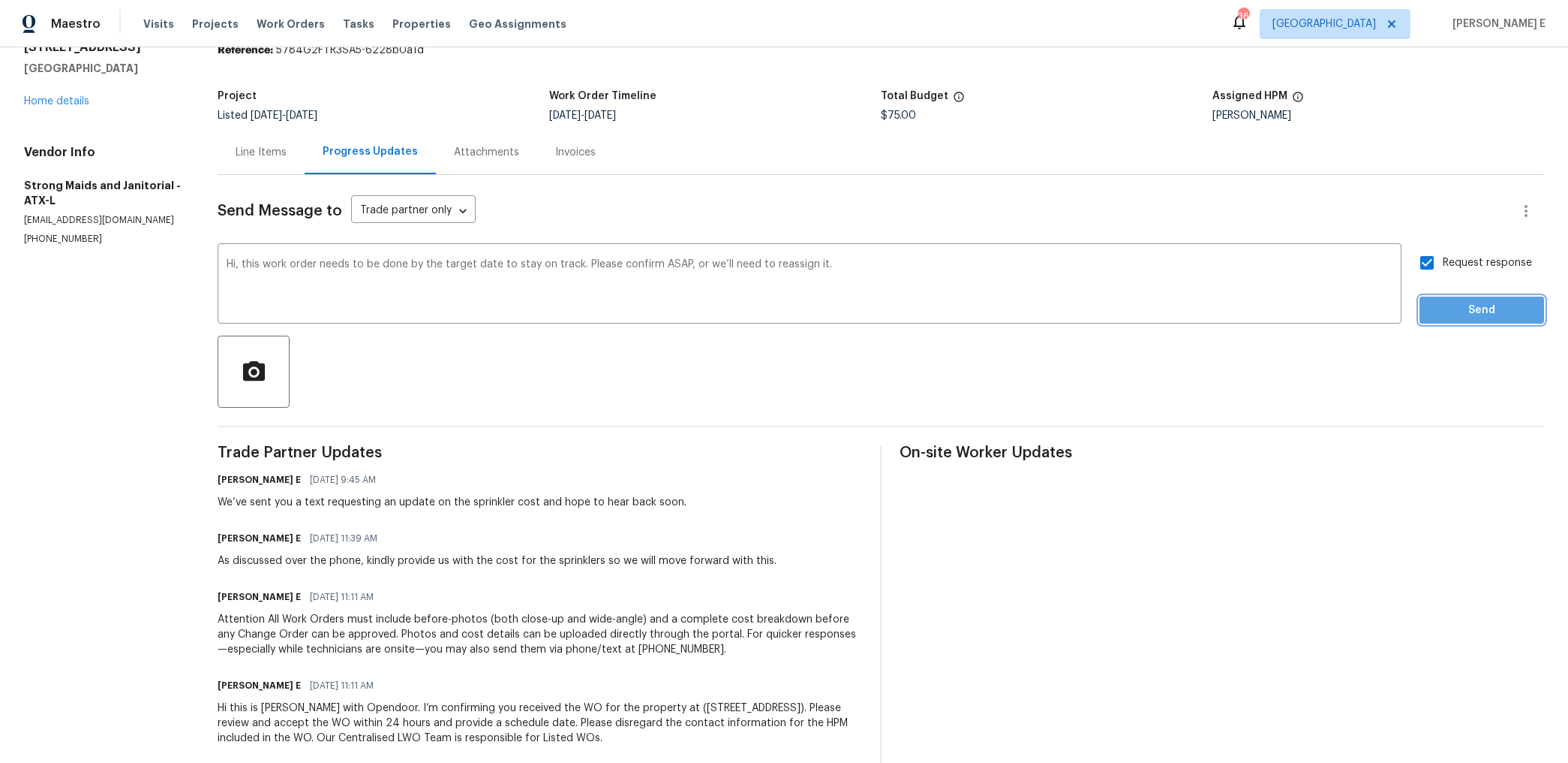
click at [1431, 313] on button "Send" at bounding box center [1482, 311] width 124 height 28
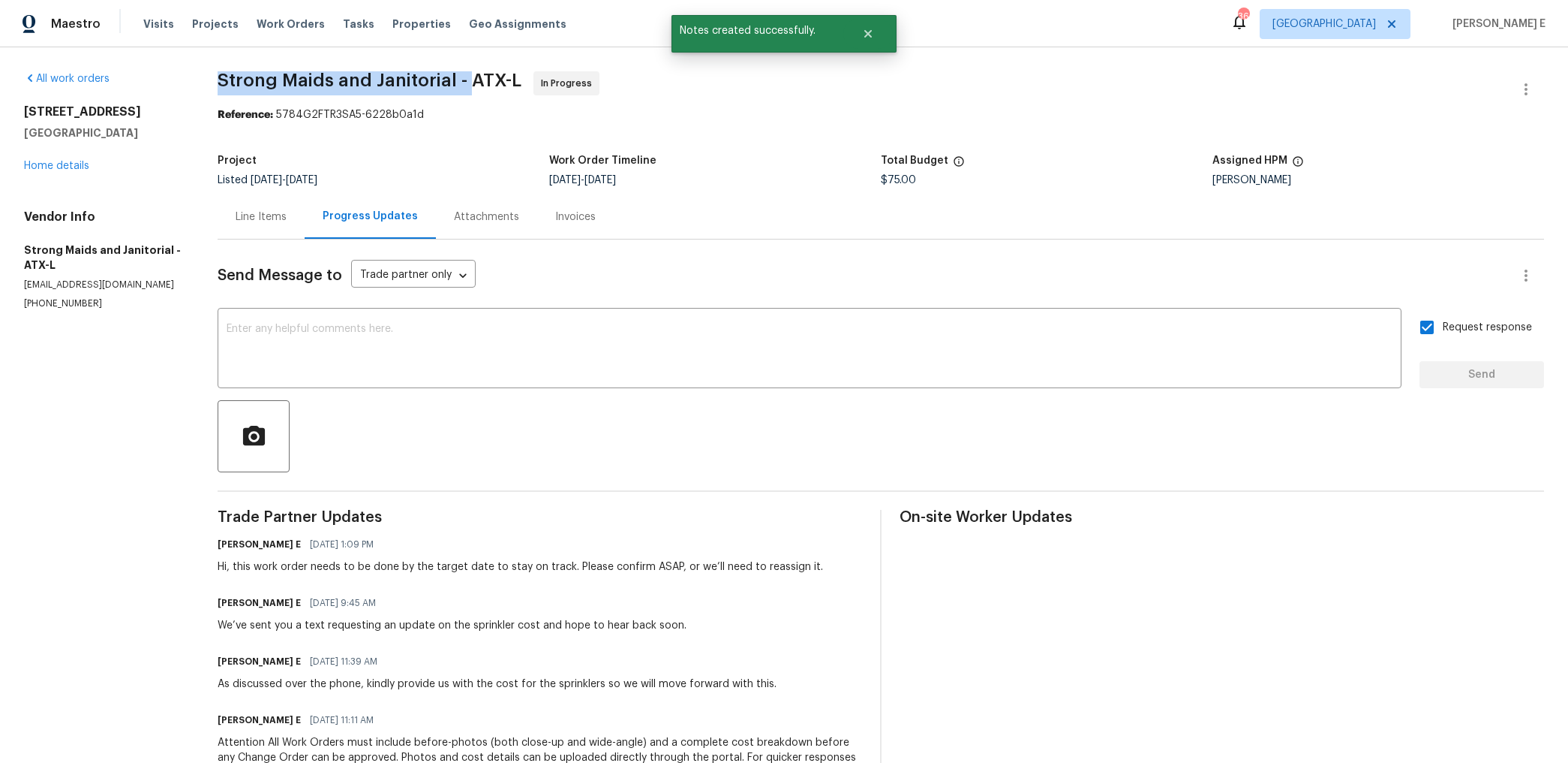
drag, startPoint x: 222, startPoint y: 81, endPoint x: 472, endPoint y: 82, distance: 250.0
click at [472, 82] on span "Strong Maids and Janitorial - ATX-L" at bounding box center [370, 80] width 304 height 18
copy span "Strong Maids and Janitorial -"
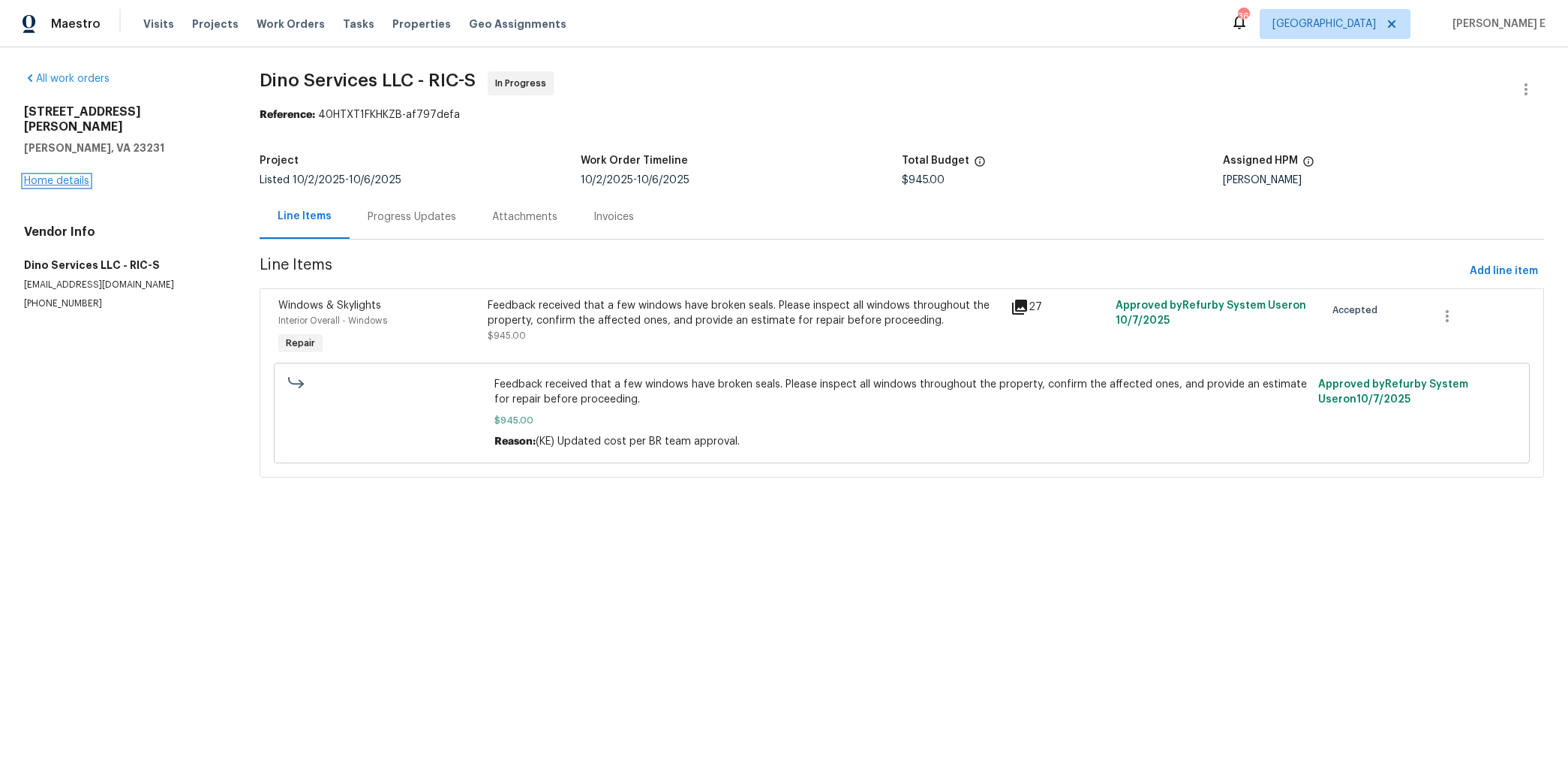
click at [57, 175] on link "Home details" at bounding box center [57, 180] width 65 height 10
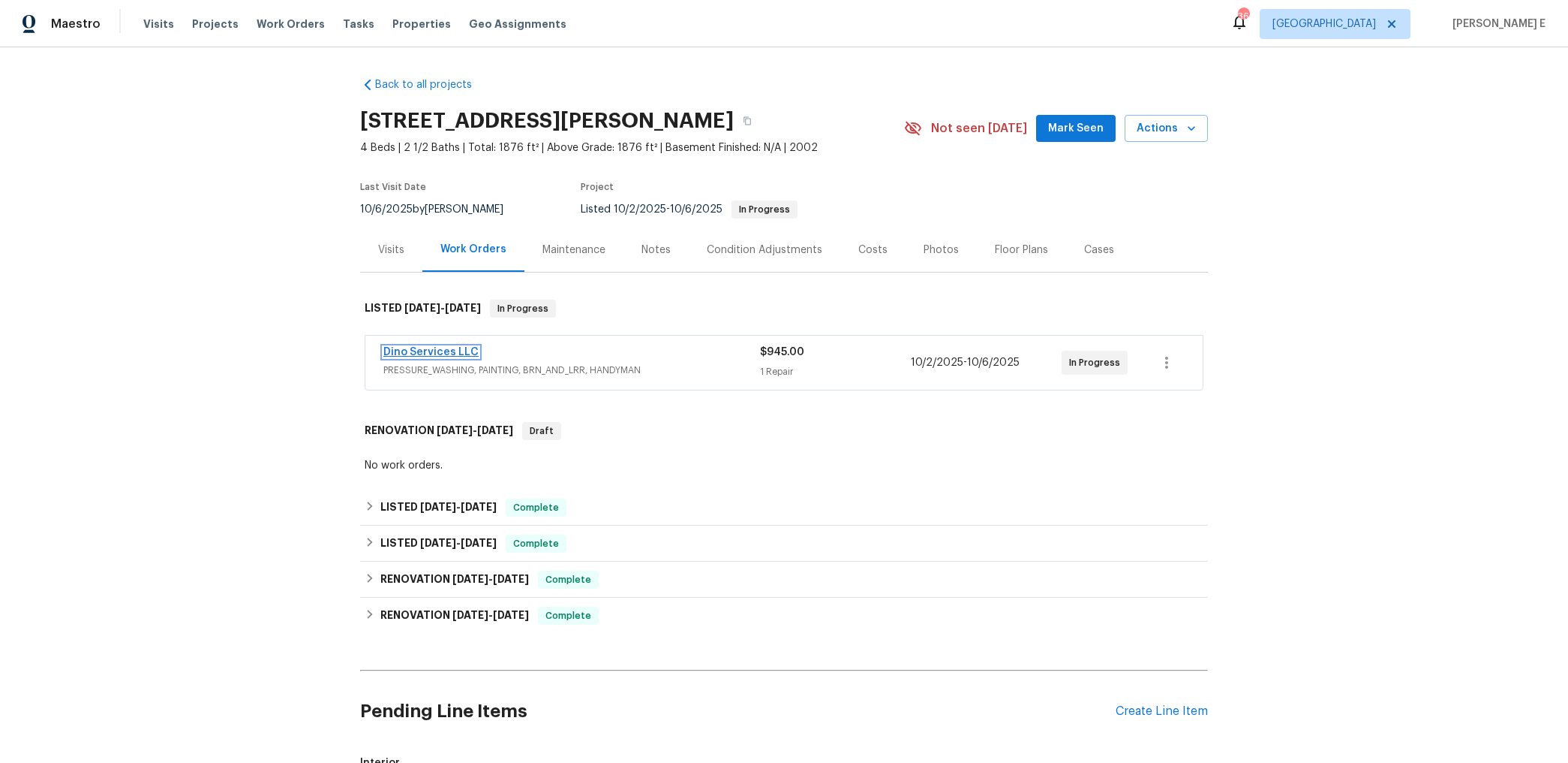
click at [449, 347] on link "Dino Services LLC" at bounding box center [431, 351] width 95 height 10
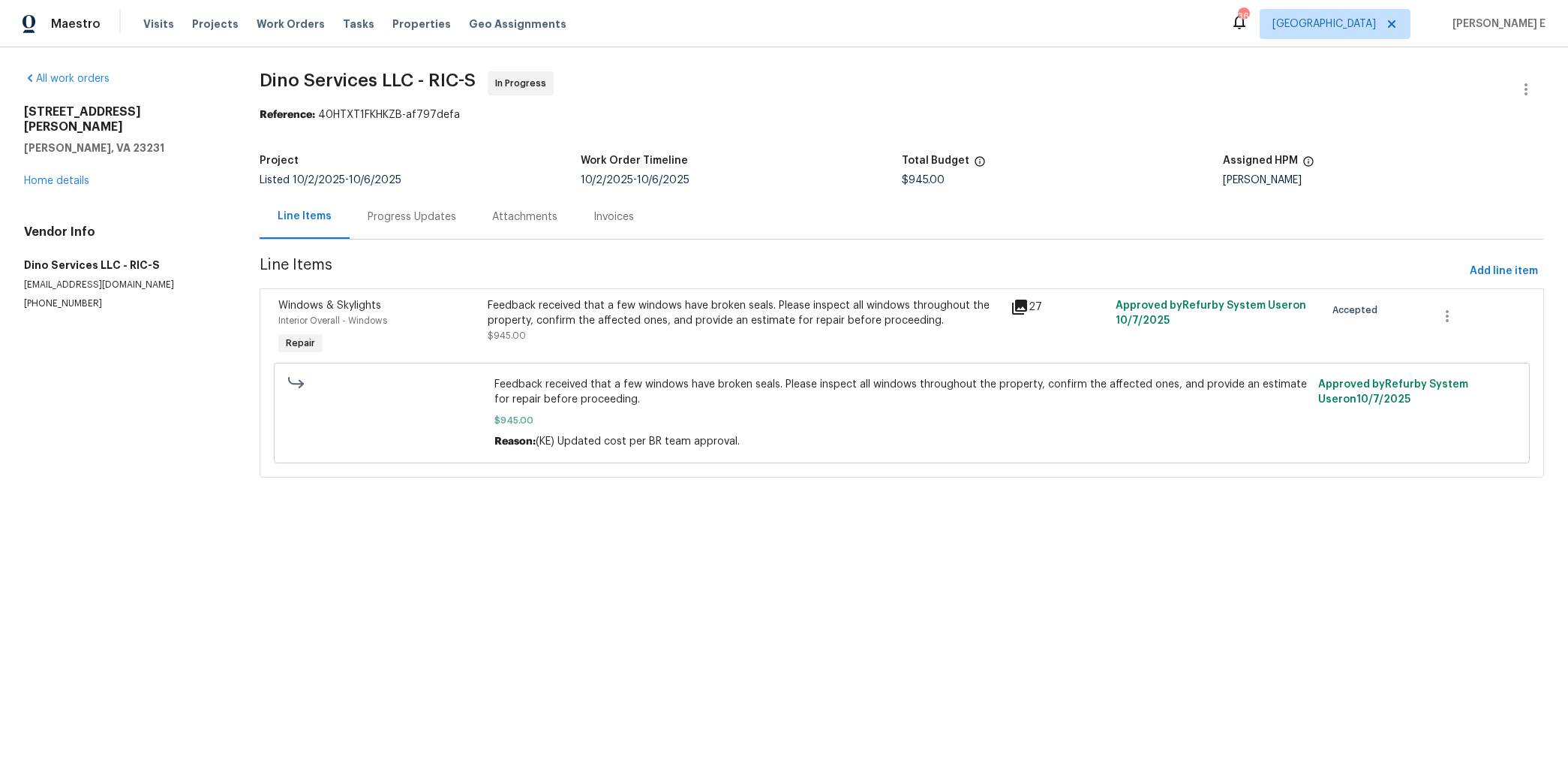
click at [426, 206] on div "Progress Updates" at bounding box center [411, 217] width 124 height 45
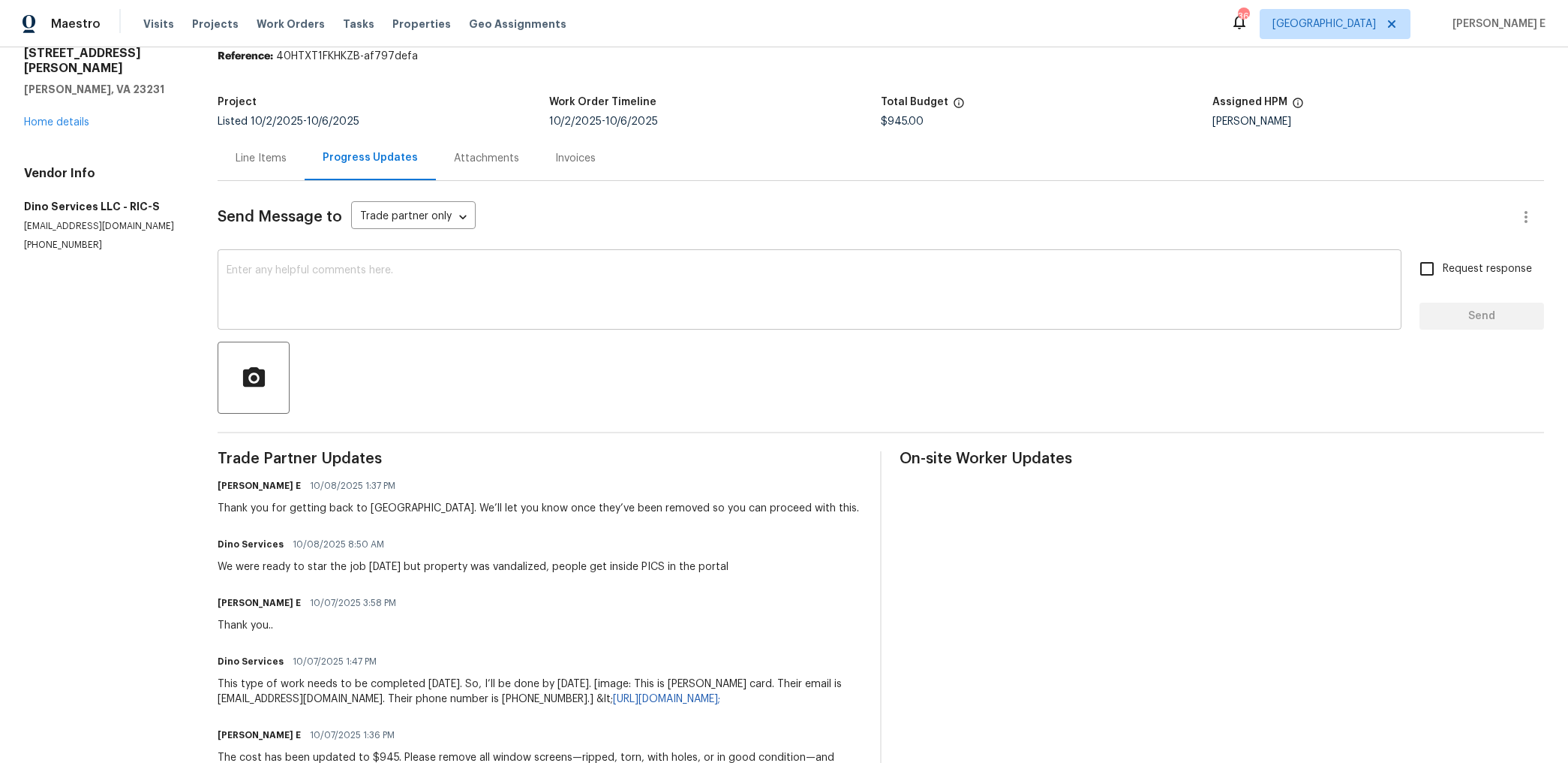
click at [523, 305] on textarea at bounding box center [810, 291] width 1166 height 53
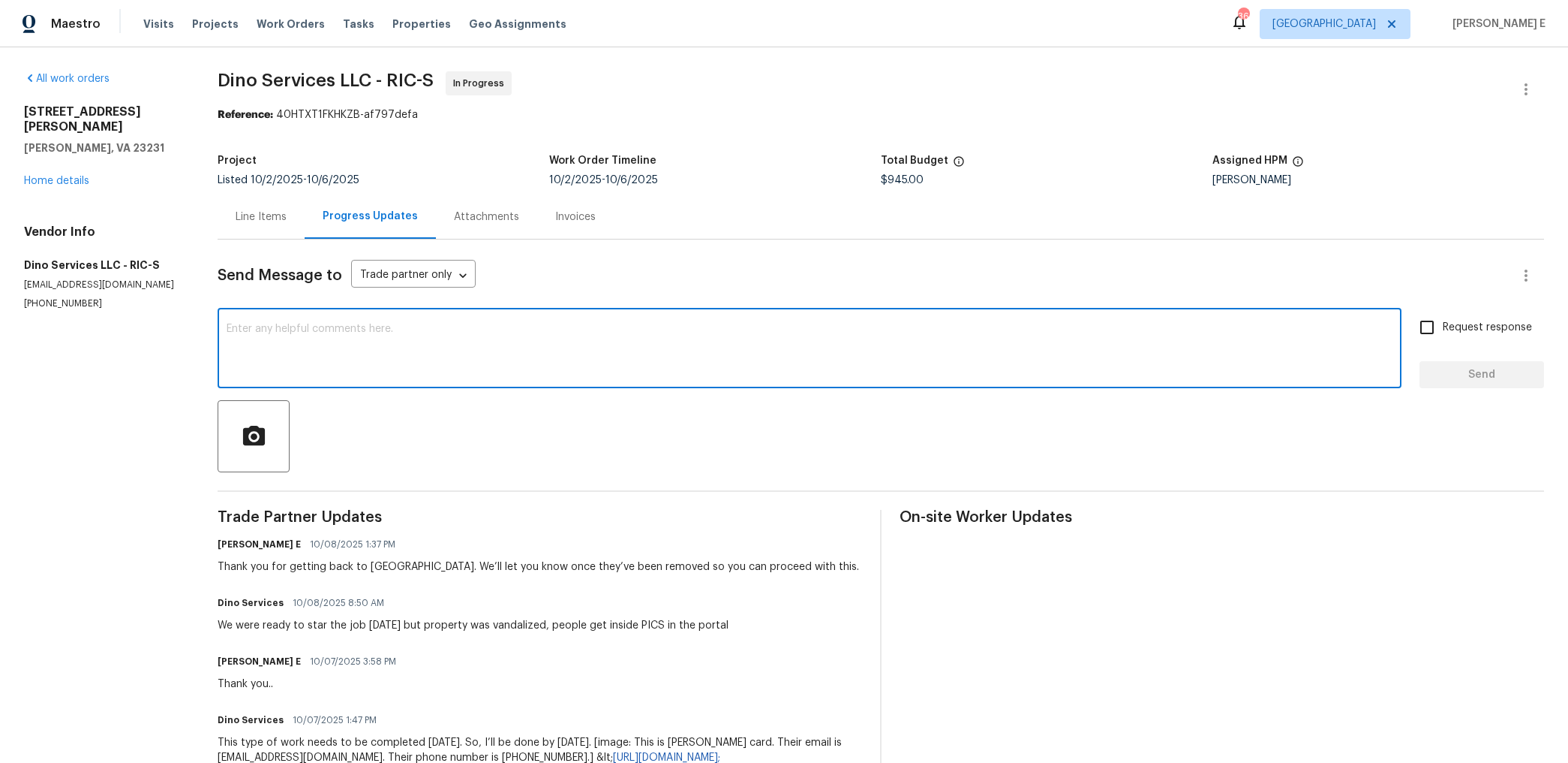
click at [277, 207] on div "Line Items" at bounding box center [261, 217] width 87 height 45
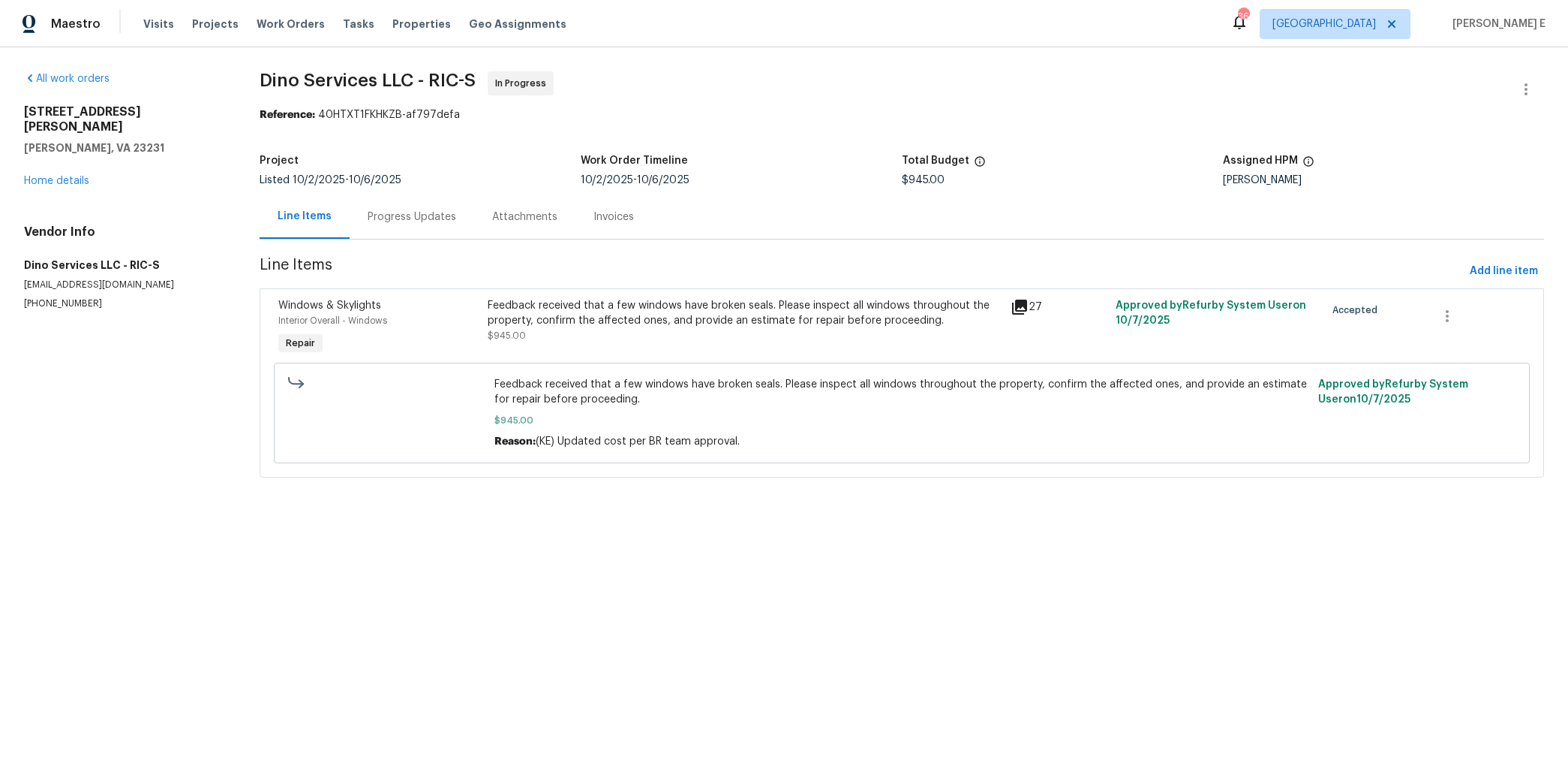
click at [563, 331] on div "Feedback received that a few windows have broken seals. Please inspect all wind…" at bounding box center [744, 320] width 514 height 45
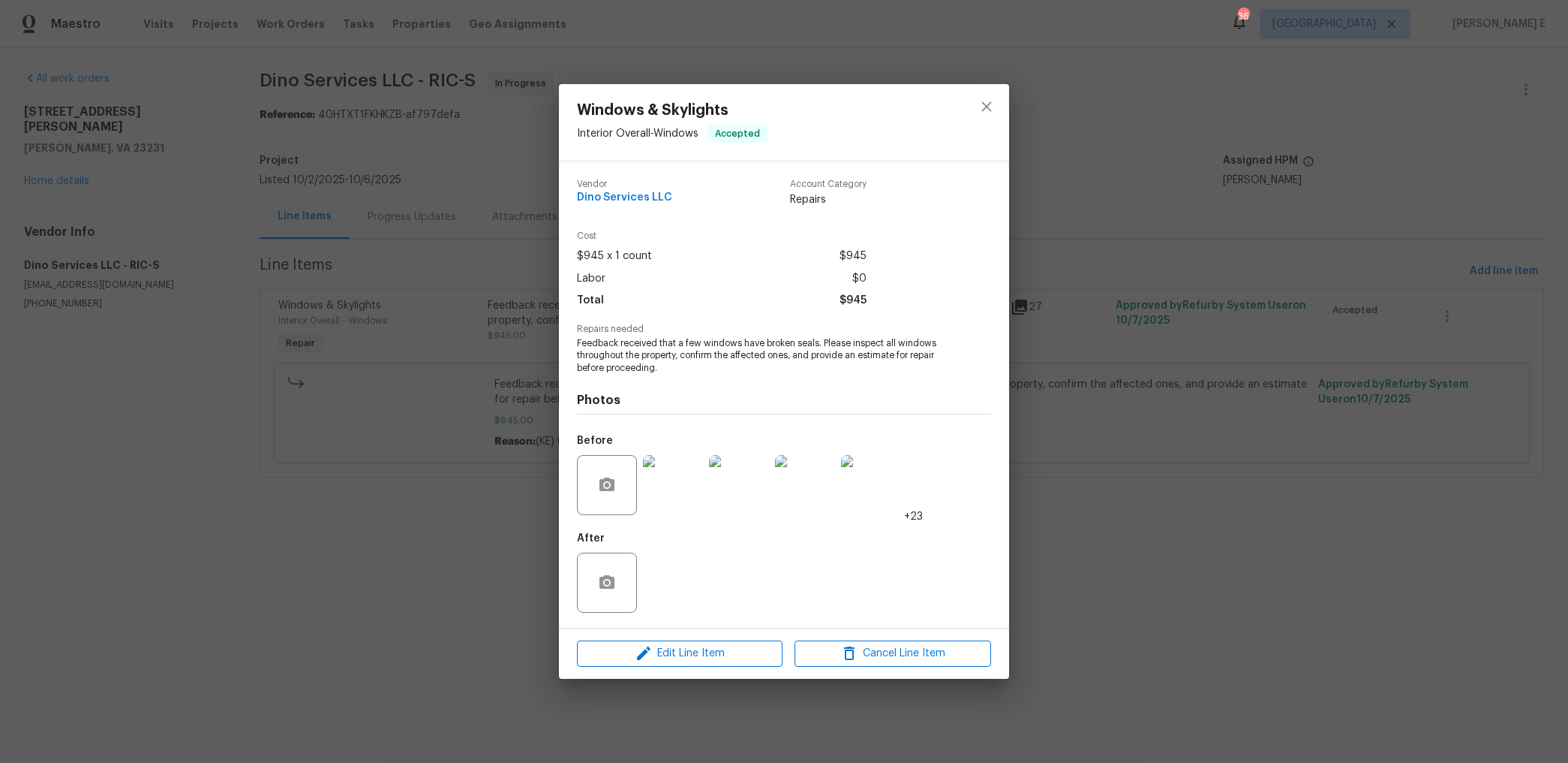
click at [374, 554] on div "Windows & Skylights Interior Overall - Windows Accepted Vendor Dino Services LL…" at bounding box center [784, 381] width 1568 height 763
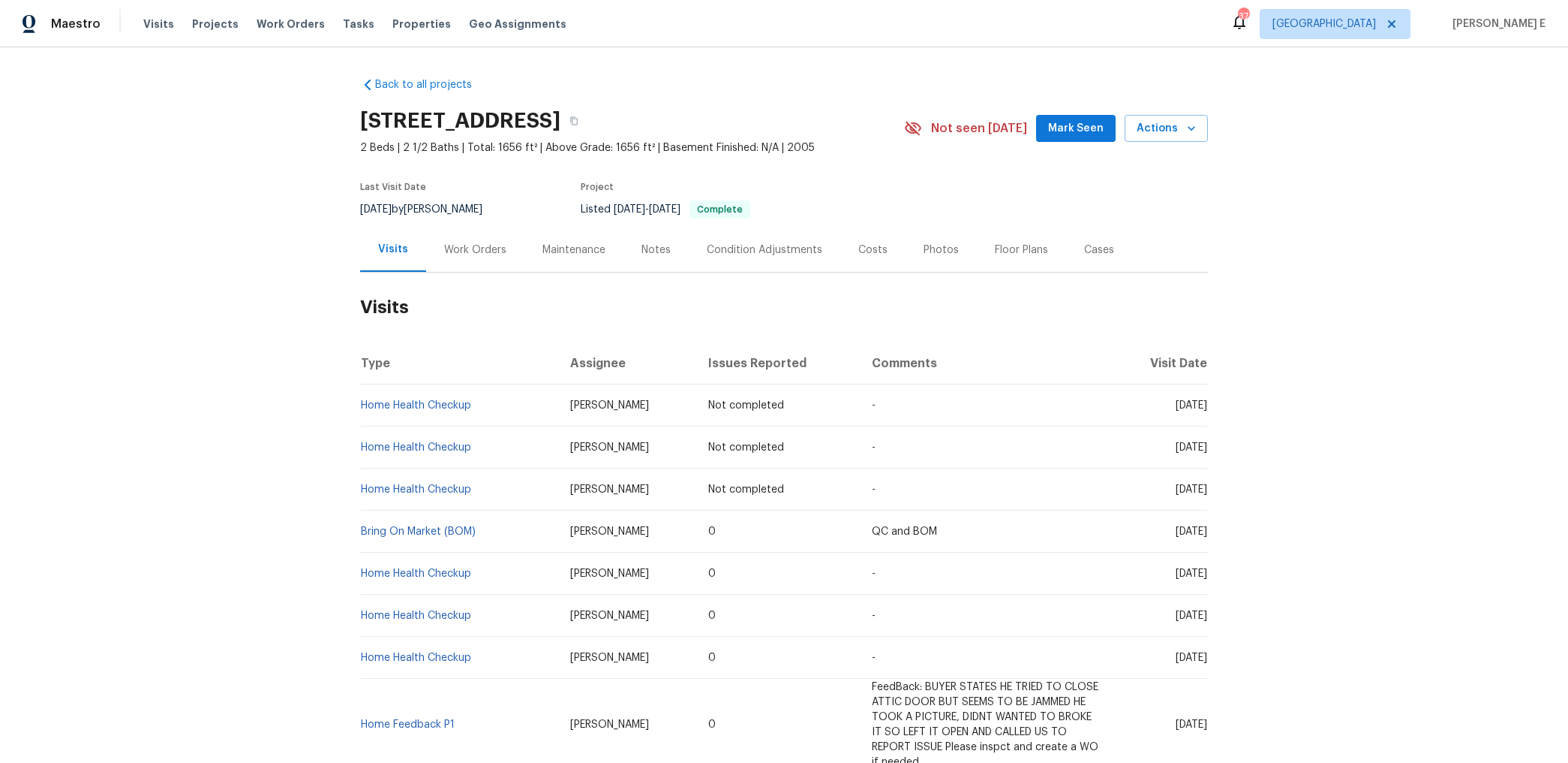
click at [453, 250] on div "Work Orders" at bounding box center [474, 250] width 62 height 15
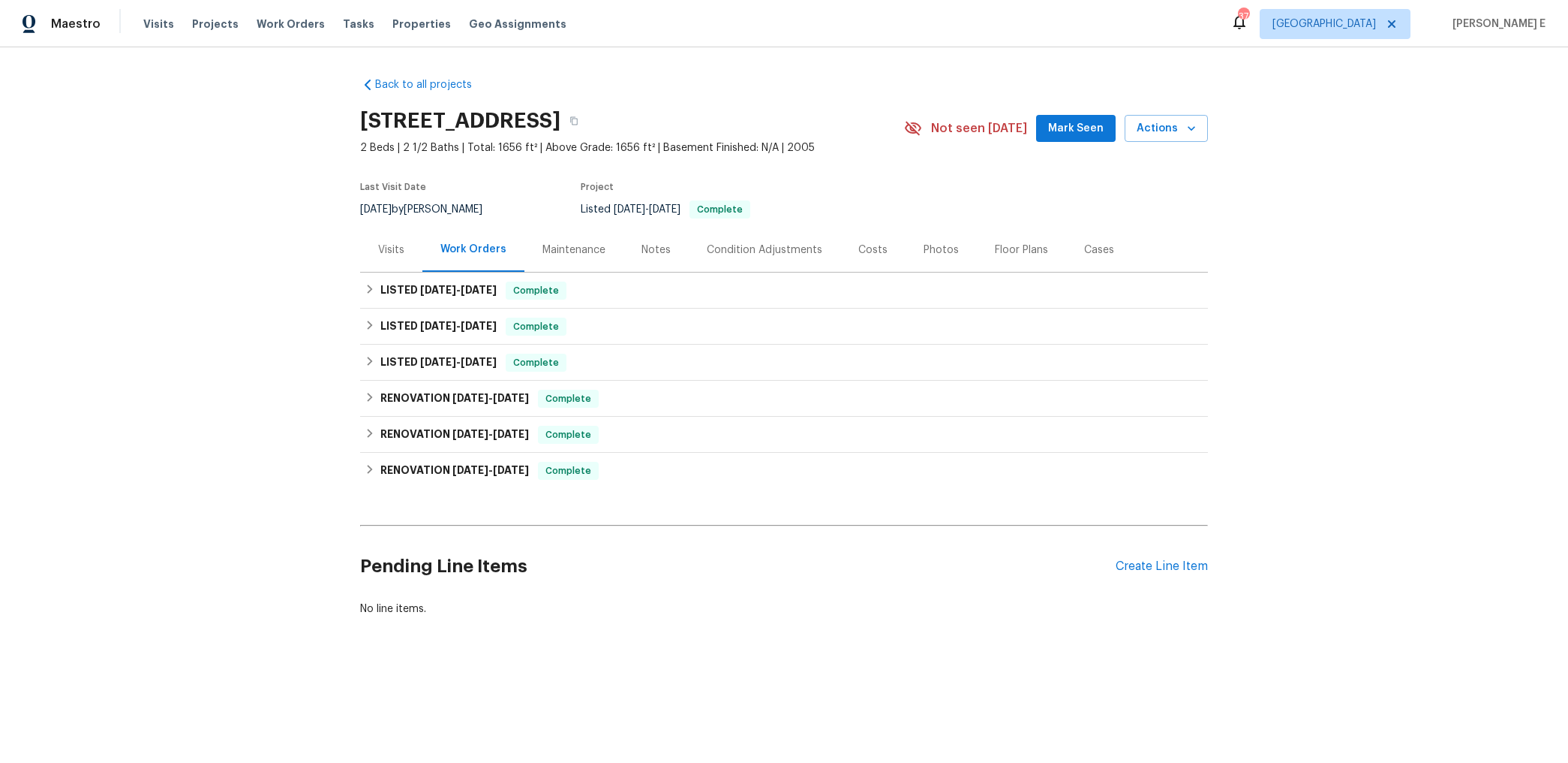
click at [1181, 575] on div "Pending Line Items Create Line Item" at bounding box center [784, 566] width 848 height 70
click at [1189, 564] on div "Create Line Item" at bounding box center [1162, 566] width 93 height 14
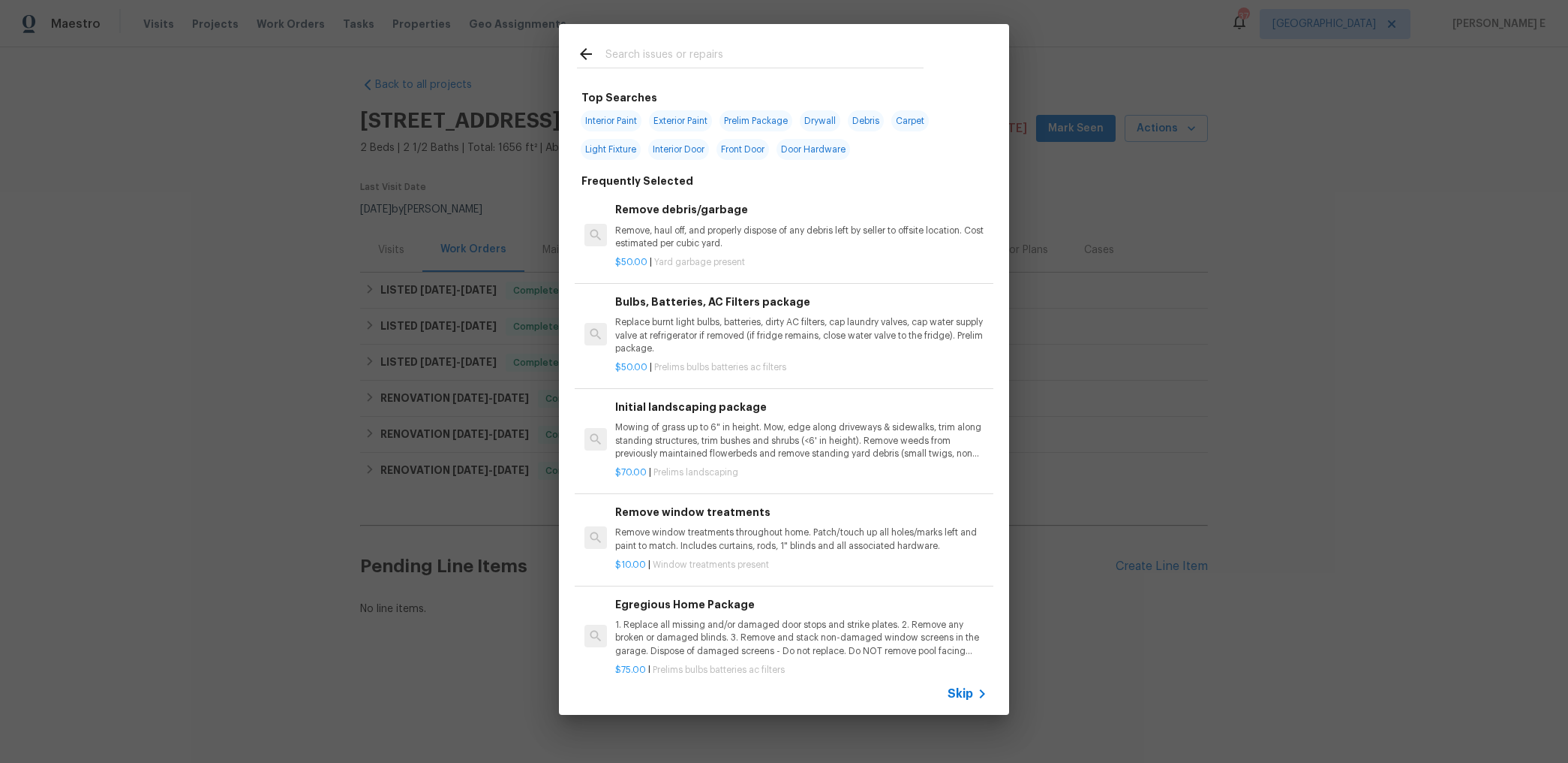
click at [958, 686] on span "Skip" at bounding box center [961, 693] width 26 height 15
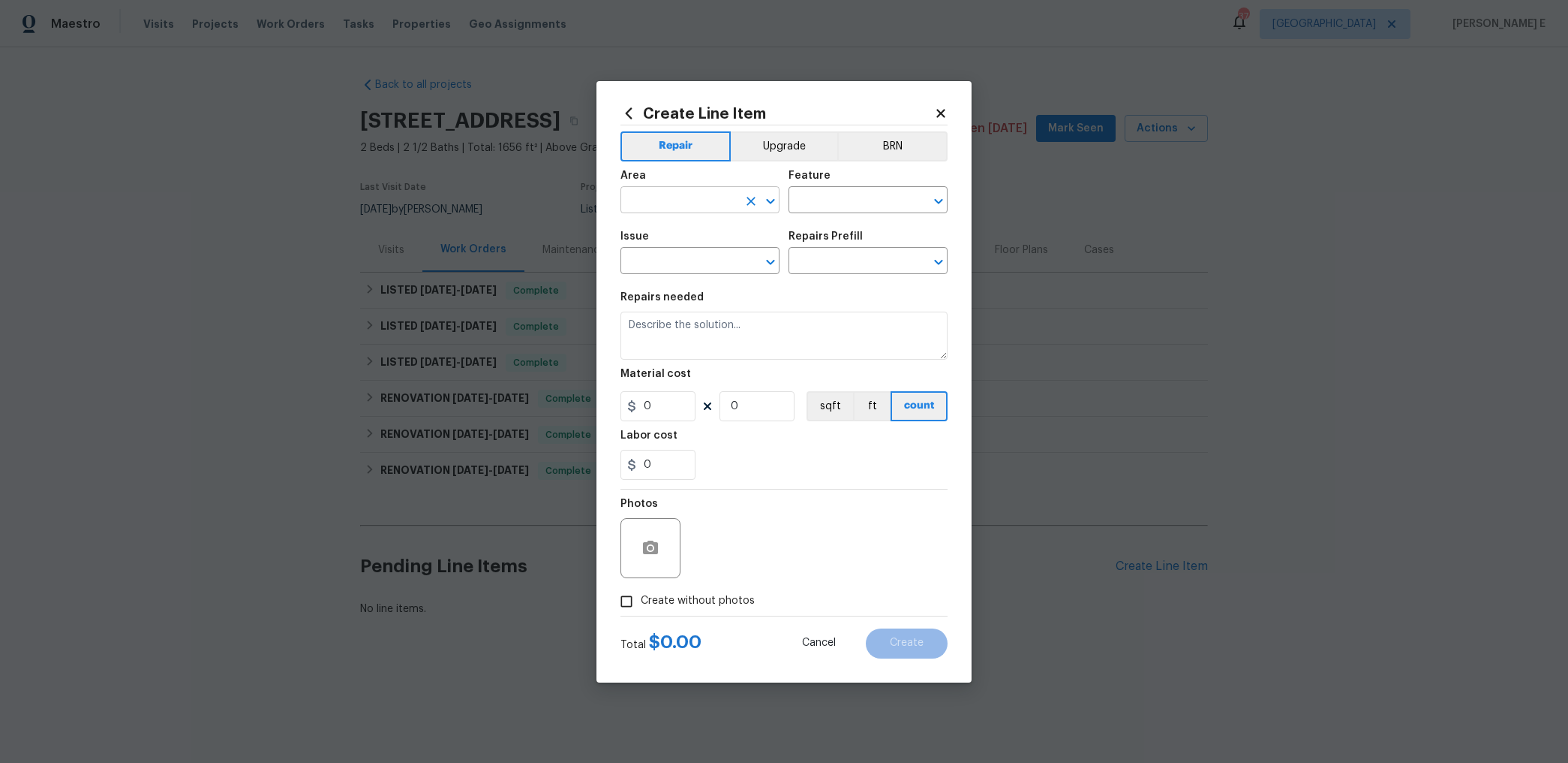
click at [655, 207] on input "text" at bounding box center [679, 201] width 117 height 23
type input "Attic"
click at [837, 272] on li "Access Opening" at bounding box center [868, 271] width 159 height 25
type input "Access Opening"
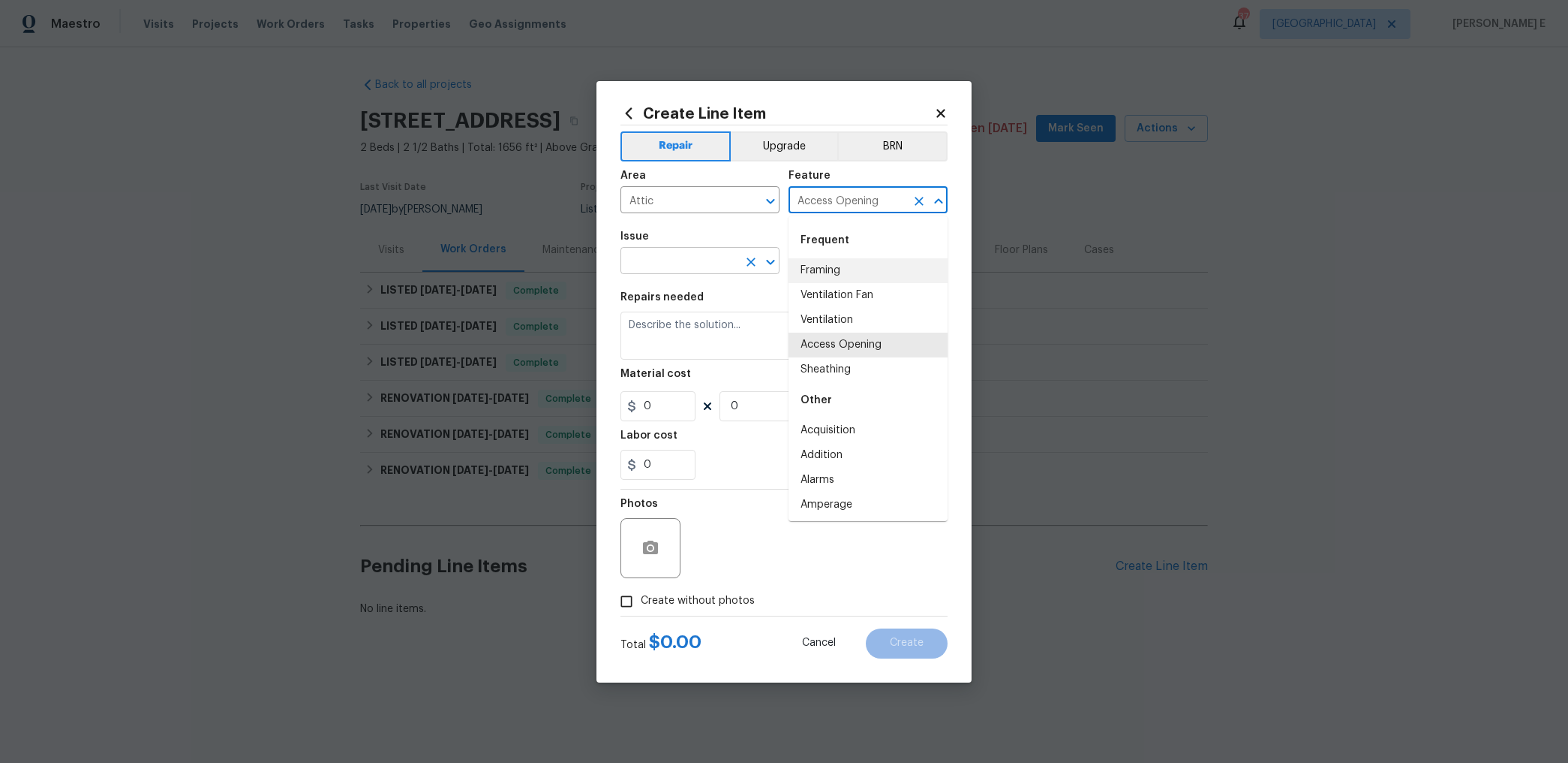
click at [708, 270] on input "text" at bounding box center [679, 261] width 117 height 23
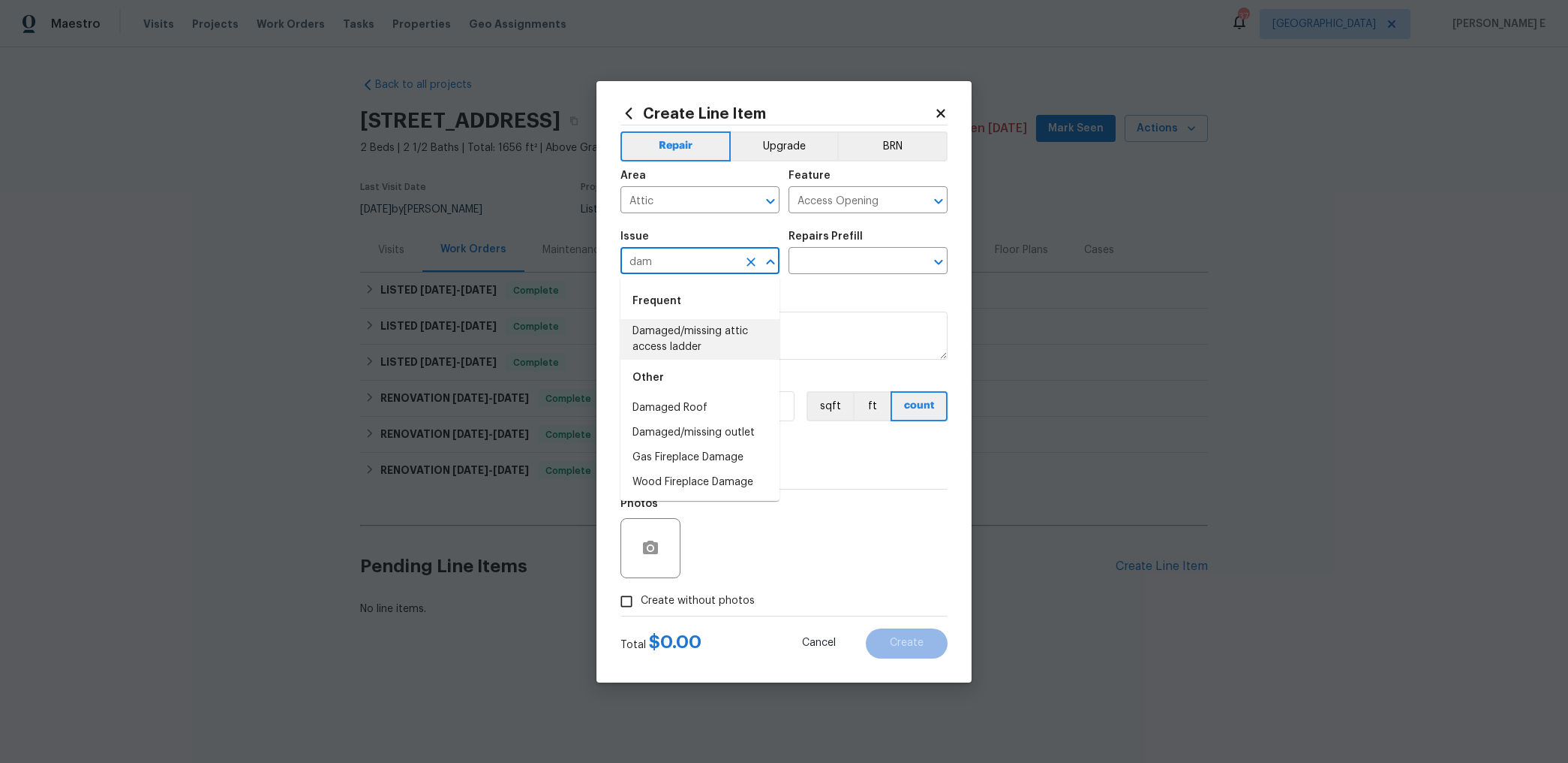
click at [668, 341] on li "Damaged/missing attic access ladder" at bounding box center [701, 339] width 159 height 41
type input "Damaged/missing attic access ladder"
click at [842, 265] on input "text" at bounding box center [847, 261] width 117 height 23
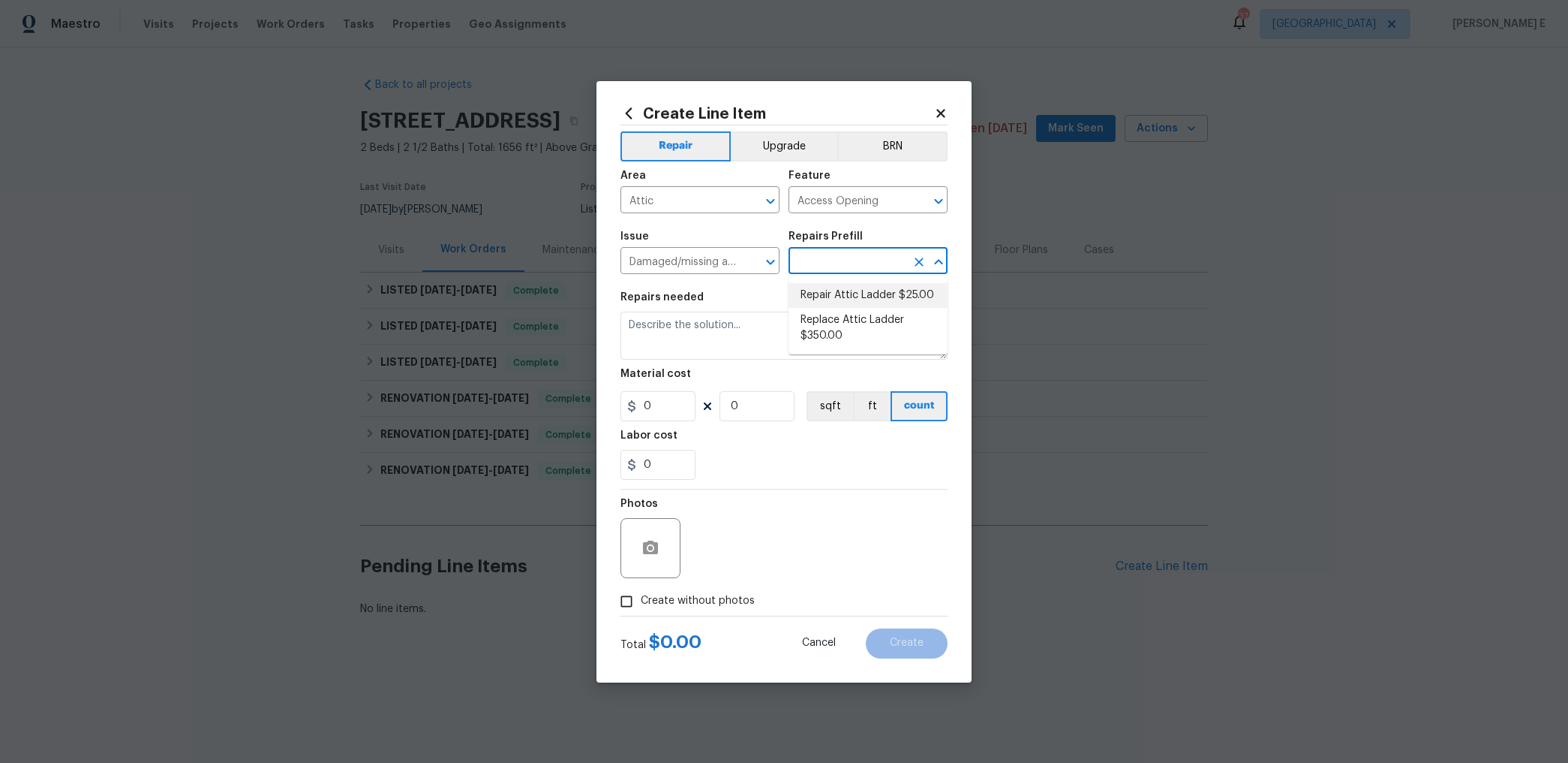
click at [854, 296] on li "Repair Attic Ladder $25.00" at bounding box center [868, 295] width 159 height 25
type input "Repair Attic Ladder $25.00"
type textarea "Repair/adjust attic access ladder"
type input "25"
type input "1"
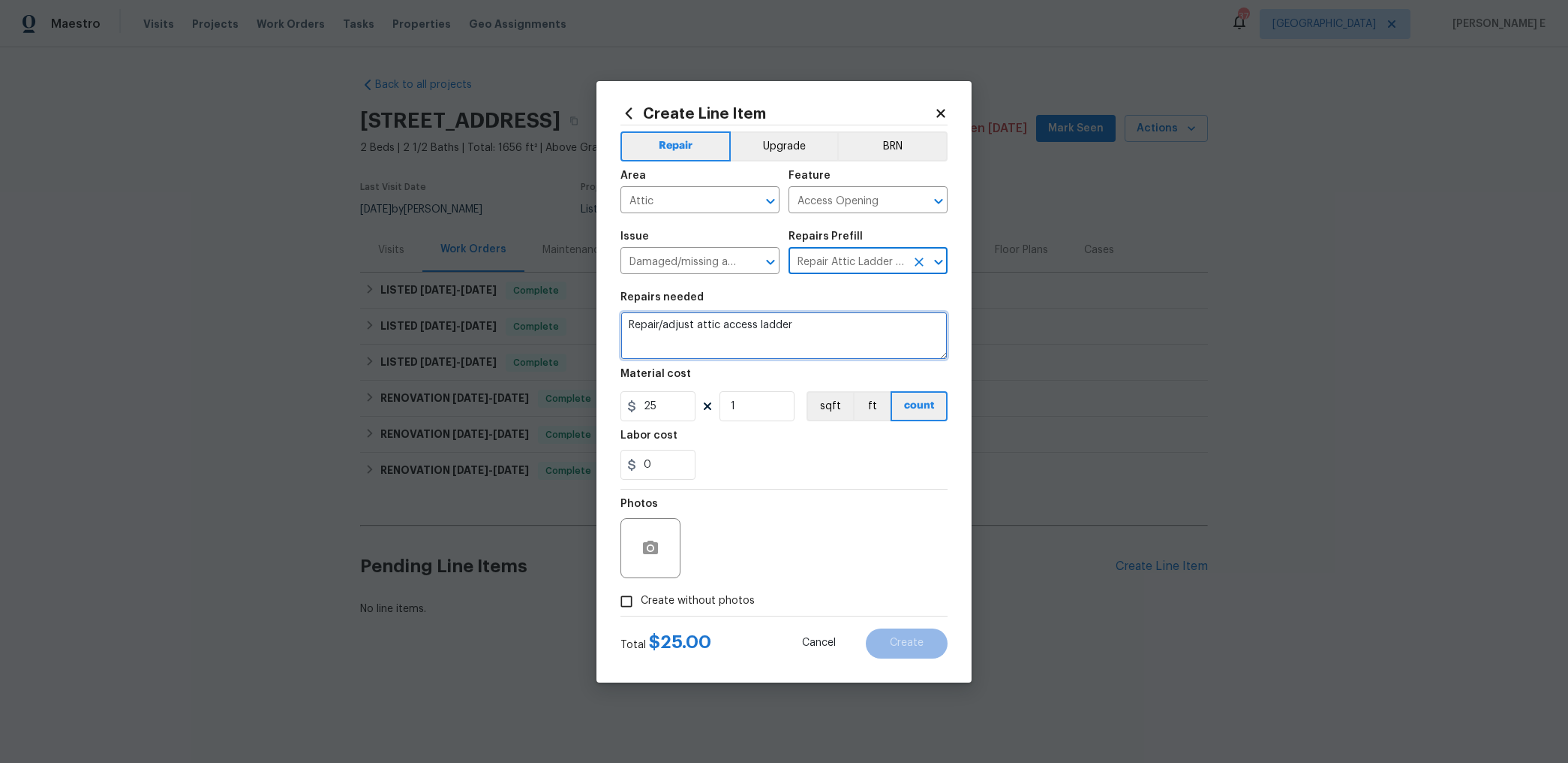
click at [812, 325] on textarea "Repair/adjust attic access ladder" at bounding box center [784, 336] width 327 height 48
paste textarea "Feedback received that the attic access panel spring mechanism is broken and di…"
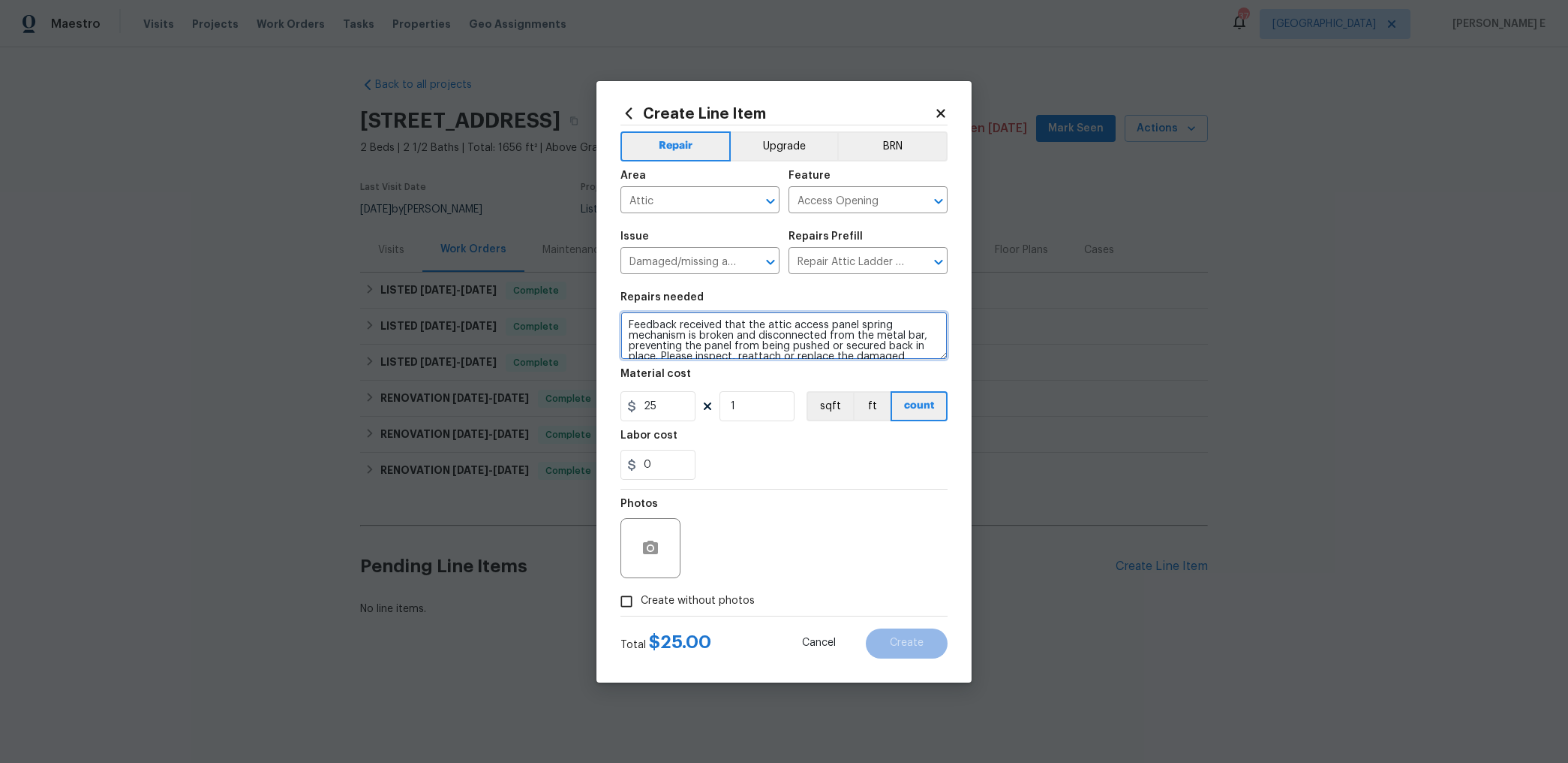
type textarea "Feedback received that the attic access panel spring mechanism is broken and di…"
click at [653, 398] on input "25" at bounding box center [658, 406] width 75 height 30
type input "75"
click at [636, 599] on input "Create without photos" at bounding box center [626, 601] width 29 height 29
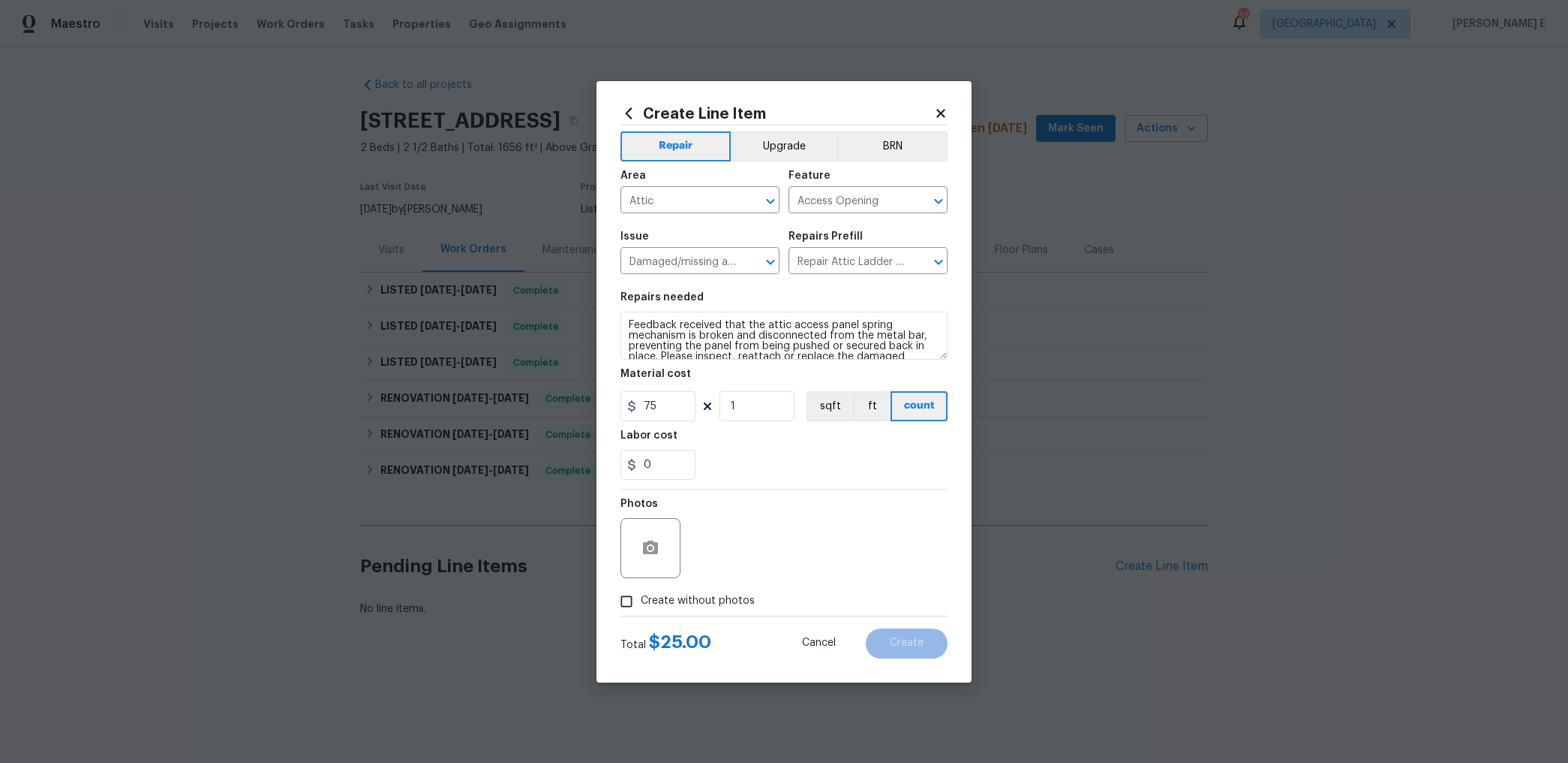
checkbox input "true"
click at [738, 539] on textarea at bounding box center [819, 548] width 255 height 60
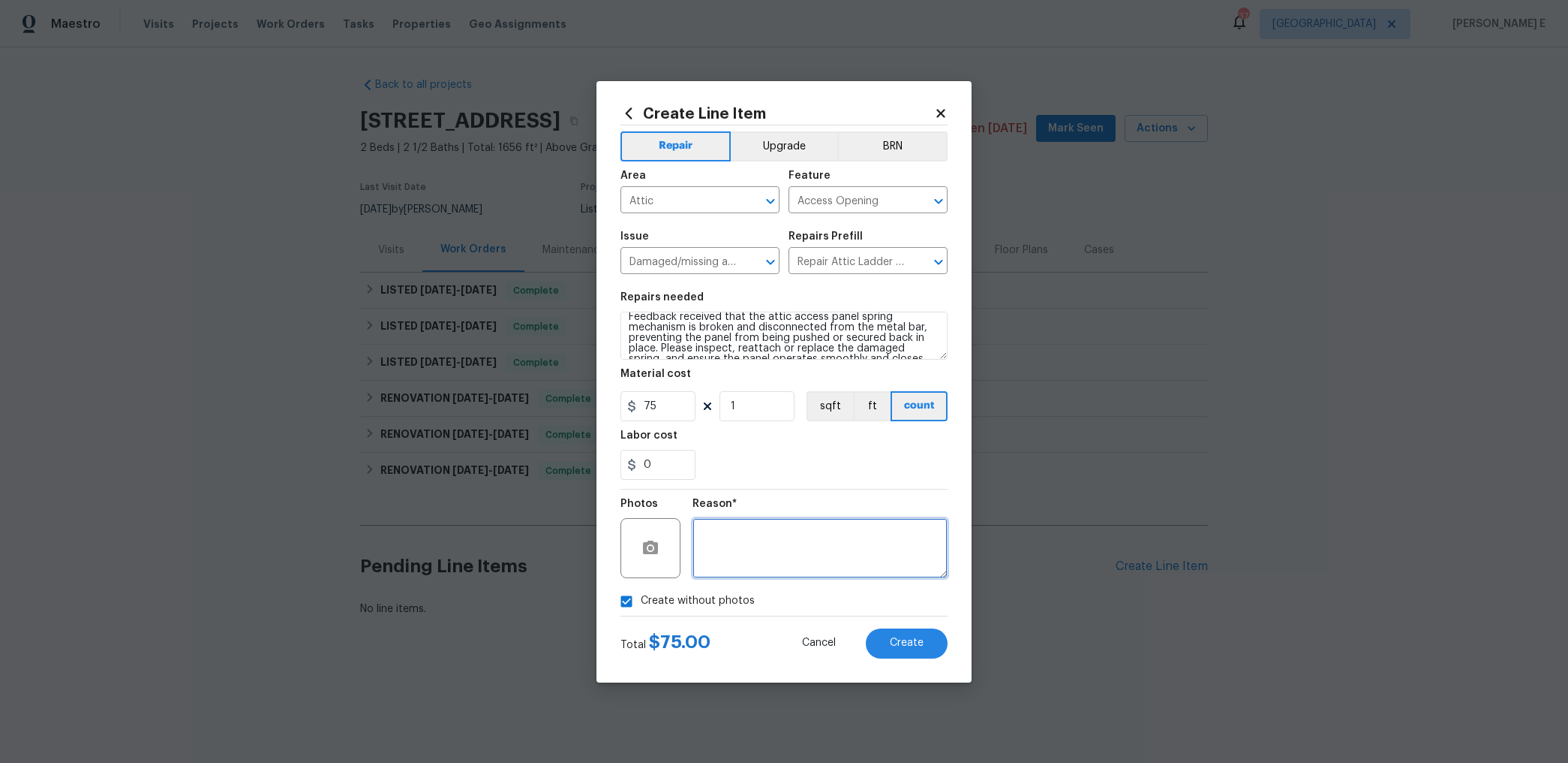
scroll to position [21, 0]
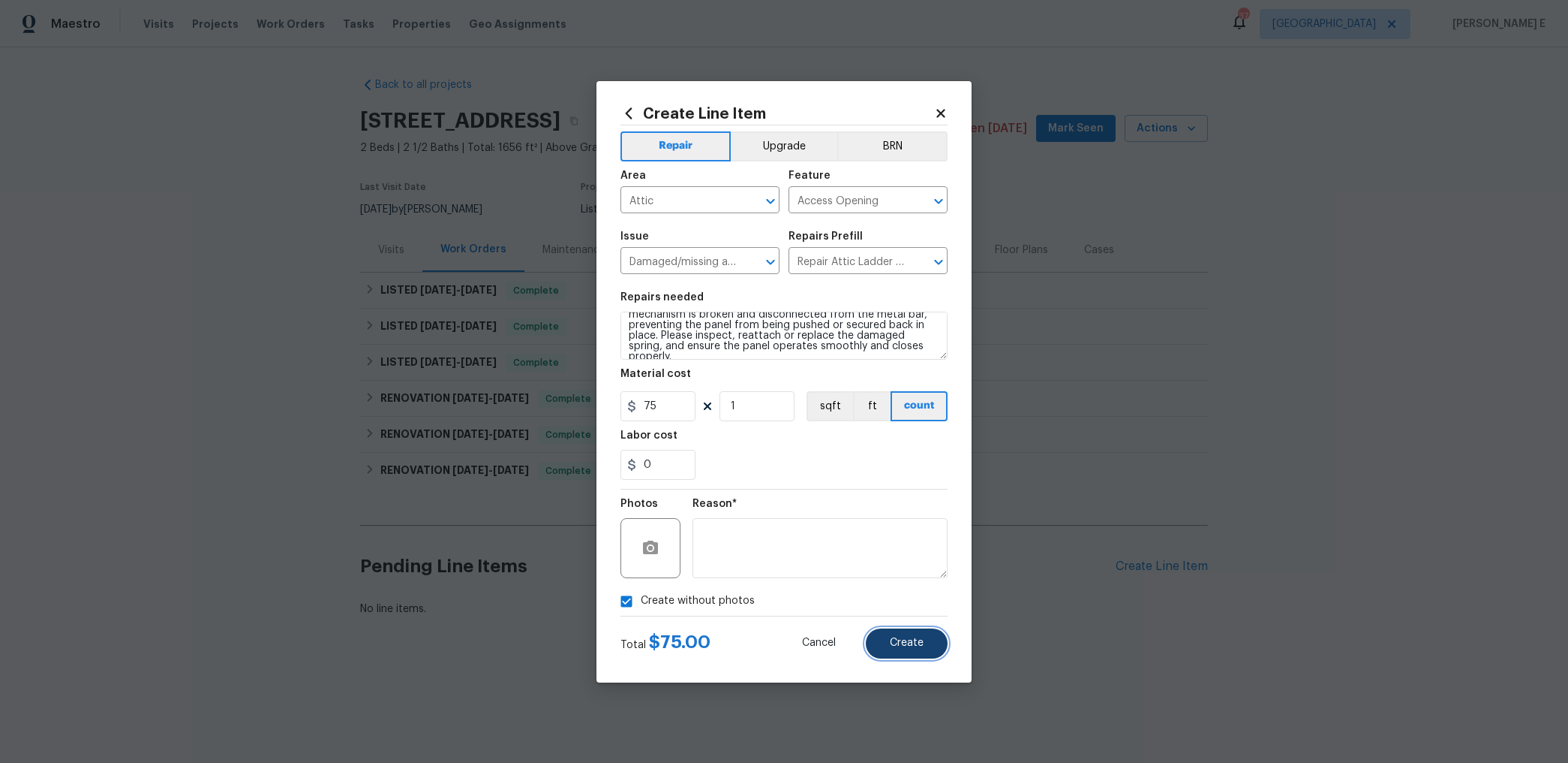
click at [918, 629] on button "Create" at bounding box center [906, 643] width 82 height 30
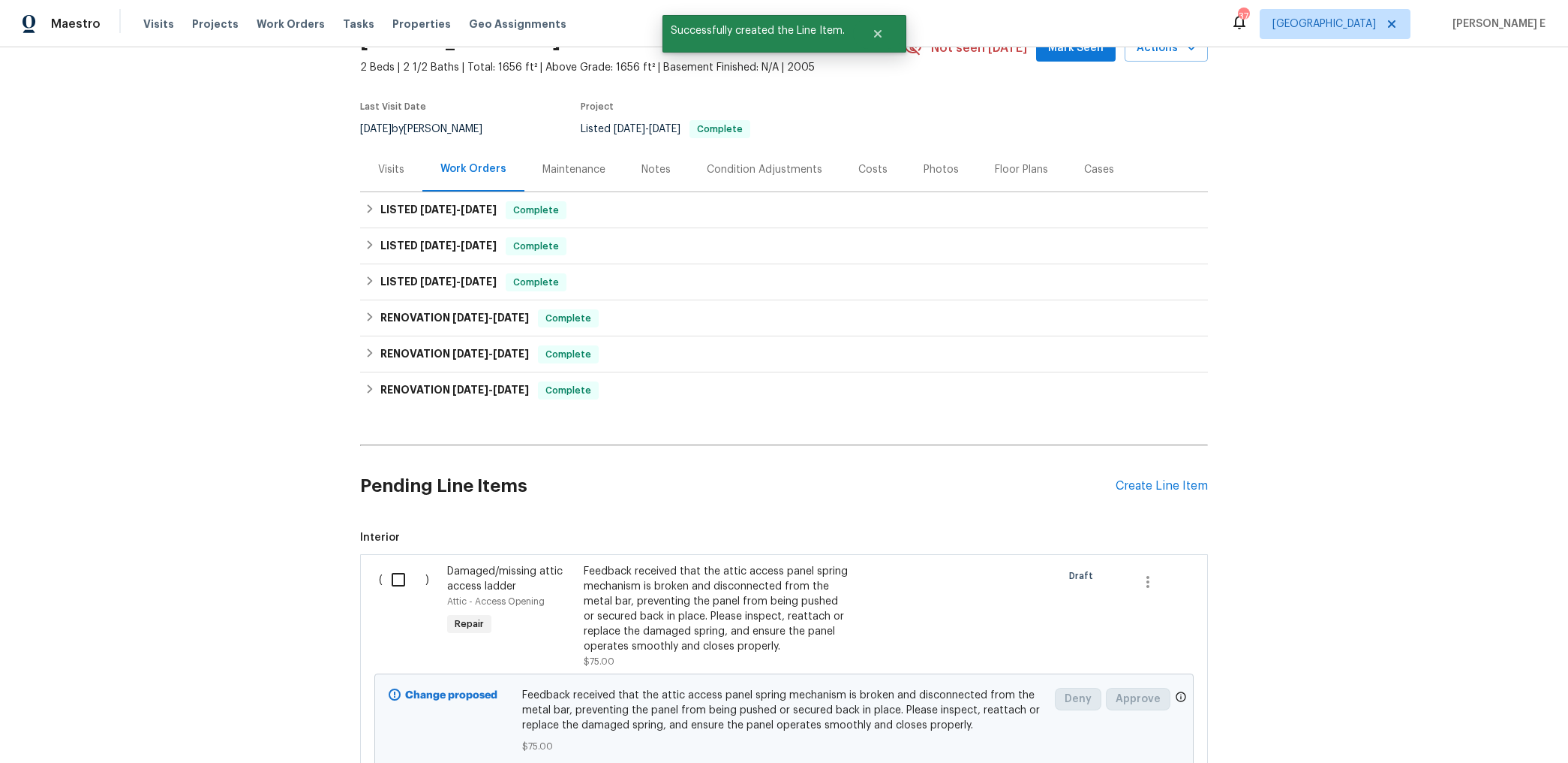
scroll to position [202, 0]
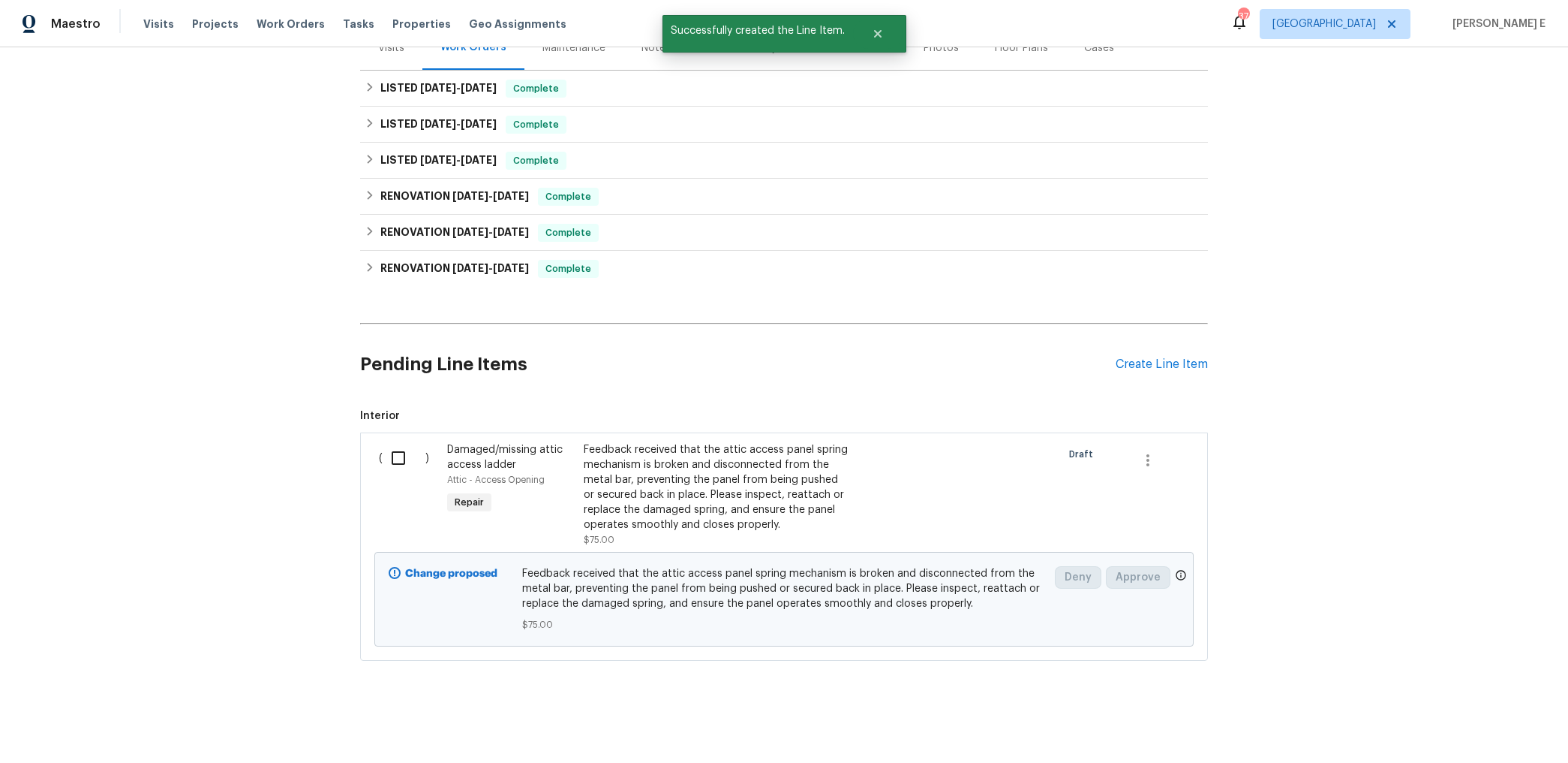
click at [398, 467] on input "checkbox" at bounding box center [404, 458] width 43 height 32
checkbox input "true"
click at [1449, 734] on button "Create Work Order" at bounding box center [1483, 726] width 124 height 28
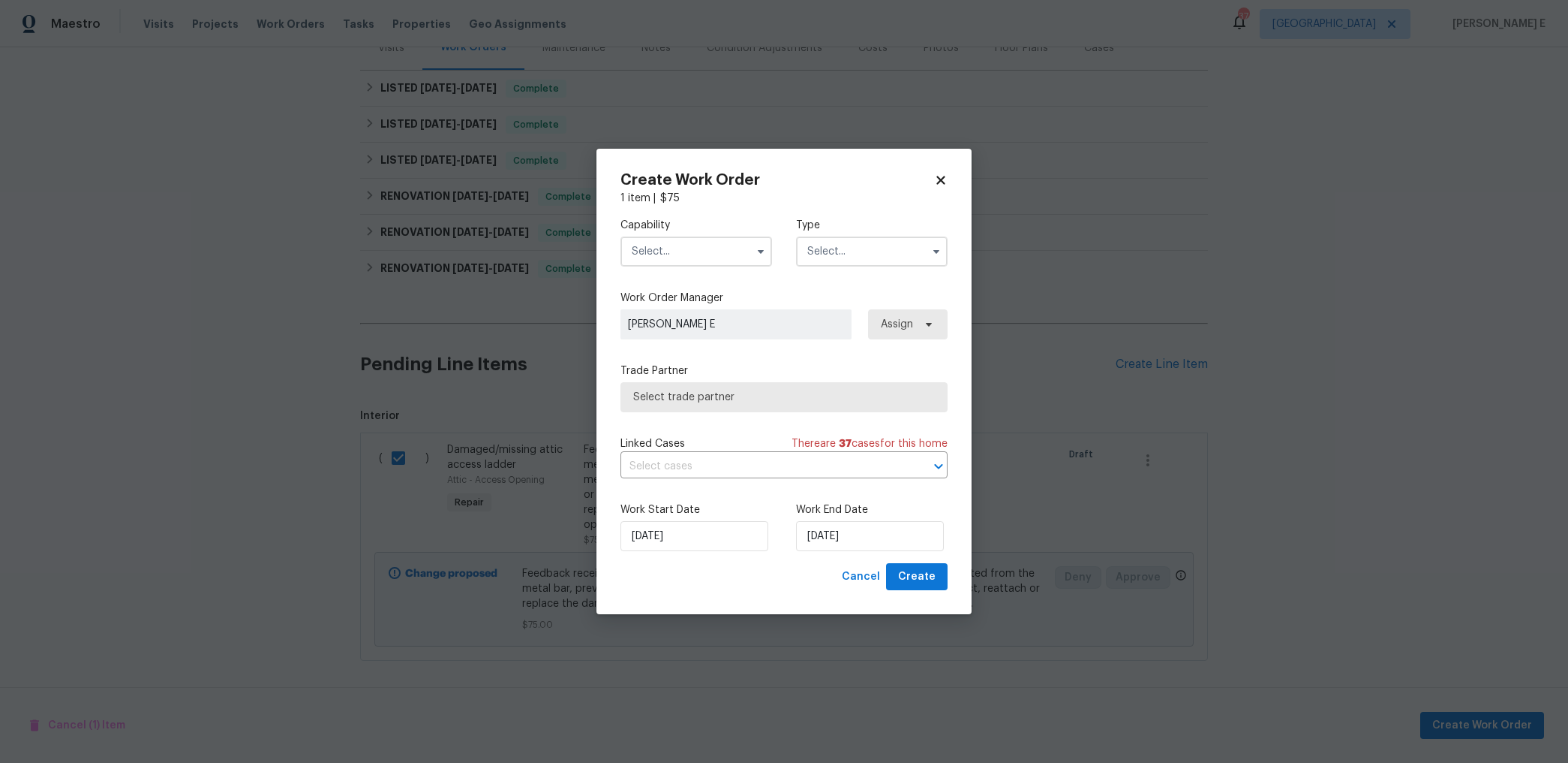
click at [751, 248] on span at bounding box center [761, 251] width 22 height 22
click at [758, 248] on icon "button" at bounding box center [761, 251] width 12 height 12
click at [663, 403] on span "Handyman" at bounding box center [663, 402] width 53 height 10
type input "Handyman"
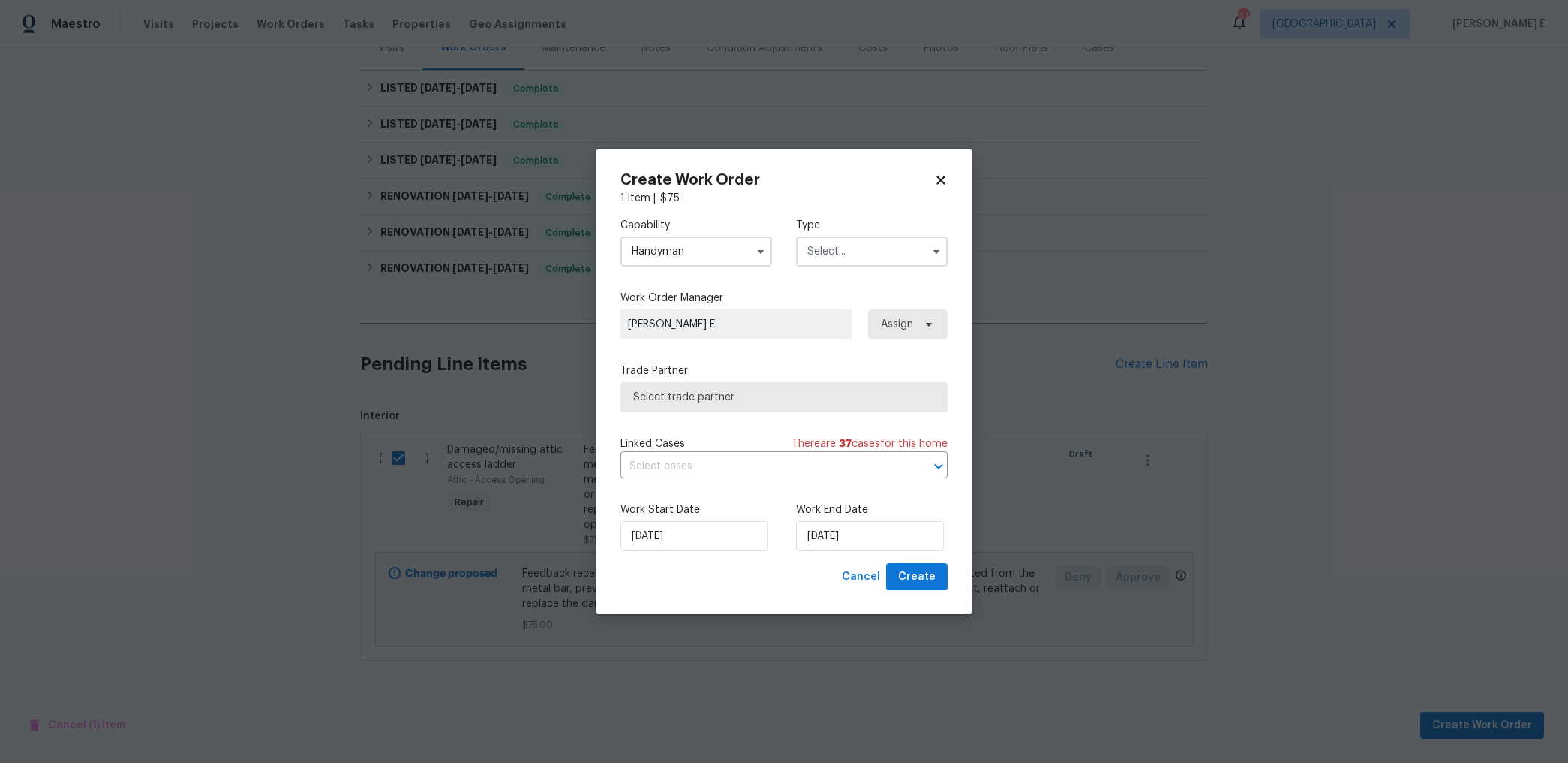
click at [849, 252] on input "text" at bounding box center [872, 251] width 152 height 30
click at [841, 284] on span "Feedback" at bounding box center [836, 283] width 48 height 10
type input "Feedback"
click at [712, 397] on span "Select trade partner" at bounding box center [773, 397] width 280 height 15
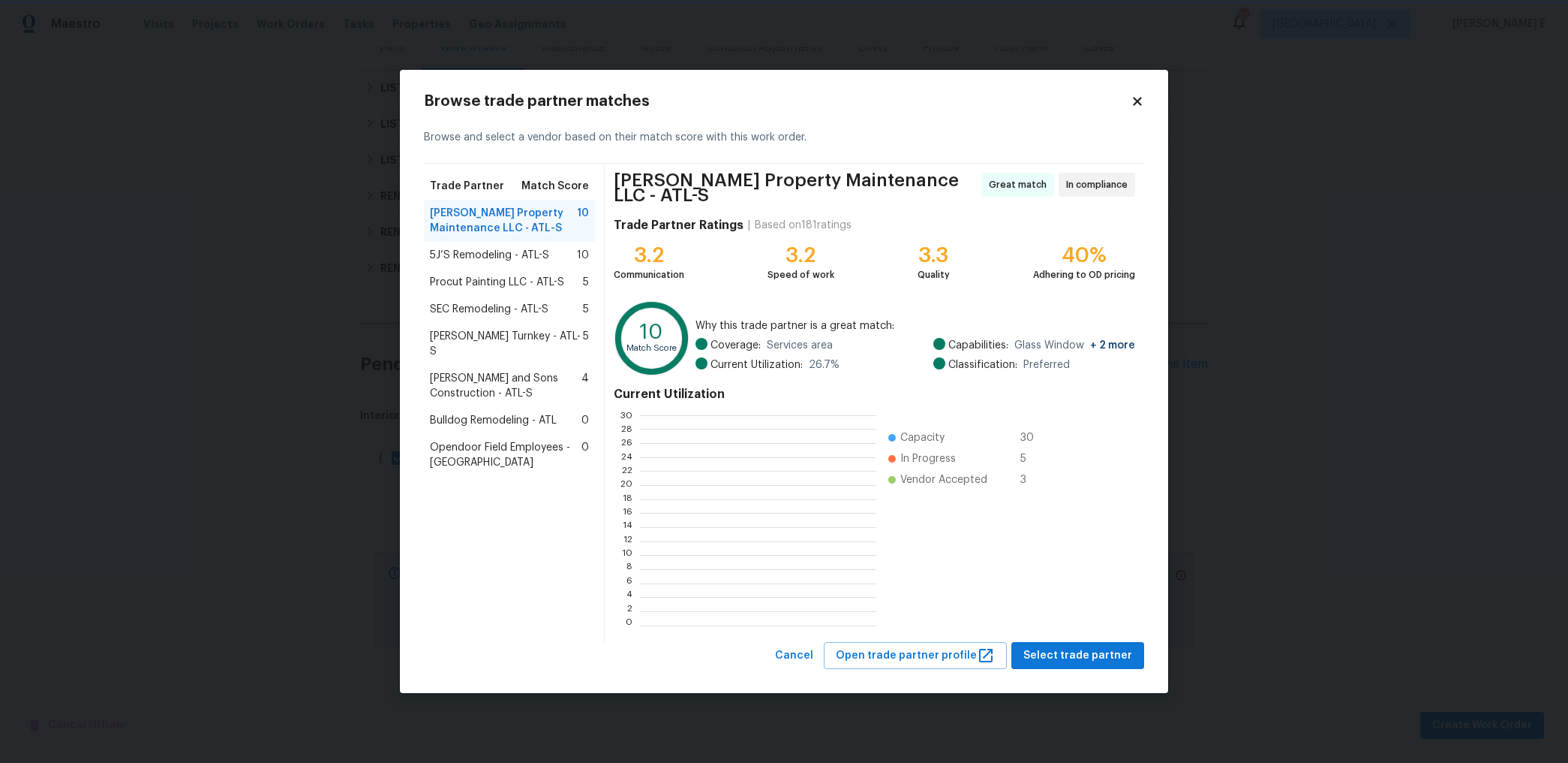
scroll to position [2, 2]
click at [532, 242] on div "Glen Property Maintenance LLC - ATL-S 10" at bounding box center [510, 220] width 171 height 42
click at [519, 254] on span "5J’S Remodeling - ATL-S" at bounding box center [489, 255] width 120 height 15
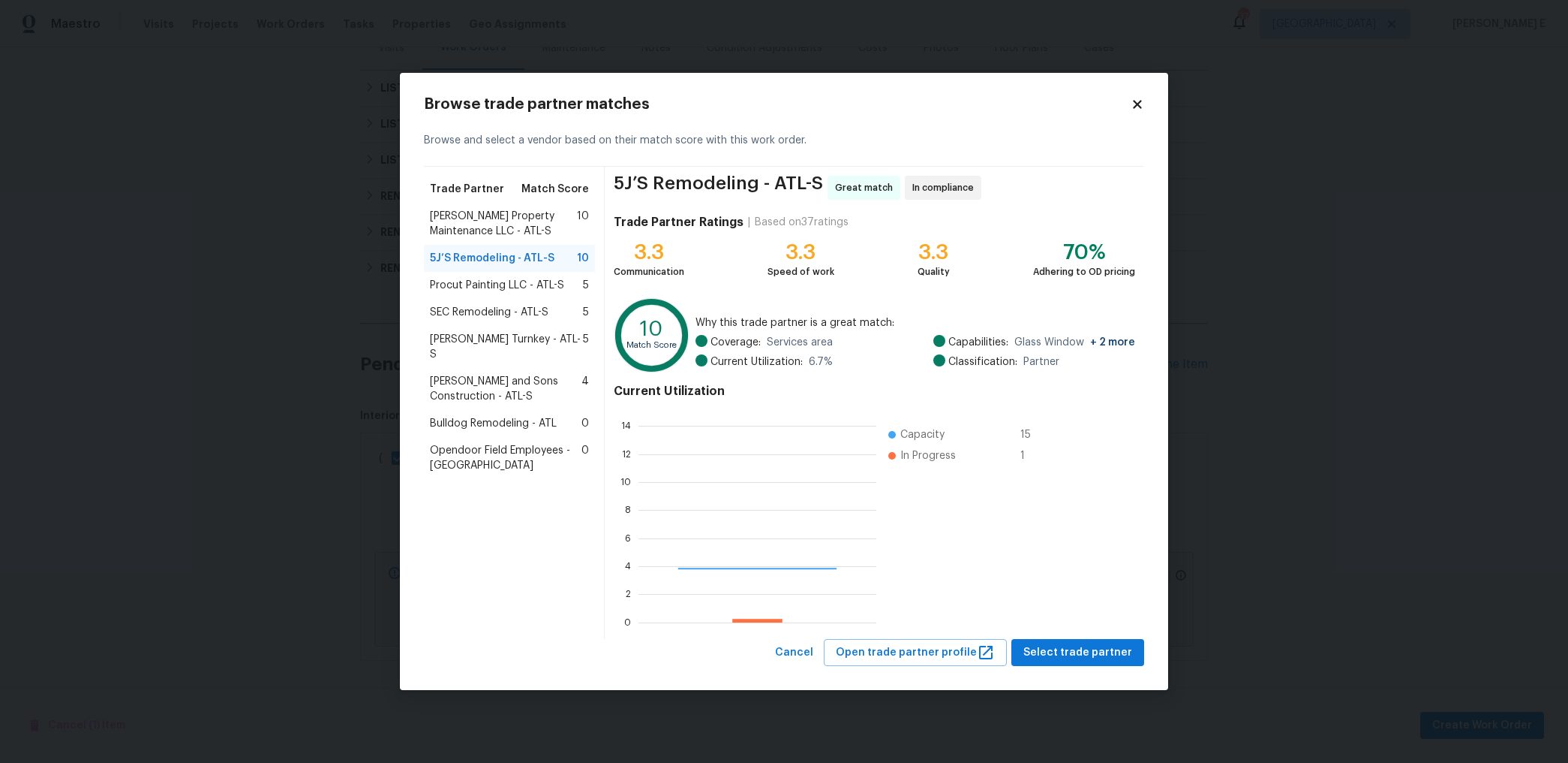
scroll to position [210, 238]
click at [523, 286] on span "Procut Painting LLC - ATL-S" at bounding box center [497, 286] width 134 height 15
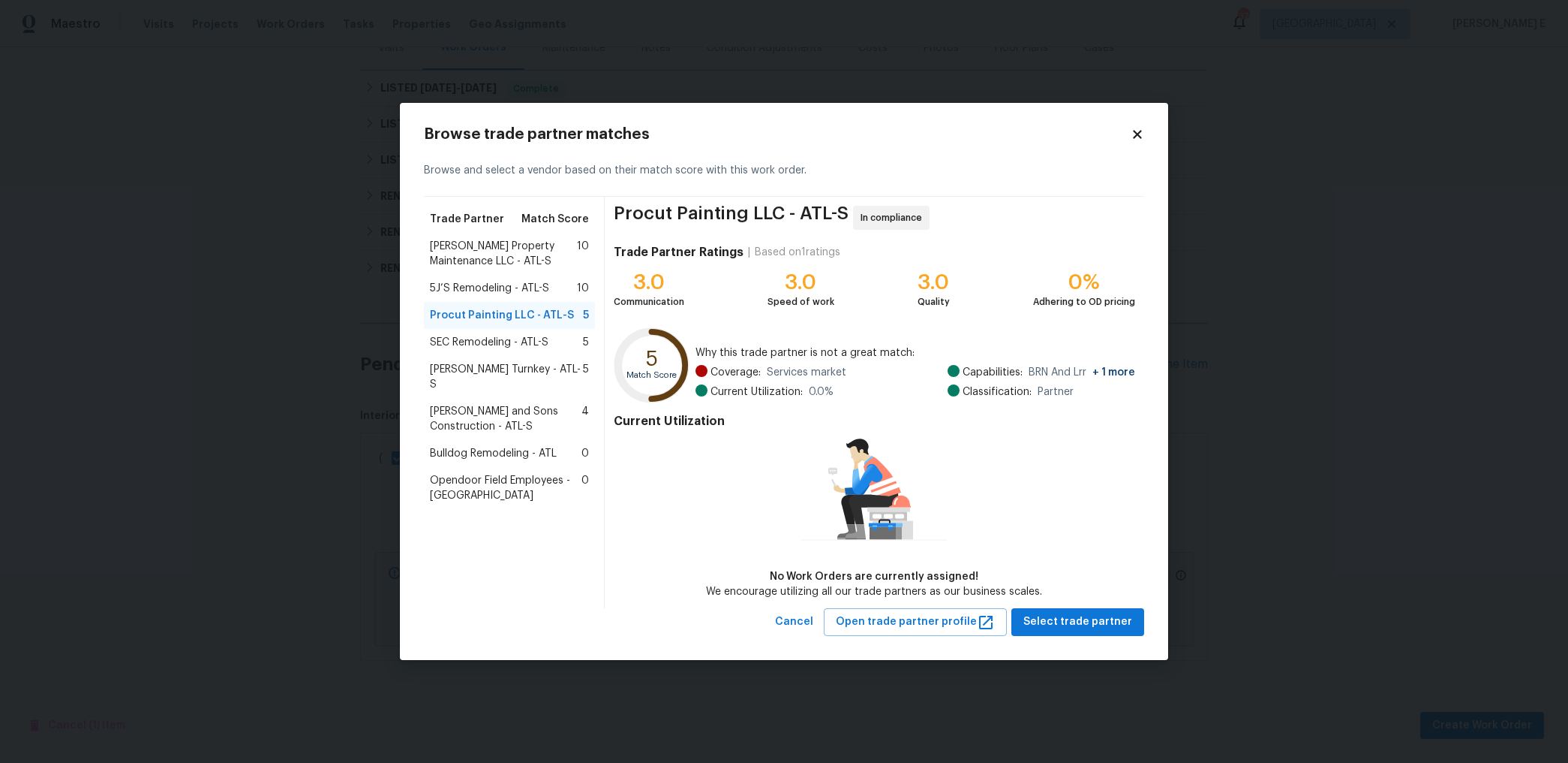
click at [482, 336] on span "SEC Remodeling - ATL-S" at bounding box center [489, 342] width 119 height 15
click at [467, 365] on span "Davis Turnkey - ATL-S" at bounding box center [506, 376] width 153 height 30
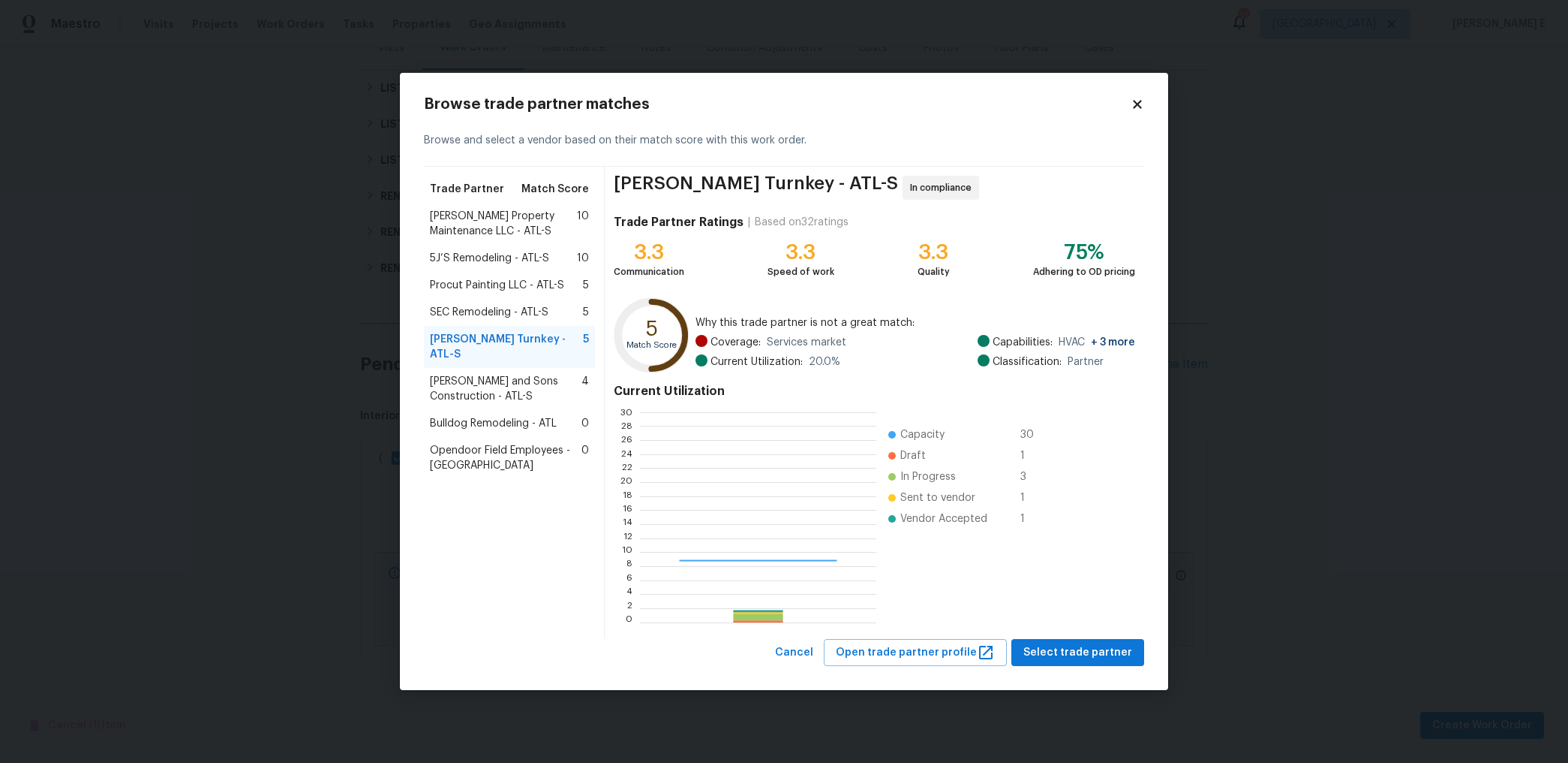
scroll to position [210, 235]
click at [467, 374] on span "Reyes and Sons Construction - ATL-S" at bounding box center [506, 388] width 152 height 30
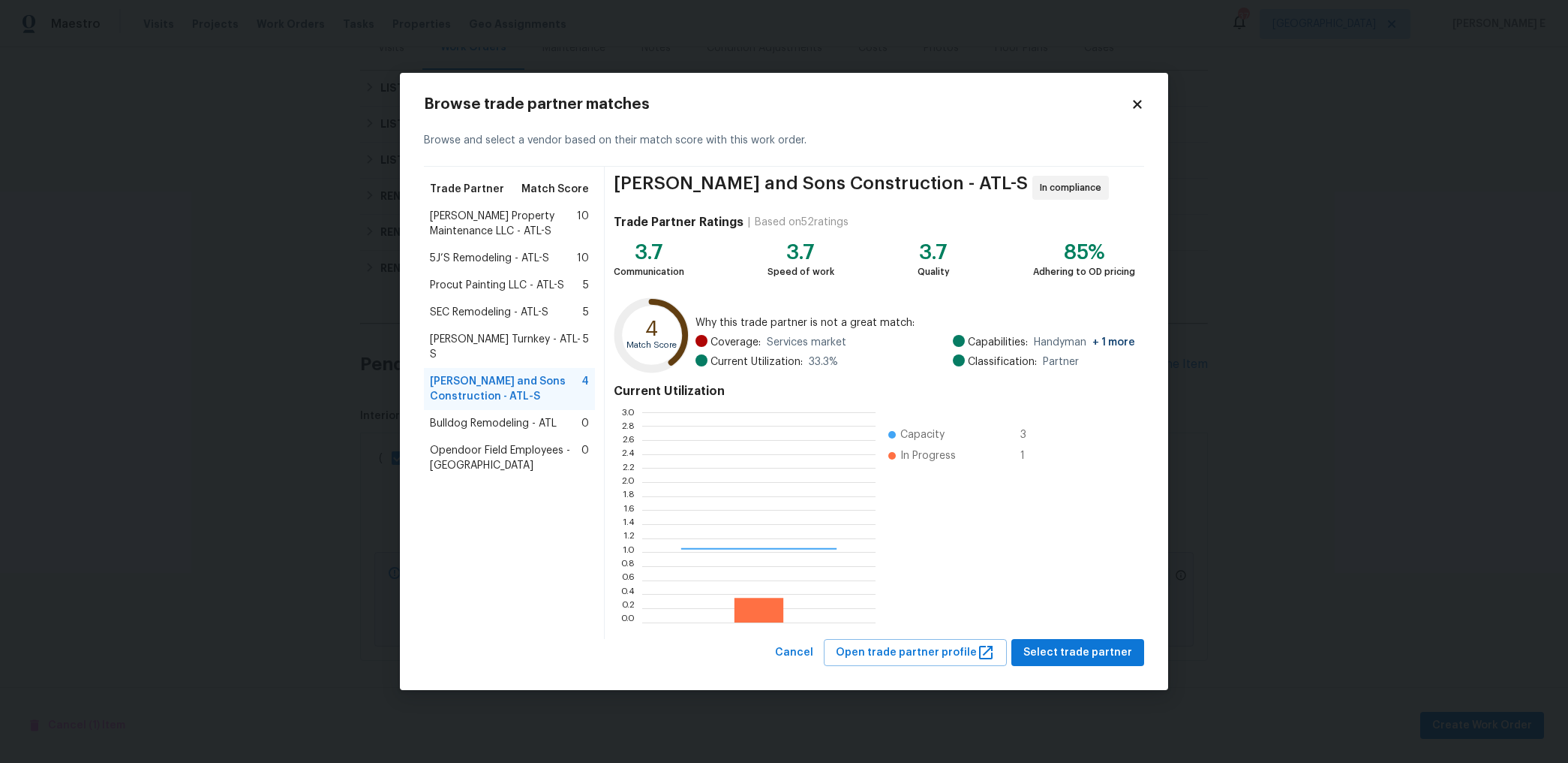
scroll to position [210, 234]
click at [507, 254] on span "5J’S Remodeling - ATL-S" at bounding box center [489, 258] width 120 height 15
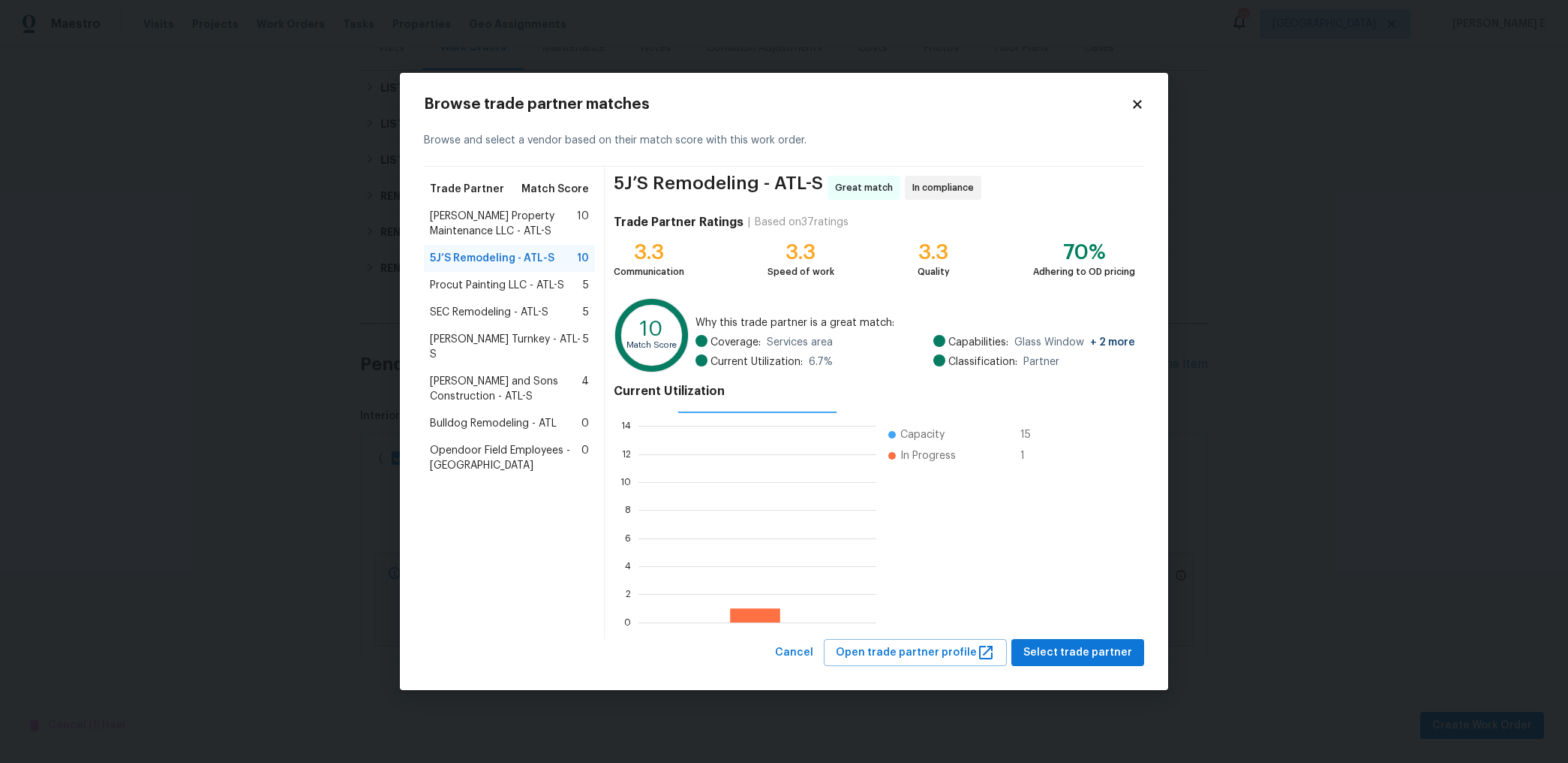
click at [526, 219] on span "Glen Property Maintenance LLC - ATL-S" at bounding box center [503, 223] width 147 height 30
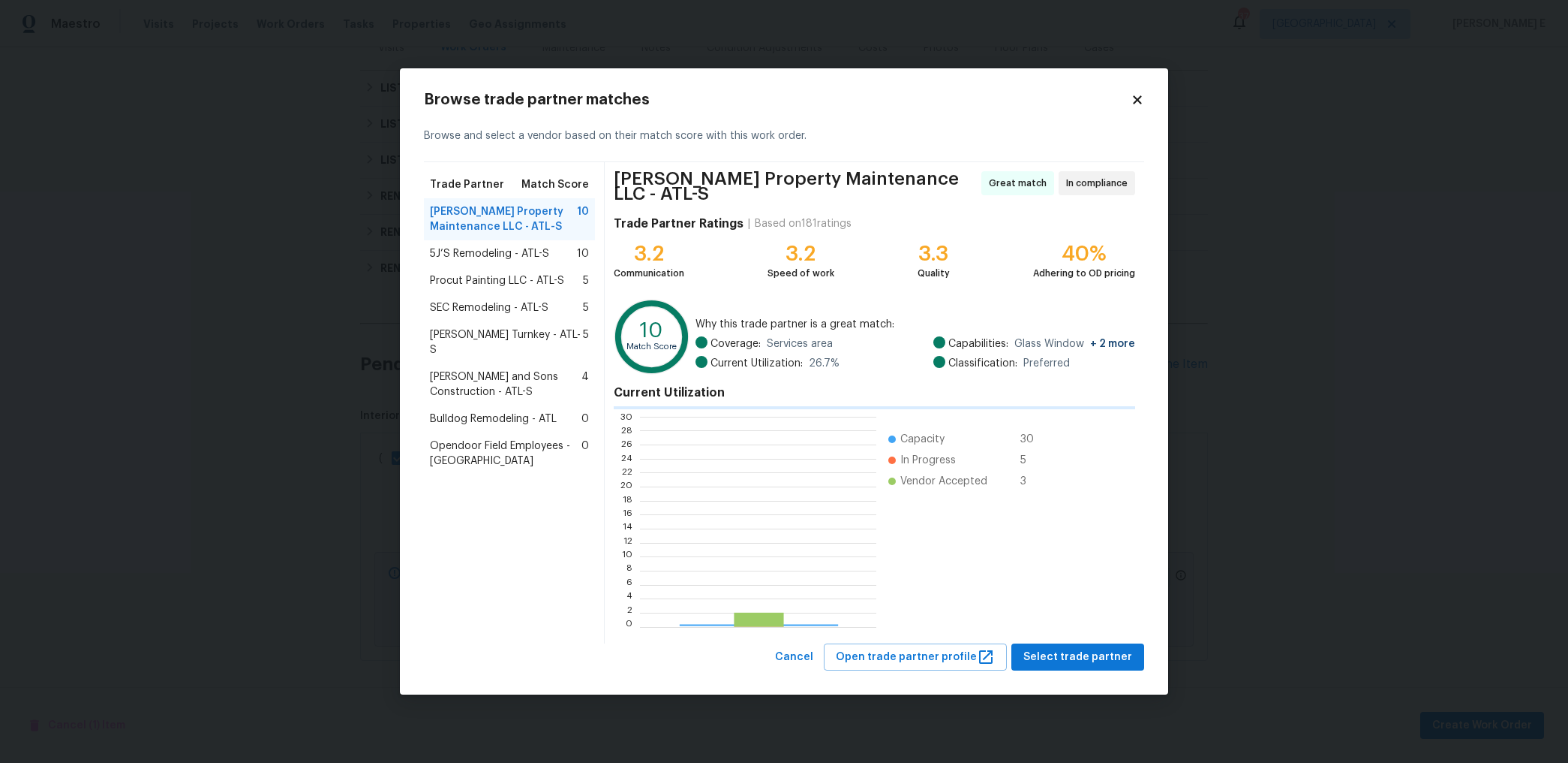
scroll to position [210, 235]
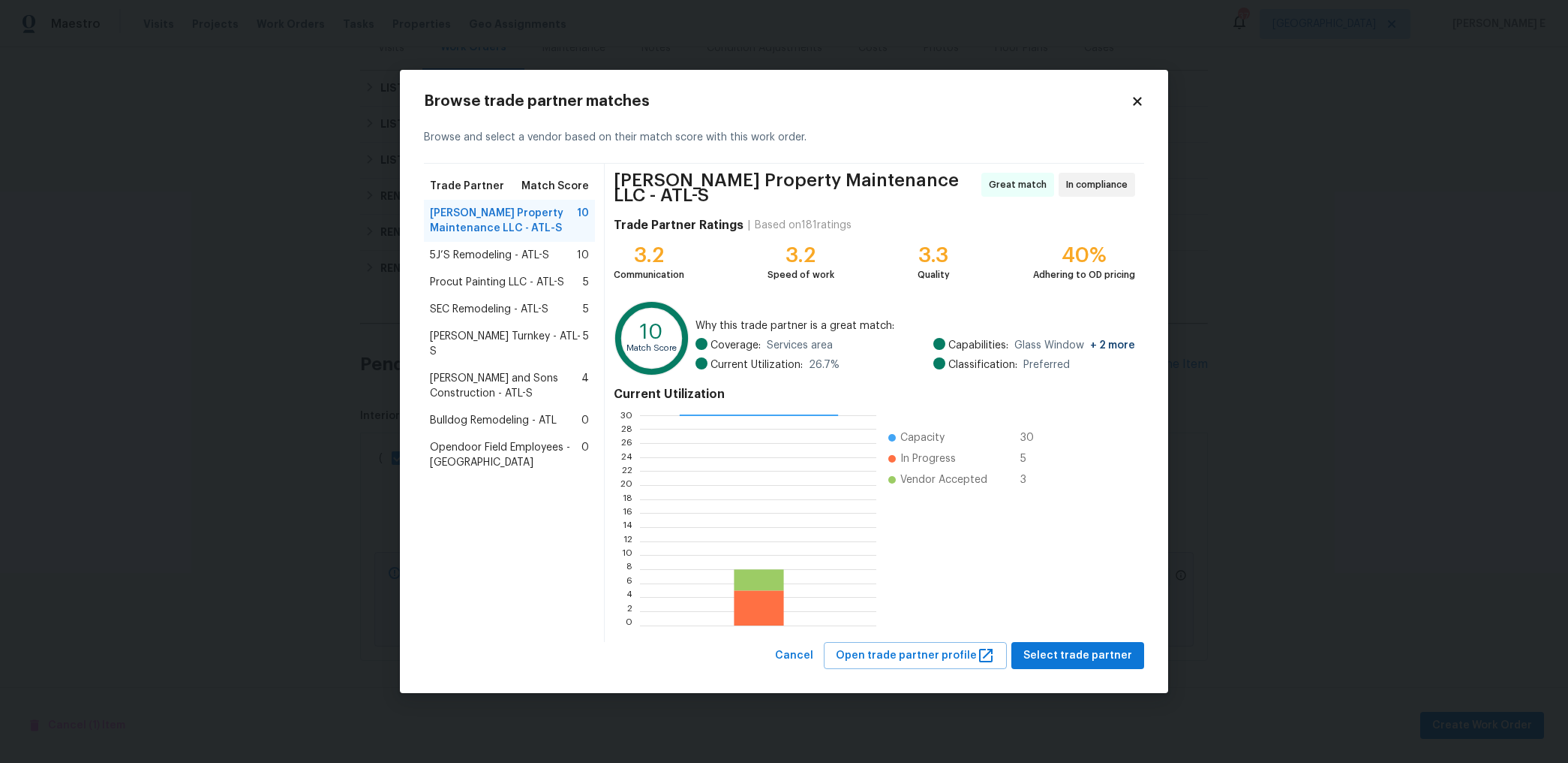
click at [527, 261] on span "5J’S Remodeling - ATL-S" at bounding box center [489, 255] width 120 height 15
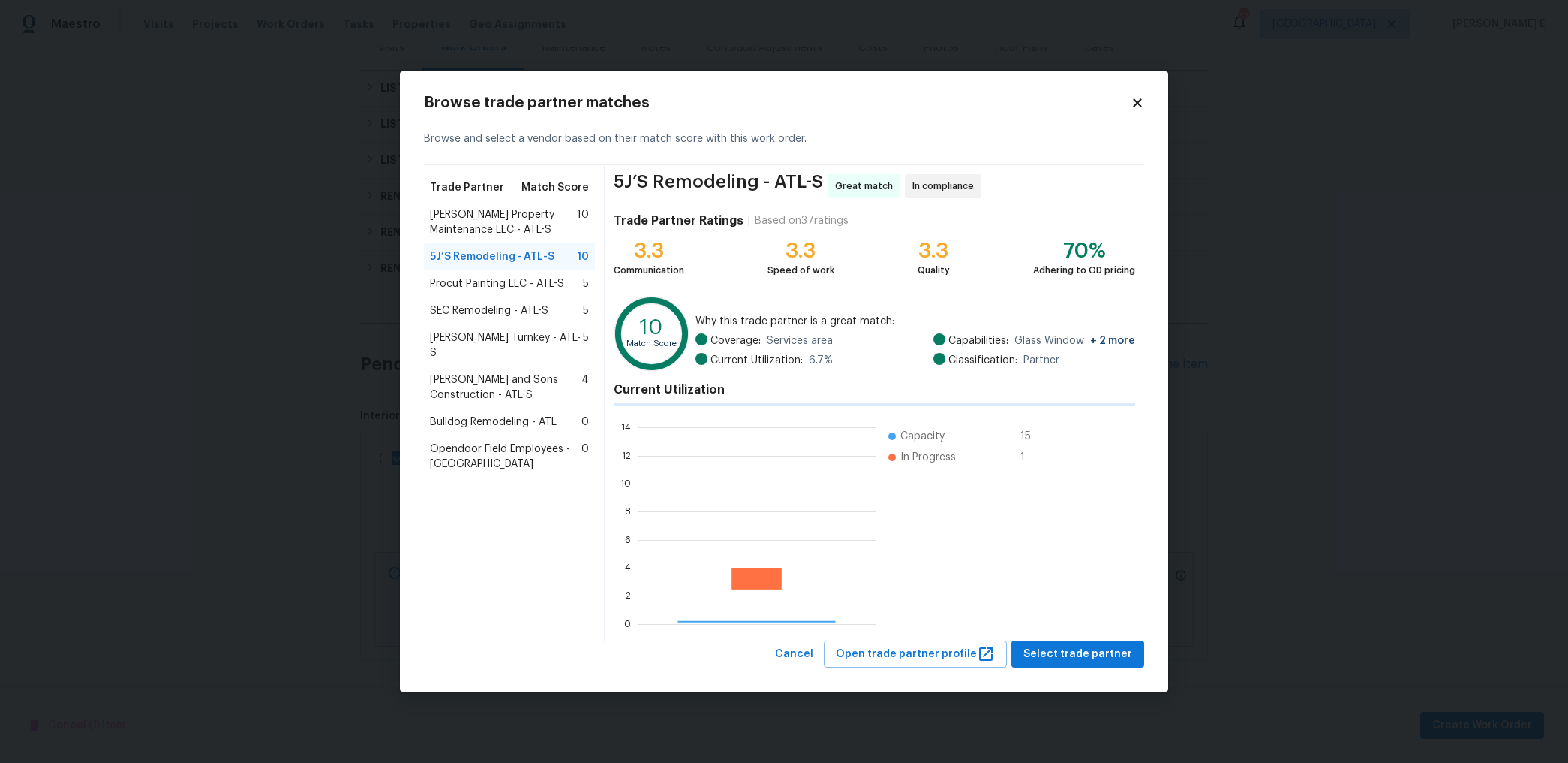
scroll to position [210, 238]
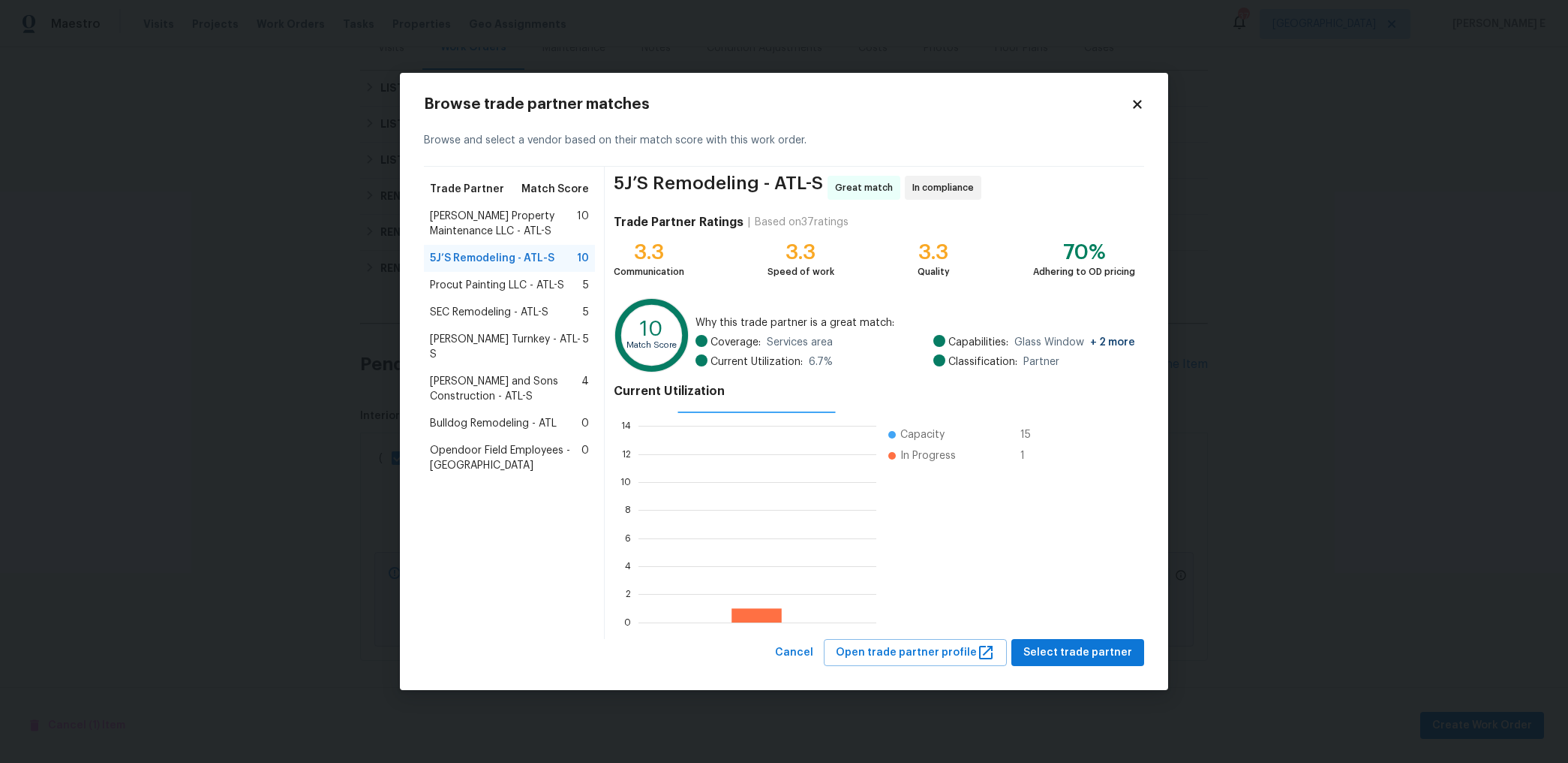
click at [480, 231] on span "Glen Property Maintenance LLC - ATL-S" at bounding box center [503, 223] width 147 height 30
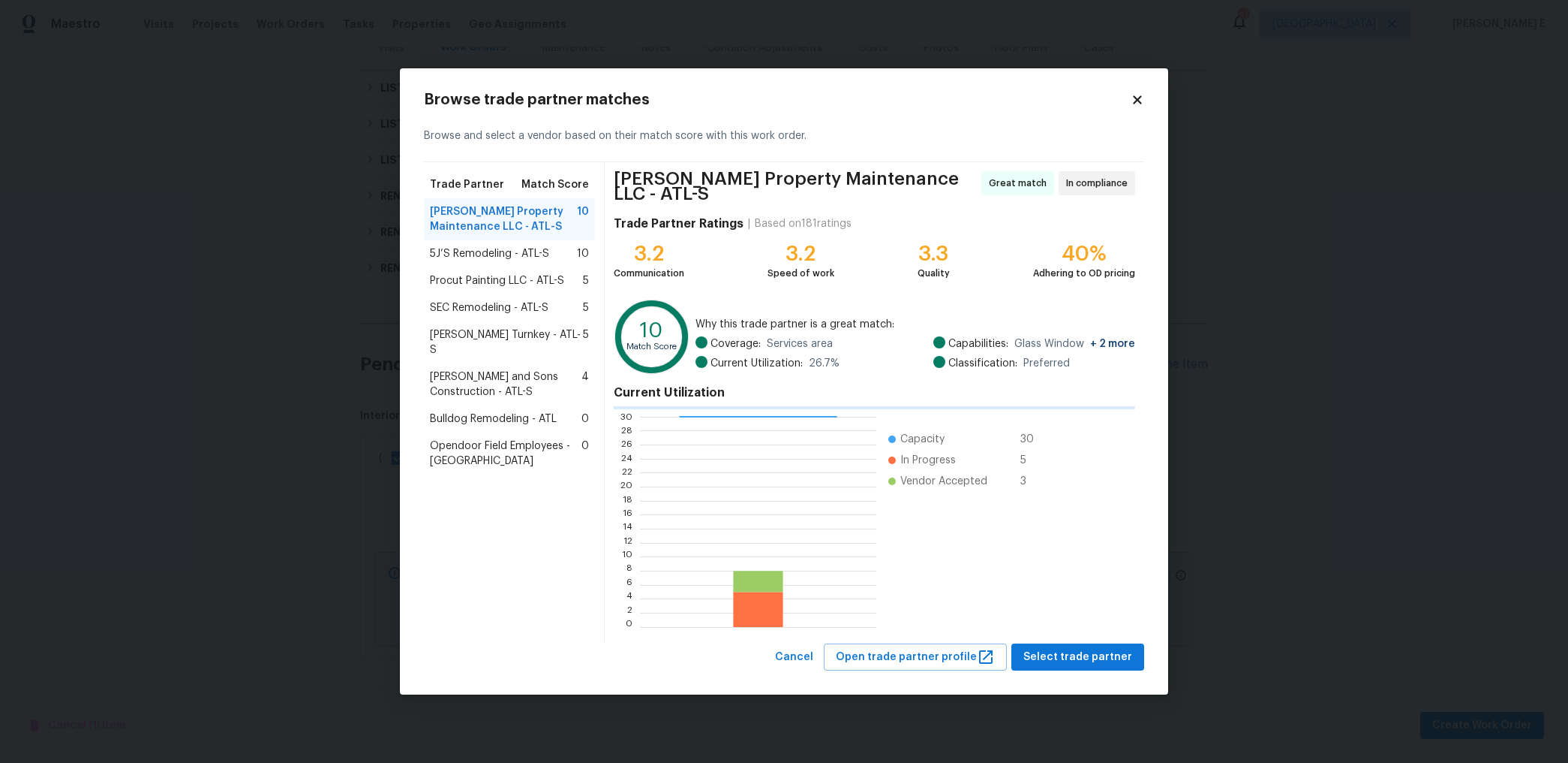
scroll to position [210, 235]
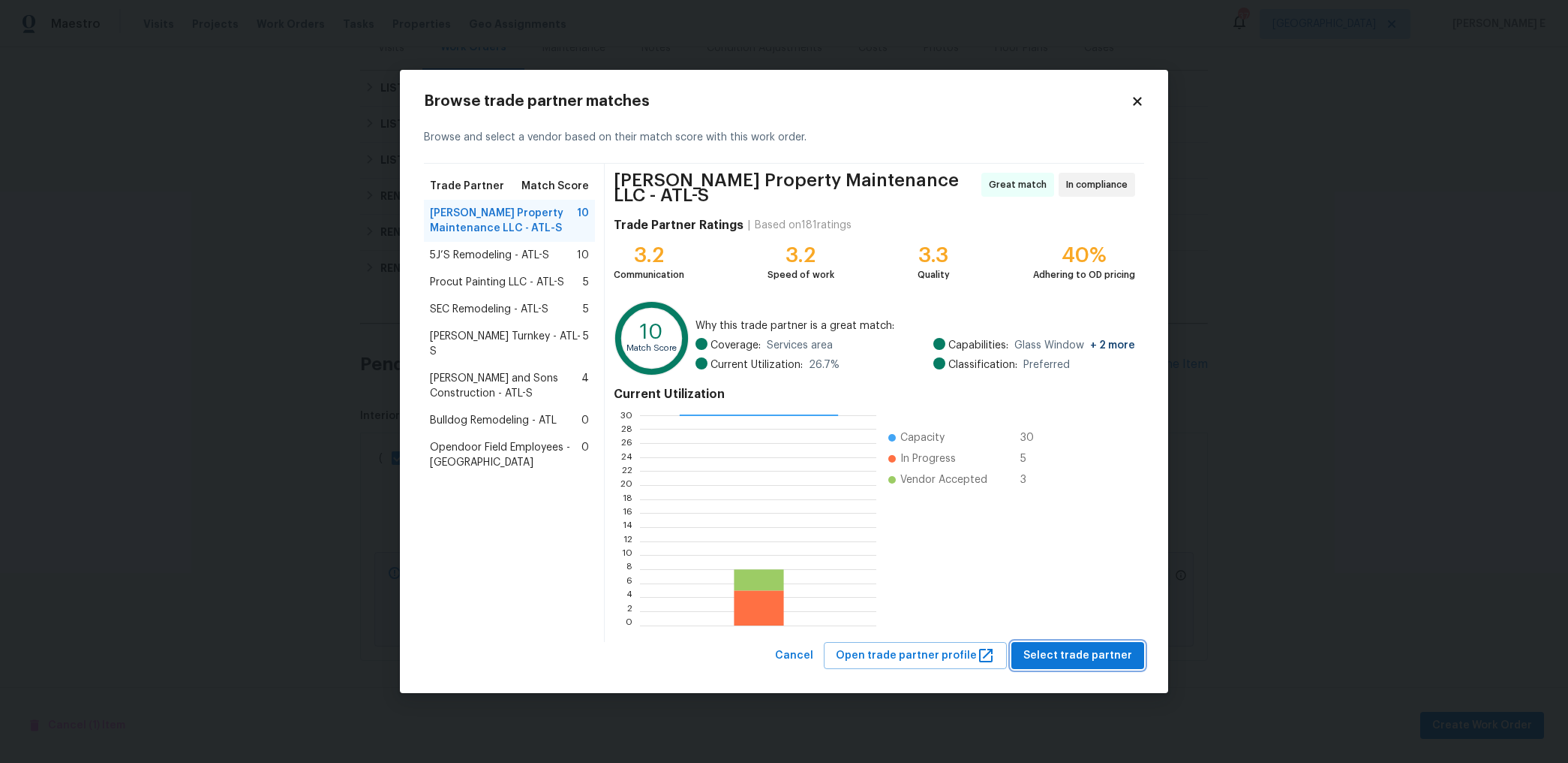
click at [1079, 656] on span "Select trade partner" at bounding box center [1077, 655] width 108 height 19
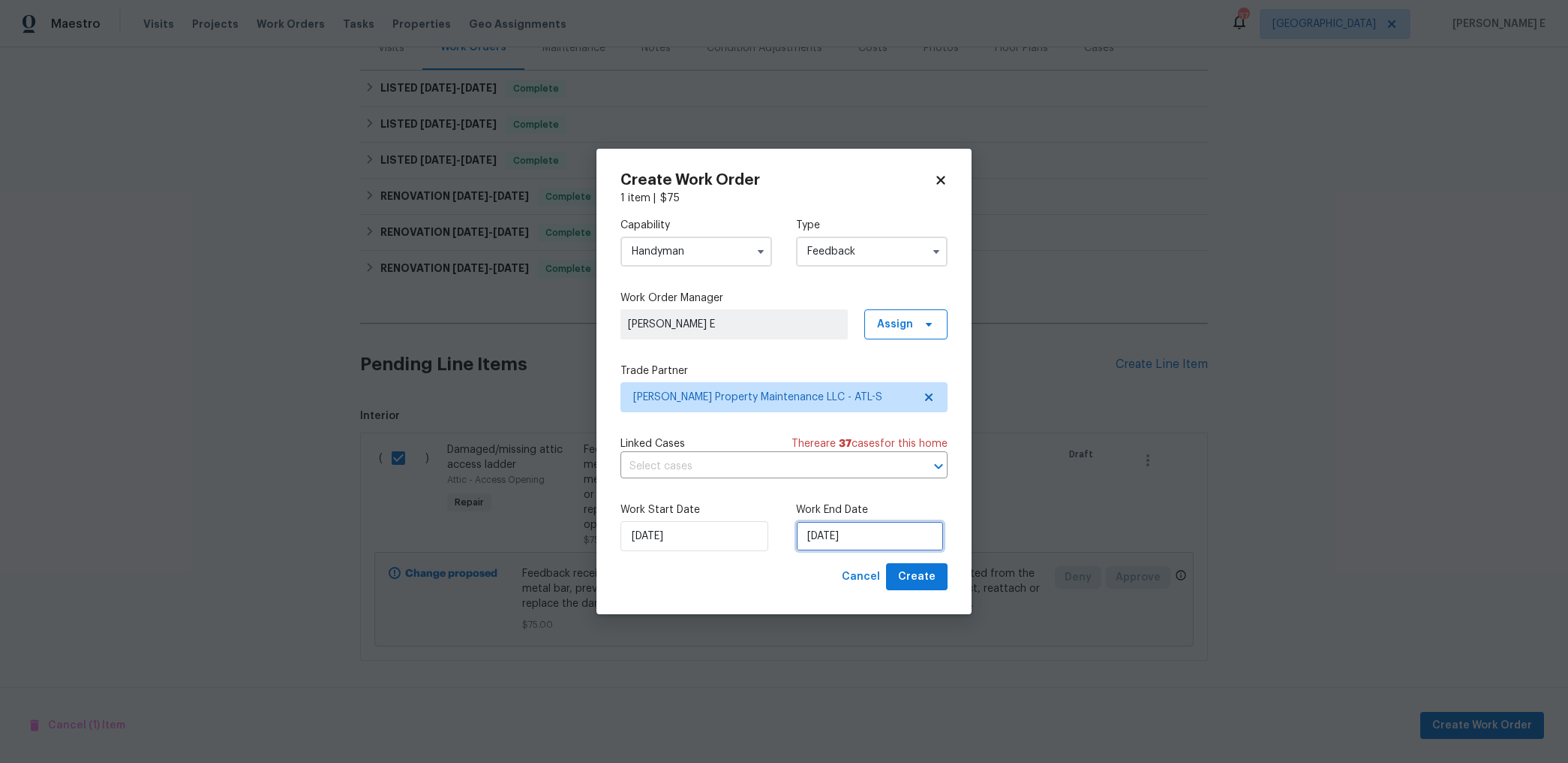
click at [840, 549] on input "13/10/2025" at bounding box center [870, 536] width 148 height 30
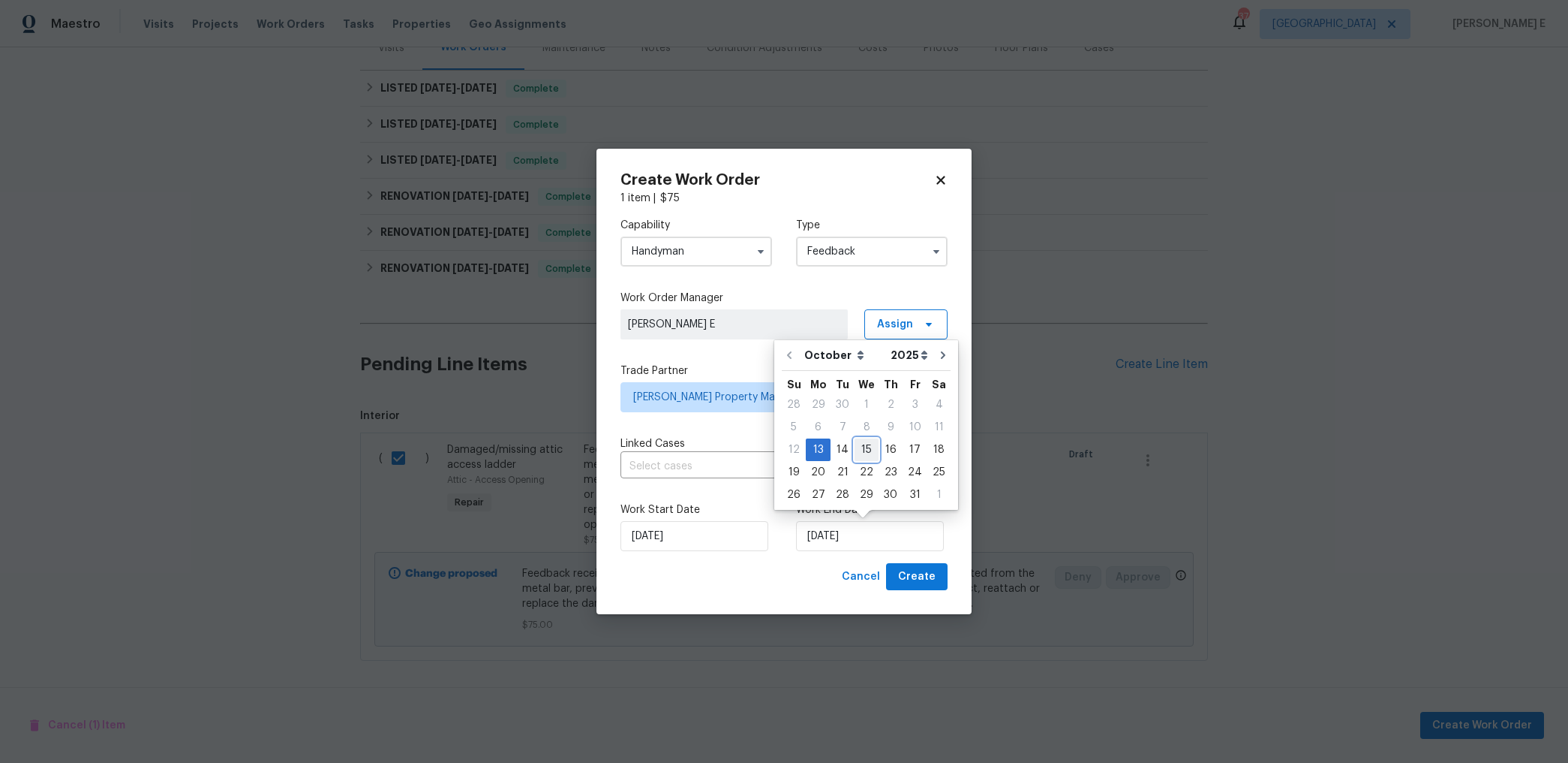
click at [863, 447] on div "15" at bounding box center [866, 450] width 24 height 21
type input "15/10/2025"
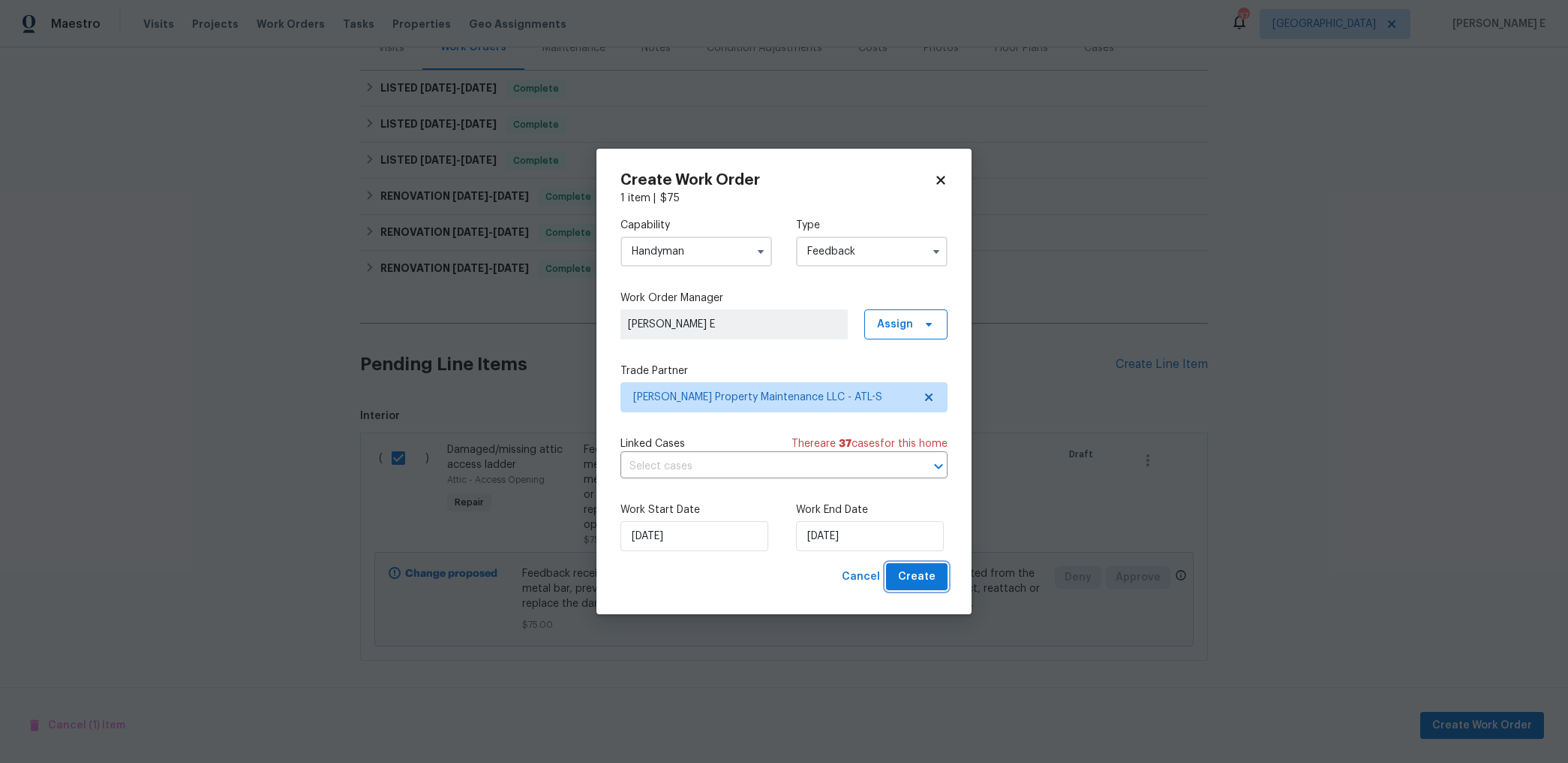
click at [929, 576] on span "Create" at bounding box center [917, 577] width 37 height 19
checkbox input "false"
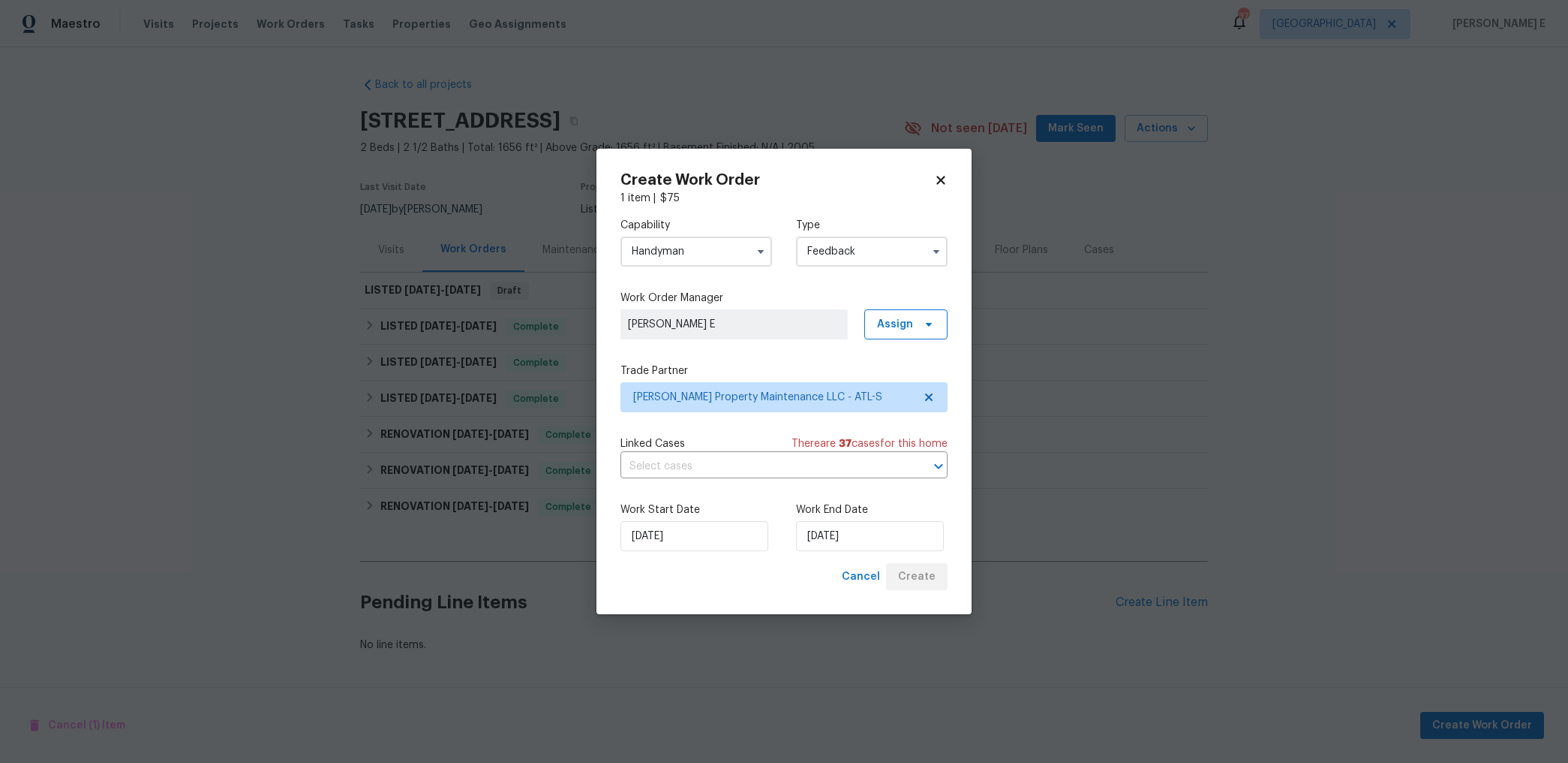
scroll to position [0, 0]
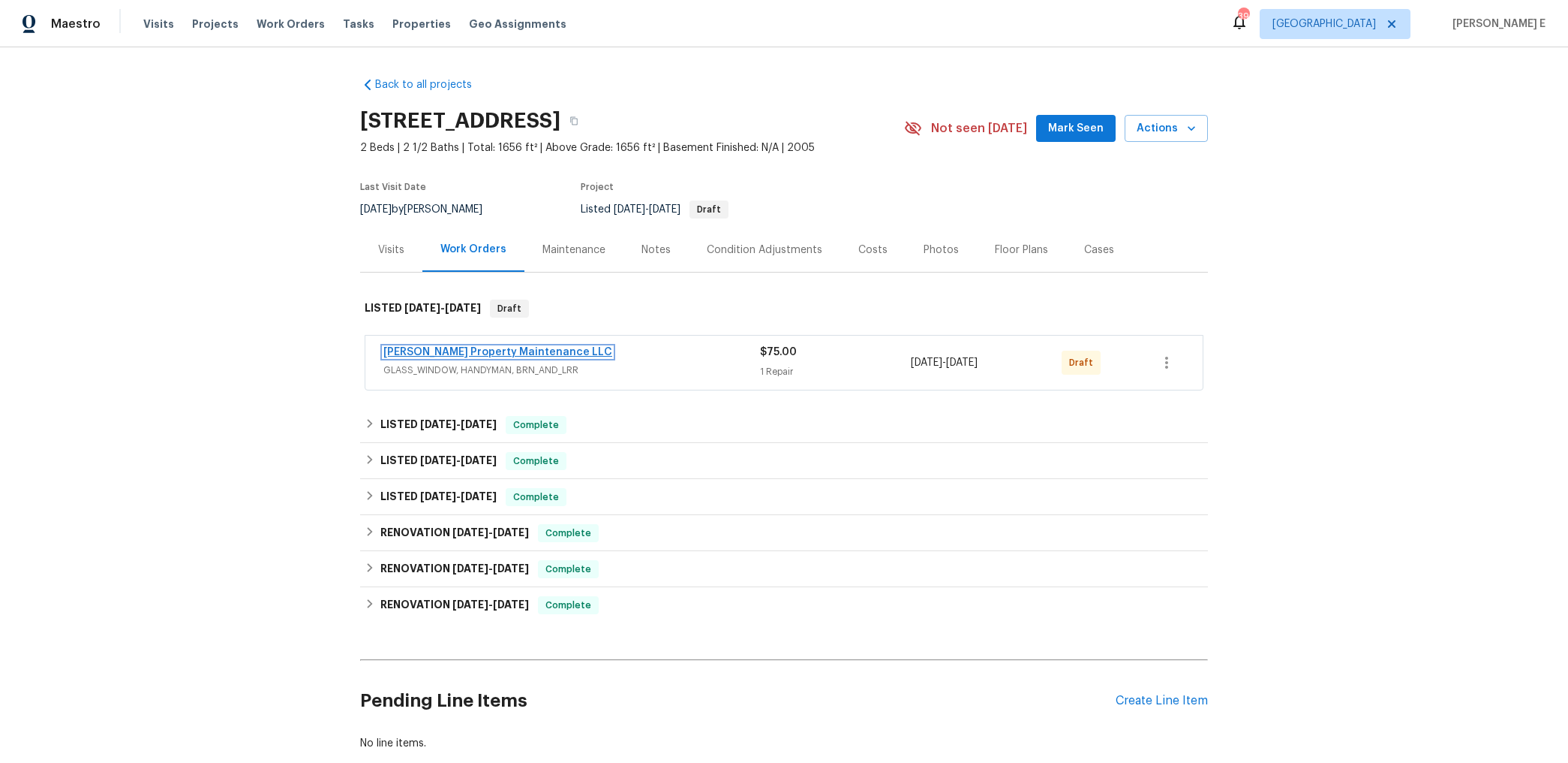
click at [449, 350] on link "[PERSON_NAME] Property Maintenance LLC" at bounding box center [498, 351] width 229 height 10
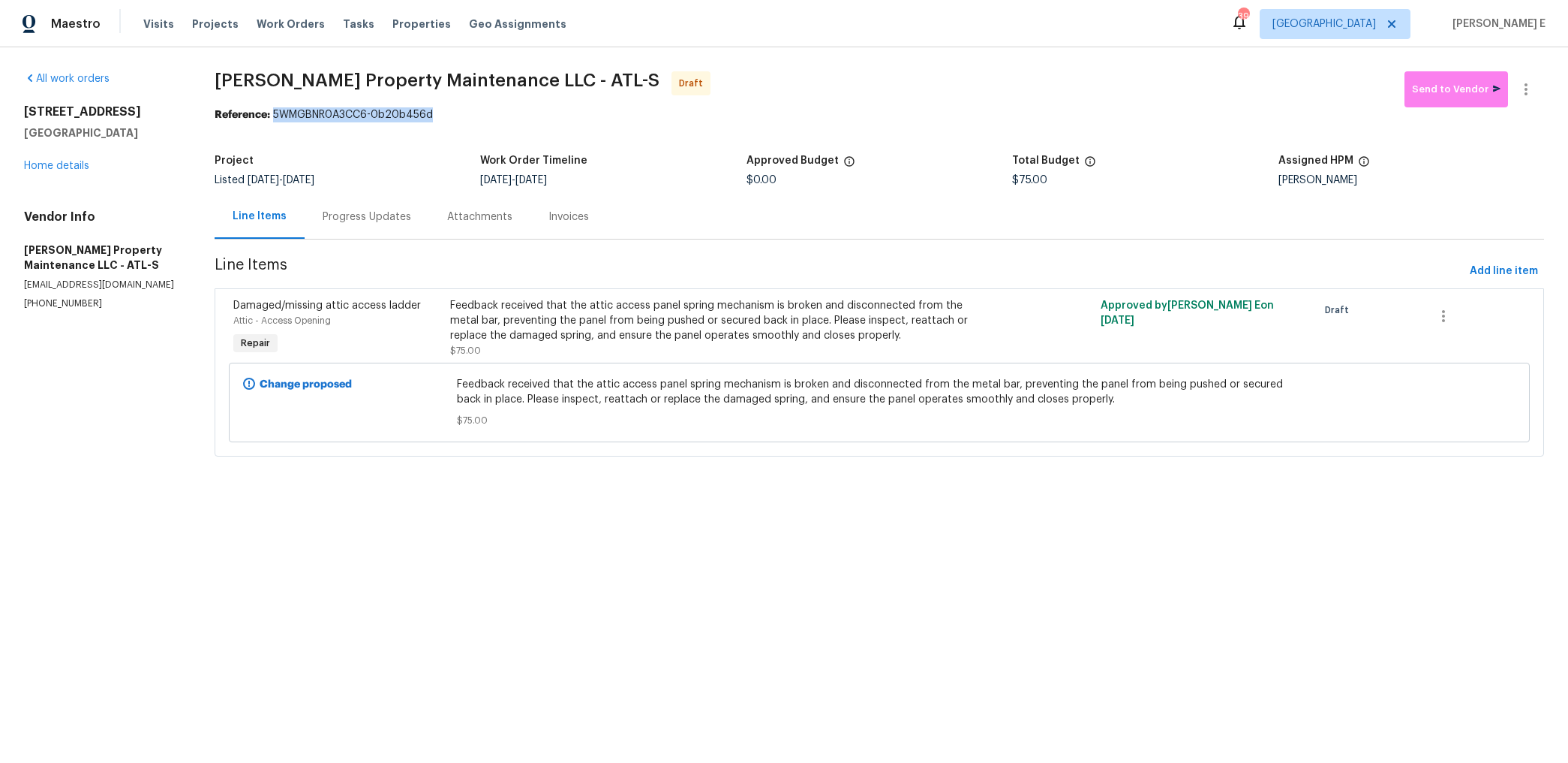
drag, startPoint x: 278, startPoint y: 113, endPoint x: 450, endPoint y: 120, distance: 172.1
click at [450, 120] on div "Reference: 5WMGBNR0A3CC6-0b20b456d" at bounding box center [879, 115] width 1330 height 15
copy div "5WMGBNR0A3CC6-0b20b456d"
click at [390, 210] on div "Progress Updates" at bounding box center [367, 217] width 89 height 15
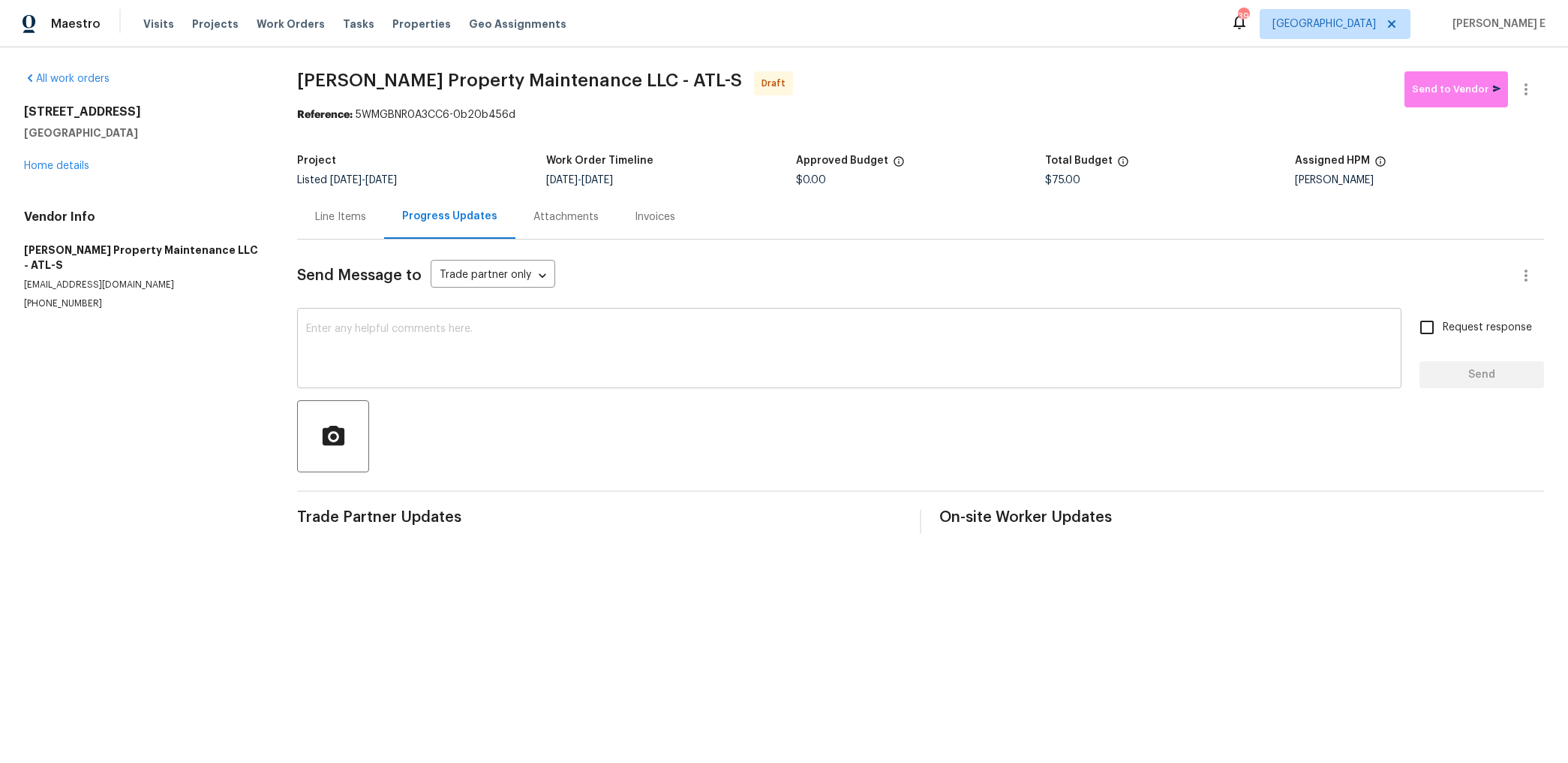
click at [789, 340] on textarea at bounding box center [849, 350] width 1087 height 53
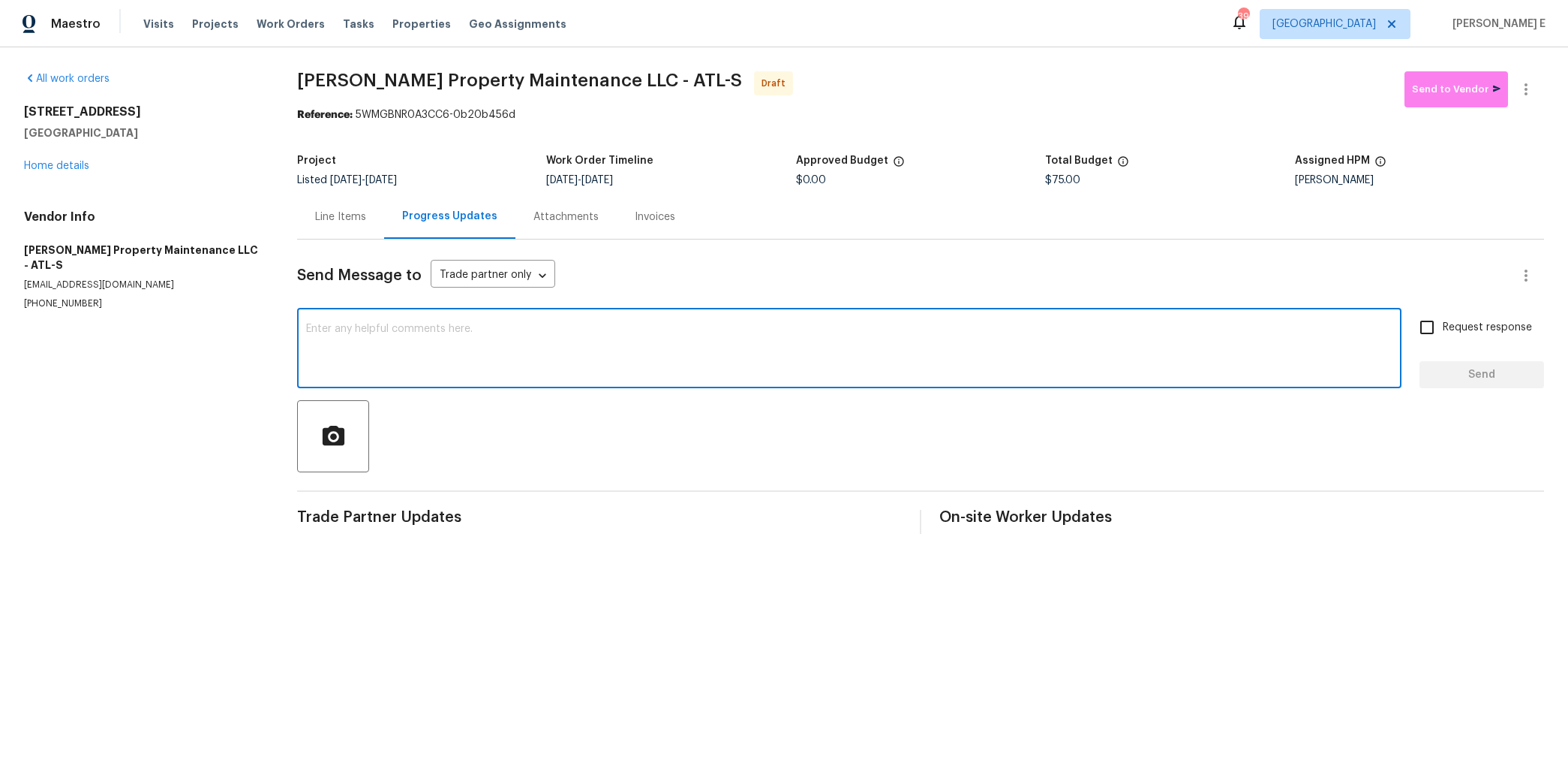
paste textarea "Hi this is Keerthana with Opendoor. I’m confirming you received the WO for the …"
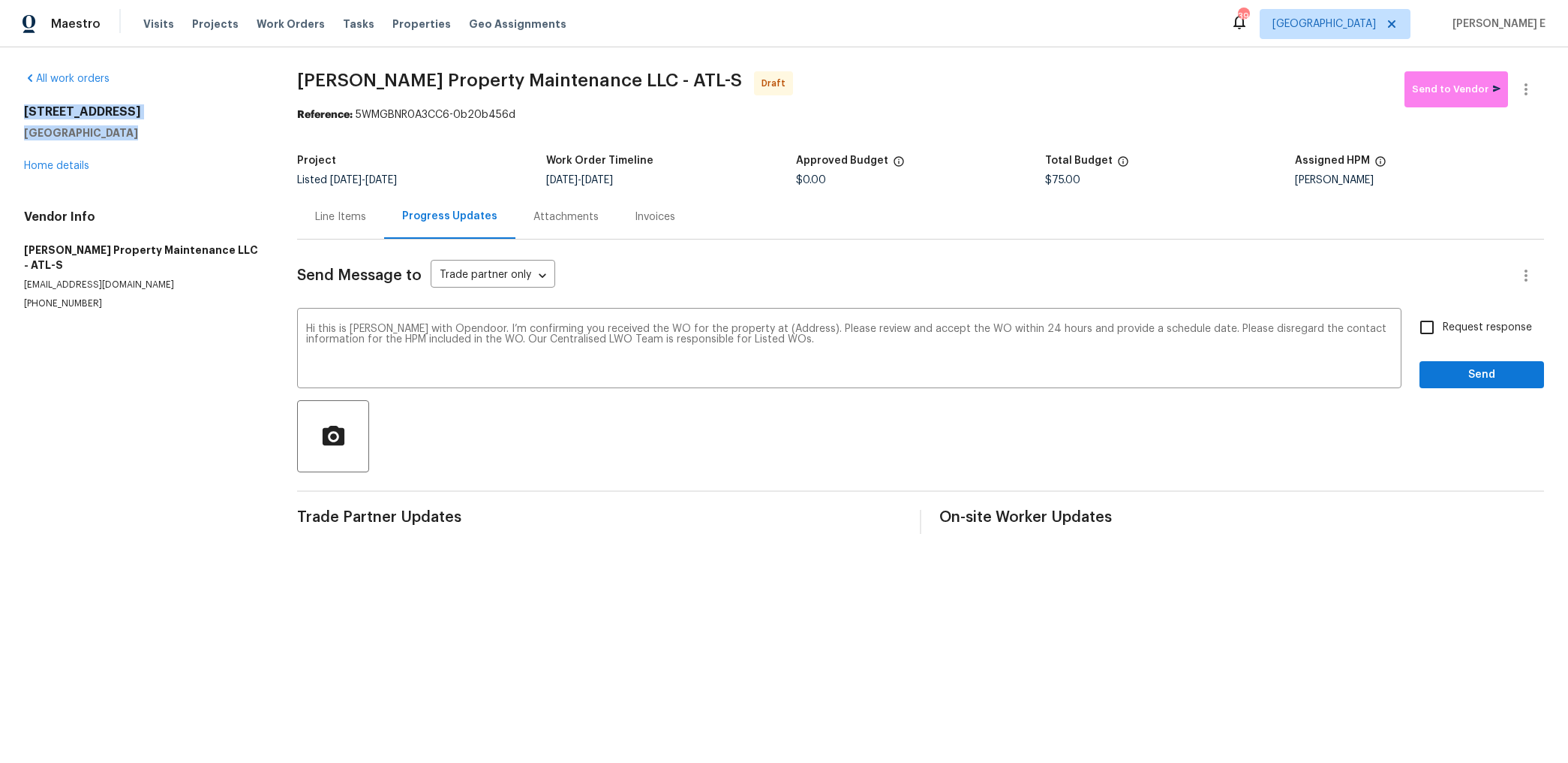
drag, startPoint x: 20, startPoint y: 111, endPoint x: 196, endPoint y: 133, distance: 177.4
click at [196, 133] on div "All work orders 107 Red Barn Ln Acworth, GA 30102 Home details Vendor Info Glen…" at bounding box center [784, 302] width 1568 height 511
copy div "107 Red Barn Ln Acworth, GA 30102"
click at [786, 329] on textarea "Hi this is Keerthana with Opendoor. I’m confirming you received the WO for the …" at bounding box center [849, 350] width 1087 height 53
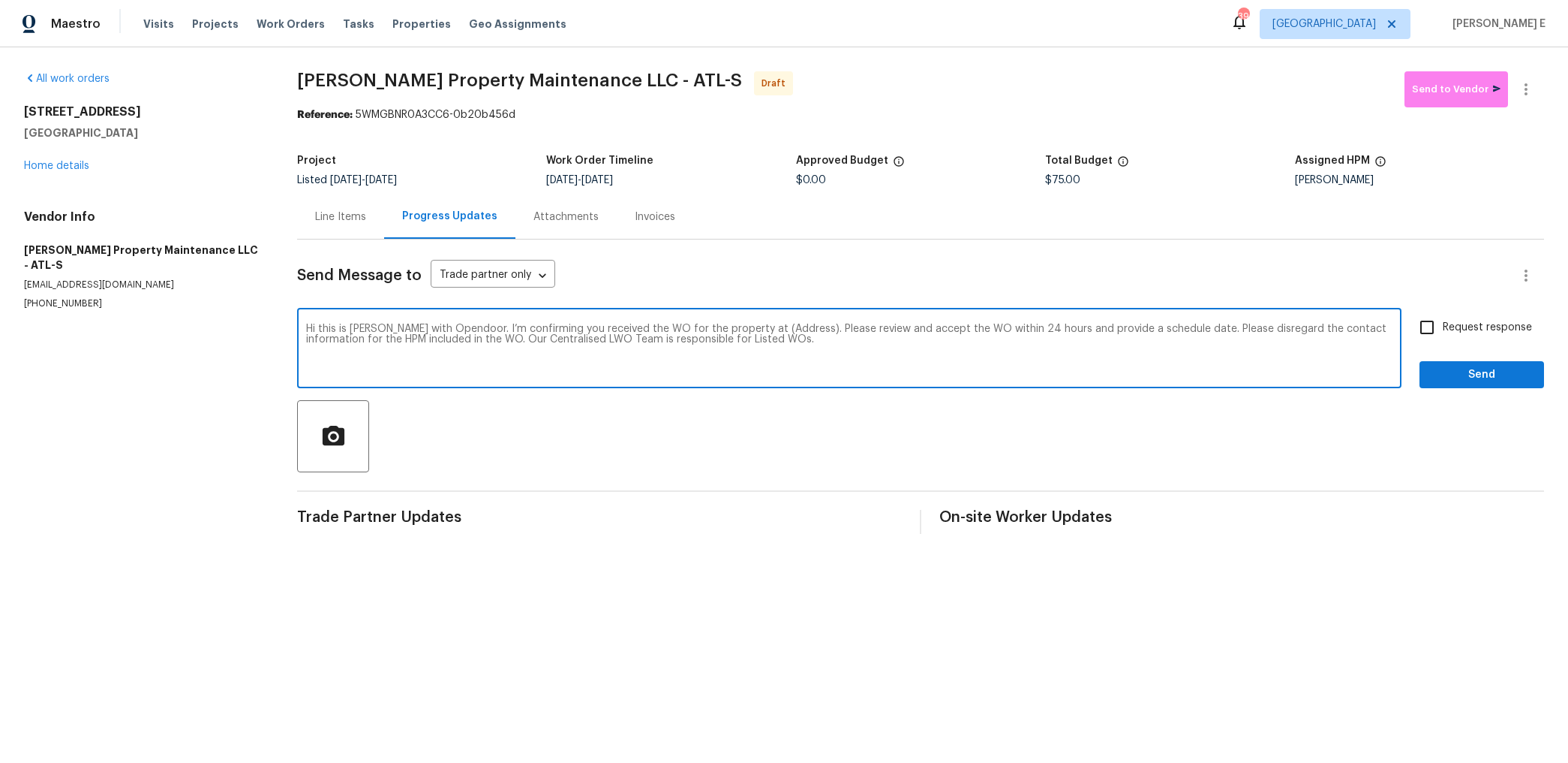
click at [786, 329] on textarea "Hi this is Keerthana with Opendoor. I’m confirming you received the WO for the …" at bounding box center [849, 350] width 1087 height 53
paste textarea "107 Red Barn Ln Acworth, GA 30102"
type textarea "Hi this is Keerthana with Opendoor. I’m confirming you received the WO for the …"
click at [1453, 337] on label "Request response" at bounding box center [1472, 327] width 120 height 32
click at [1443, 337] on input "Request response" at bounding box center [1427, 327] width 32 height 32
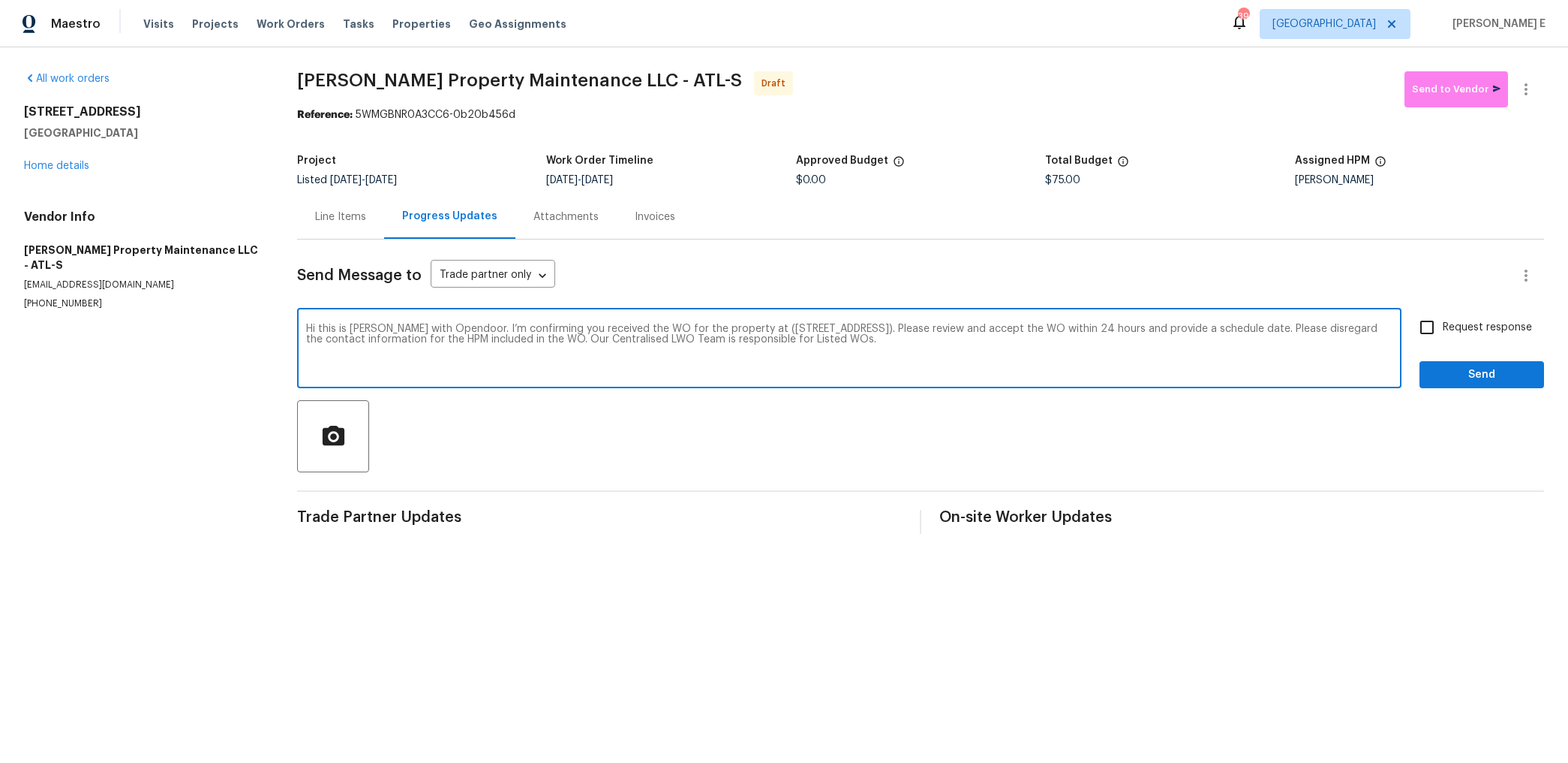
checkbox input "true"
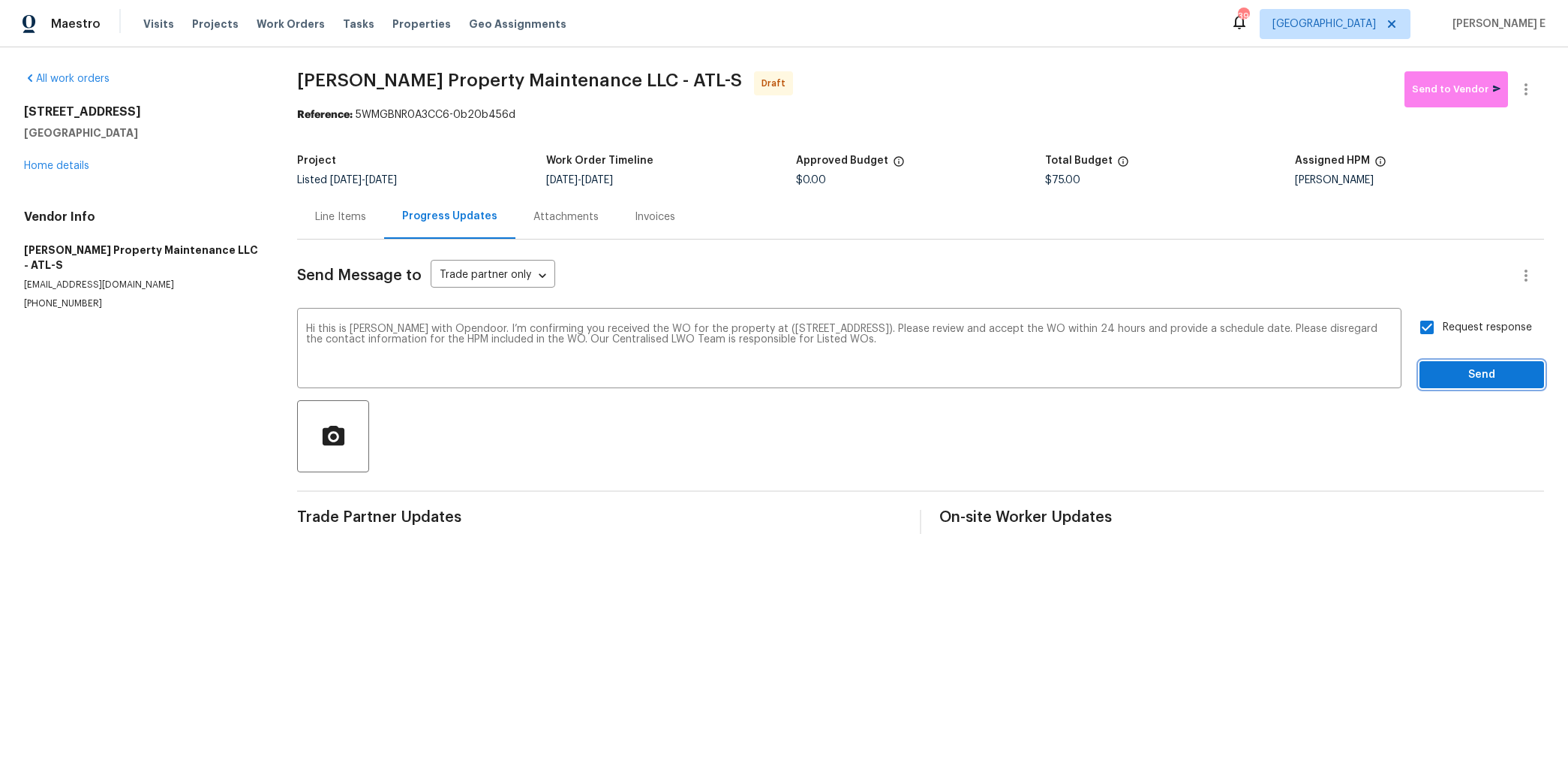
click at [1448, 378] on span "Send" at bounding box center [1482, 375] width 101 height 19
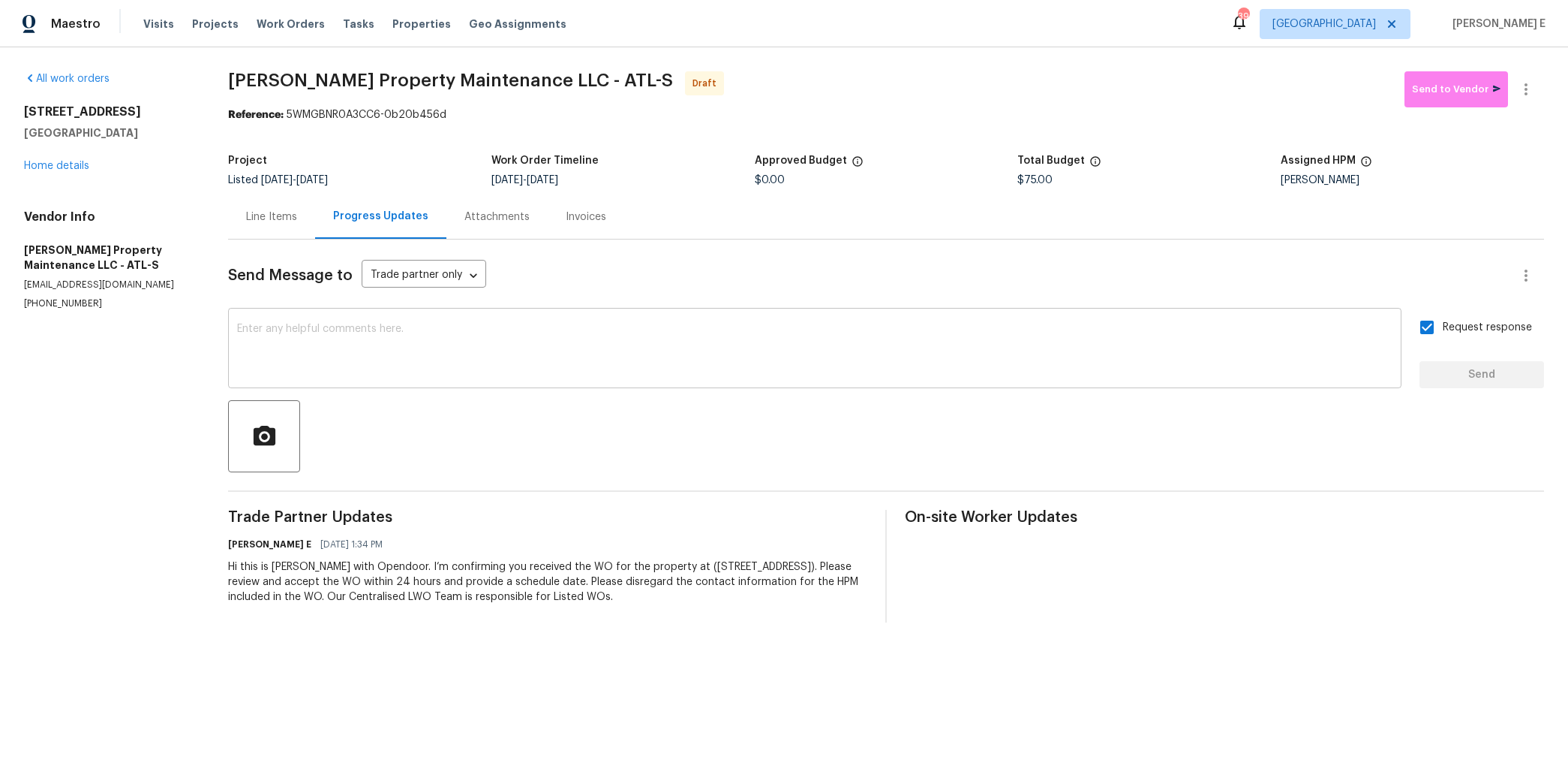
click at [1047, 339] on textarea at bounding box center [815, 350] width 1156 height 53
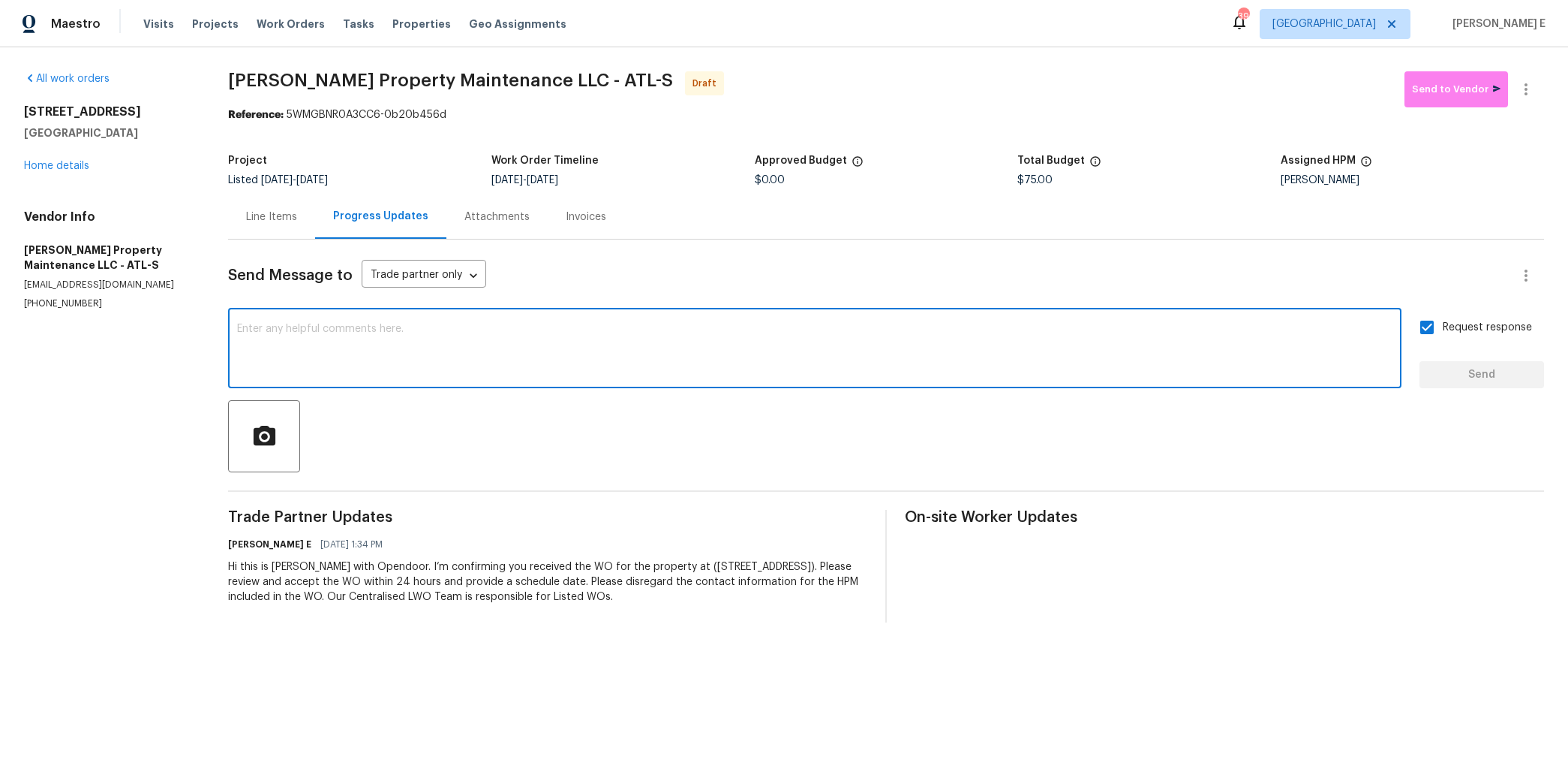
paste textarea "Attention All Work Orders must include before-photos (both close-up and wide-an…"
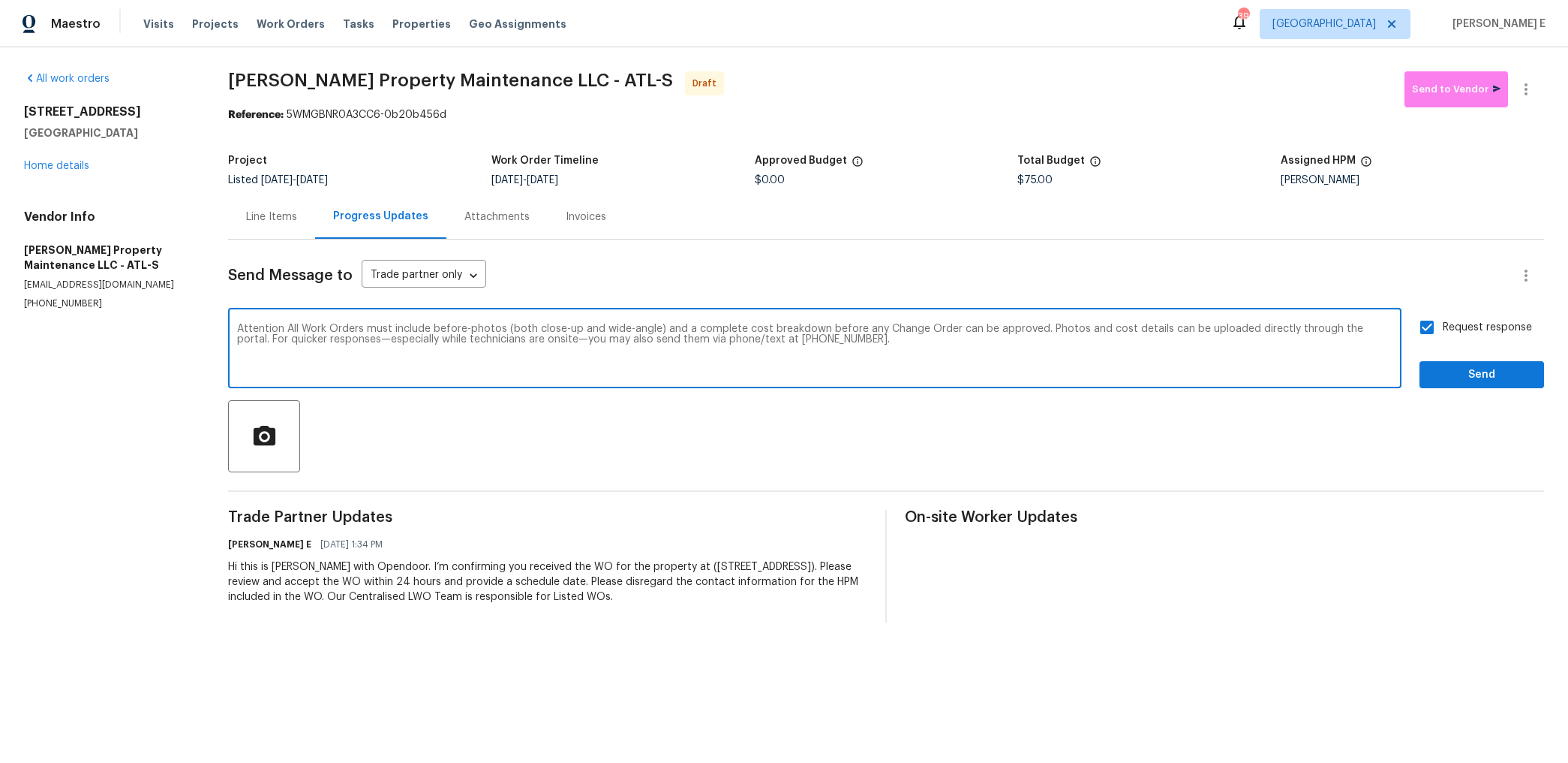
type textarea "Attention All Work Orders must include before-photos (both close-up and wide-an…"
click at [1477, 376] on span "Send" at bounding box center [1482, 375] width 101 height 19
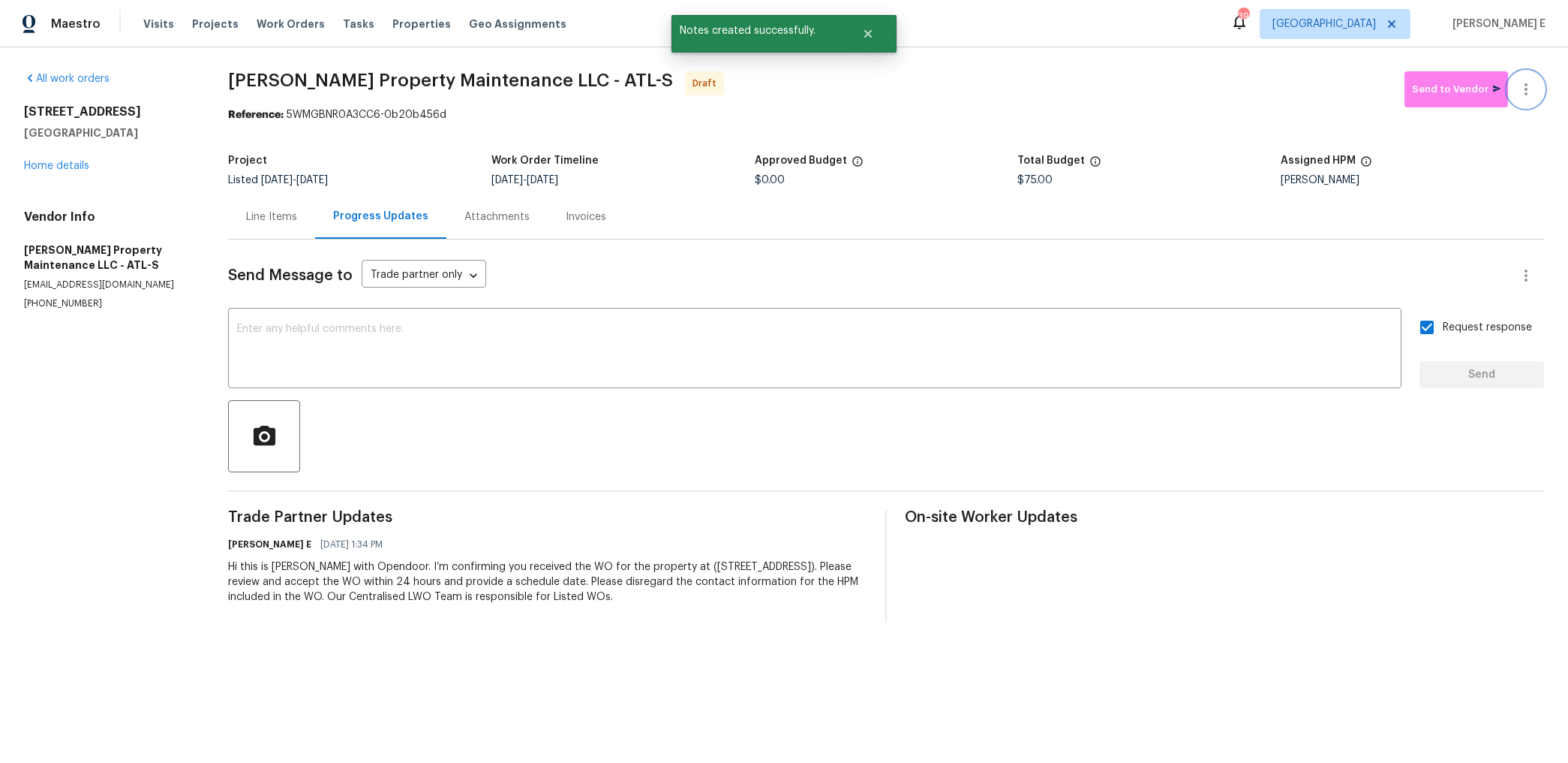
click at [1533, 91] on icon "button" at bounding box center [1525, 89] width 18 height 18
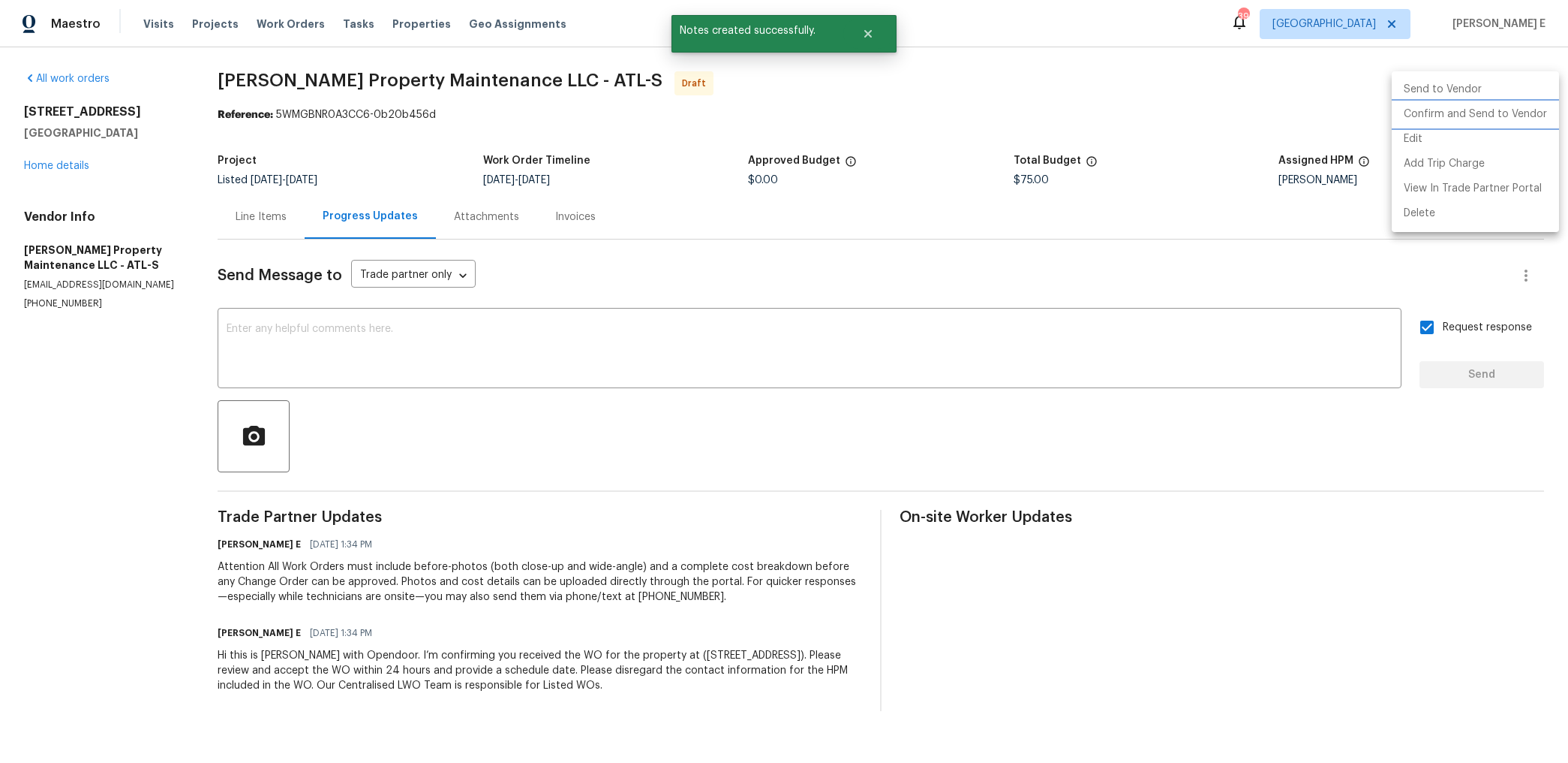
click at [1441, 119] on li "Confirm and Send to Vendor" at bounding box center [1475, 114] width 168 height 25
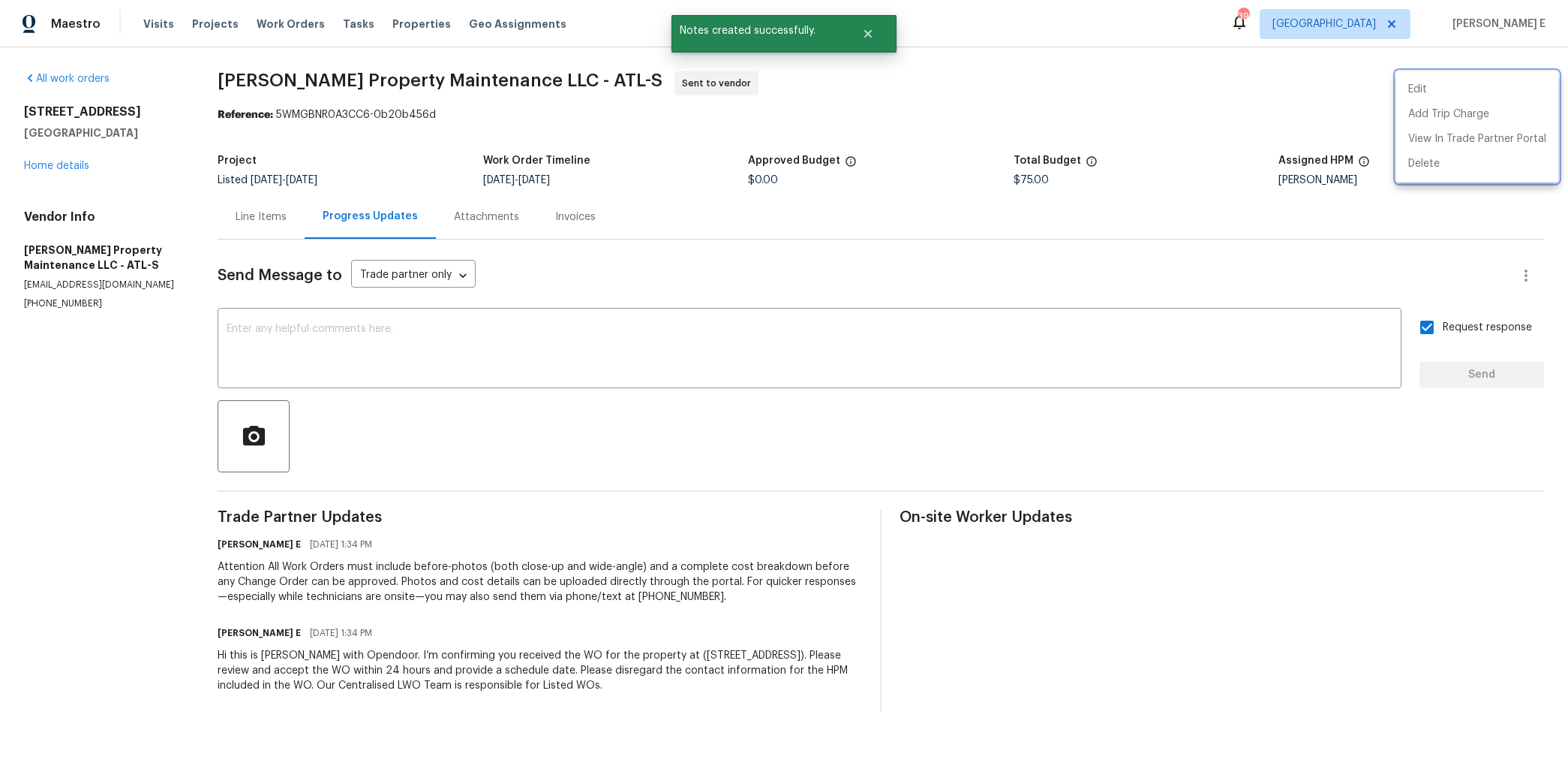
click at [854, 302] on div at bounding box center [784, 381] width 1568 height 763
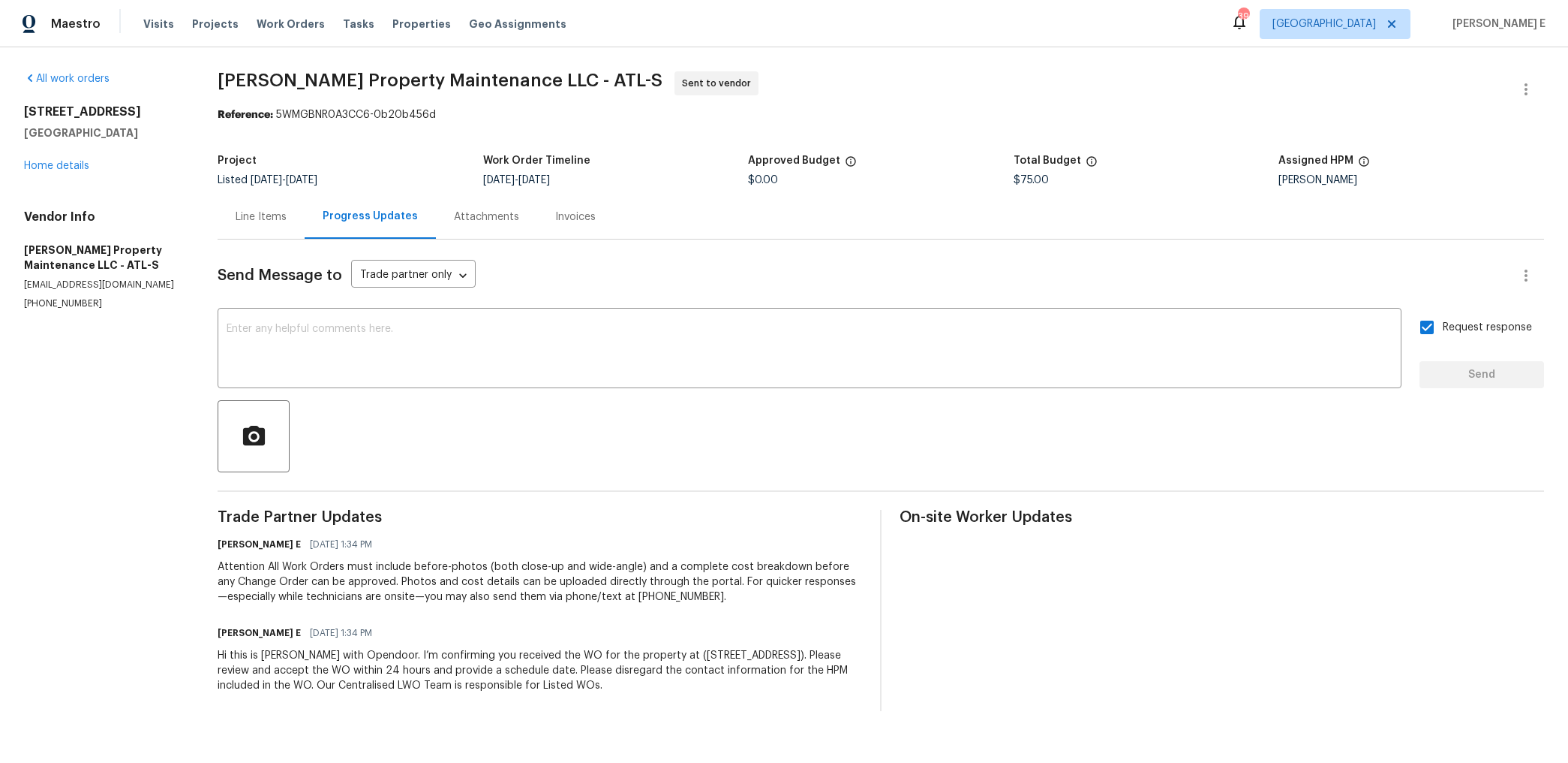
click at [333, 133] on section "Glen Property Maintenance LLC - ATL-S Sent to vendor Reference: 5WMGBNR0A3CC6-0…" at bounding box center [881, 391] width 1327 height 640
drag, startPoint x: 222, startPoint y: 81, endPoint x: 488, endPoint y: 83, distance: 266.0
click at [488, 83] on span "[PERSON_NAME] Property Maintenance LLC - ATL-S" at bounding box center [440, 80] width 445 height 18
copy span "[PERSON_NAME] Property Maintenance LLC"
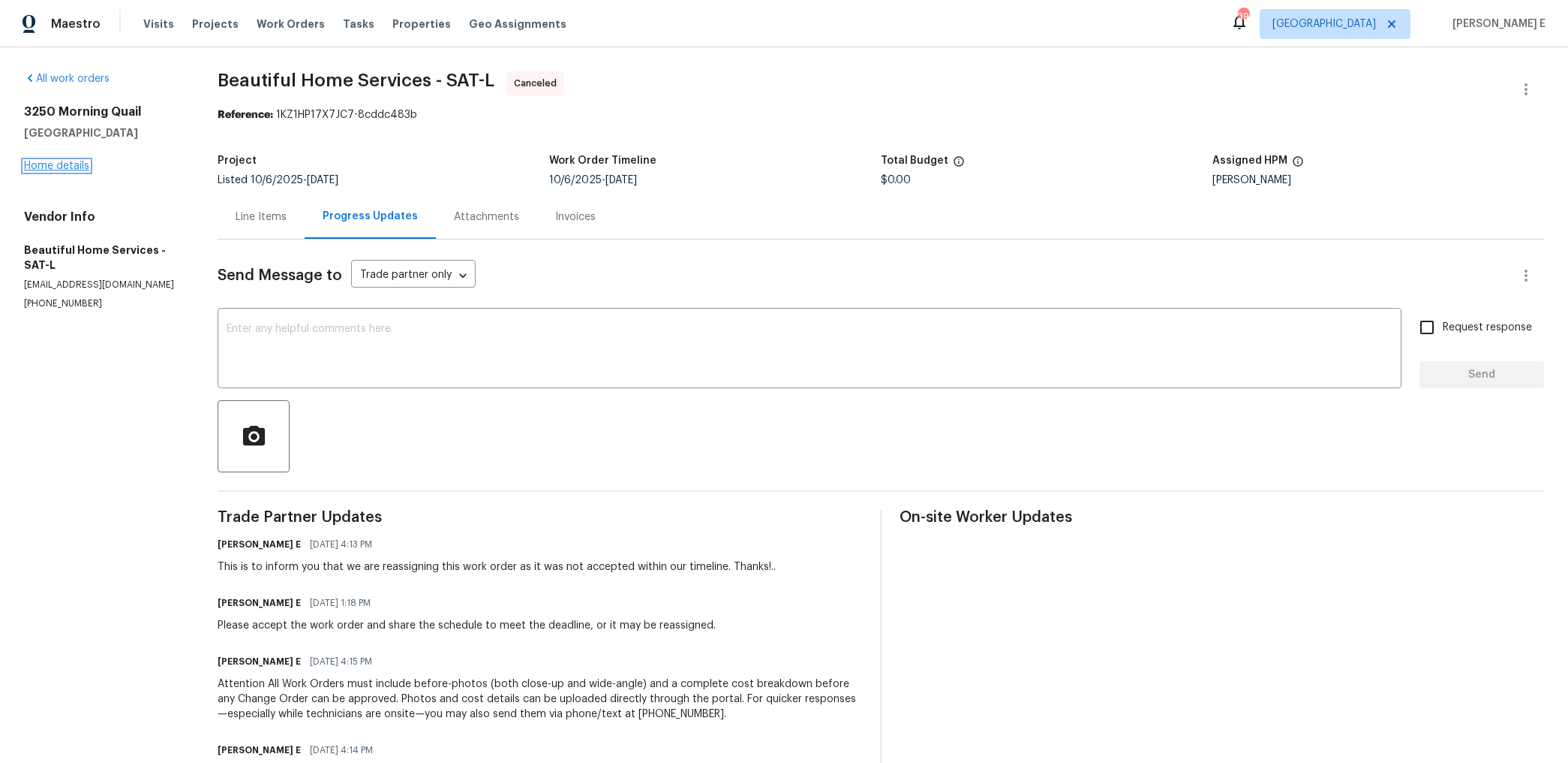
click at [70, 160] on link "Home details" at bounding box center [57, 165] width 65 height 10
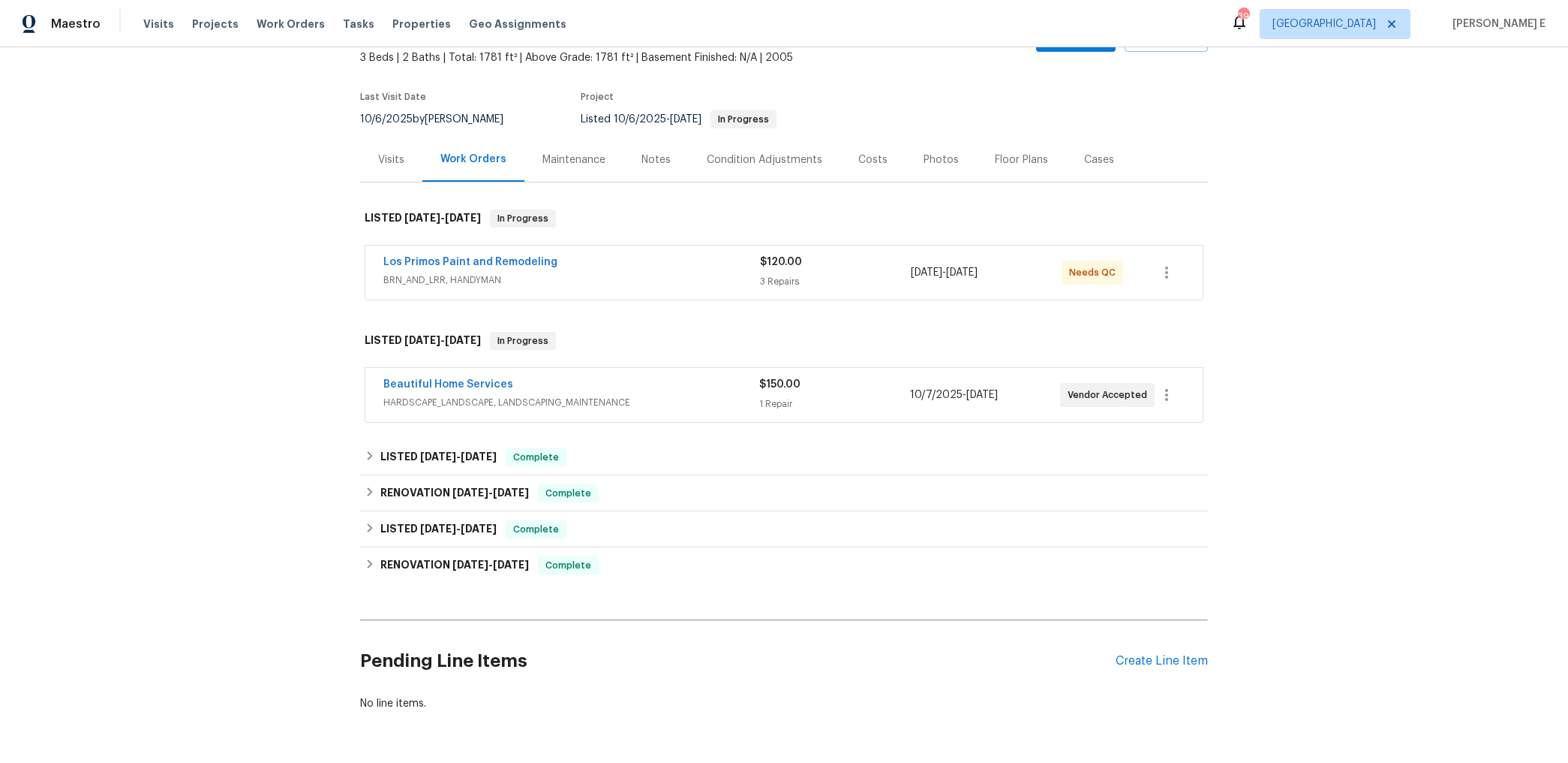
scroll to position [91, 0]
click at [552, 379] on div "Beautiful Home Services" at bounding box center [572, 385] width 376 height 18
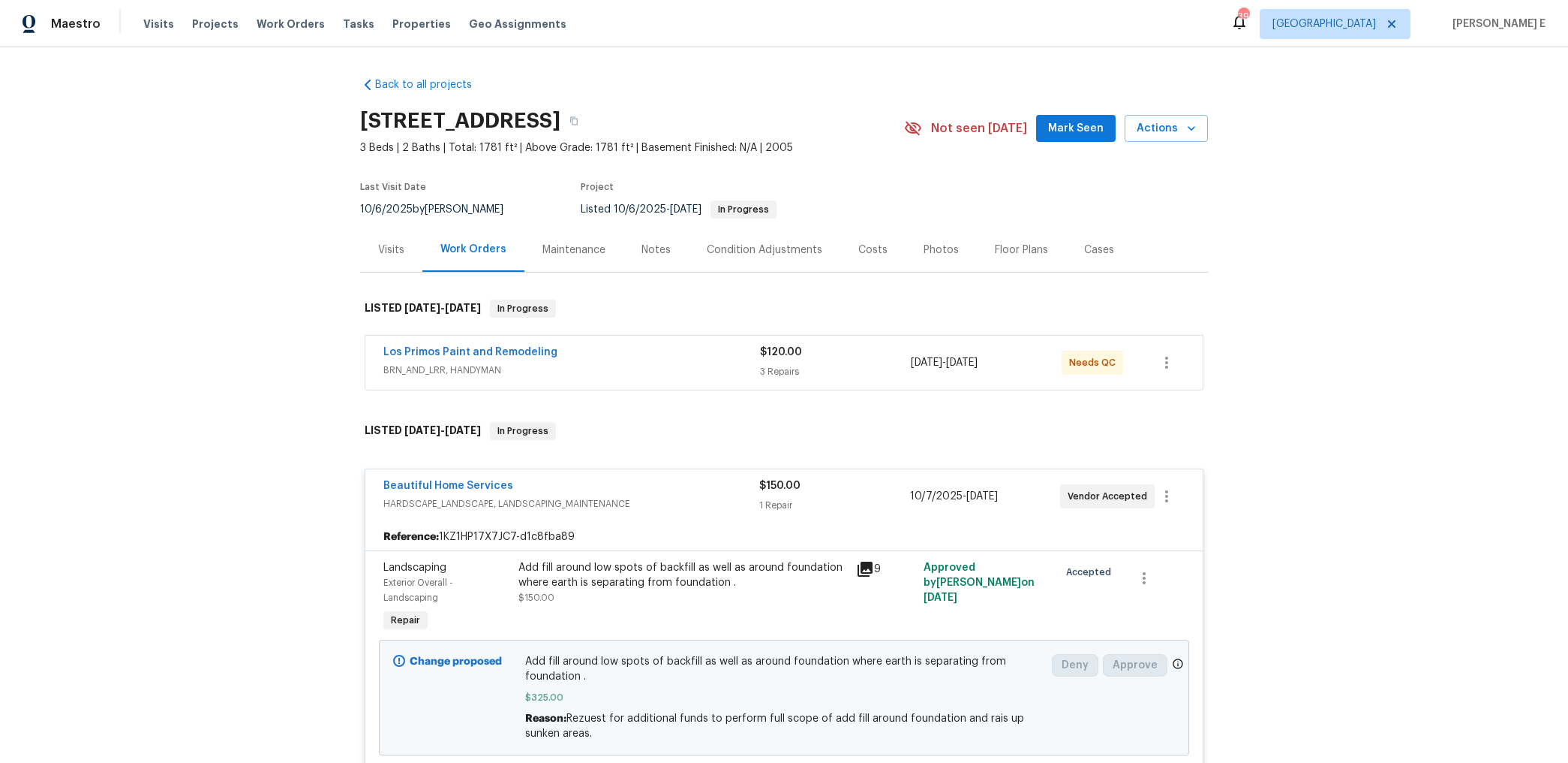
scroll to position [94, 0]
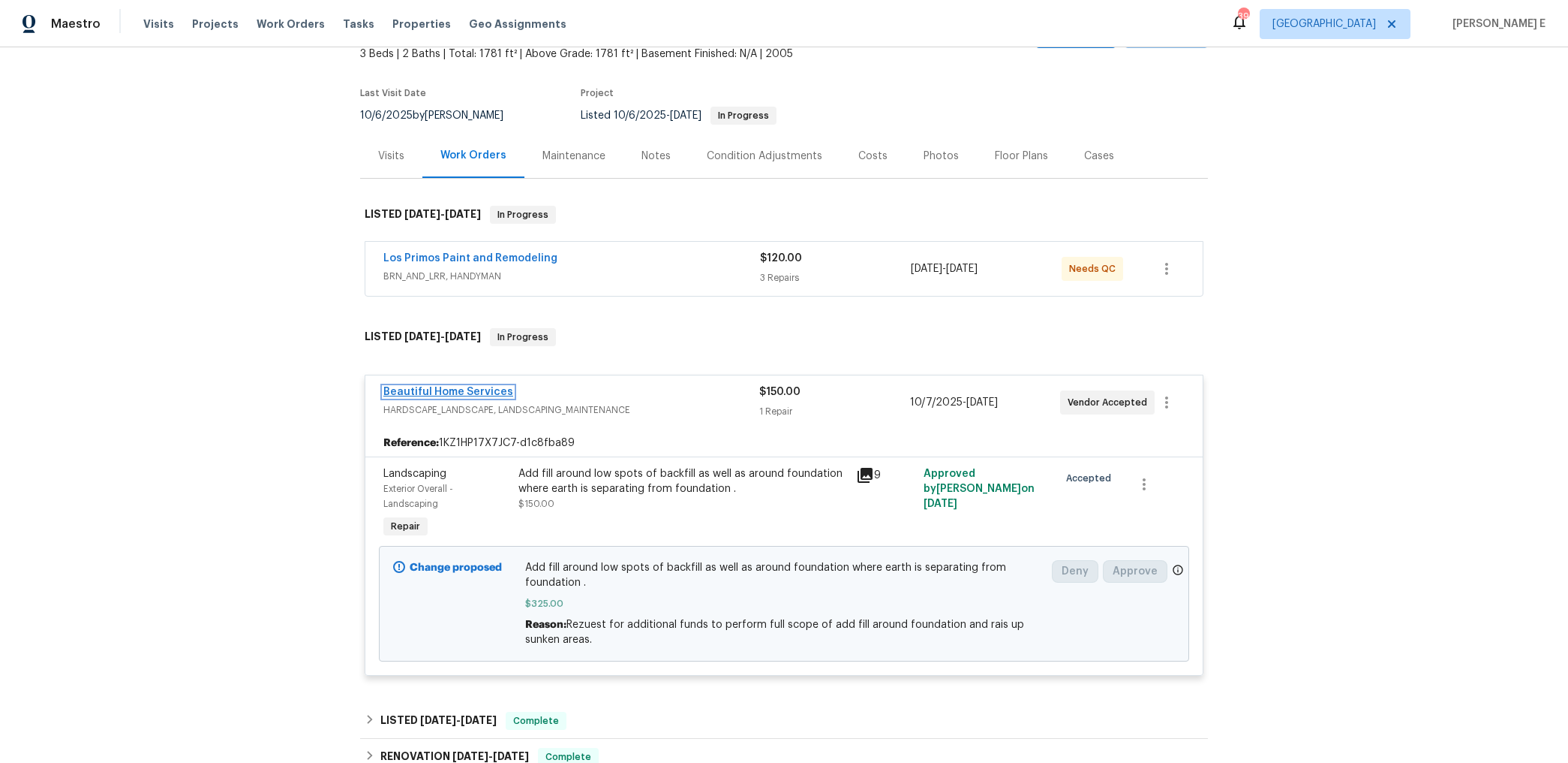
click at [462, 388] on link "Beautiful Home Services" at bounding box center [449, 391] width 130 height 10
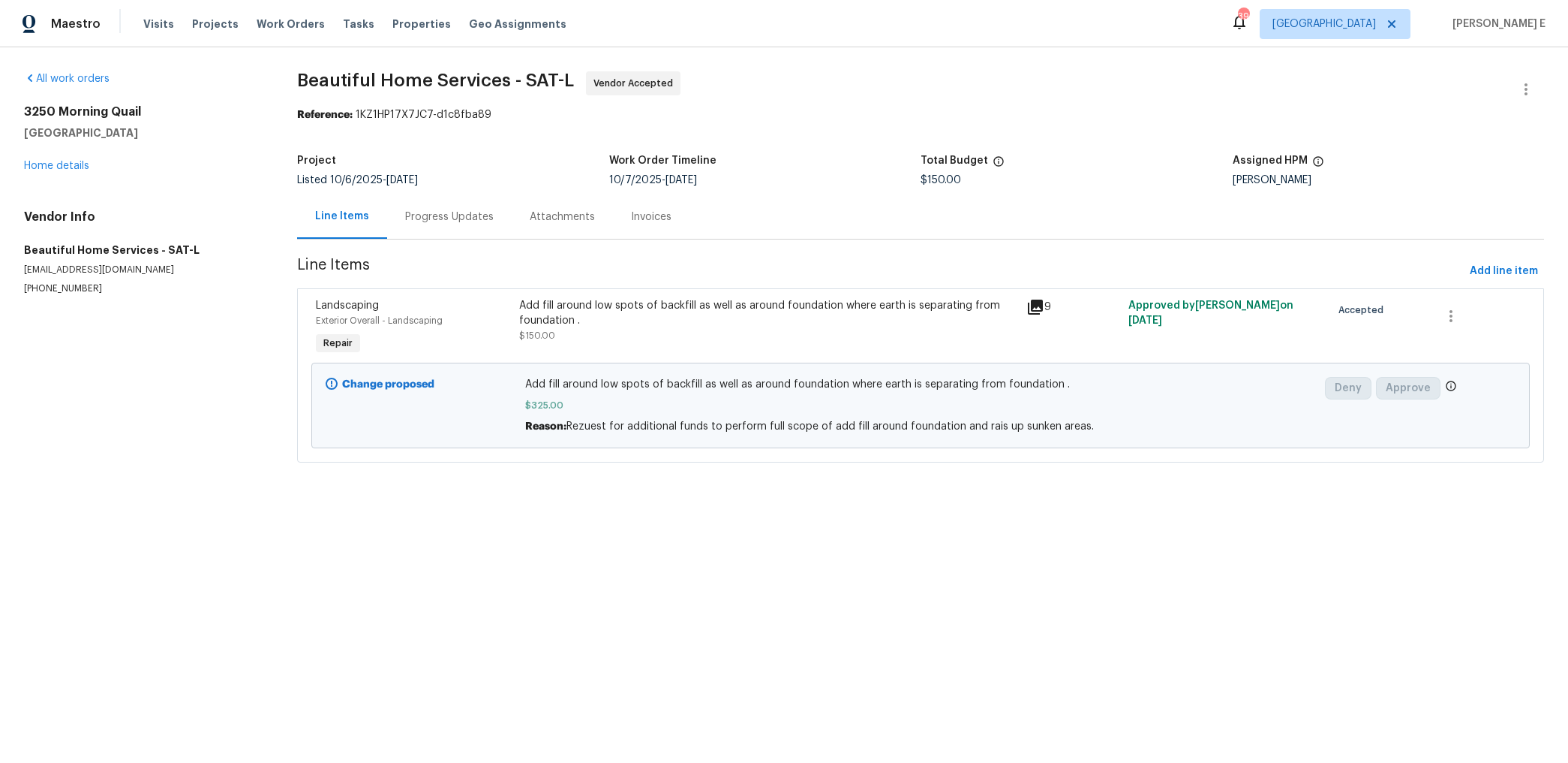
click at [433, 211] on div "Progress Updates" at bounding box center [449, 217] width 89 height 15
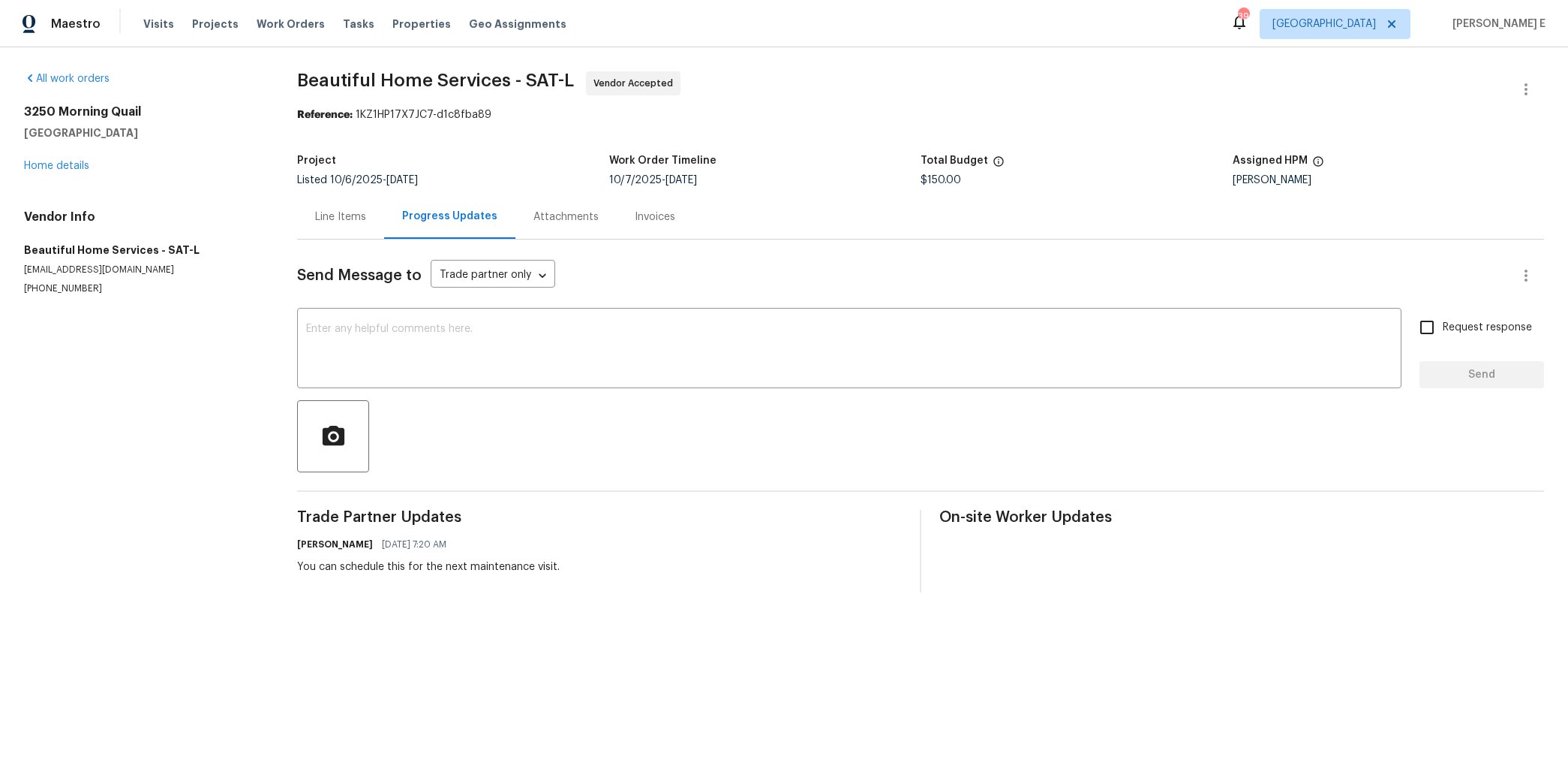
click at [333, 228] on div "Line Items" at bounding box center [341, 217] width 87 height 45
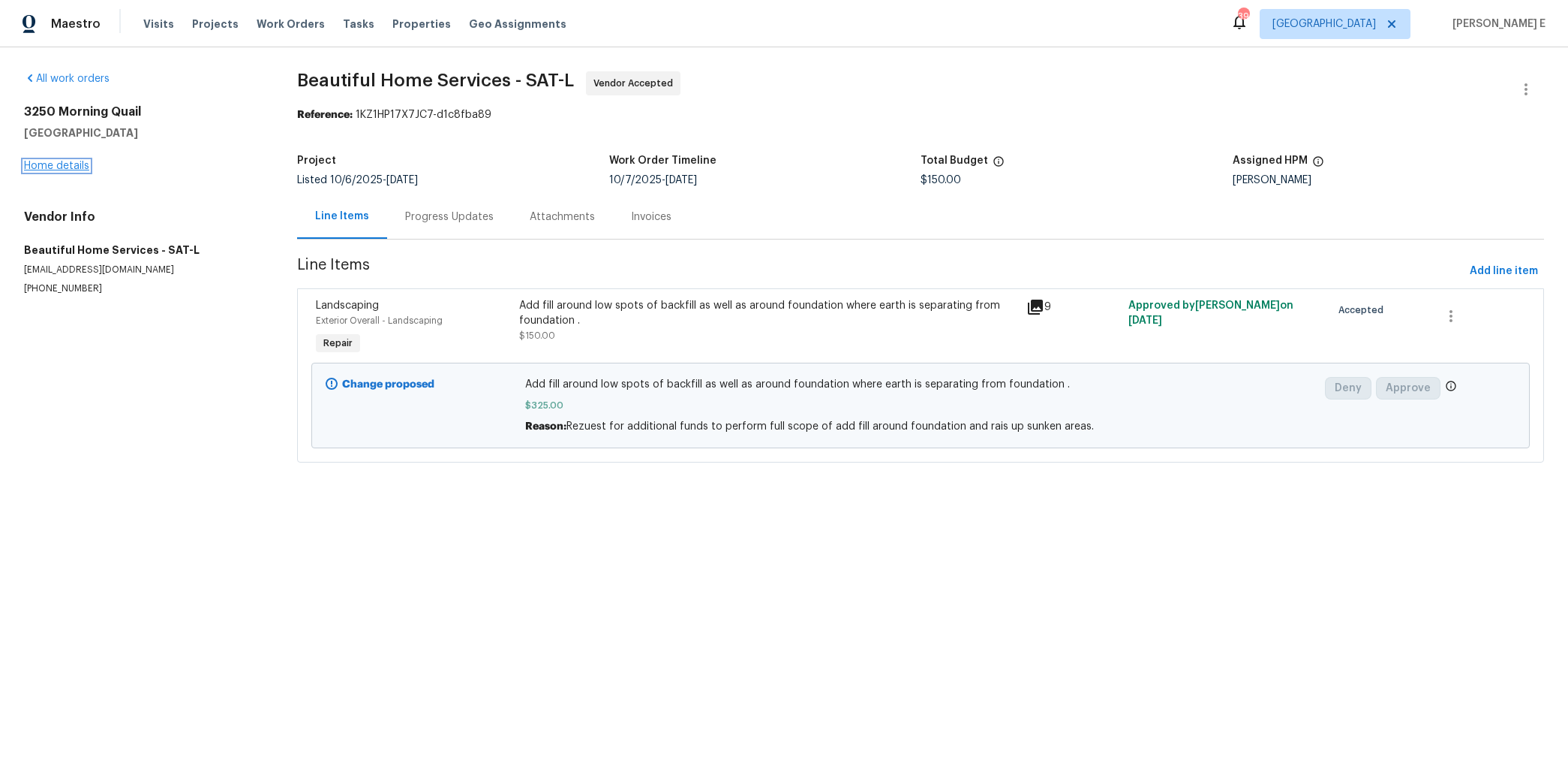
click at [46, 168] on link "Home details" at bounding box center [57, 165] width 65 height 10
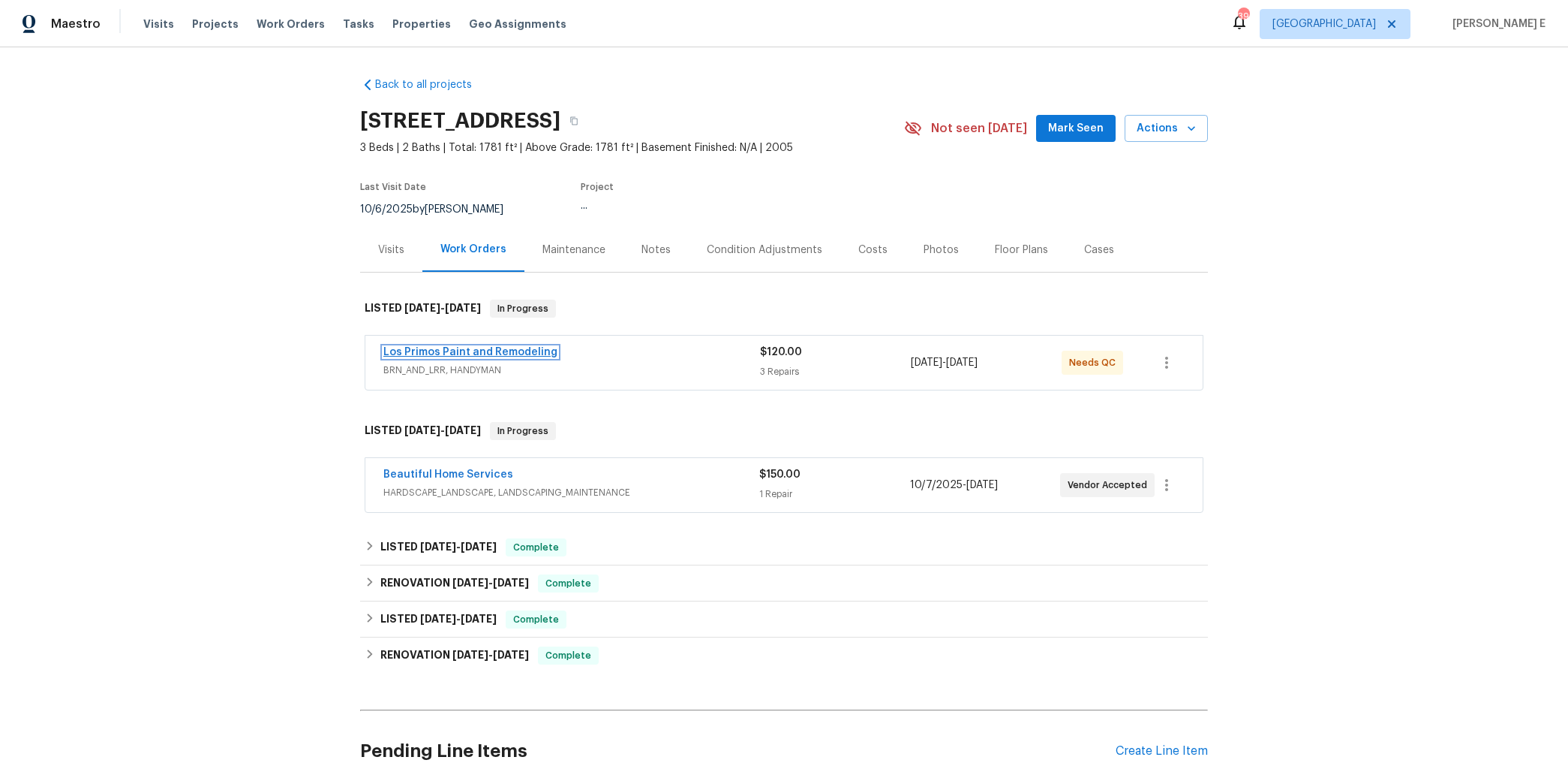
click at [436, 354] on link "Los Primos Paint and Remodeling" at bounding box center [471, 351] width 174 height 10
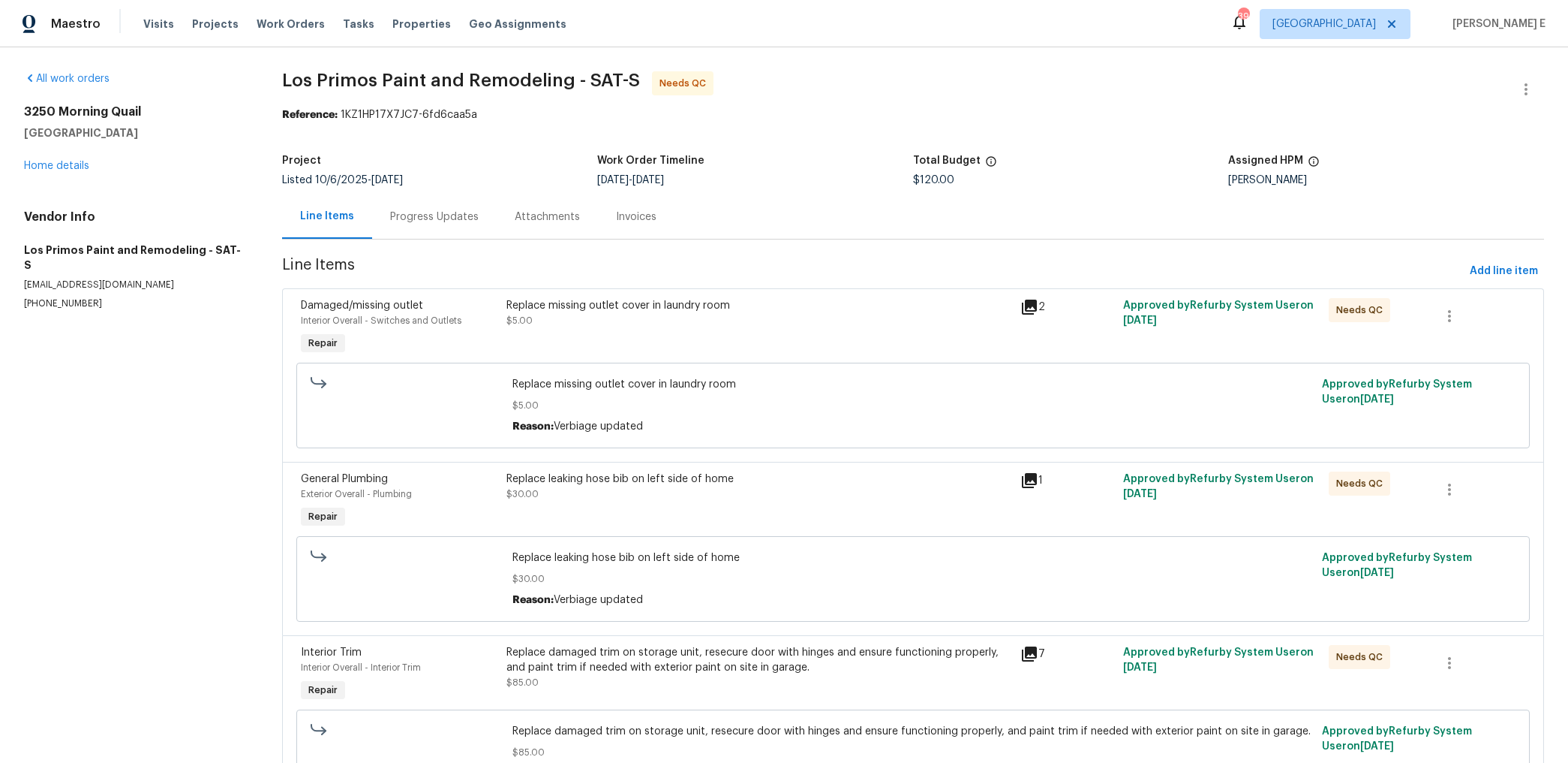
click at [426, 229] on div "Progress Updates" at bounding box center [435, 217] width 124 height 45
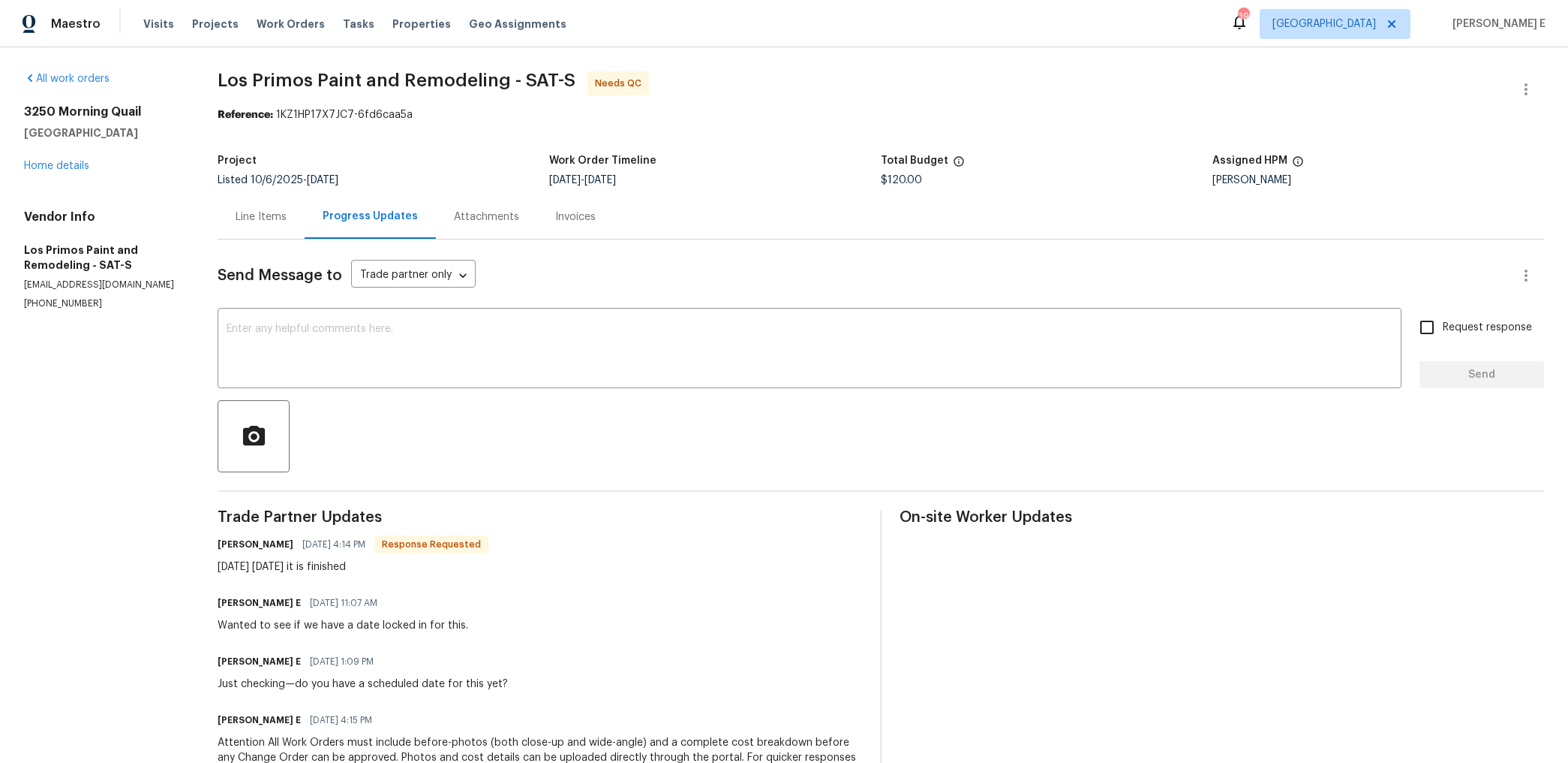
click at [278, 213] on div "Line Items" at bounding box center [260, 217] width 51 height 15
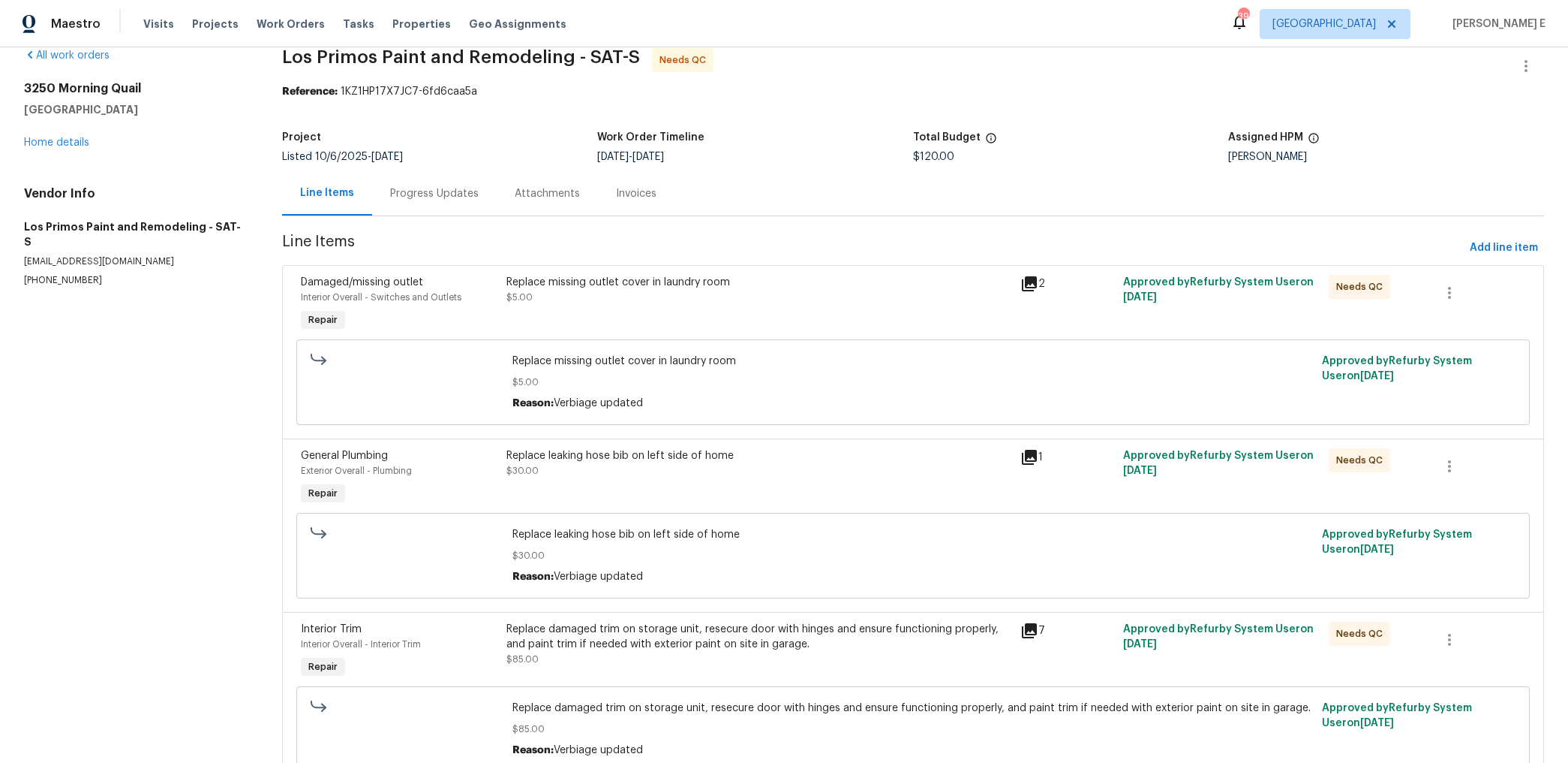
scroll to position [34, 0]
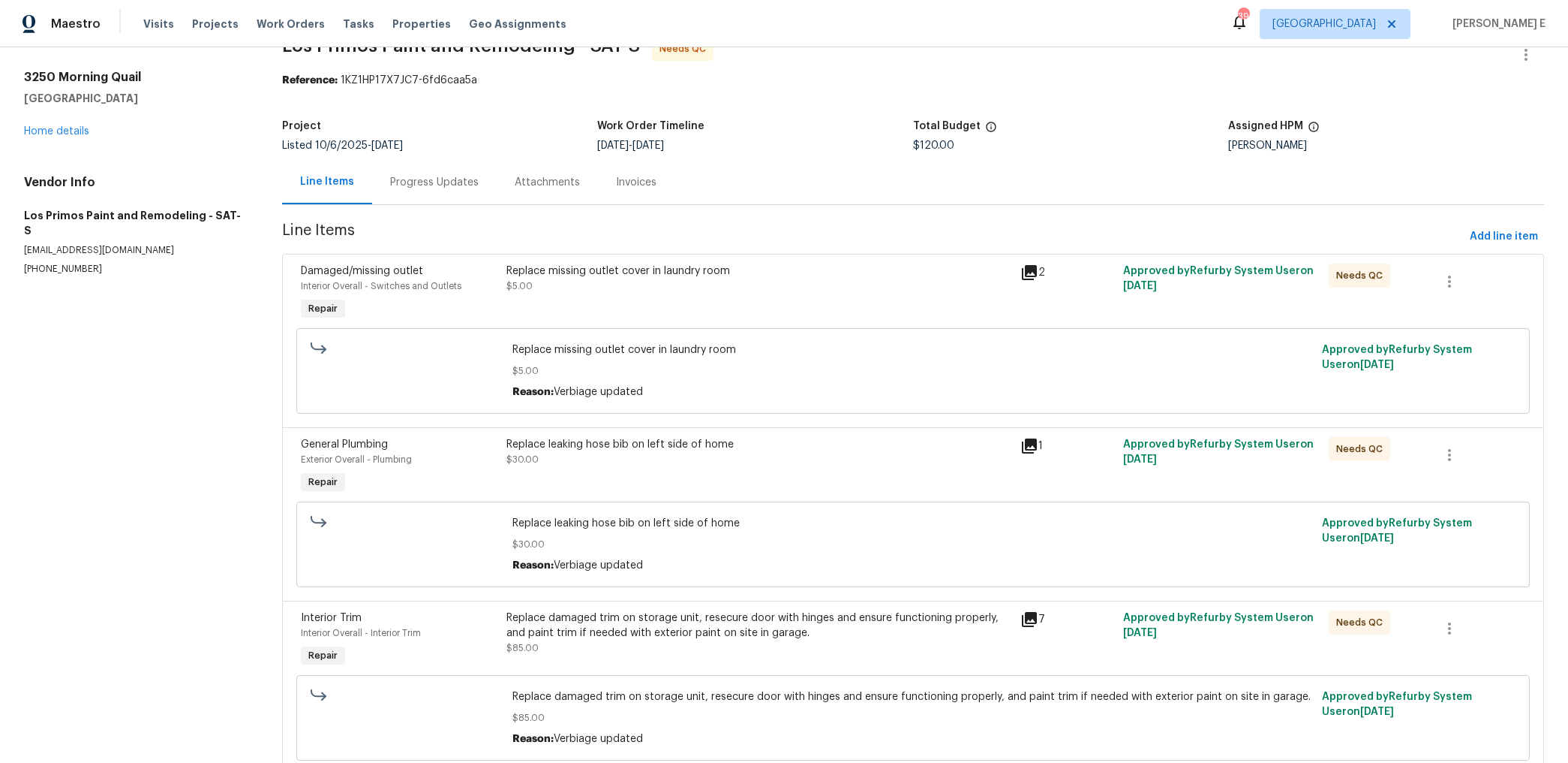
click at [645, 292] on div "Replace missing outlet cover in laundry room $5.00" at bounding box center [759, 278] width 505 height 30
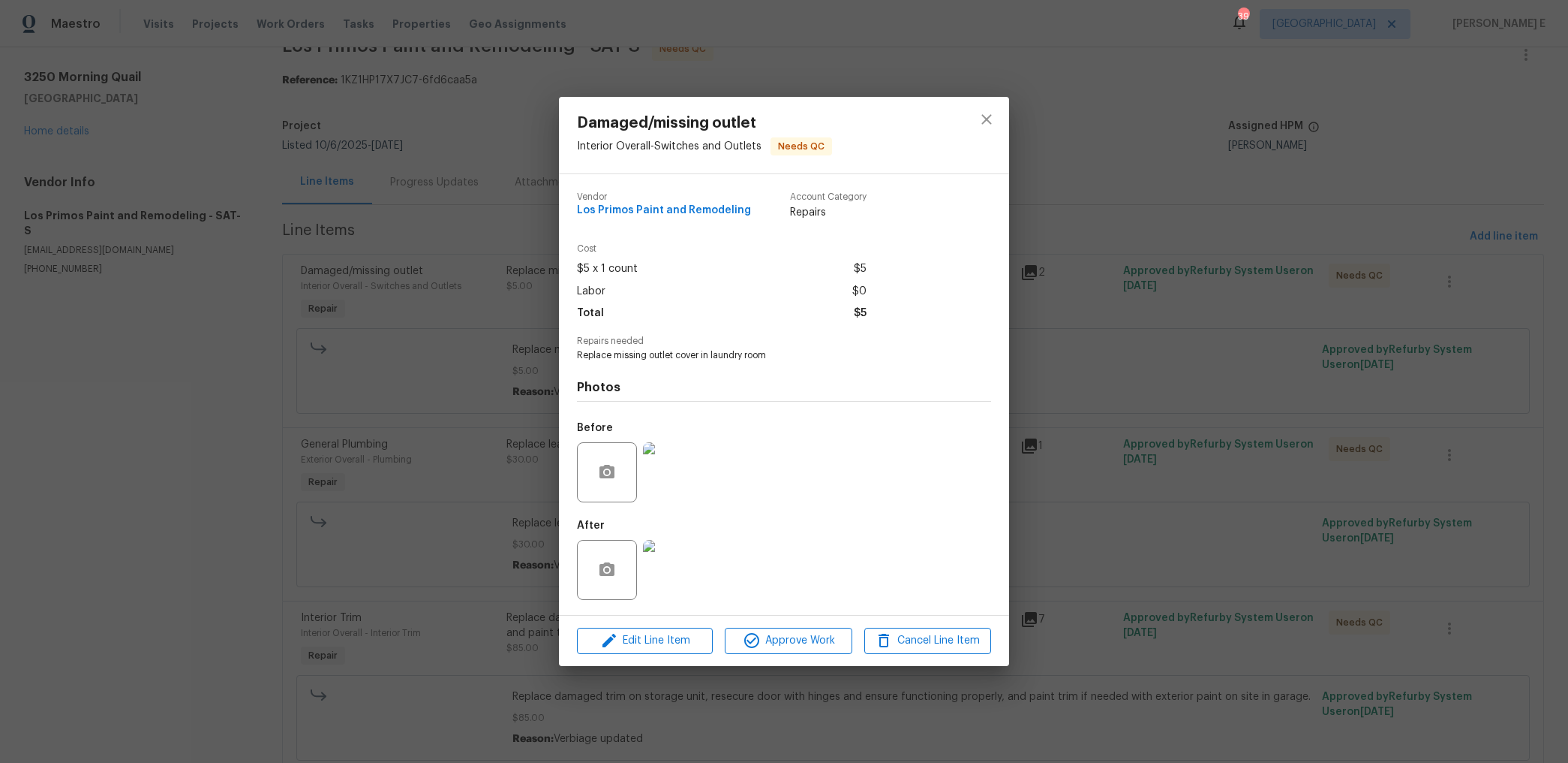
click at [664, 476] on img at bounding box center [673, 472] width 60 height 60
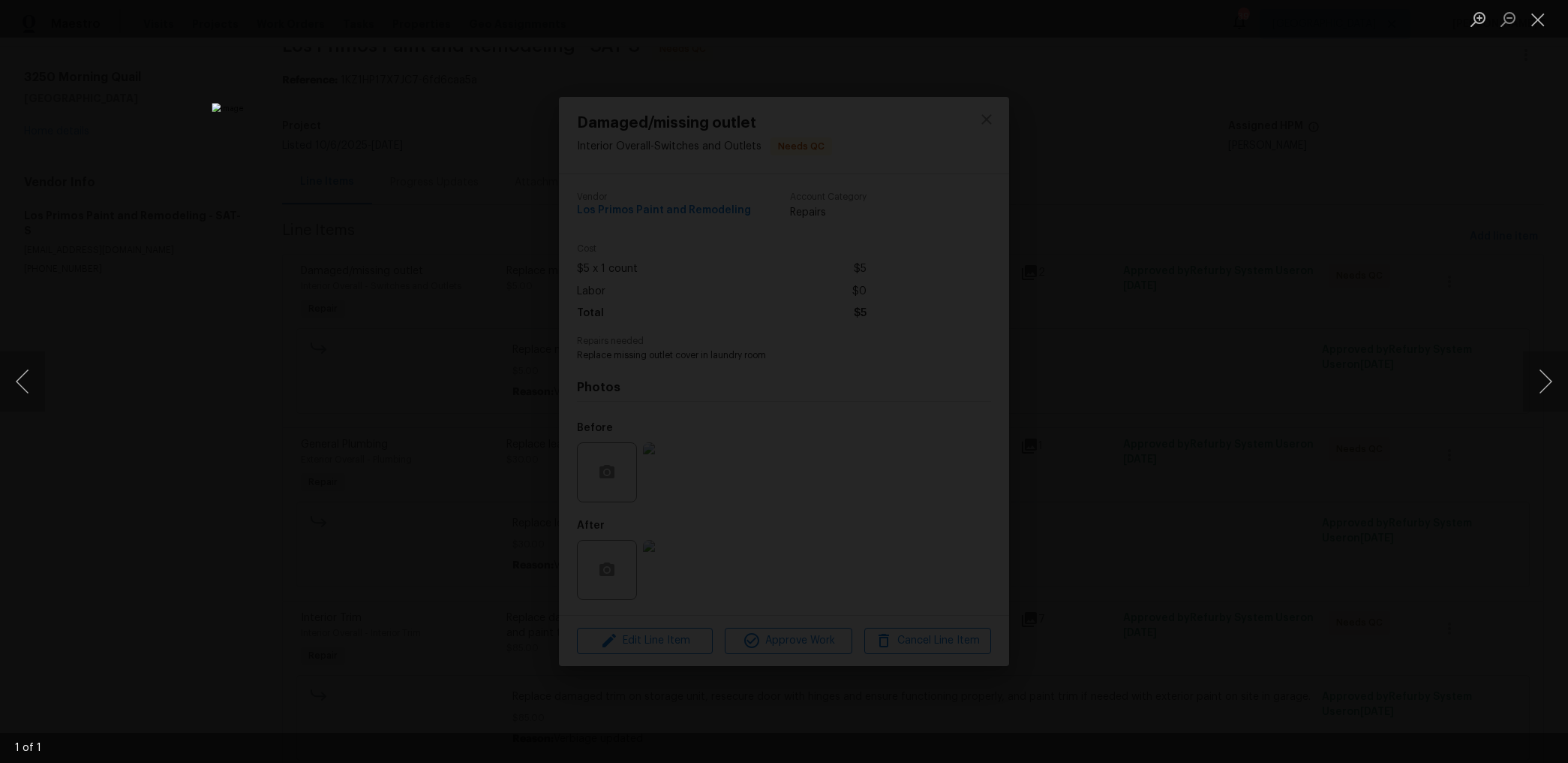
click at [1166, 206] on div "Lightbox" at bounding box center [784, 381] width 1568 height 763
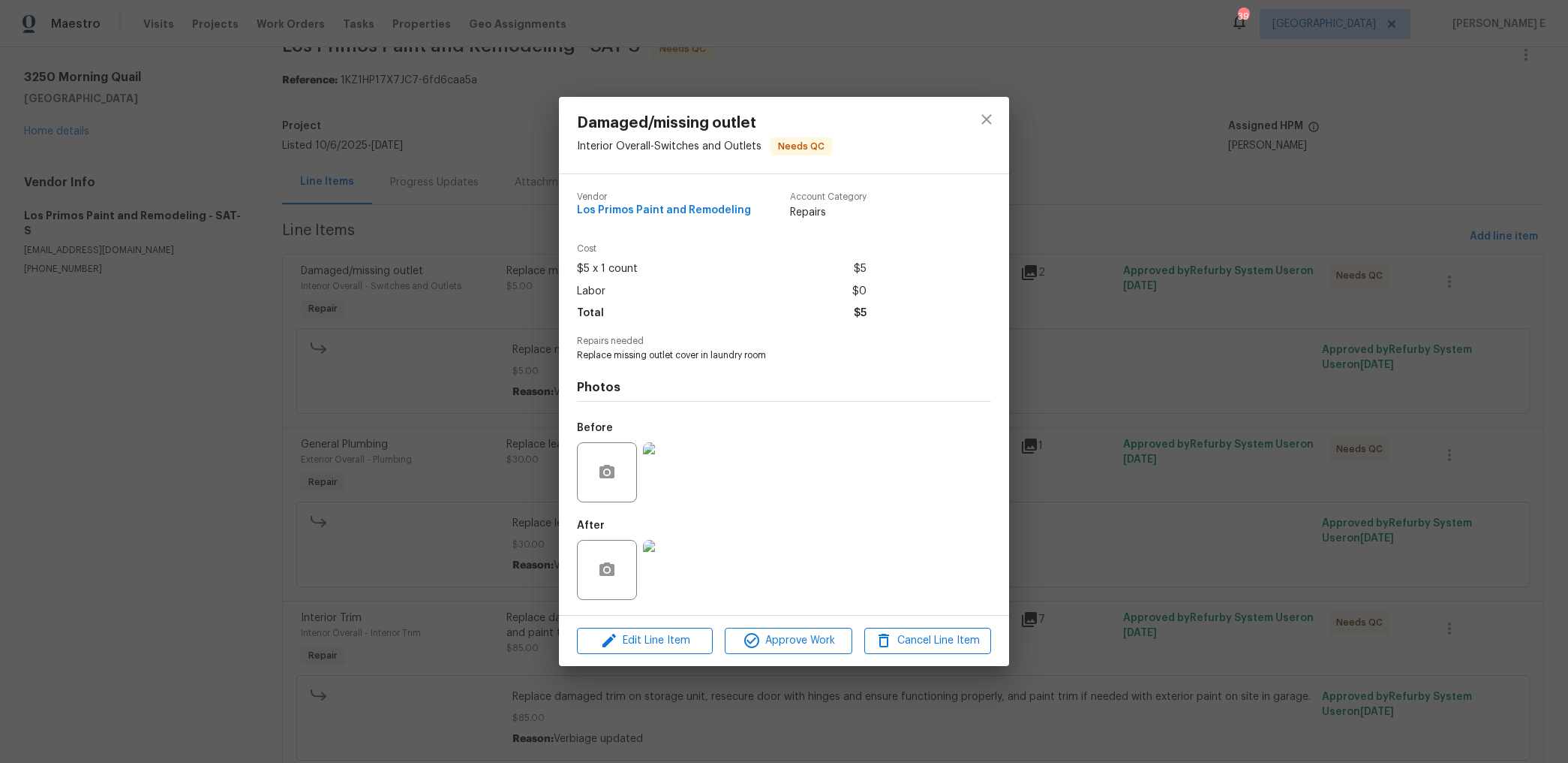
click at [677, 559] on img at bounding box center [673, 569] width 60 height 60
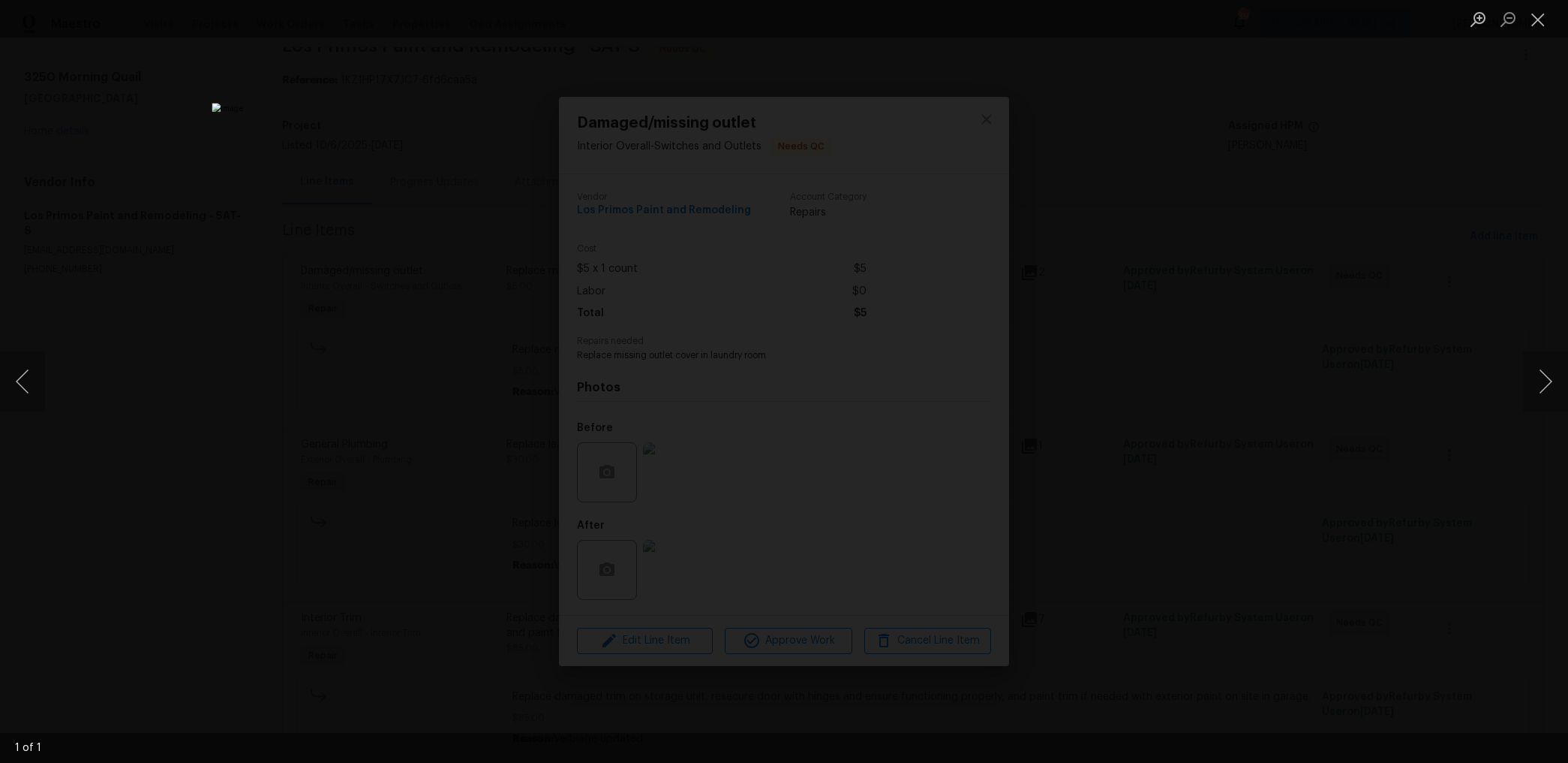
click at [1243, 278] on div "Lightbox" at bounding box center [784, 381] width 1568 height 763
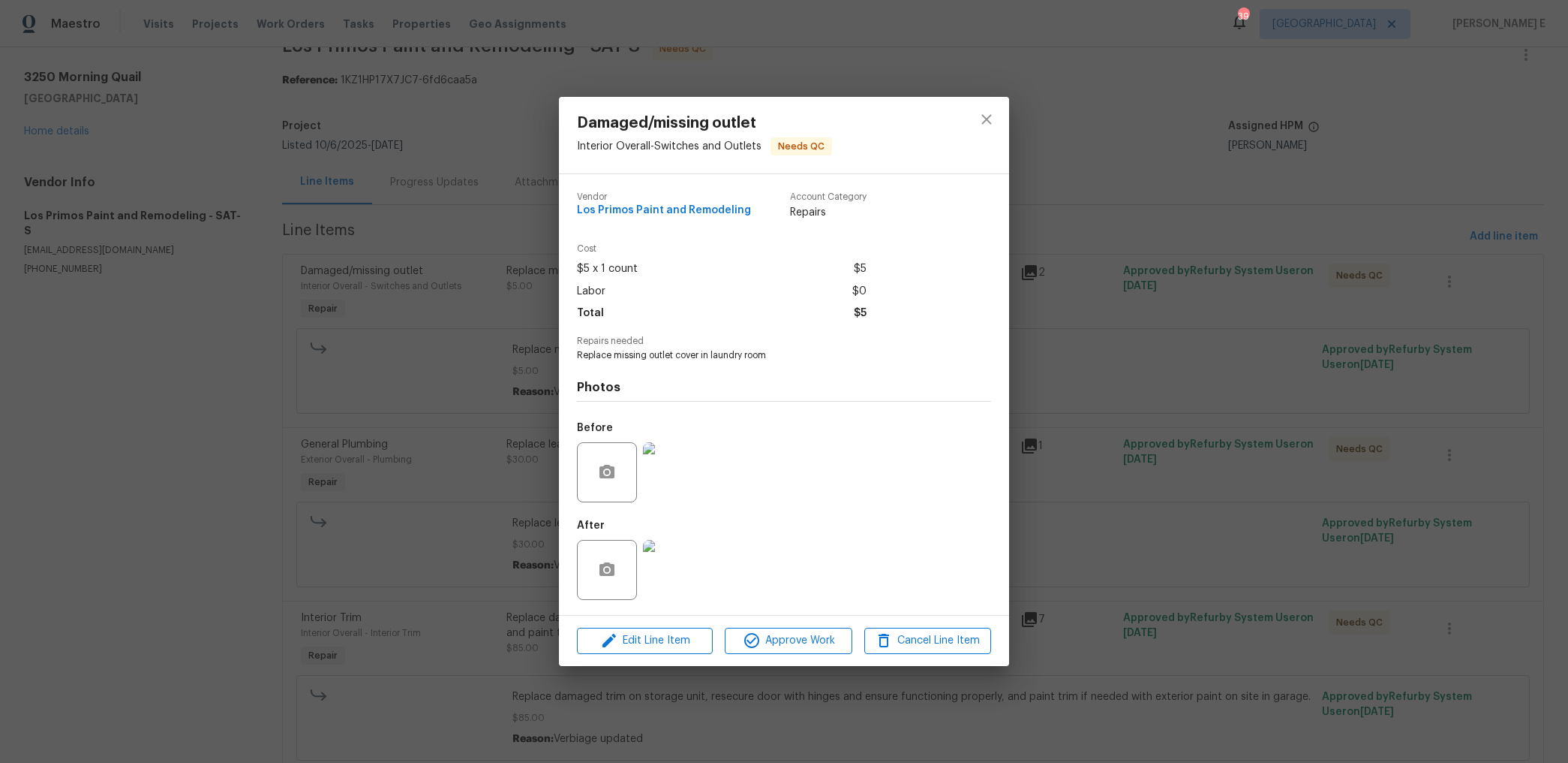
click at [1243, 278] on div "Damaged/missing outlet Interior Overall - Switches and Outlets Needs QC Vendor …" at bounding box center [784, 381] width 1568 height 763
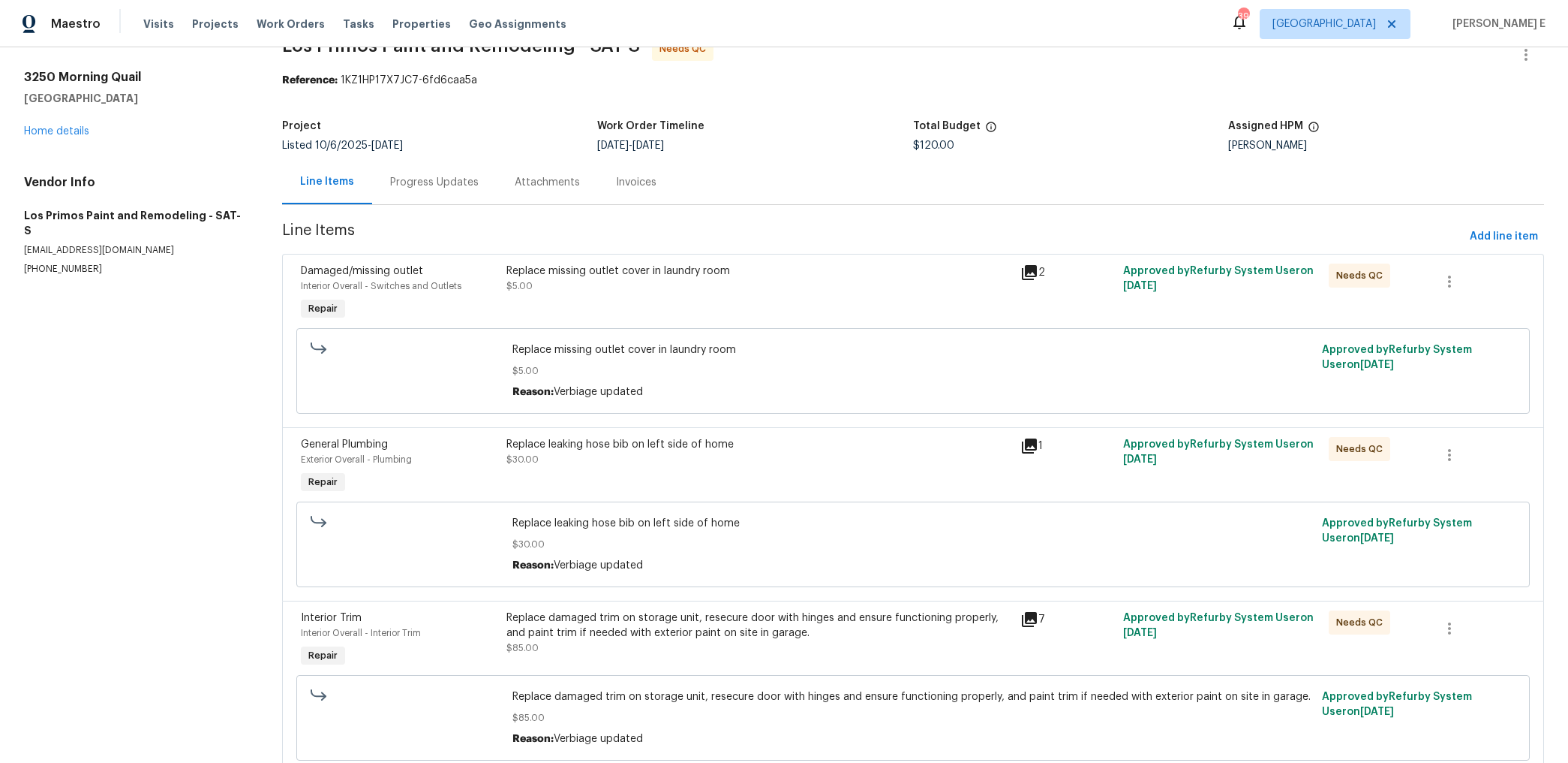
scroll to position [92, 0]
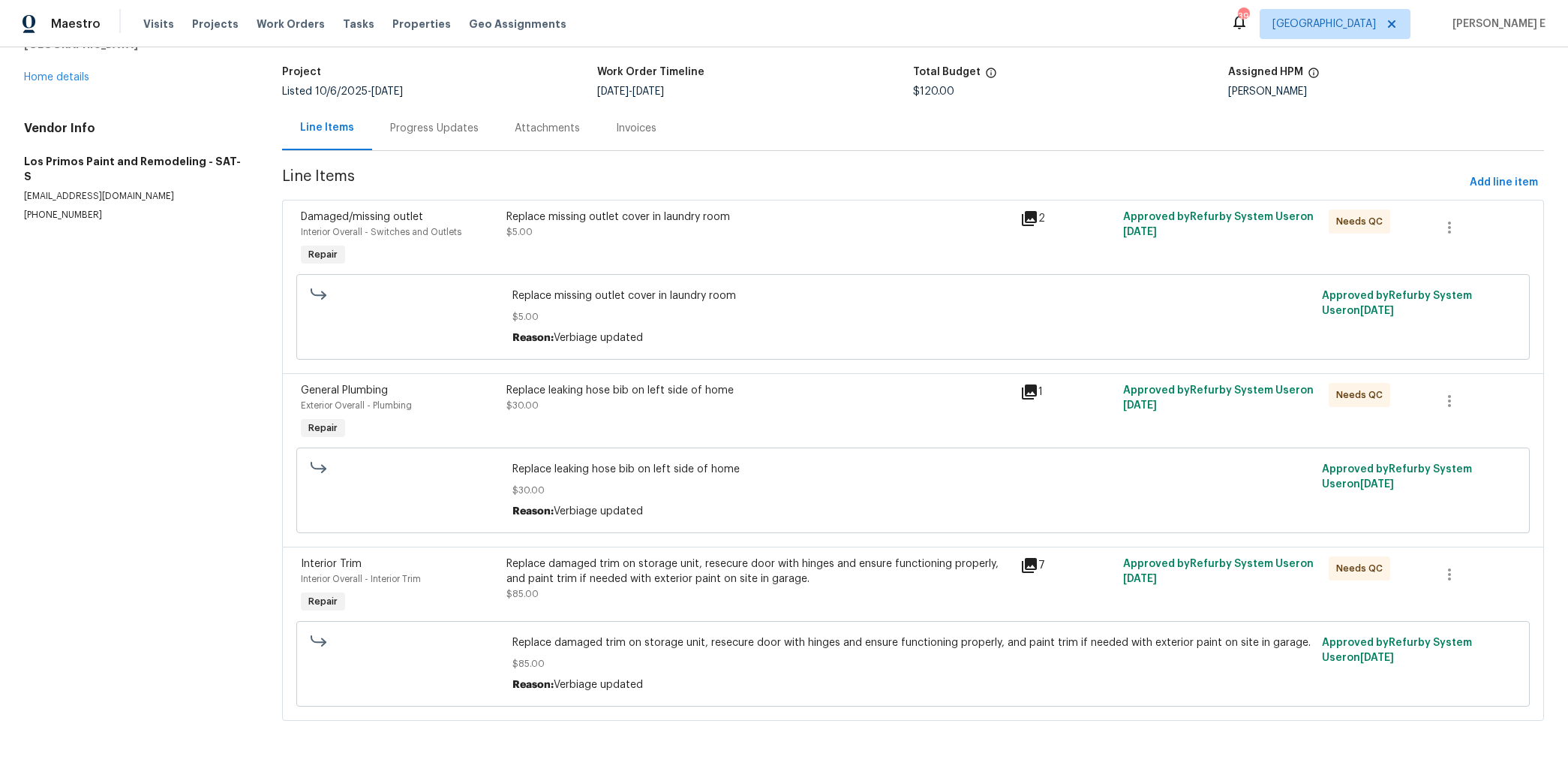
click at [646, 387] on div "Replace leaking hose bib on left side of home" at bounding box center [759, 390] width 505 height 15
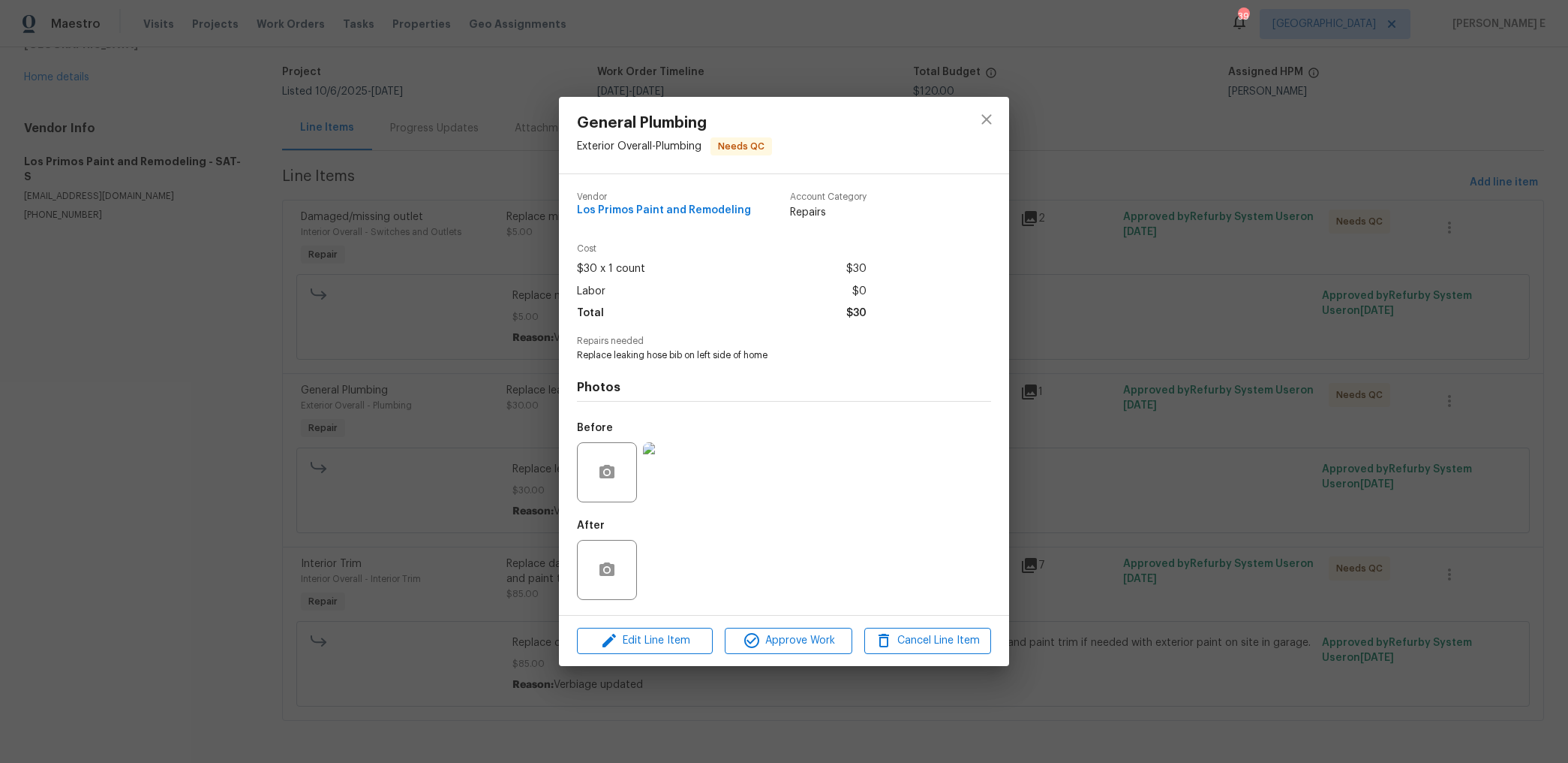
click at [661, 494] on img at bounding box center [673, 472] width 60 height 60
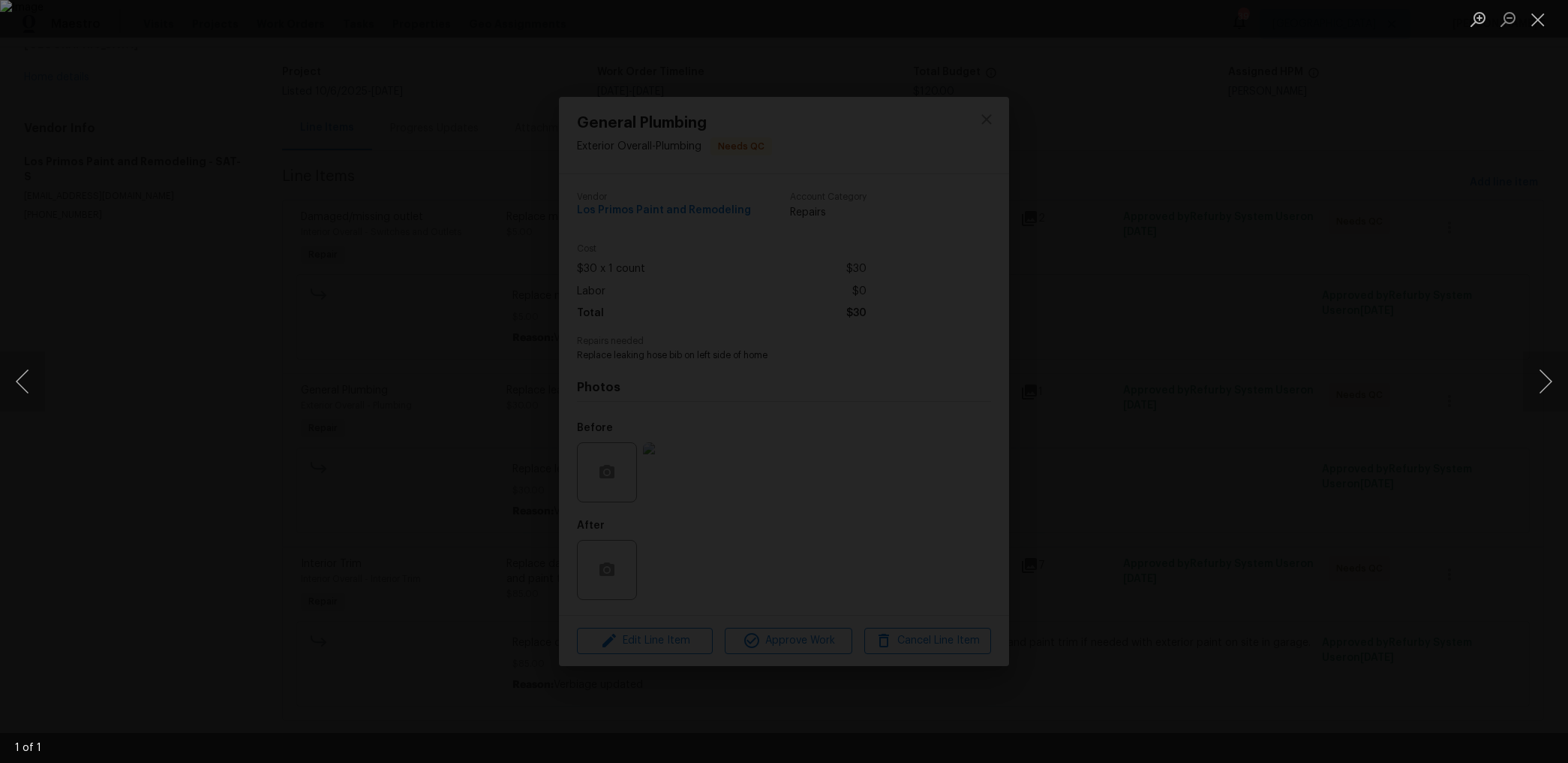
click at [1246, 325] on div "Lightbox" at bounding box center [784, 381] width 1568 height 763
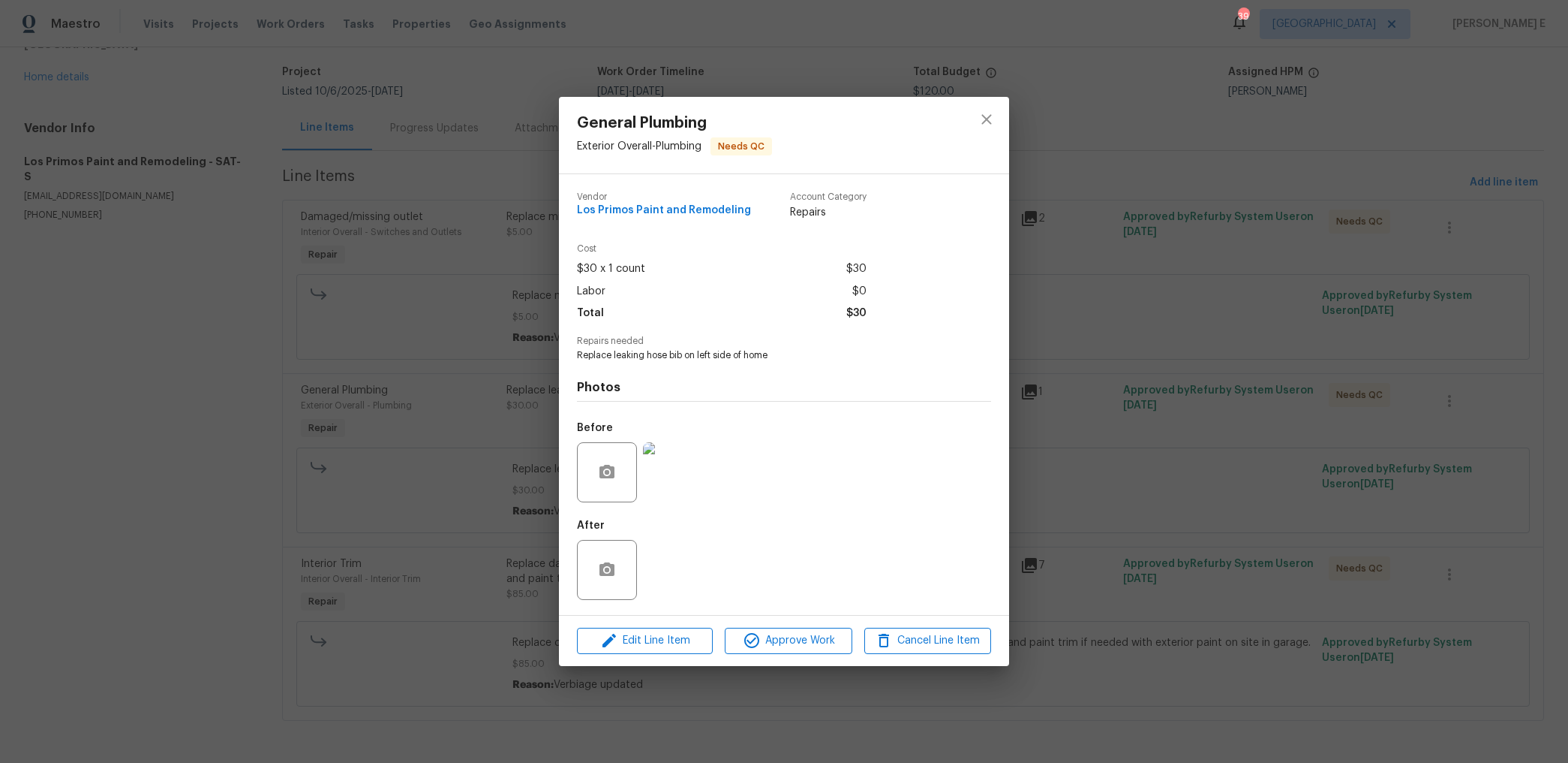
click at [1018, 489] on div "General Plumbing Exterior Overall - Plumbing Needs QC Vendor Los Primos Paint a…" at bounding box center [784, 381] width 1568 height 763
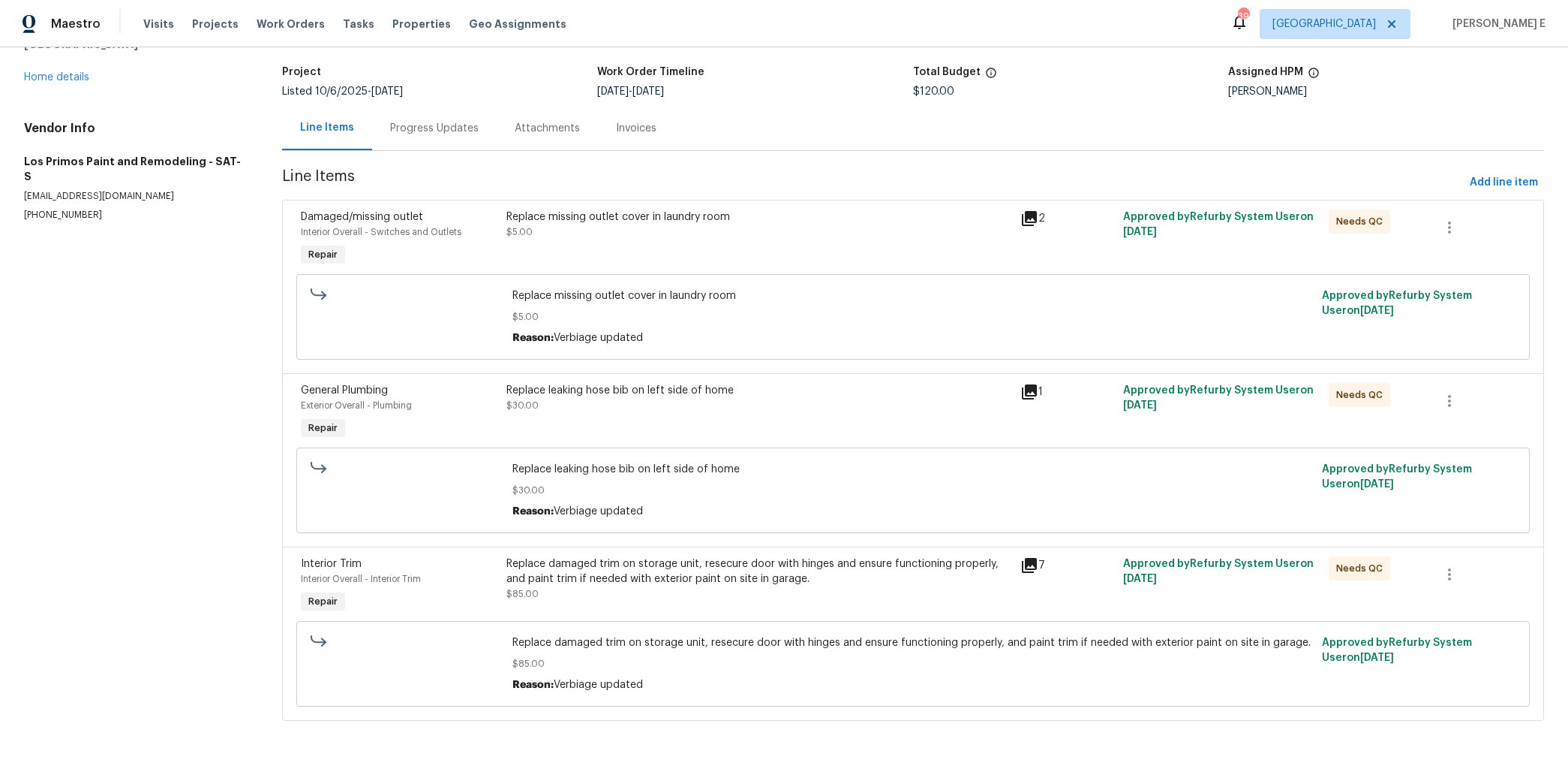
click at [766, 558] on div "Replace damaged trim on storage unit, resecure door with hinges and ensure func…" at bounding box center [759, 571] width 505 height 30
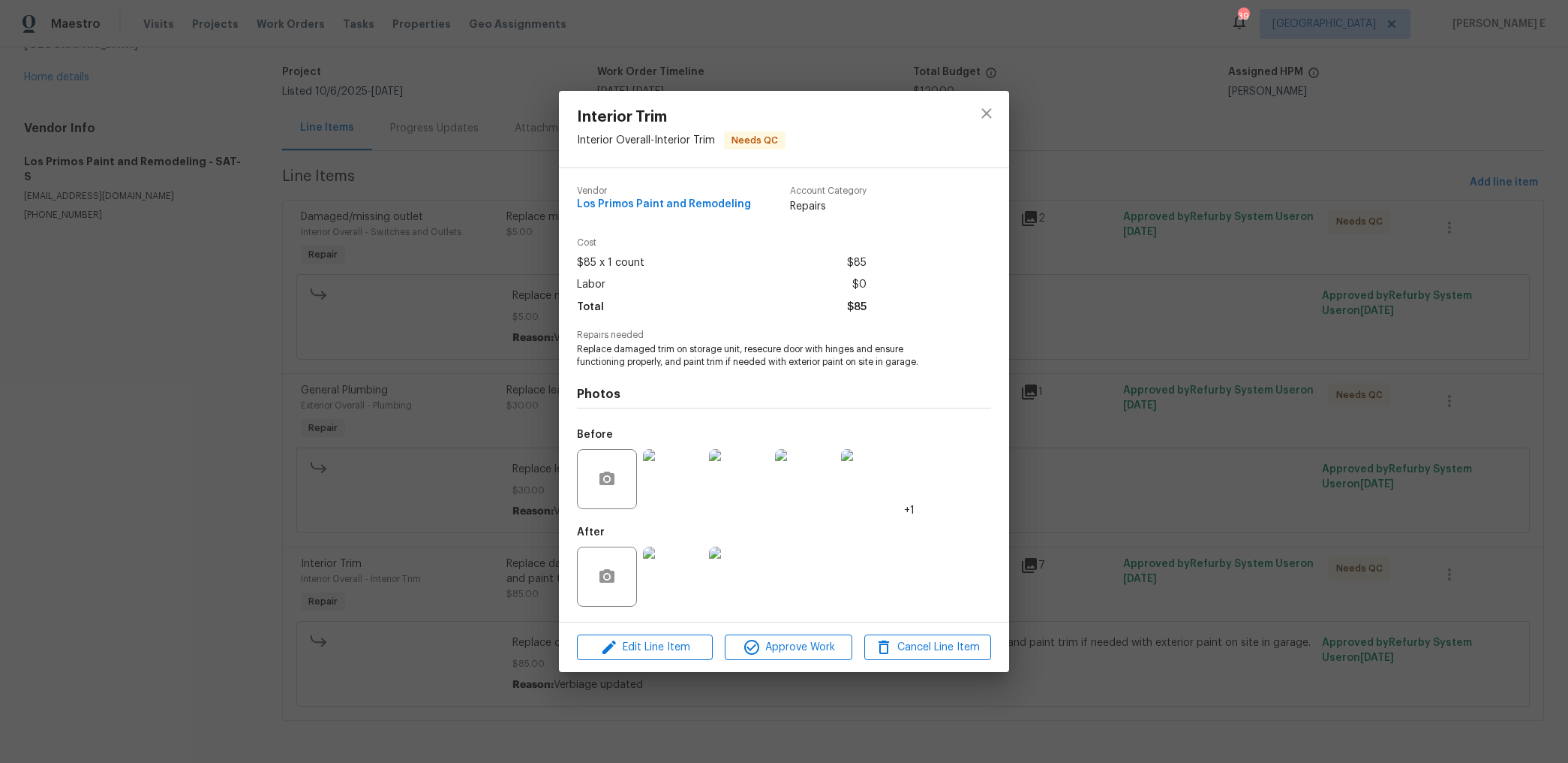
click at [677, 485] on img at bounding box center [673, 478] width 60 height 60
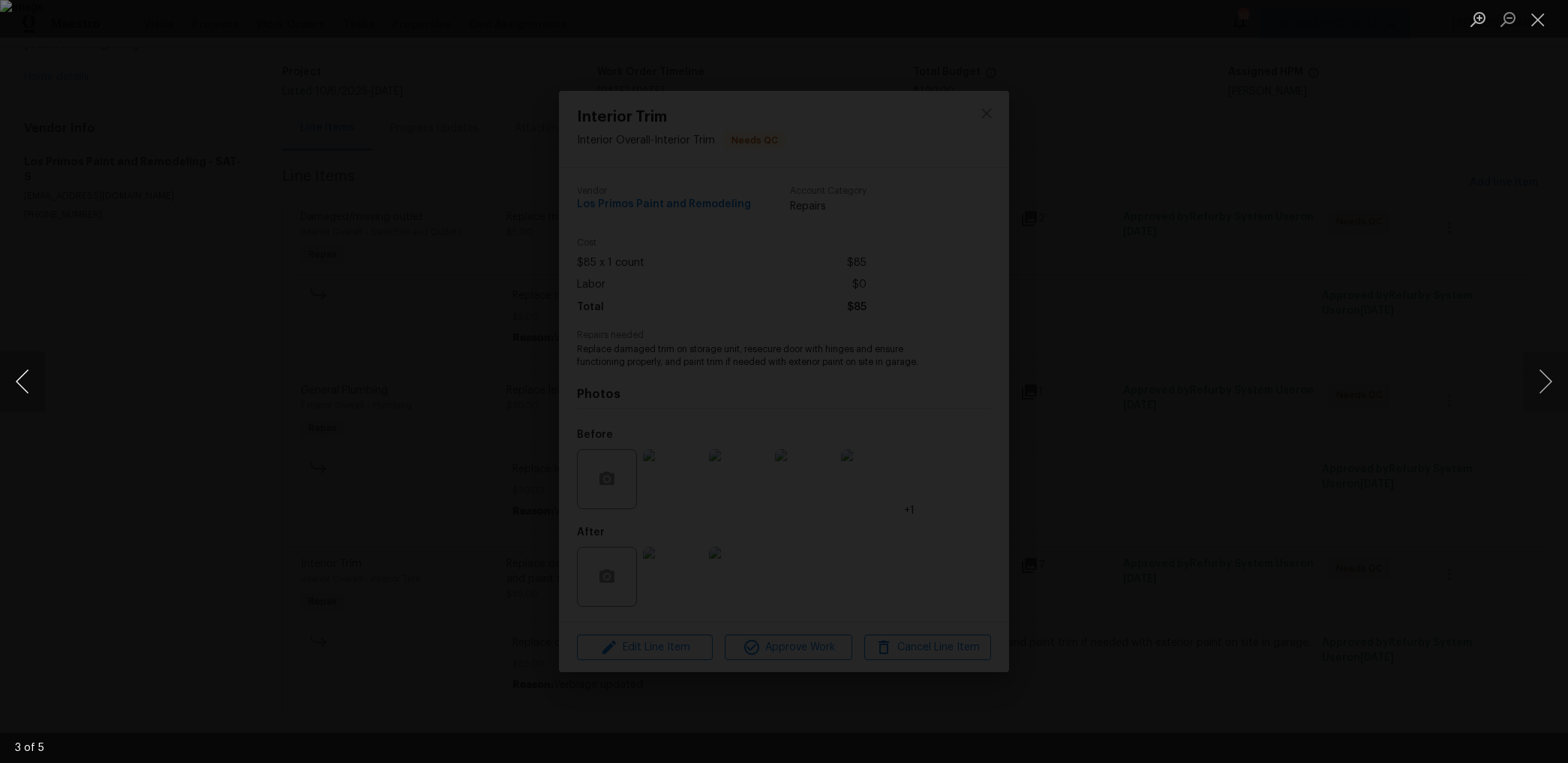
click at [21, 389] on button "Previous image" at bounding box center [22, 381] width 45 height 60
click at [1261, 272] on div "Lightbox" at bounding box center [784, 381] width 1568 height 763
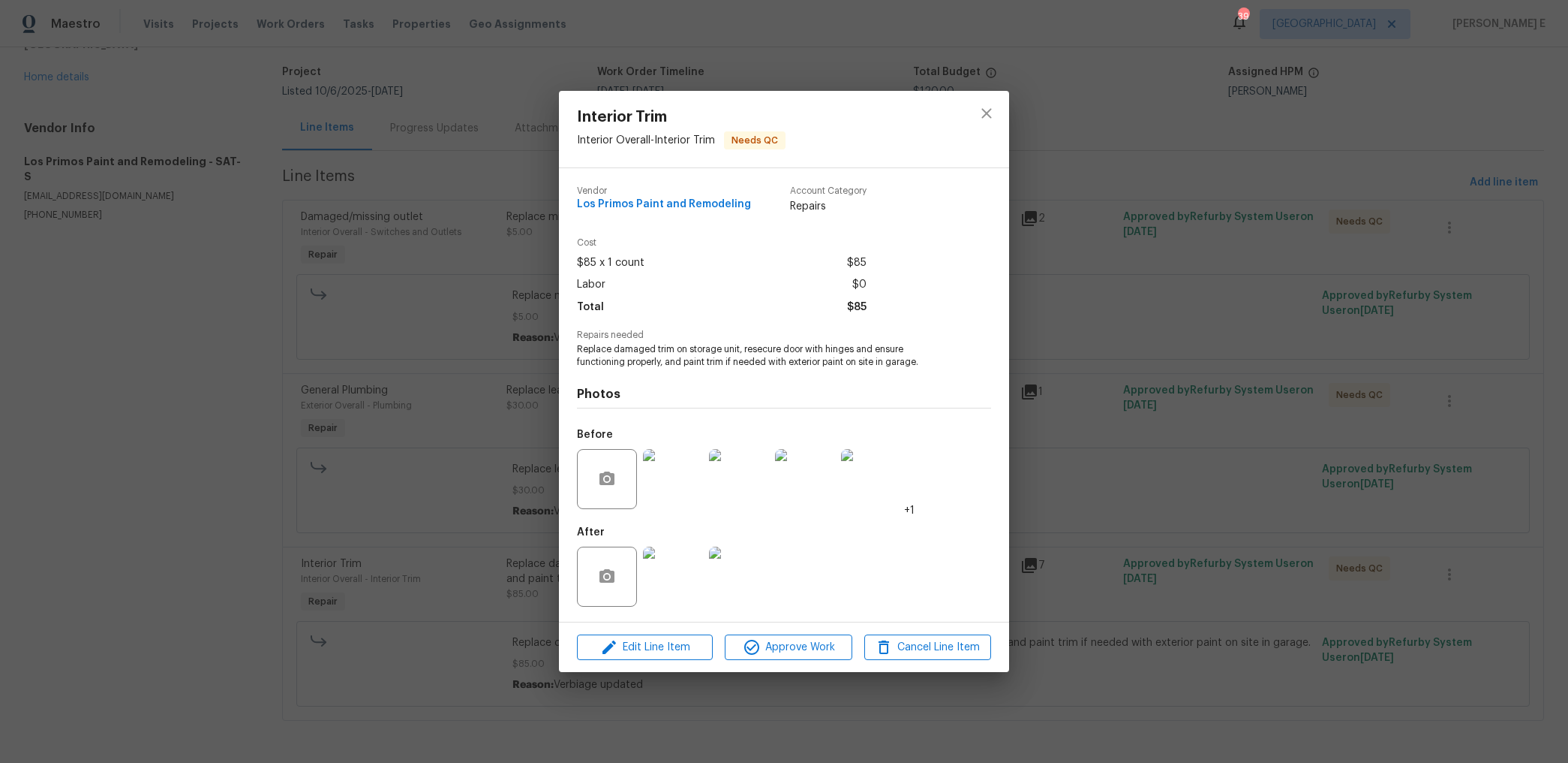
click at [688, 566] on img at bounding box center [673, 576] width 60 height 60
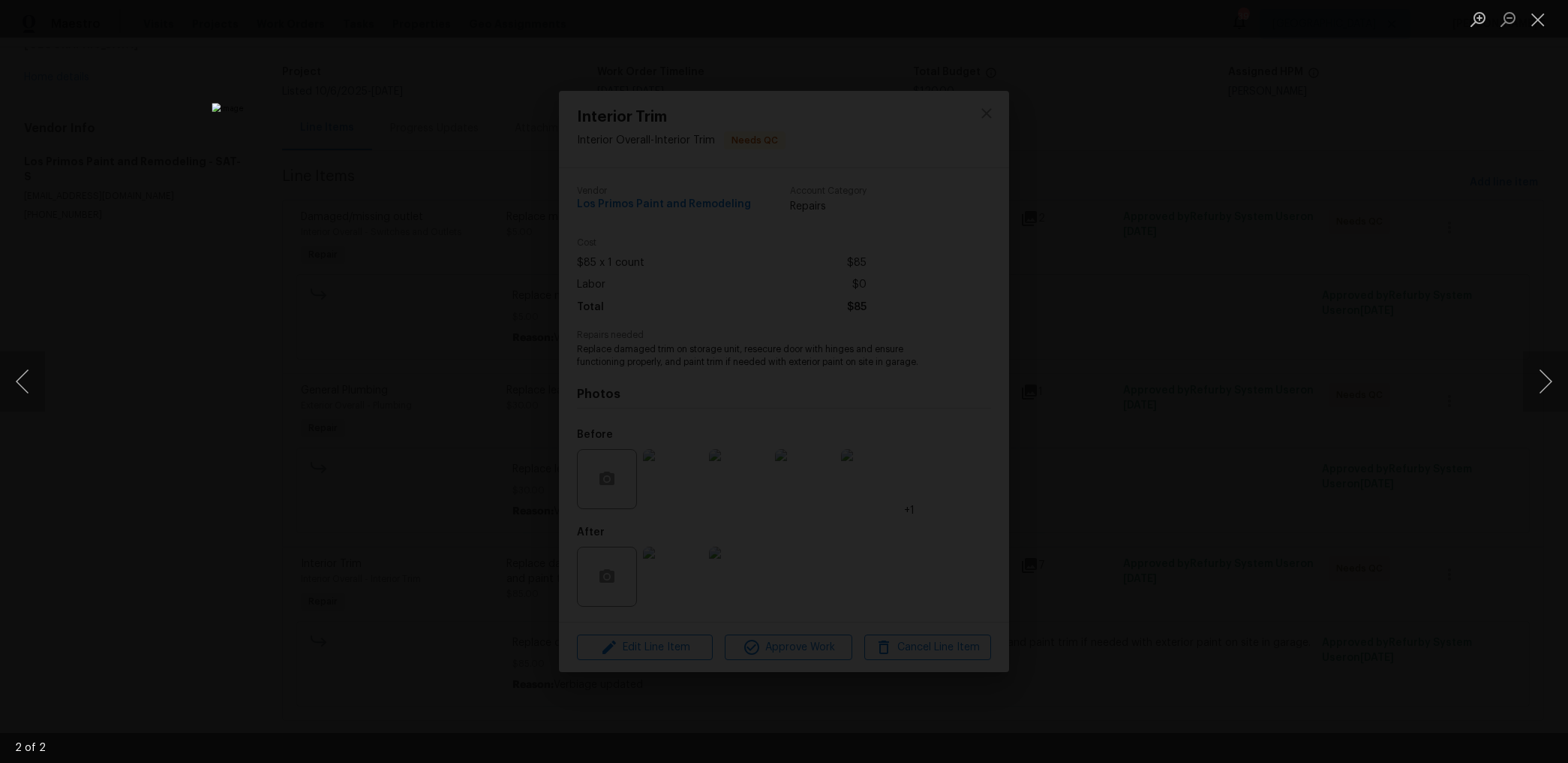
click at [1242, 334] on div "Lightbox" at bounding box center [784, 381] width 1568 height 763
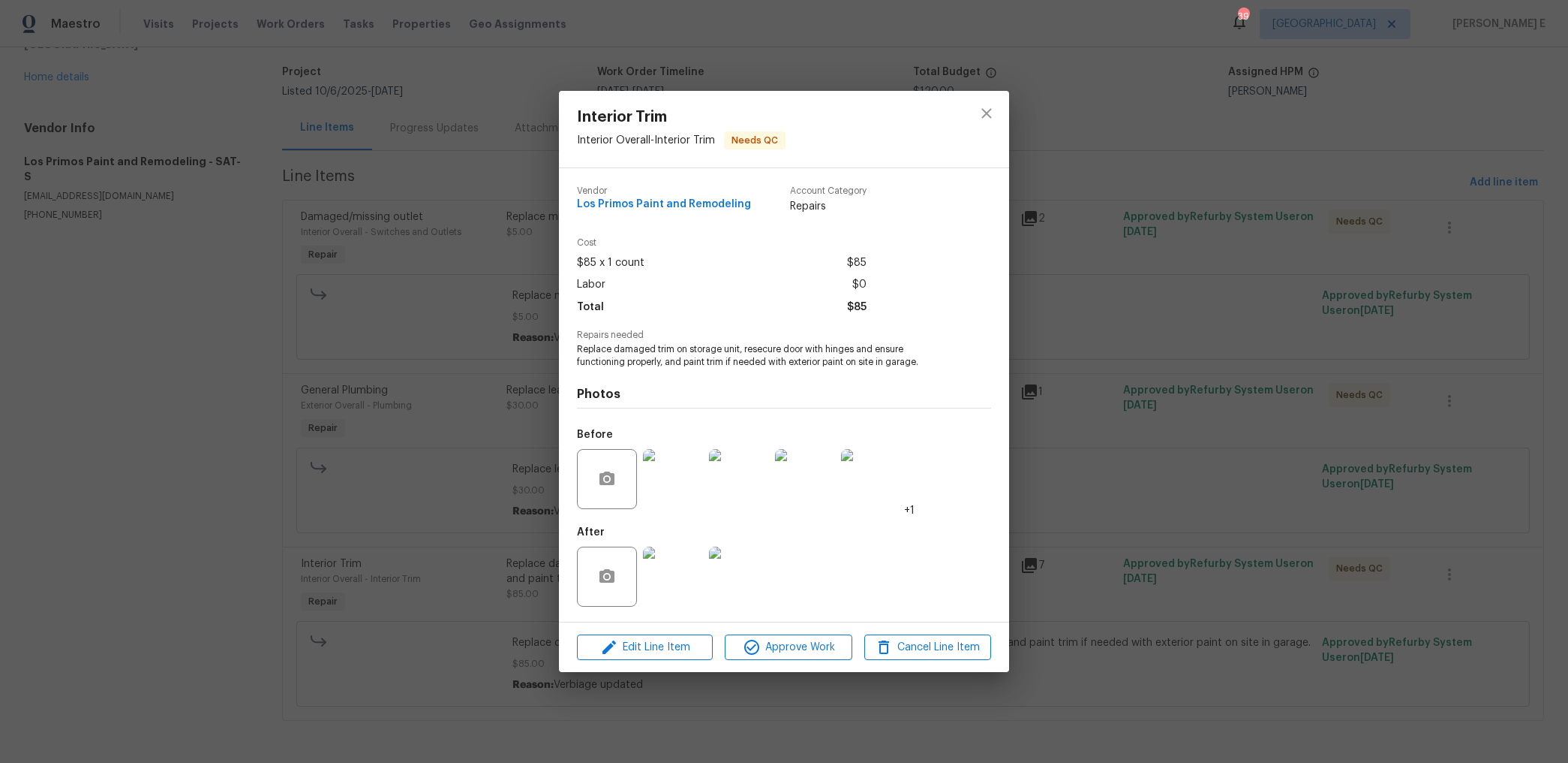
click at [1242, 334] on div "Interior Trim Interior Overall - Interior Trim Needs QC Vendor Los Primos Paint…" at bounding box center [784, 381] width 1568 height 763
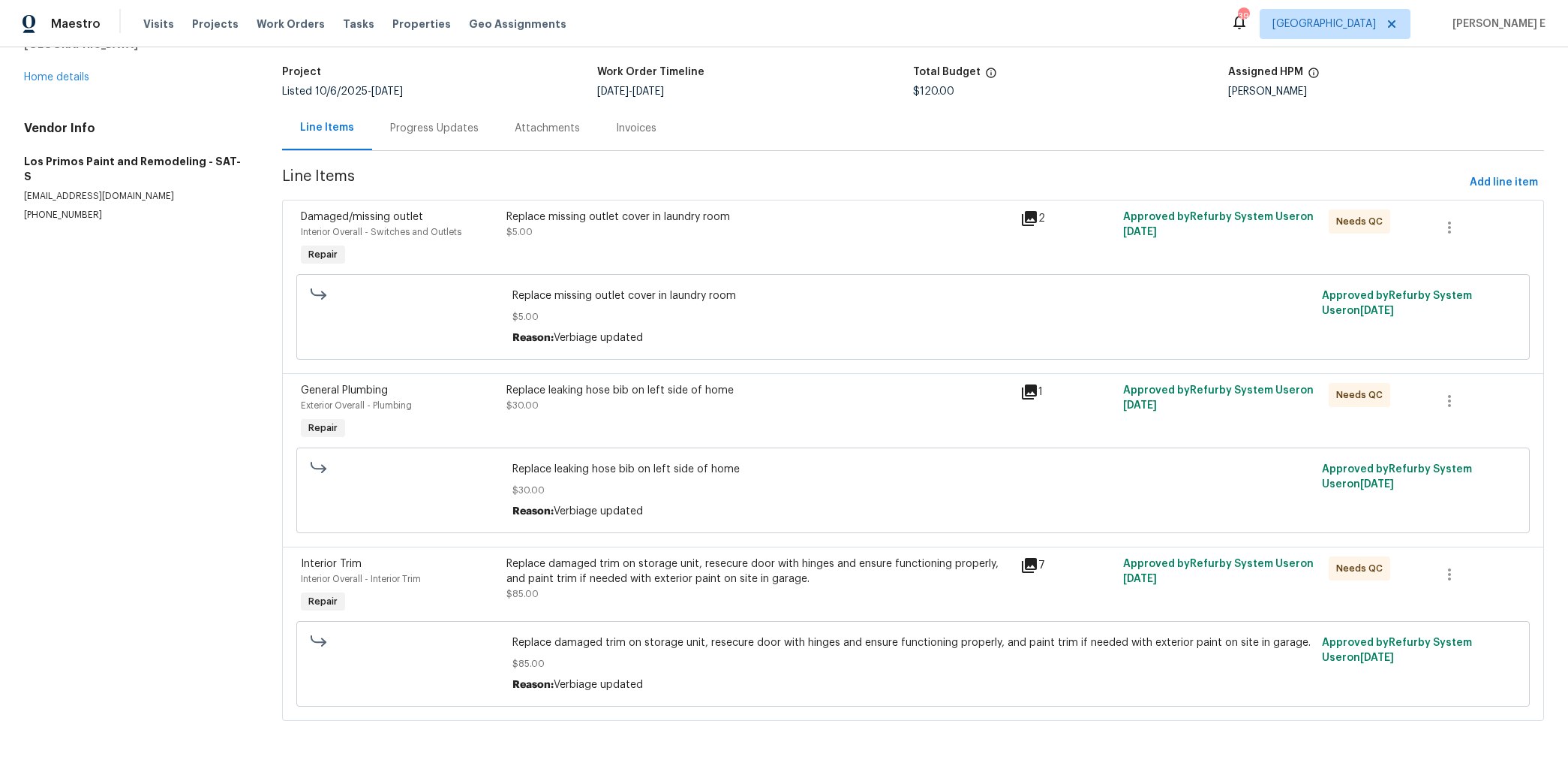
scroll to position [74, 0]
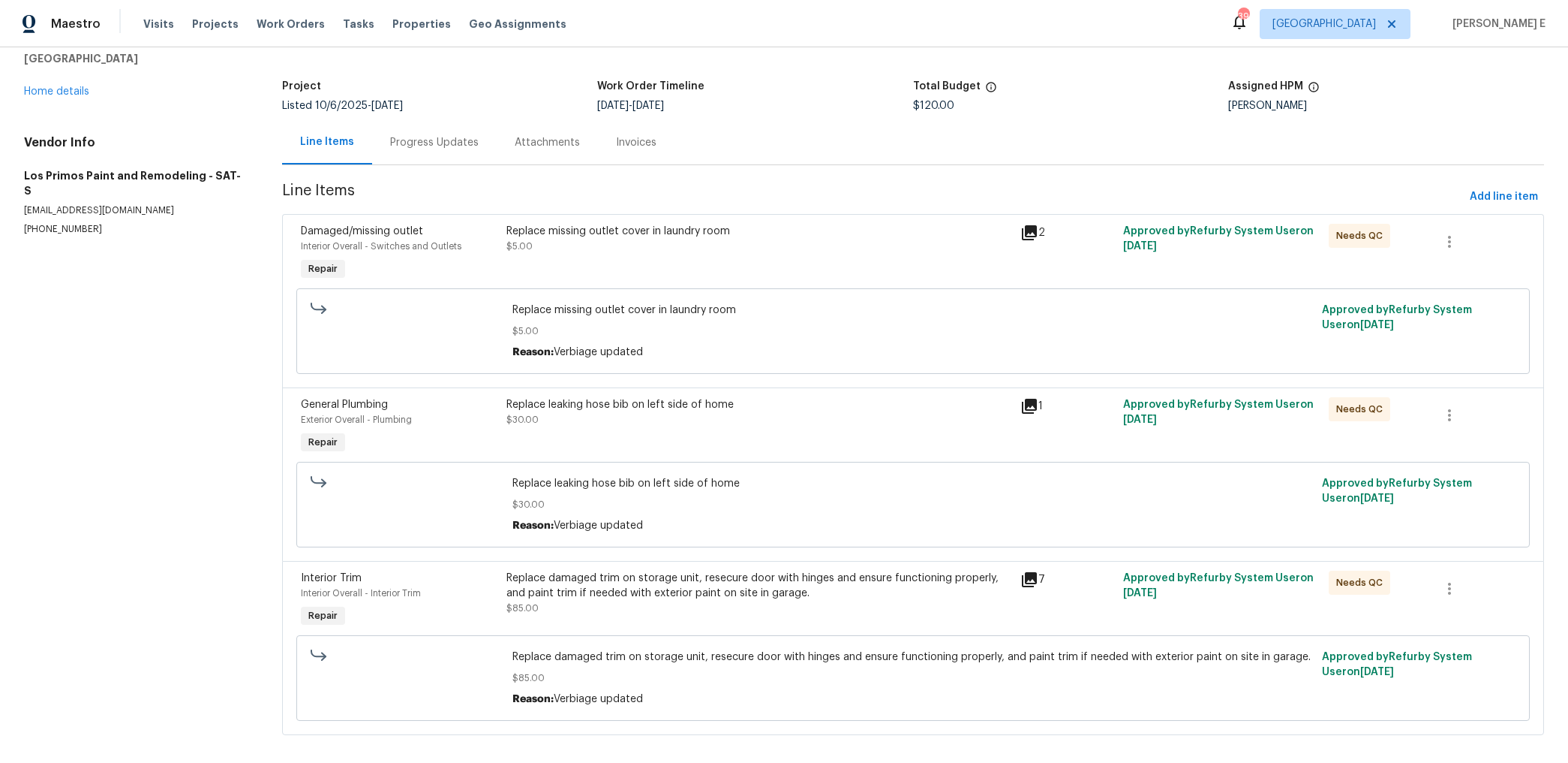
click at [629, 250] on div "Replace missing outlet cover in laundry room $5.00" at bounding box center [759, 238] width 505 height 30
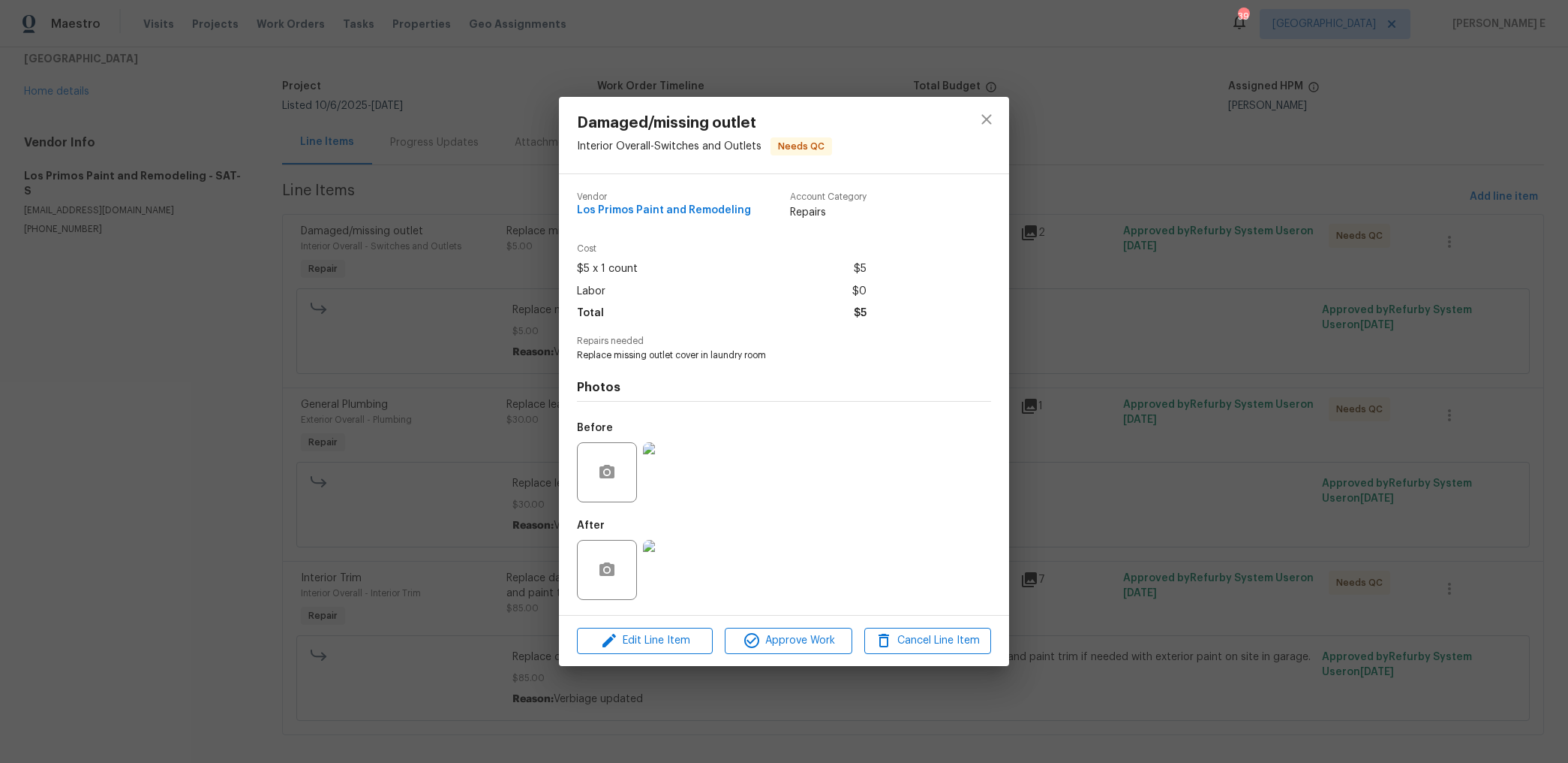
click at [429, 534] on div "Damaged/missing outlet Interior Overall - Switches and Outlets Needs QC Vendor …" at bounding box center [784, 381] width 1568 height 763
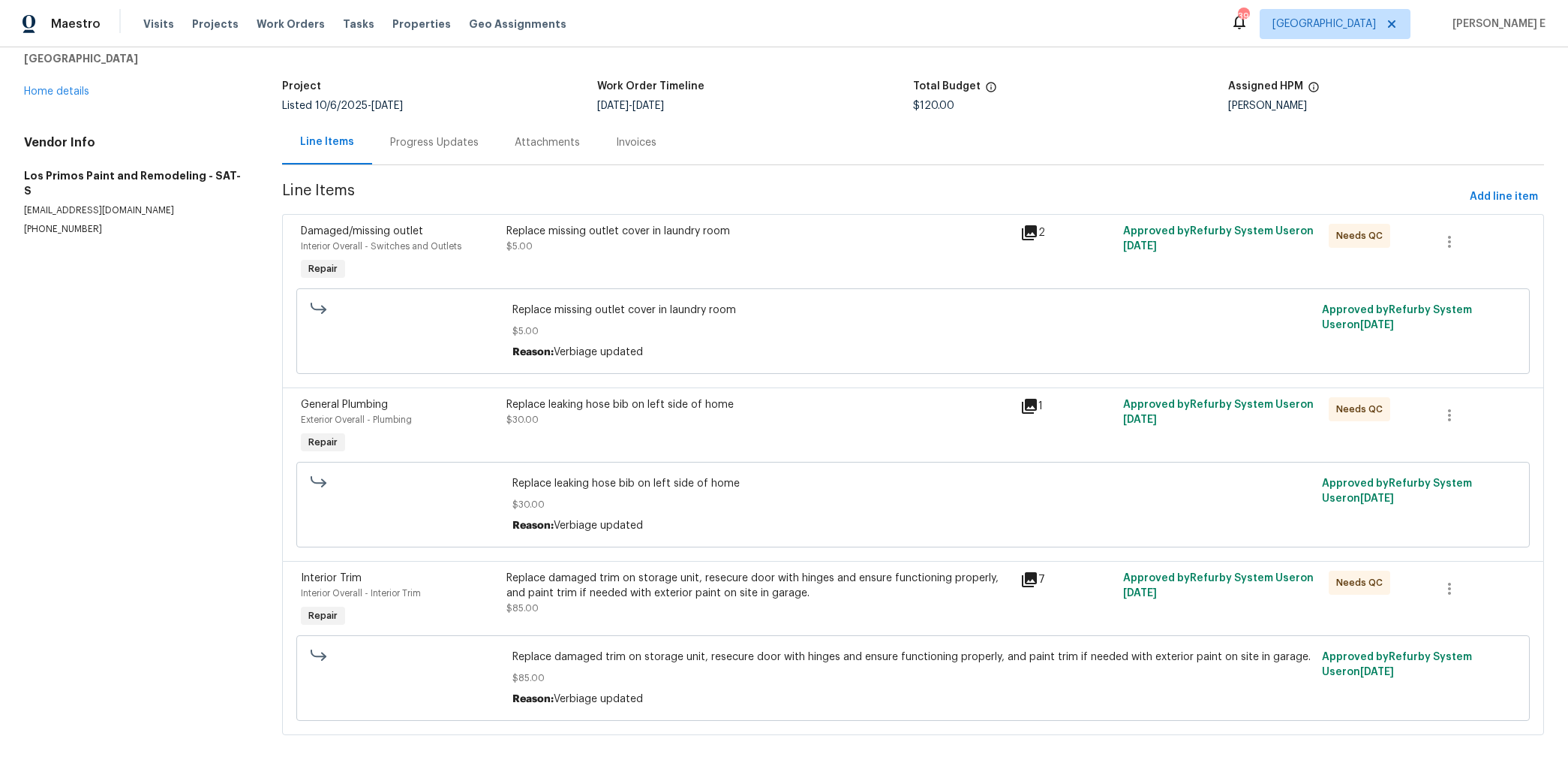
scroll to position [0, 0]
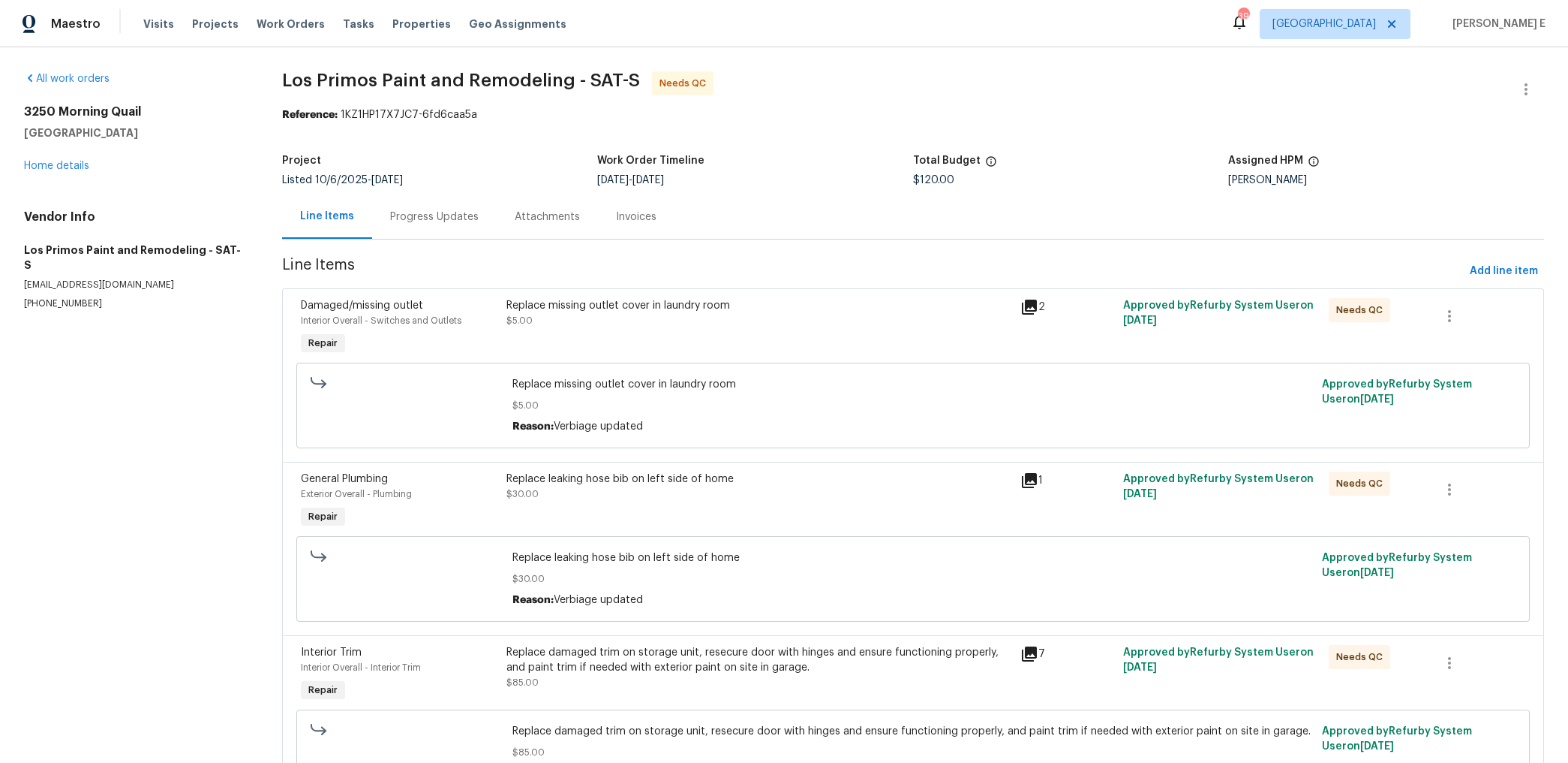
click at [420, 215] on div "Progress Updates" at bounding box center [435, 217] width 89 height 15
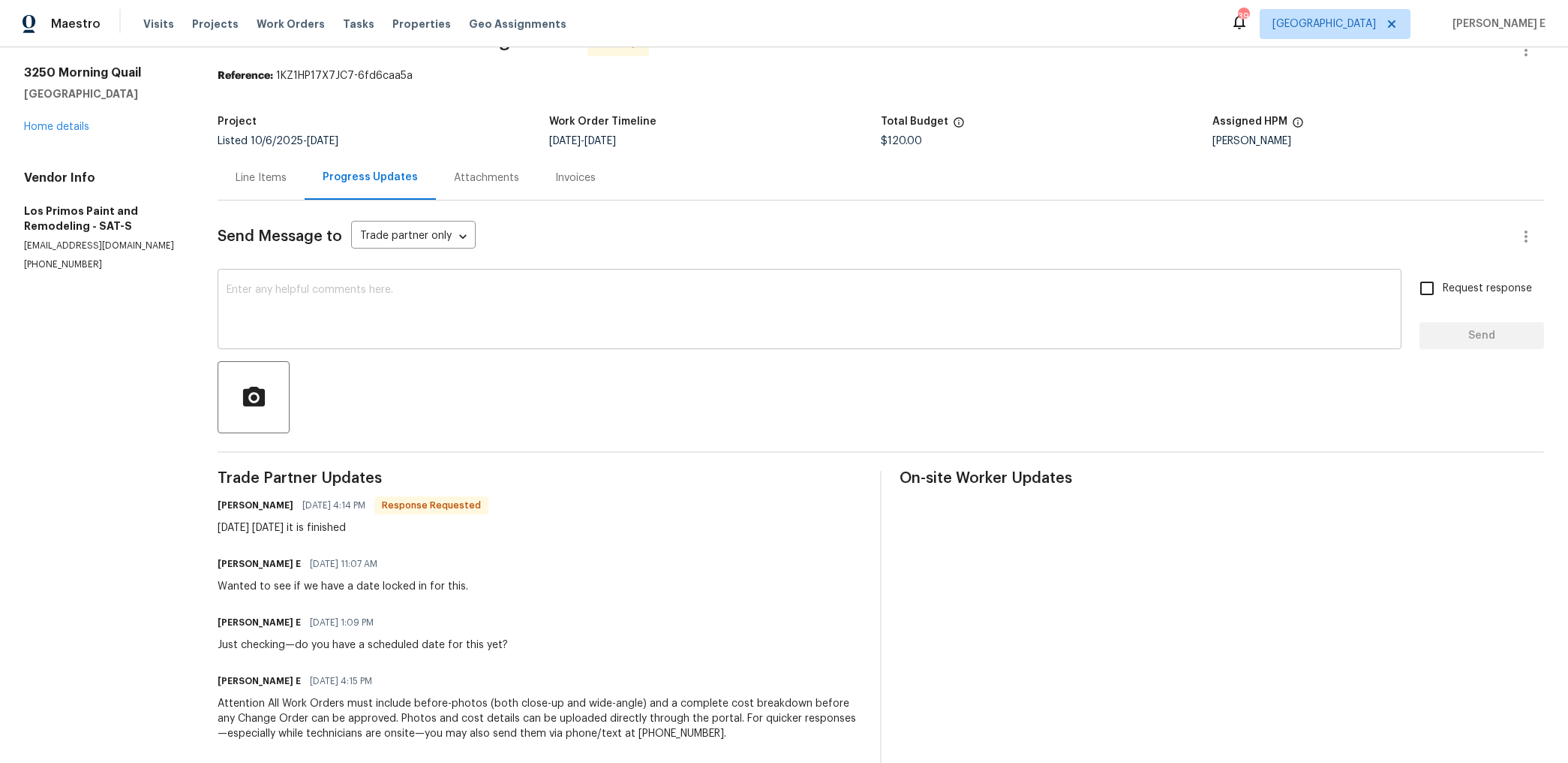
scroll to position [42, 0]
click at [286, 172] on div "Line Items" at bounding box center [260, 175] width 51 height 15
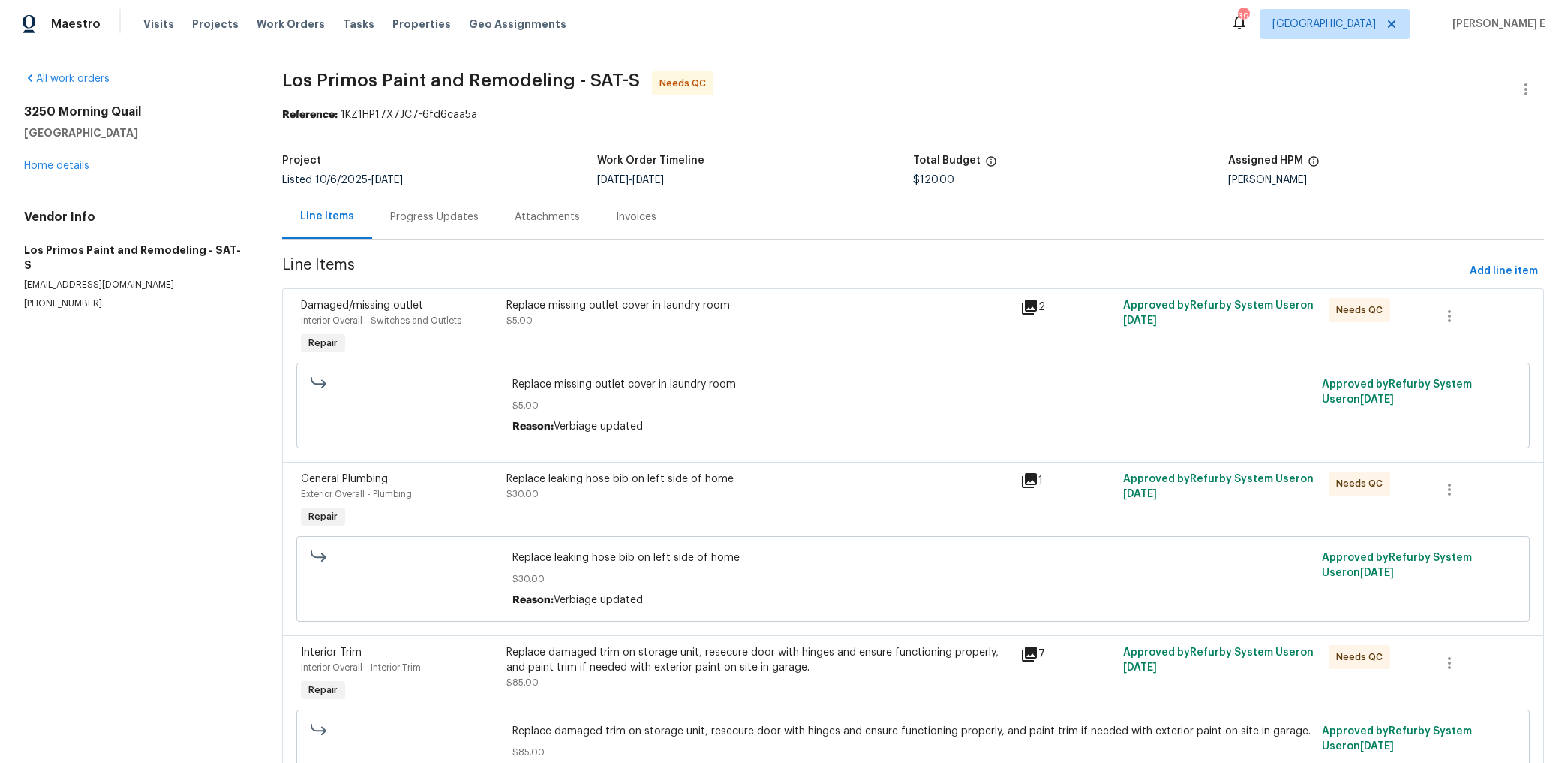
click at [426, 202] on div "Progress Updates" at bounding box center [435, 217] width 124 height 45
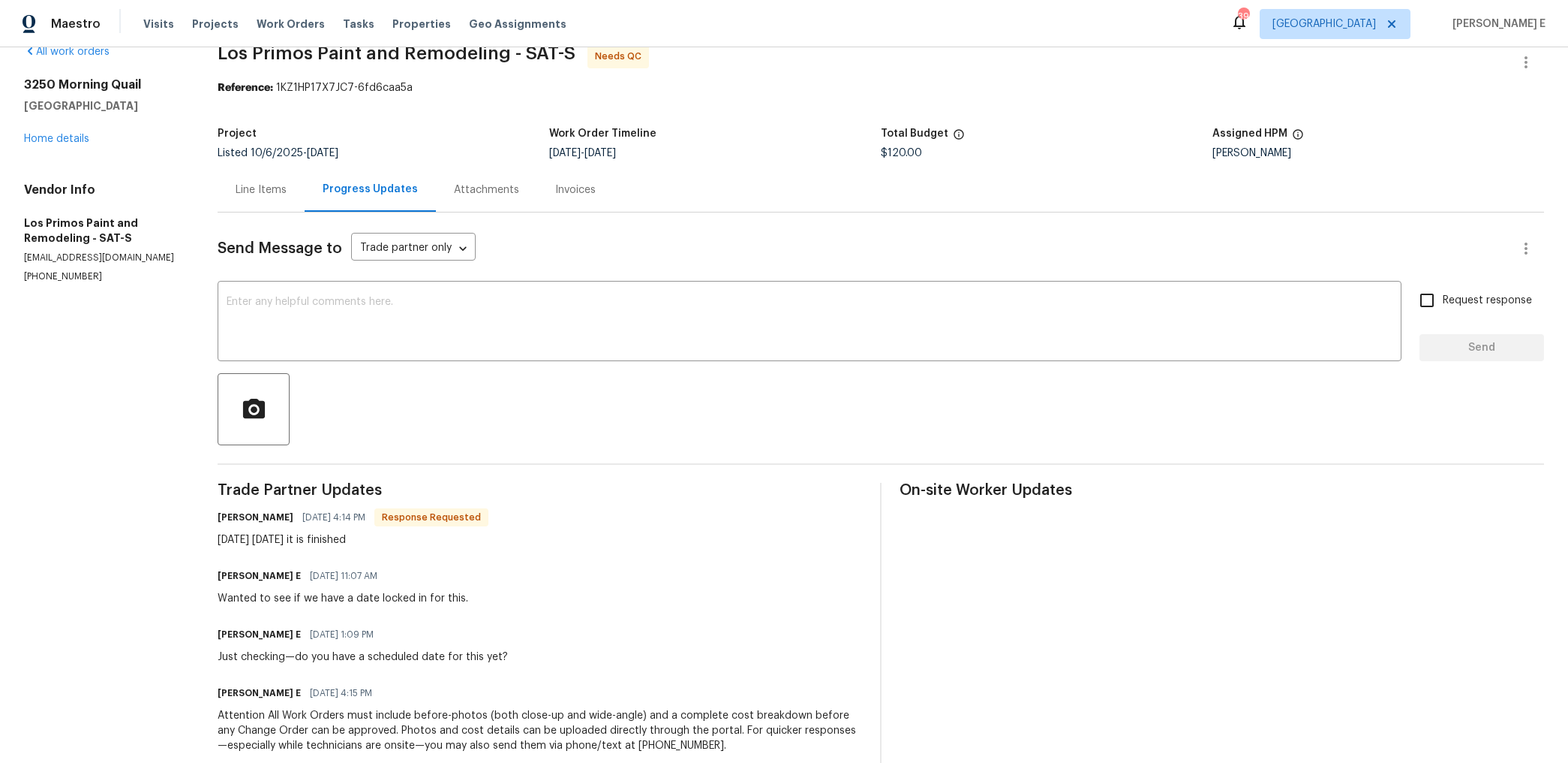
scroll to position [62, 0]
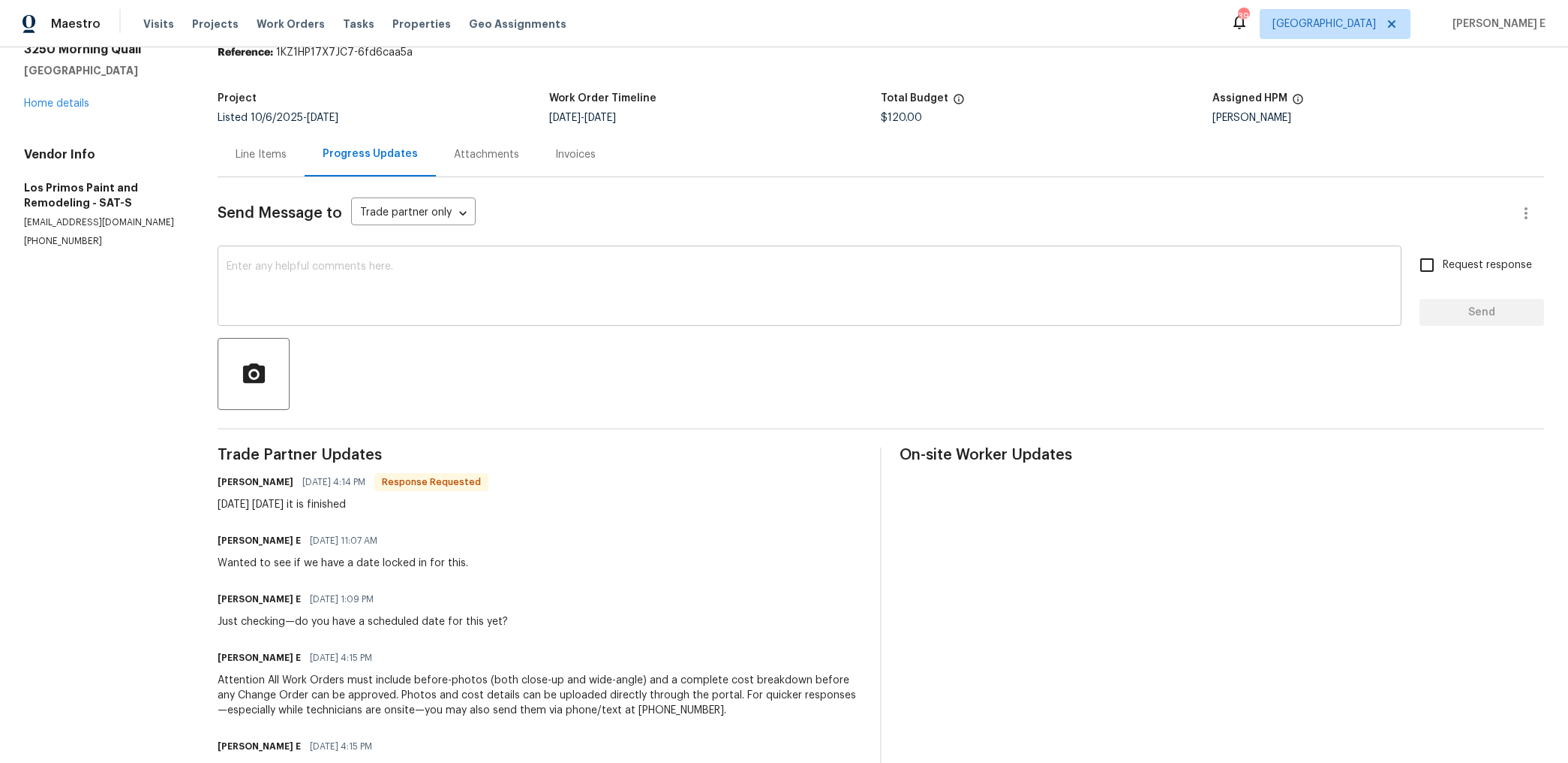
click at [606, 321] on div "x ​" at bounding box center [810, 287] width 1184 height 77
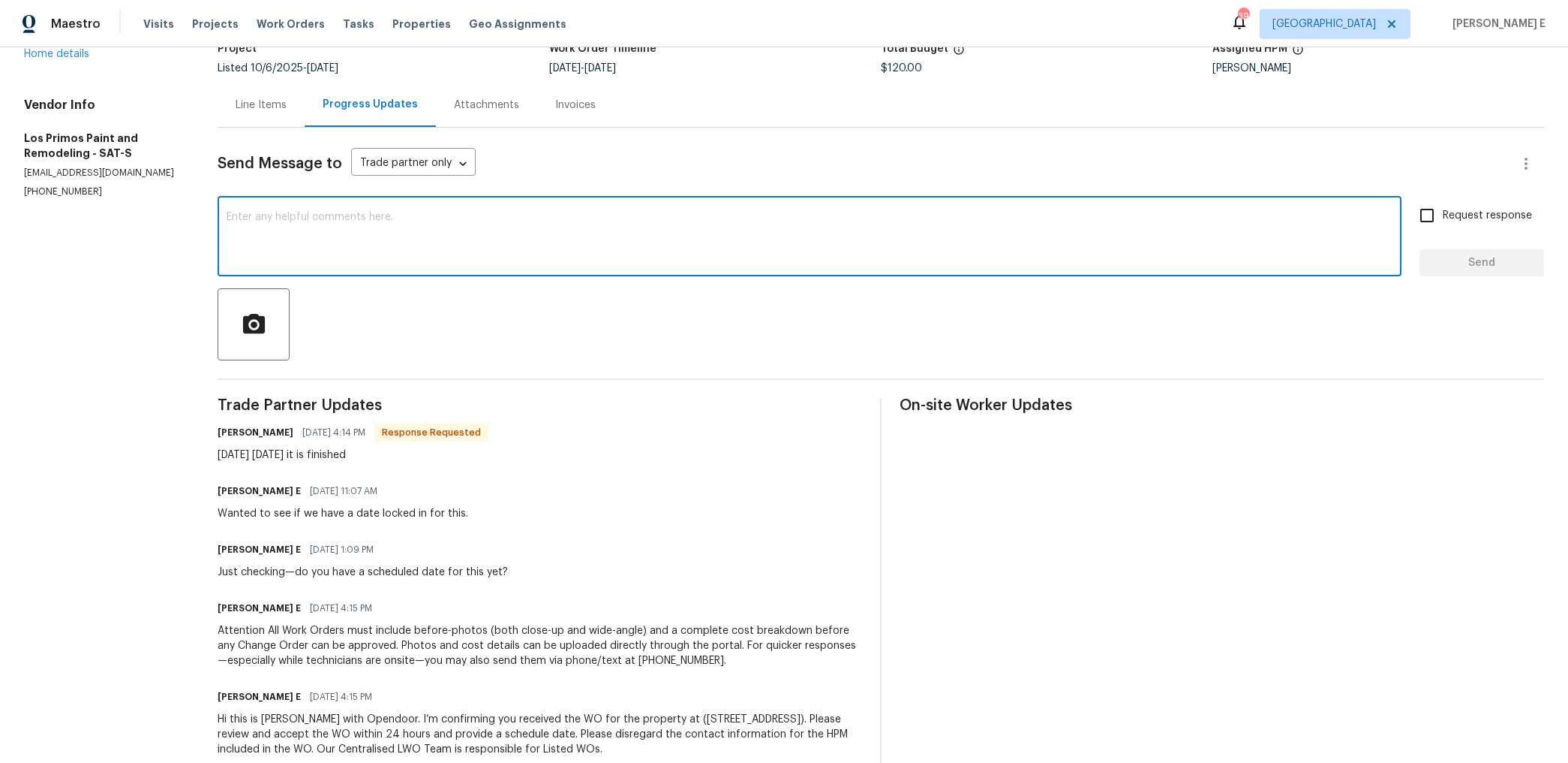
scroll to position [70, 0]
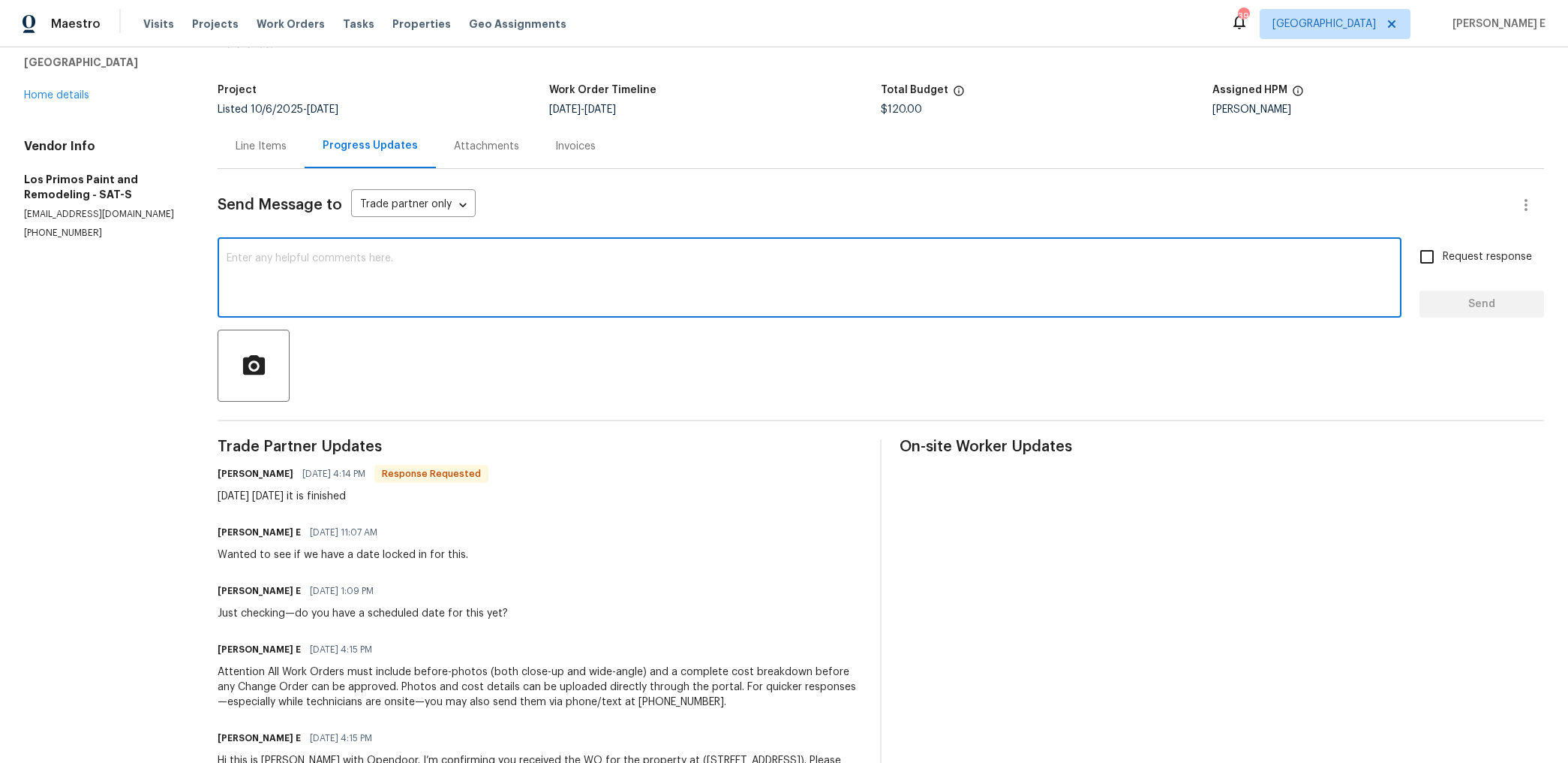
paste textarea "We saw that this work order is marked complete—can you confirm if everything’s …"
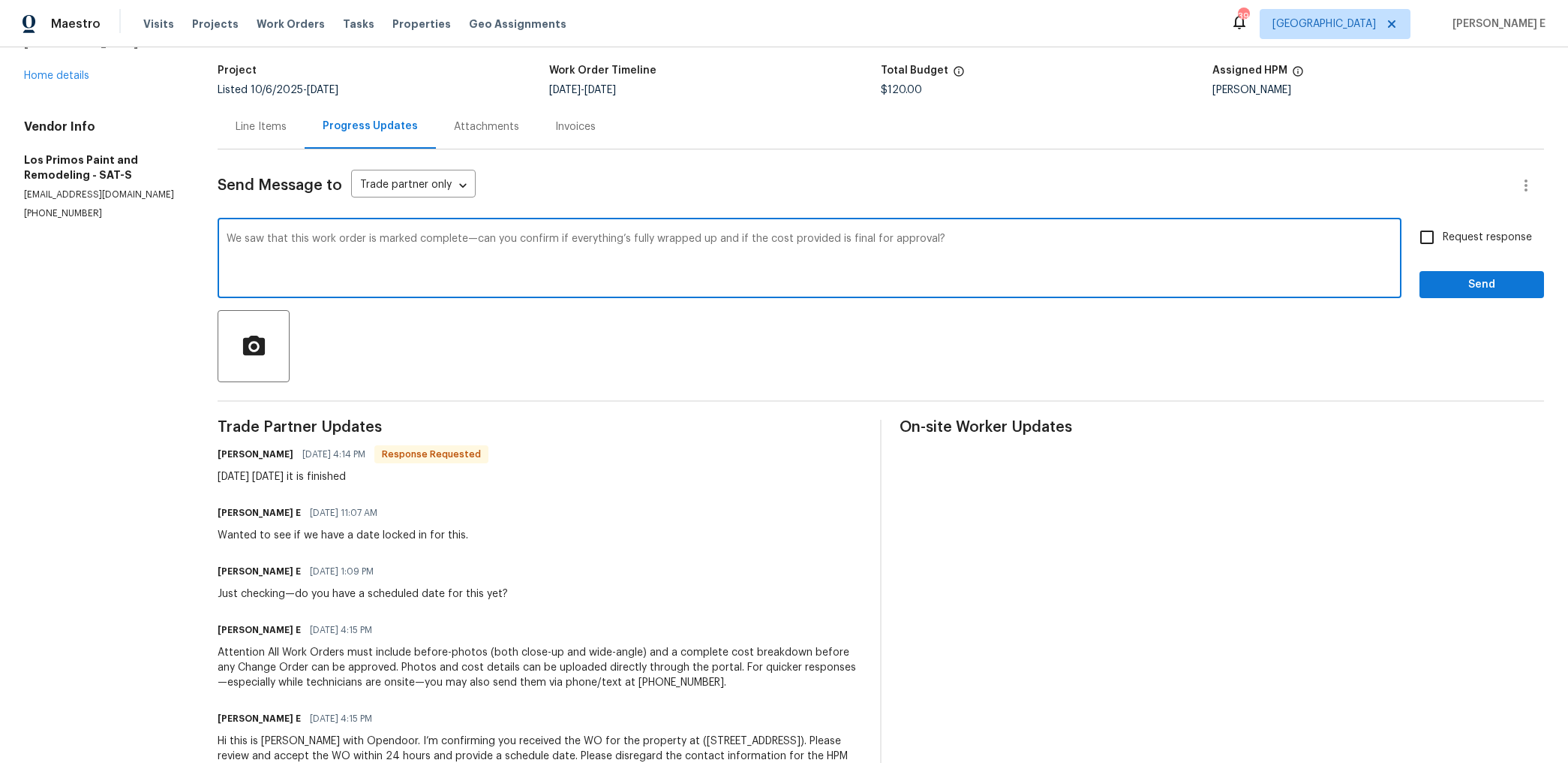
click at [957, 235] on textarea "We saw that this work order is marked complete—can you confirm if everything’s …" at bounding box center [810, 260] width 1166 height 53
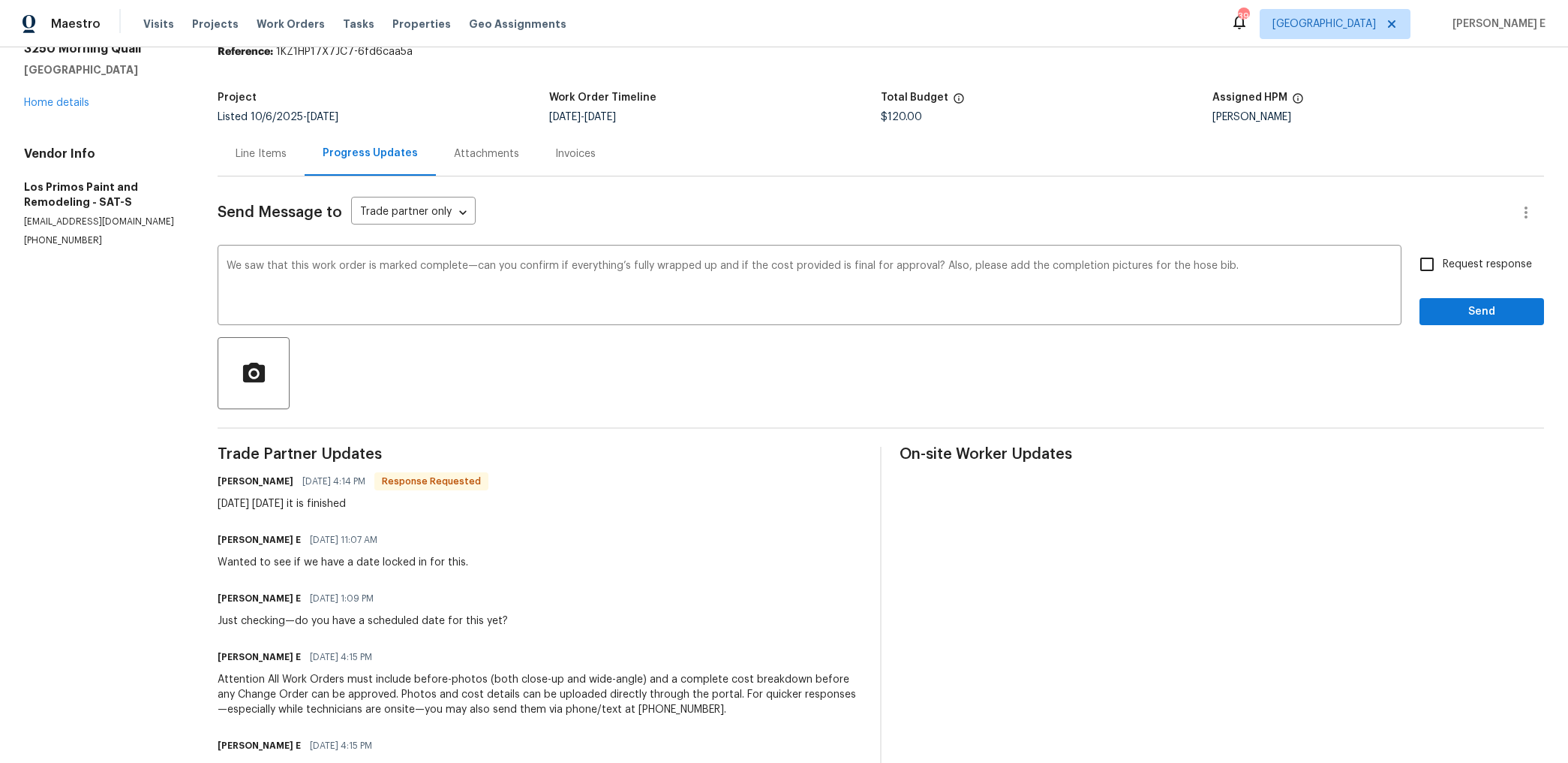
scroll to position [58, 0]
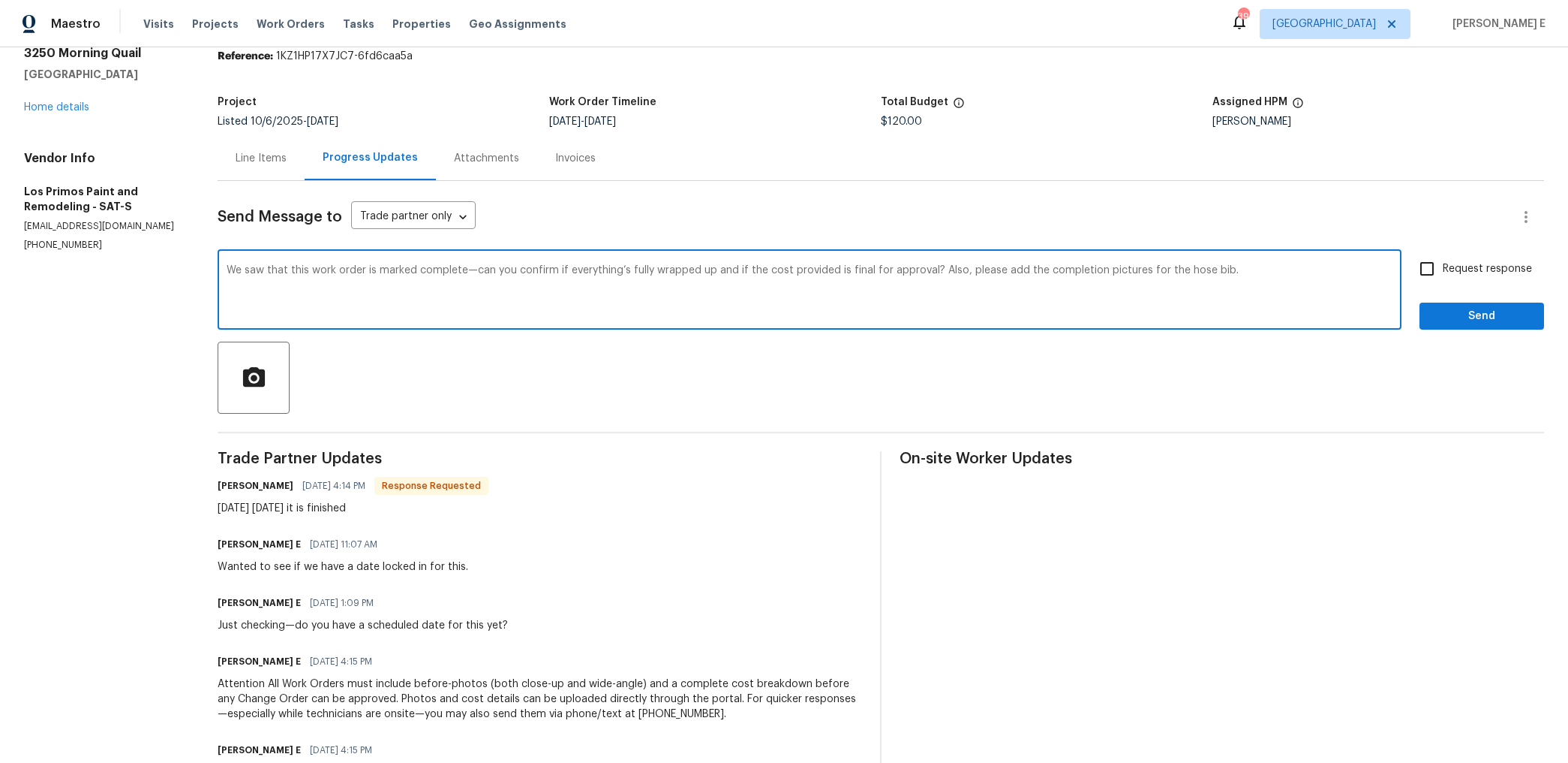
paste textarea "Noticed the WO shows complete — just confirm if that’s final and upload the hos…"
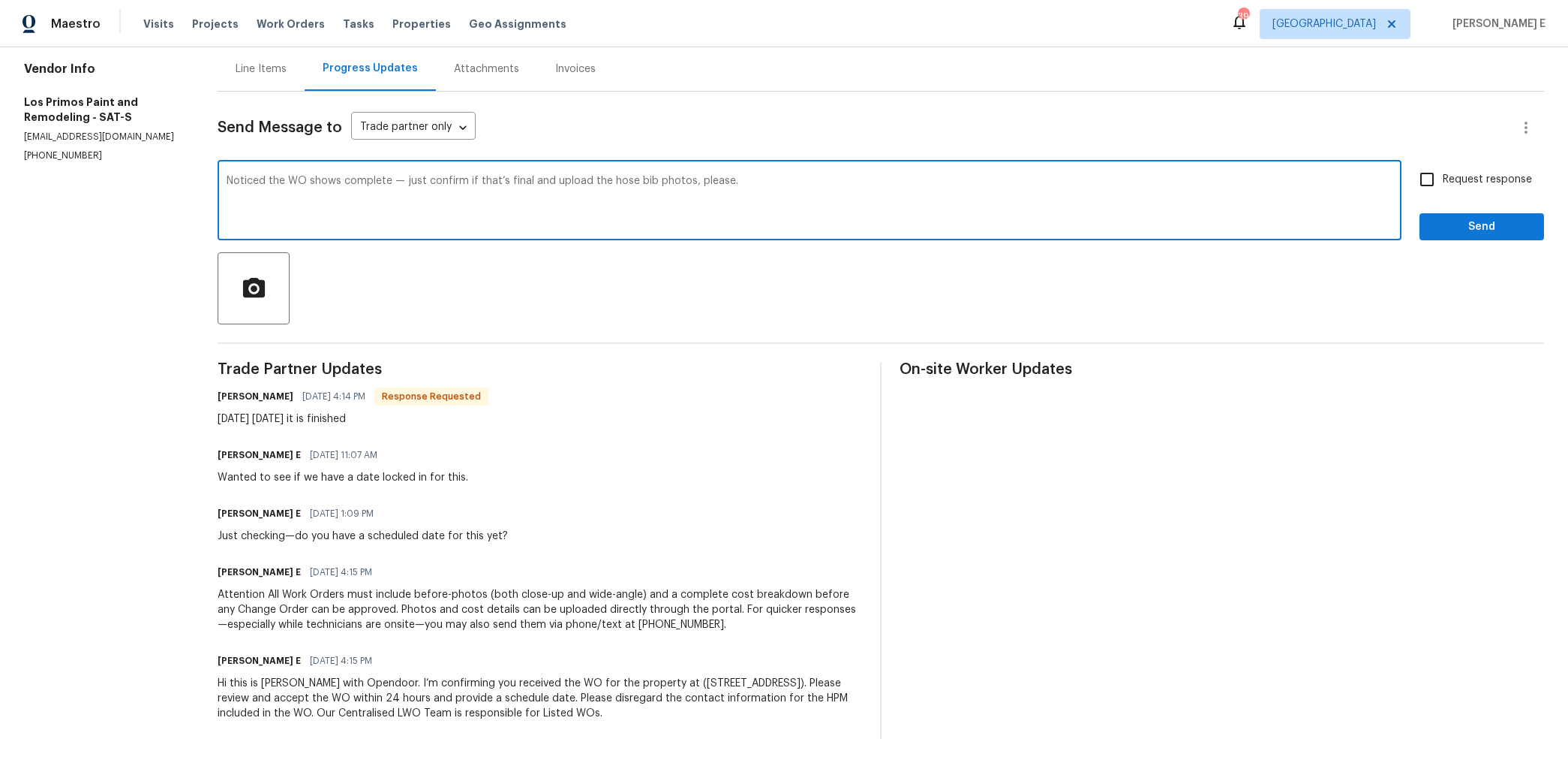
scroll to position [0, 0]
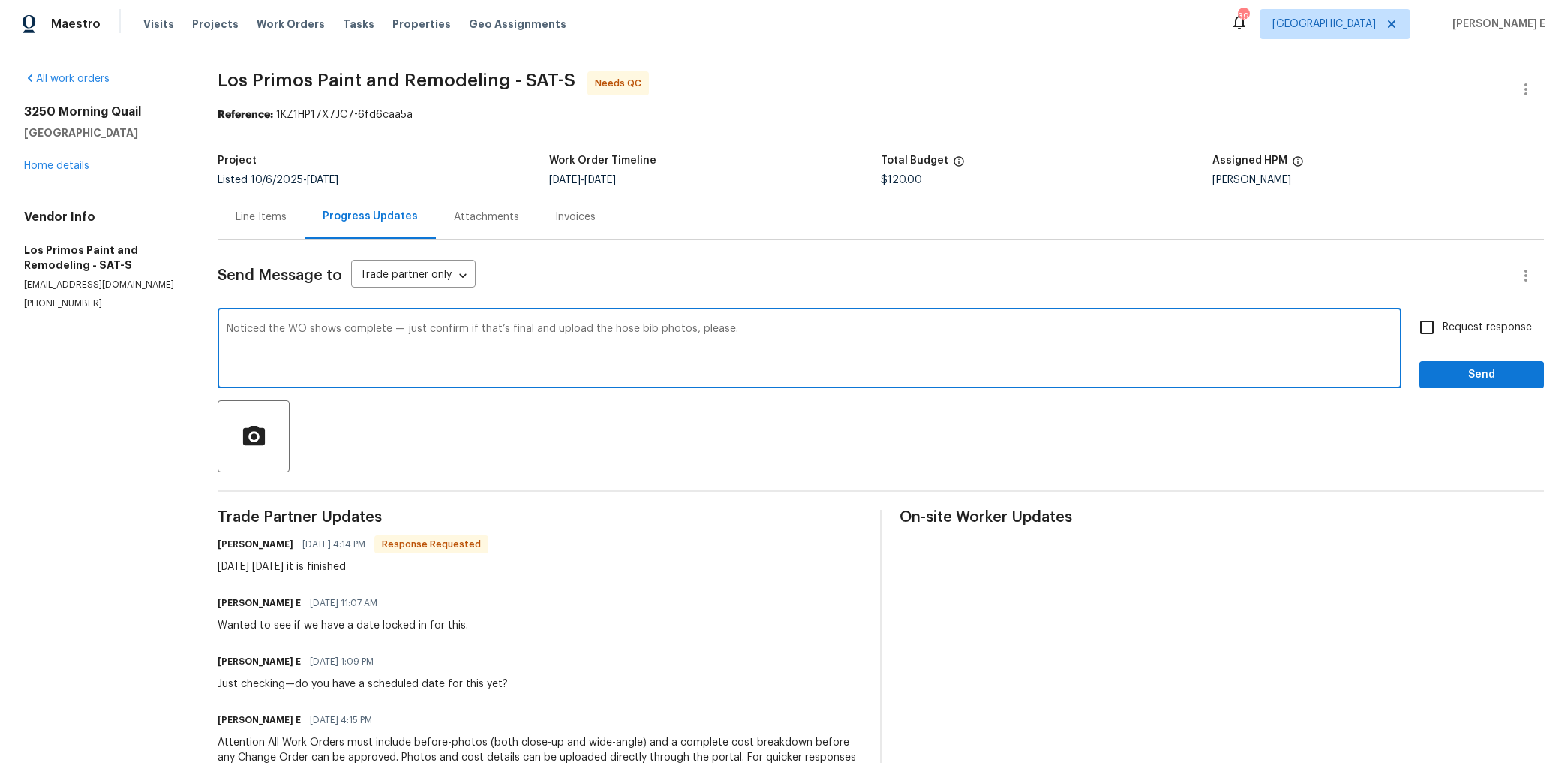
type textarea "Noticed the WO shows complete — just confirm if that’s final and upload the hos…"
click at [1426, 325] on input "Request response" at bounding box center [1427, 327] width 32 height 32
checkbox input "true"
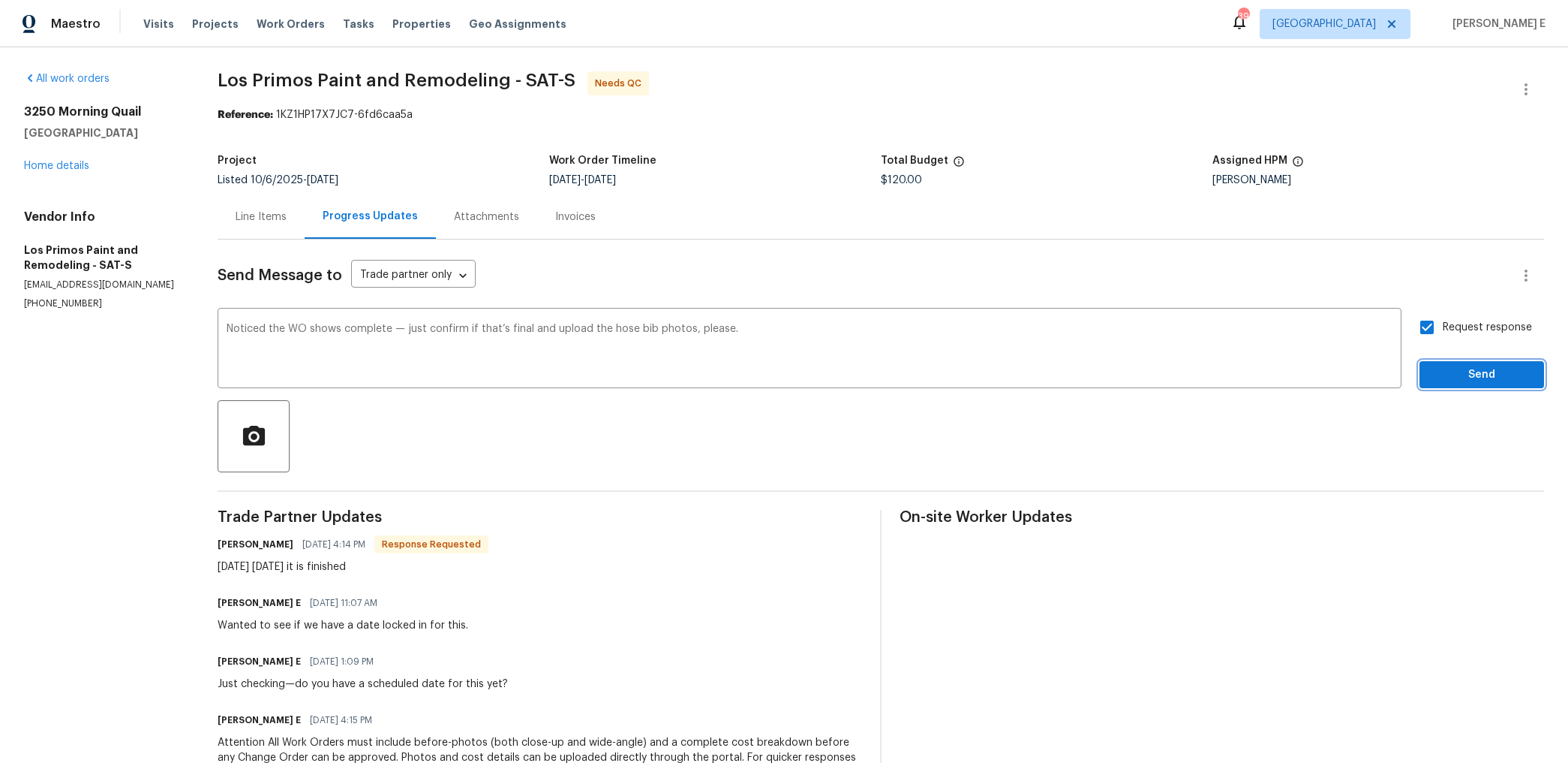
click at [1479, 369] on span "Send" at bounding box center [1482, 375] width 101 height 19
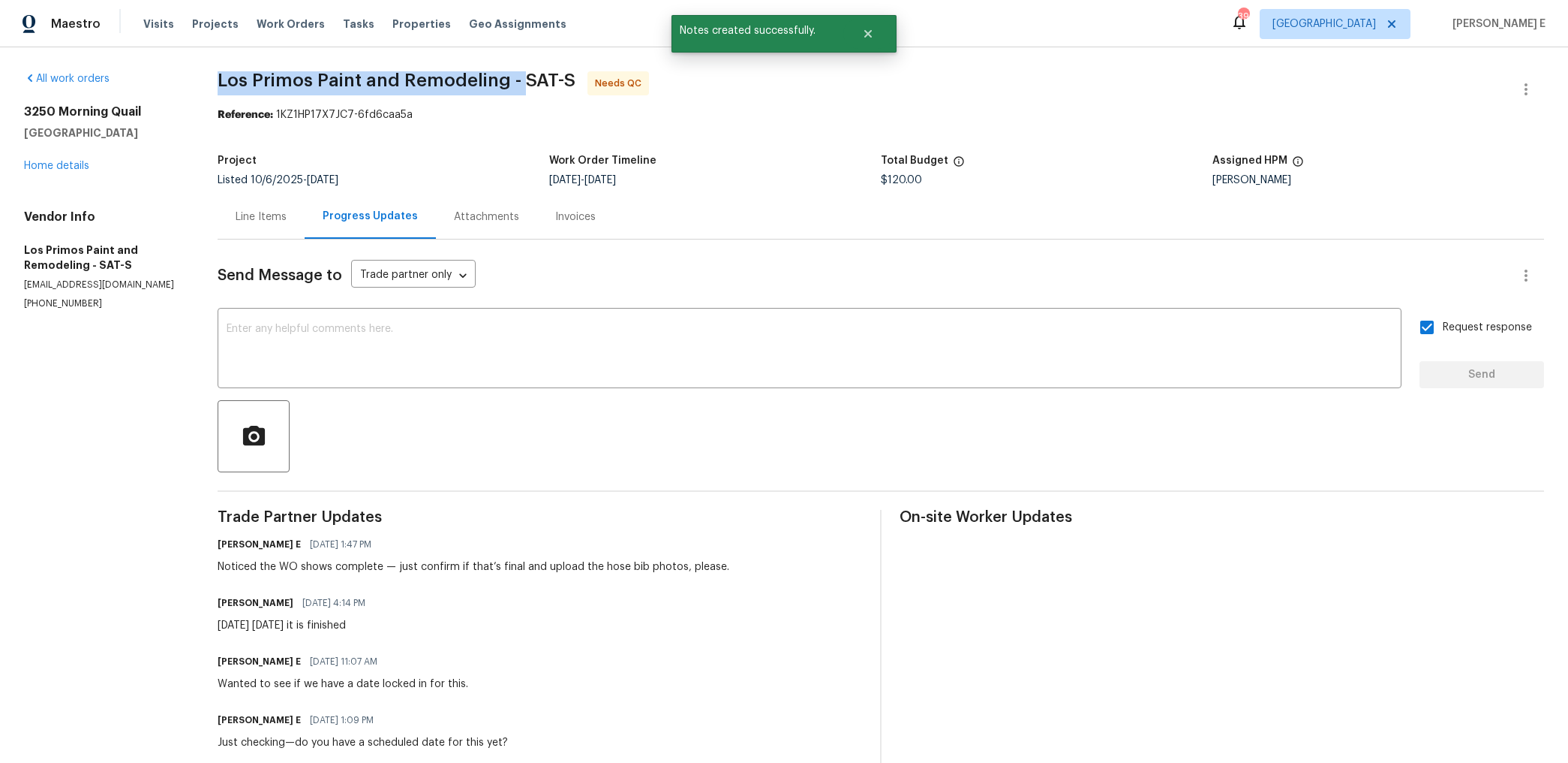
drag, startPoint x: 221, startPoint y: 82, endPoint x: 526, endPoint y: 86, distance: 305.0
click at [526, 86] on div "All work orders [STREET_ADDRESS] Home details Vendor Info Los Primos Paint and …" at bounding box center [784, 508] width 1568 height 922
copy span "Los Primos Paint and Remodeling -"
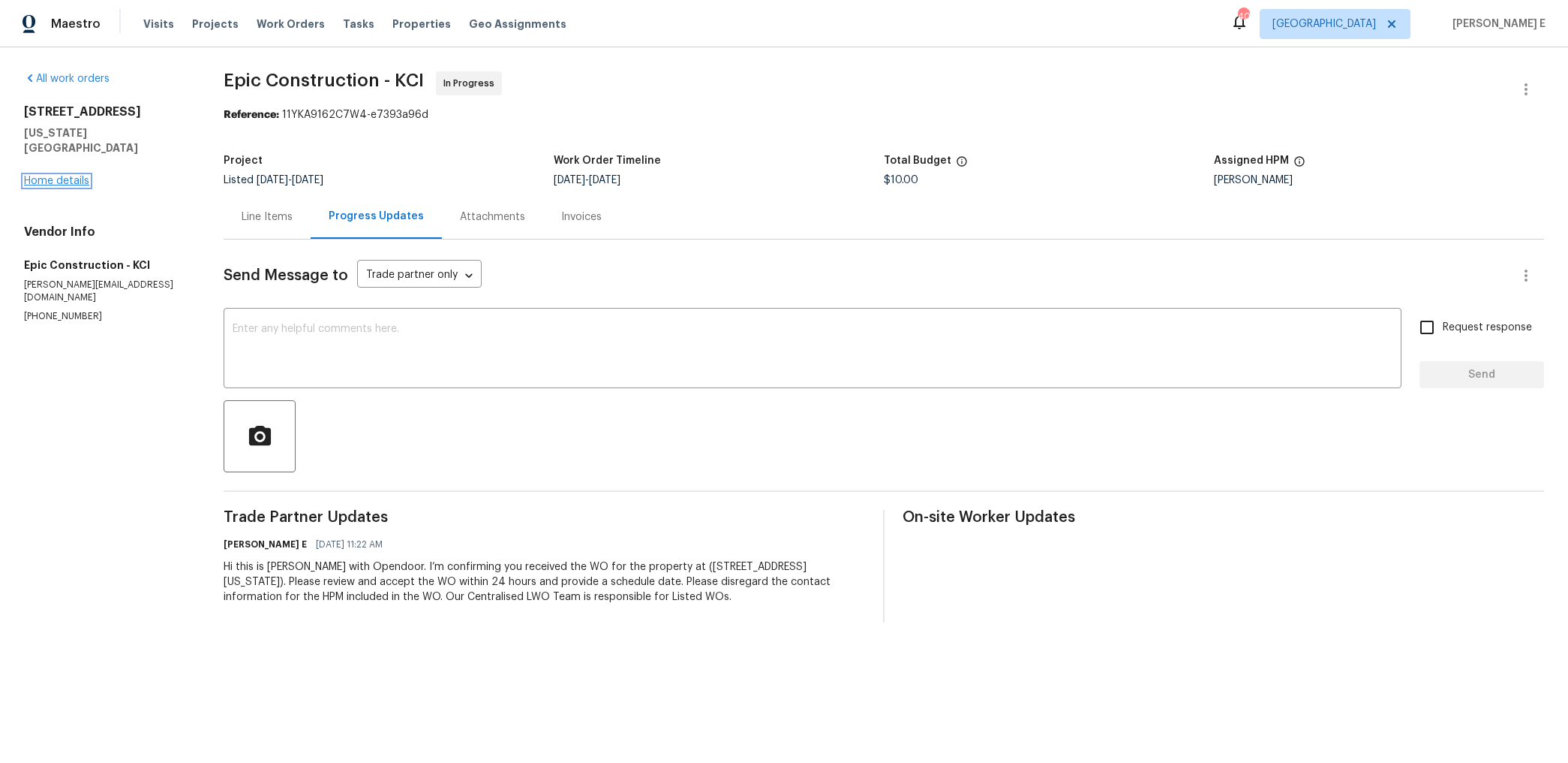
click at [73, 175] on link "Home details" at bounding box center [57, 180] width 65 height 10
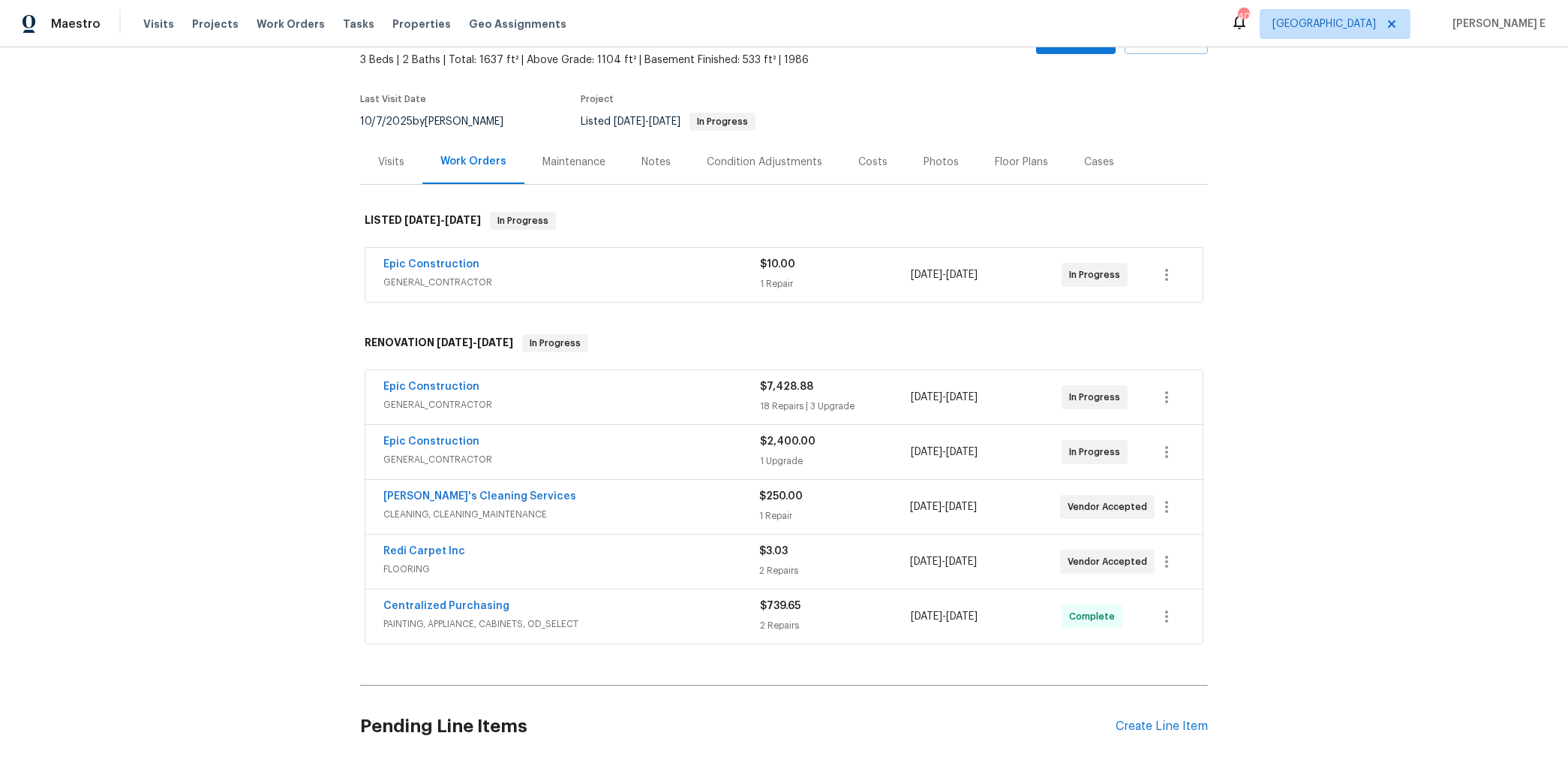
scroll to position [85, 0]
click at [463, 267] on link "Epic Construction" at bounding box center [432, 266] width 96 height 10
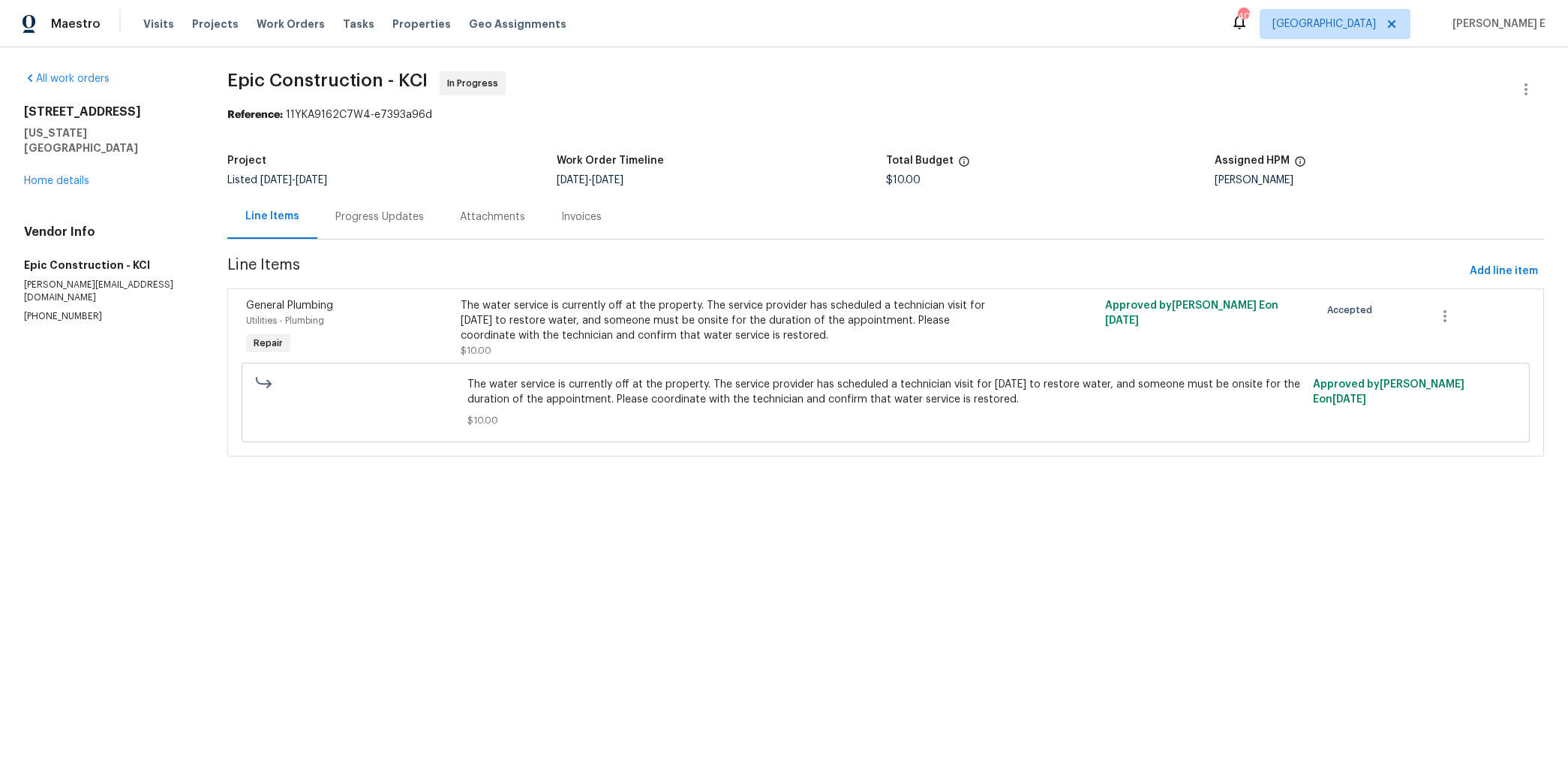
click at [386, 232] on div "Progress Updates" at bounding box center [380, 217] width 124 height 45
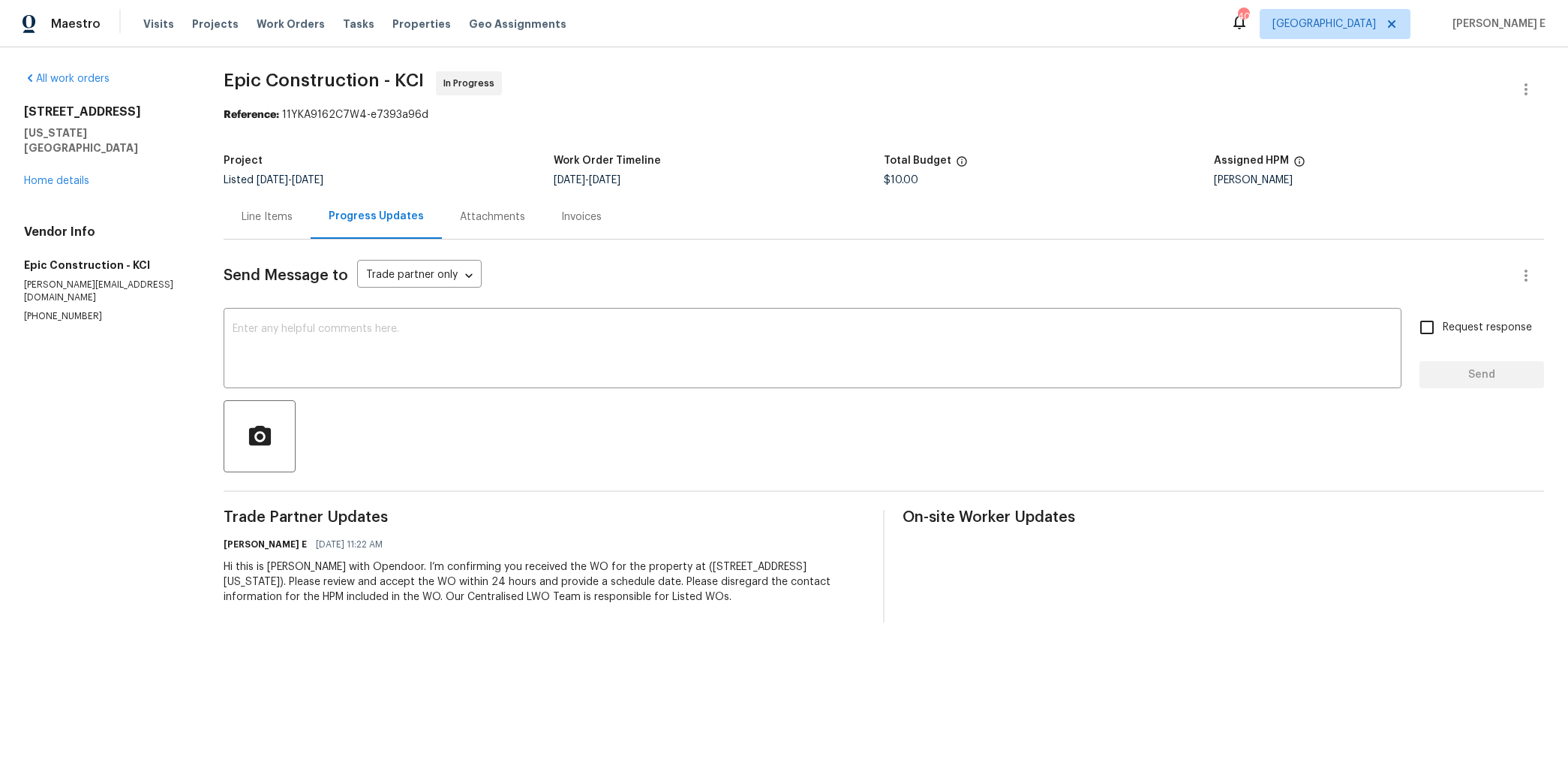
click at [236, 208] on div "Line Items" at bounding box center [267, 217] width 87 height 45
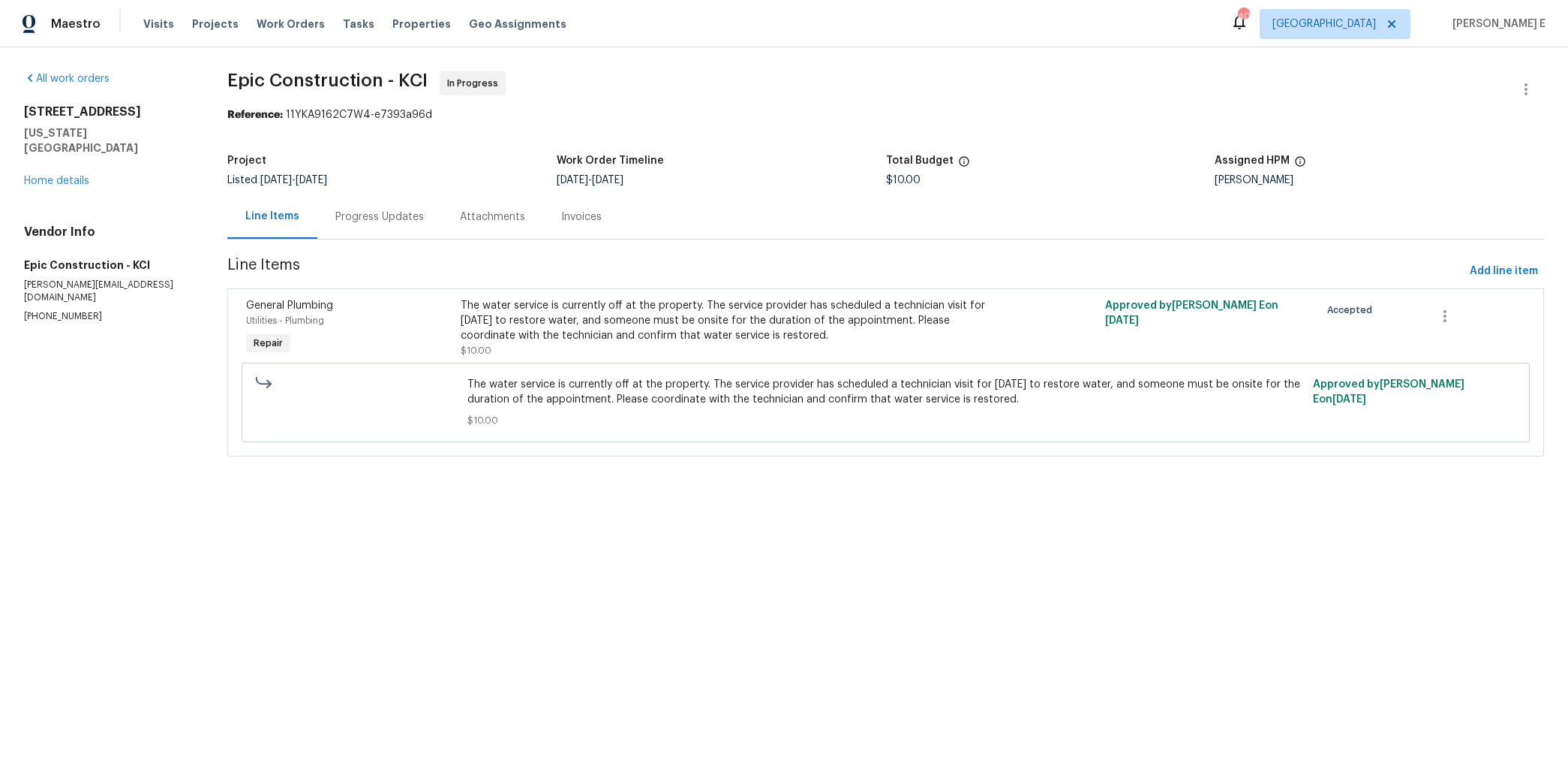
click at [536, 341] on div "The water service is currently off at the property. The service provider has sc…" at bounding box center [724, 320] width 527 height 45
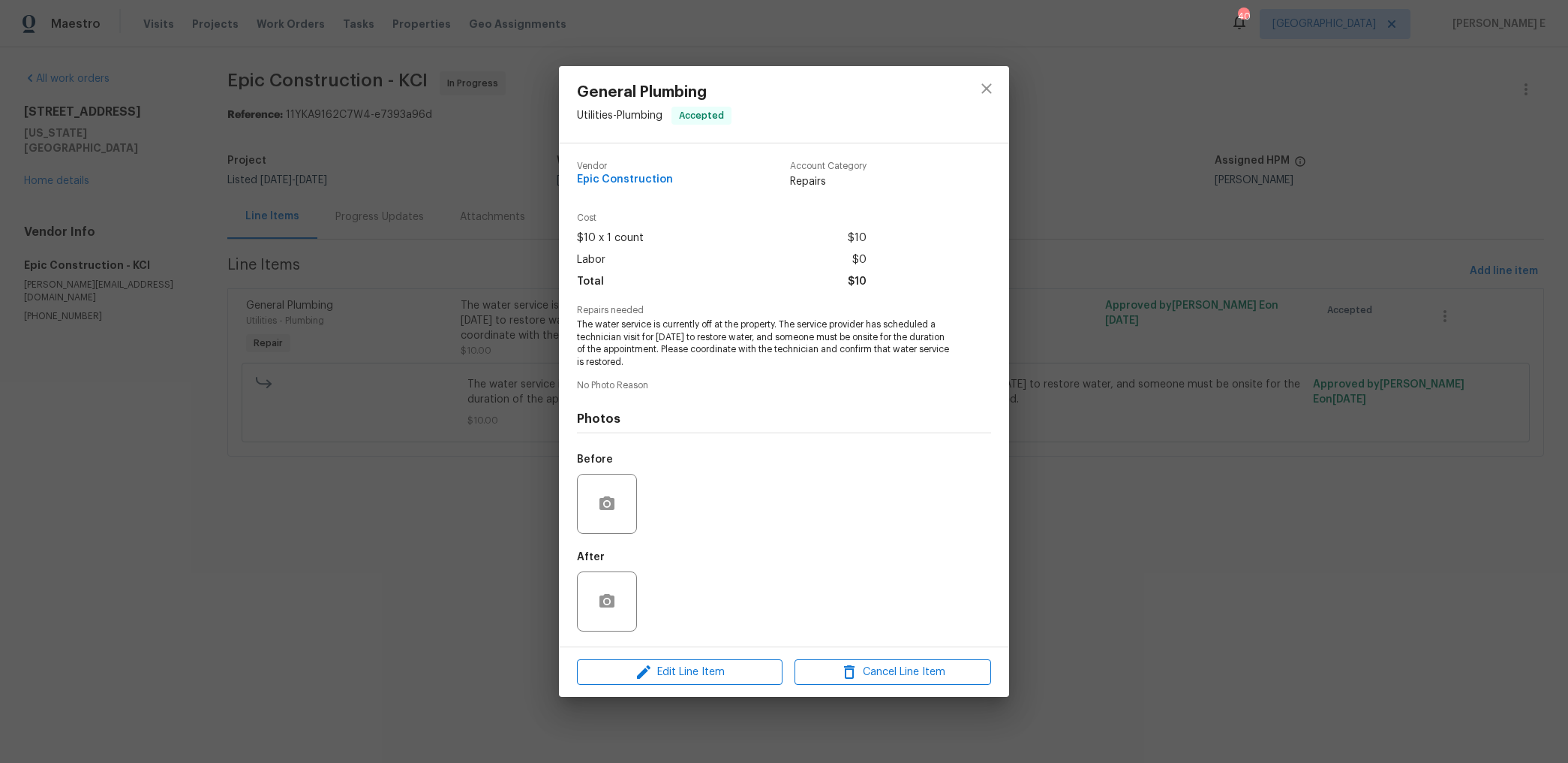
click at [383, 283] on div "General Plumbing Utilities - Plumbing Accepted Vendor Epic Construction Account…" at bounding box center [784, 381] width 1568 height 763
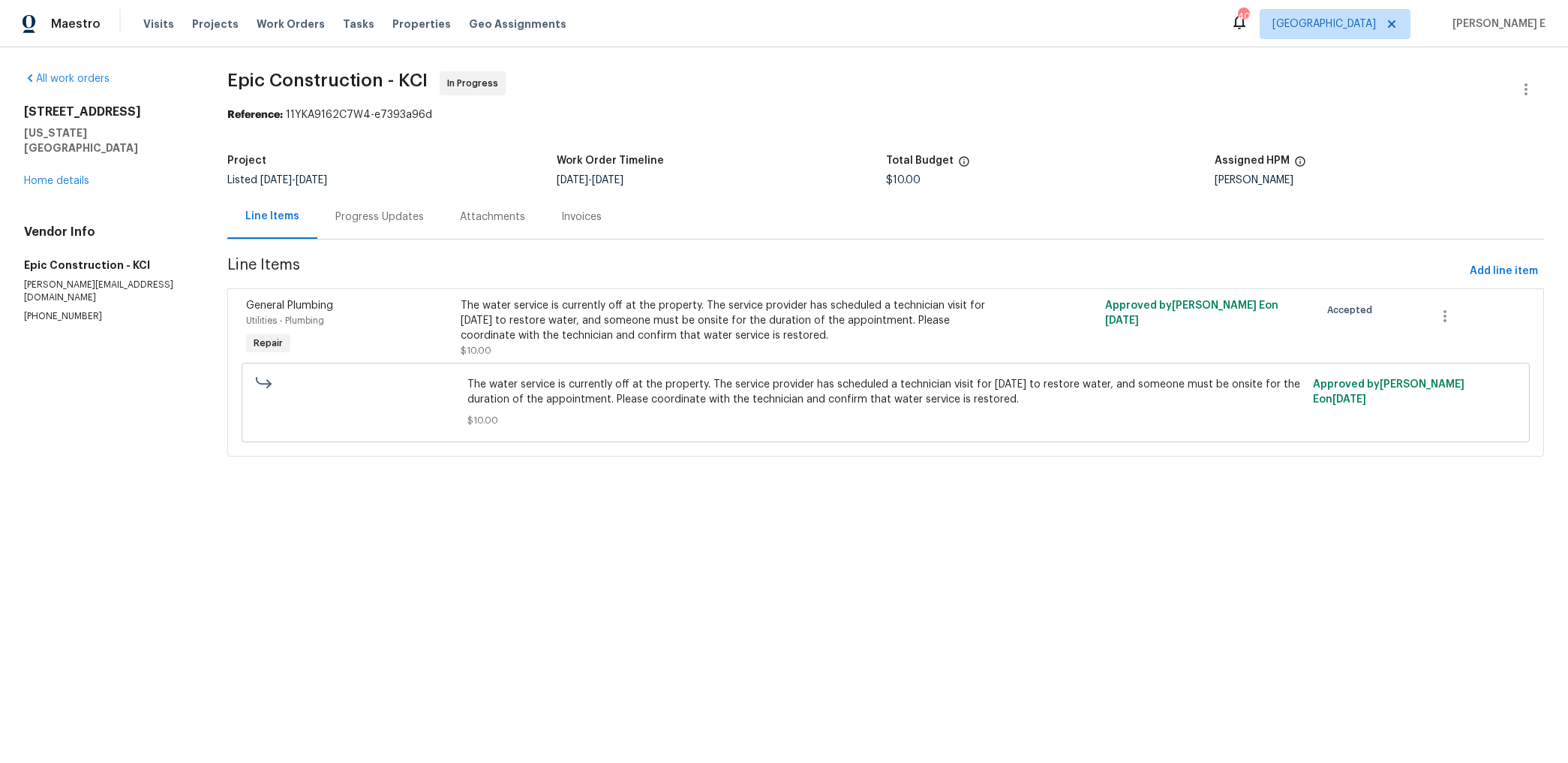
click at [363, 217] on div "Progress Updates" at bounding box center [380, 217] width 89 height 15
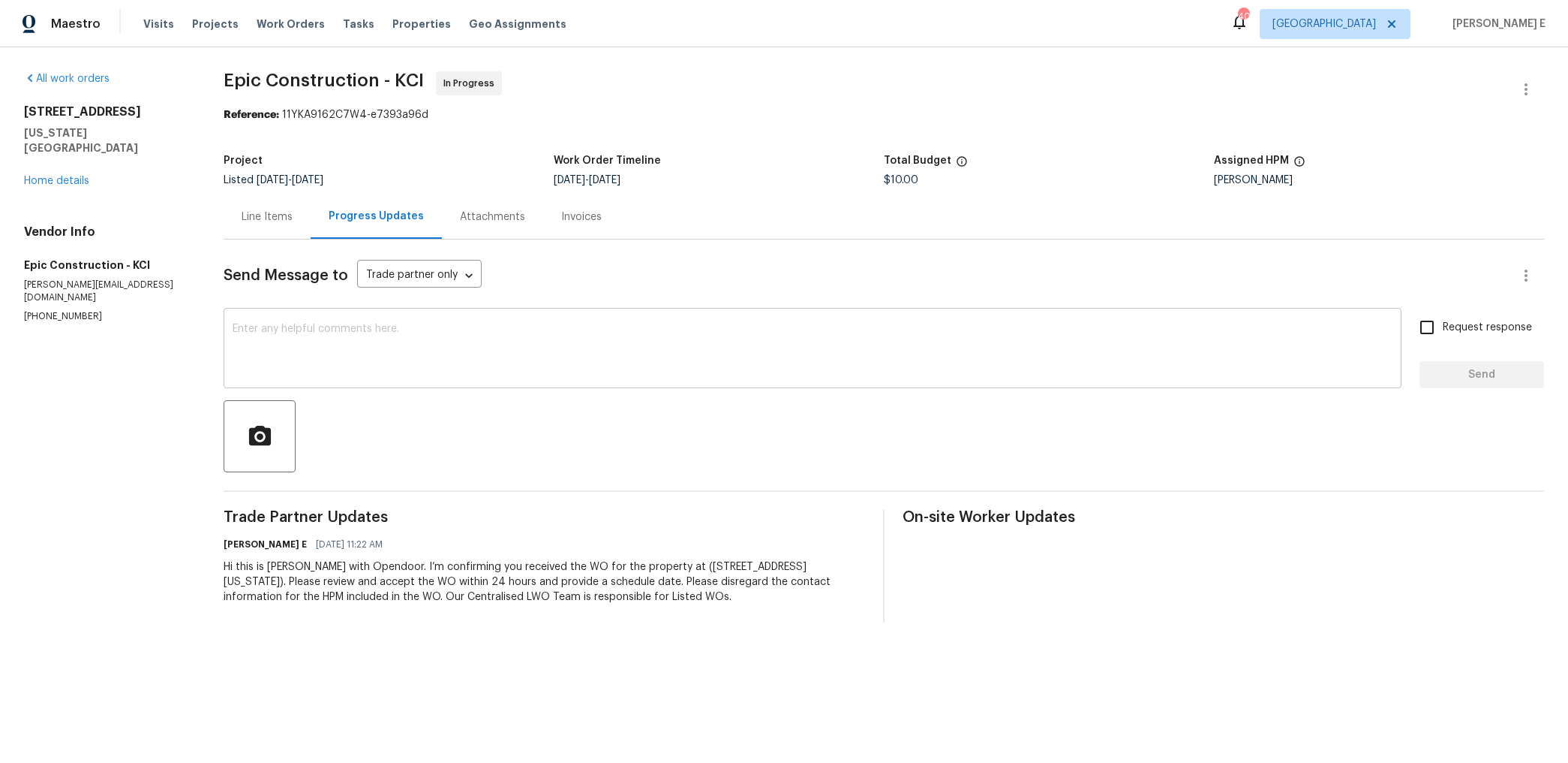
click at [567, 355] on textarea at bounding box center [813, 350] width 1160 height 53
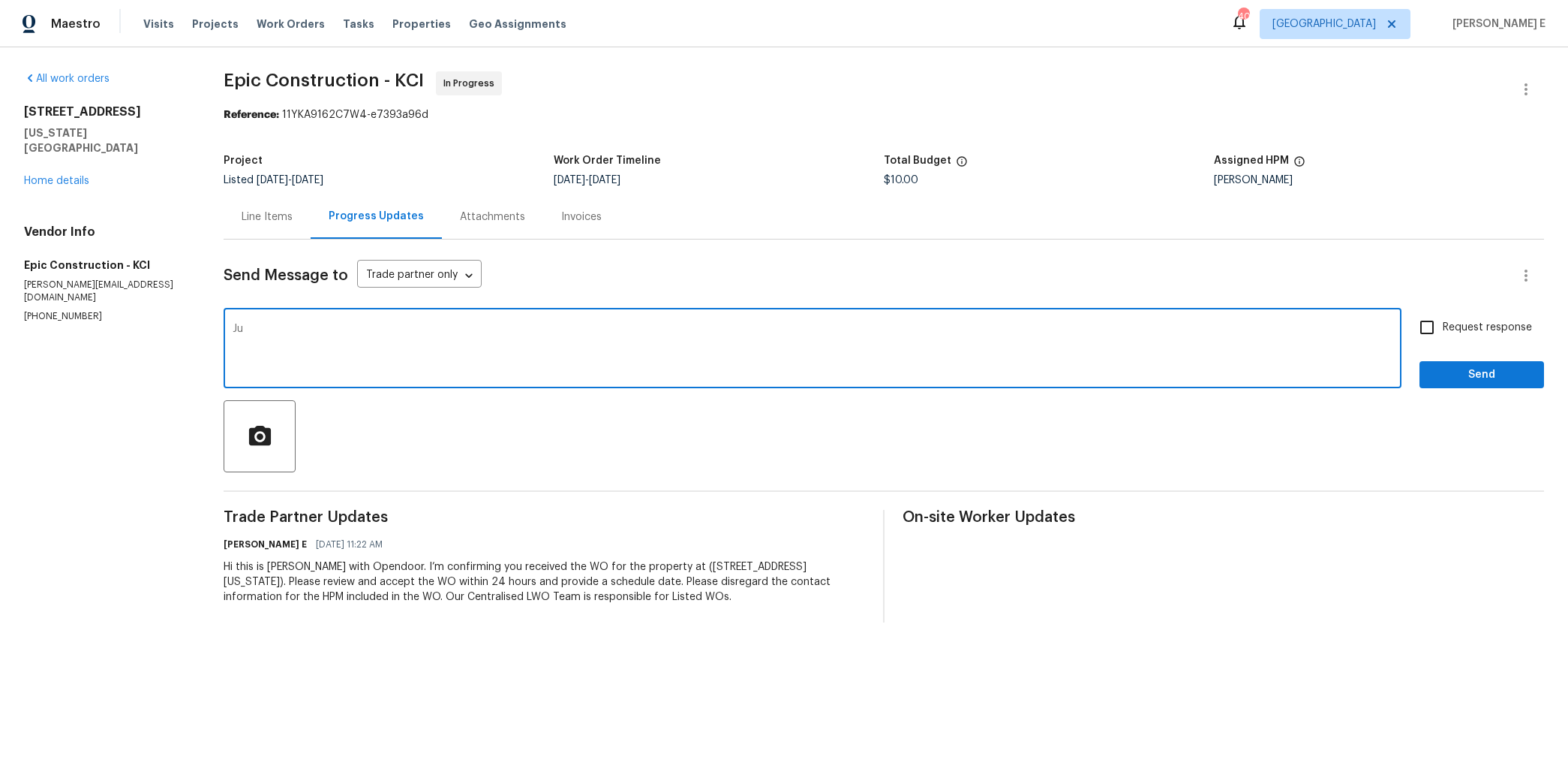
type textarea "J"
paste textarea "service provider"
drag, startPoint x: 246, startPoint y: 329, endPoint x: 264, endPoint y: 390, distance: 63.6
click at [252, 344] on textarea "Hi, Just wanted to reconfirm if you had the chance to get in touch with the ser…" at bounding box center [813, 350] width 1160 height 53
click at [336, 333] on textarea "Hi, Just wanted to reconfirm if you had the chance to get in touch with the ser…" at bounding box center [813, 350] width 1160 height 53
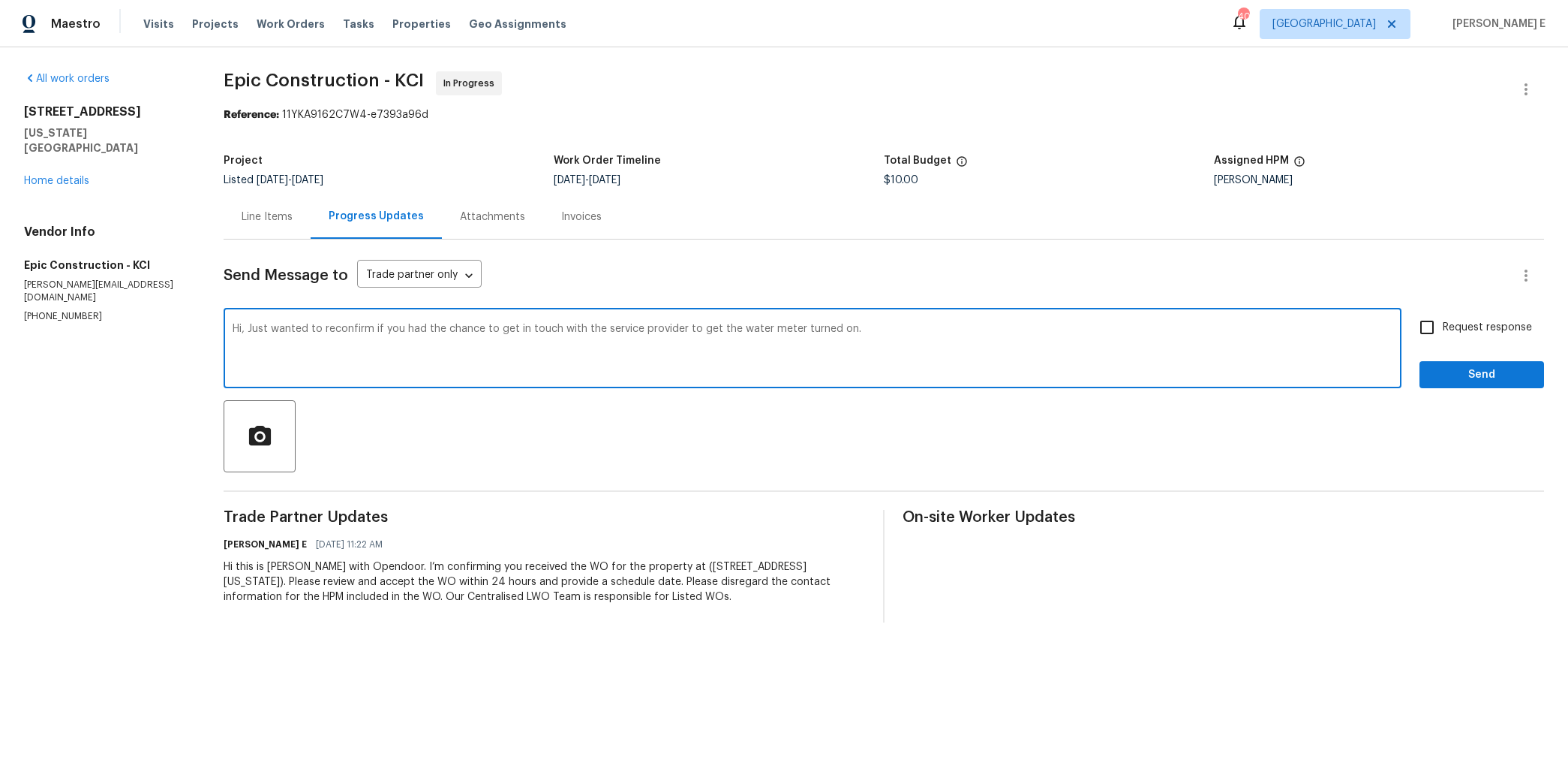
drag, startPoint x: 247, startPoint y: 329, endPoint x: 273, endPoint y: 369, distance: 47.7
click at [265, 349] on textarea "Hi, Just wanted to reconfirm if you had the chance to get in touch with the ser…" at bounding box center [813, 350] width 1160 height 53
drag, startPoint x: 246, startPoint y: 329, endPoint x: 271, endPoint y: 367, distance: 45.5
click at [267, 358] on textarea "Hi, Just wanted to reconfirm if you had the chance to get in touch with the ser…" at bounding box center [813, 350] width 1160 height 53
paste textarea "Hey, just checking if you got a chance to contact the provider to turn the wate…"
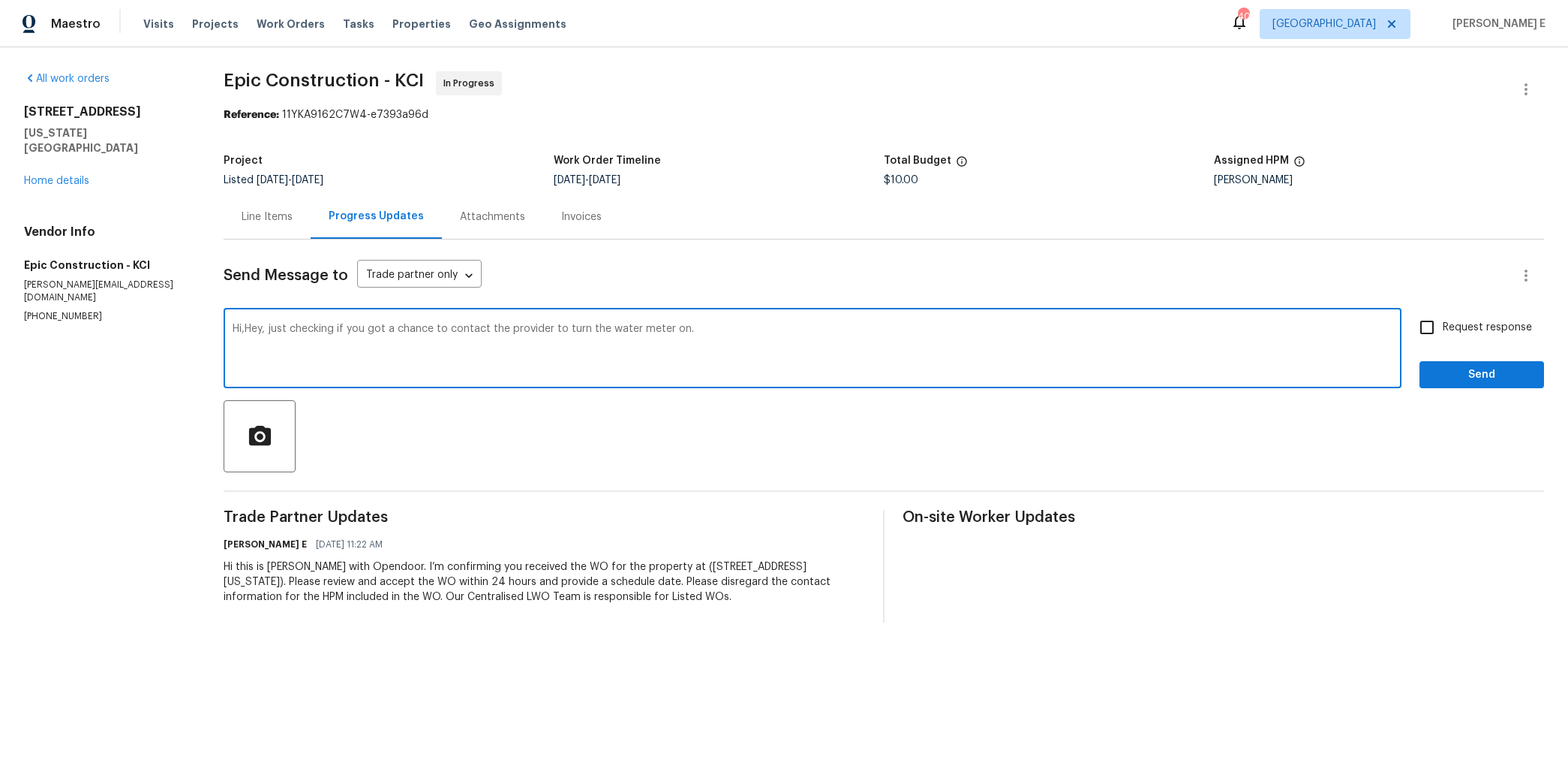
drag, startPoint x: 247, startPoint y: 330, endPoint x: 228, endPoint y: 330, distance: 19.0
click at [228, 330] on div "Hi,Hey, just checking if you got a chance to contact the provider to turn the w…" at bounding box center [812, 350] width 1178 height 77
click at [456, 329] on textarea "Hey, just checking if you got a chance to contact the provider to turn the wate…" at bounding box center [813, 350] width 1160 height 53
click at [653, 330] on textarea "Hey, just checking if you got a chance to meet the provider to turn the water m…" at bounding box center [813, 350] width 1160 height 53
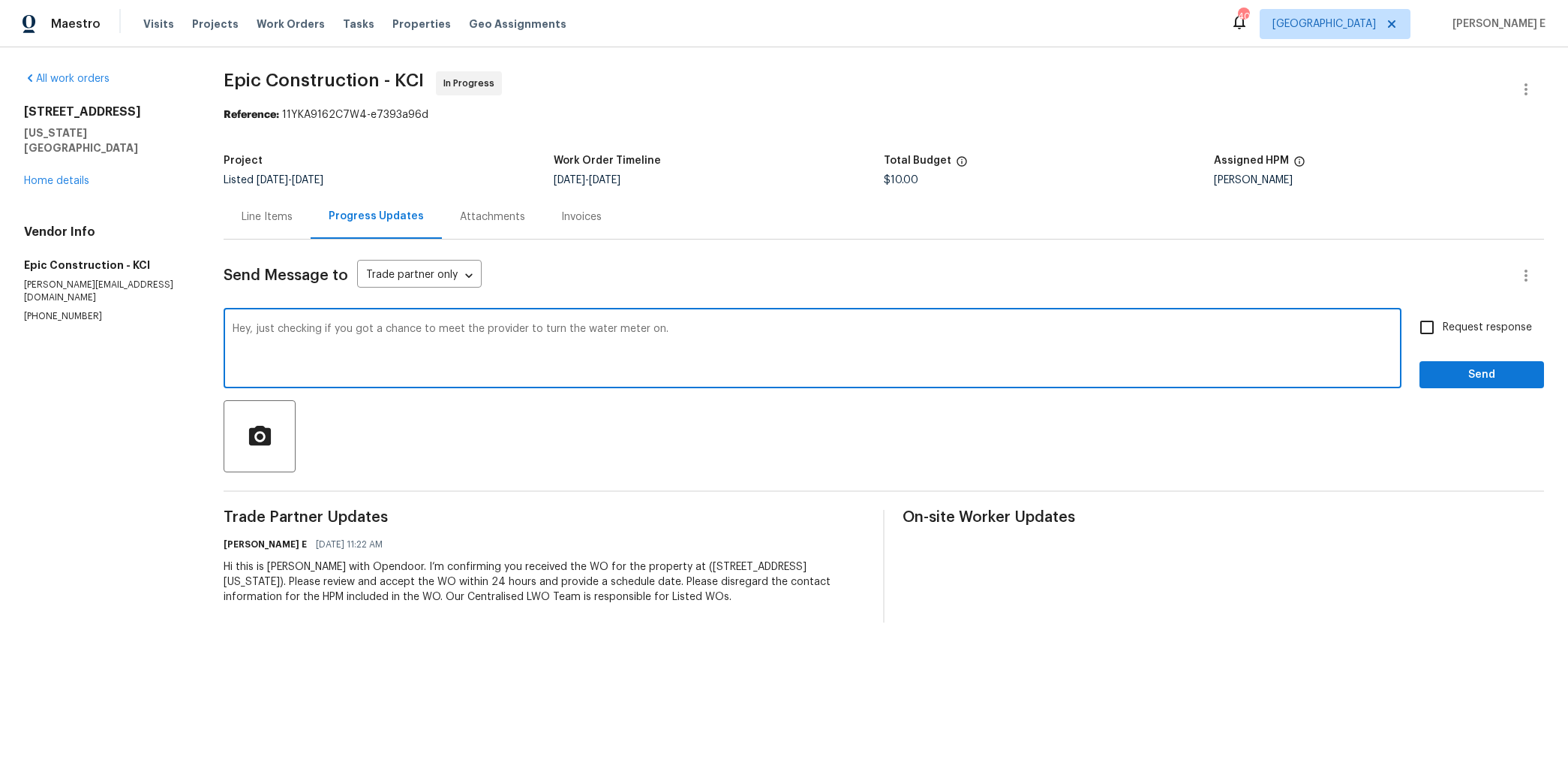
click at [519, 331] on textarea "Hey, just checking if you got a chance to meet the provider to turn the water m…" at bounding box center [813, 350] width 1160 height 53
click at [481, 329] on textarea "Hey, just checking if you got a chance to meet the provider at the property to …" at bounding box center [813, 350] width 1160 height 53
type textarea "Hey, just checking if you got a chance to meet the service provider at the prop…"
click at [1453, 334] on span "Request response" at bounding box center [1487, 327] width 89 height 16
click at [1443, 334] on input "Request response" at bounding box center [1427, 327] width 32 height 32
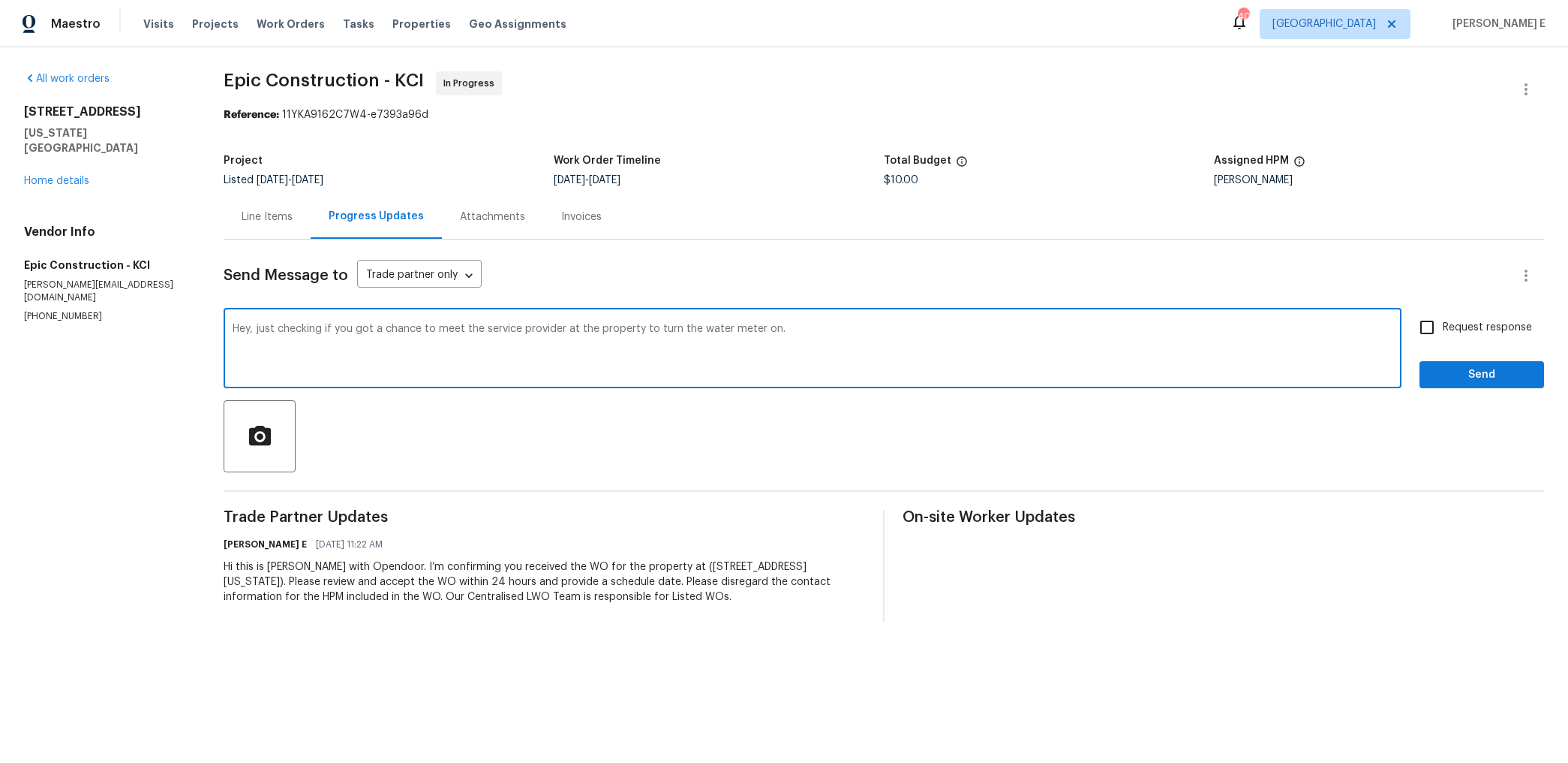
checkbox input "true"
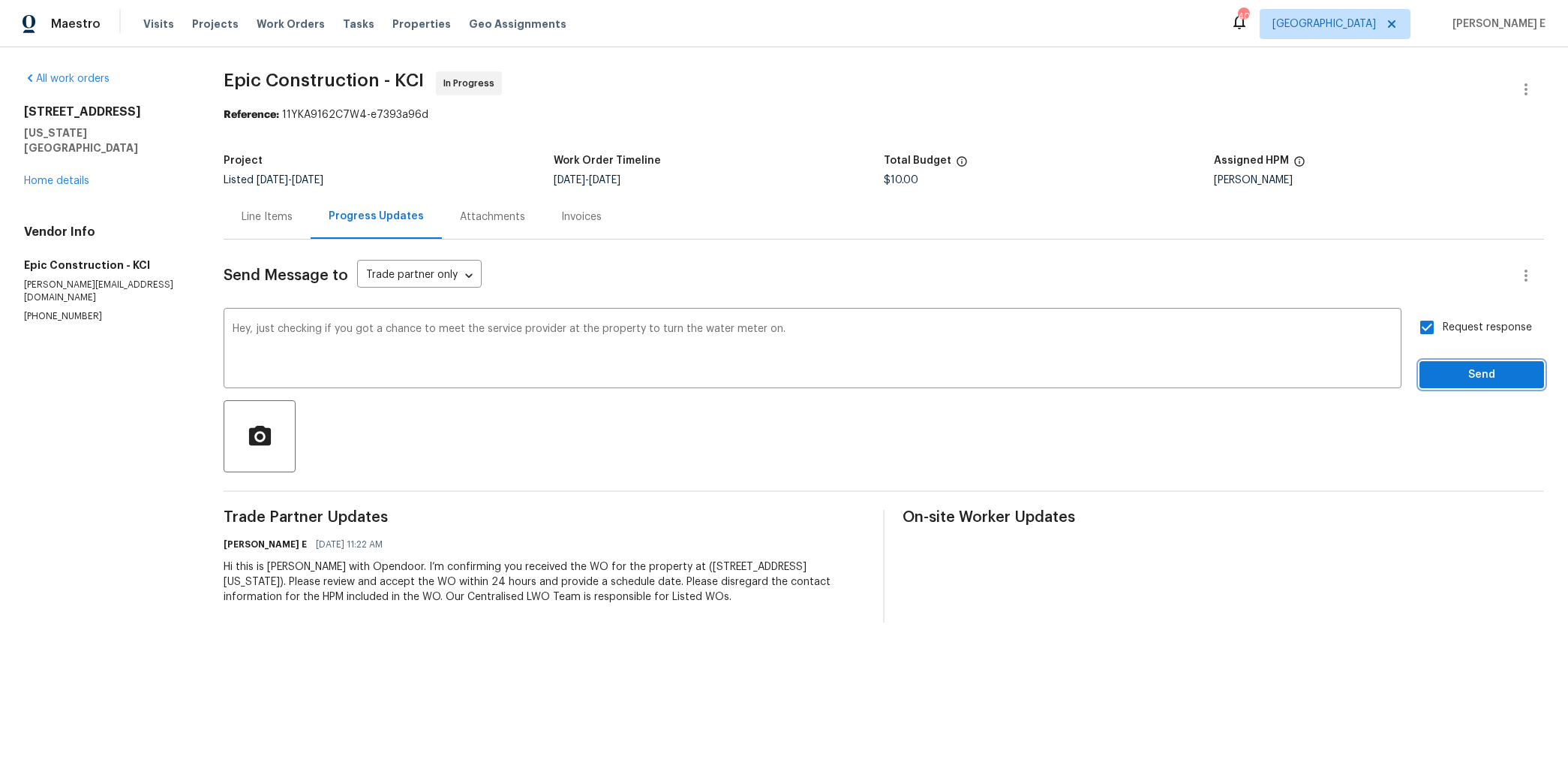
click at [1462, 383] on span "Send" at bounding box center [1482, 375] width 101 height 19
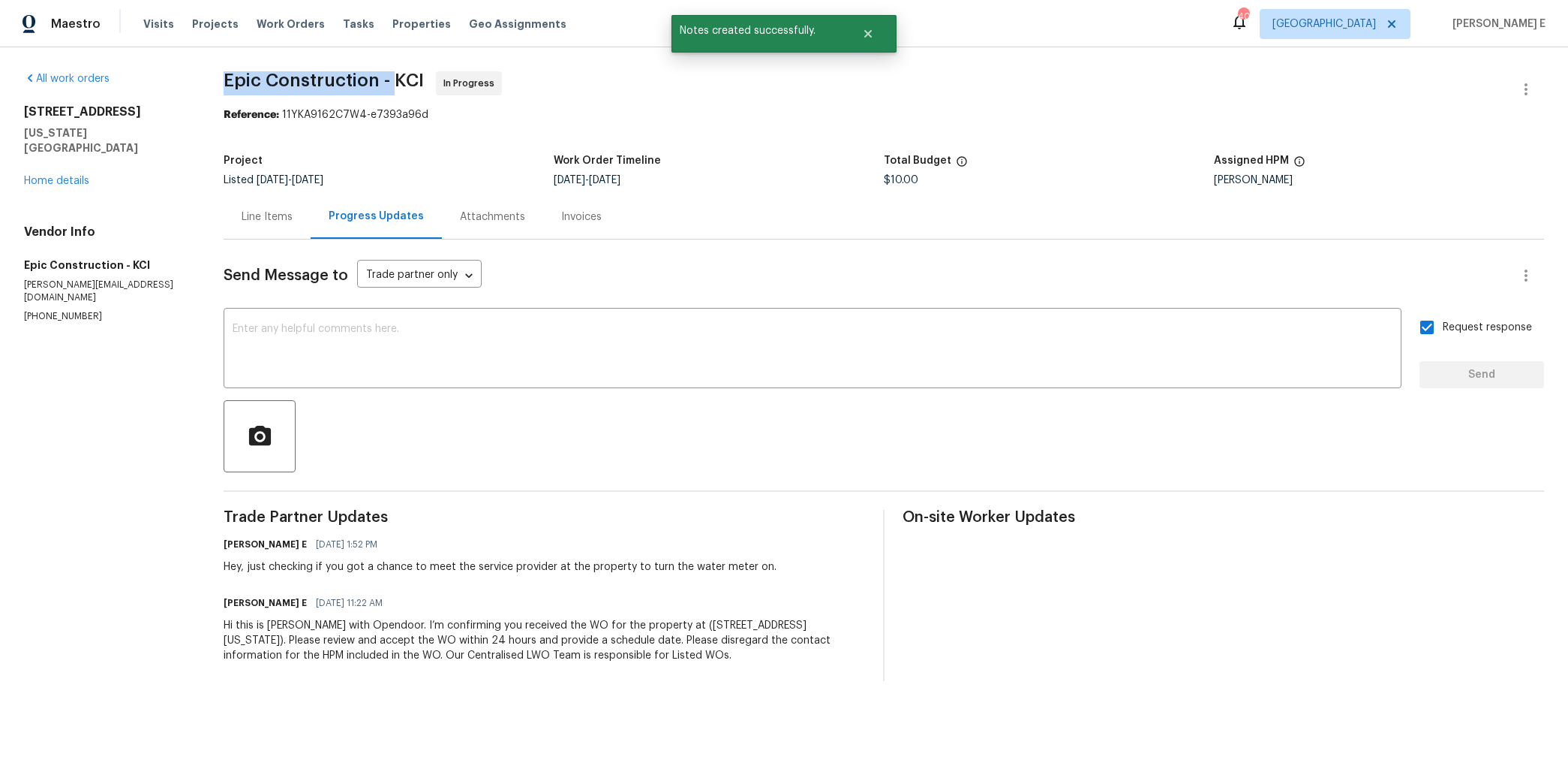
drag, startPoint x: 221, startPoint y: 83, endPoint x: 391, endPoint y: 92, distance: 170.2
click at [391, 92] on div "All work orders [STREET_ADDRESS][US_STATE] Home details Vendor Info Epic Constr…" at bounding box center [784, 375] width 1568 height 657
copy span "Epic Construction -"
